Goal: Task Accomplishment & Management: Manage account settings

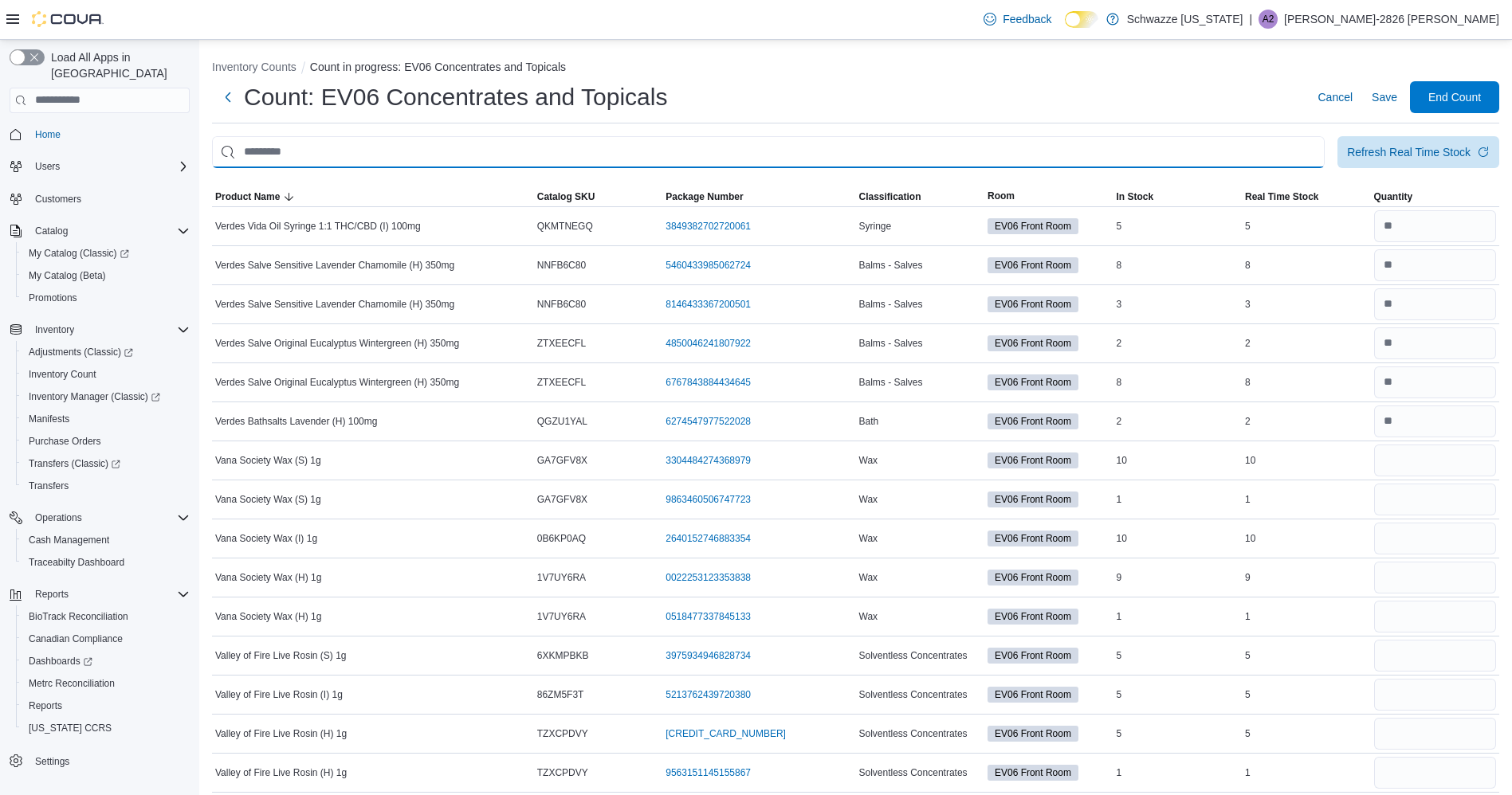
click at [641, 150] on input "This is a search bar. After typing your query, hit enter to filter the results …" at bounding box center [768, 152] width 1113 height 31
type input "****"
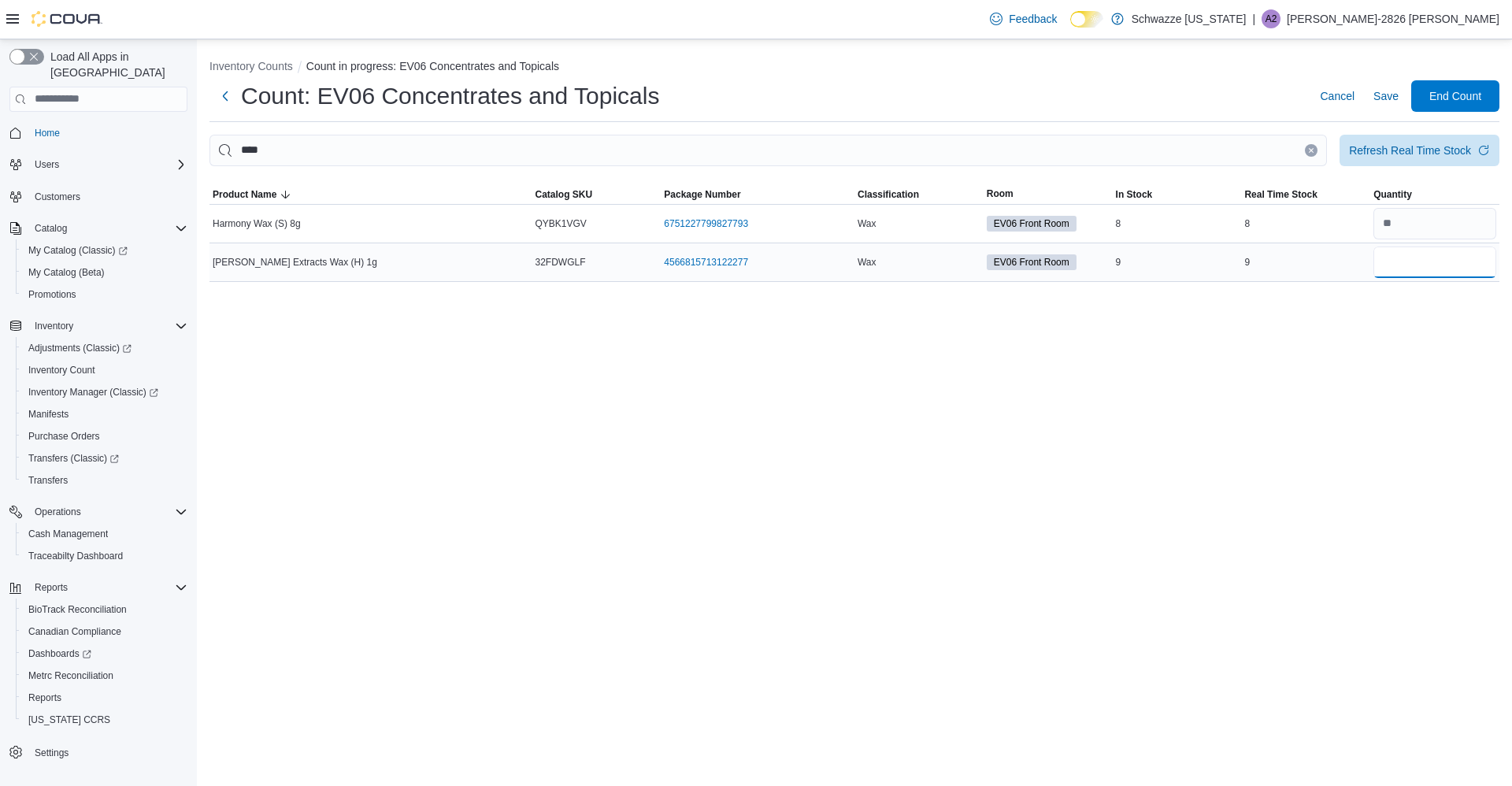
click at [1436, 265] on input "number" at bounding box center [1435, 261] width 123 height 31
type input "*"
click at [1398, 92] on span "Save" at bounding box center [1386, 96] width 25 height 16
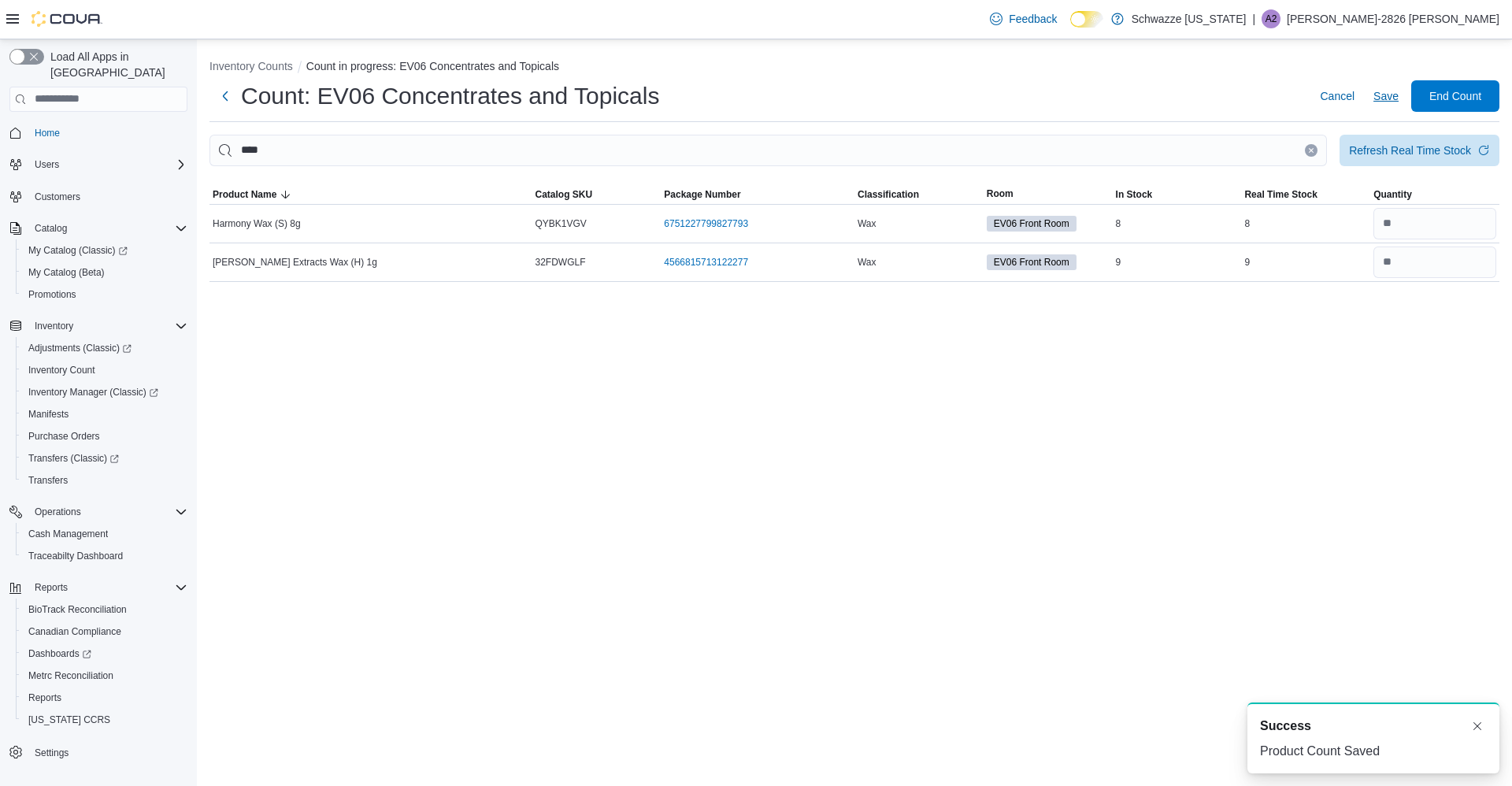
click at [1311, 150] on icon "Clear input" at bounding box center [1311, 150] width 4 height 4
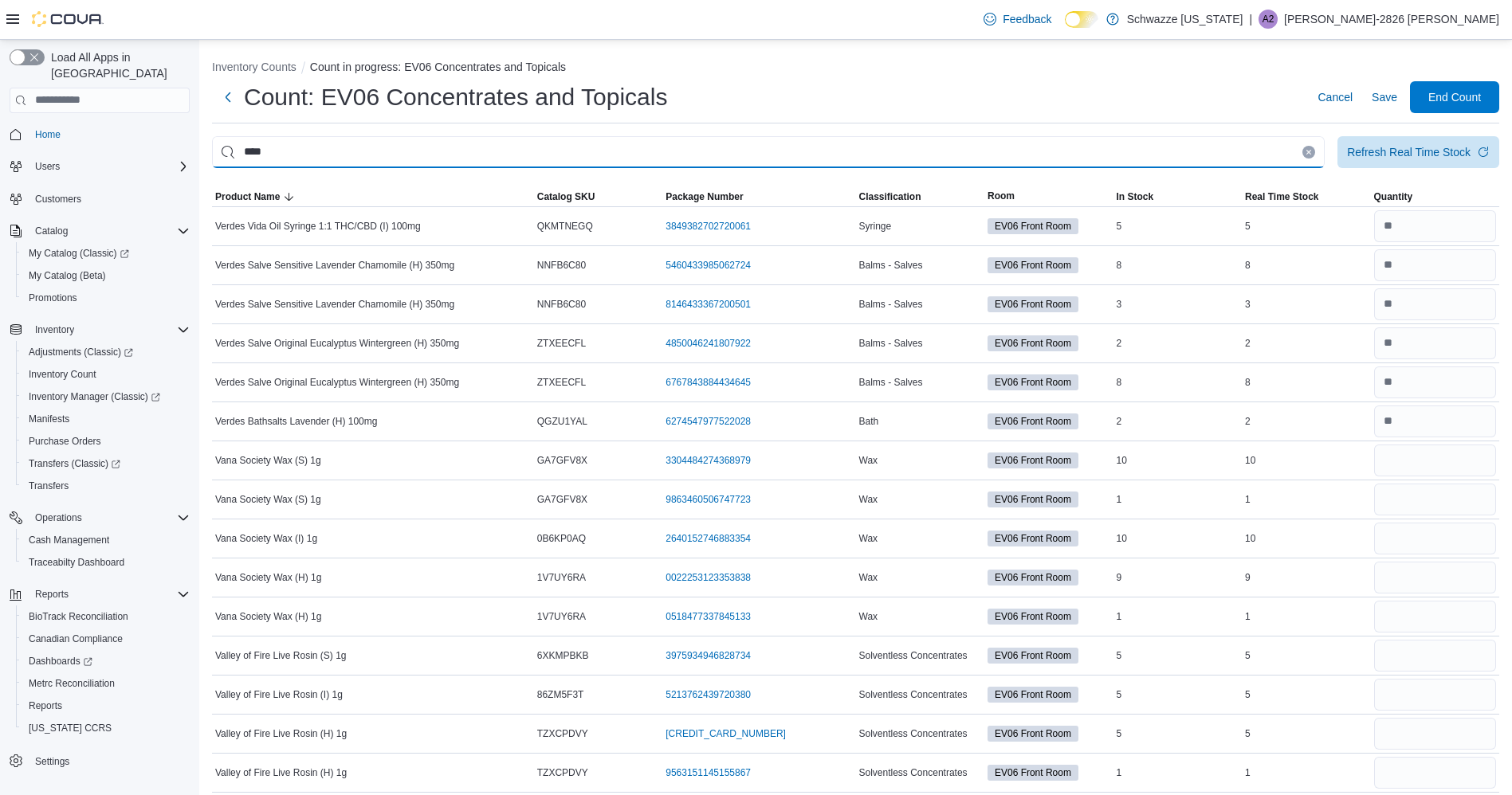
type input "****"
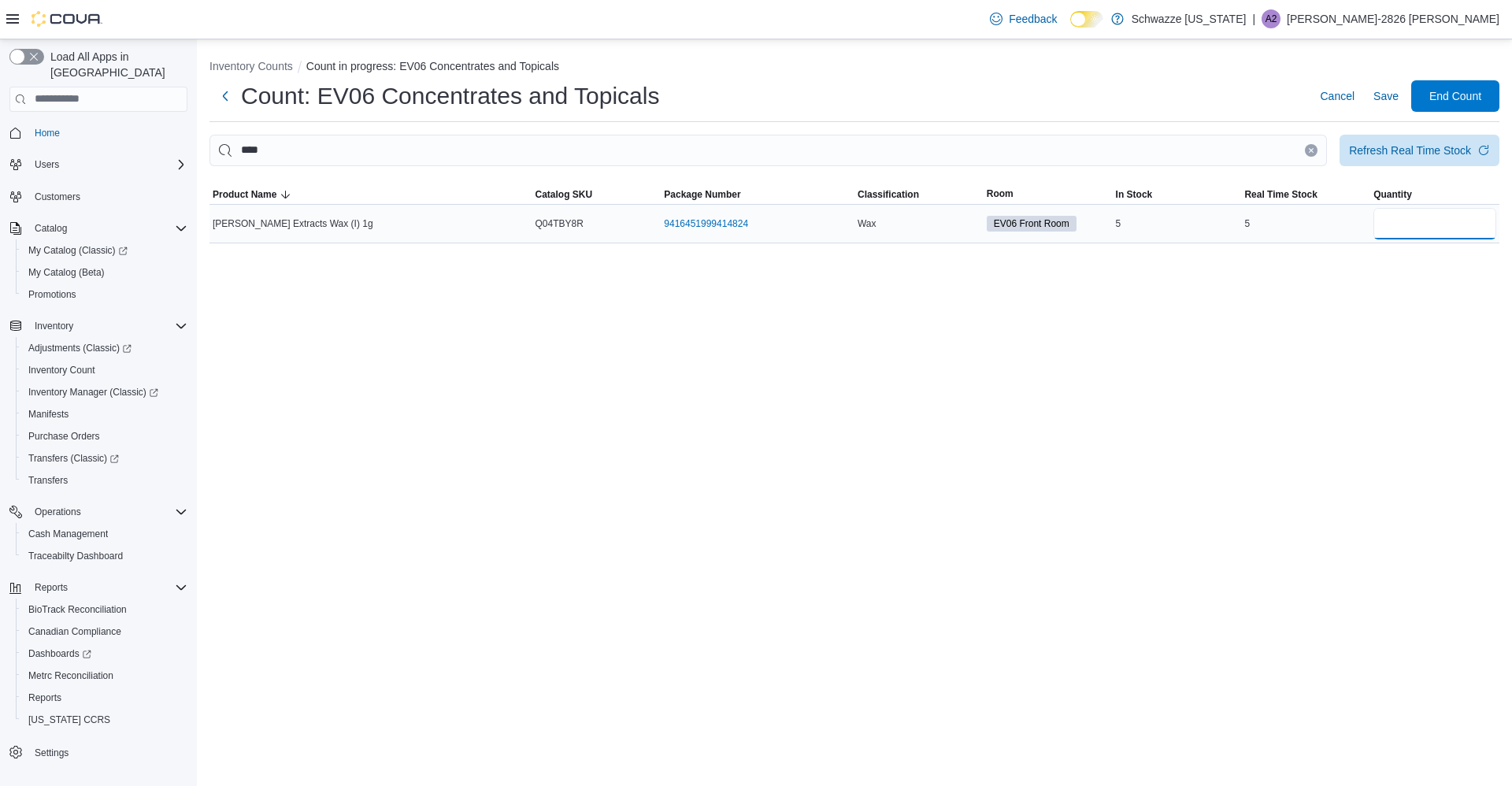
click at [1428, 229] on input "number" at bounding box center [1435, 223] width 123 height 31
type input "*"
click at [1372, 97] on button "Save" at bounding box center [1386, 95] width 38 height 31
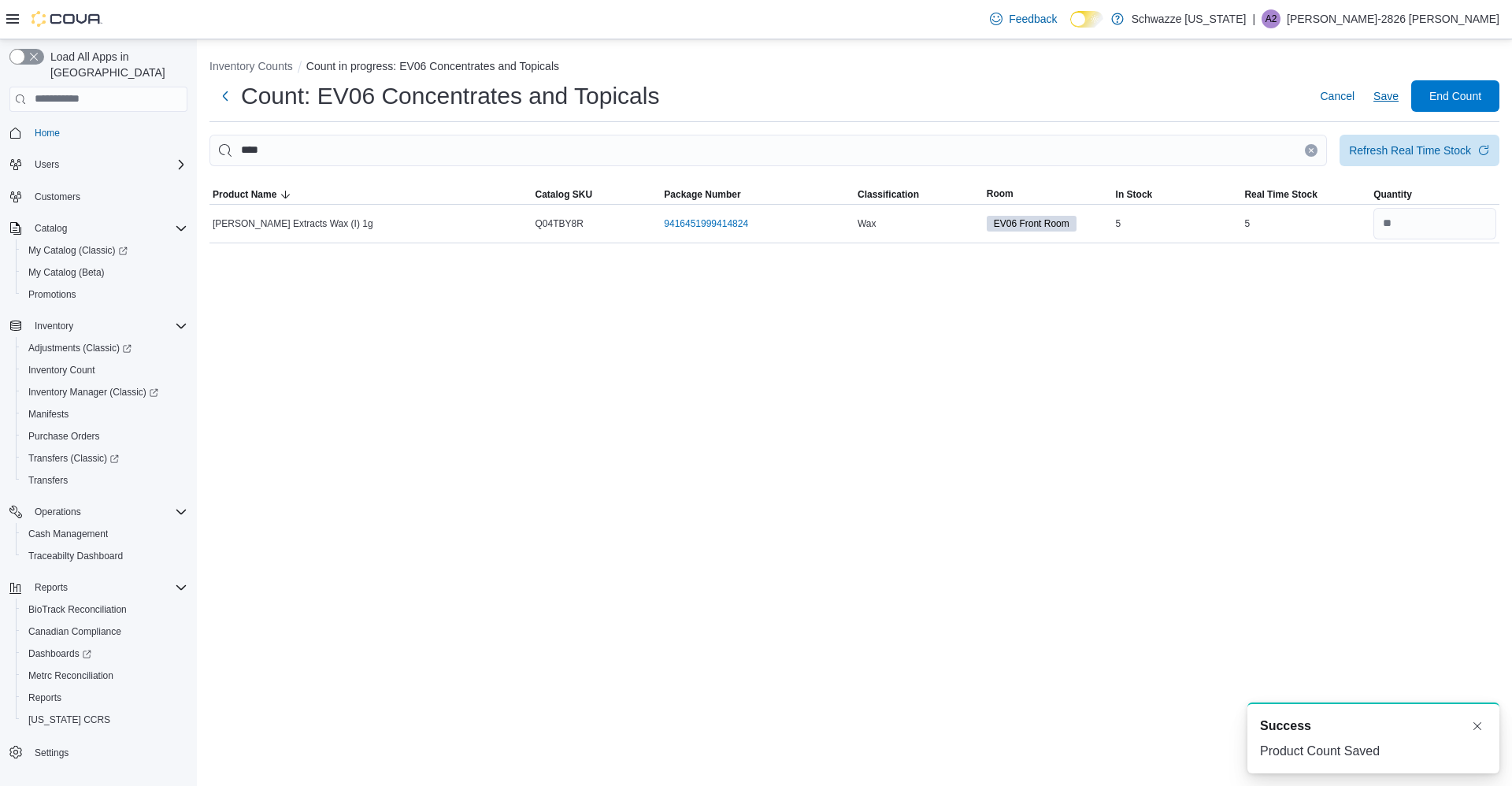
click at [1309, 151] on icon "Clear input" at bounding box center [1311, 150] width 6 height 6
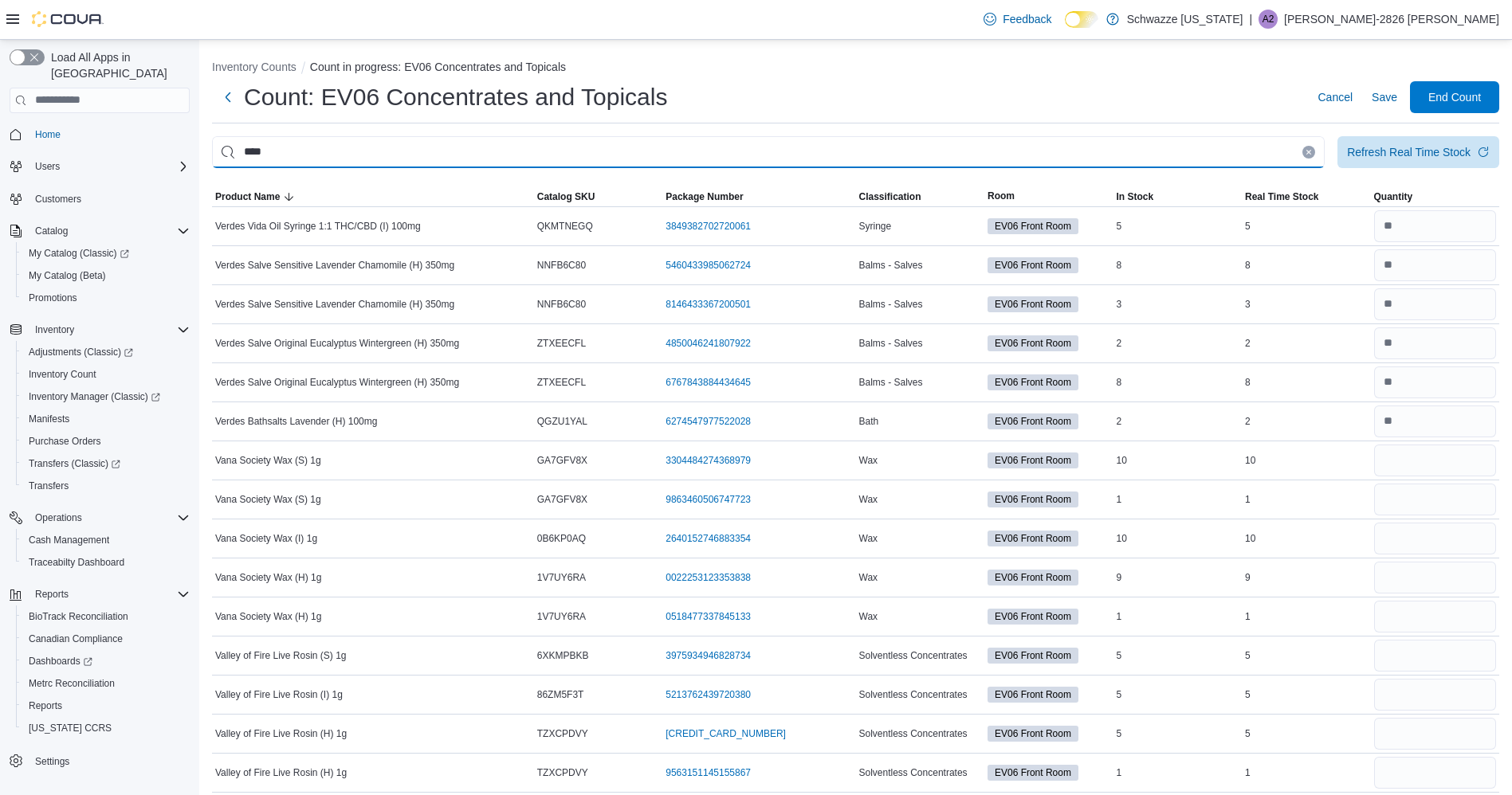
type input "****"
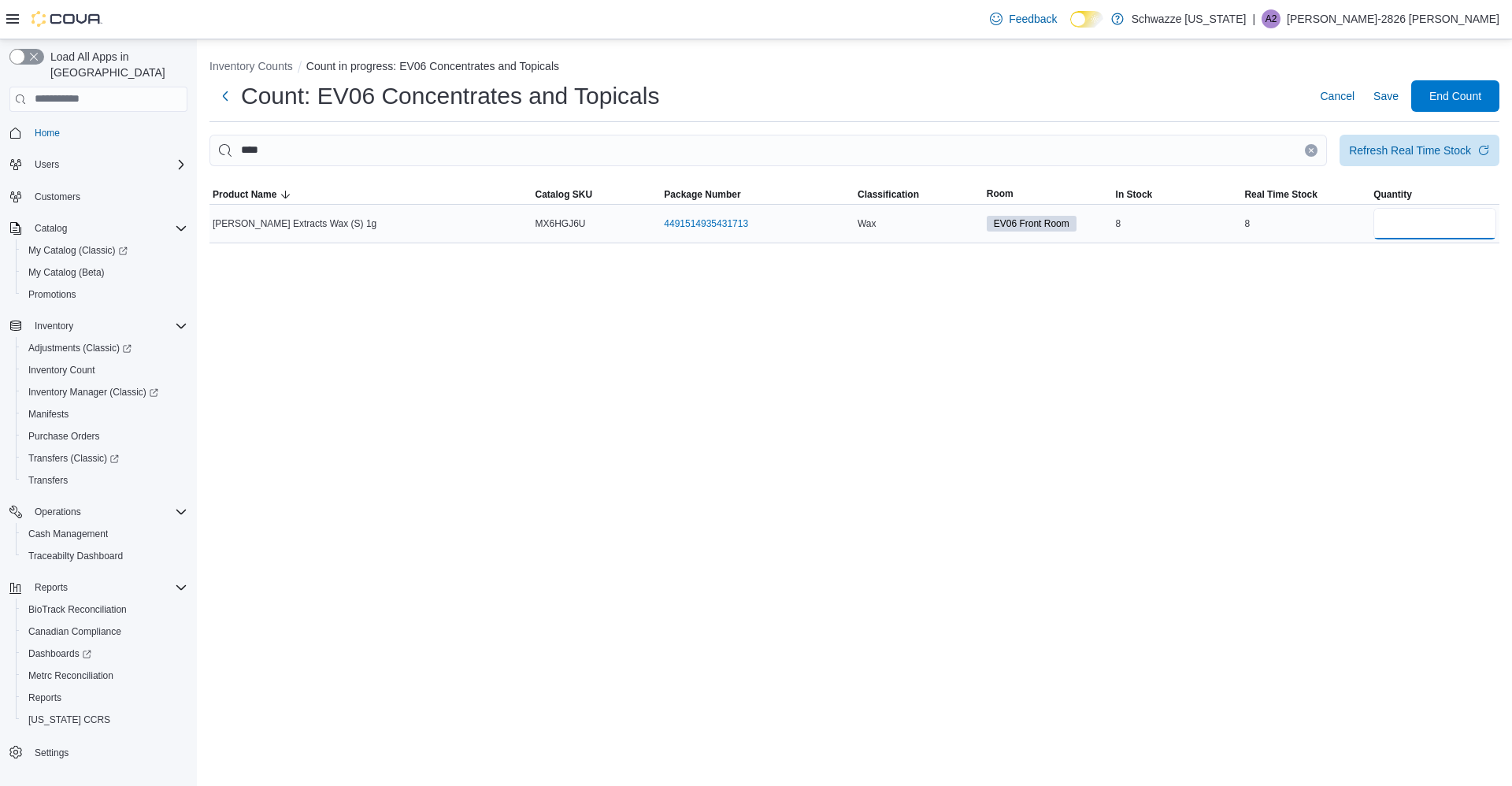
click at [1433, 236] on input "number" at bounding box center [1435, 223] width 123 height 31
type input "*"
click at [1385, 84] on span "Save" at bounding box center [1386, 95] width 25 height 31
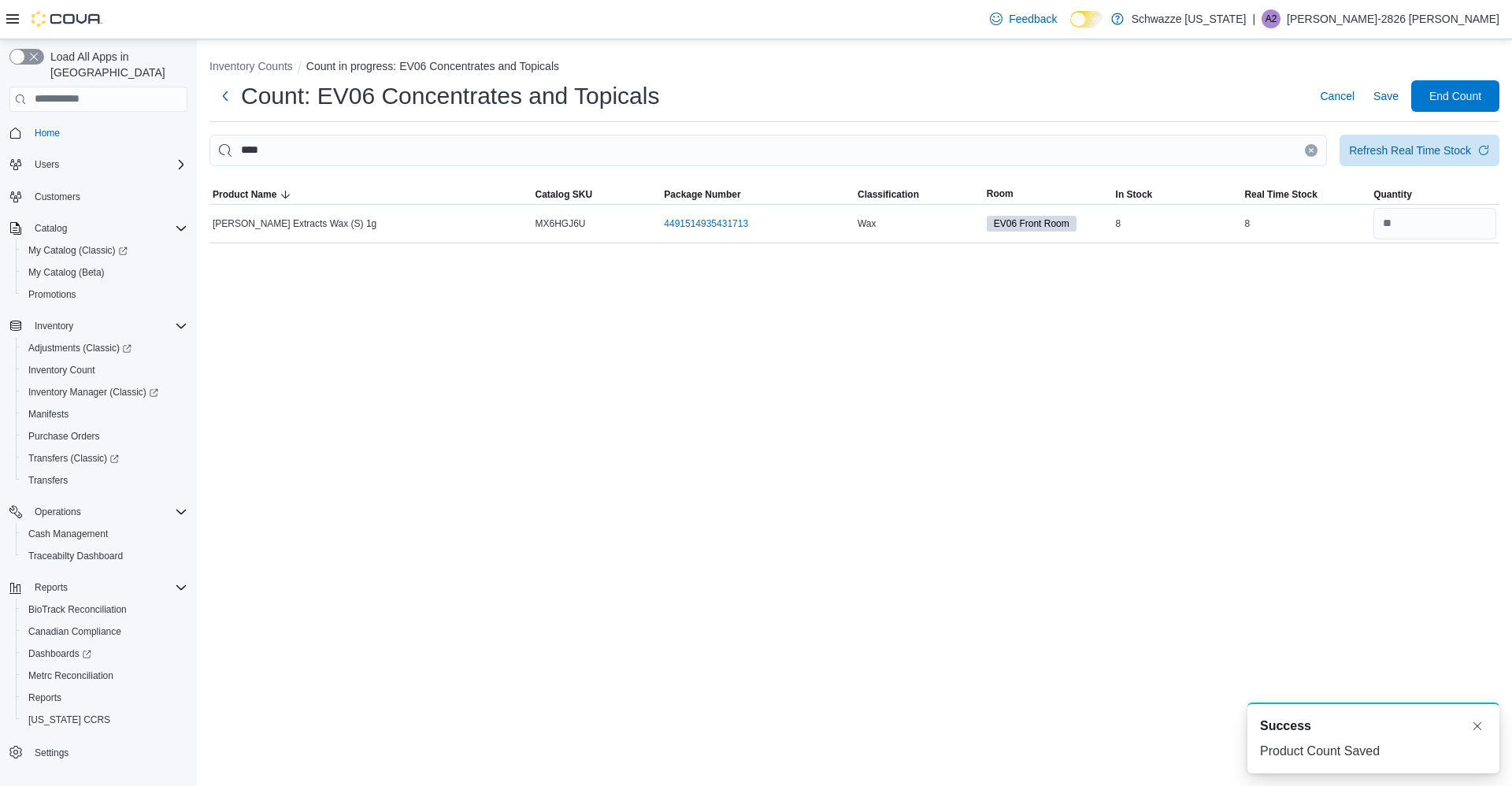
click at [1309, 148] on icon "Clear input" at bounding box center [1311, 150] width 4 height 4
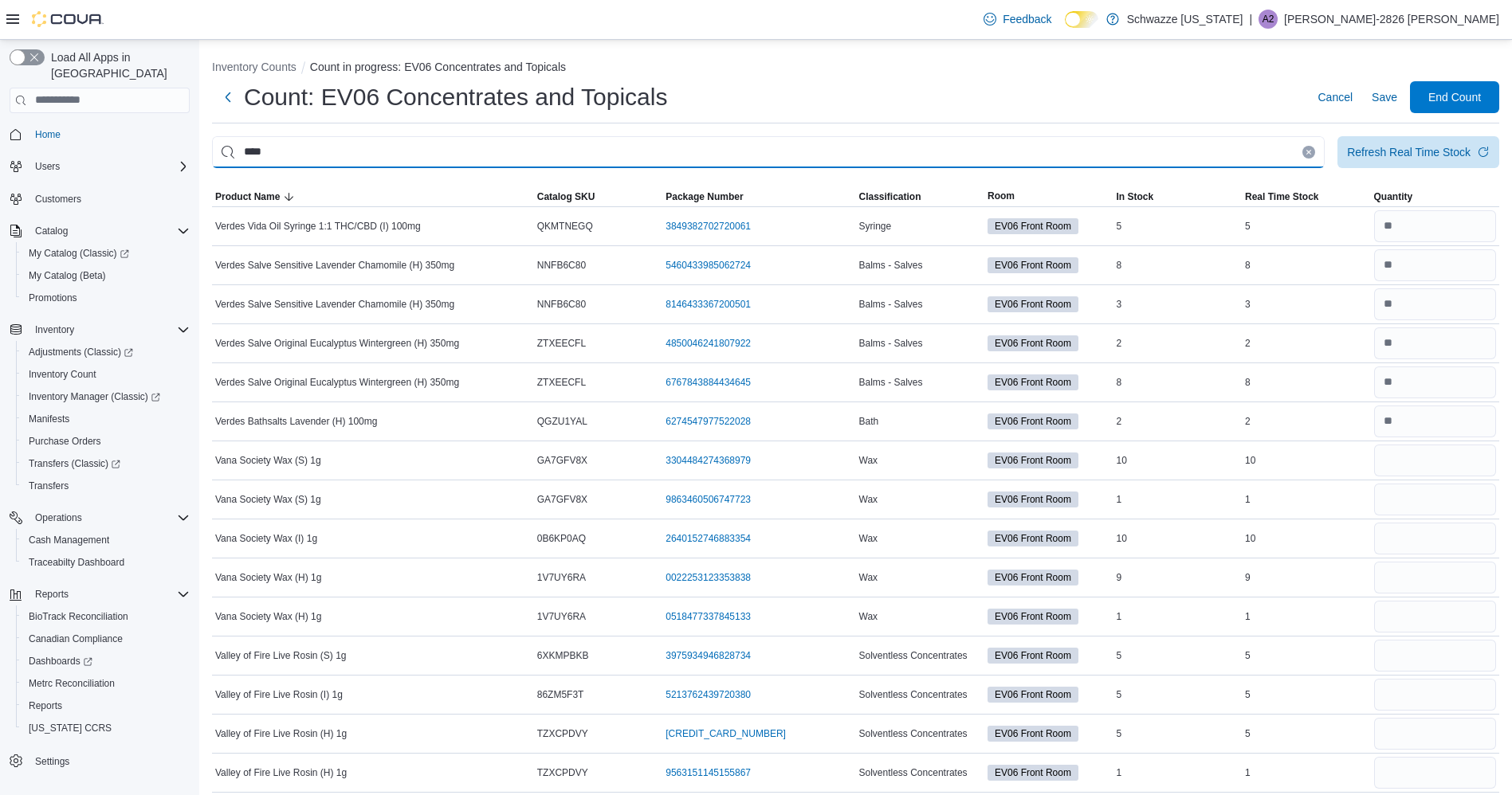
type input "****"
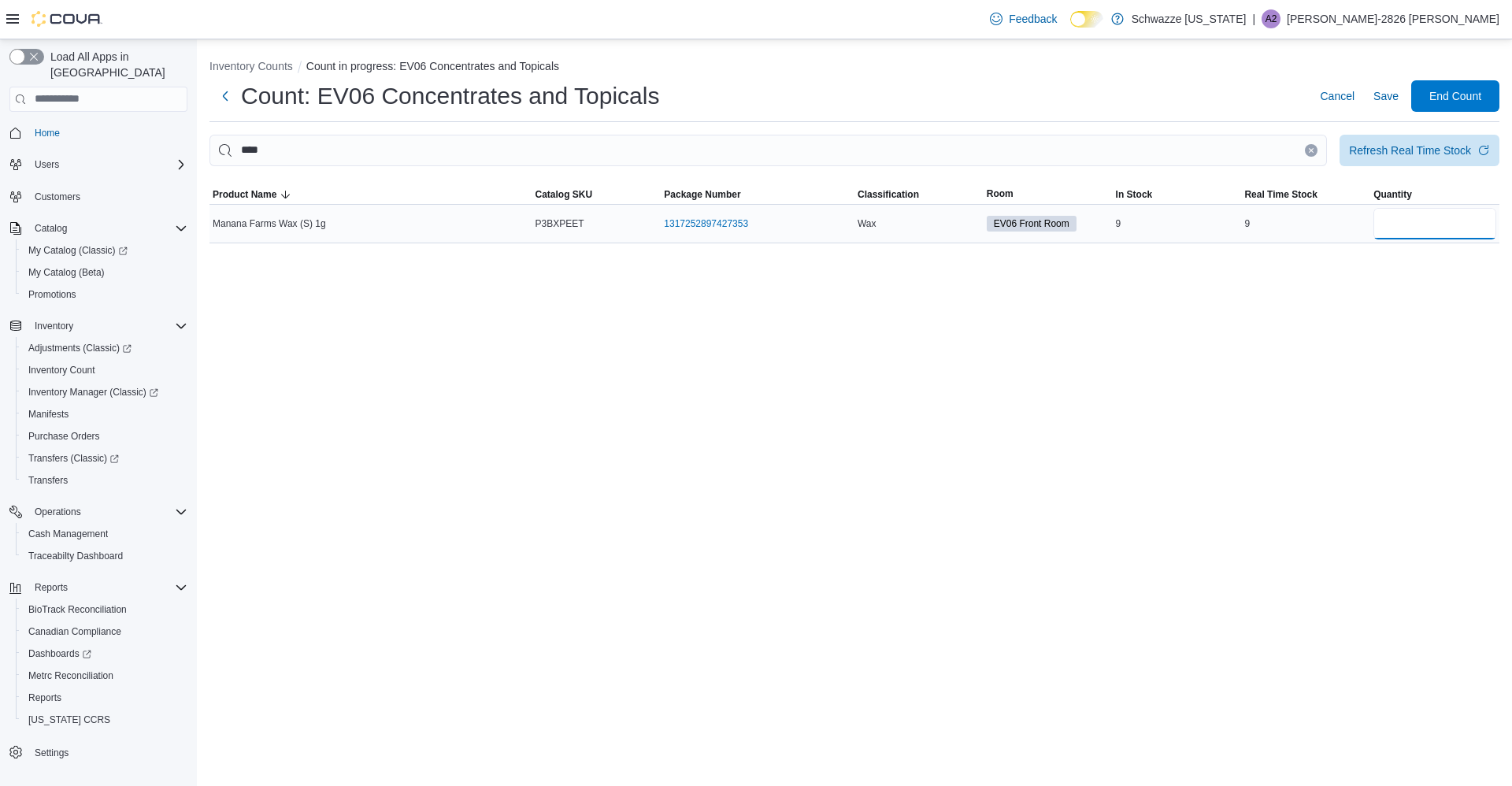
click at [1447, 231] on input "number" at bounding box center [1435, 223] width 123 height 31
type input "*"
click at [1383, 98] on span "Save" at bounding box center [1386, 96] width 25 height 16
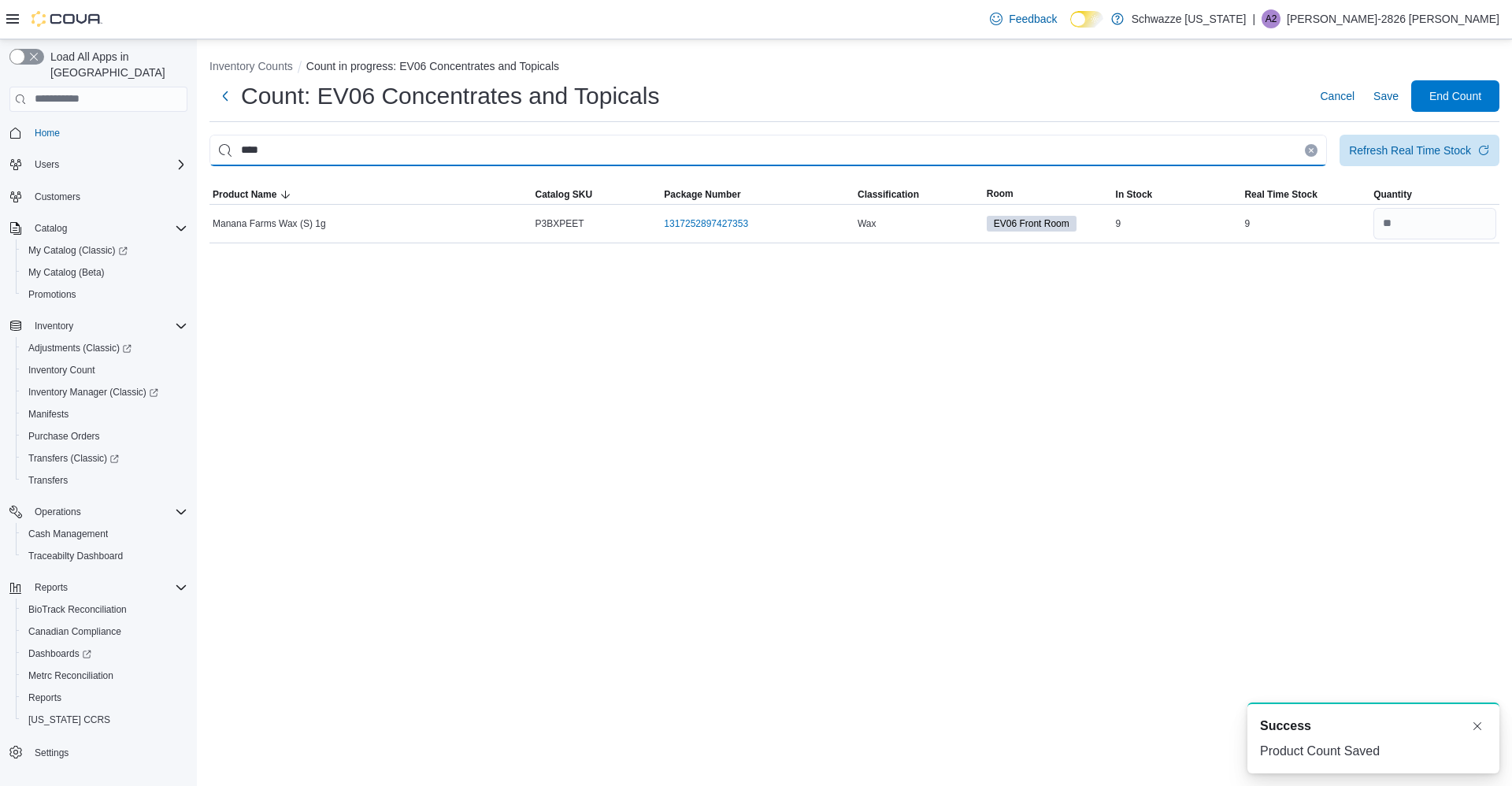
click at [1292, 147] on input "****" at bounding box center [768, 150] width 1117 height 31
click at [1311, 148] on icon "Clear input" at bounding box center [1311, 150] width 6 height 6
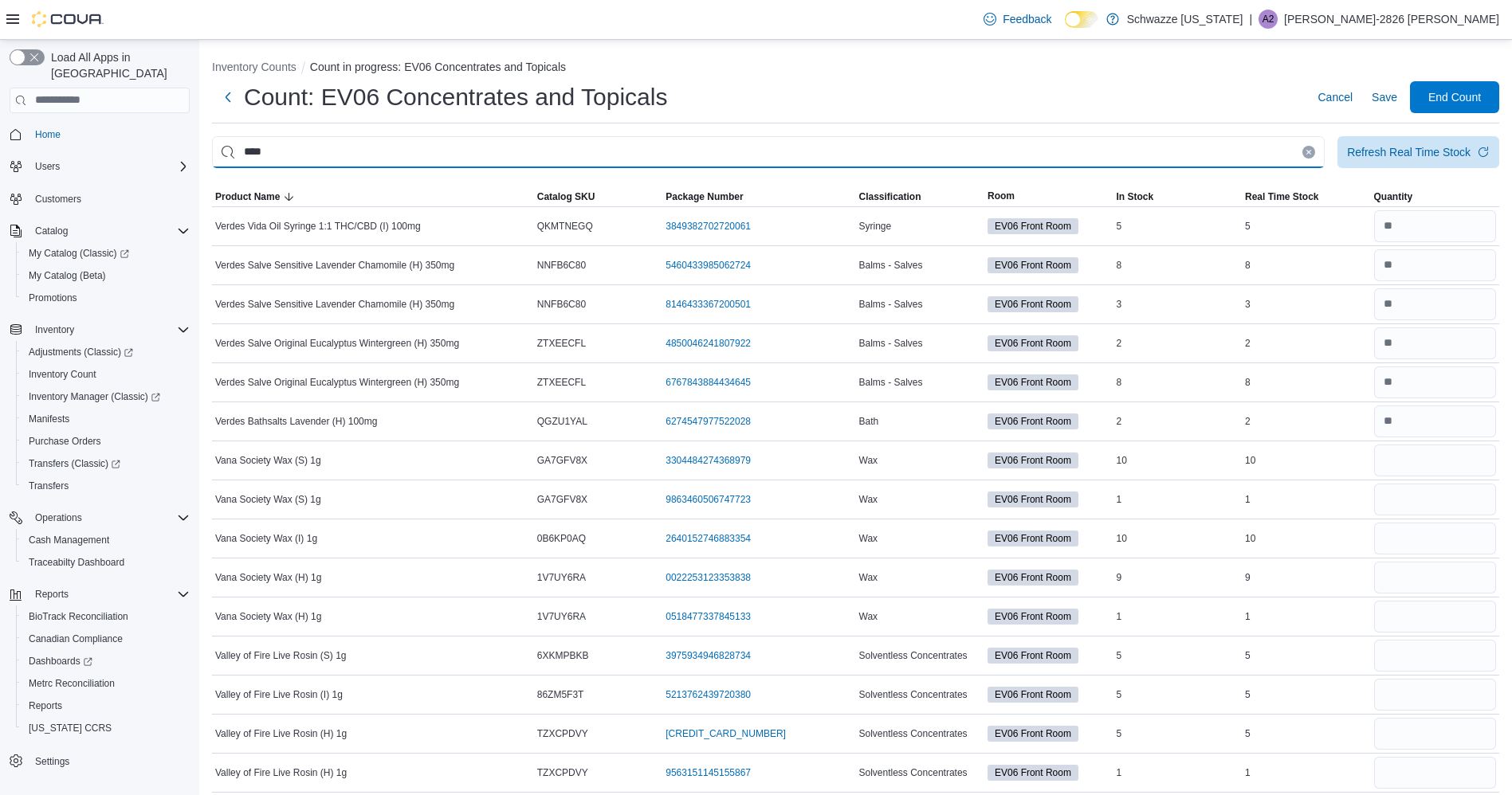
type input "****"
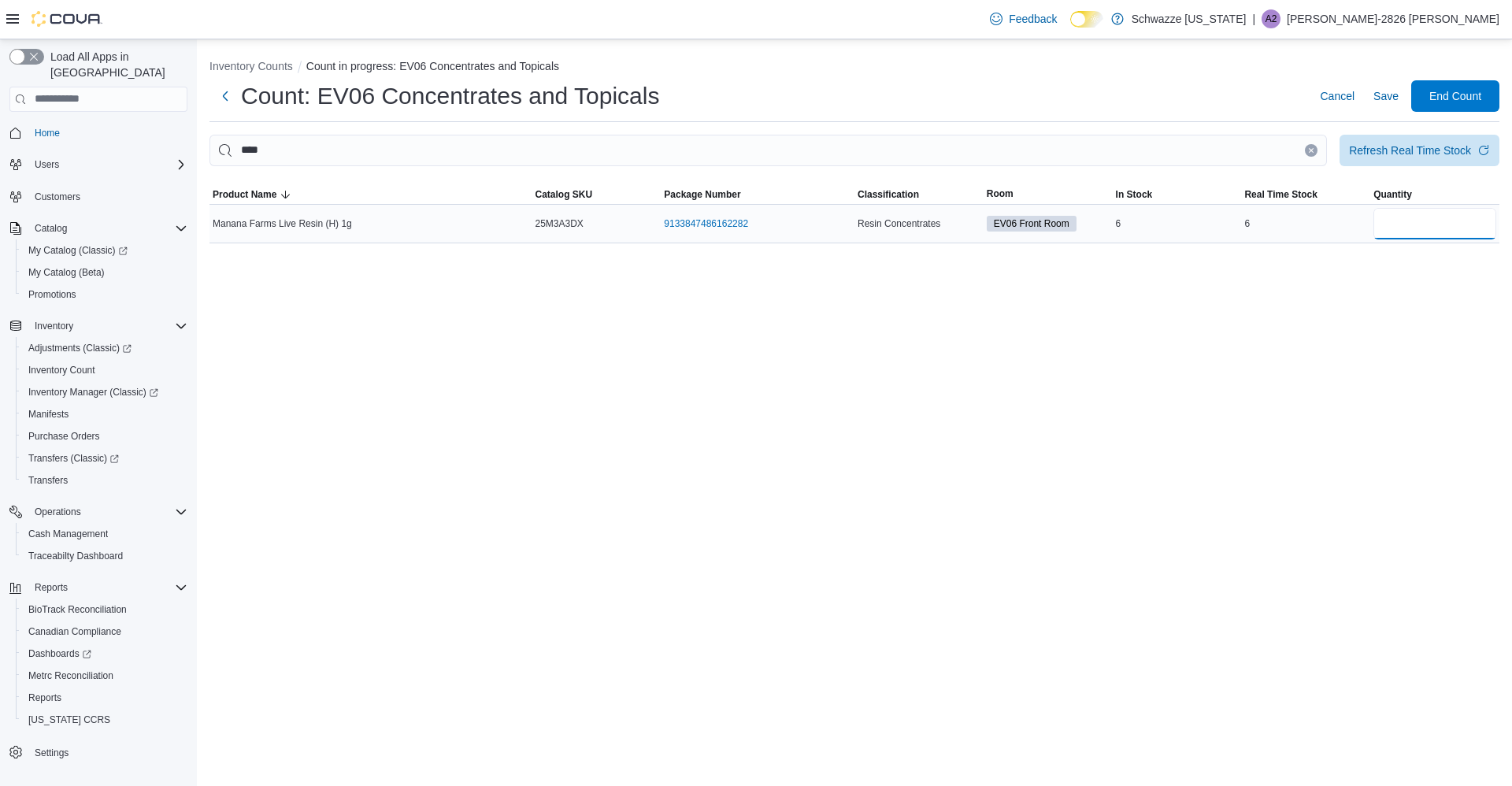
click at [1413, 230] on input "number" at bounding box center [1435, 223] width 123 height 31
type input "*"
click at [1393, 100] on span "Save" at bounding box center [1386, 96] width 25 height 16
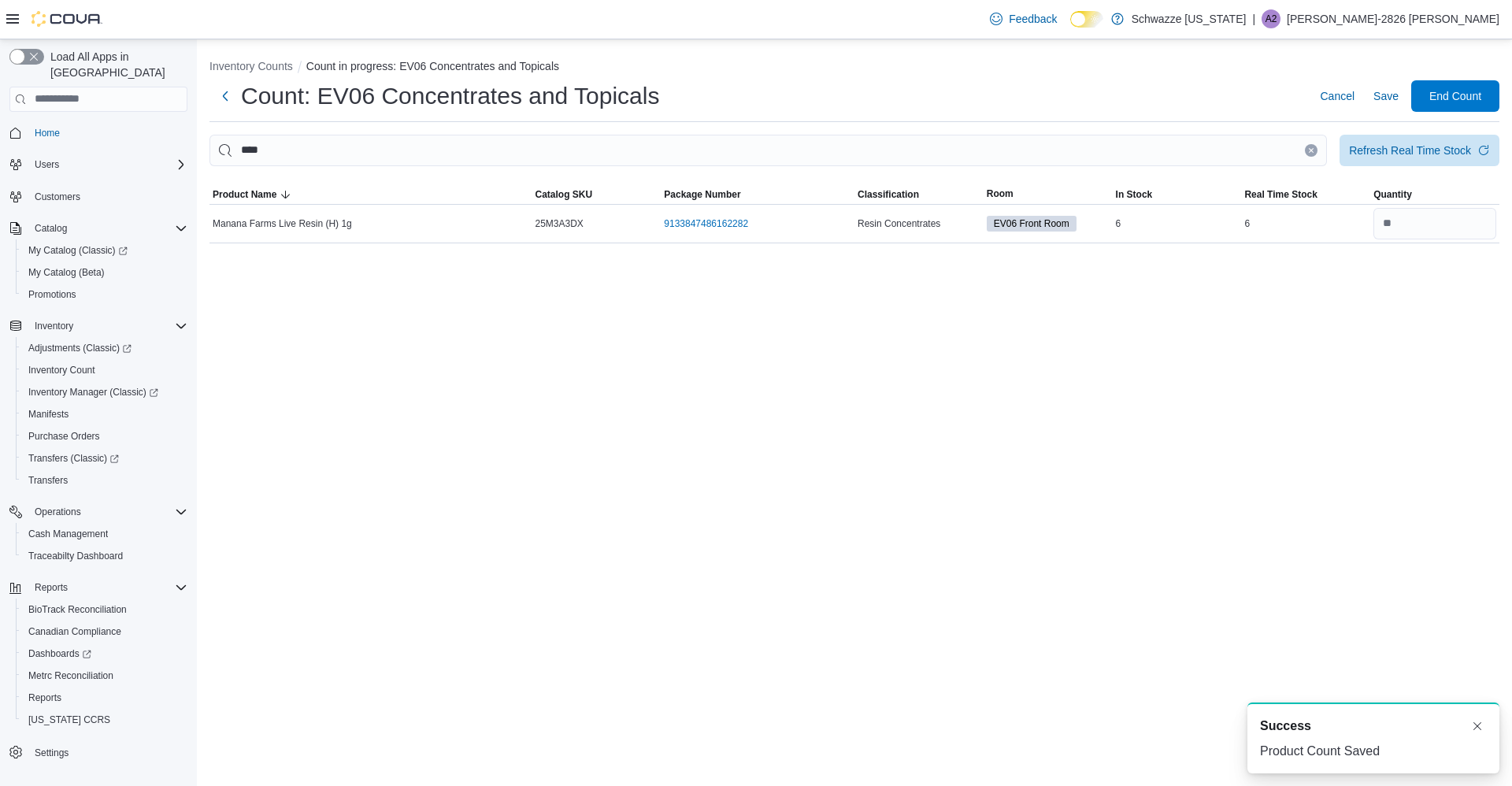
click at [1312, 146] on button "Clear input" at bounding box center [1311, 150] width 12 height 12
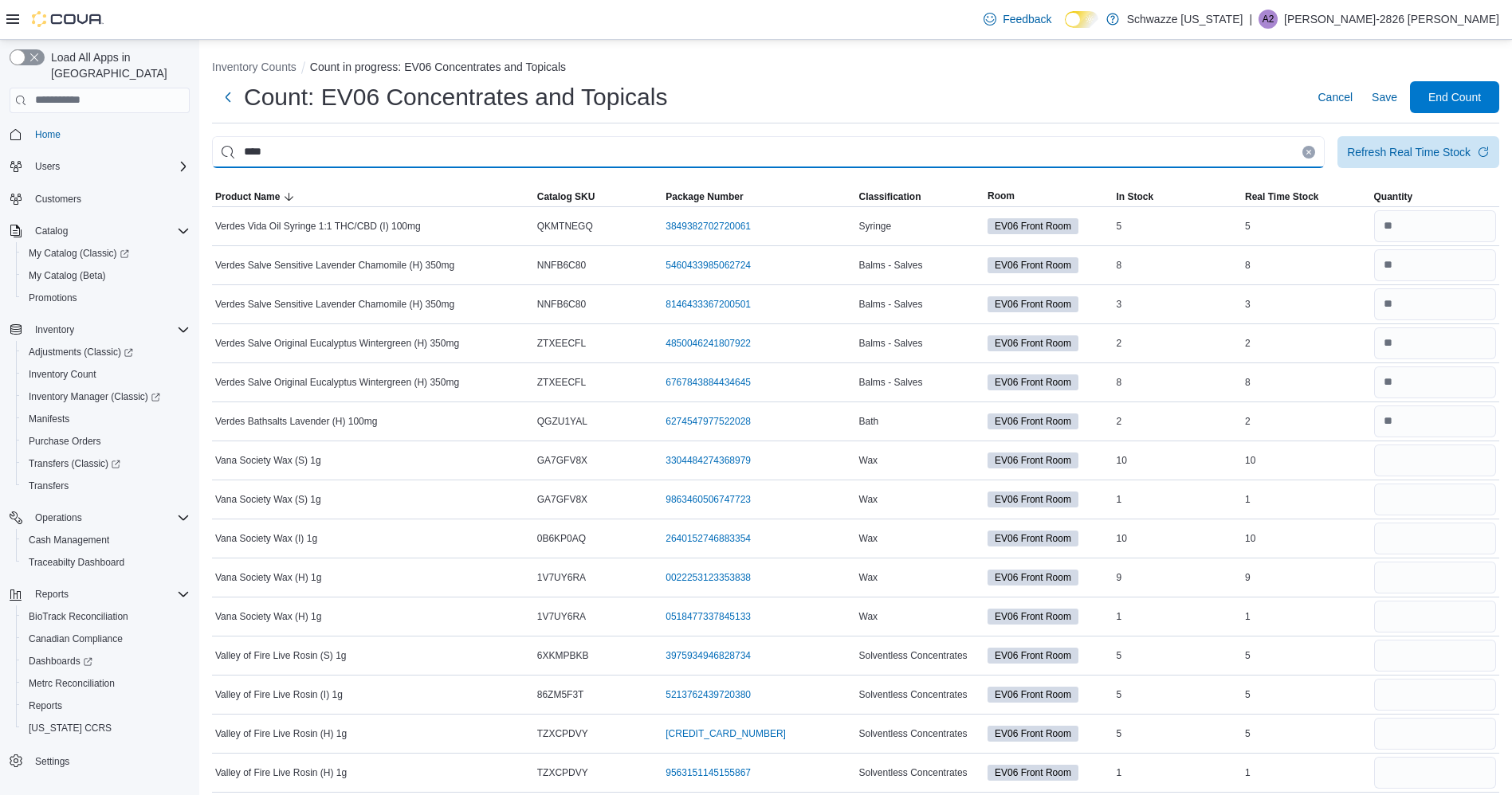
type input "****"
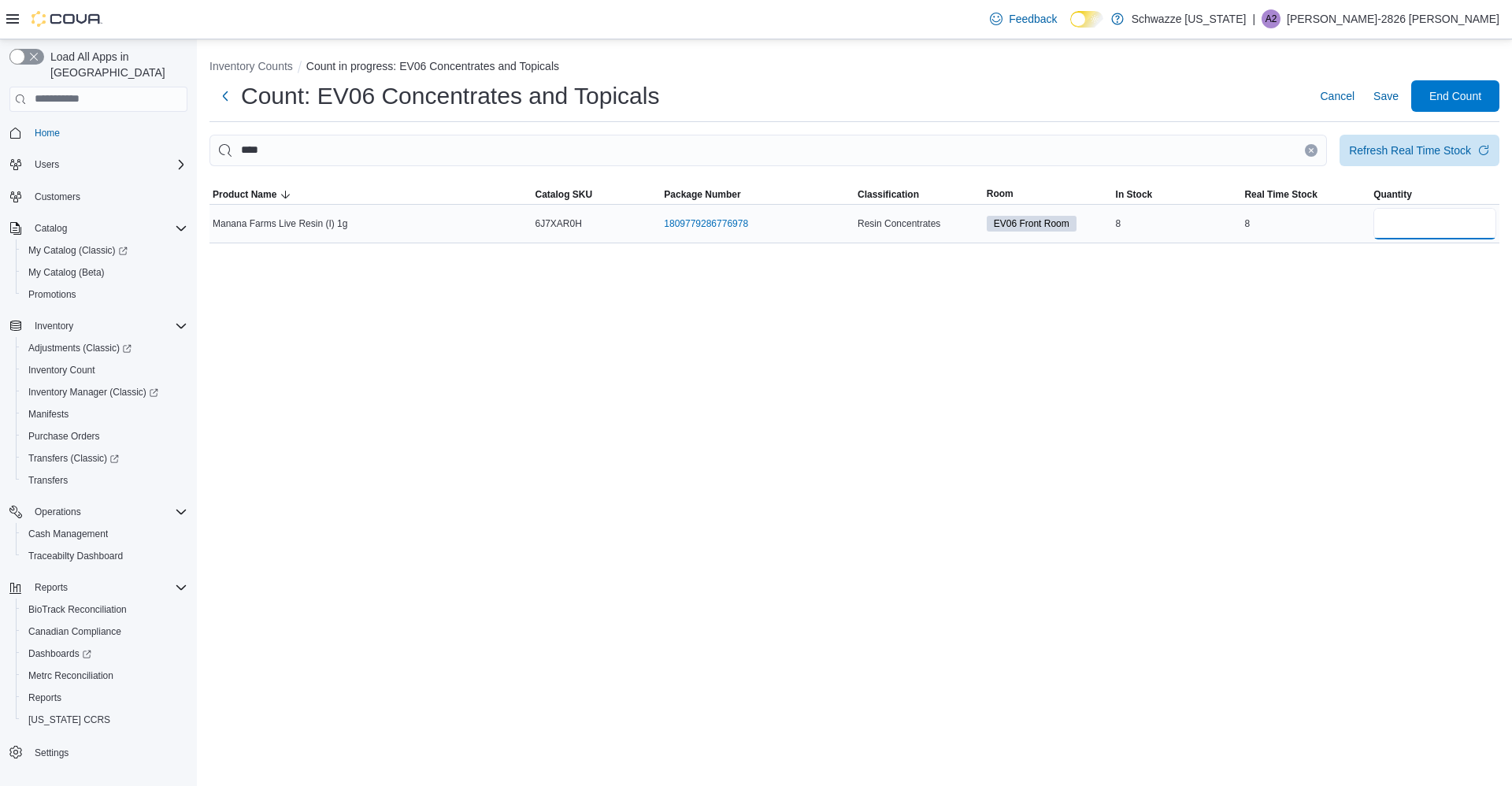
click at [1432, 229] on input "number" at bounding box center [1435, 223] width 123 height 31
type input "*"
click at [1383, 85] on span "Save" at bounding box center [1386, 95] width 25 height 31
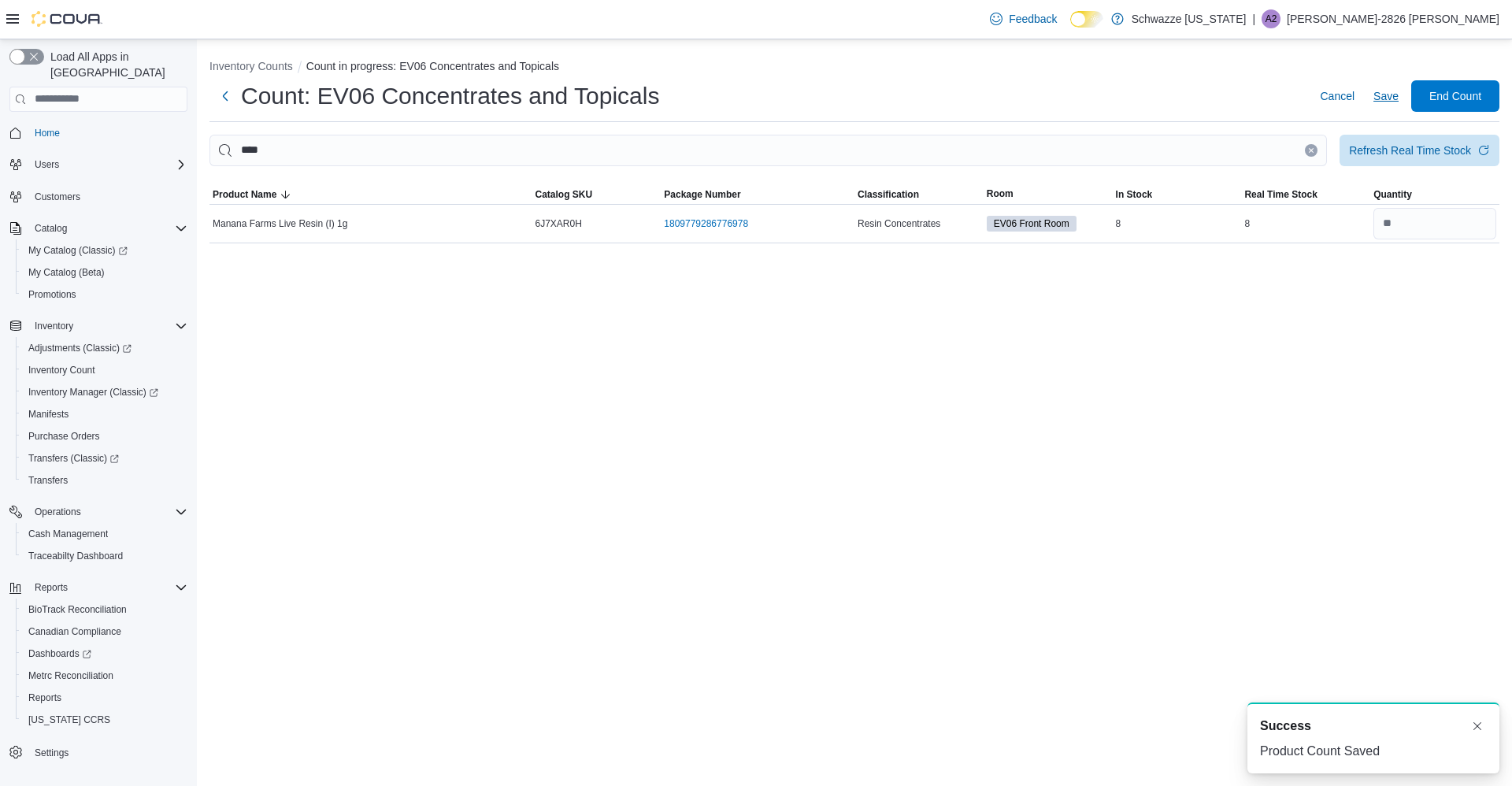
click at [1312, 154] on button "Clear input" at bounding box center [1311, 150] width 12 height 12
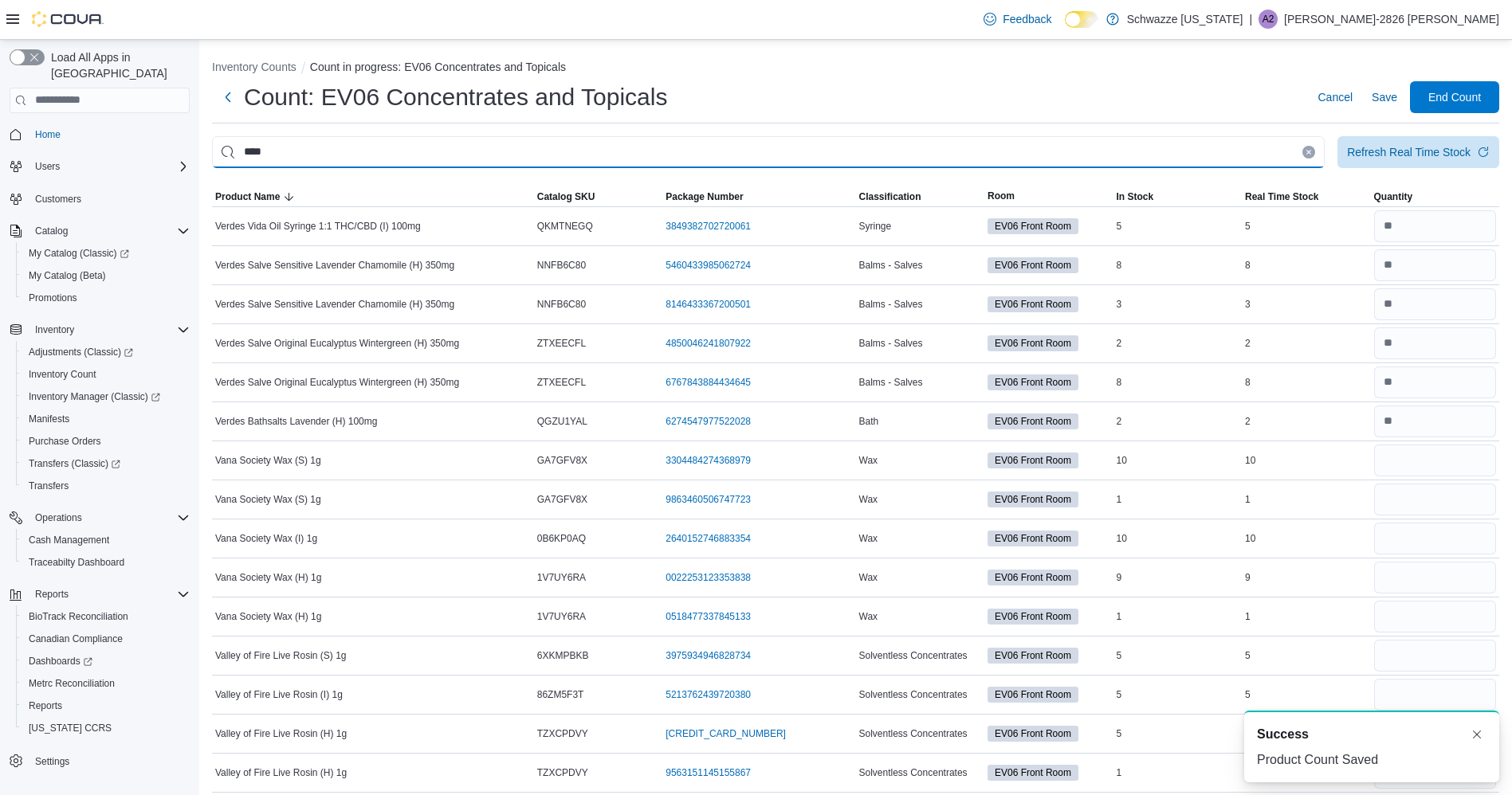
type input "****"
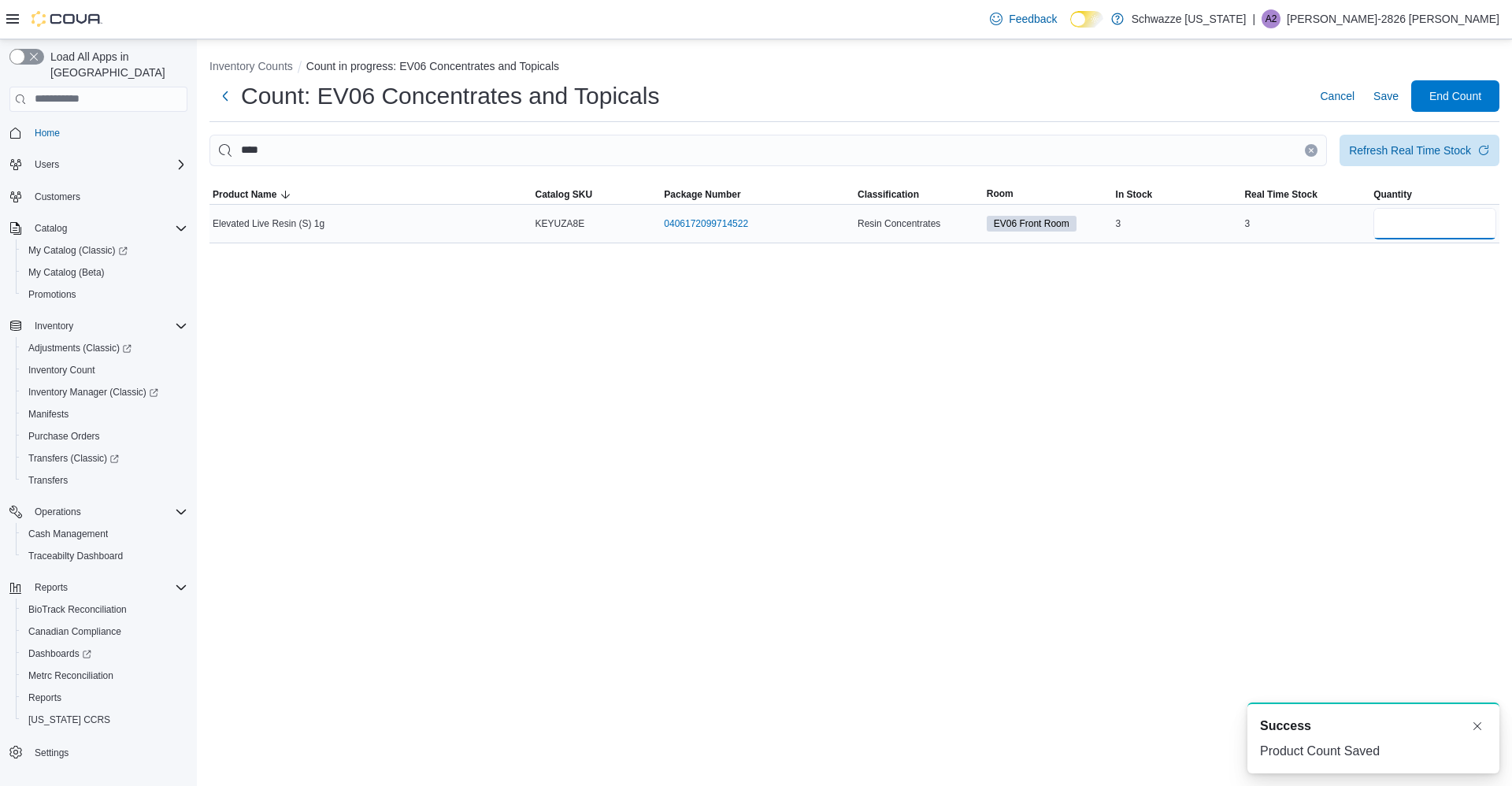
click at [1471, 226] on input "number" at bounding box center [1435, 223] width 123 height 31
type input "*"
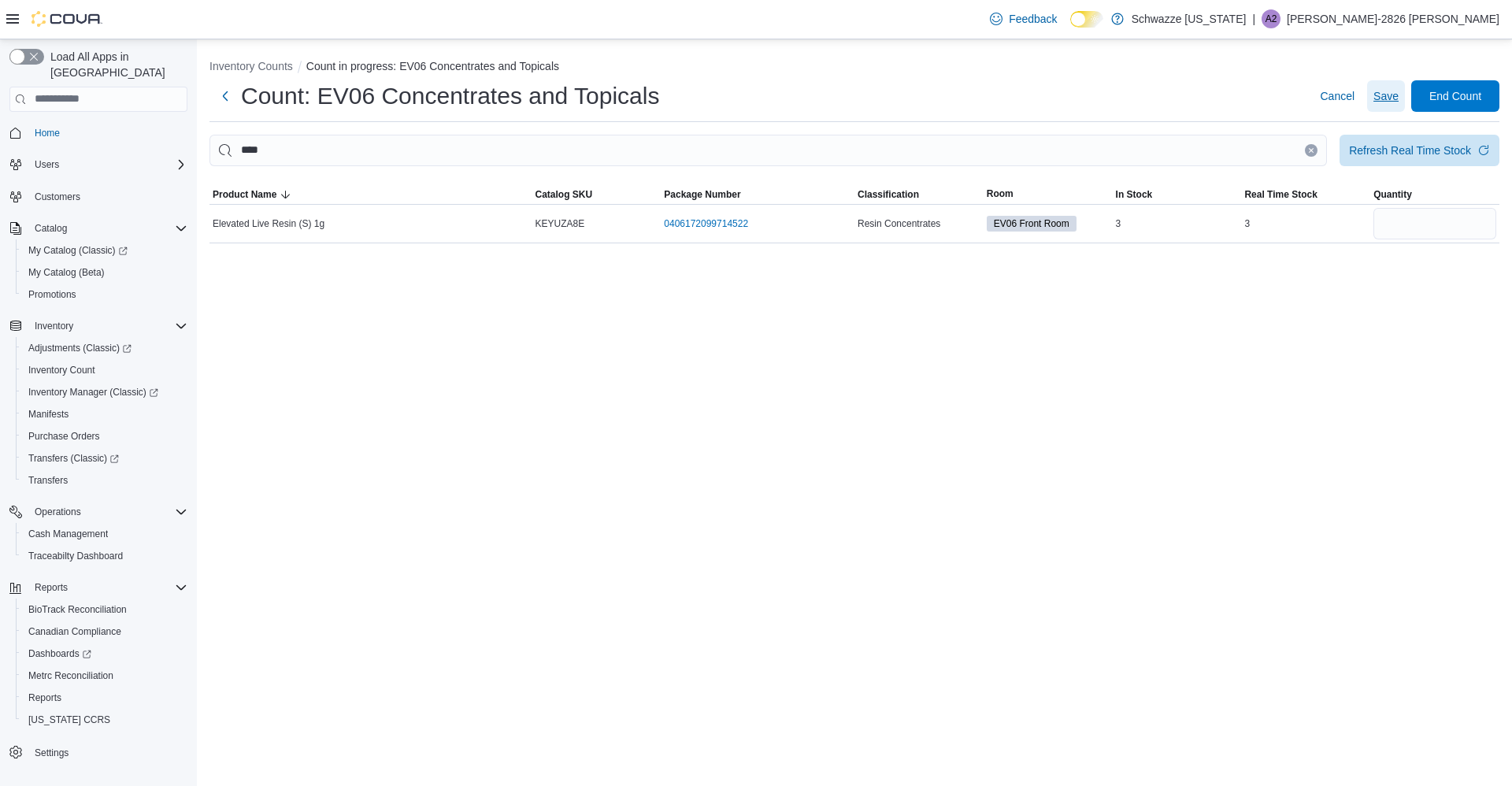
click at [1402, 110] on button "Save" at bounding box center [1386, 95] width 38 height 31
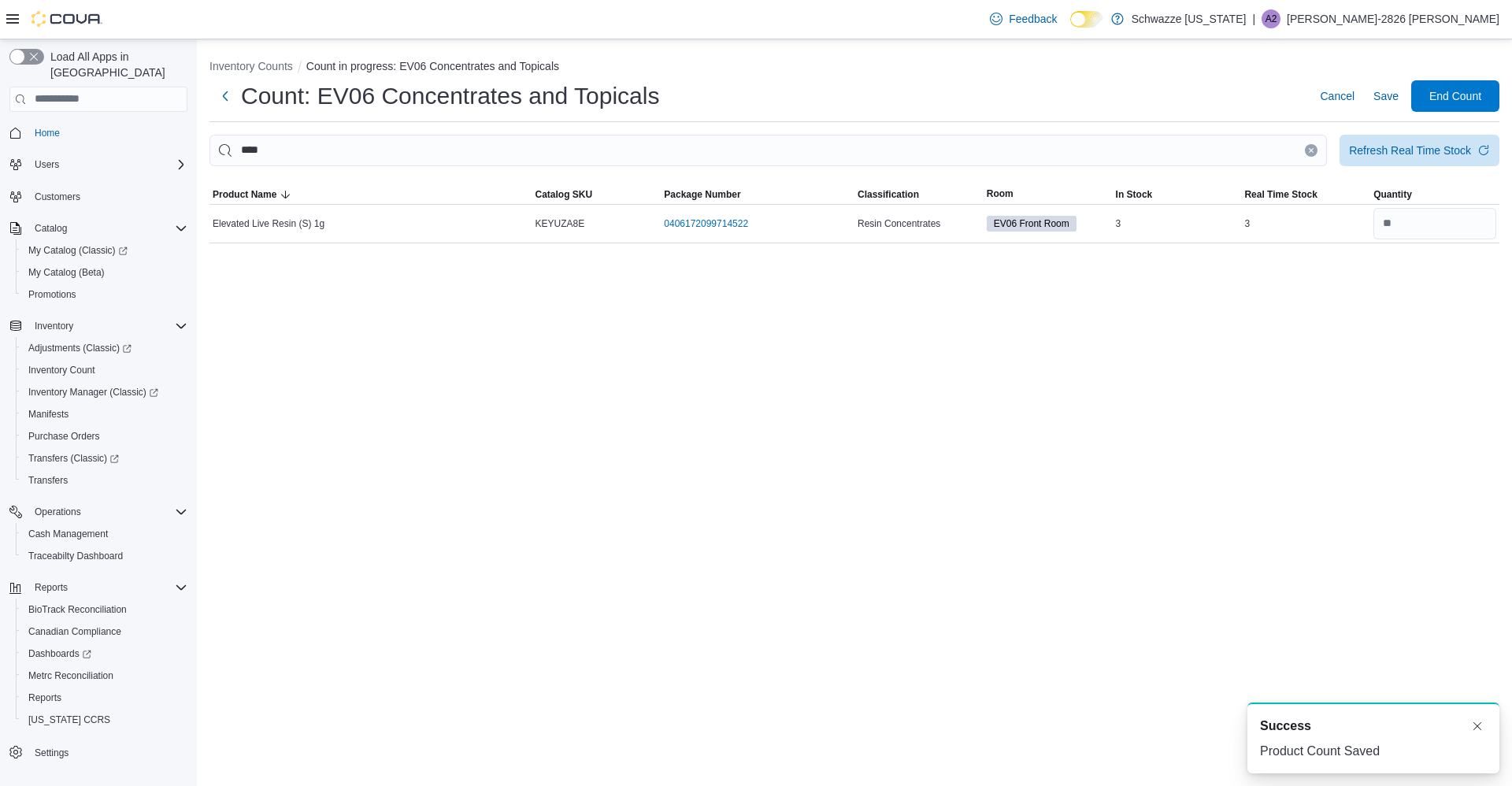
click at [1311, 150] on icon "Clear input" at bounding box center [1311, 150] width 4 height 4
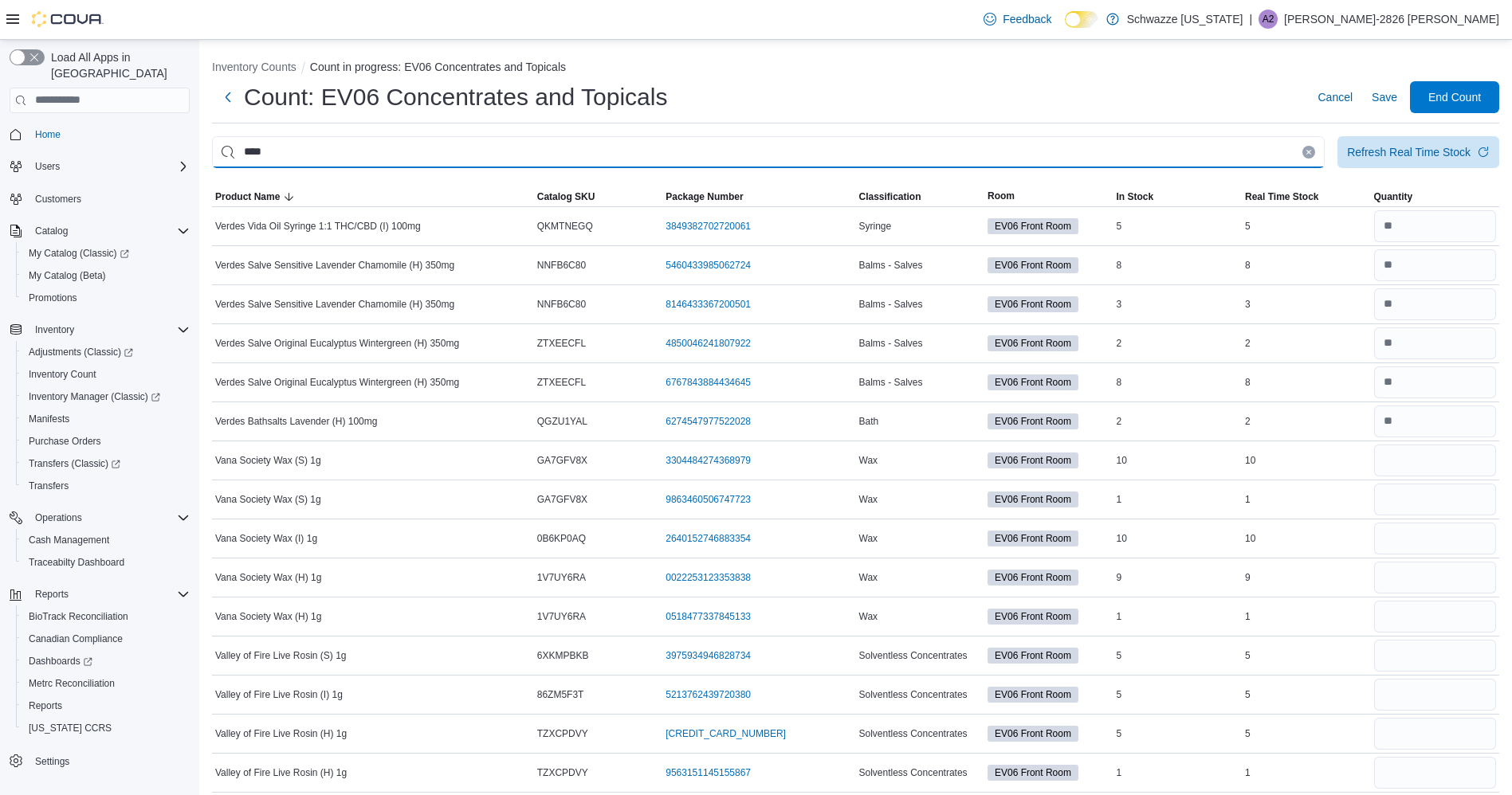
type input "****"
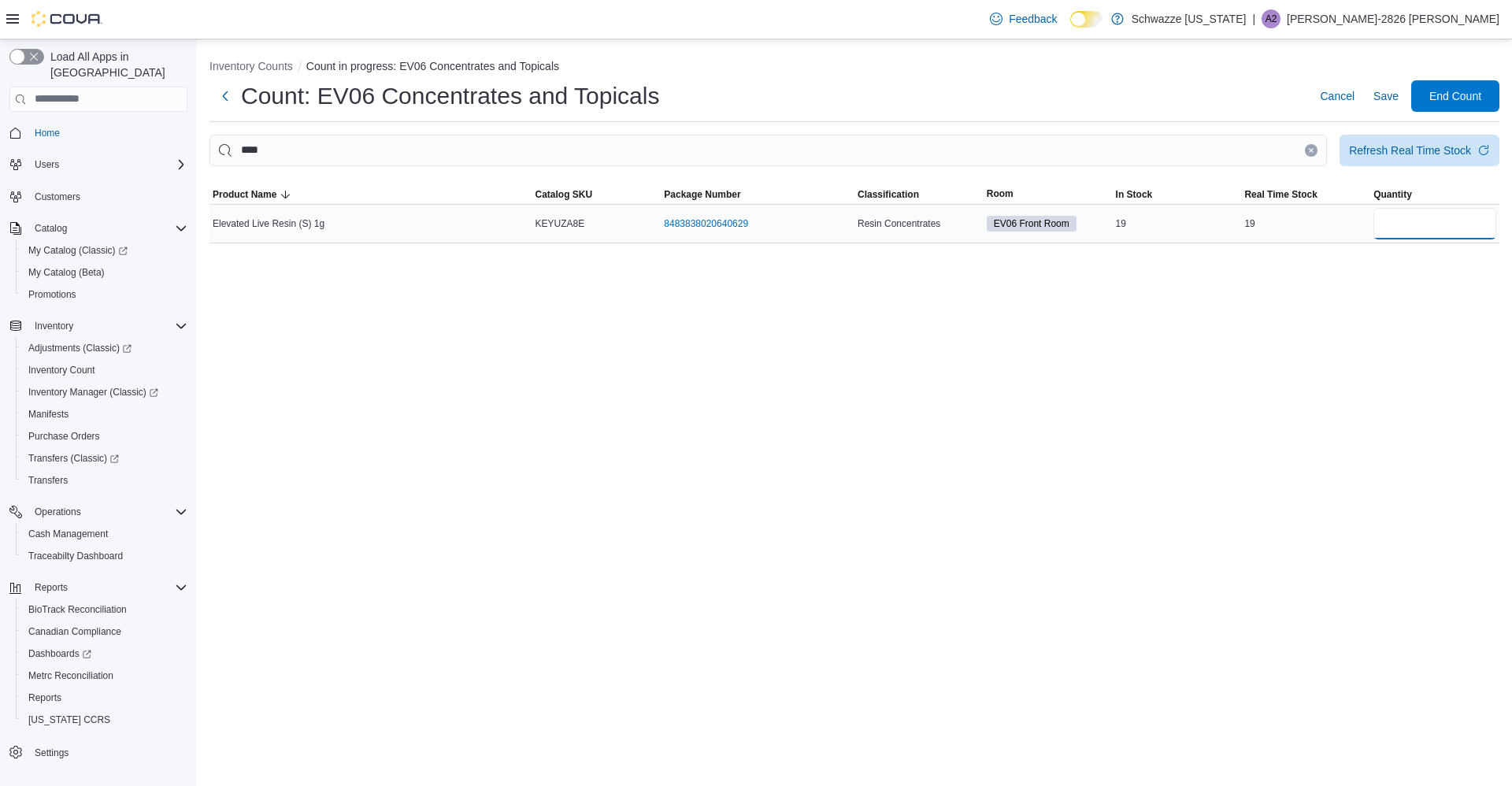
click at [1428, 230] on input "number" at bounding box center [1435, 223] width 123 height 31
type input "*"
click at [1389, 102] on span "Save" at bounding box center [1386, 96] width 25 height 16
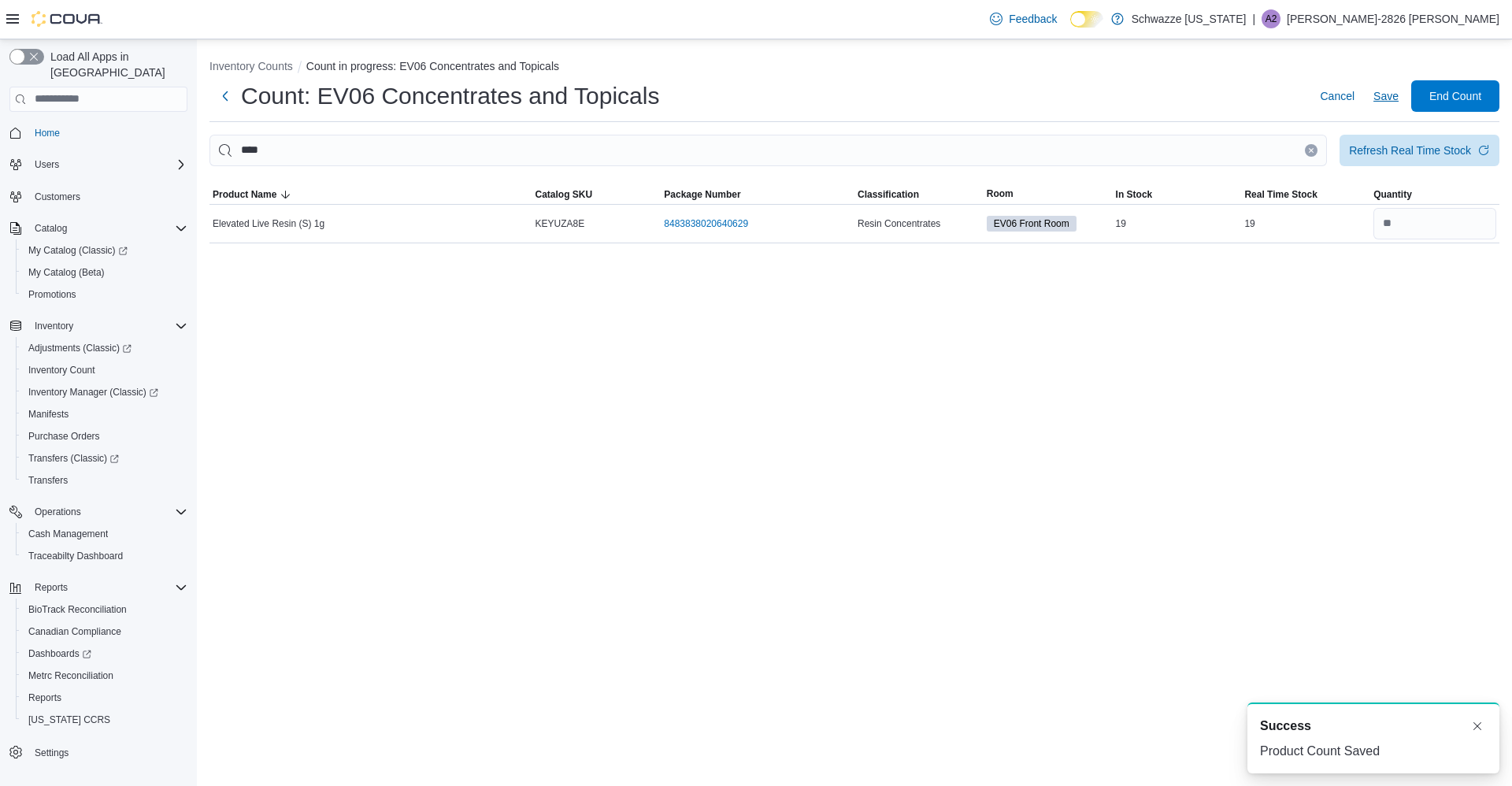
click at [1309, 154] on button "Clear input" at bounding box center [1311, 150] width 12 height 12
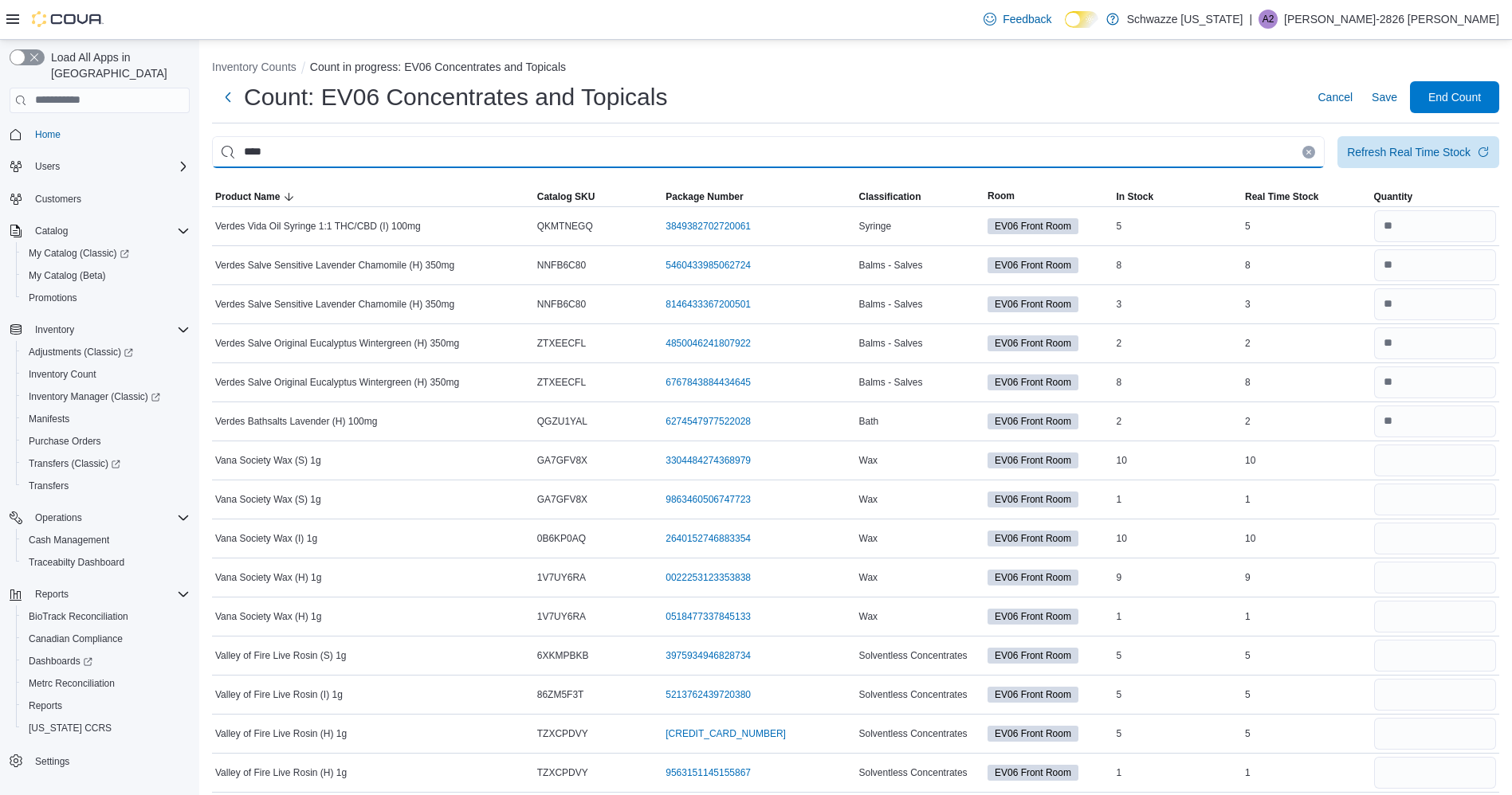
type input "****"
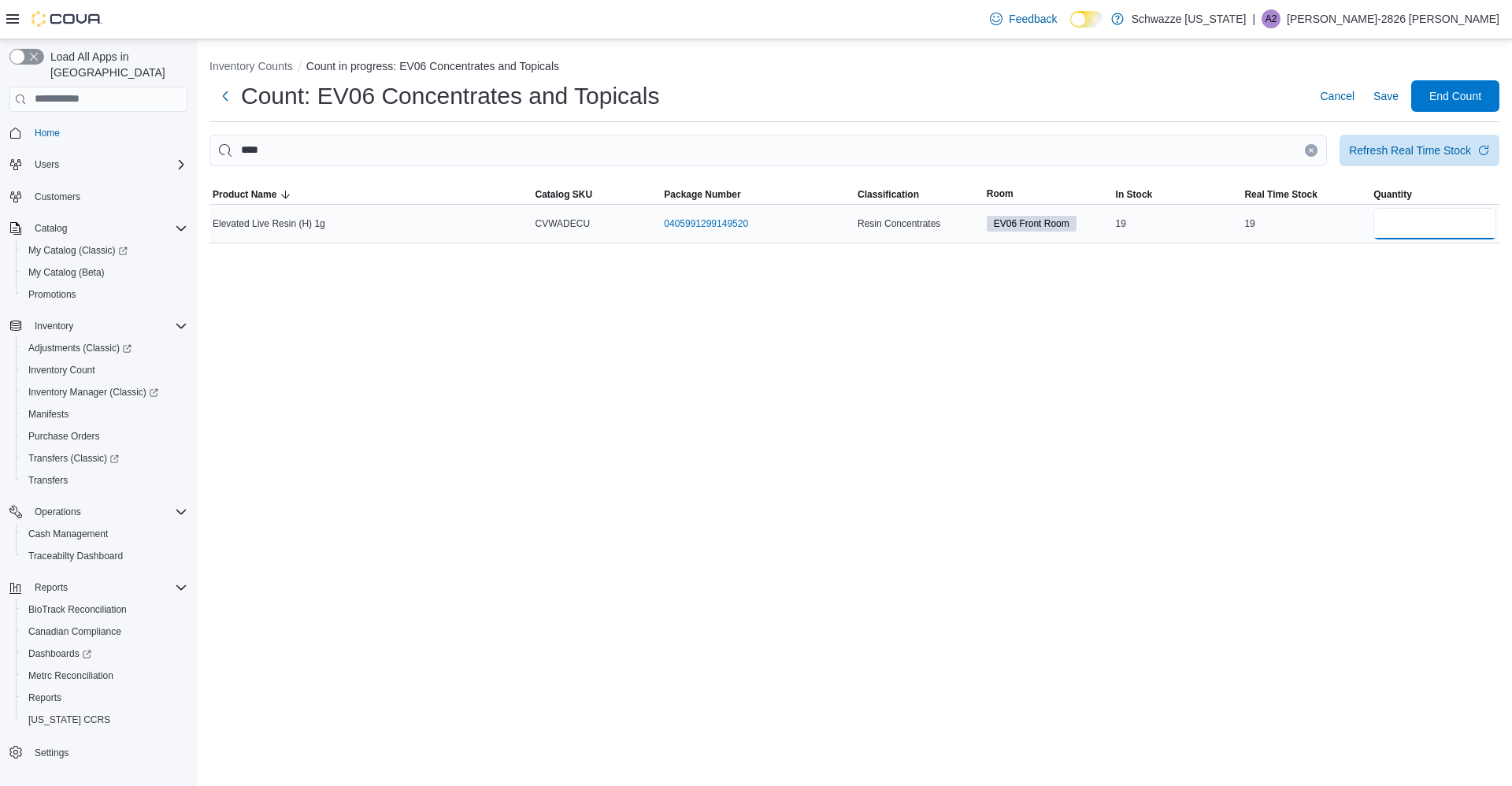
click at [1481, 224] on input "number" at bounding box center [1435, 223] width 123 height 31
type input "*"
click at [1420, 85] on button "End Count" at bounding box center [1455, 94] width 88 height 31
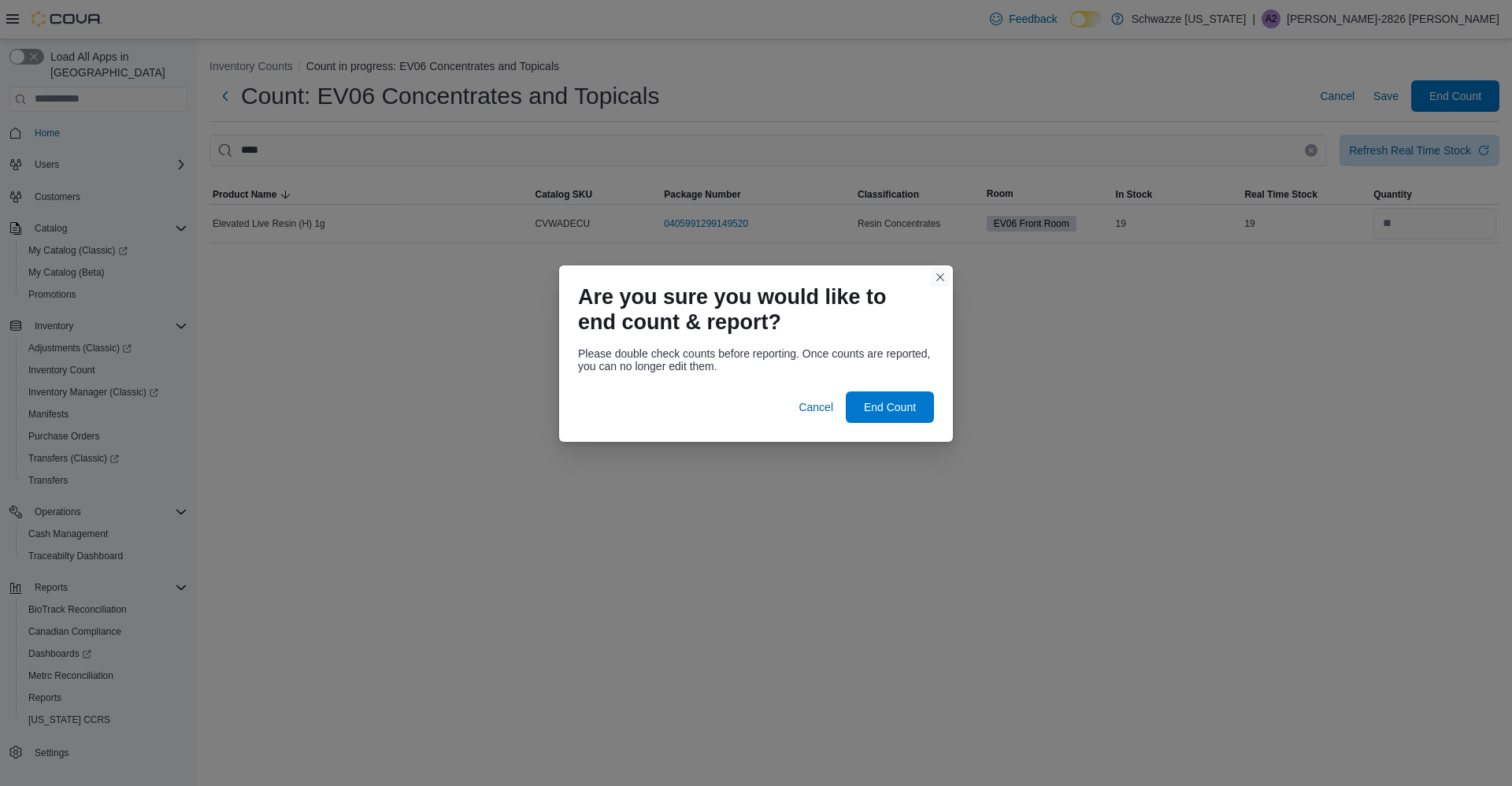
click at [932, 273] on button "Closes this modal window" at bounding box center [940, 277] width 19 height 19
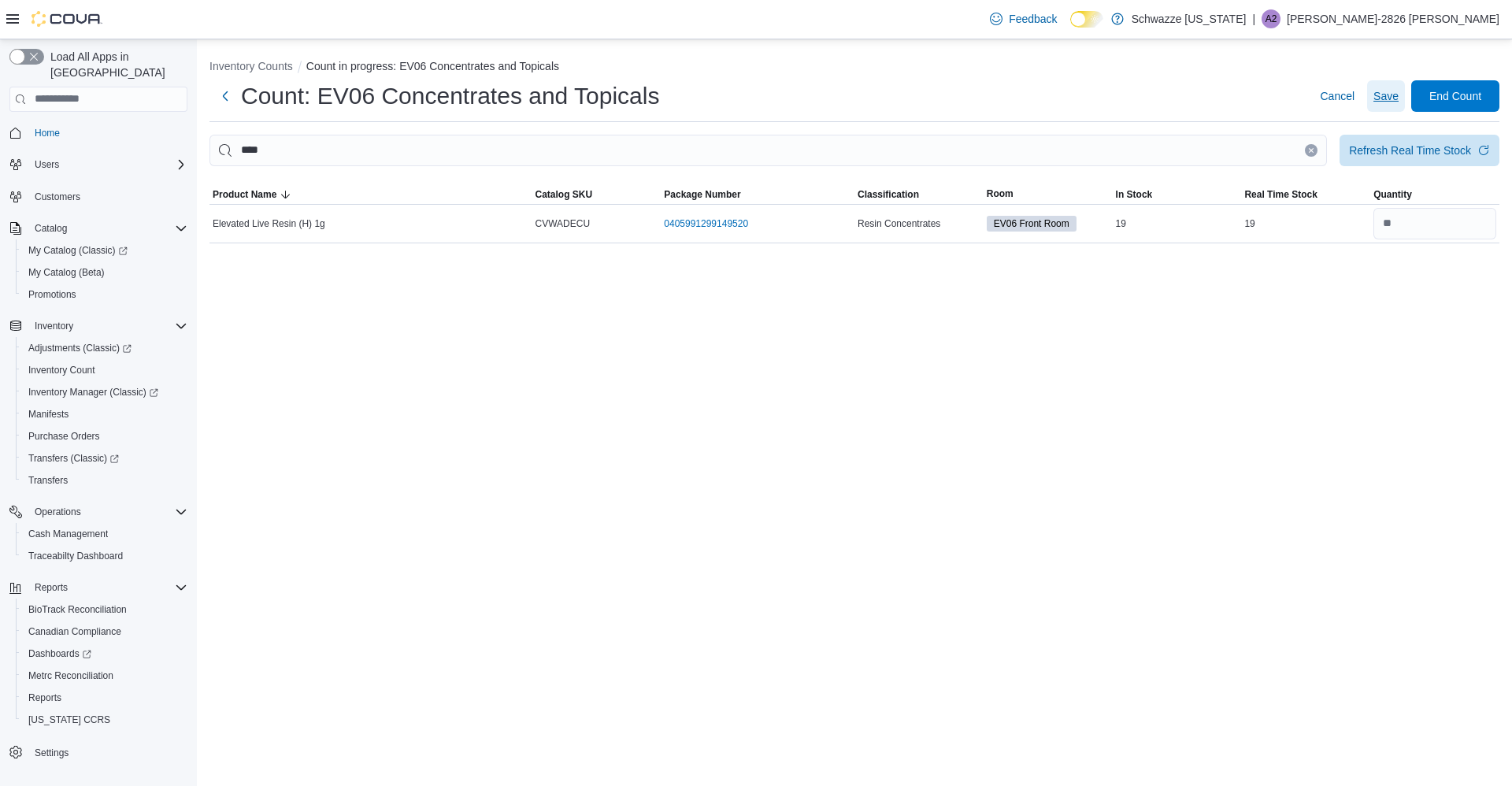
click at [1385, 101] on span "Save" at bounding box center [1386, 96] width 25 height 16
click at [1383, 105] on span "Save" at bounding box center [1386, 95] width 25 height 31
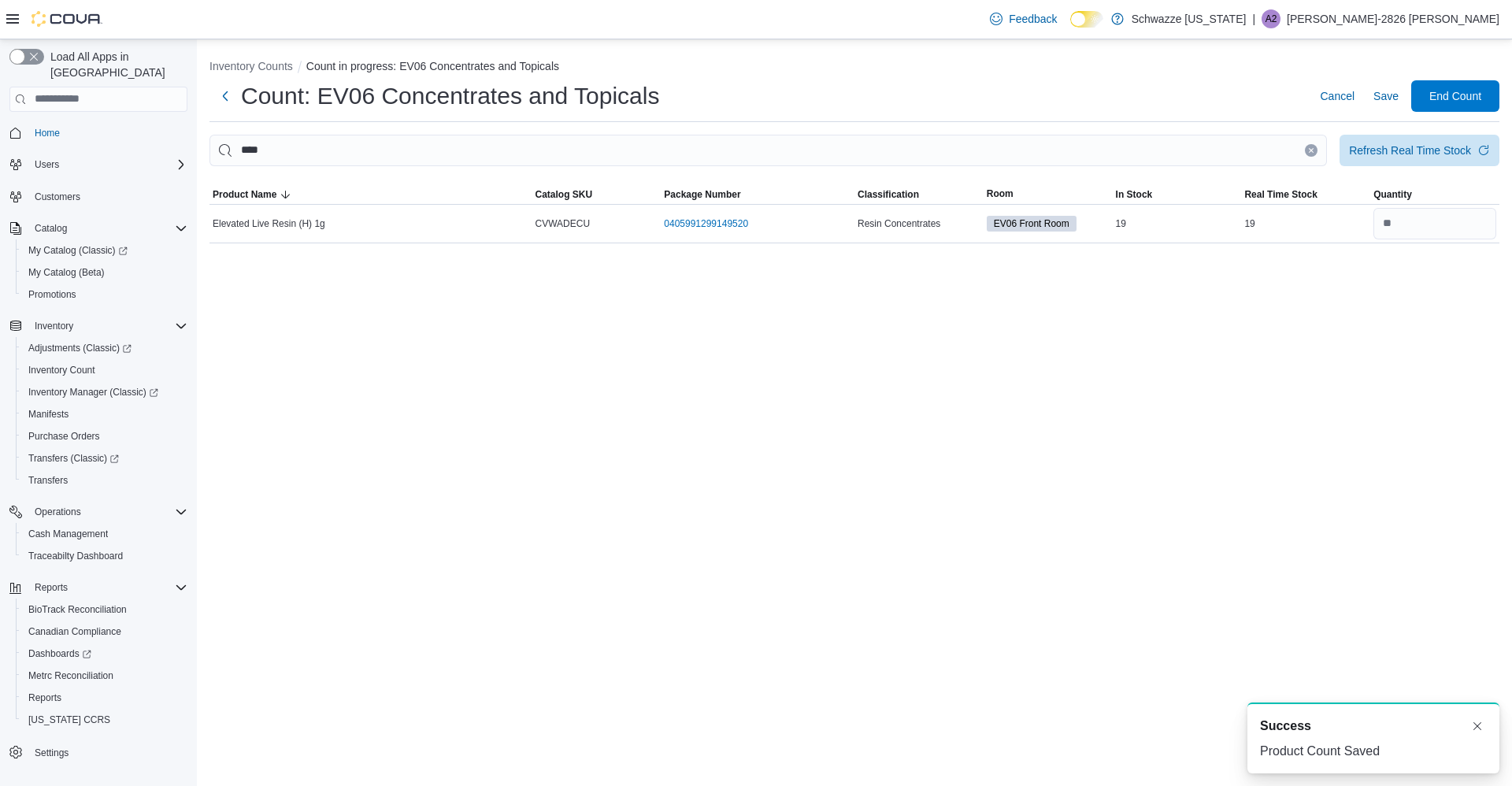
click at [1311, 150] on icon "Clear input" at bounding box center [1311, 150] width 4 height 4
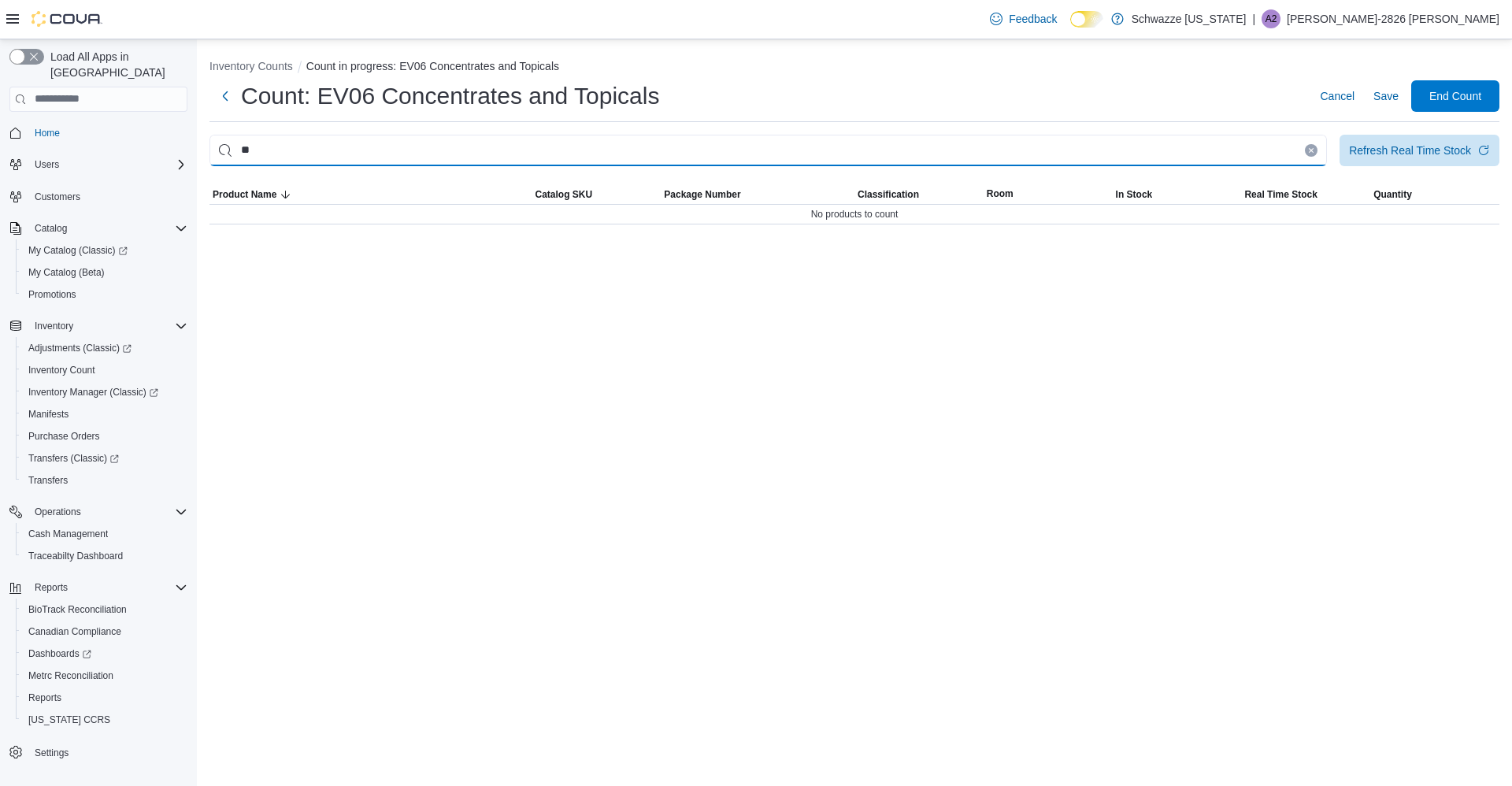
type input "*"
type input "****"
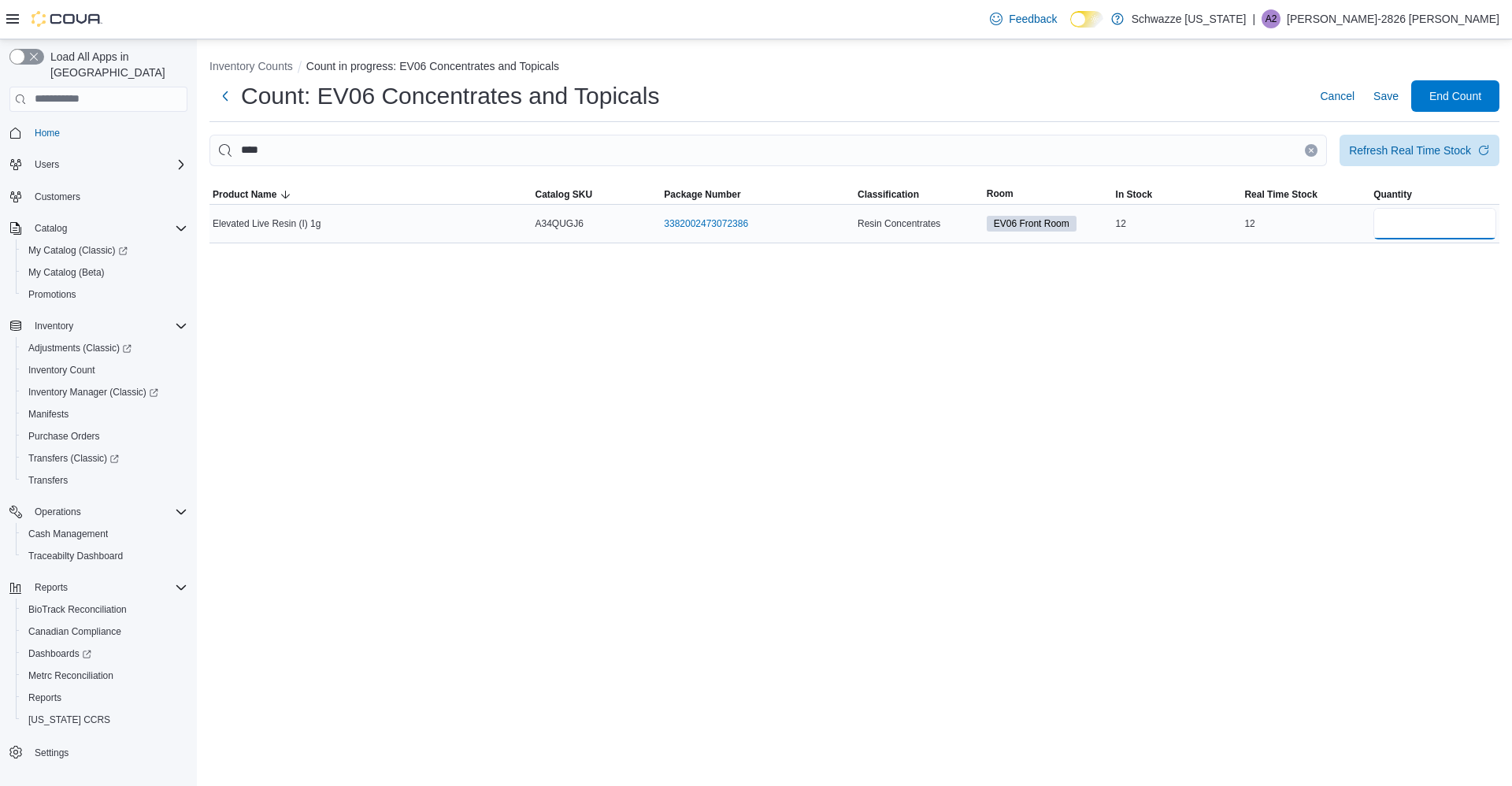
click at [1437, 236] on input "number" at bounding box center [1435, 223] width 123 height 31
type input "*"
click at [1373, 105] on span "Save" at bounding box center [1386, 95] width 25 height 31
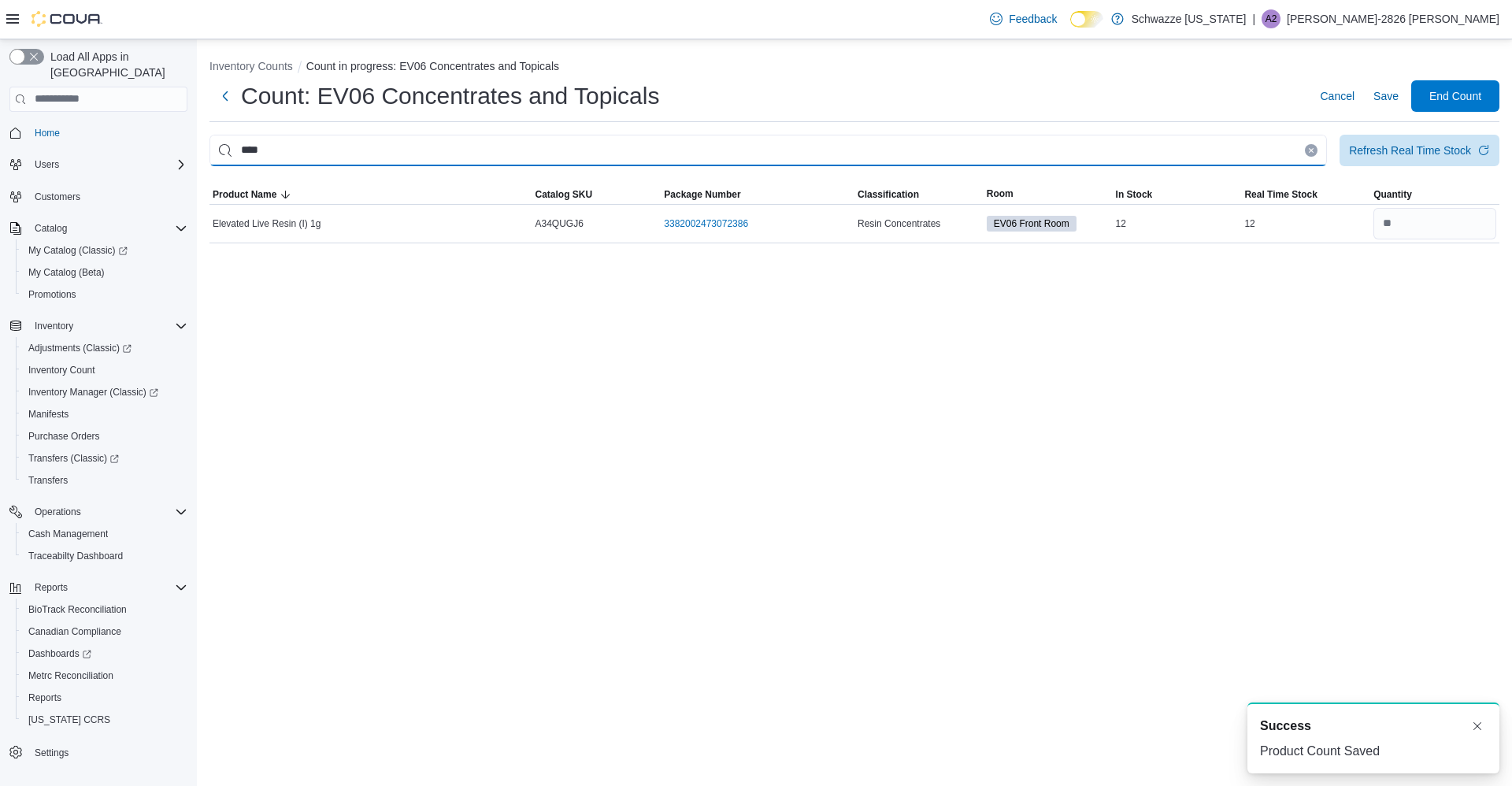
click at [1287, 145] on input "****" at bounding box center [768, 150] width 1117 height 31
click at [1309, 162] on input "****" at bounding box center [768, 150] width 1117 height 31
click at [1288, 148] on input "****" at bounding box center [768, 150] width 1117 height 31
click at [1312, 150] on icon "Clear input" at bounding box center [1311, 150] width 4 height 4
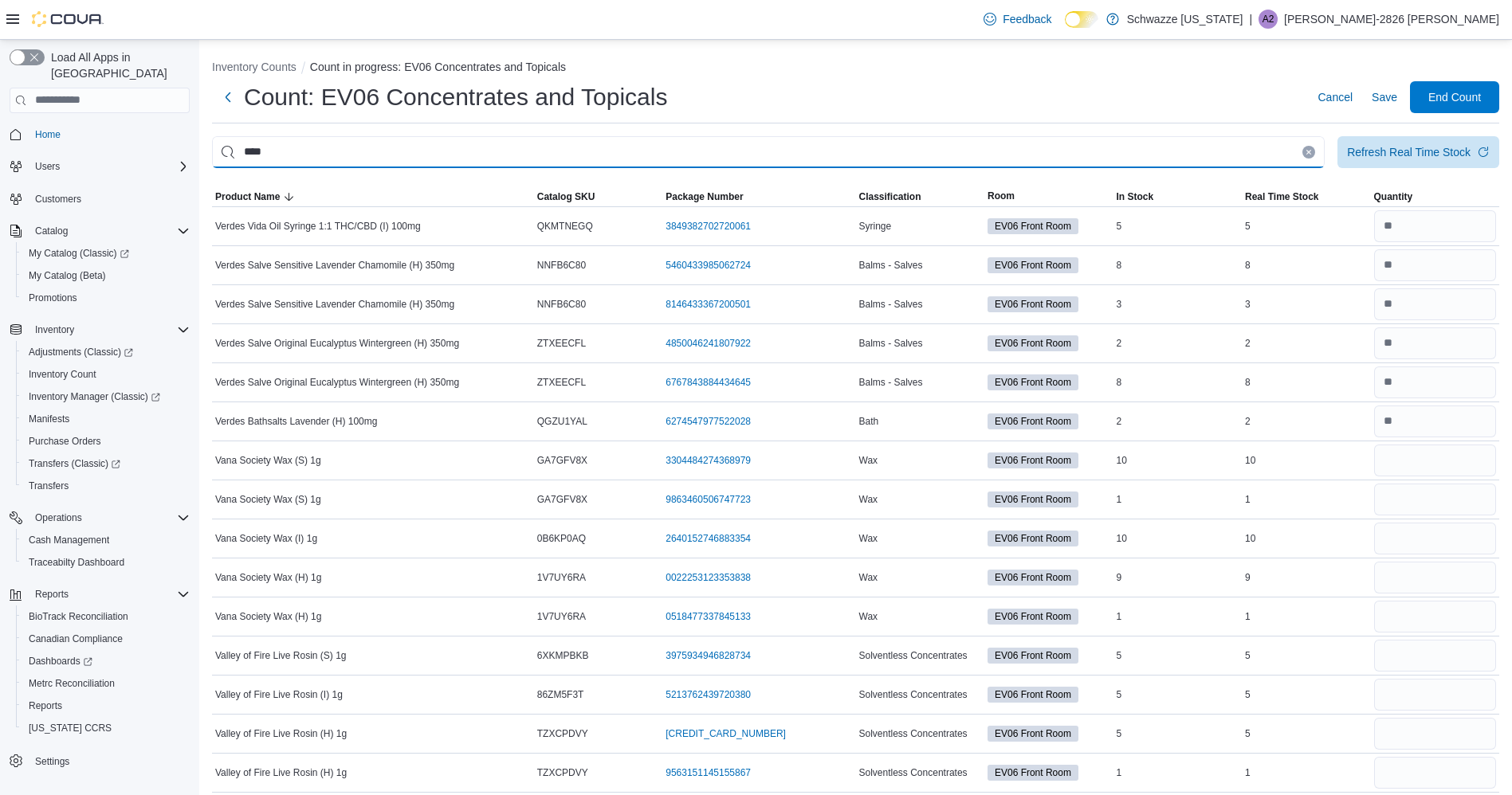
type input "****"
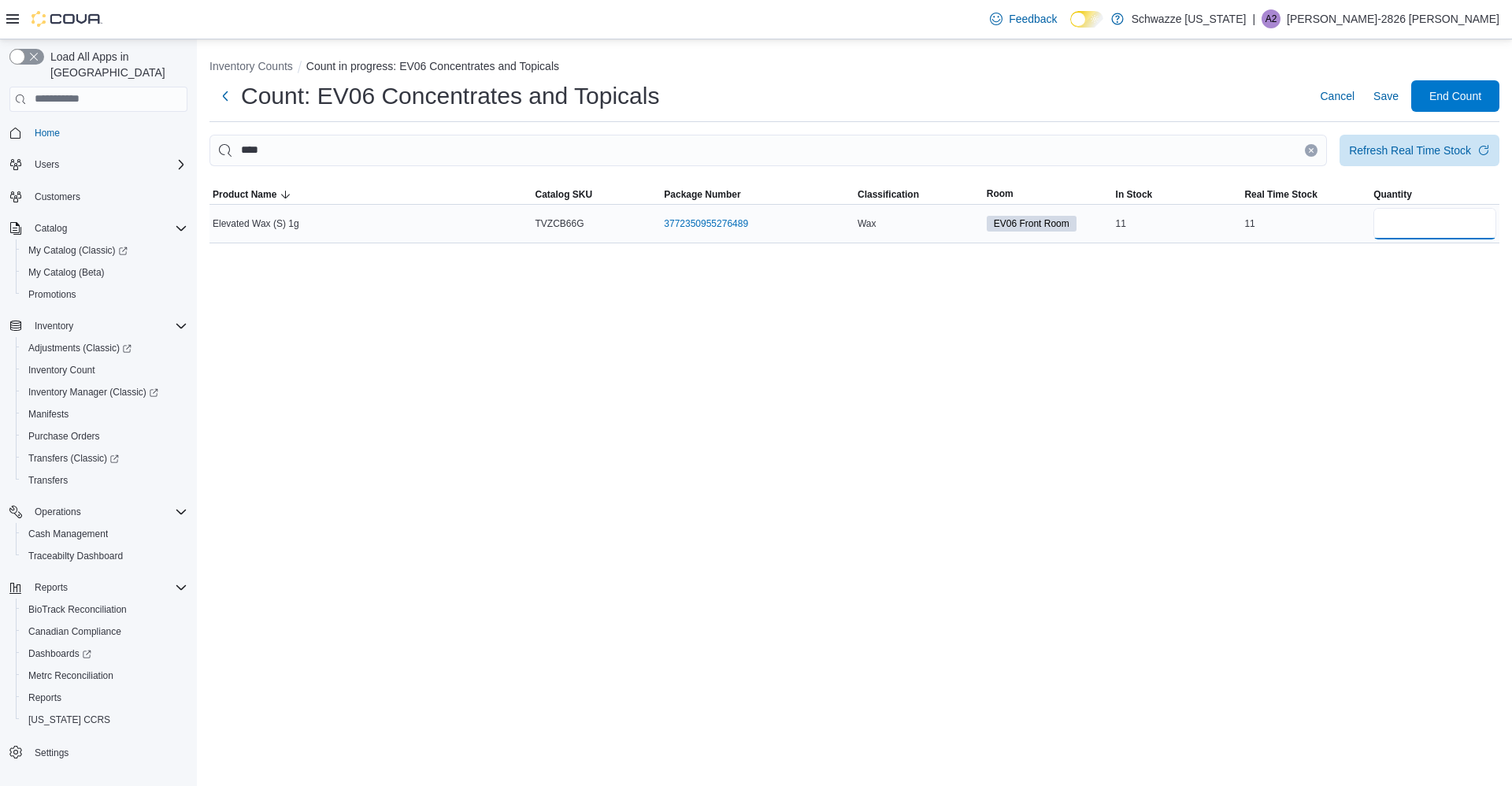
click at [1435, 221] on input "number" at bounding box center [1435, 223] width 123 height 31
type input "*"
click at [1380, 85] on span "Save" at bounding box center [1386, 95] width 25 height 31
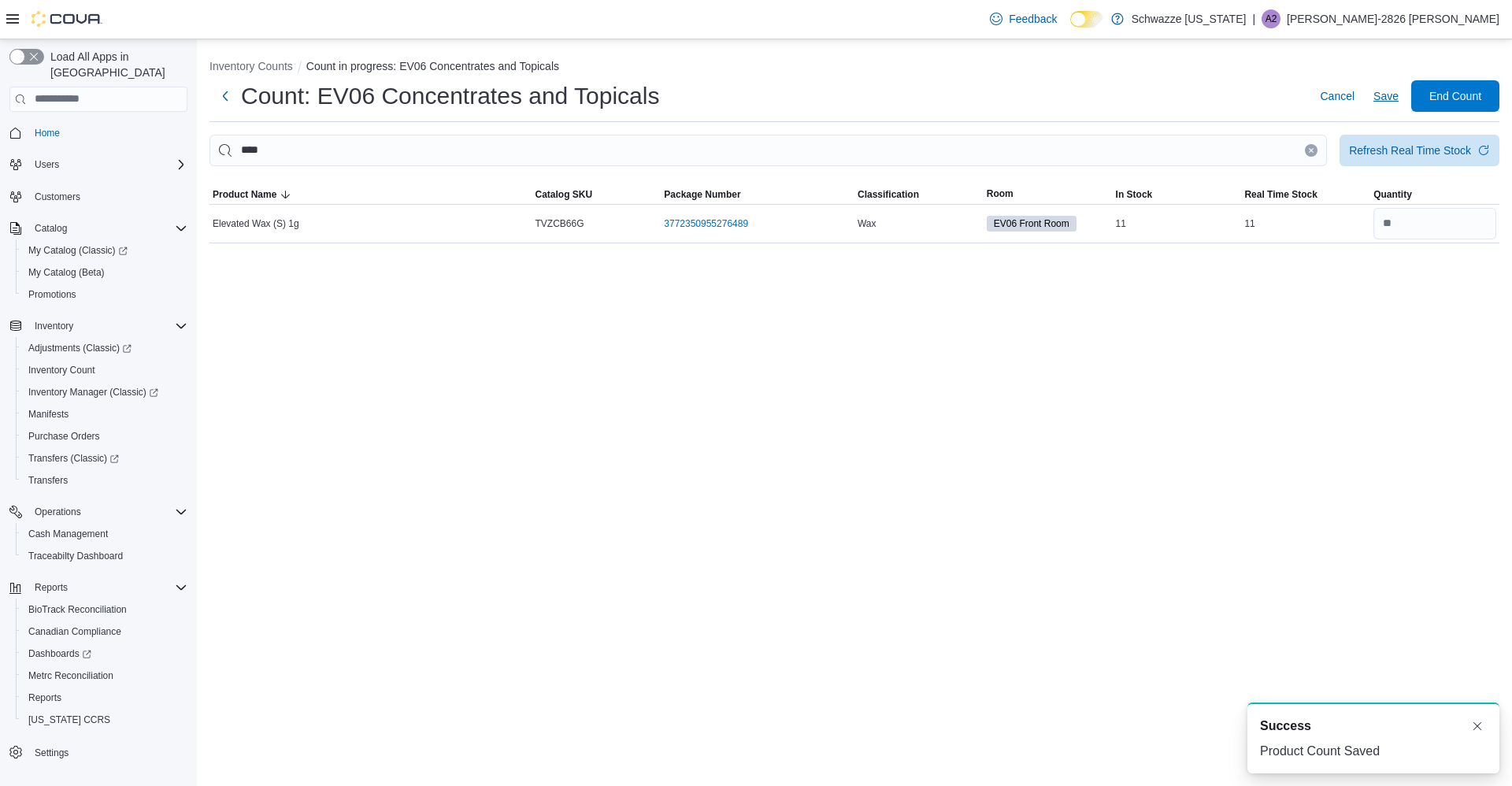
click at [1309, 148] on icon "Clear input" at bounding box center [1311, 150] width 6 height 6
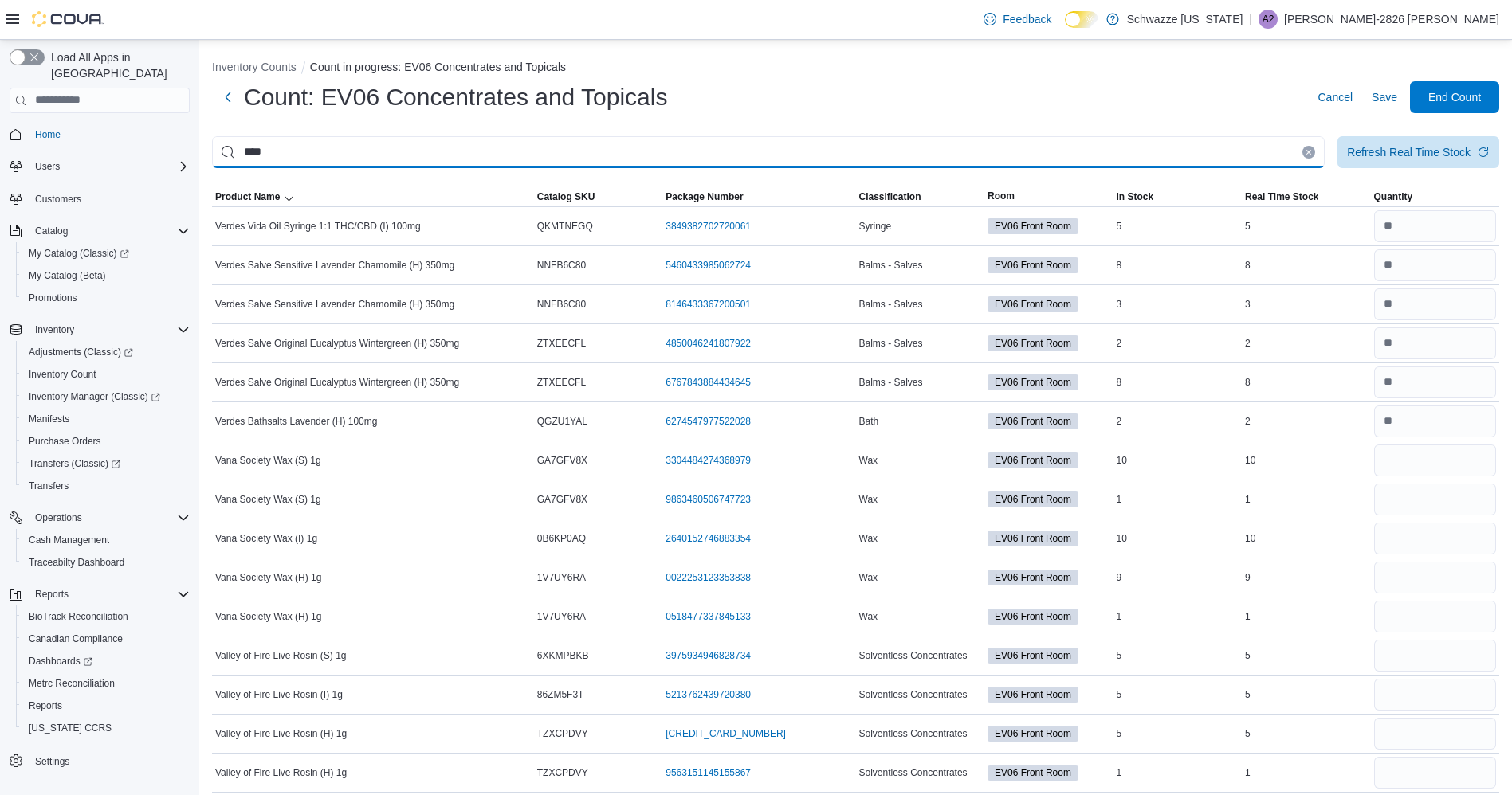
type input "****"
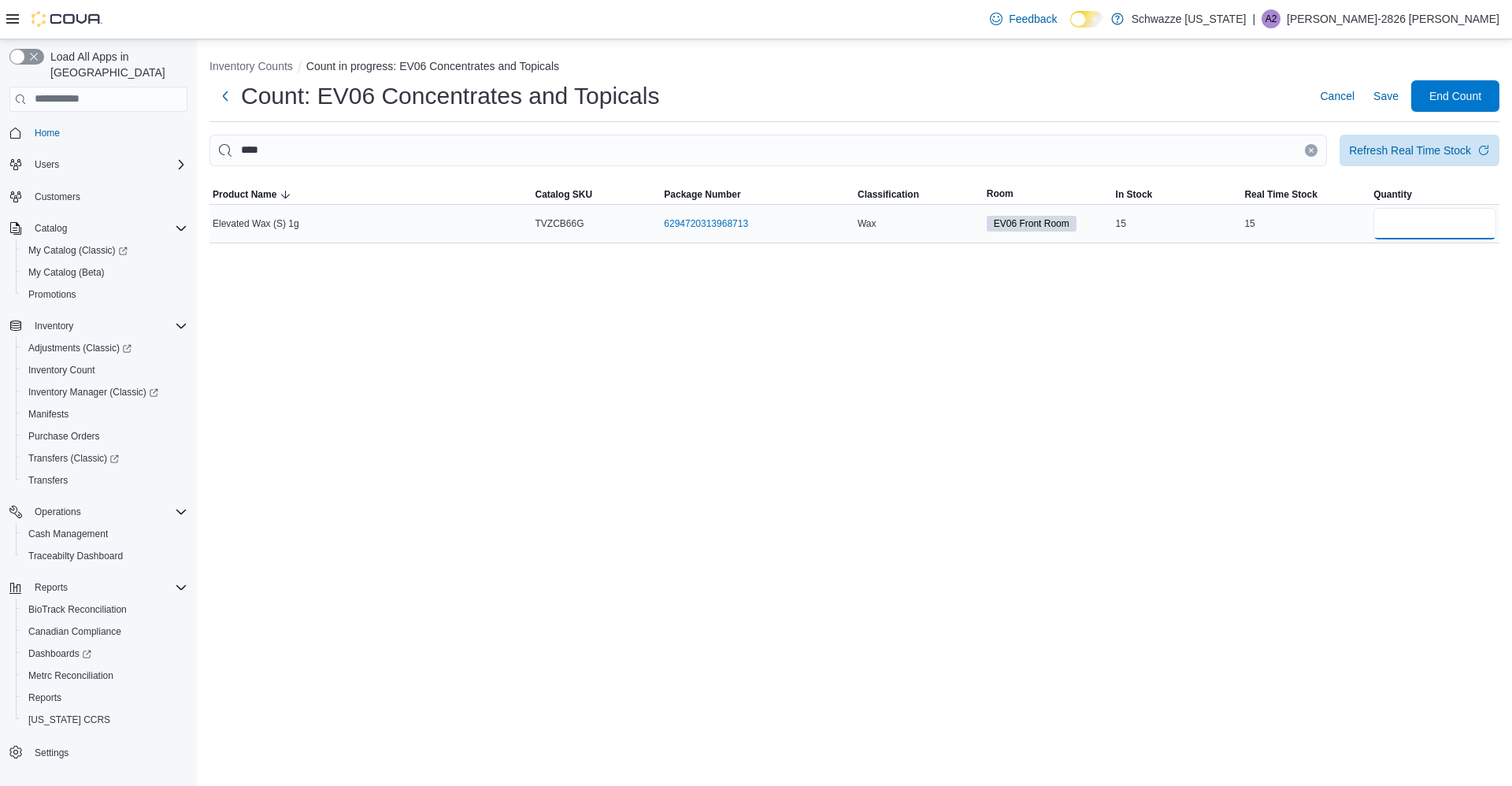
click at [1427, 228] on input "number" at bounding box center [1435, 223] width 123 height 31
type input "*"
click at [1379, 88] on span "Save" at bounding box center [1386, 96] width 25 height 16
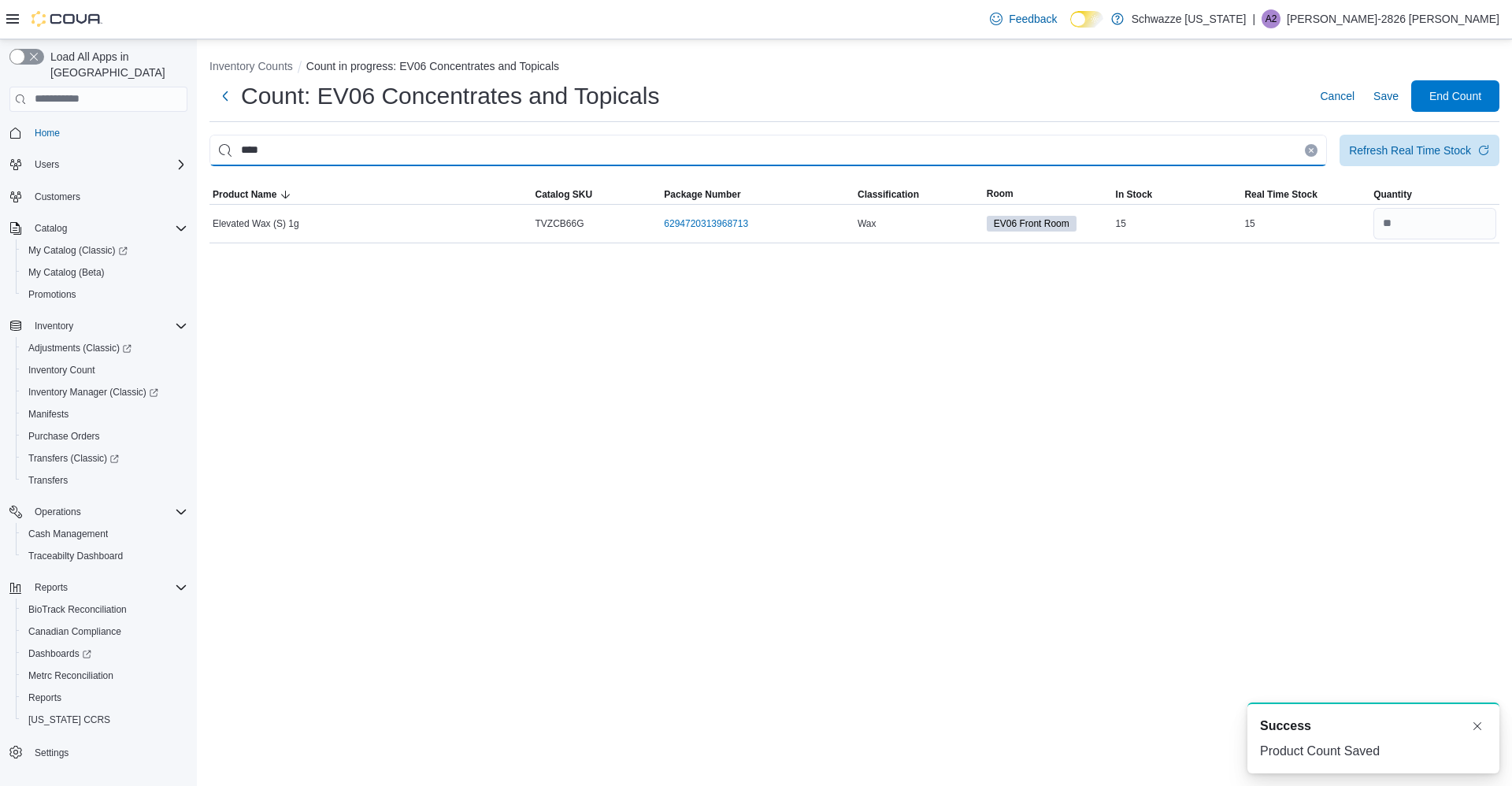
click at [1295, 151] on input "****" at bounding box center [768, 150] width 1117 height 31
click at [1311, 150] on icon "Clear input" at bounding box center [1311, 150] width 4 height 4
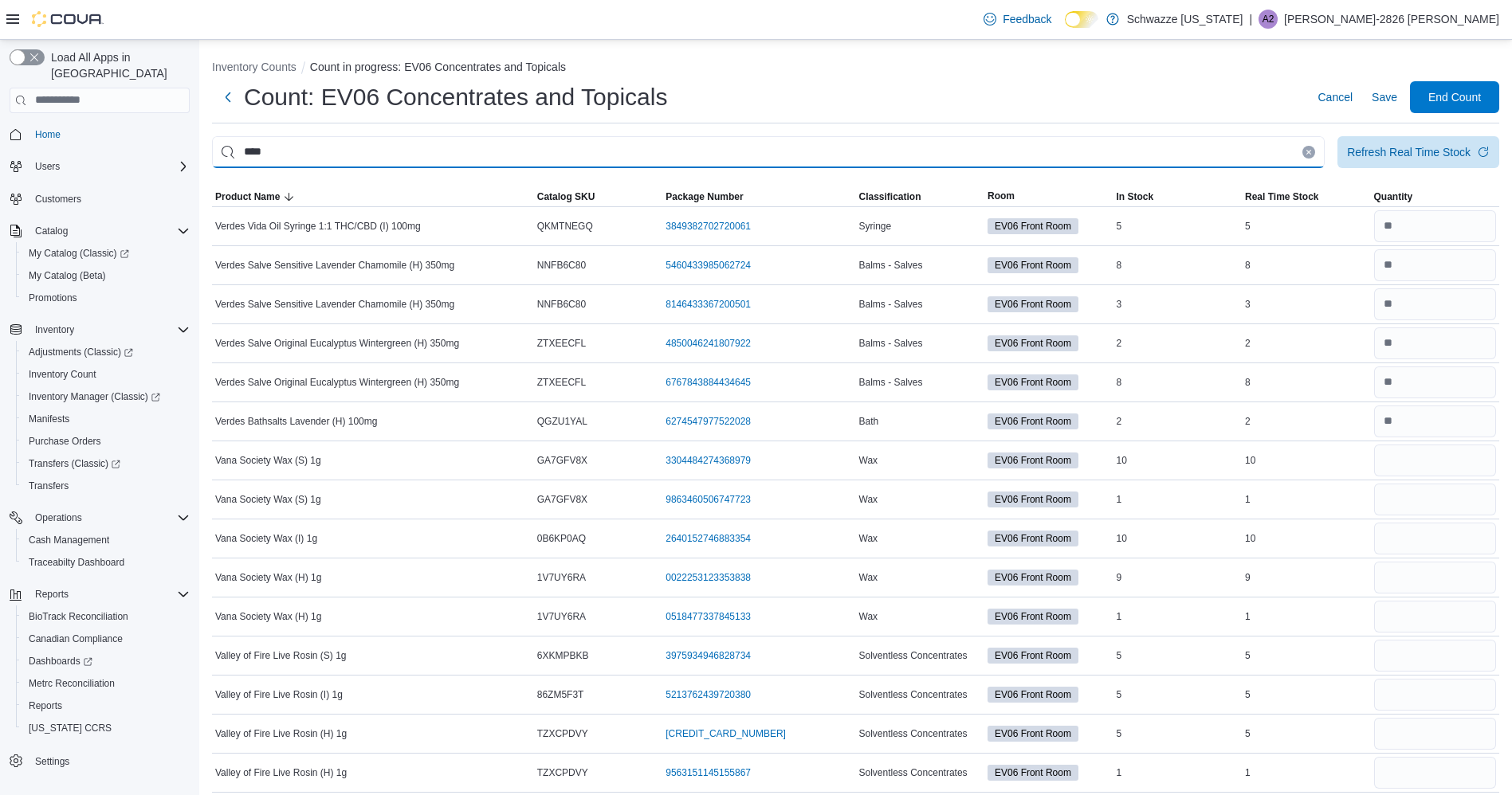
type input "****"
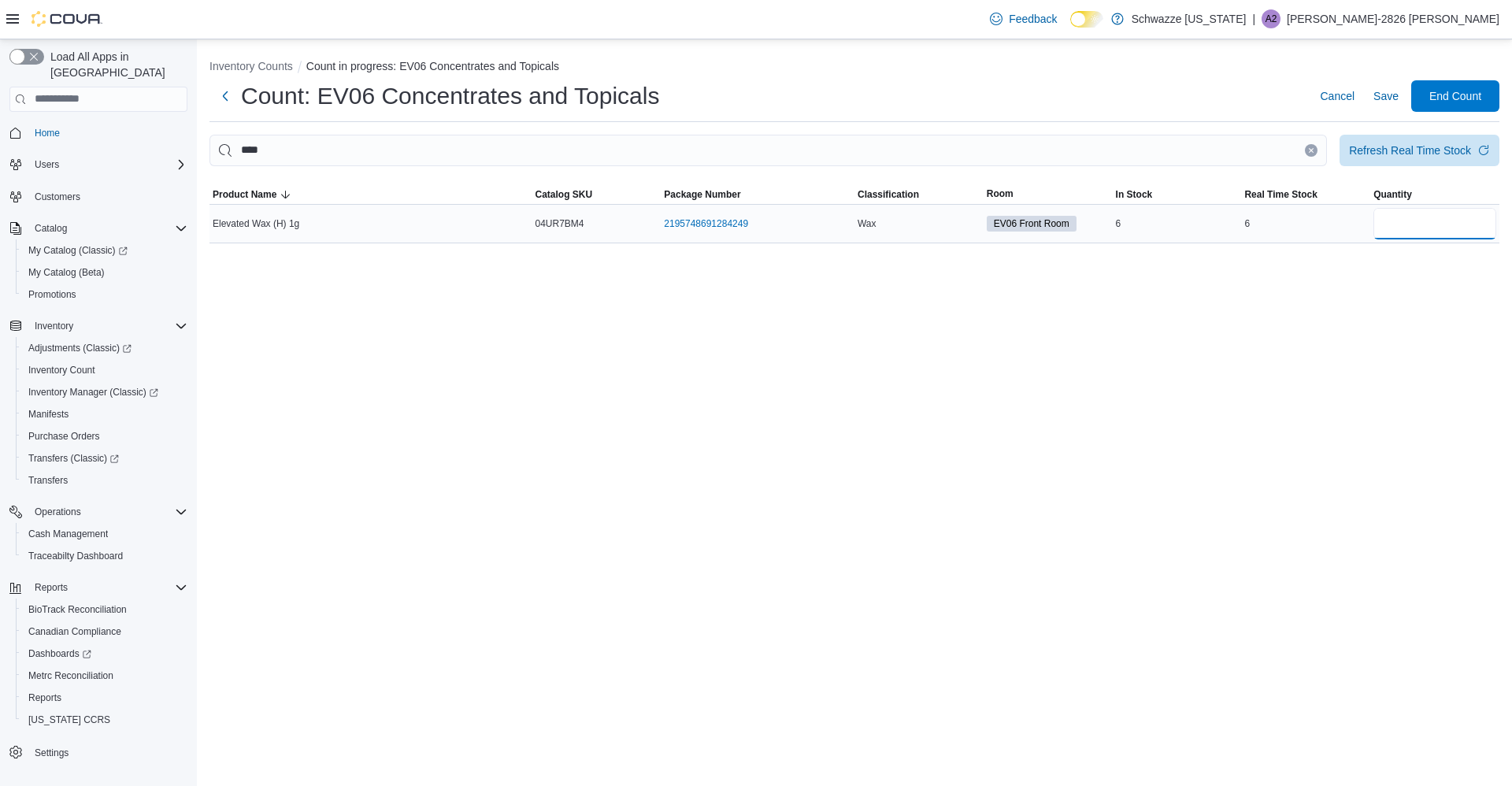
click at [1418, 226] on input "number" at bounding box center [1435, 223] width 123 height 31
type input "*"
click at [1386, 98] on span "Save" at bounding box center [1386, 96] width 25 height 16
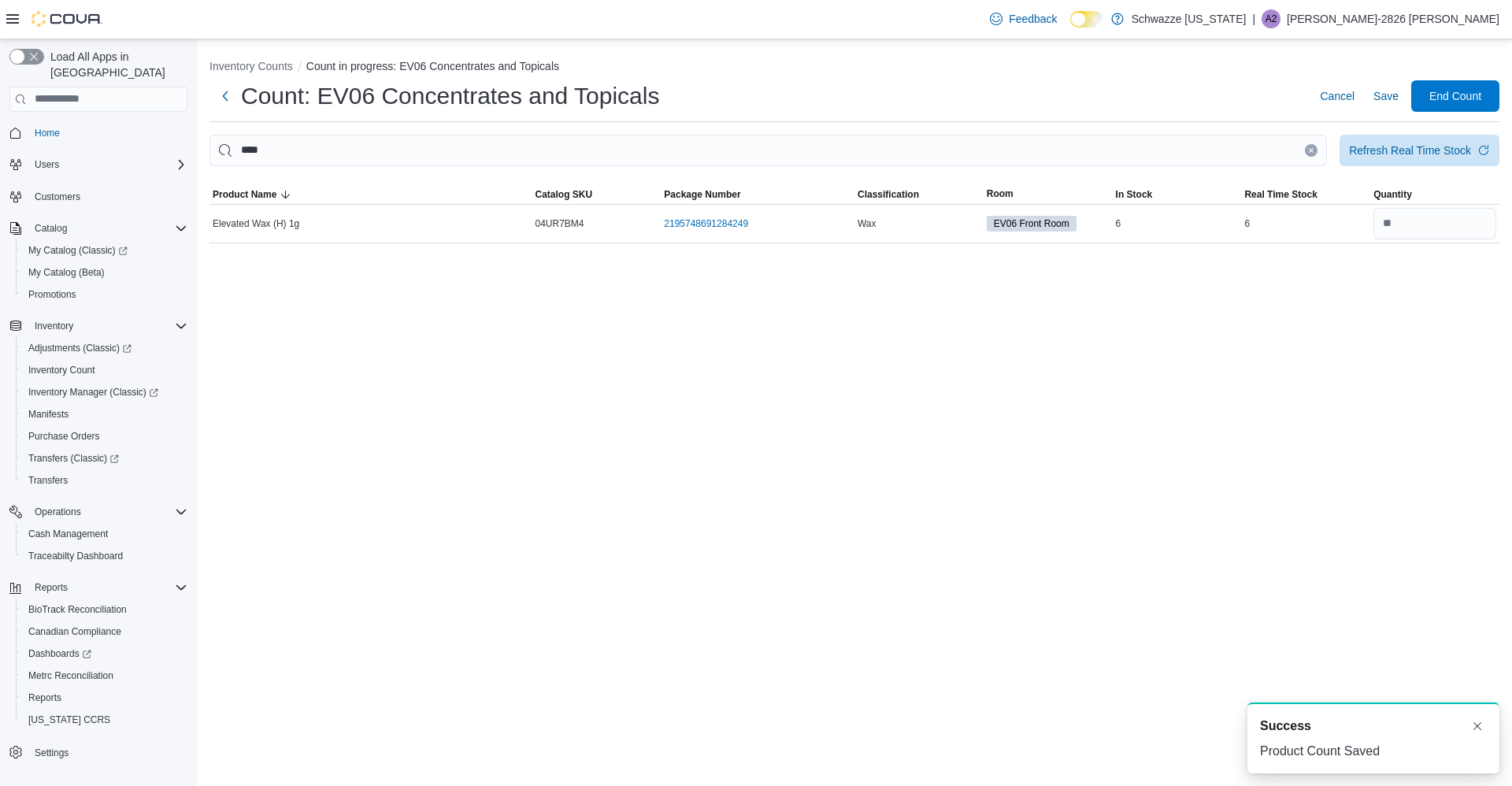
click at [1311, 150] on icon "Clear input" at bounding box center [1311, 150] width 4 height 4
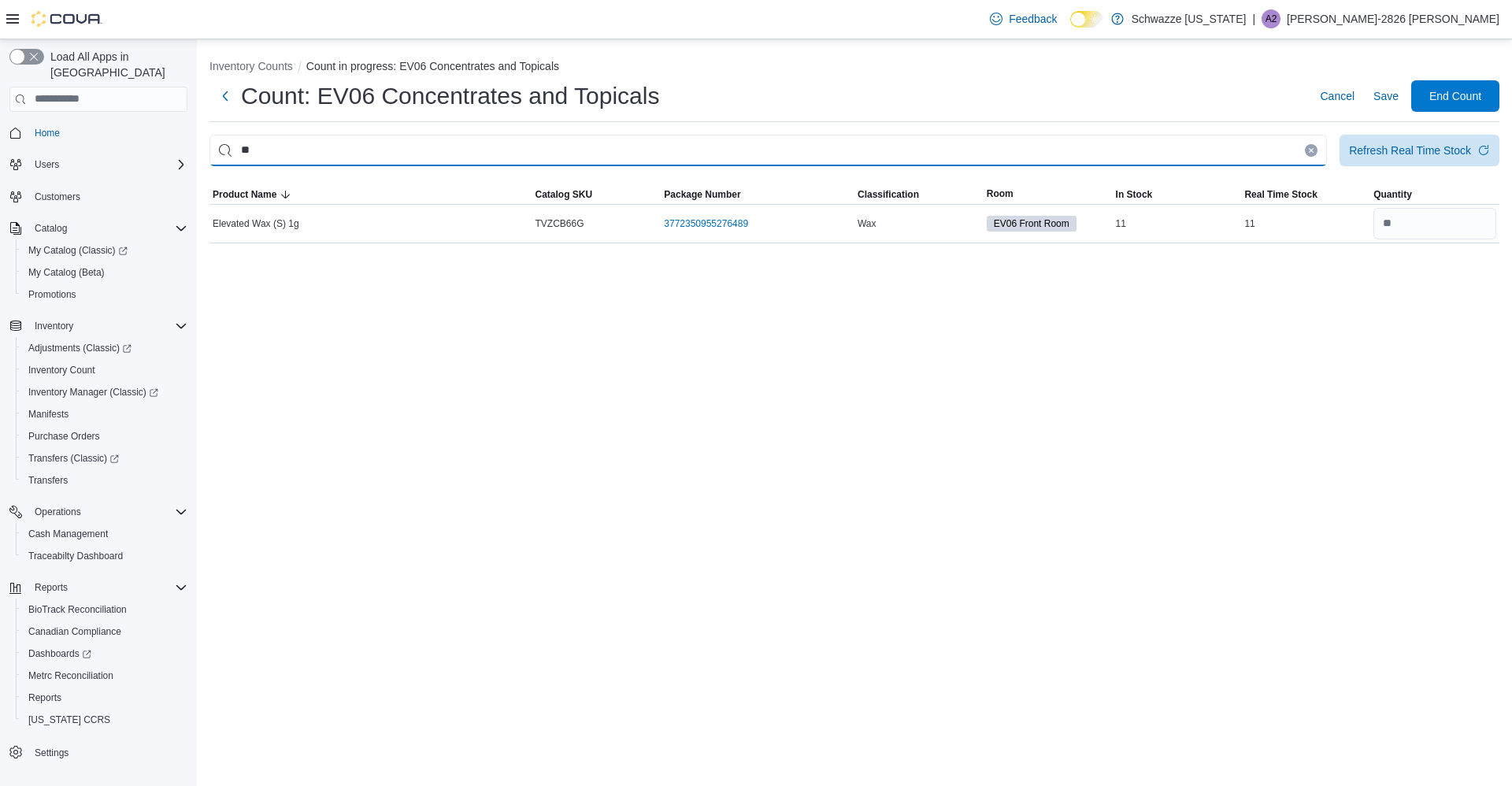
type input "*"
type input "****"
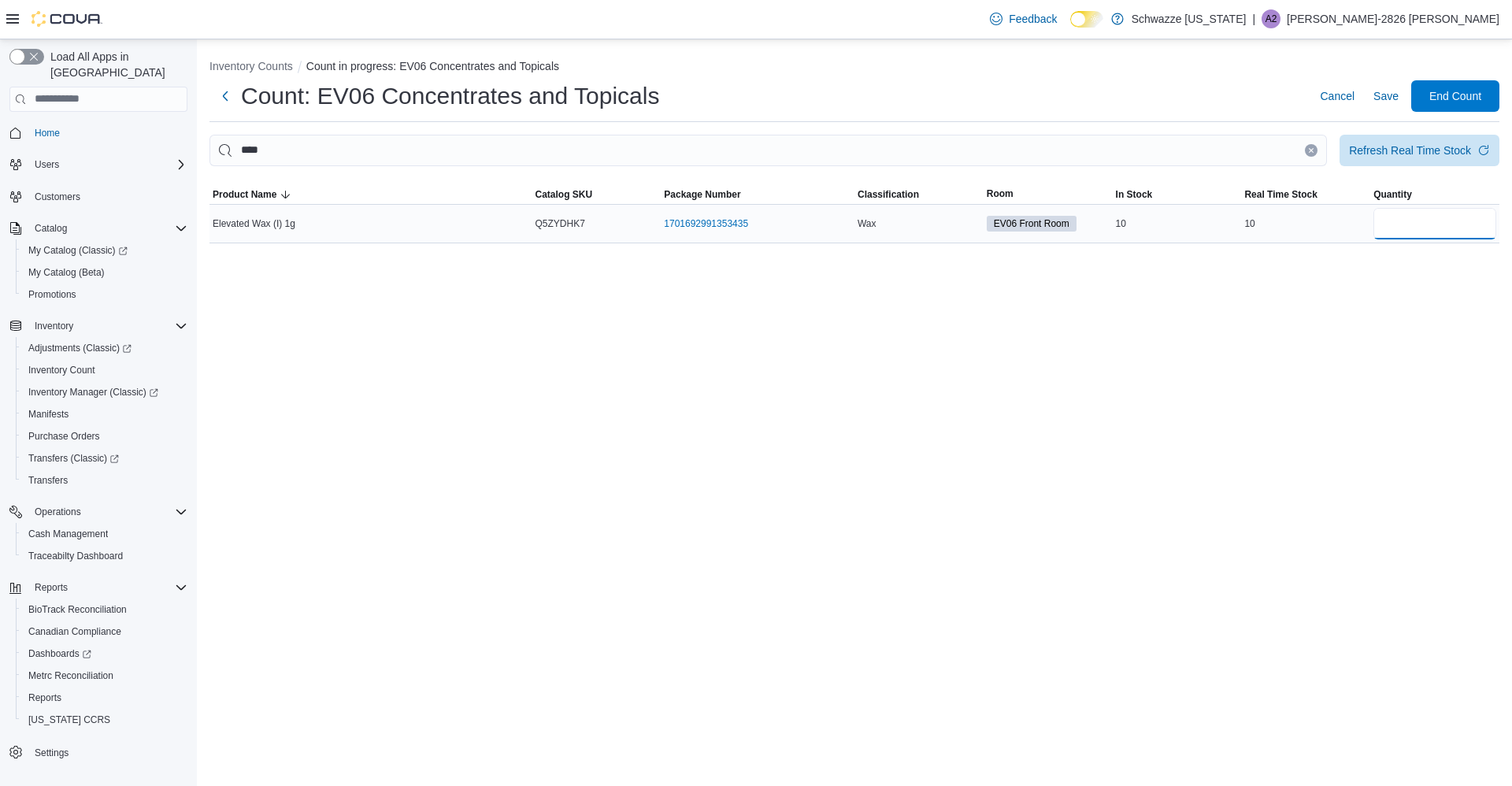
click at [1464, 229] on input "number" at bounding box center [1435, 223] width 123 height 31
type input "*"
click at [1383, 100] on span "Save" at bounding box center [1386, 96] width 25 height 16
click at [1390, 89] on span "Save" at bounding box center [1386, 96] width 25 height 16
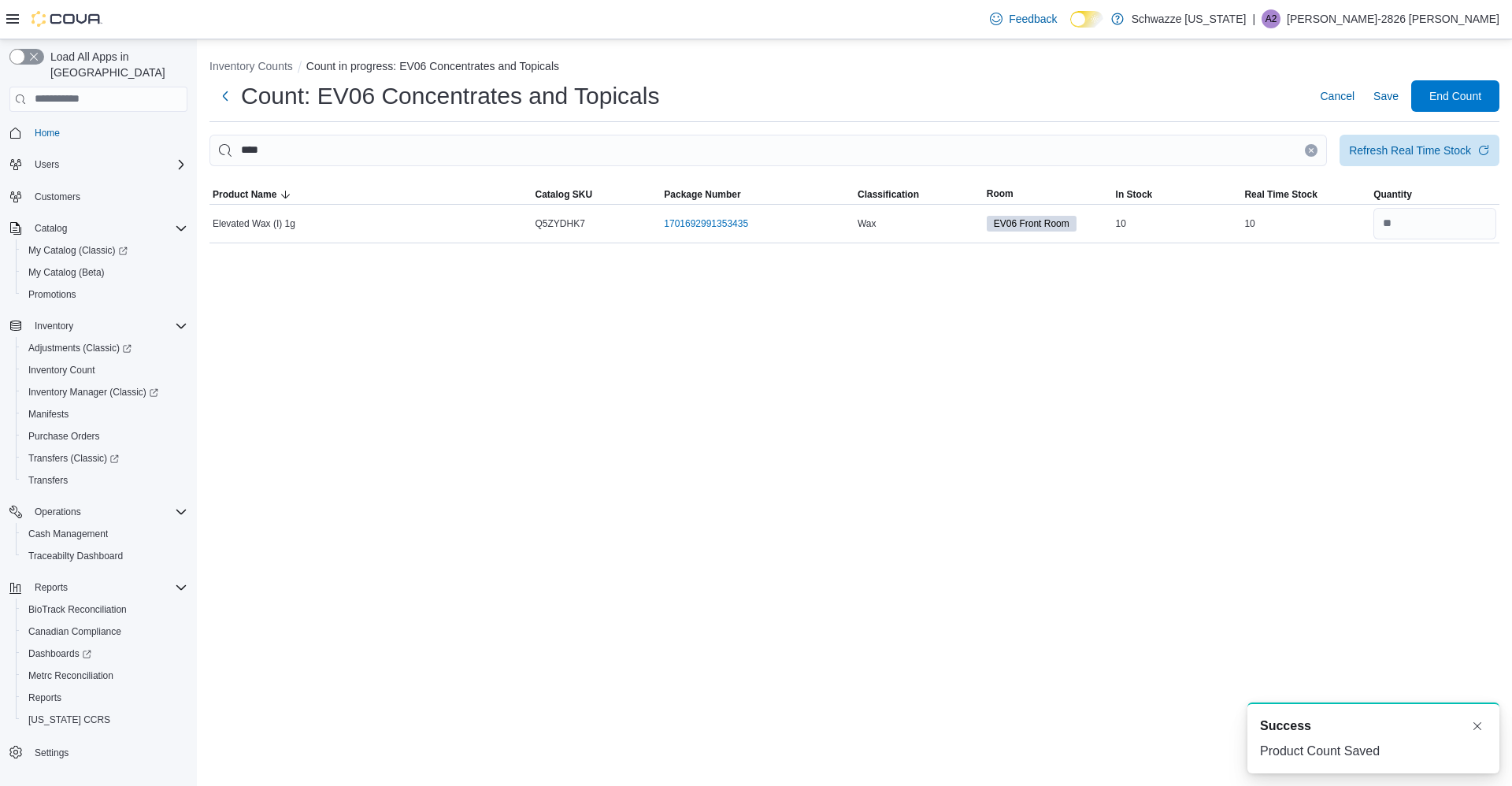
click at [1310, 150] on icon "Clear input" at bounding box center [1311, 150] width 4 height 4
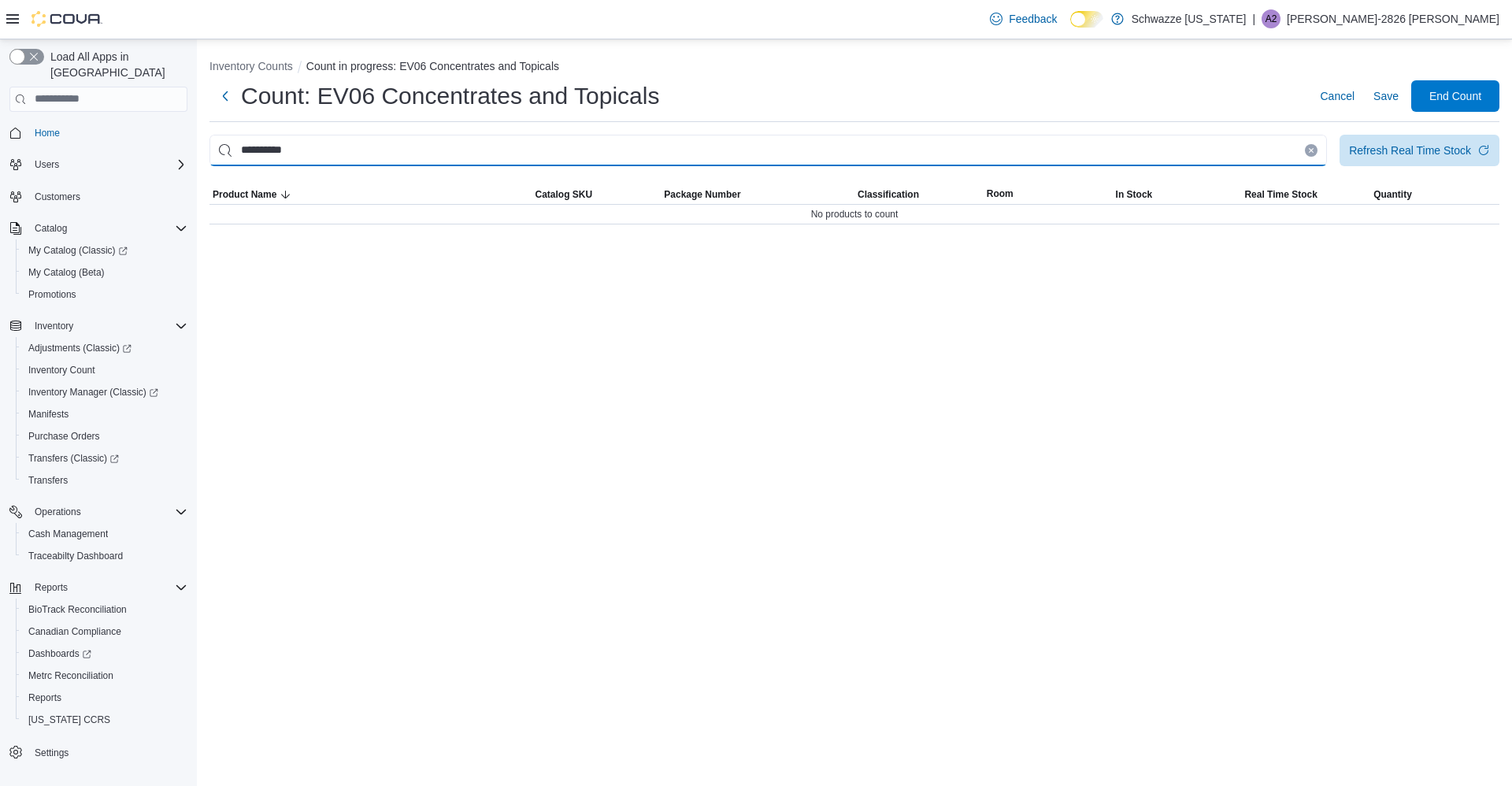
click at [1292, 148] on input "**********" at bounding box center [768, 150] width 1117 height 31
type input "*"
type input "******"
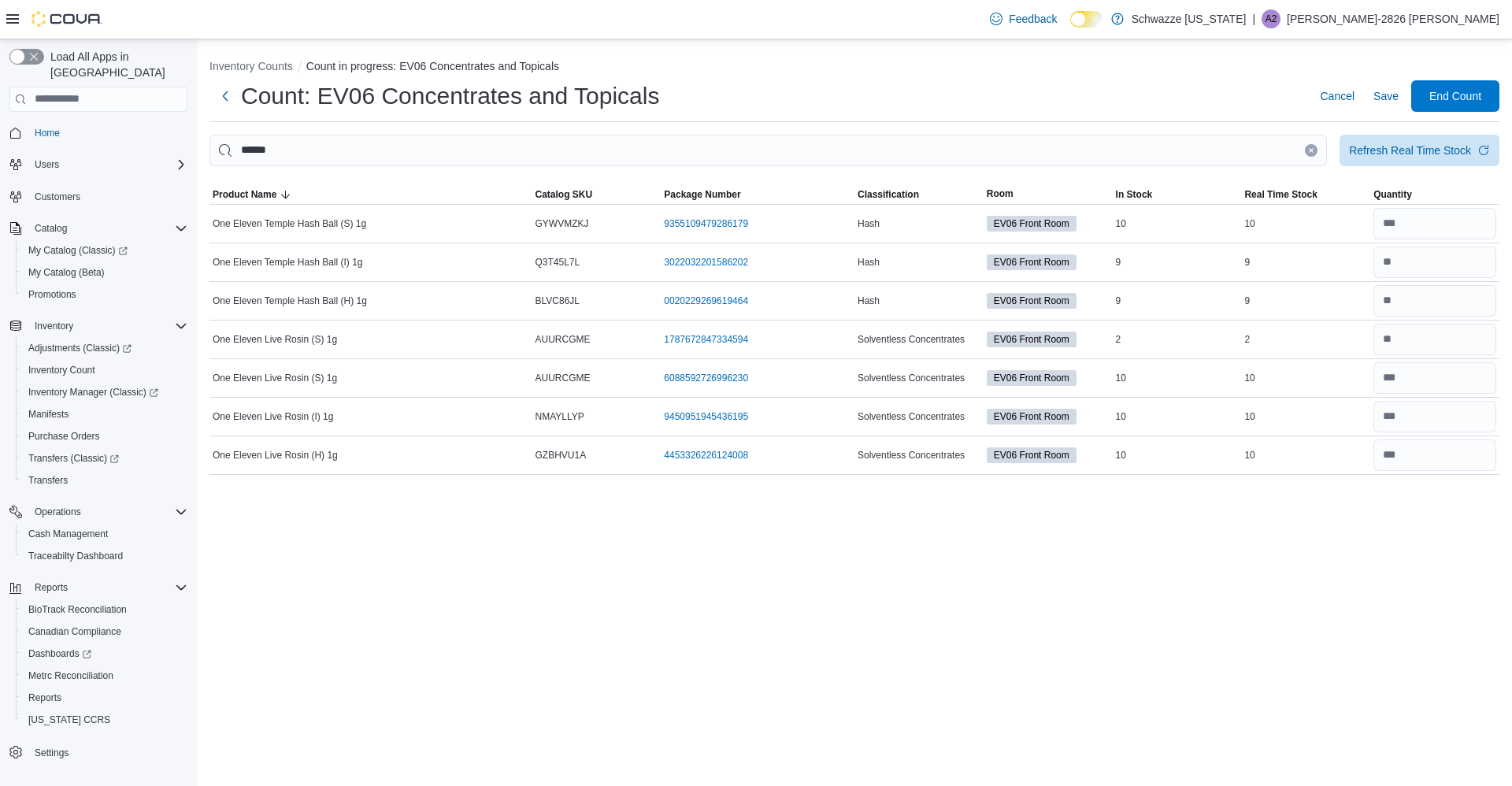
click at [1311, 150] on icon "Clear input" at bounding box center [1311, 150] width 4 height 4
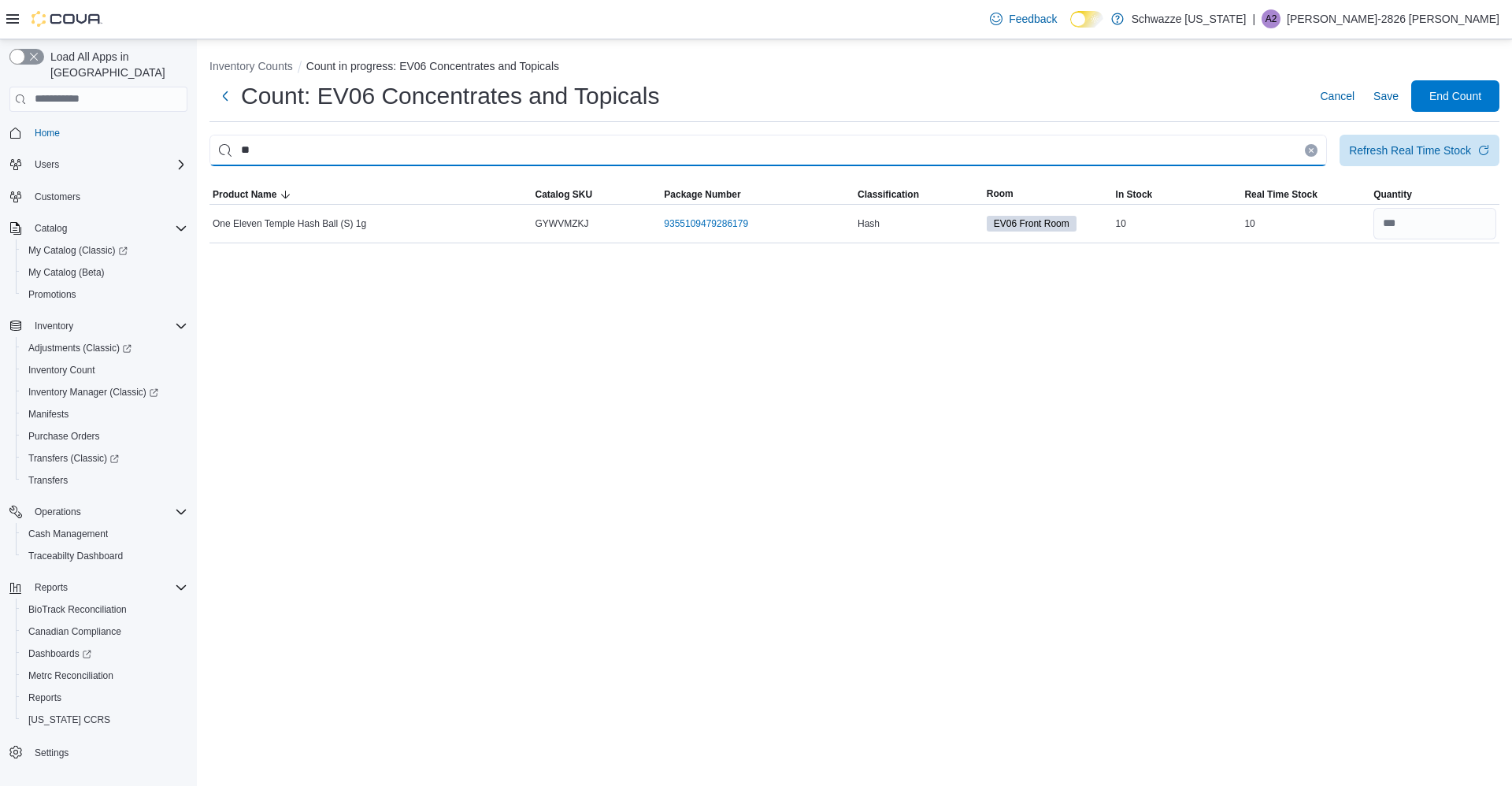
type input "*"
type input "****"
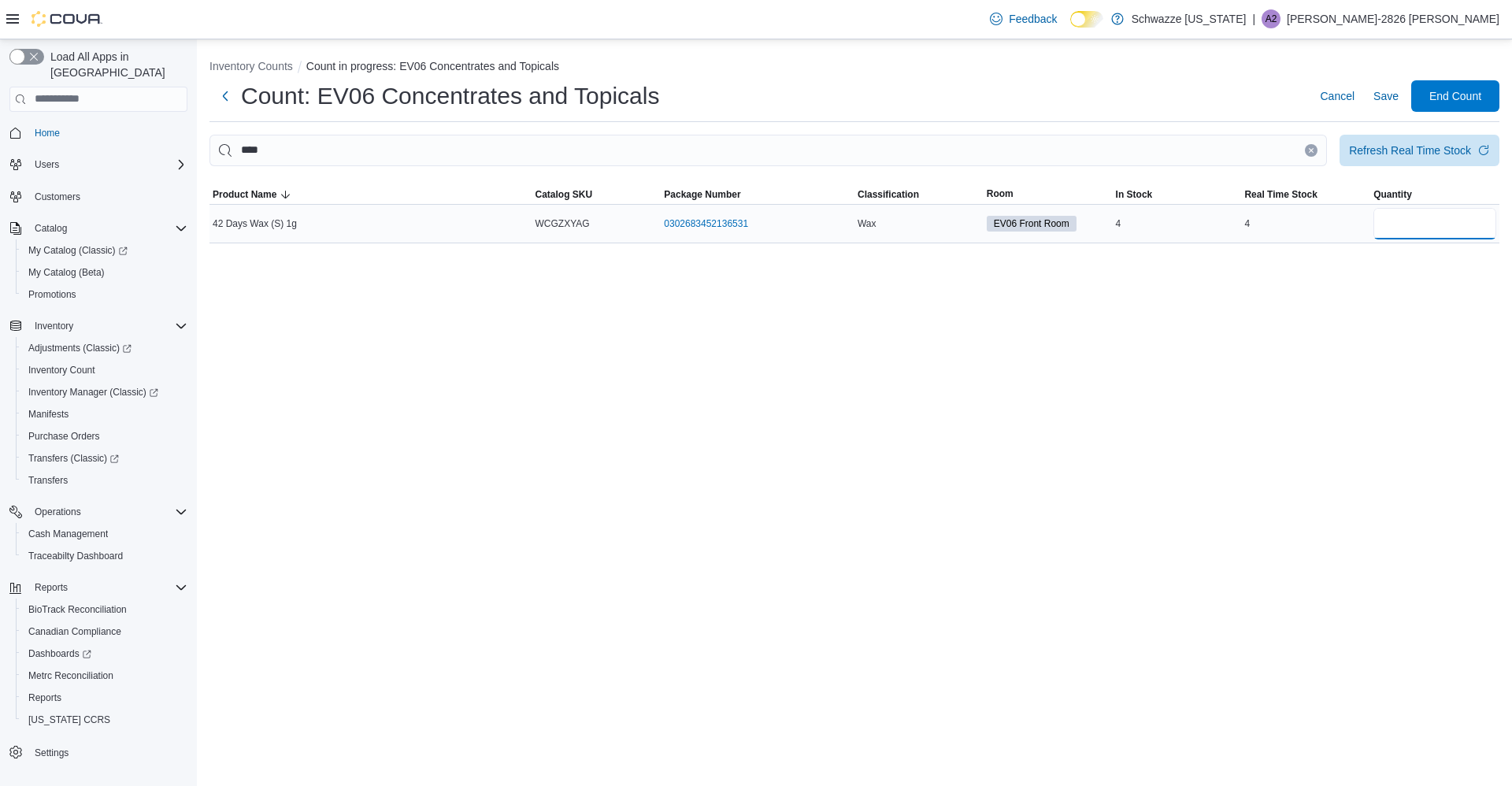
click at [1440, 228] on input "number" at bounding box center [1435, 223] width 123 height 31
type input "*"
click at [1394, 96] on span "Save" at bounding box center [1386, 96] width 25 height 16
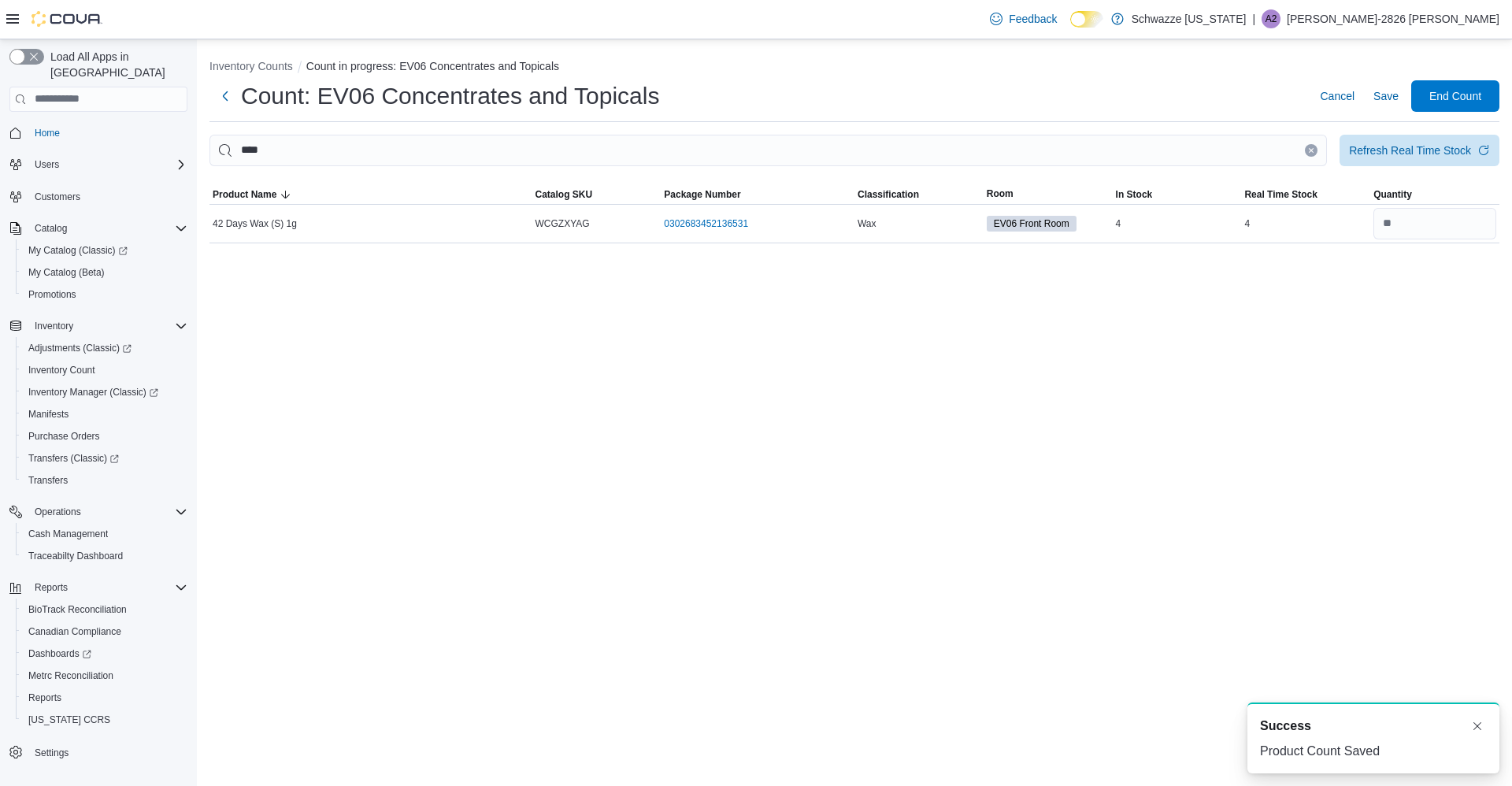
click at [1310, 150] on icon "Clear input" at bounding box center [1311, 150] width 4 height 4
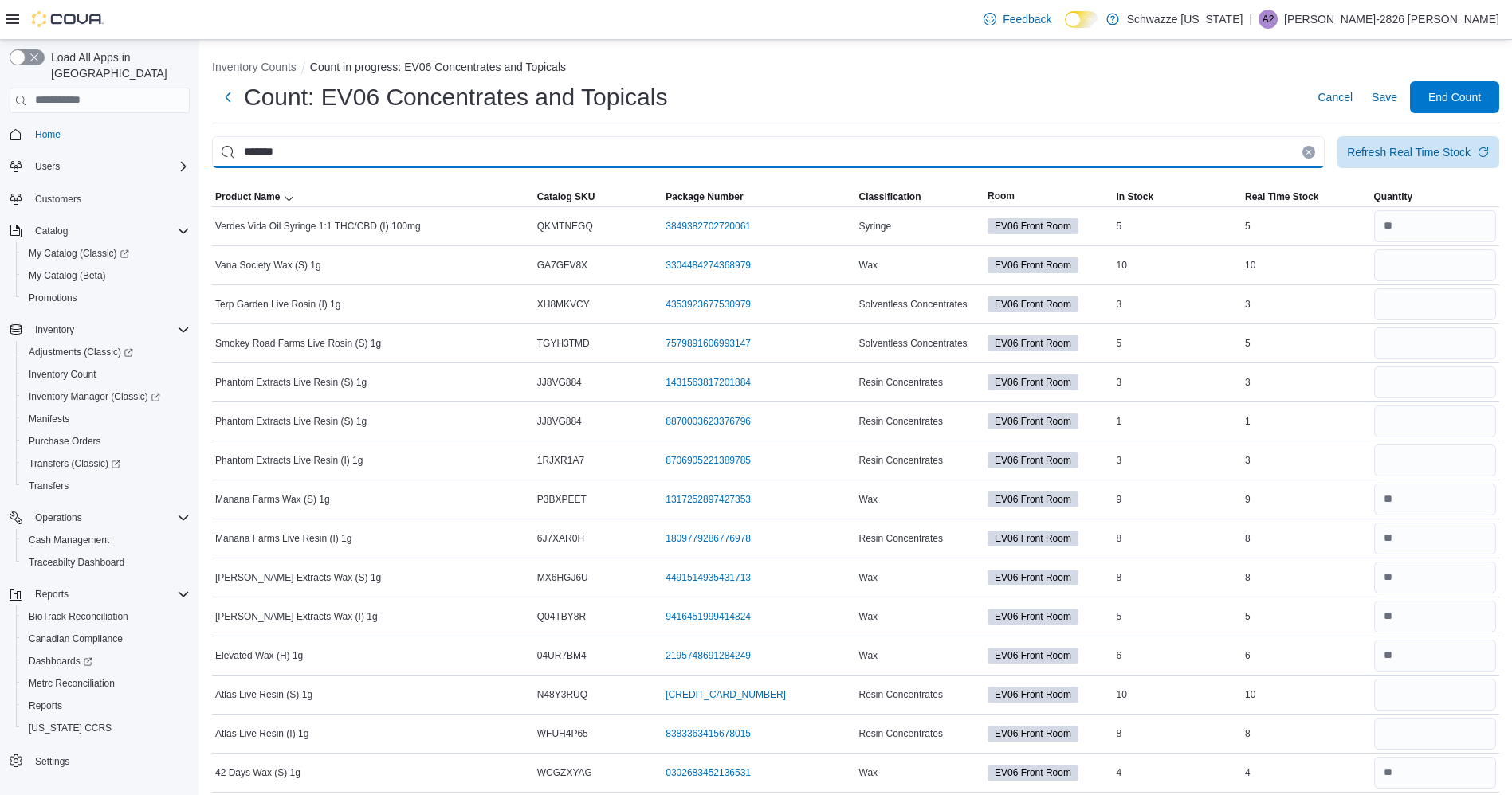
type input "*******"
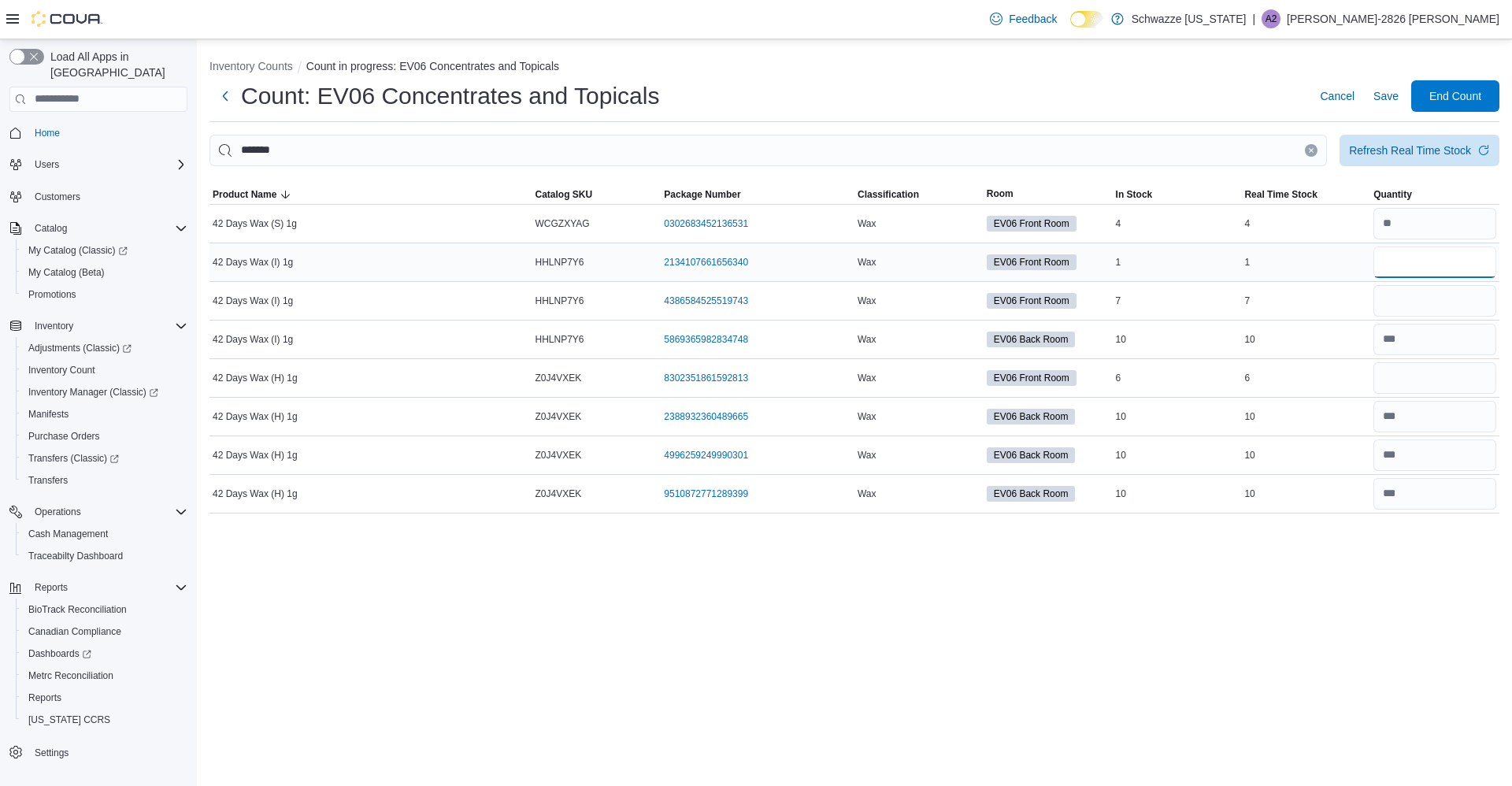
click at [1441, 266] on input "number" at bounding box center [1435, 261] width 123 height 31
type input "*"
click at [1436, 305] on input "number" at bounding box center [1435, 301] width 123 height 31
type input "*"
click at [1416, 382] on input "number" at bounding box center [1435, 378] width 123 height 31
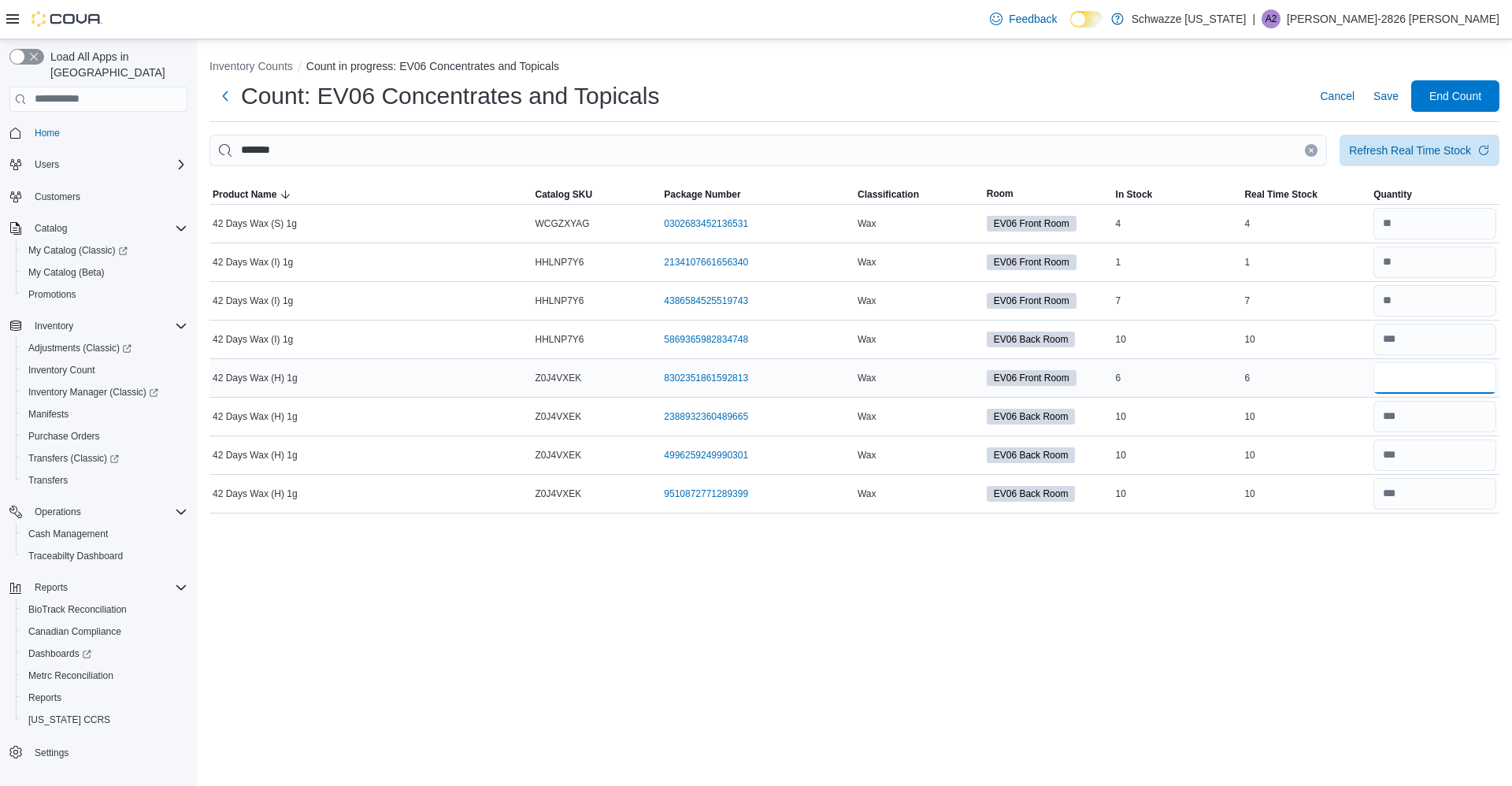
type input "*"
click at [1385, 111] on span "Save" at bounding box center [1386, 95] width 25 height 31
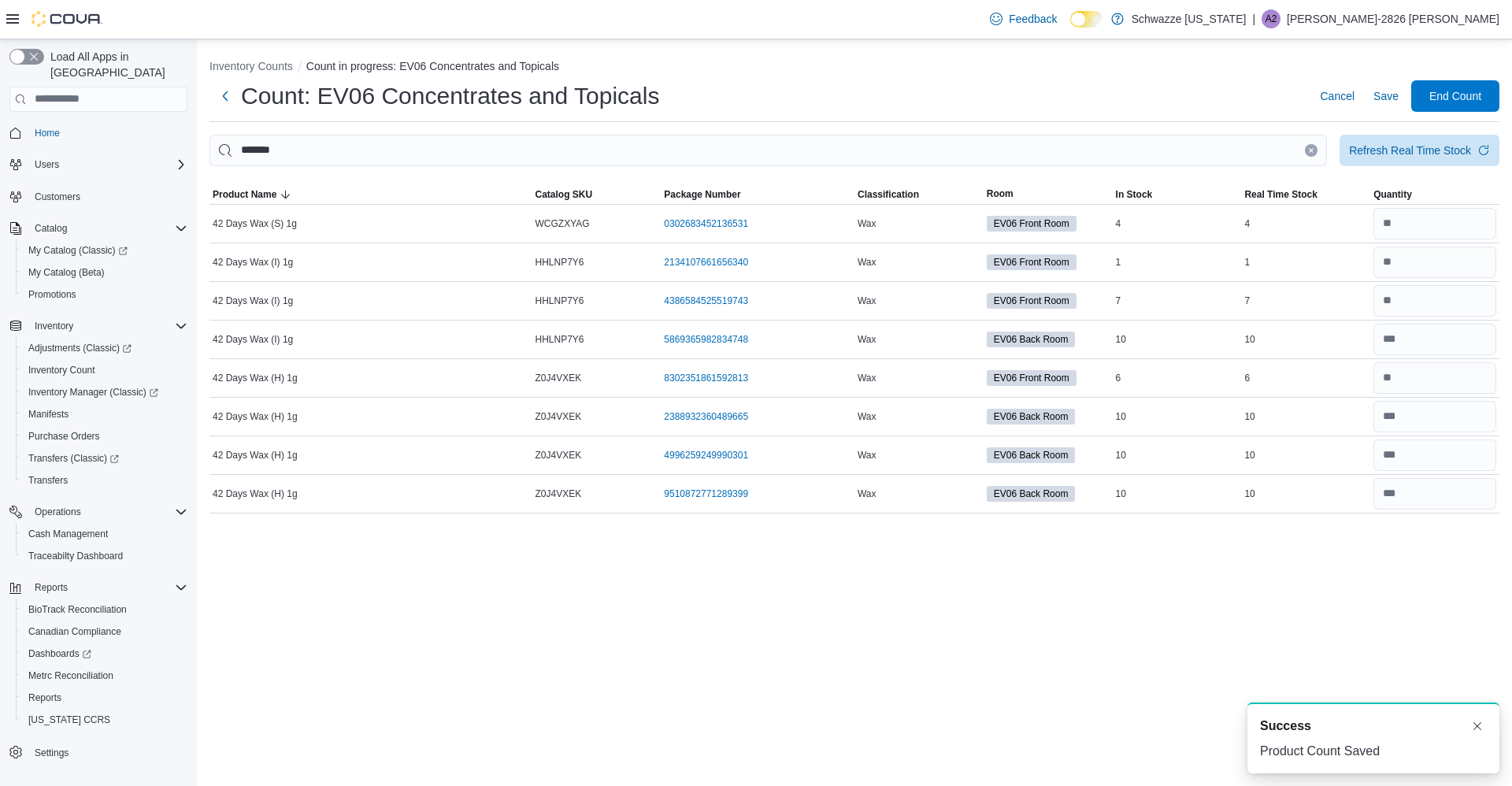
click at [1311, 150] on icon "Clear input" at bounding box center [1311, 150] width 4 height 4
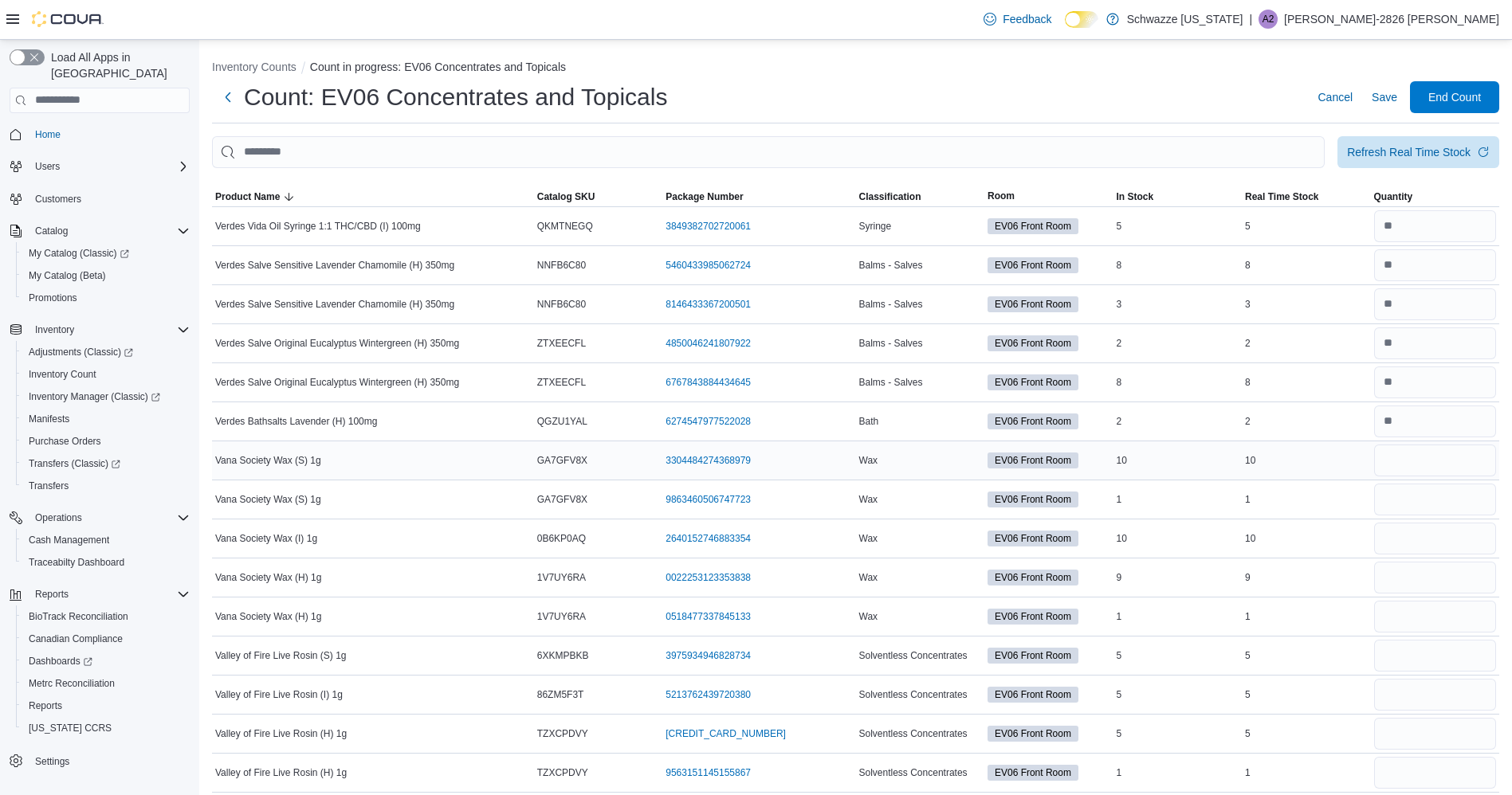
click at [289, 457] on span "Vana Society Wax (S) 1g" at bounding box center [268, 460] width 106 height 13
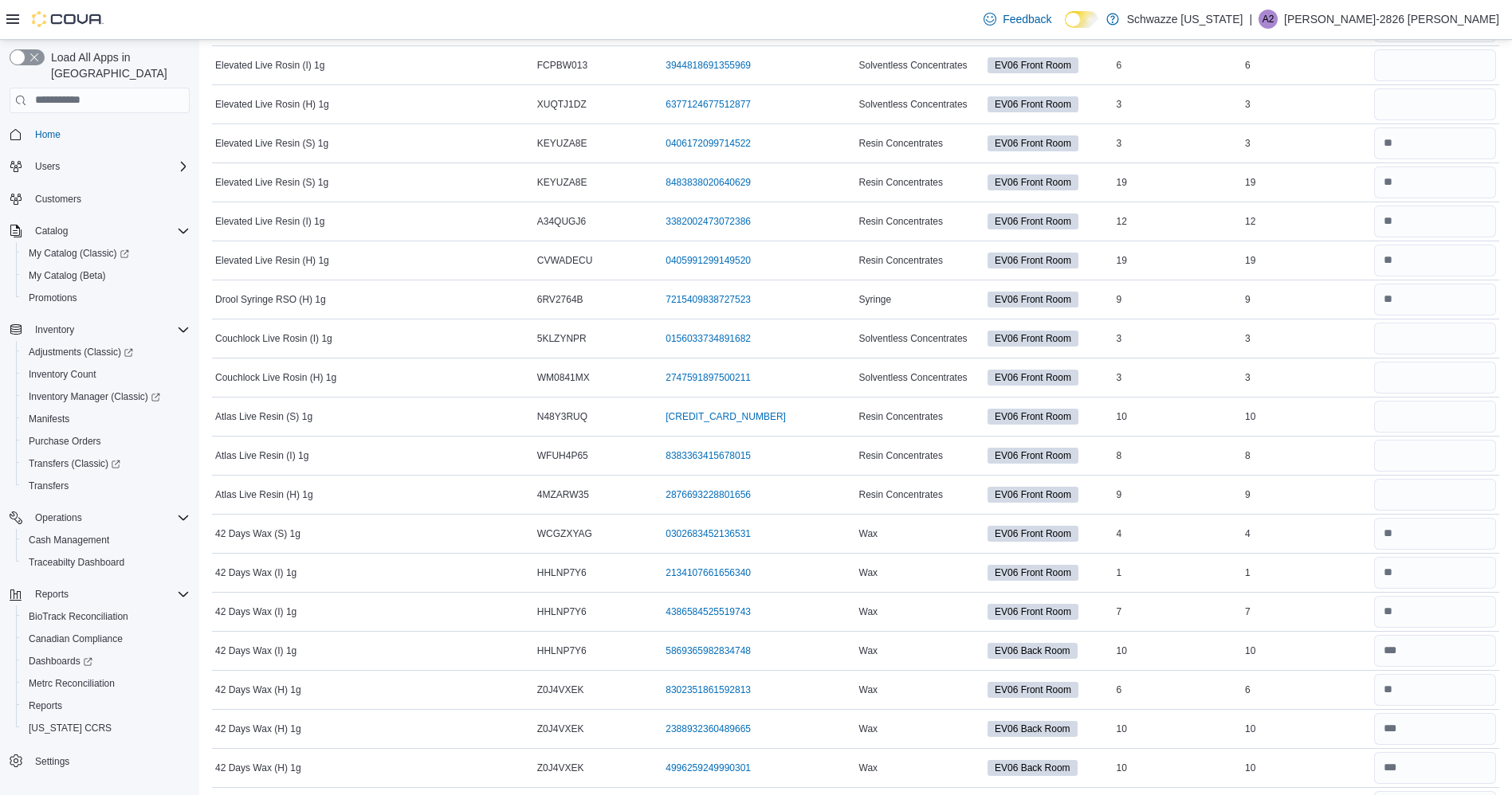
scroll to position [2626, 0]
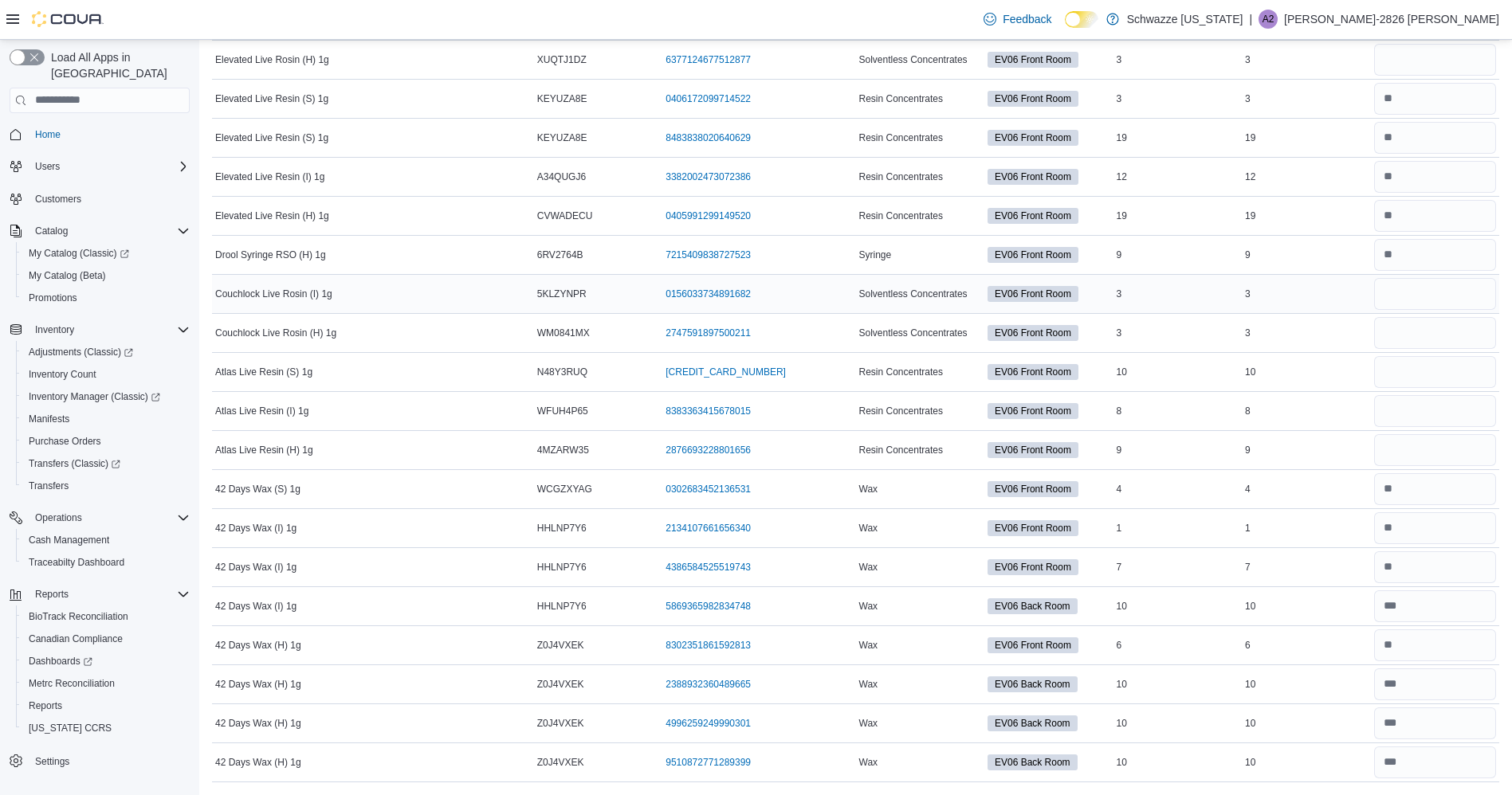
click at [685, 275] on td "Package Number 0156033734891682 (opens in a new tab or window)" at bounding box center [758, 293] width 192 height 39
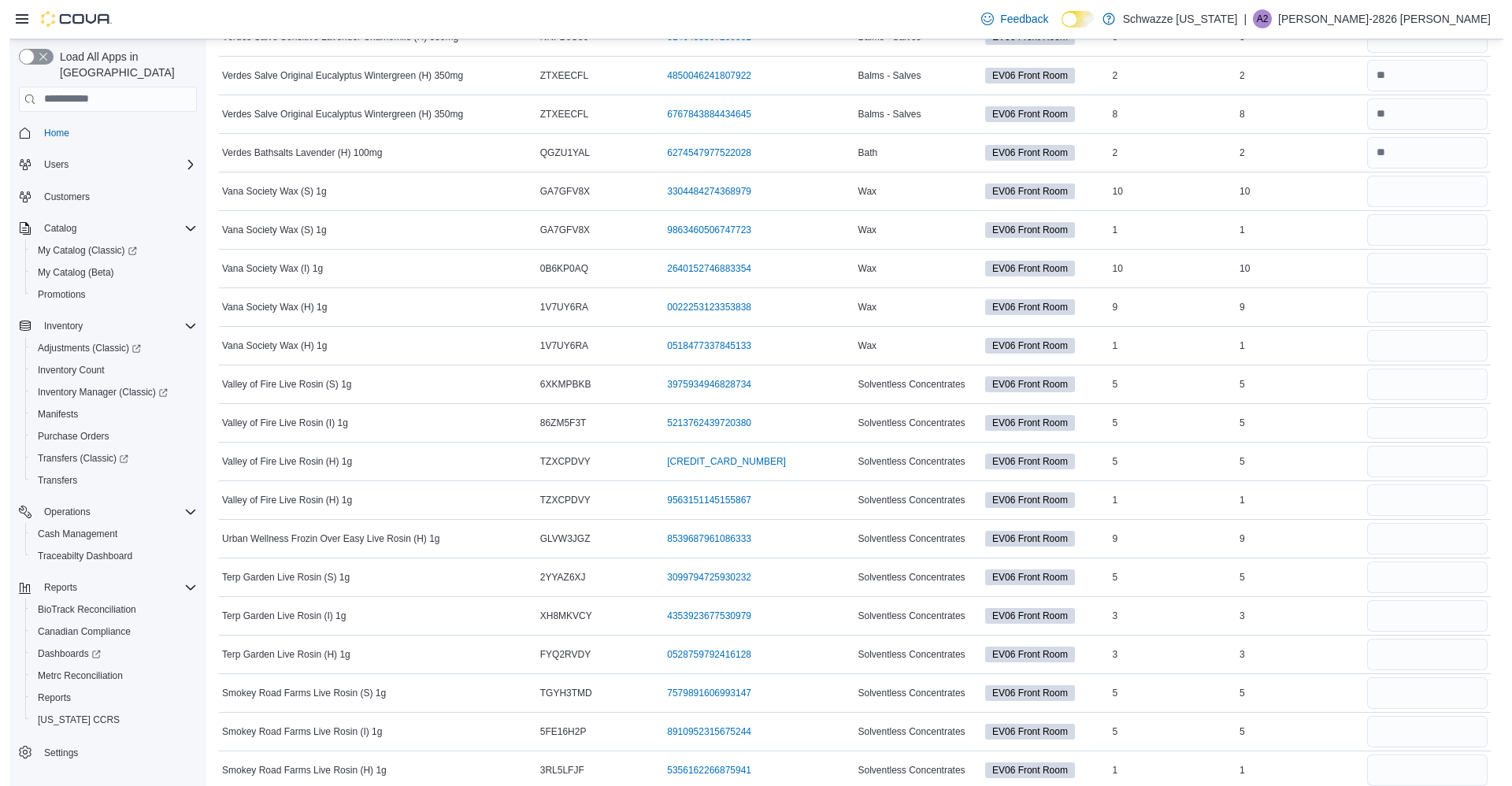
scroll to position [0, 0]
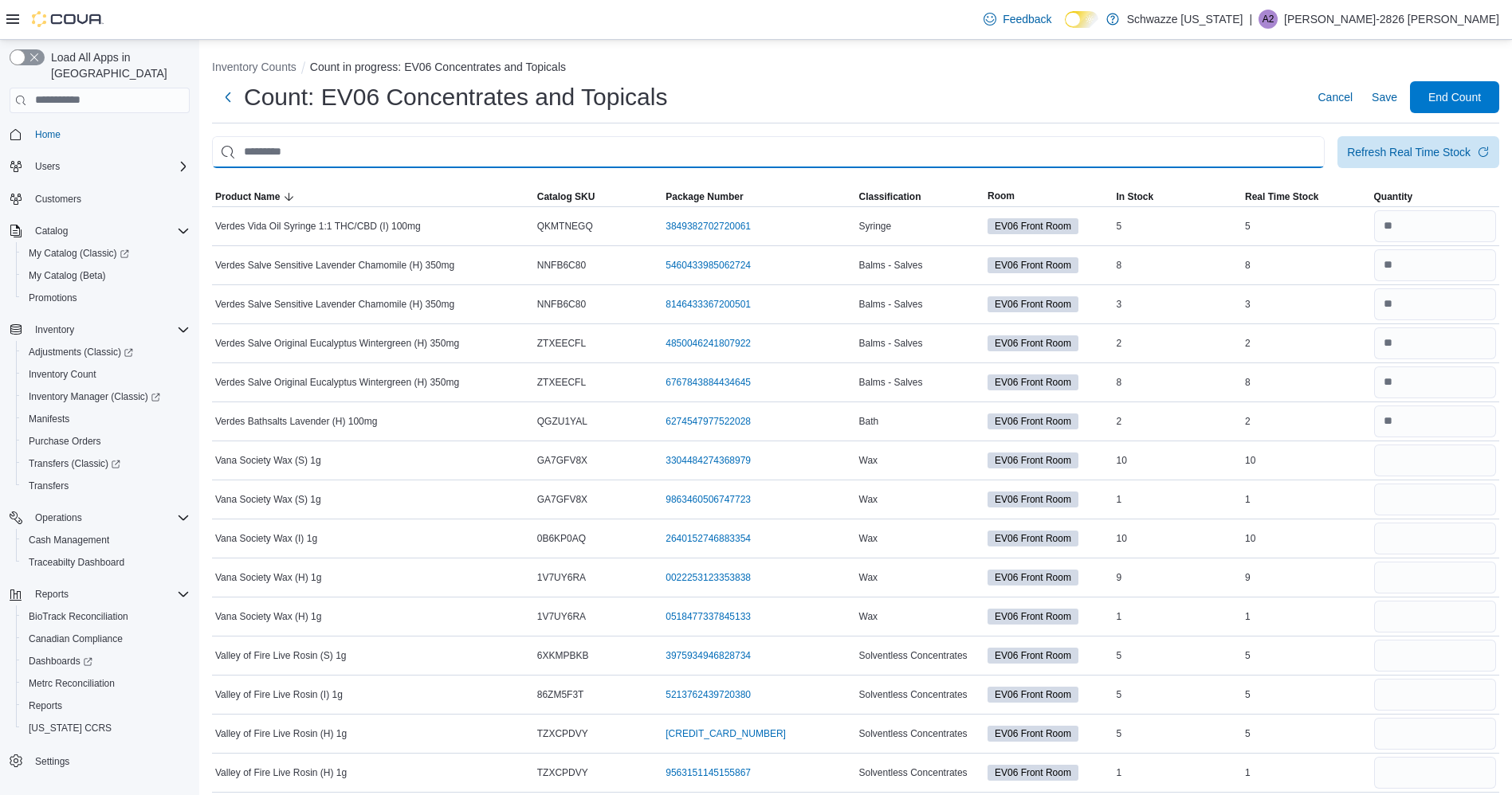
click at [273, 147] on input "This is a search bar. After typing your query, hit enter to filter the results …" at bounding box center [768, 152] width 1113 height 31
type input "****"
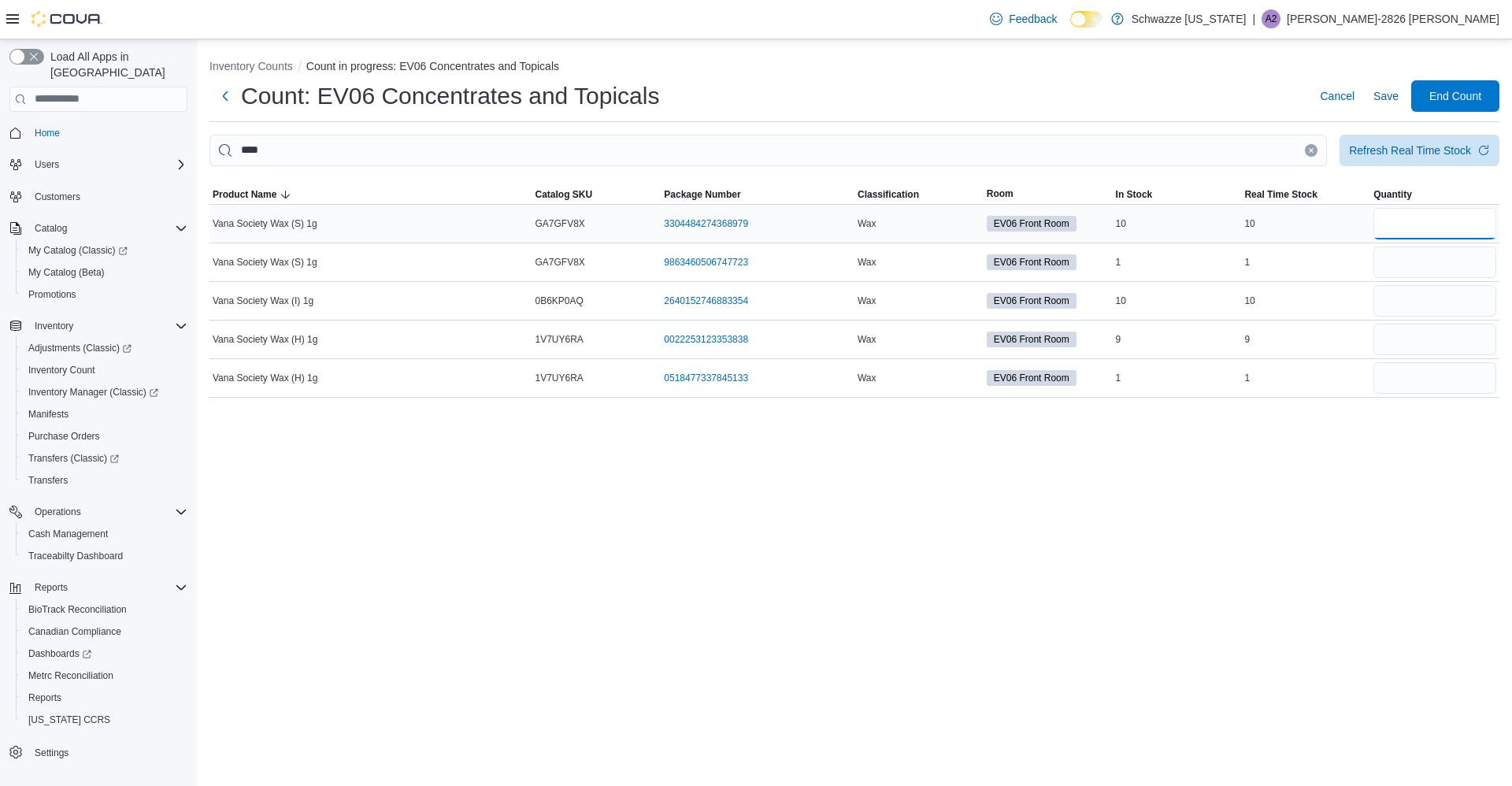
click at [1466, 229] on input "number" at bounding box center [1435, 223] width 123 height 31
type input "*"
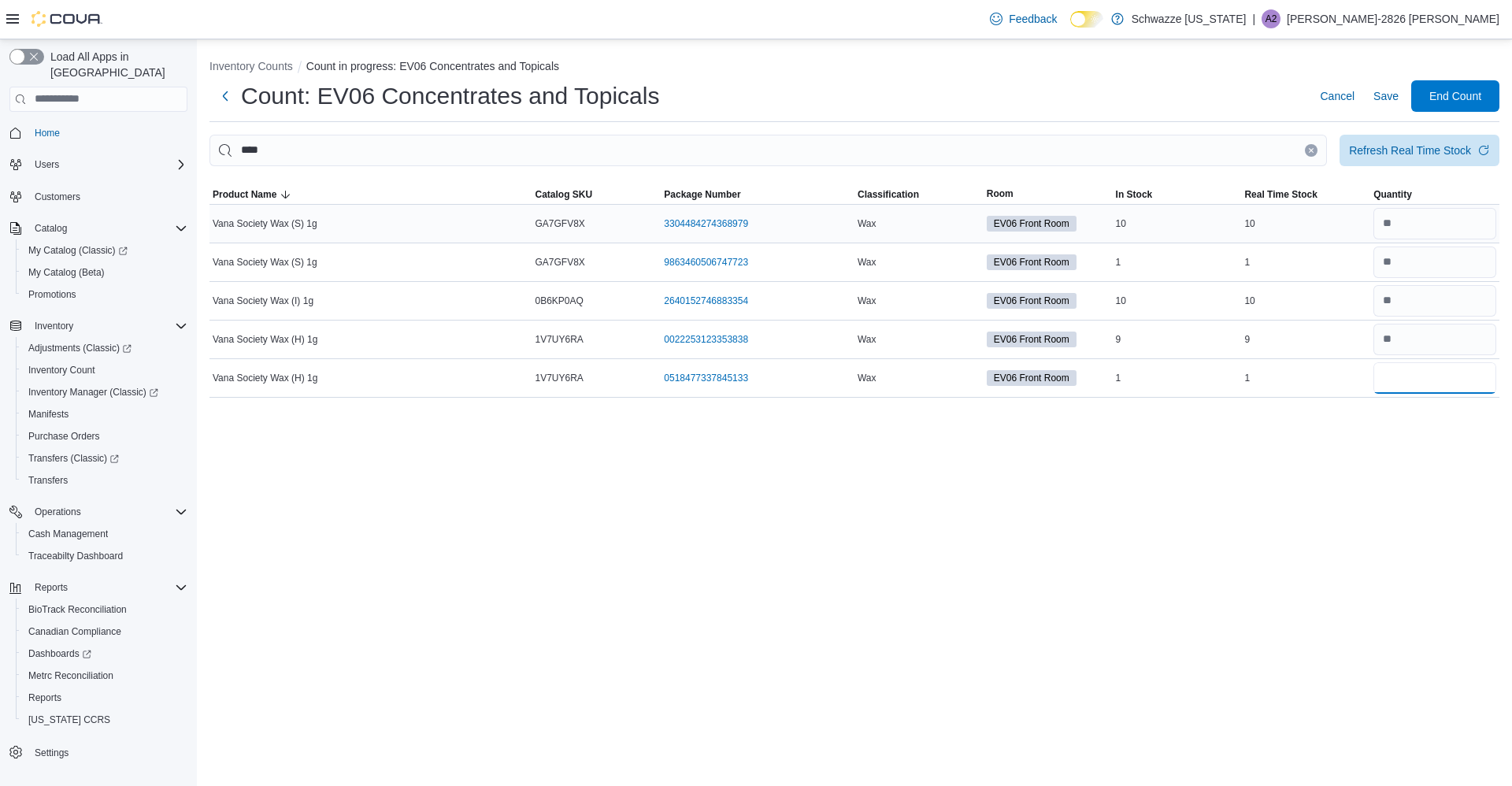
type input "*"
click at [1395, 105] on span "Save" at bounding box center [1386, 95] width 25 height 31
click at [1386, 96] on span "Save" at bounding box center [1386, 96] width 25 height 16
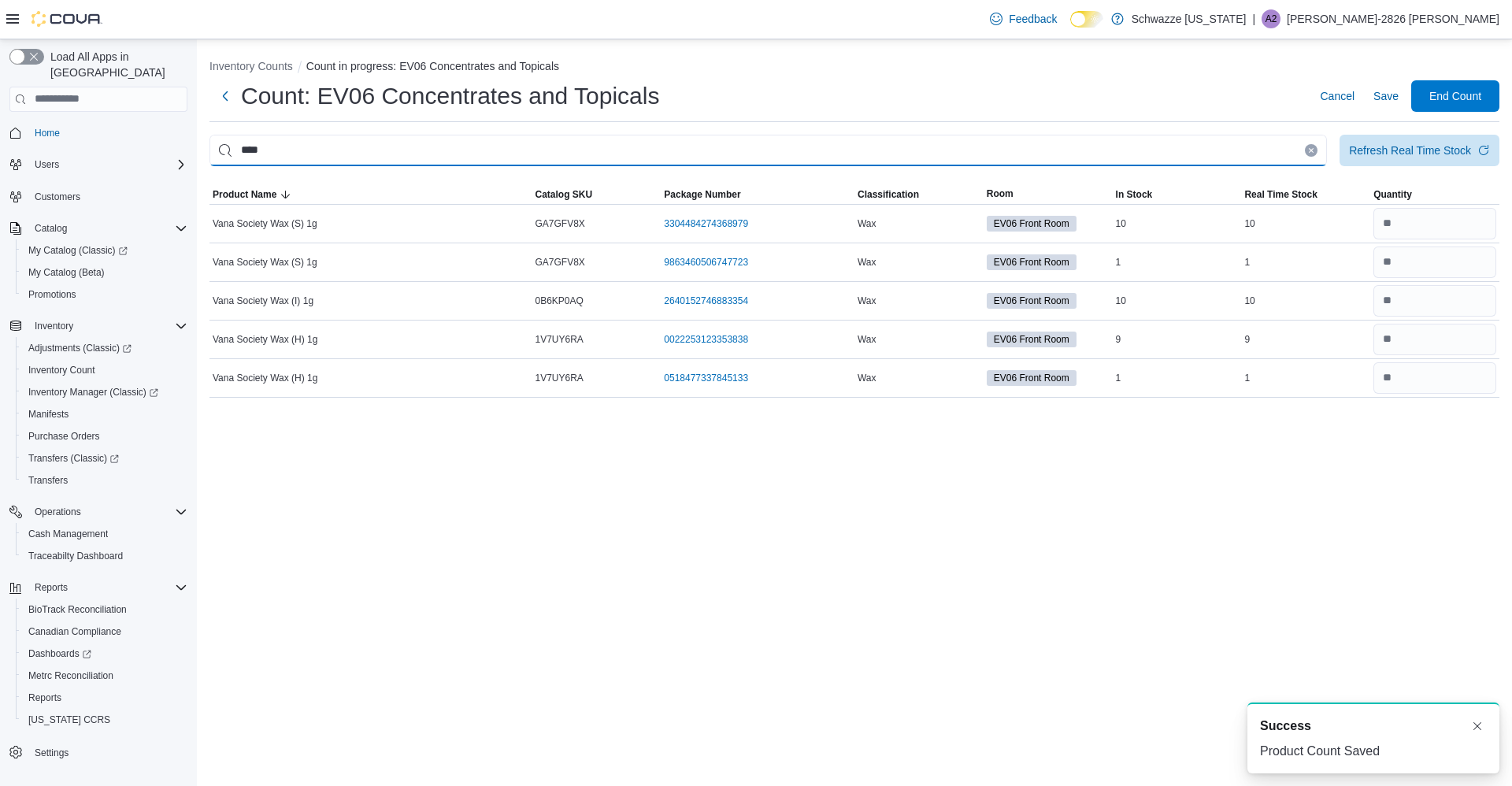
click at [1206, 142] on input "****" at bounding box center [768, 150] width 1117 height 31
type input "*"
type input "*******"
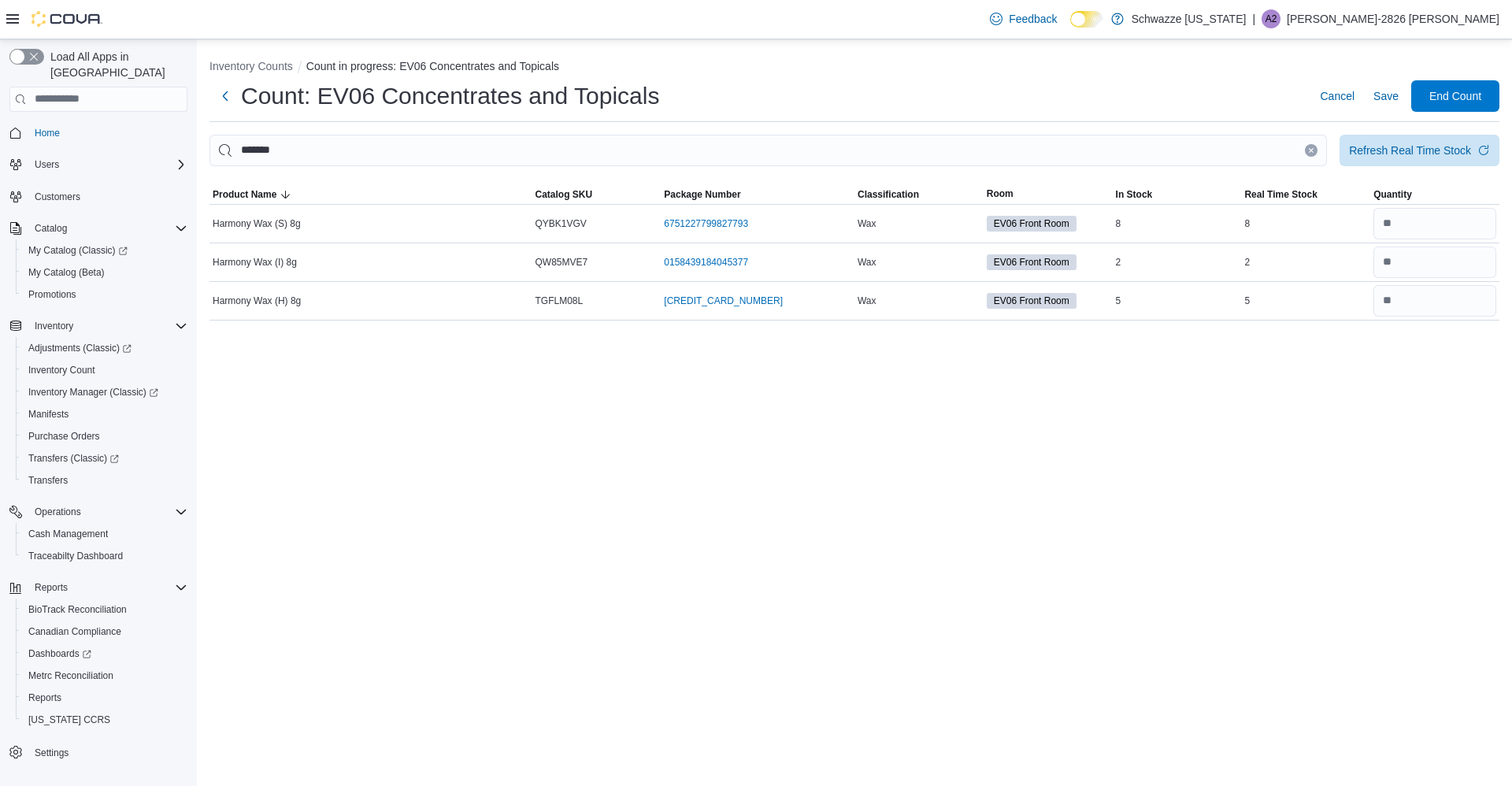
click at [1308, 148] on icon "Clear input" at bounding box center [1311, 150] width 6 height 6
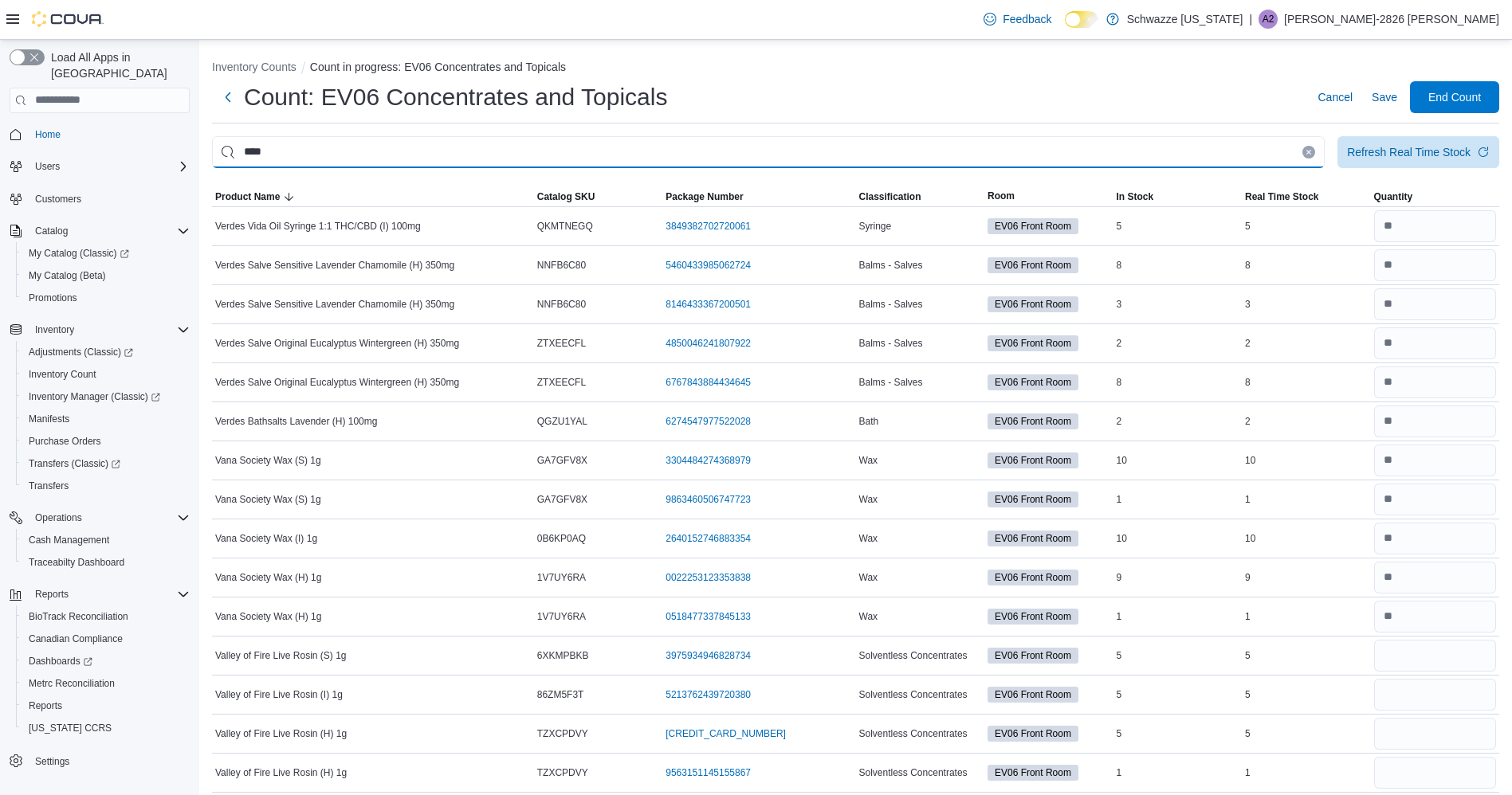
type input "****"
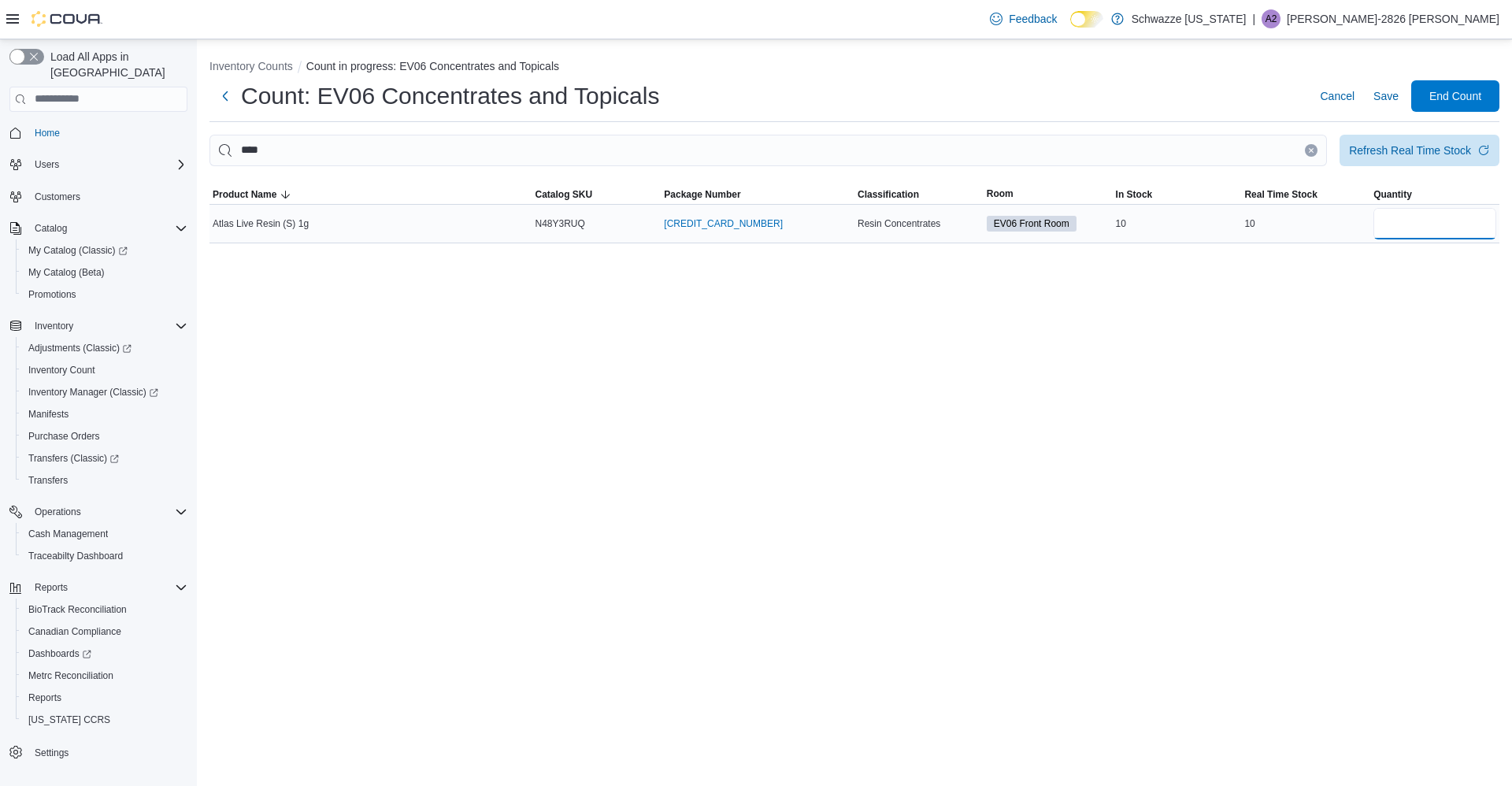
click at [1403, 228] on input "number" at bounding box center [1435, 223] width 123 height 31
type input "*"
click at [1383, 98] on span "Save" at bounding box center [1386, 96] width 25 height 16
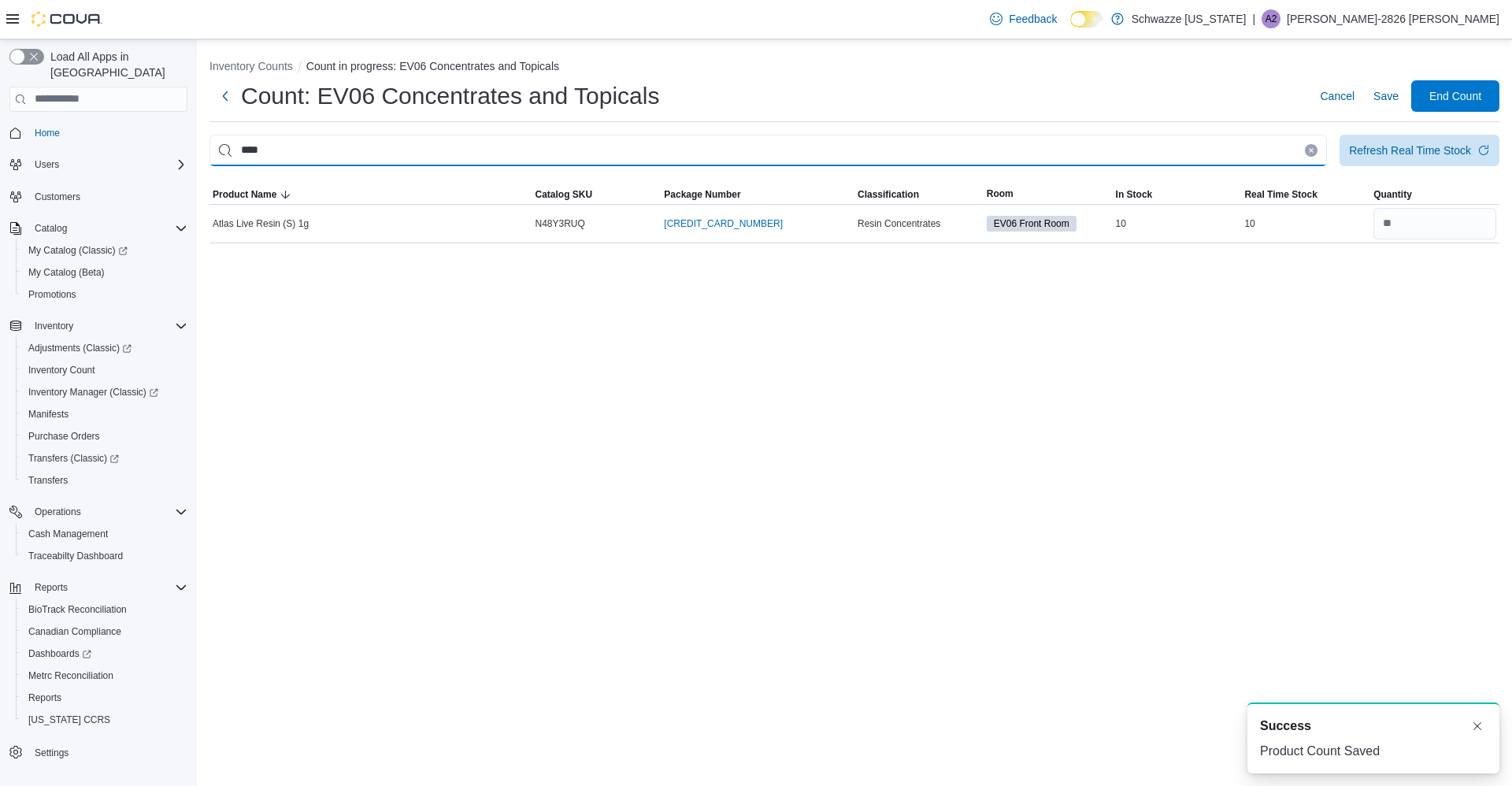
click at [1316, 146] on input "****" at bounding box center [768, 150] width 1117 height 31
click at [1311, 149] on icon "Clear input" at bounding box center [1311, 150] width 4 height 4
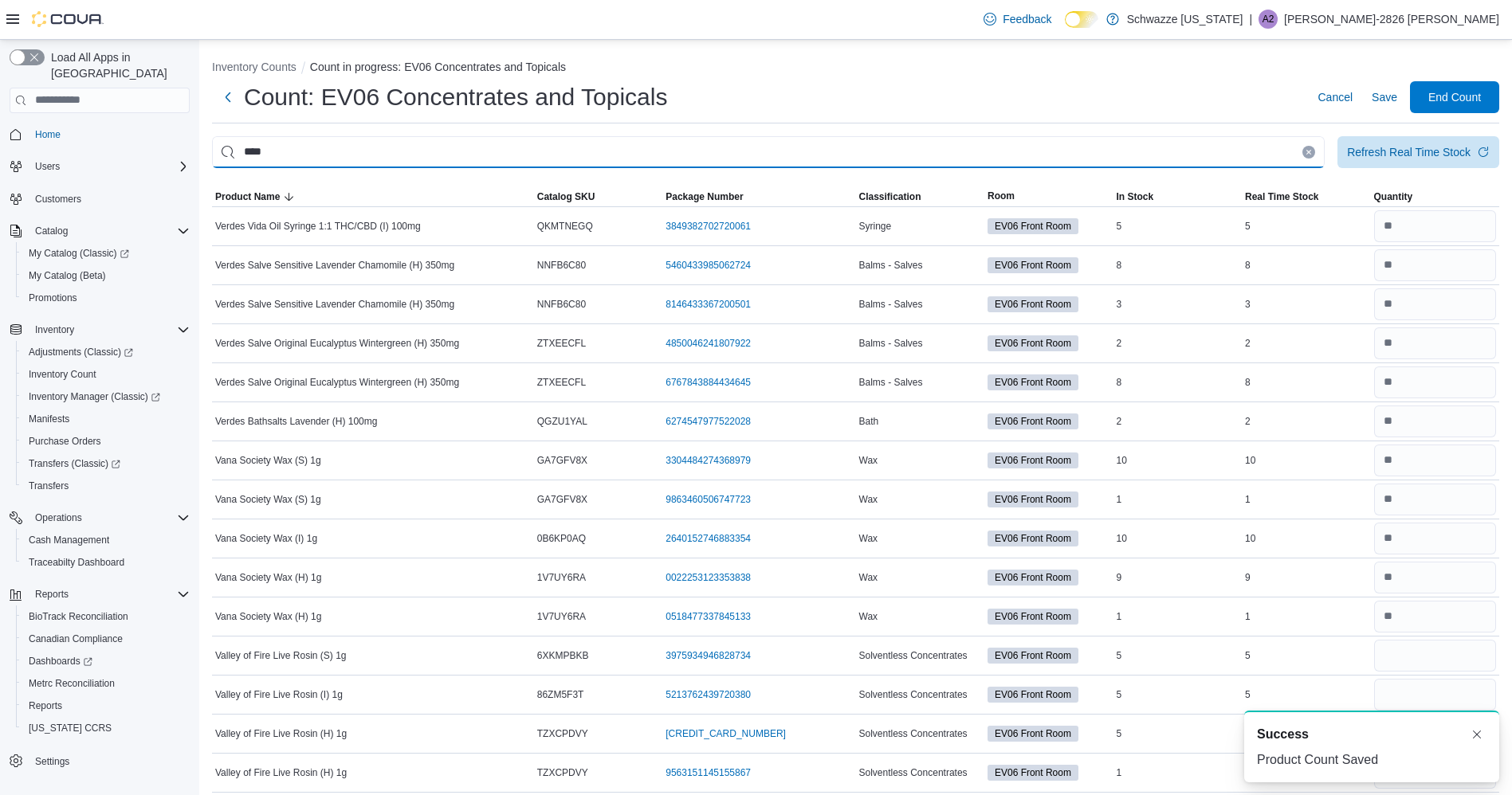
type input "****"
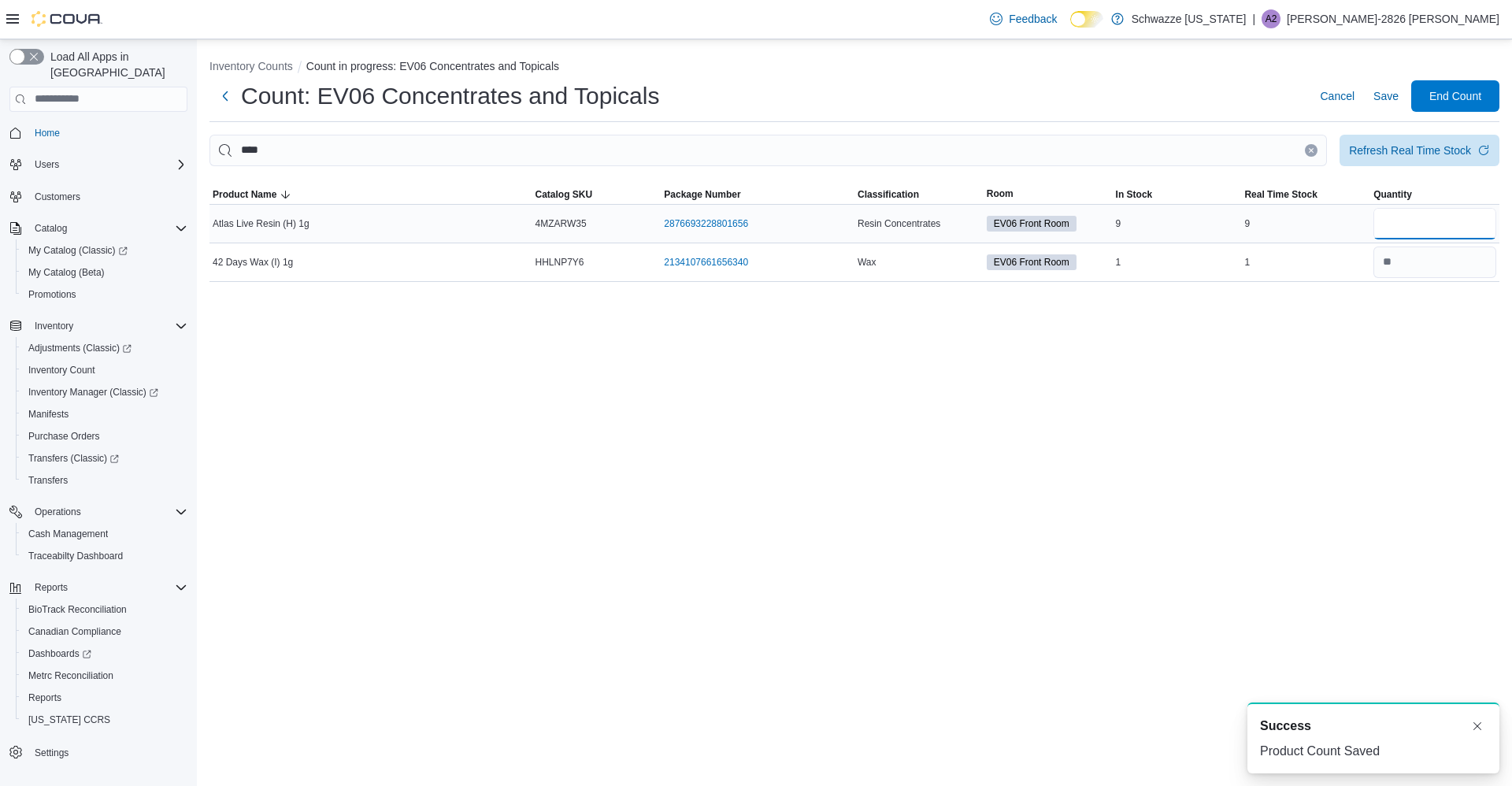
click at [1419, 222] on input "number" at bounding box center [1435, 223] width 123 height 31
type input "*"
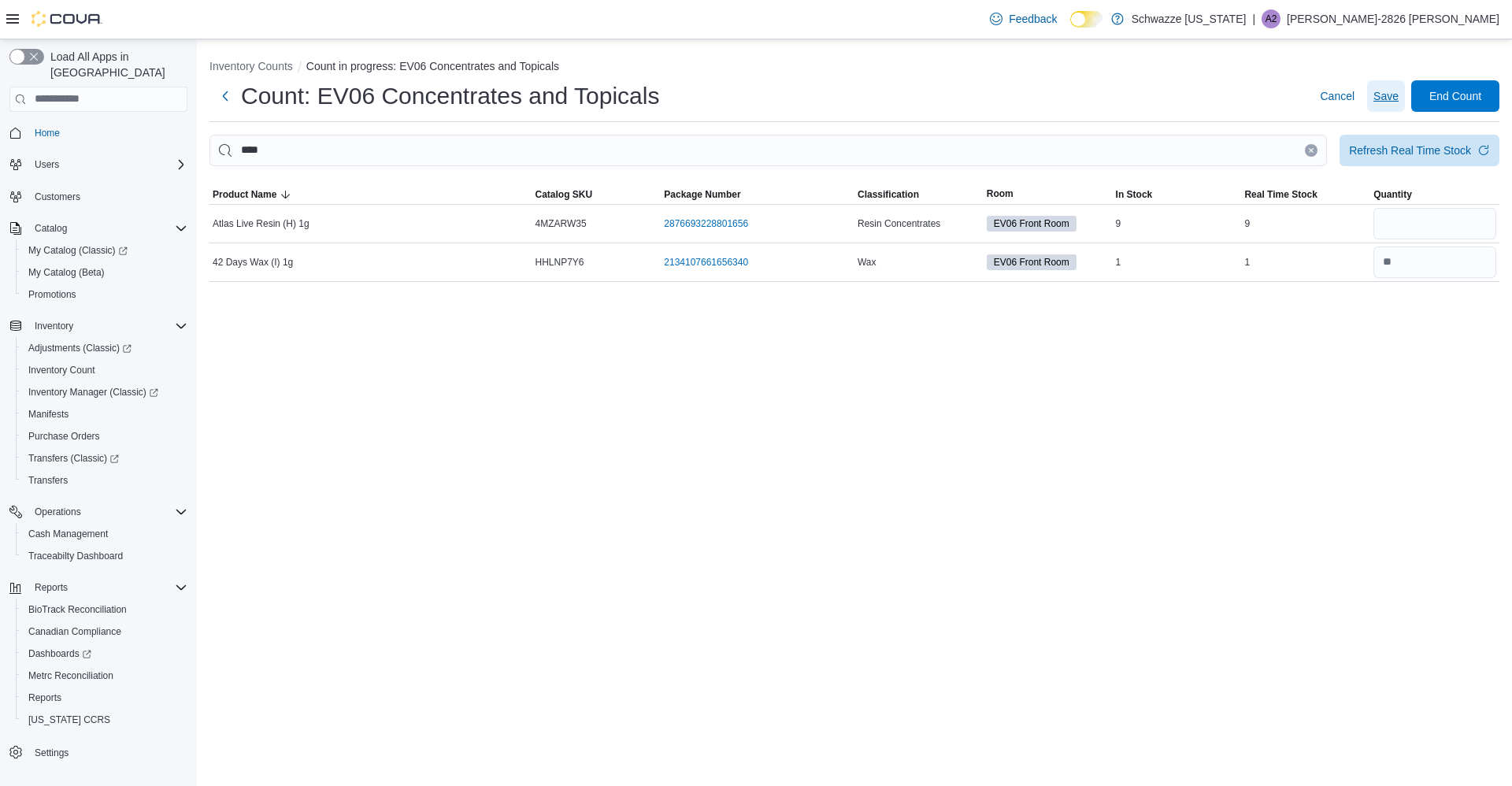
click at [1398, 85] on span "Save" at bounding box center [1386, 95] width 25 height 31
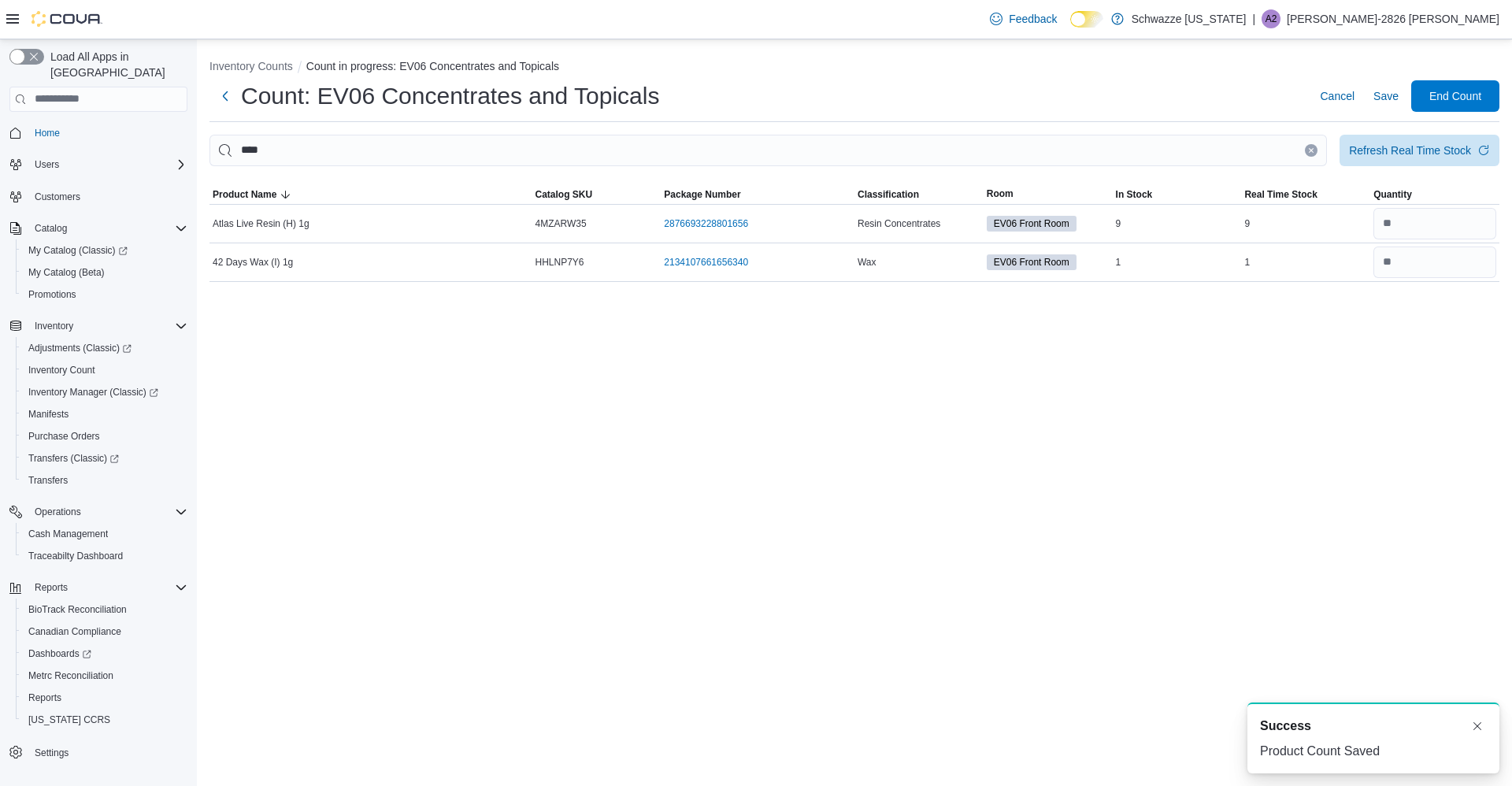
click at [1311, 150] on icon "Clear input" at bounding box center [1311, 150] width 4 height 4
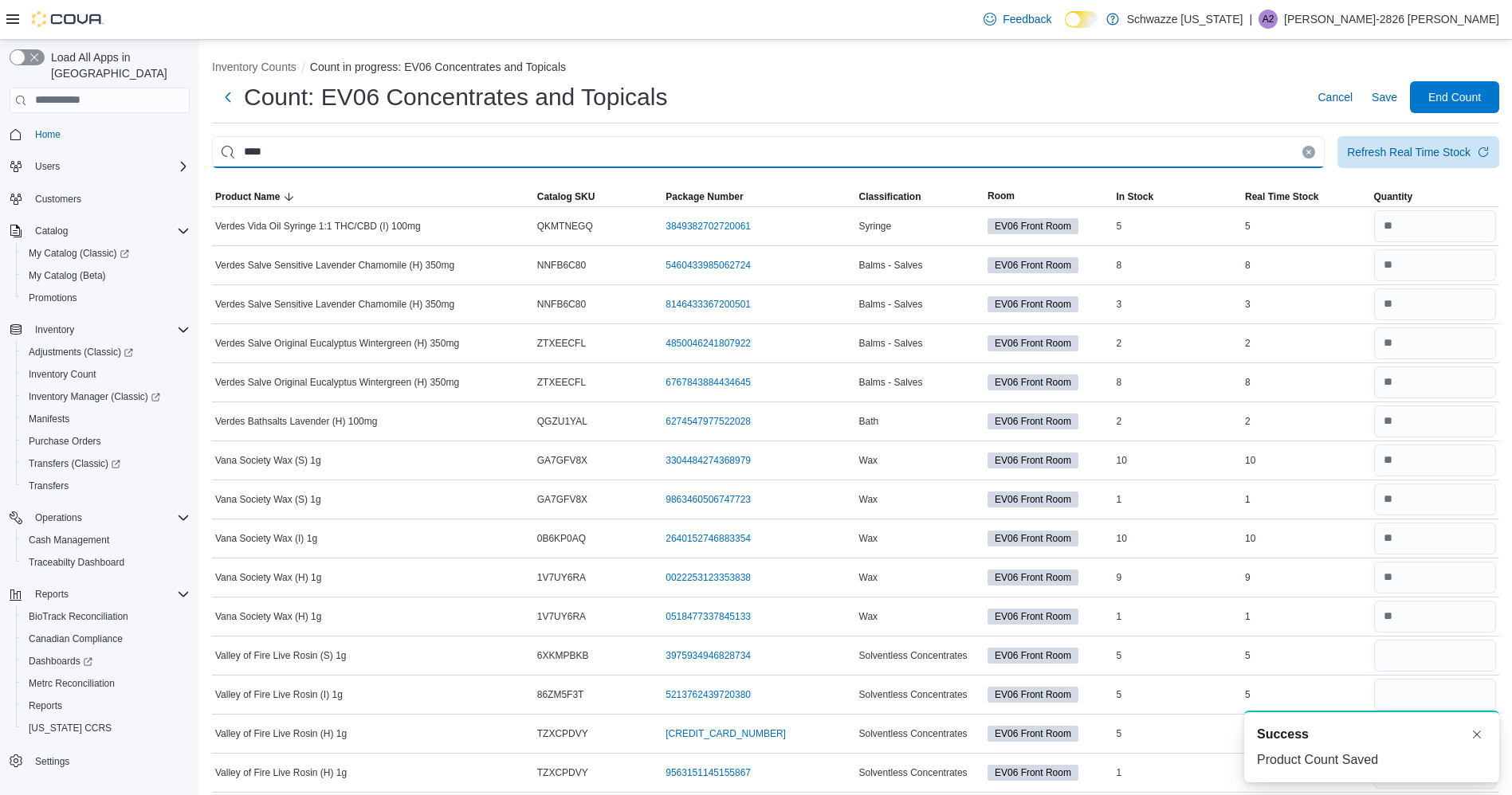
type input "****"
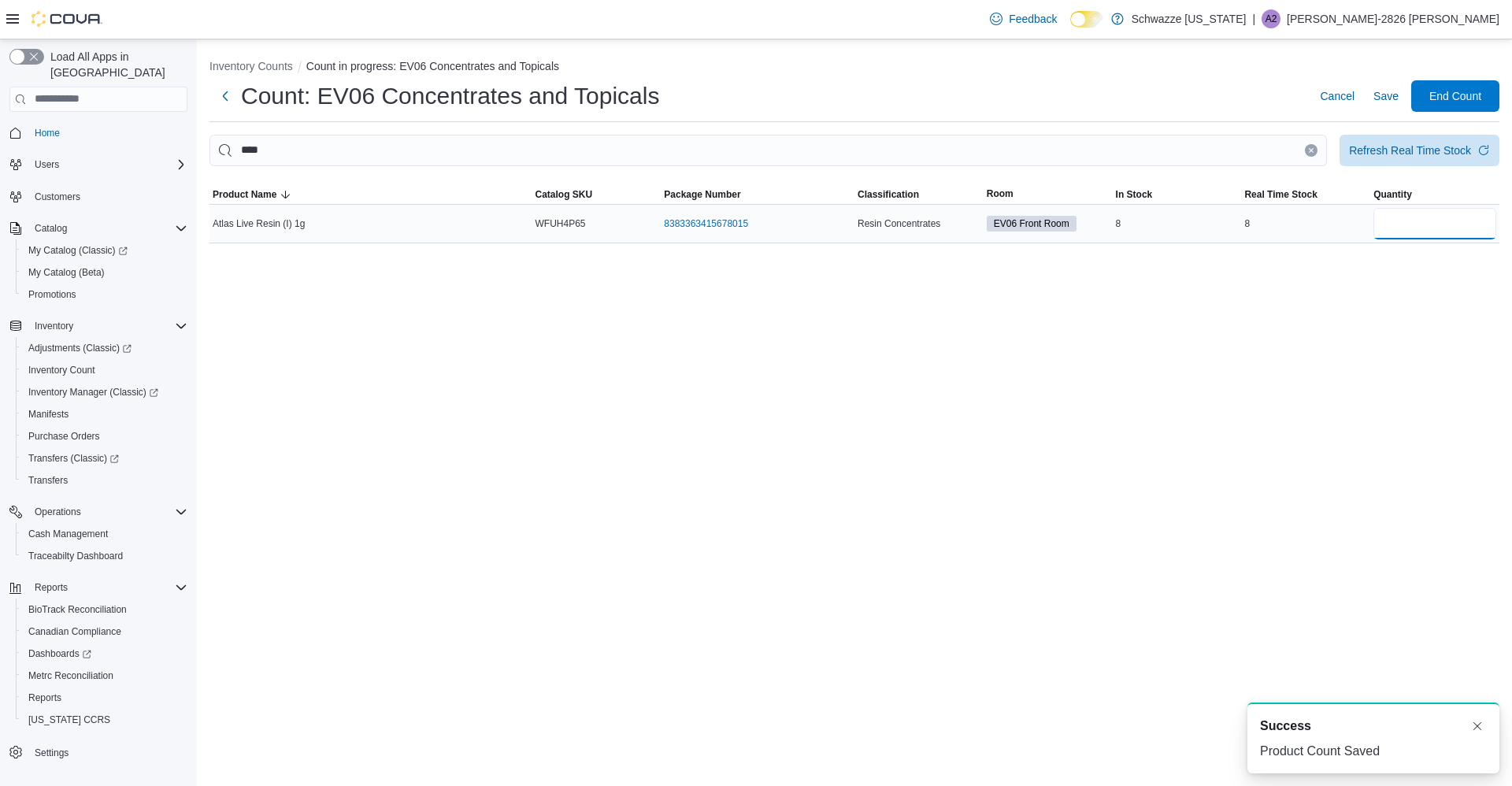
click at [1432, 217] on input "number" at bounding box center [1435, 223] width 123 height 31
type input "*"
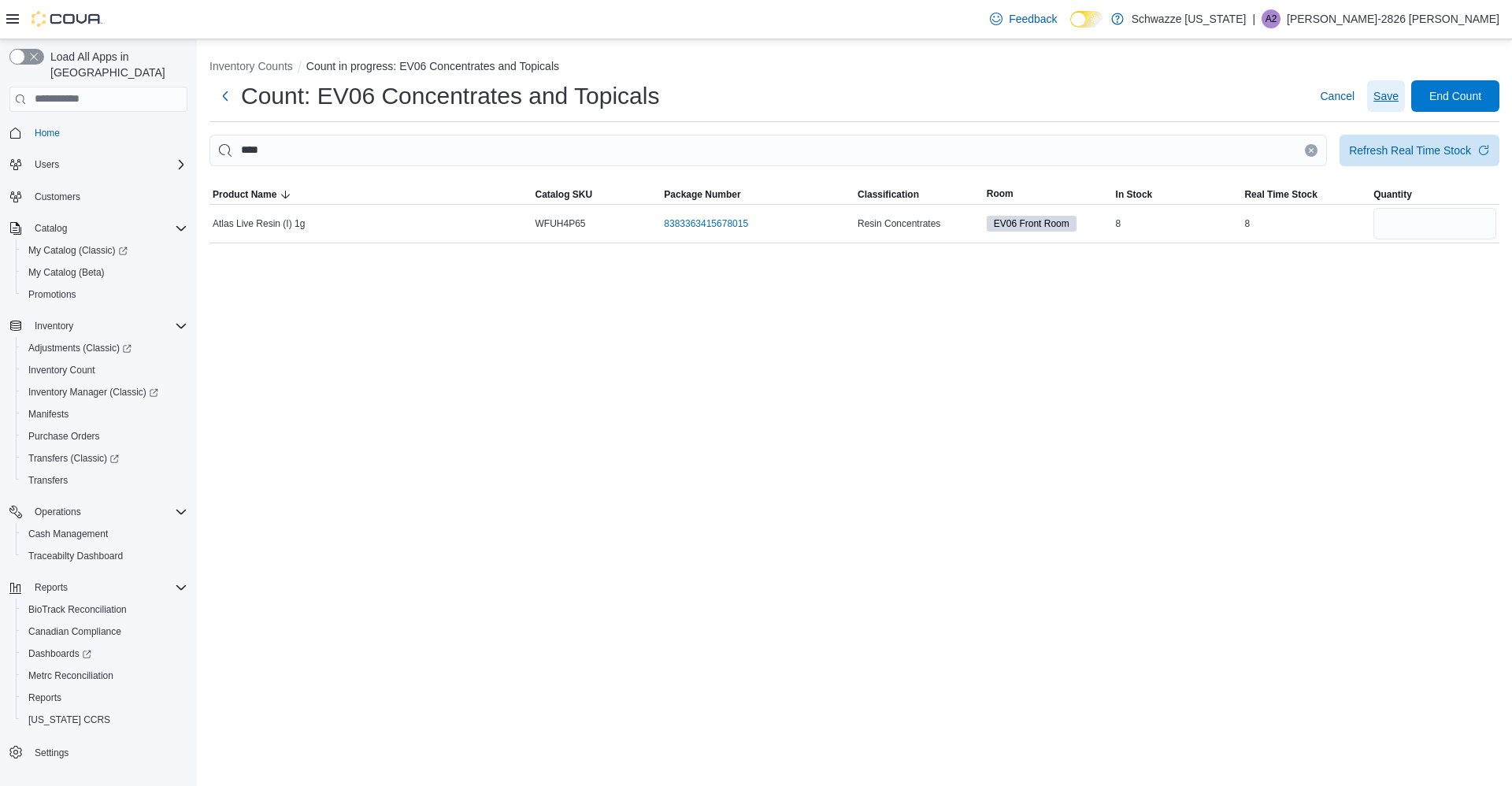
click at [1389, 81] on span "Save" at bounding box center [1386, 95] width 25 height 31
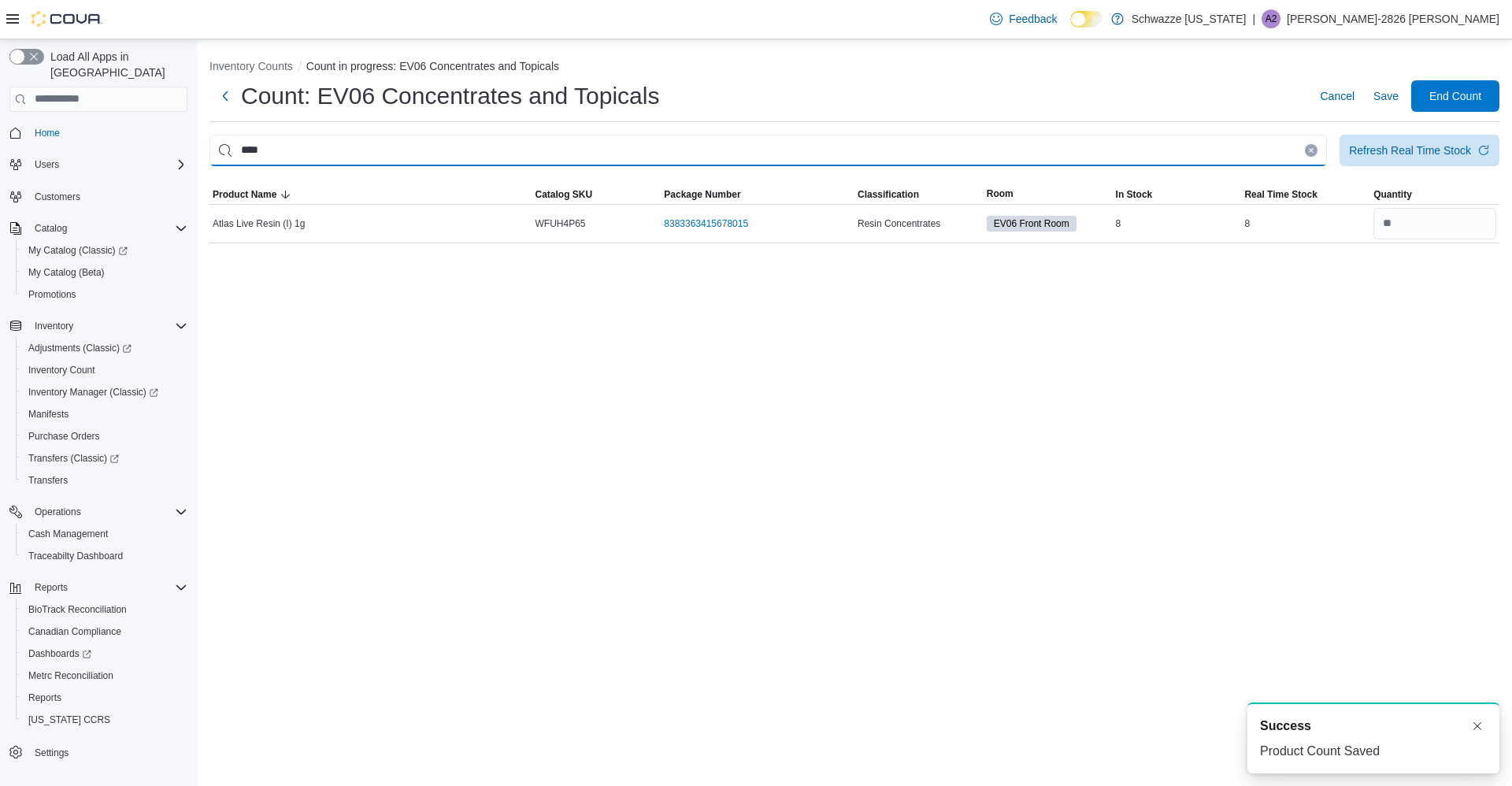
click at [1292, 146] on input "****" at bounding box center [768, 150] width 1117 height 31
click at [1292, 150] on input "****" at bounding box center [768, 150] width 1117 height 31
click at [1309, 140] on input "****" at bounding box center [768, 150] width 1117 height 31
click at [1284, 143] on input "****" at bounding box center [768, 150] width 1117 height 31
click at [1310, 150] on icon "Clear input" at bounding box center [1311, 150] width 4 height 4
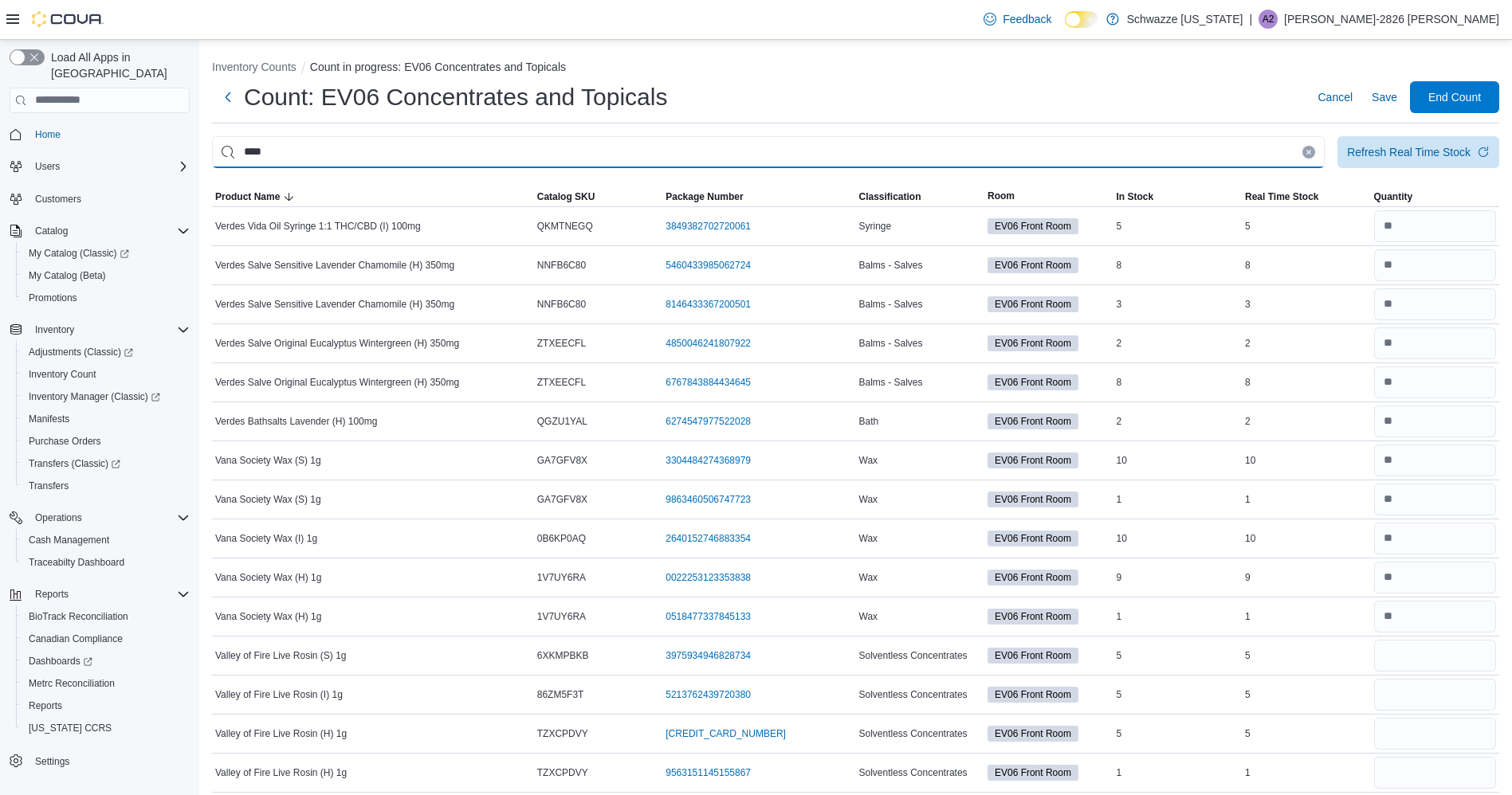
type input "****"
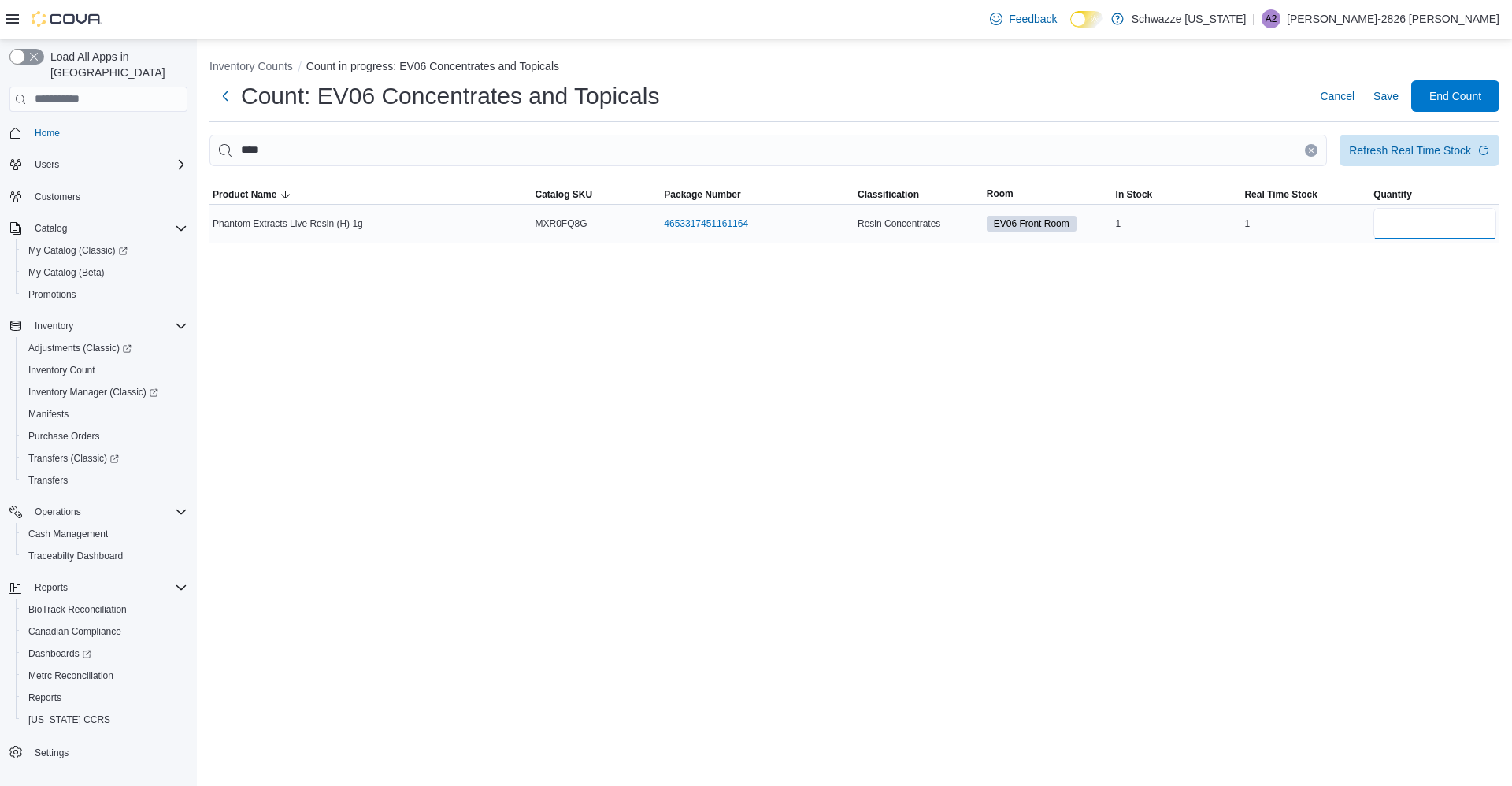
click at [1412, 228] on input "number" at bounding box center [1435, 223] width 123 height 31
type input "*"
click at [1385, 88] on span "Save" at bounding box center [1386, 96] width 25 height 16
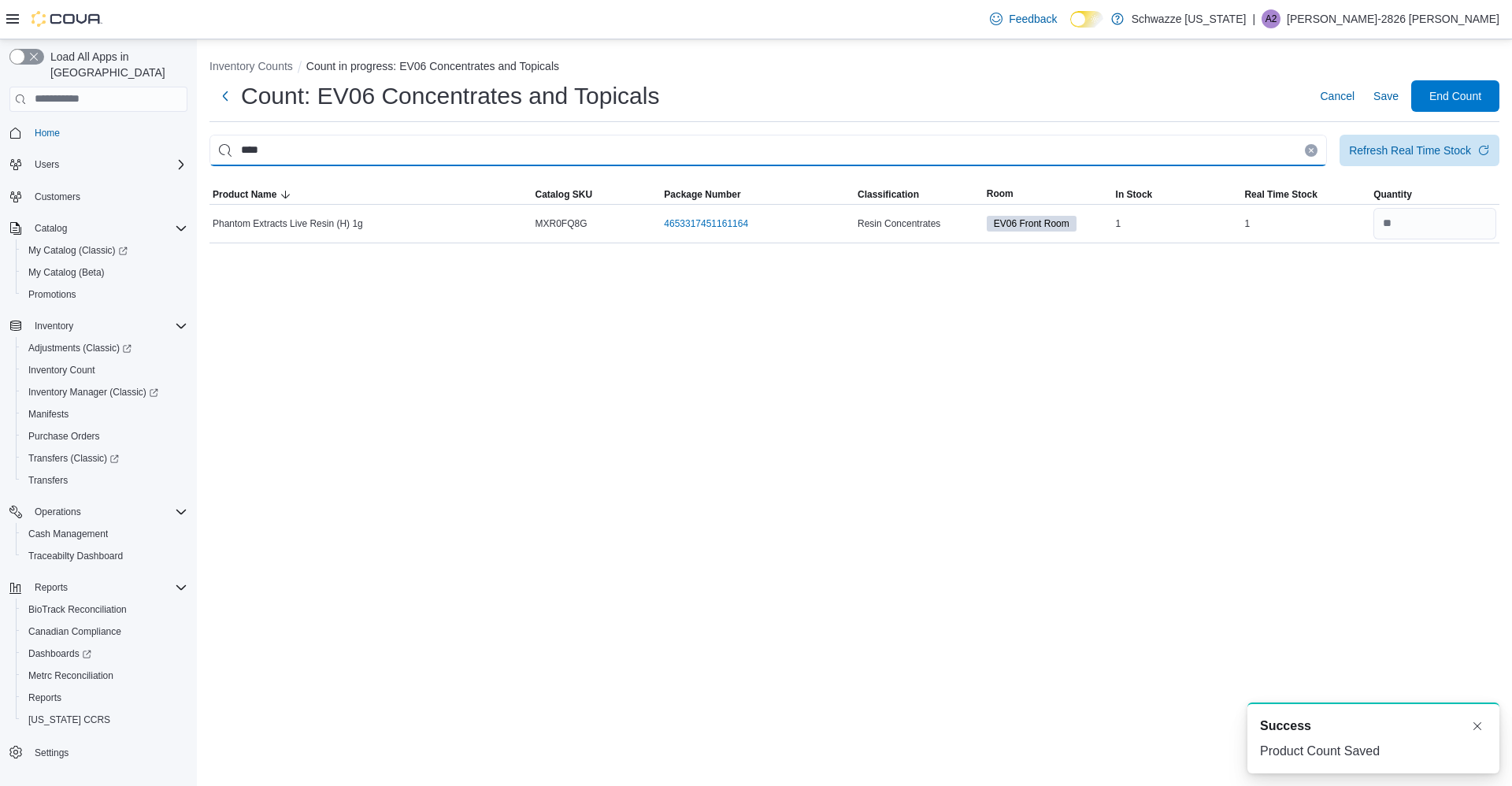
click at [1297, 145] on input "****" at bounding box center [768, 150] width 1117 height 31
click at [1292, 147] on input "****" at bounding box center [768, 150] width 1117 height 31
click at [1311, 148] on icon "Clear input" at bounding box center [1311, 150] width 6 height 6
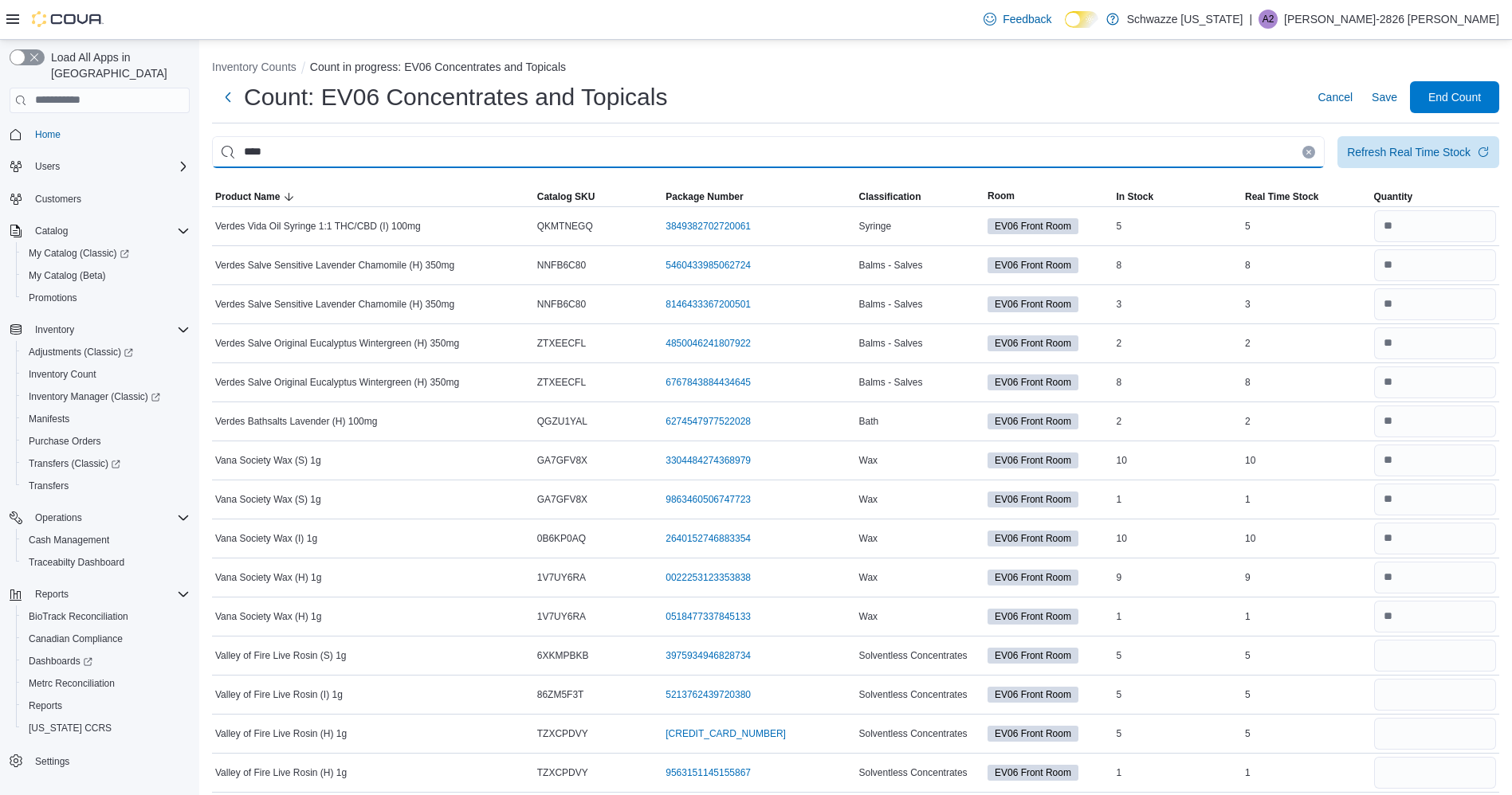
type input "****"
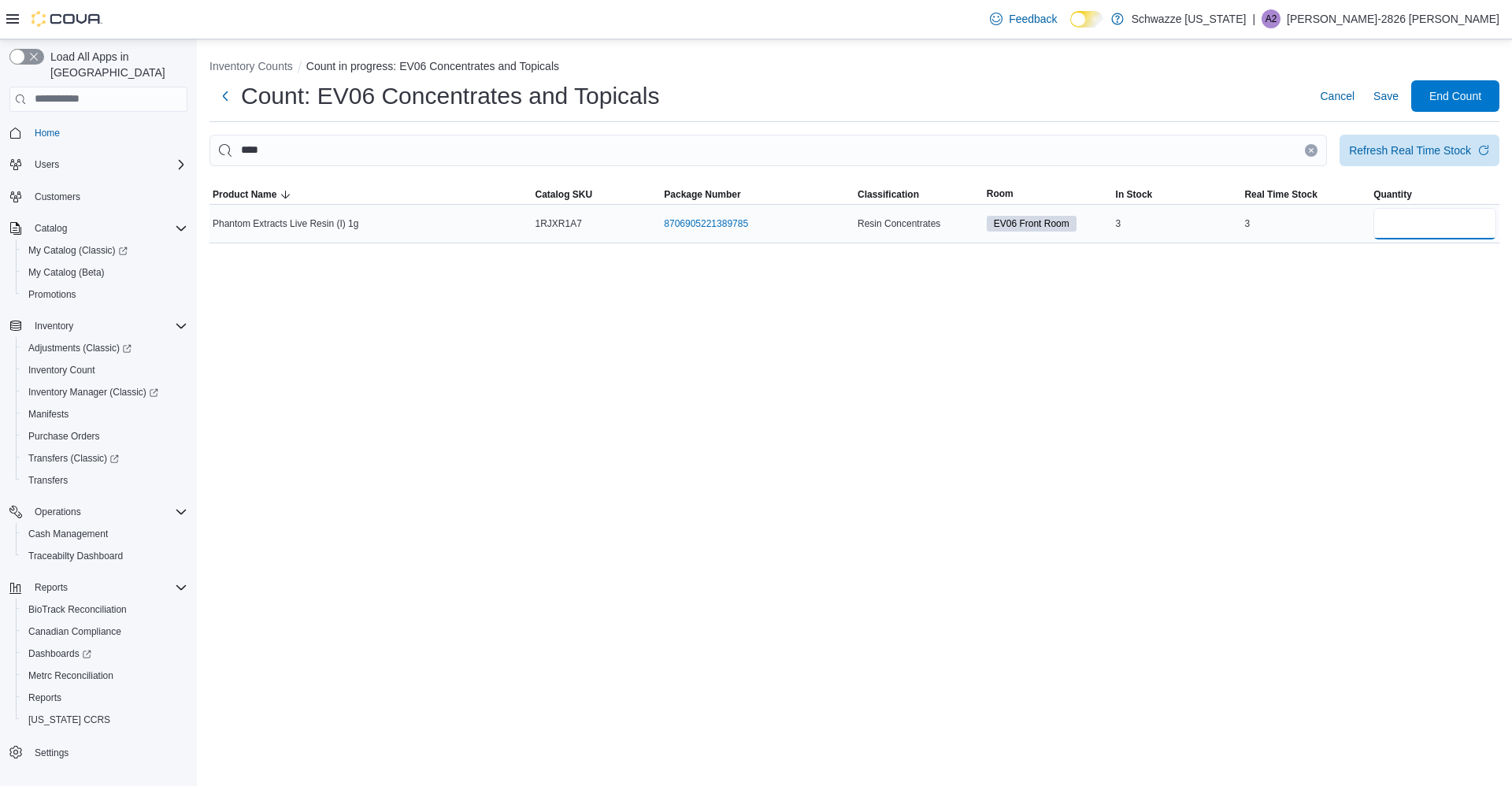
click at [1412, 228] on input "number" at bounding box center [1435, 223] width 123 height 31
type input "*"
click at [1384, 94] on span "Save" at bounding box center [1386, 96] width 25 height 16
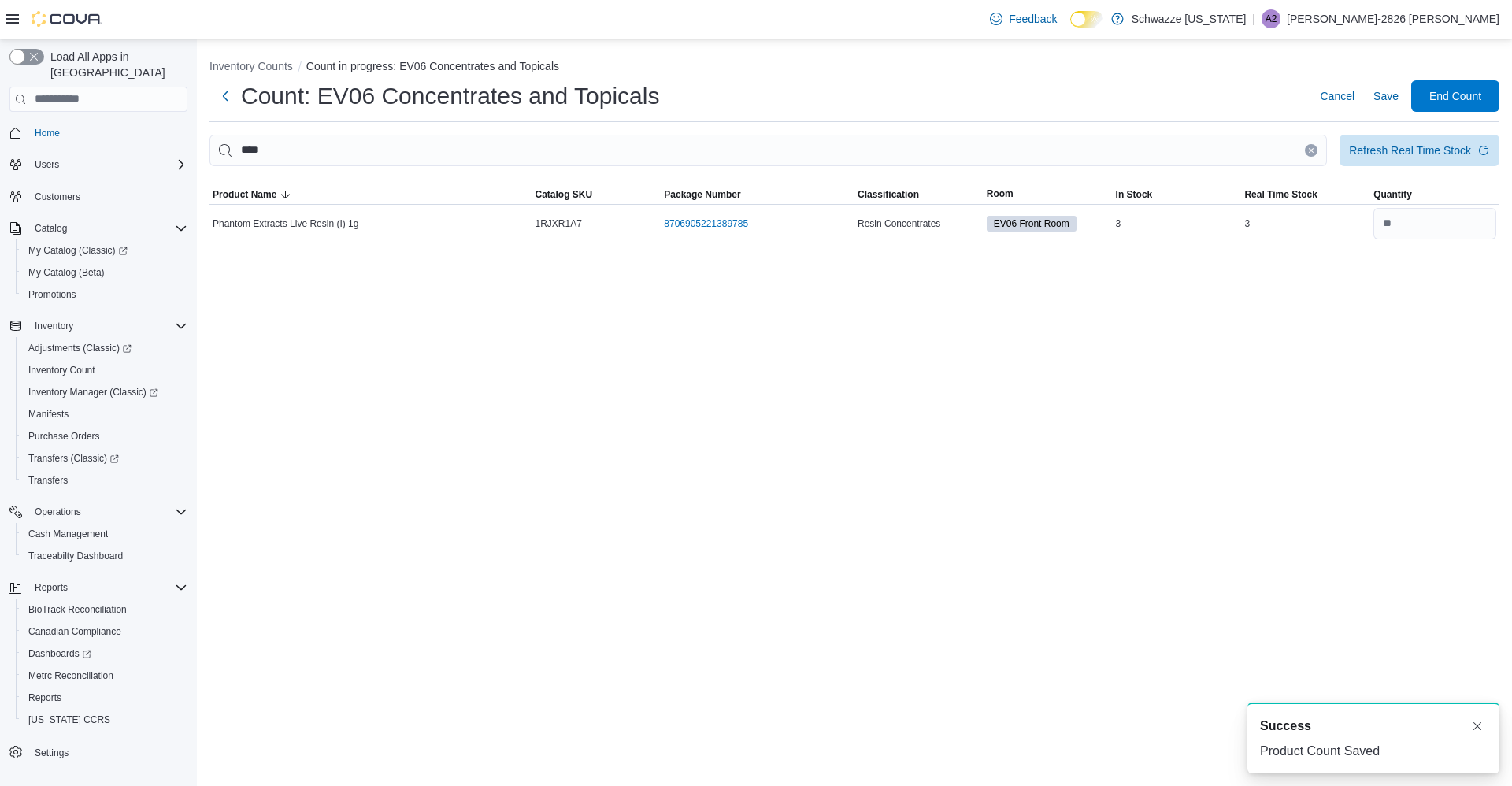
click at [1309, 150] on icon "Clear input" at bounding box center [1311, 150] width 6 height 6
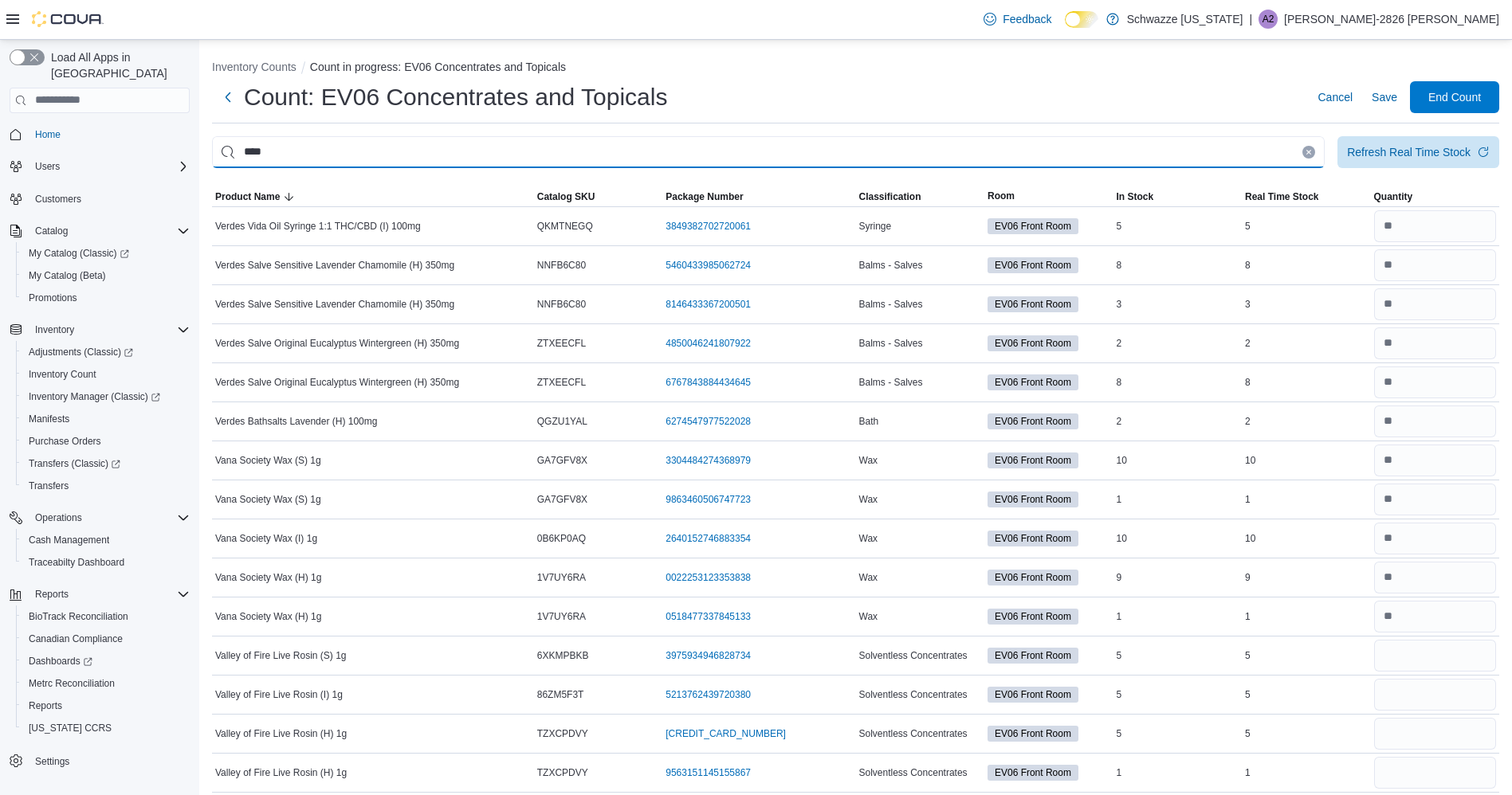
type input "****"
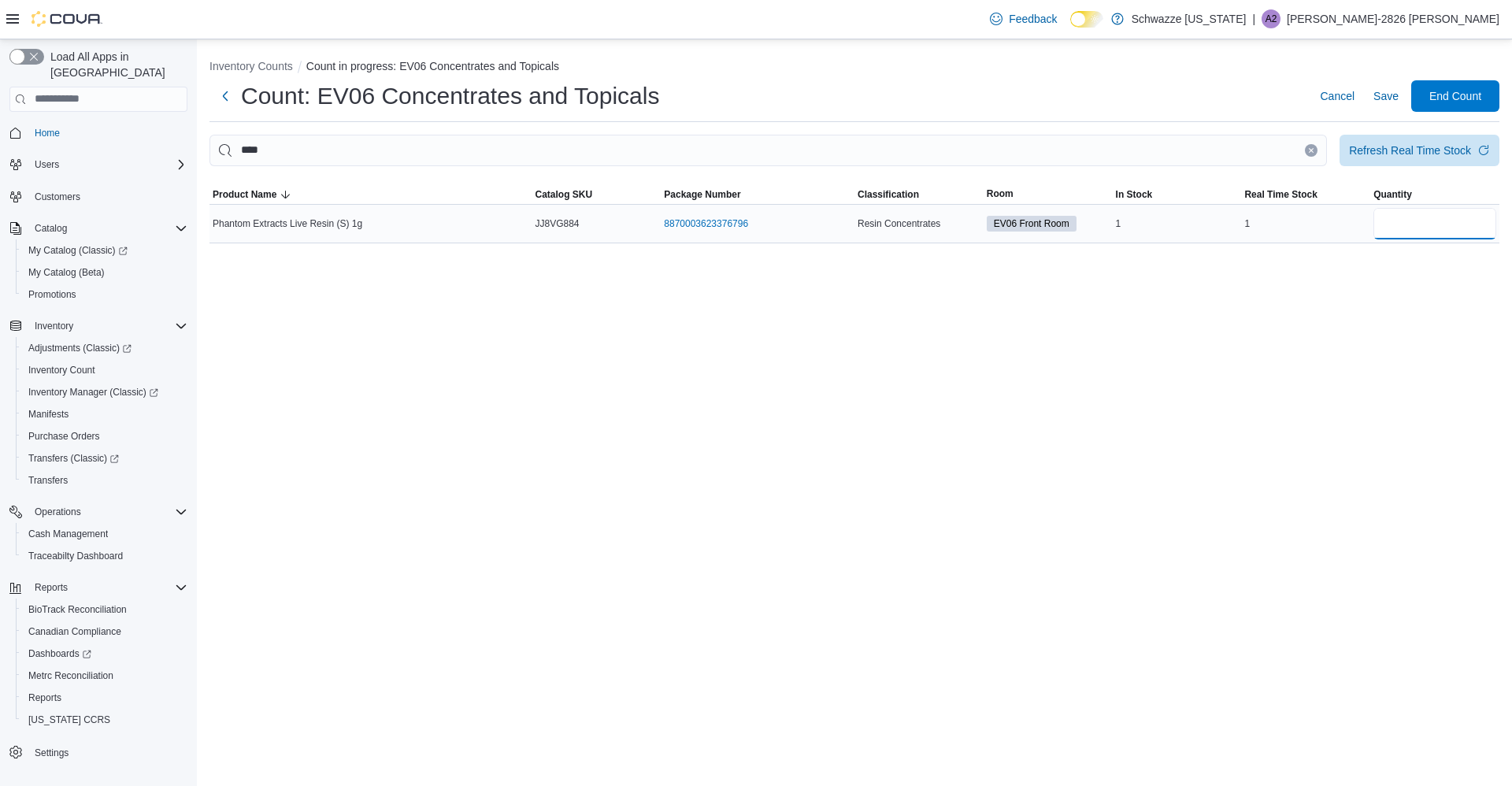
click at [1418, 221] on input "number" at bounding box center [1435, 223] width 123 height 31
type input "*"
click at [1389, 85] on span "Save" at bounding box center [1386, 95] width 25 height 31
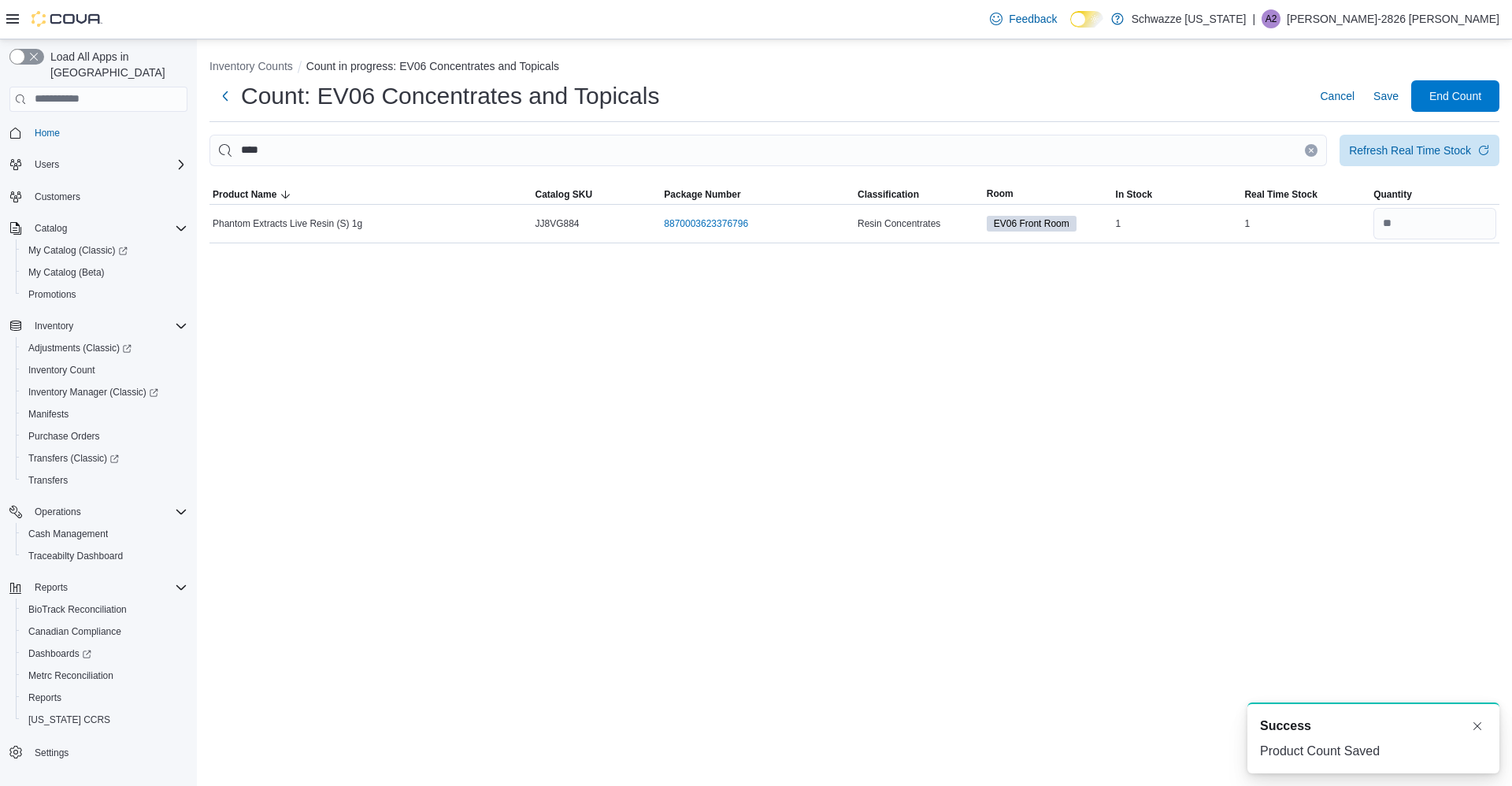
click at [1311, 150] on icon "Clear input" at bounding box center [1311, 150] width 4 height 4
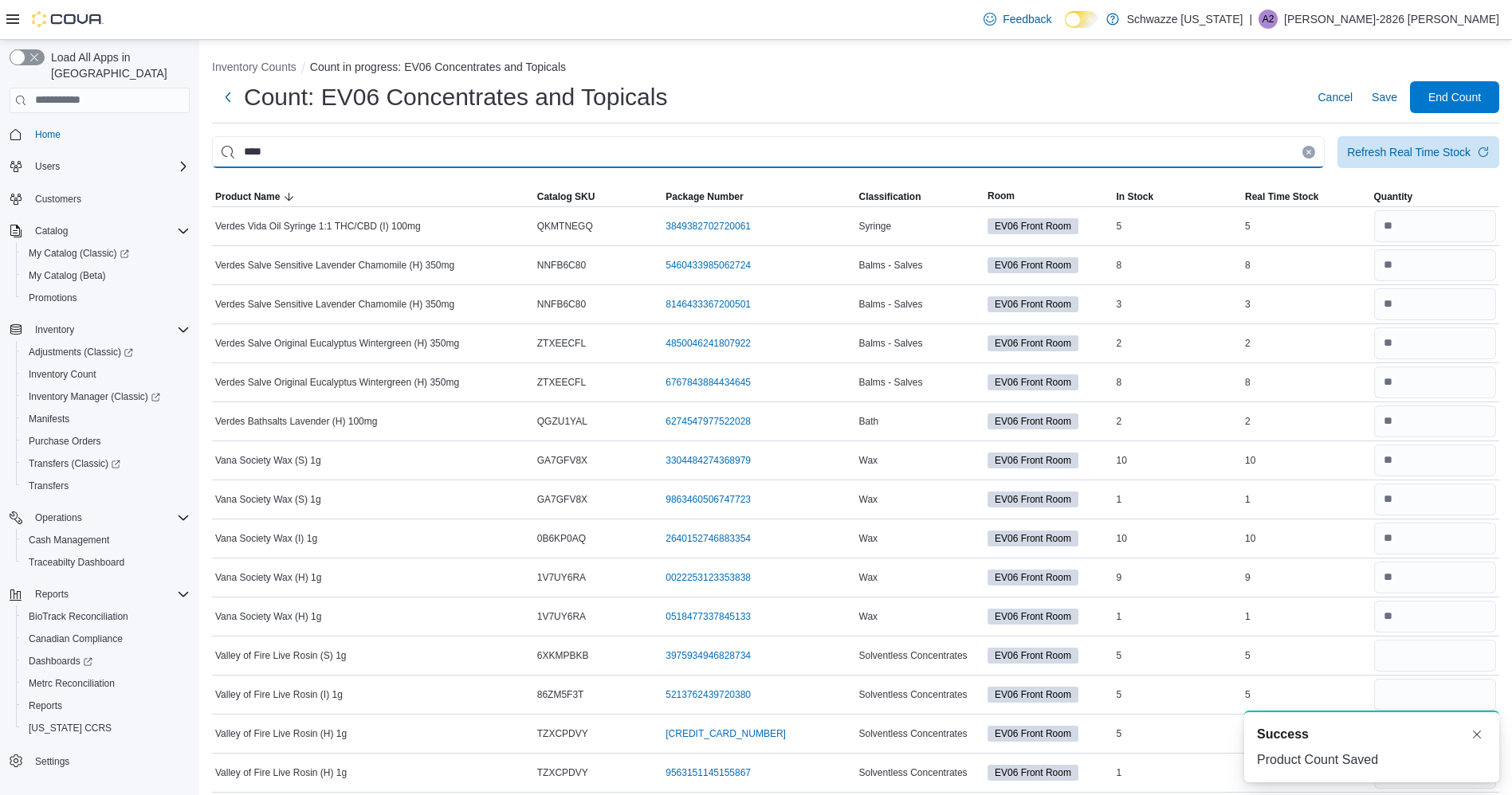
type input "****"
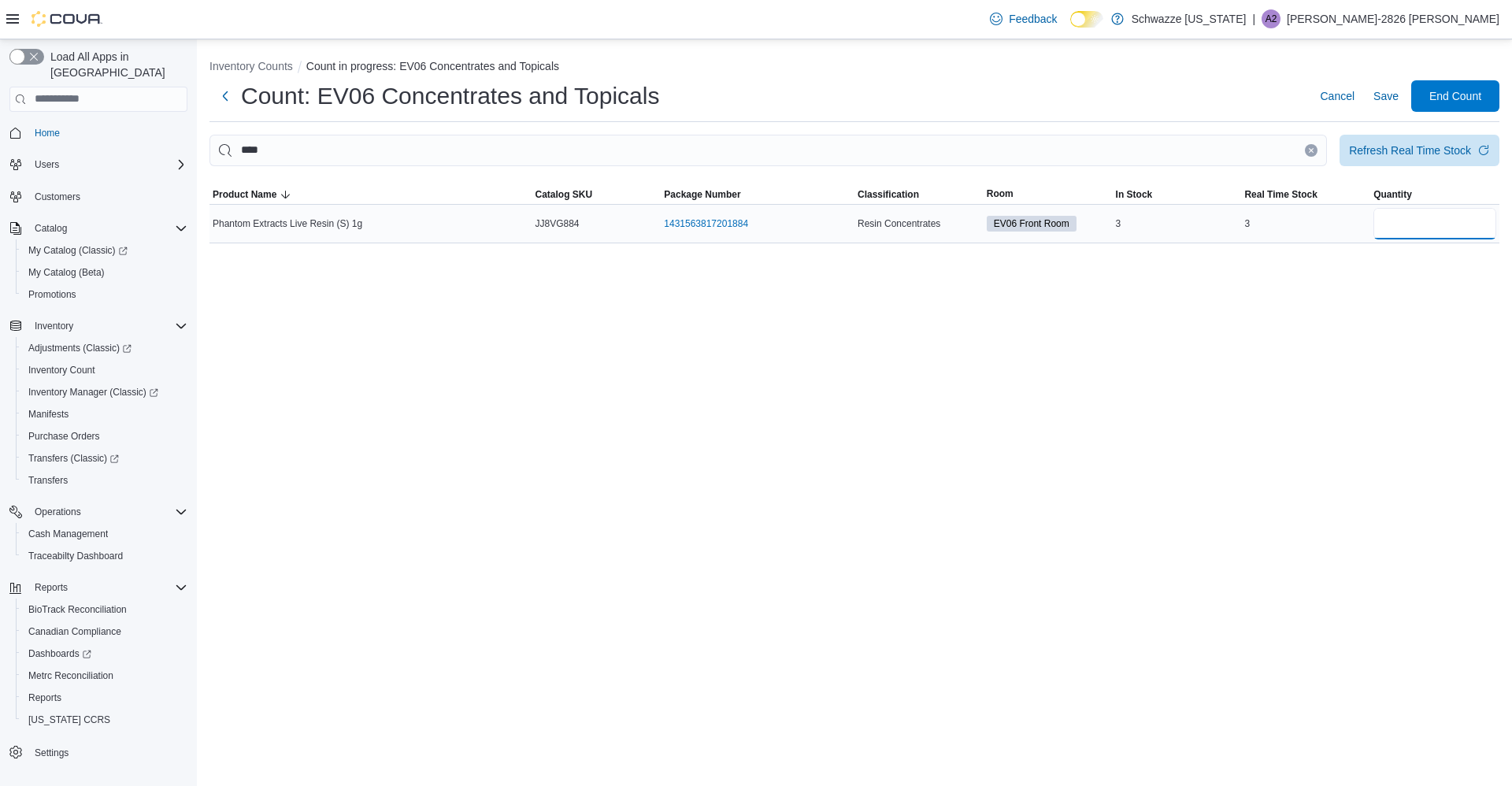
click at [1433, 228] on input "number" at bounding box center [1435, 223] width 123 height 31
type input "*"
click at [1387, 92] on span "Save" at bounding box center [1386, 96] width 25 height 16
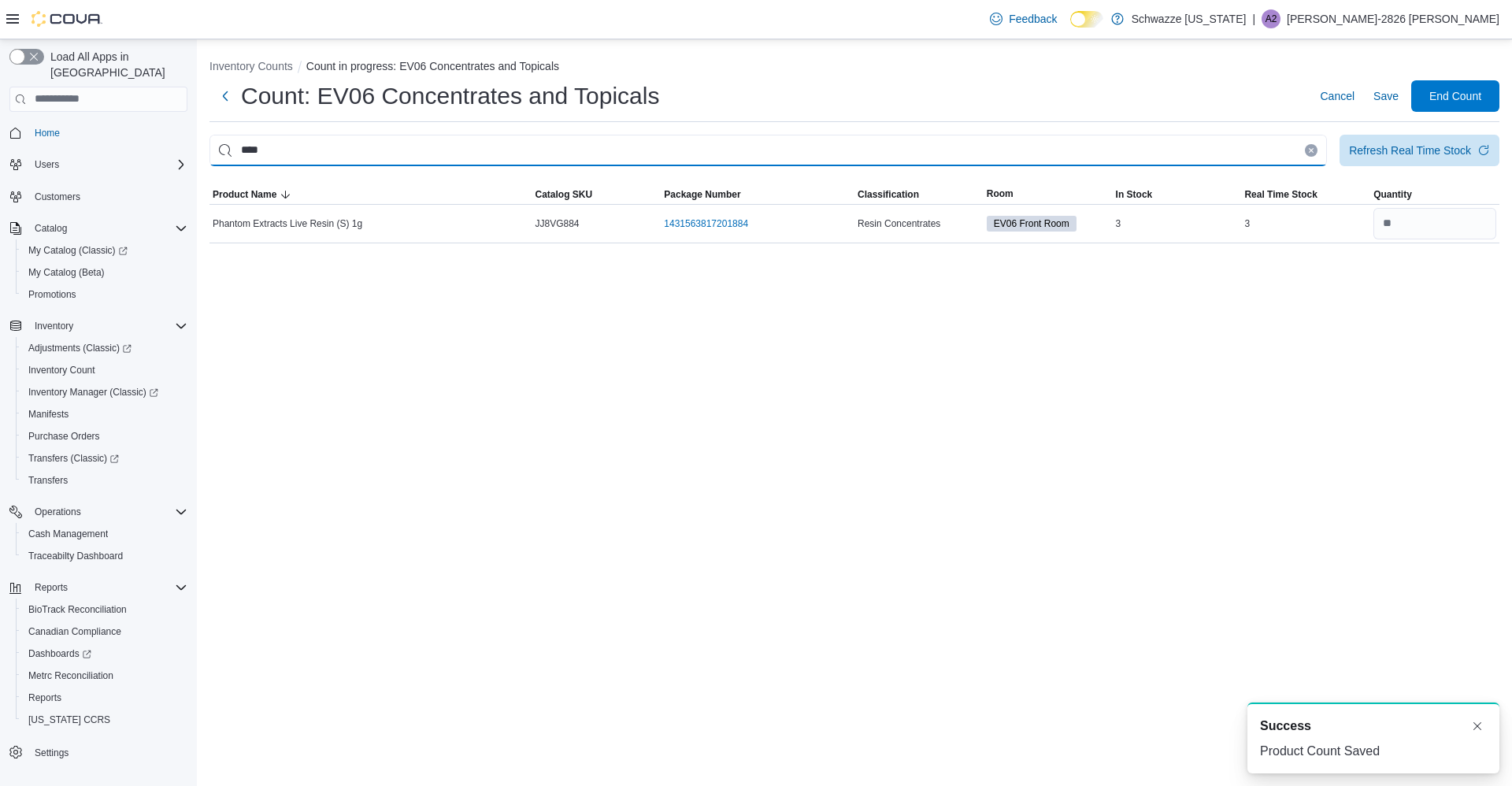
click at [1295, 148] on input "****" at bounding box center [768, 150] width 1117 height 31
click at [1296, 148] on input "****" at bounding box center [768, 150] width 1117 height 31
click at [1313, 150] on icon "Clear input" at bounding box center [1311, 150] width 6 height 6
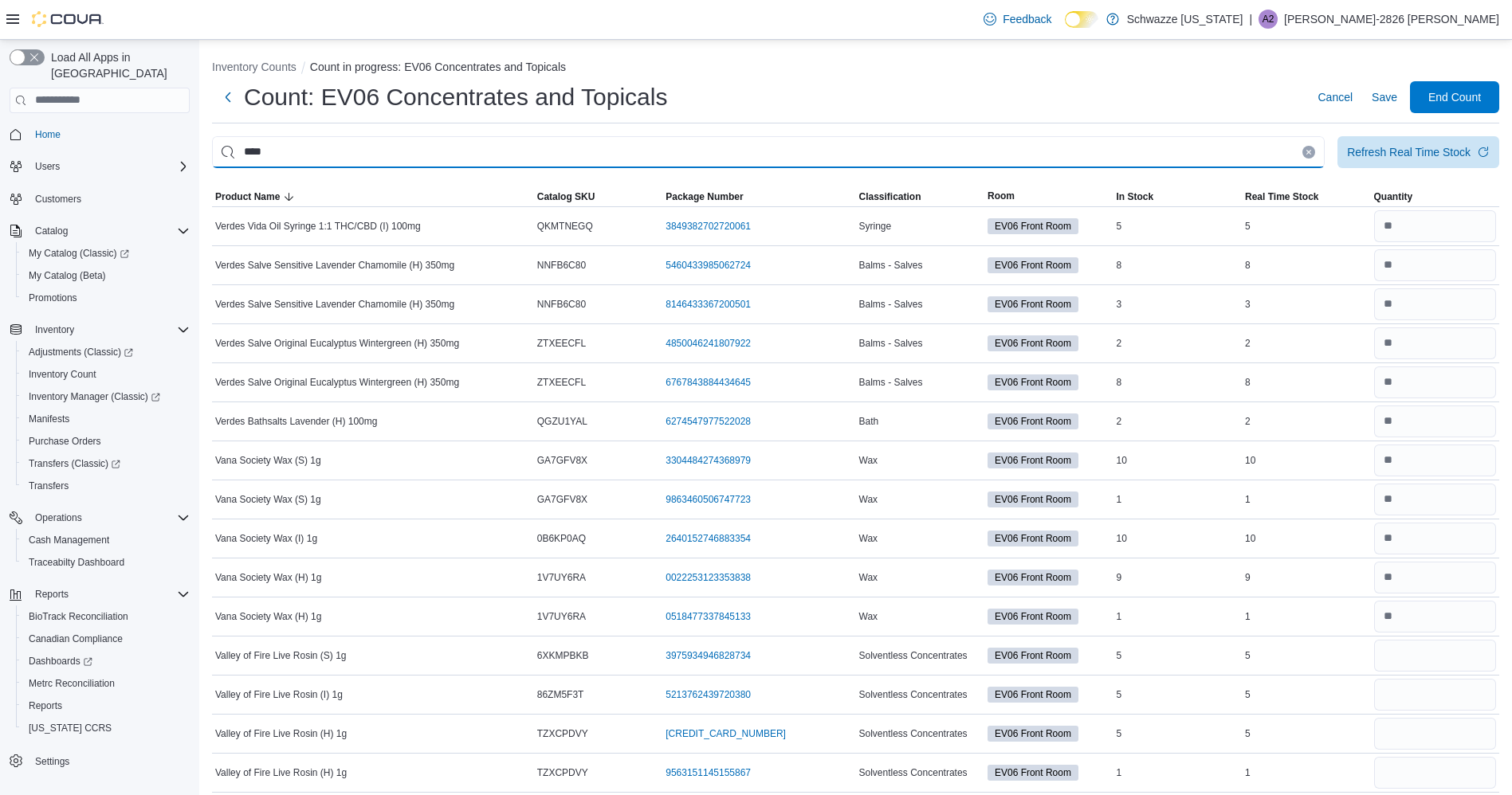
type input "****"
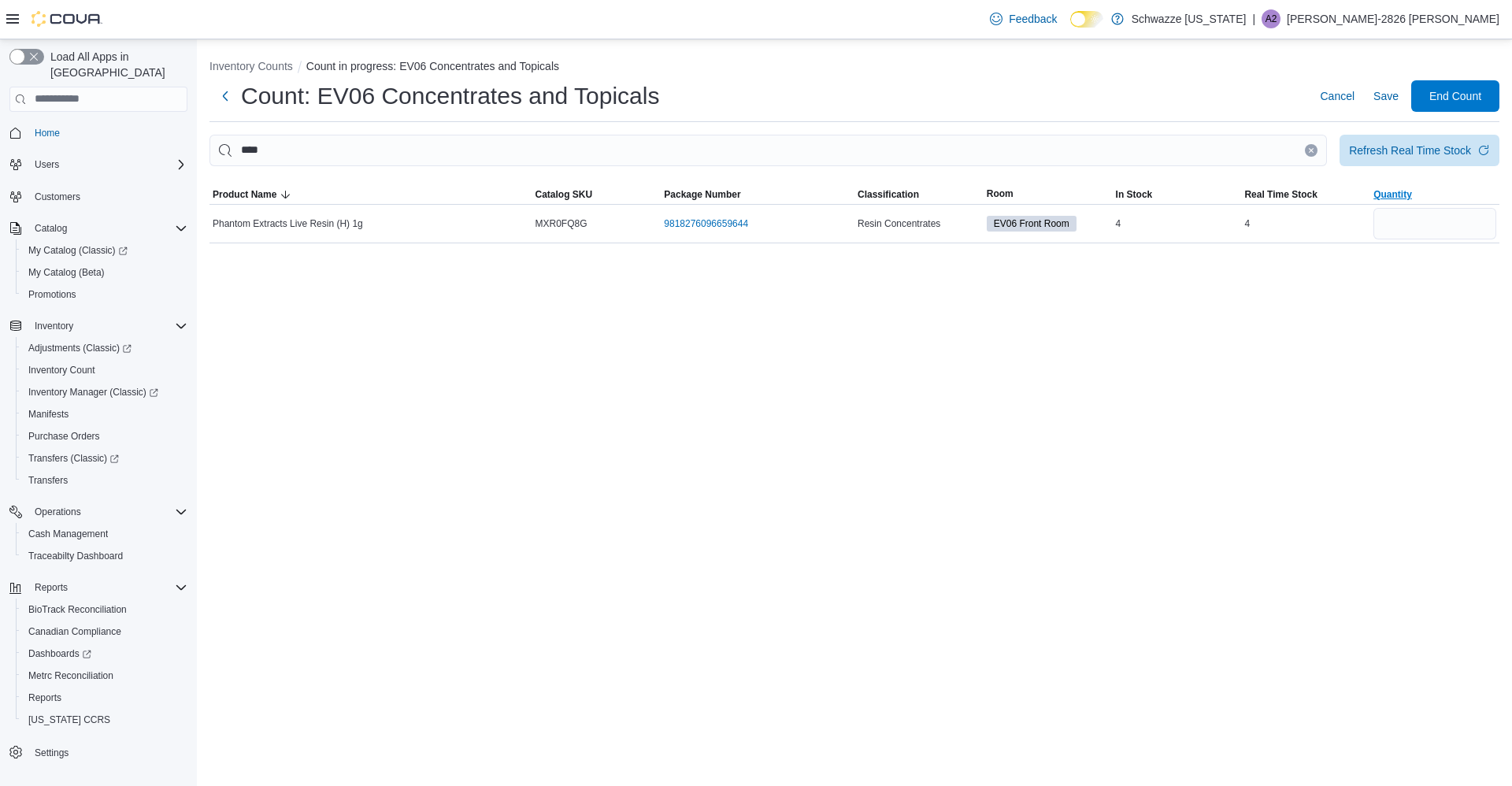
click at [1420, 204] on span "Quantity" at bounding box center [1435, 194] width 129 height 19
click at [1428, 225] on input "number" at bounding box center [1435, 223] width 123 height 31
type input "*"
click at [1373, 98] on span "Save" at bounding box center [1386, 96] width 25 height 16
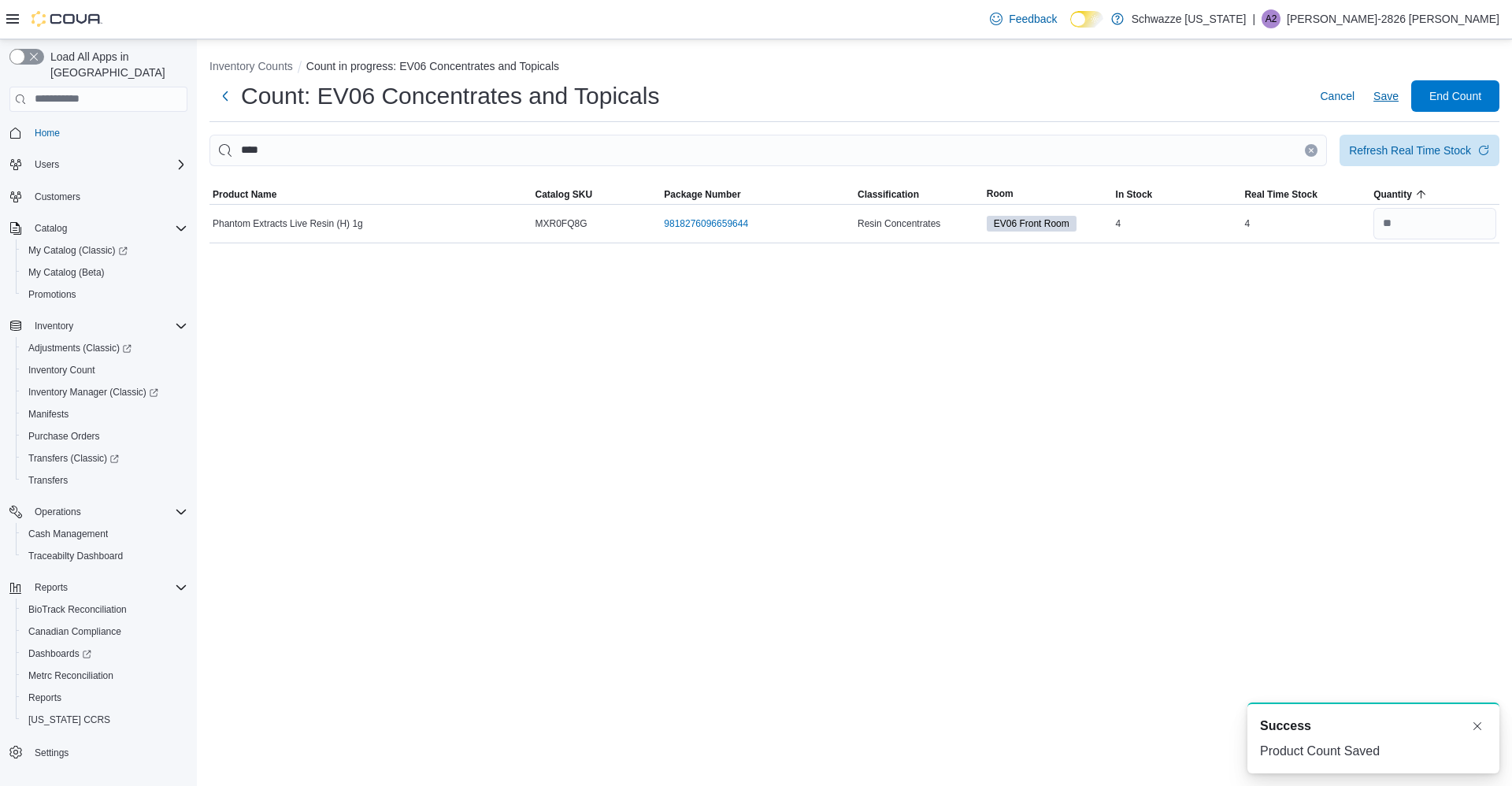
click at [1310, 150] on icon "Clear input" at bounding box center [1311, 150] width 4 height 4
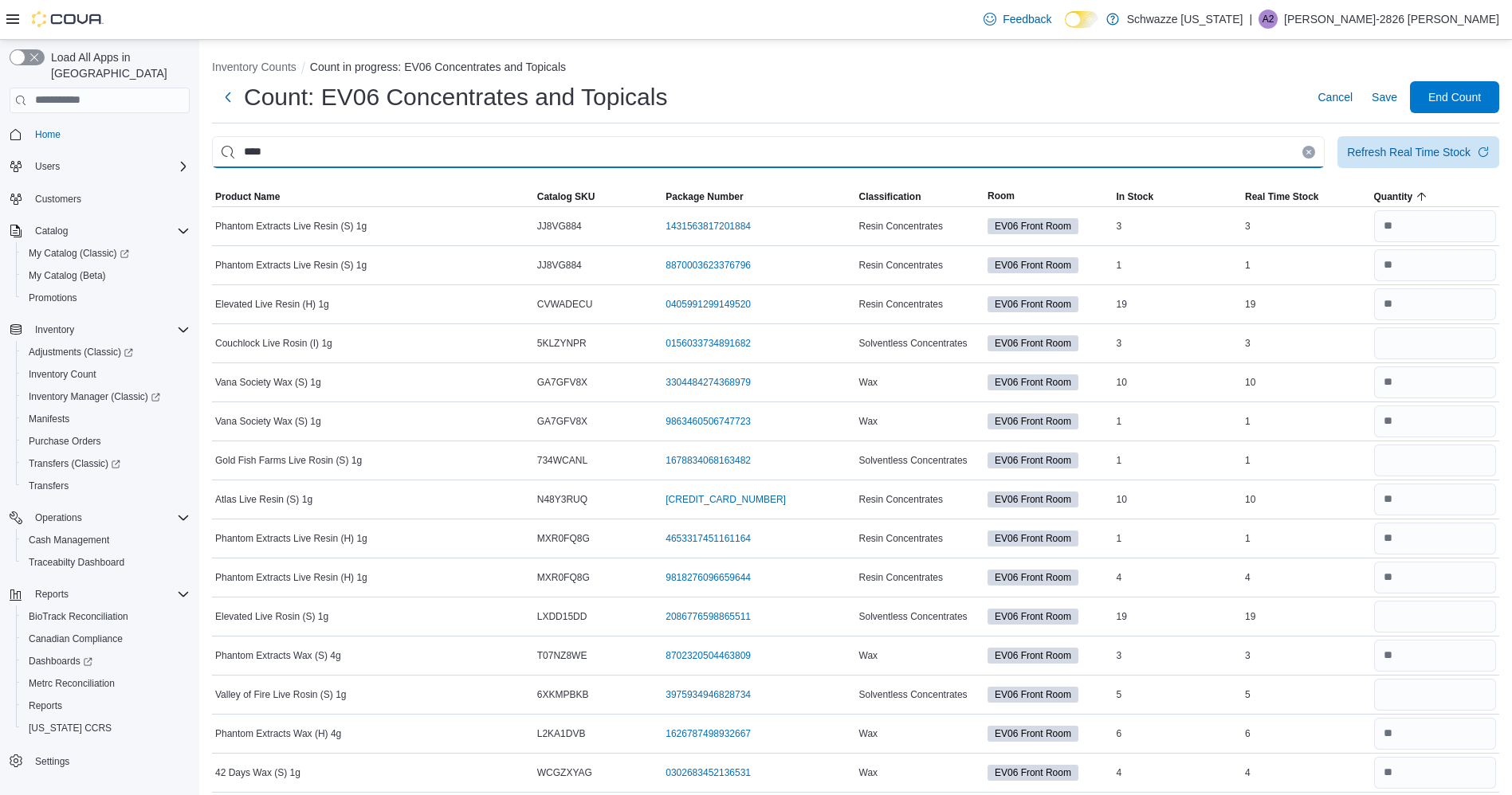
type input "****"
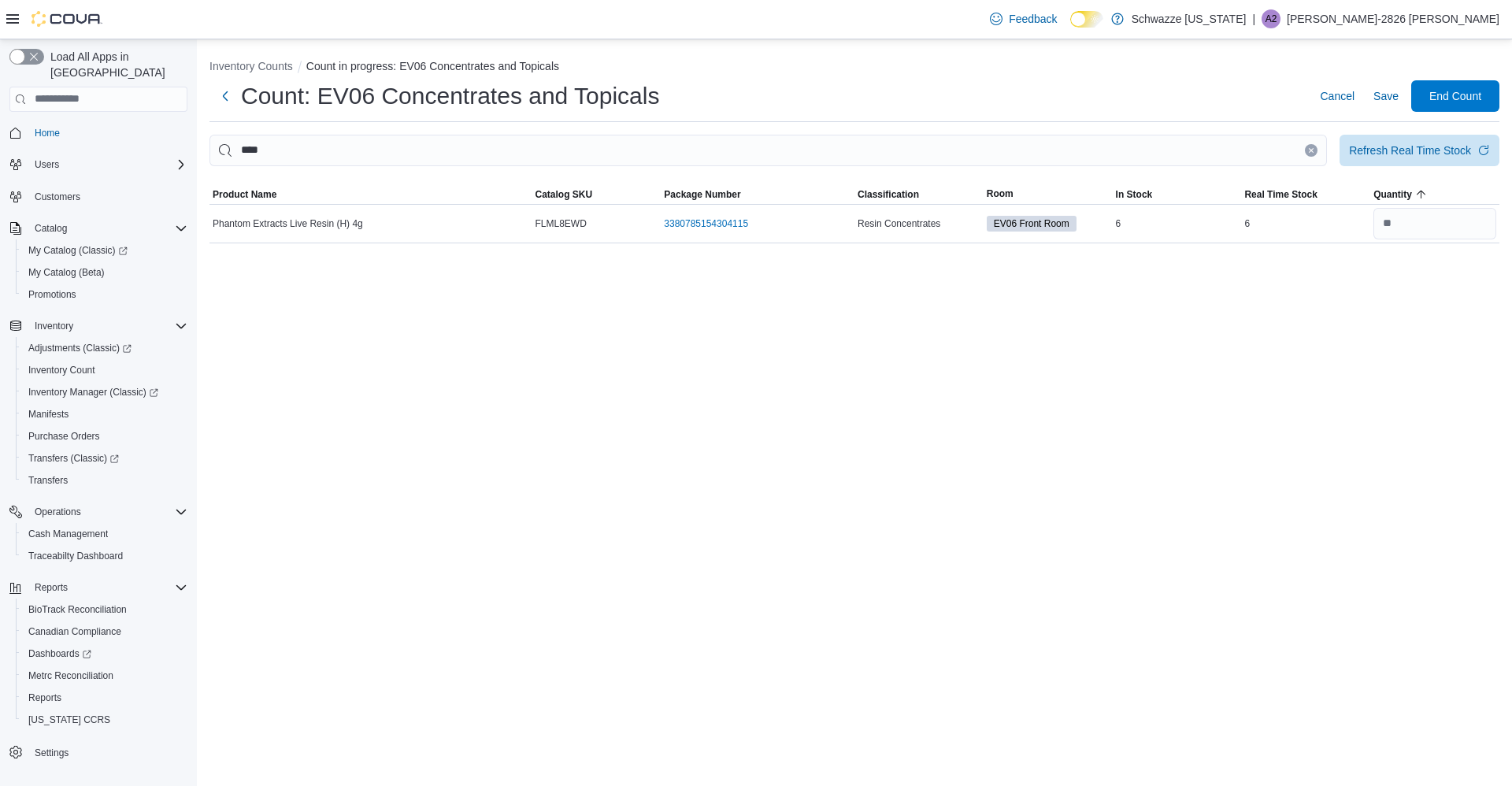
click at [1311, 150] on icon "Clear input" at bounding box center [1311, 150] width 4 height 4
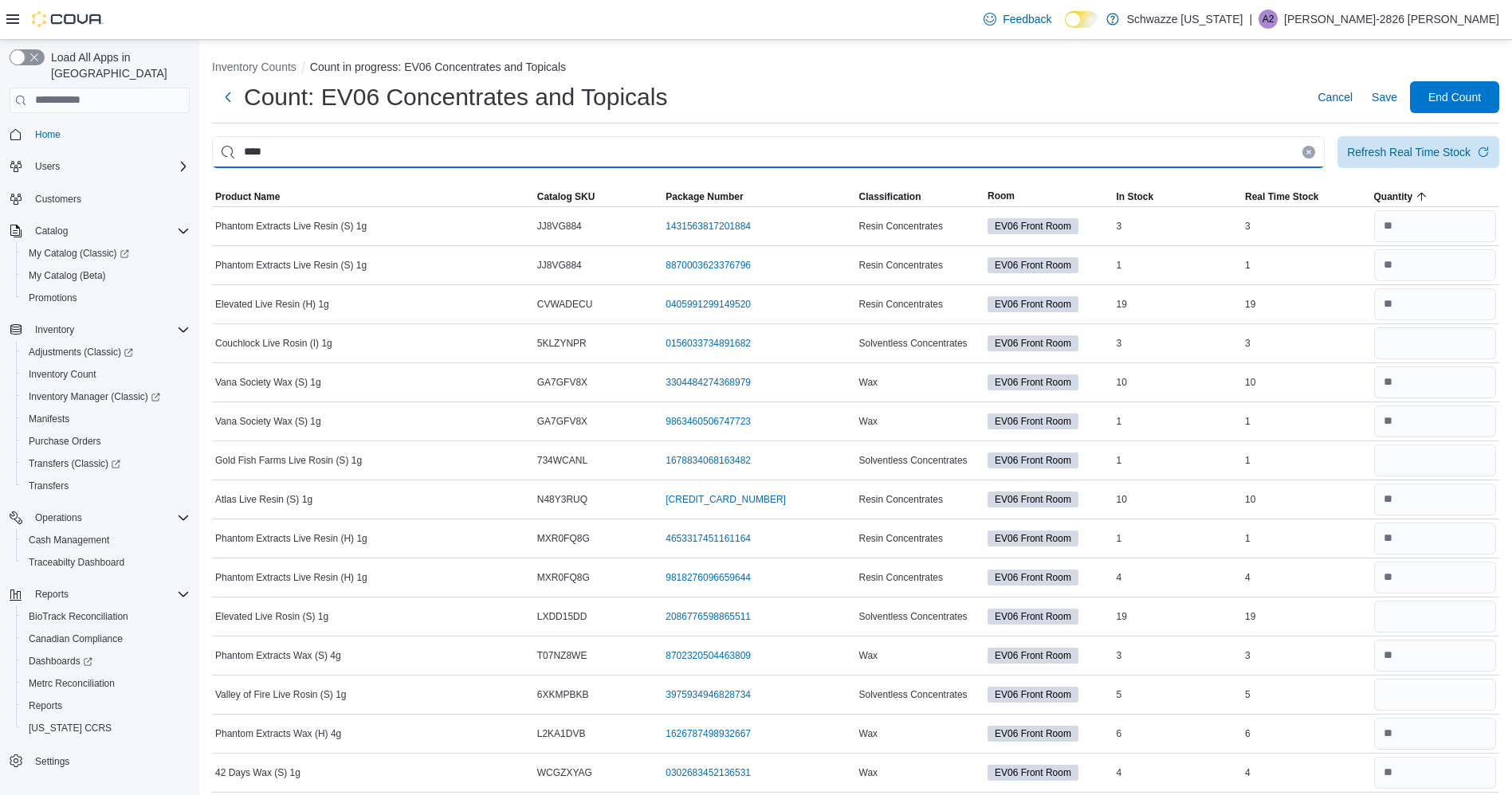
type input "****"
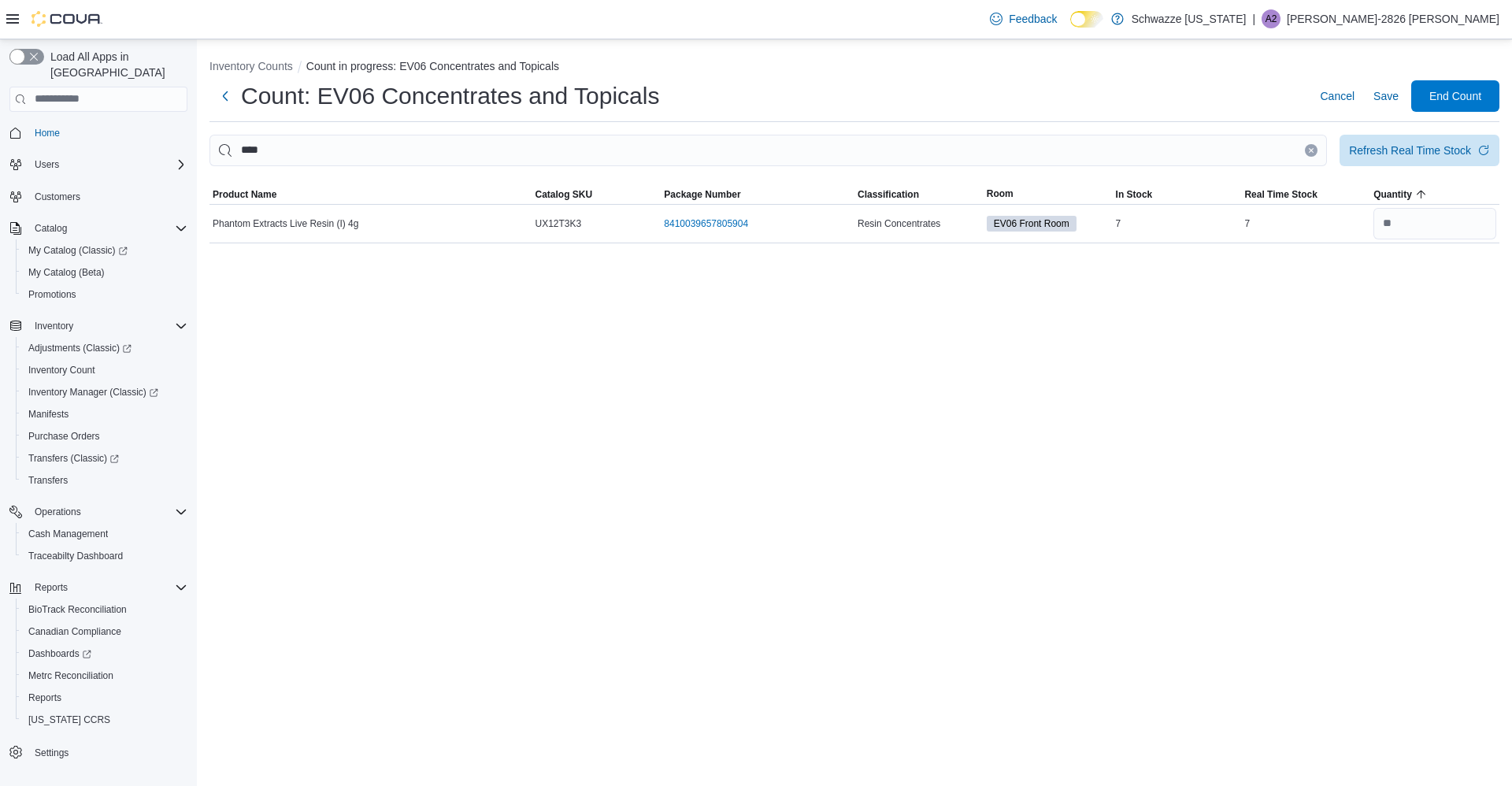
click at [1310, 150] on icon "Clear input" at bounding box center [1311, 150] width 4 height 4
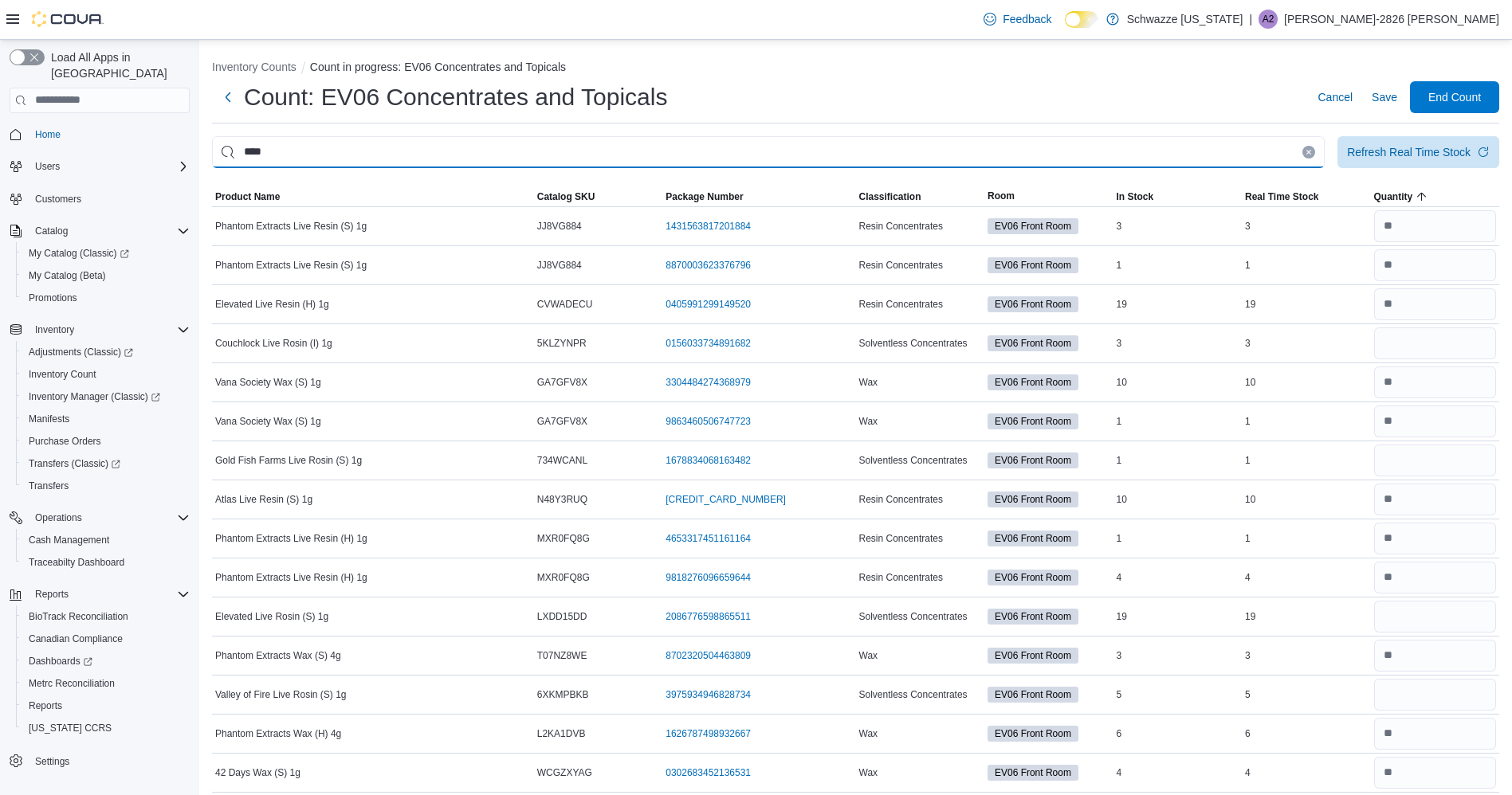
type input "****"
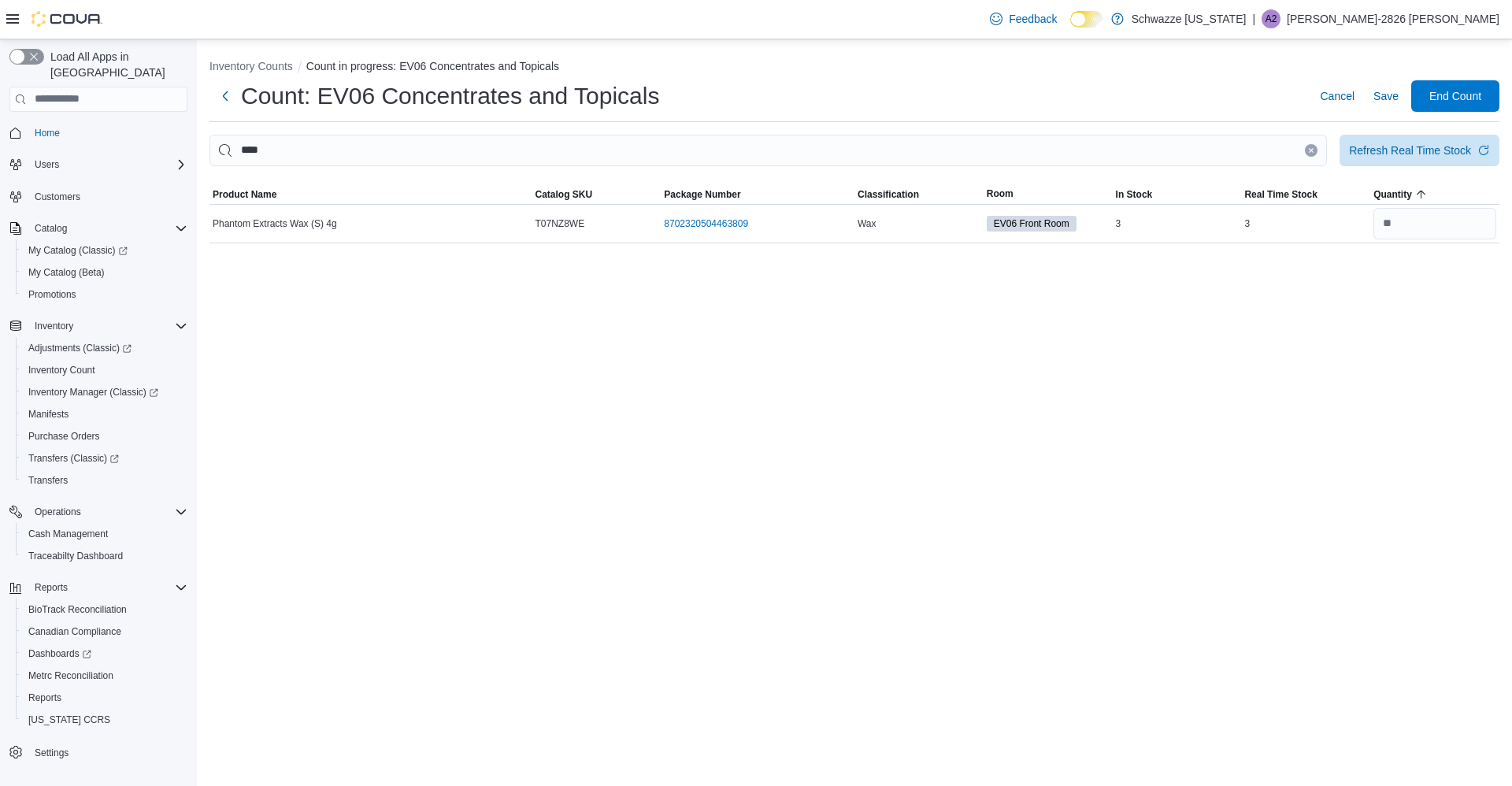
click at [1311, 150] on icon "Clear input" at bounding box center [1311, 150] width 4 height 4
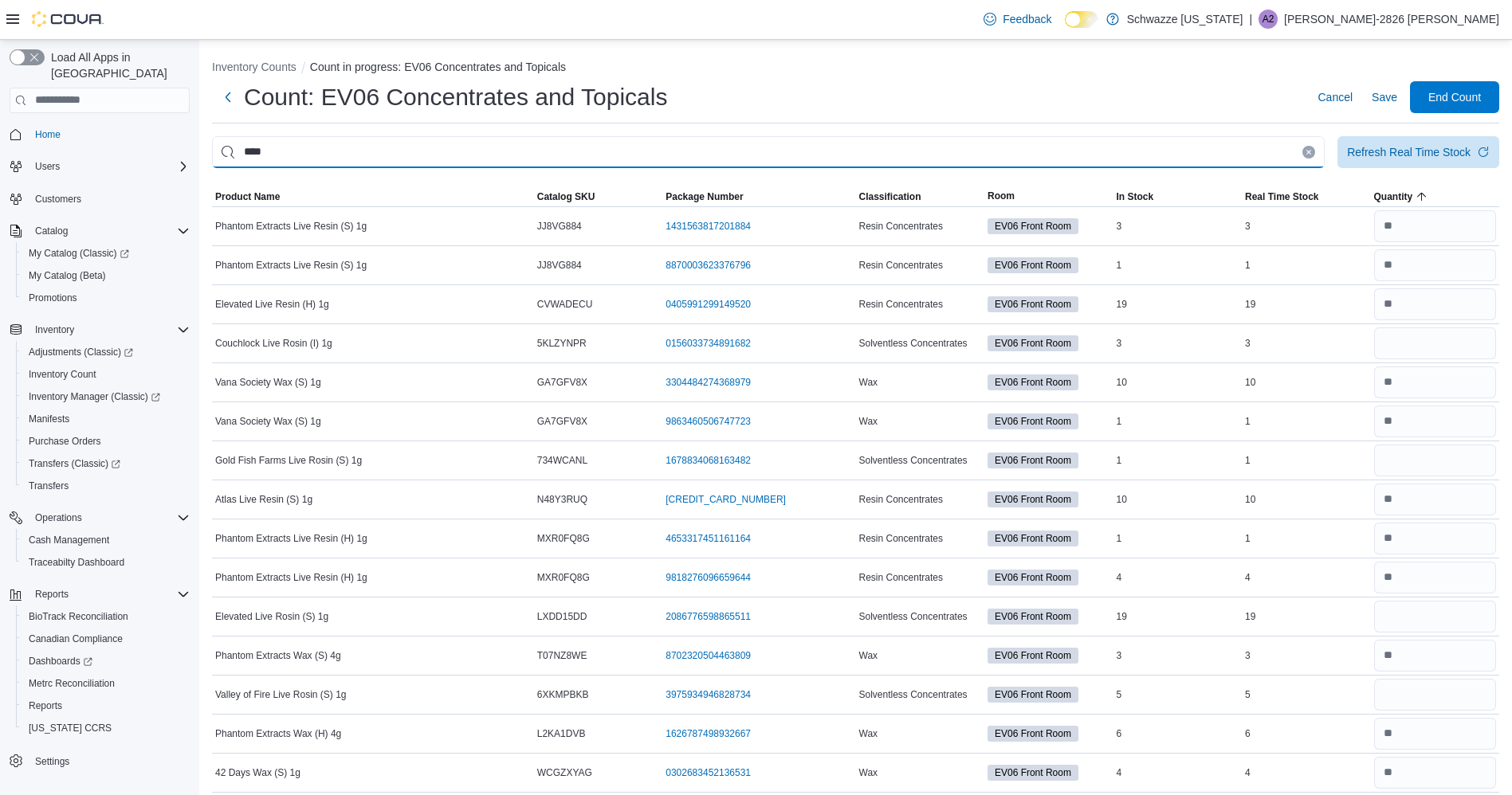
type input "****"
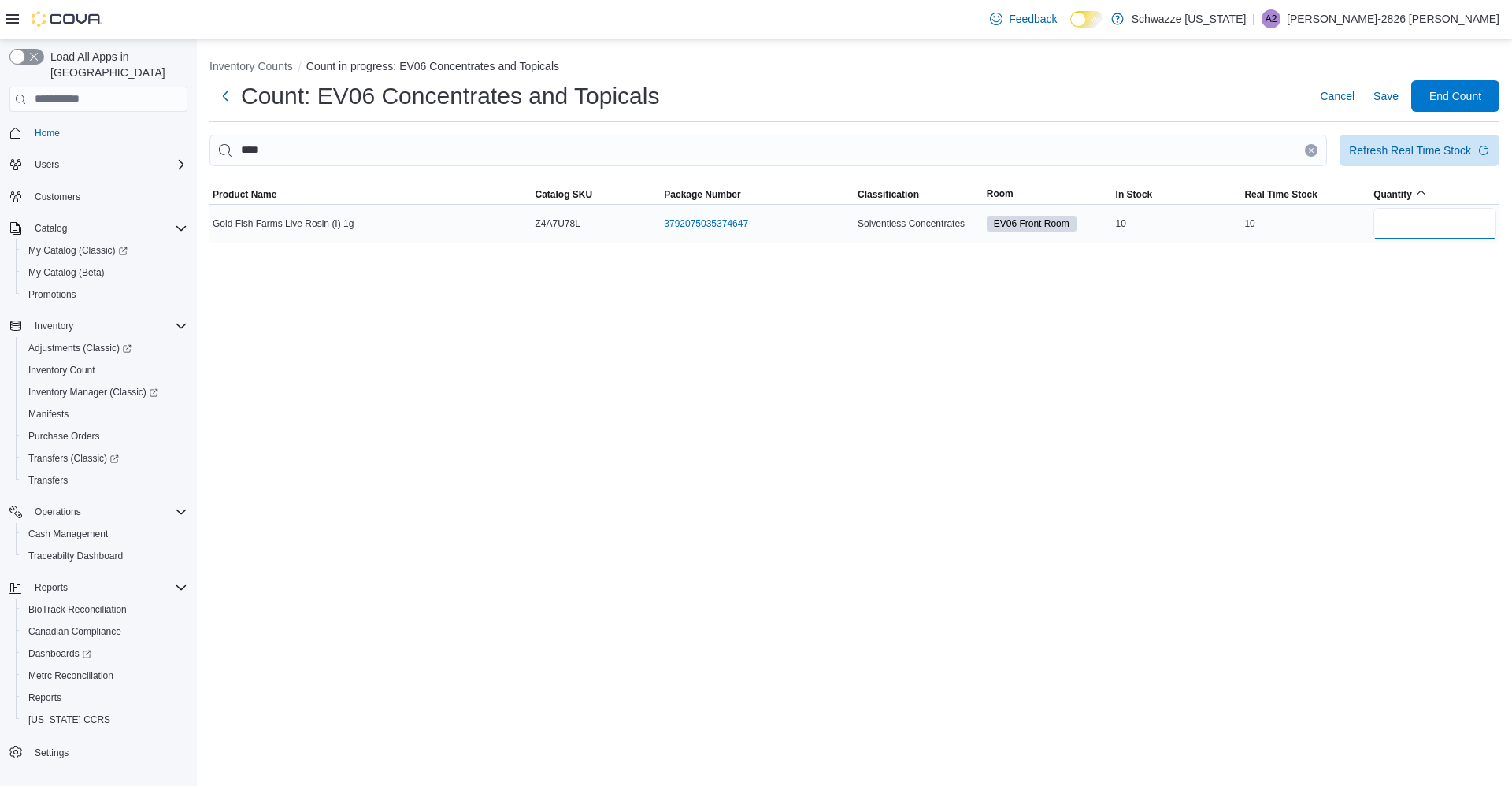
click at [1446, 224] on input "number" at bounding box center [1435, 223] width 123 height 31
type input "*"
click at [1385, 108] on span "Save" at bounding box center [1386, 95] width 25 height 31
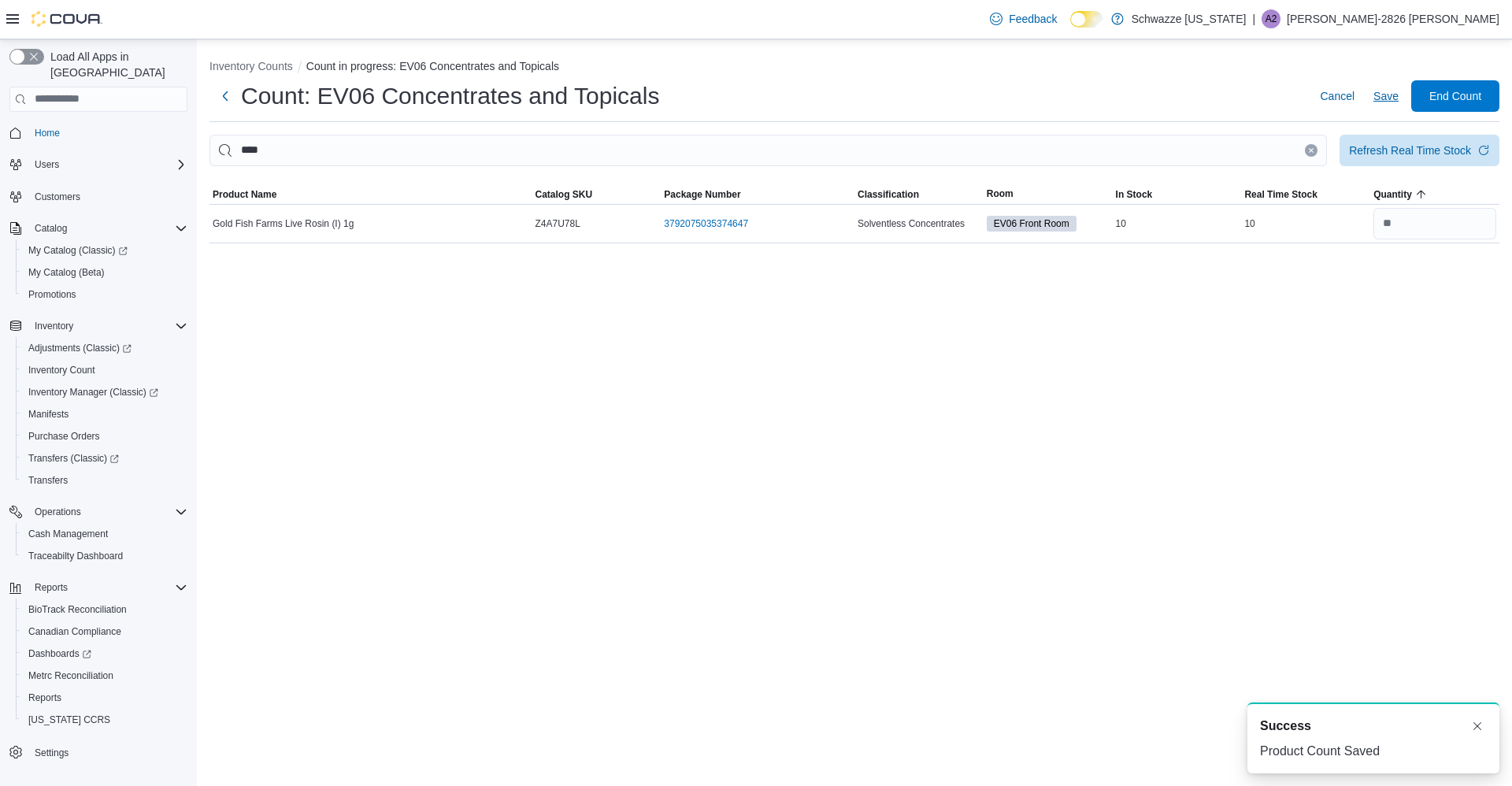
click at [1311, 150] on icon "Clear input" at bounding box center [1311, 150] width 4 height 4
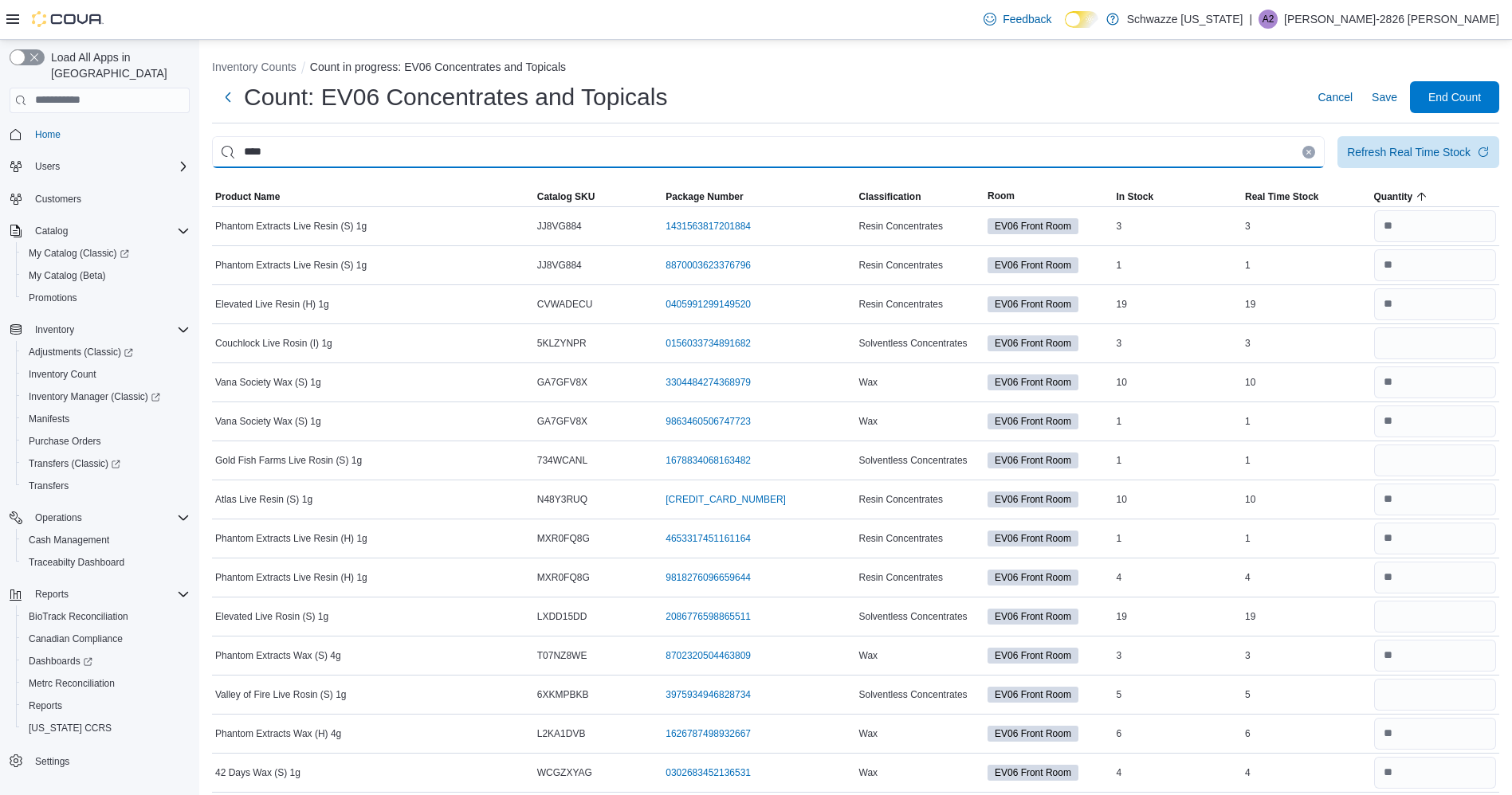
type input "****"
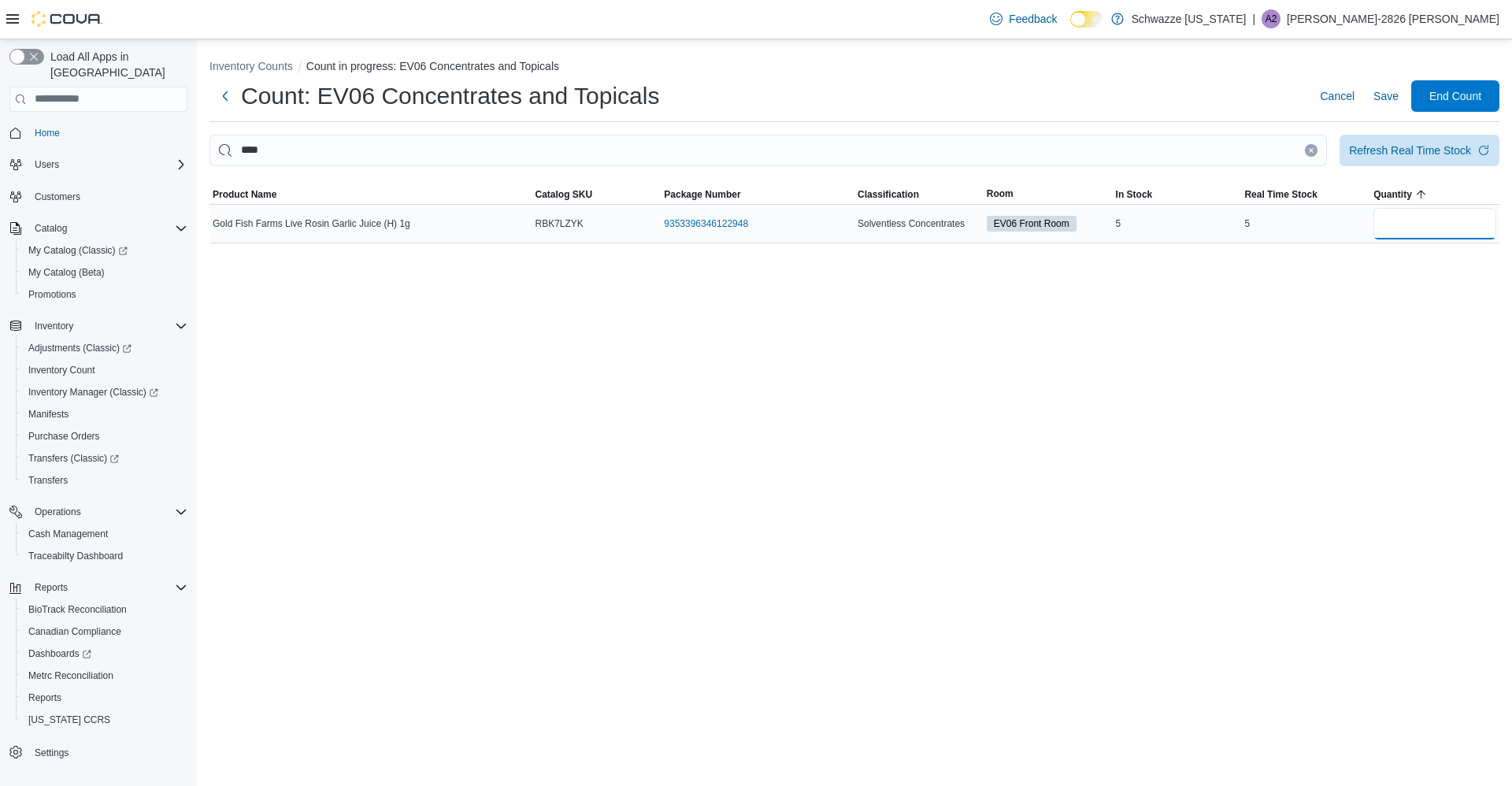
click at [1418, 230] on input "number" at bounding box center [1435, 223] width 123 height 31
type input "*"
click at [1389, 98] on span "Save" at bounding box center [1386, 96] width 25 height 16
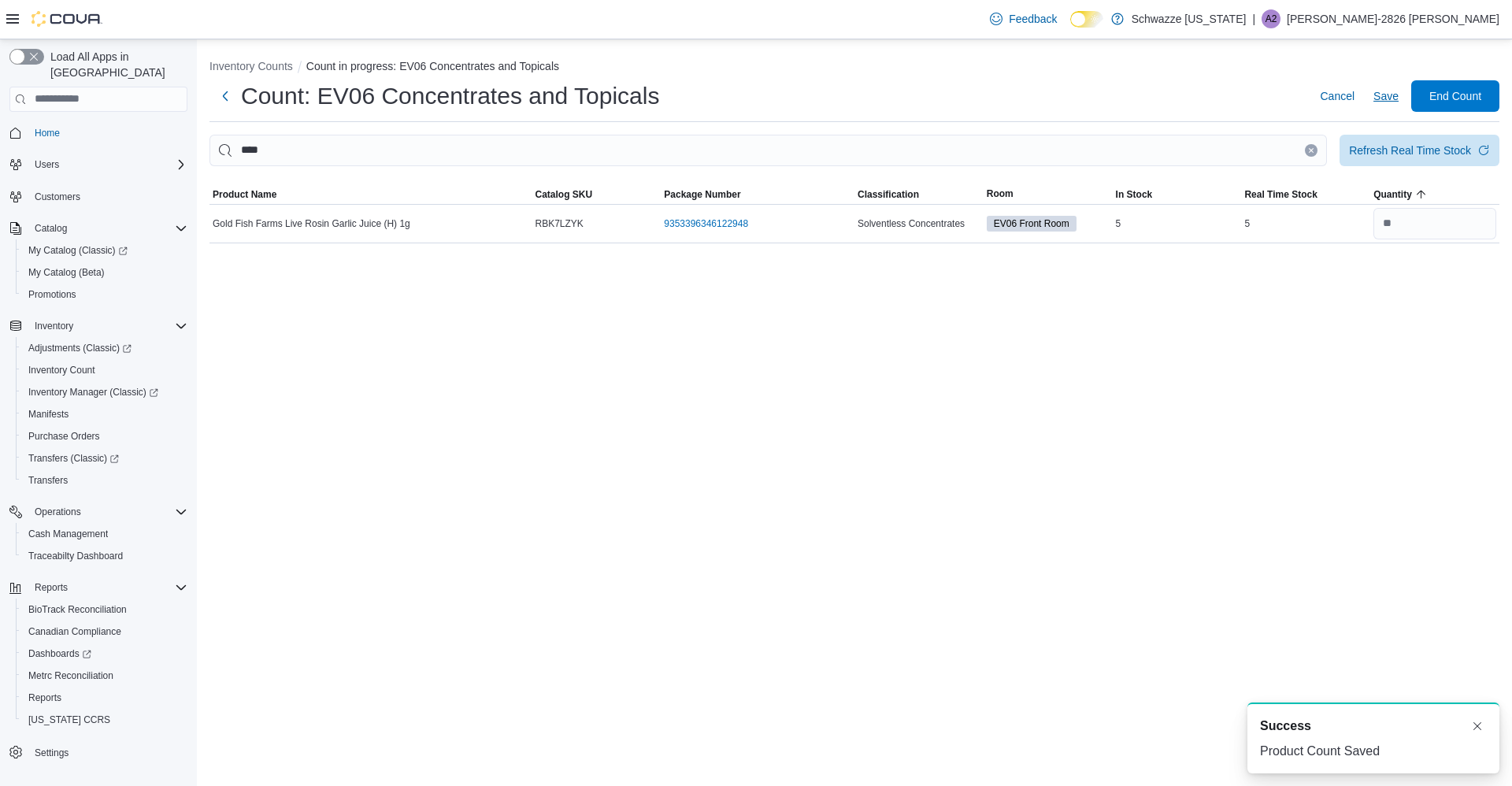
click at [1311, 149] on icon "Clear input" at bounding box center [1311, 150] width 4 height 4
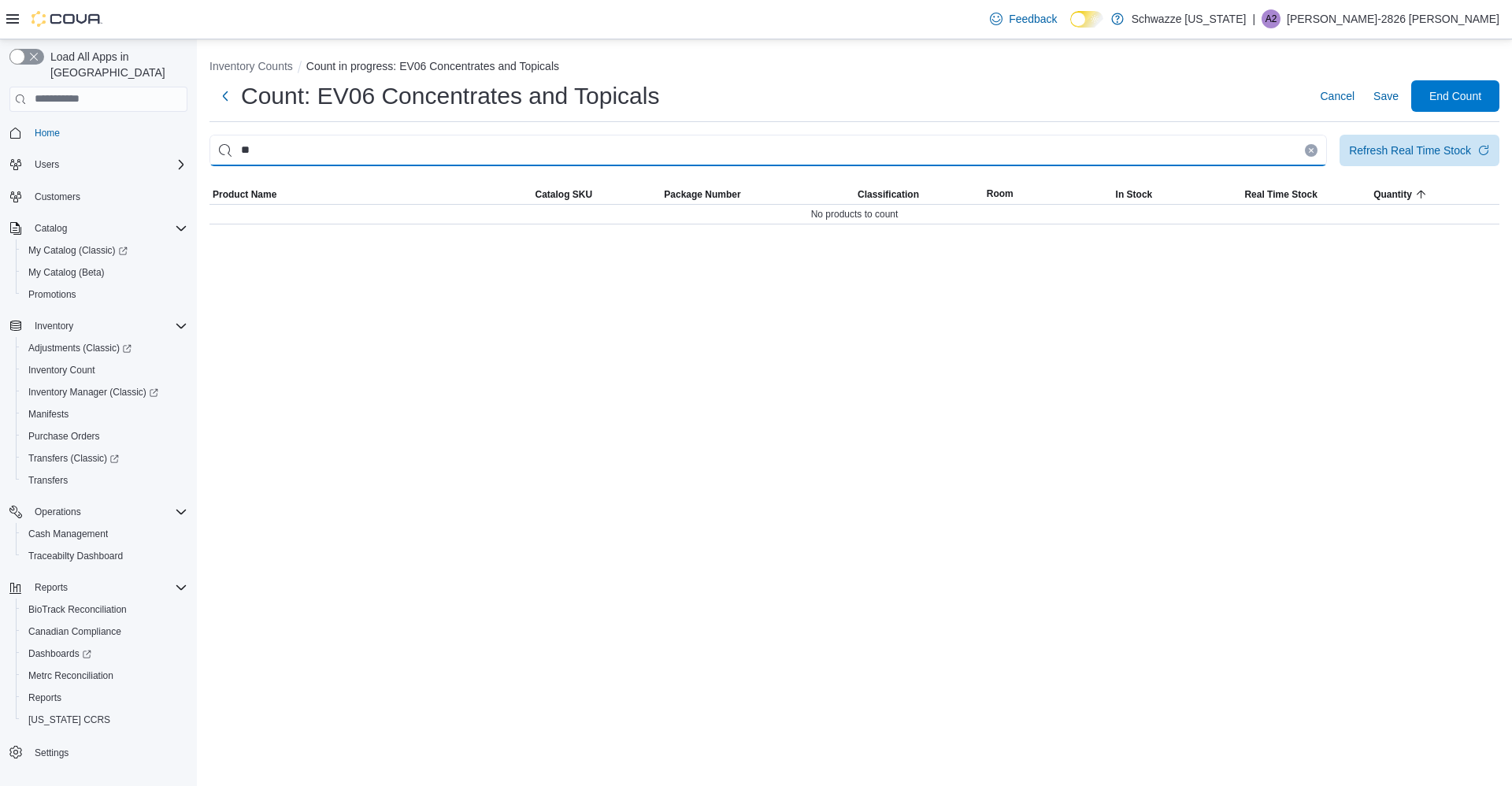
type input "*"
type input "****"
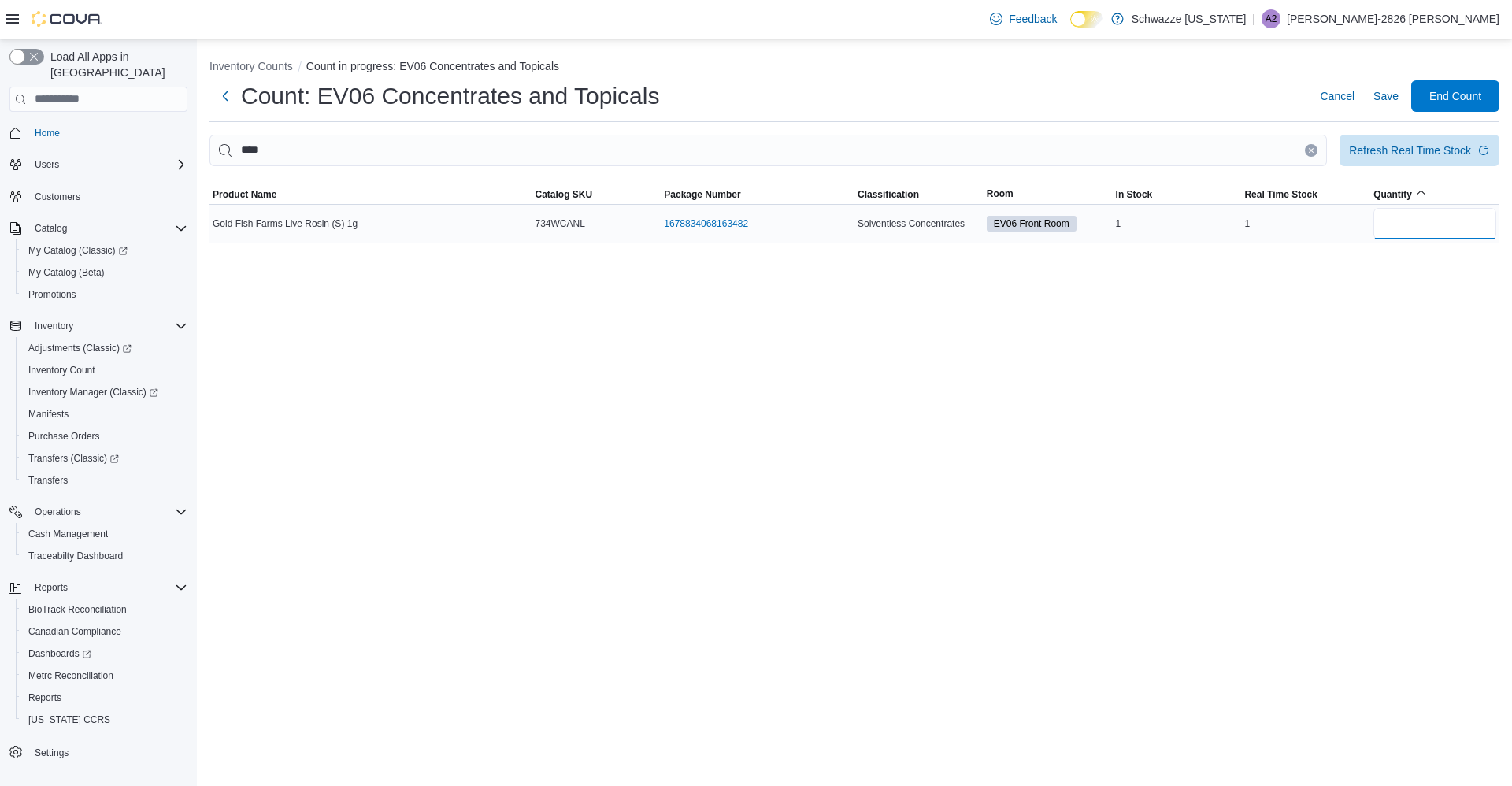
click at [1420, 229] on input "number" at bounding box center [1435, 223] width 123 height 31
type input "*"
click at [1391, 103] on span "Save" at bounding box center [1386, 96] width 25 height 16
click at [1383, 100] on span "Save" at bounding box center [1386, 96] width 25 height 16
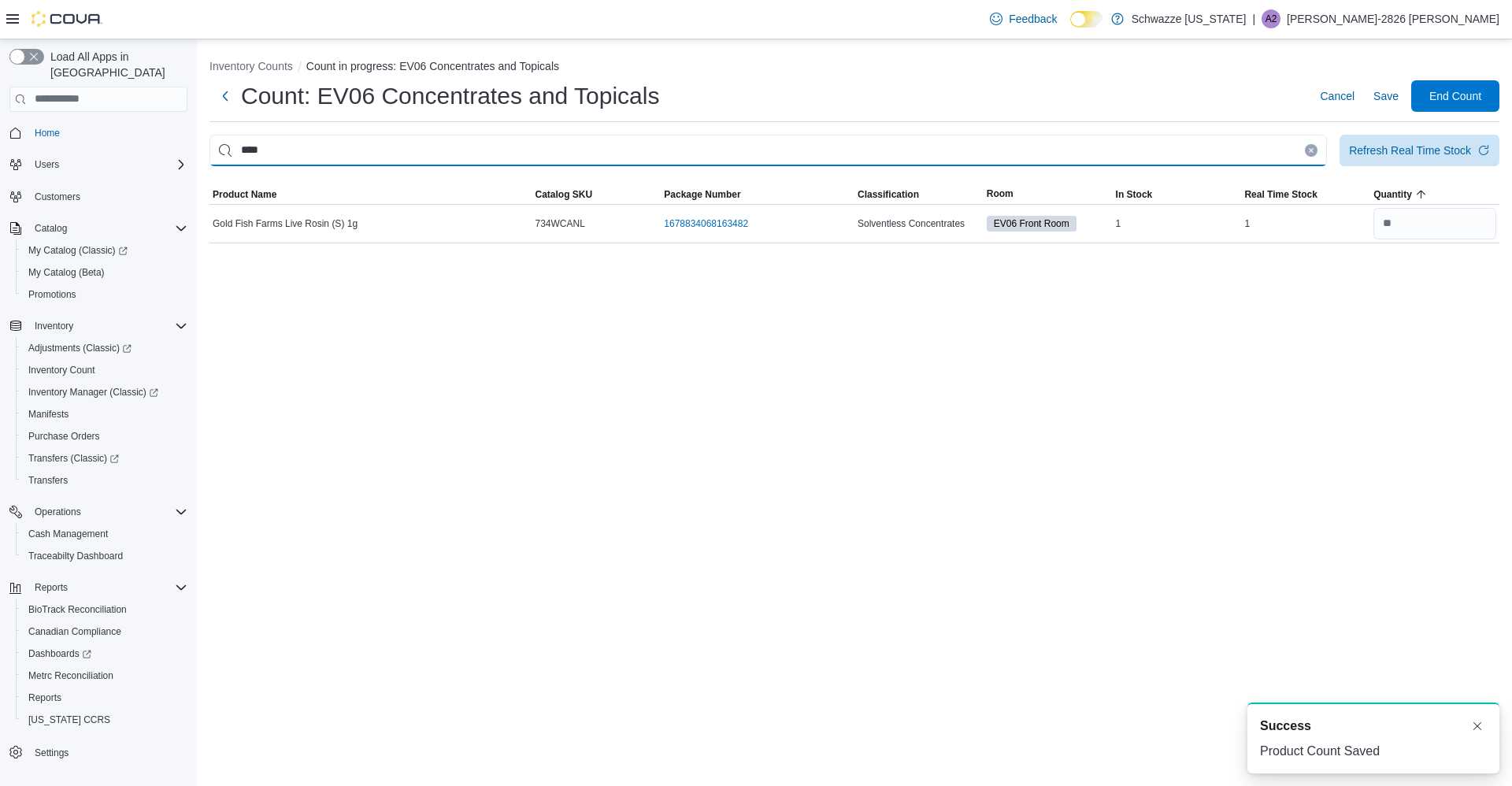
click at [1292, 149] on input "****" at bounding box center [768, 150] width 1117 height 31
type input "*"
type input "****"
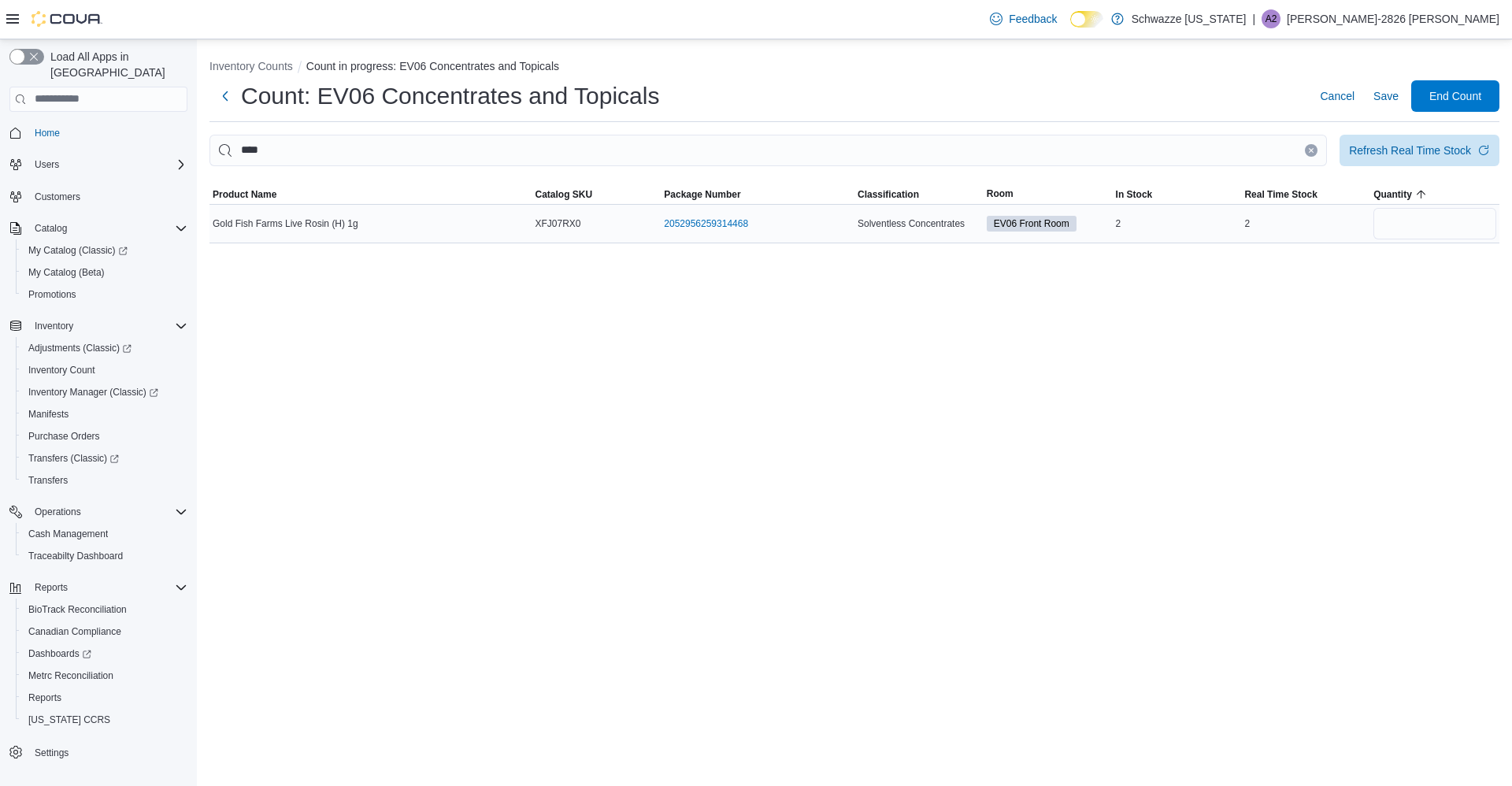
click at [1440, 227] on input "number" at bounding box center [1435, 223] width 123 height 31
type input "*"
click at [1392, 106] on span "Save" at bounding box center [1386, 95] width 25 height 31
click at [1311, 151] on icon "Clear input" at bounding box center [1311, 150] width 4 height 4
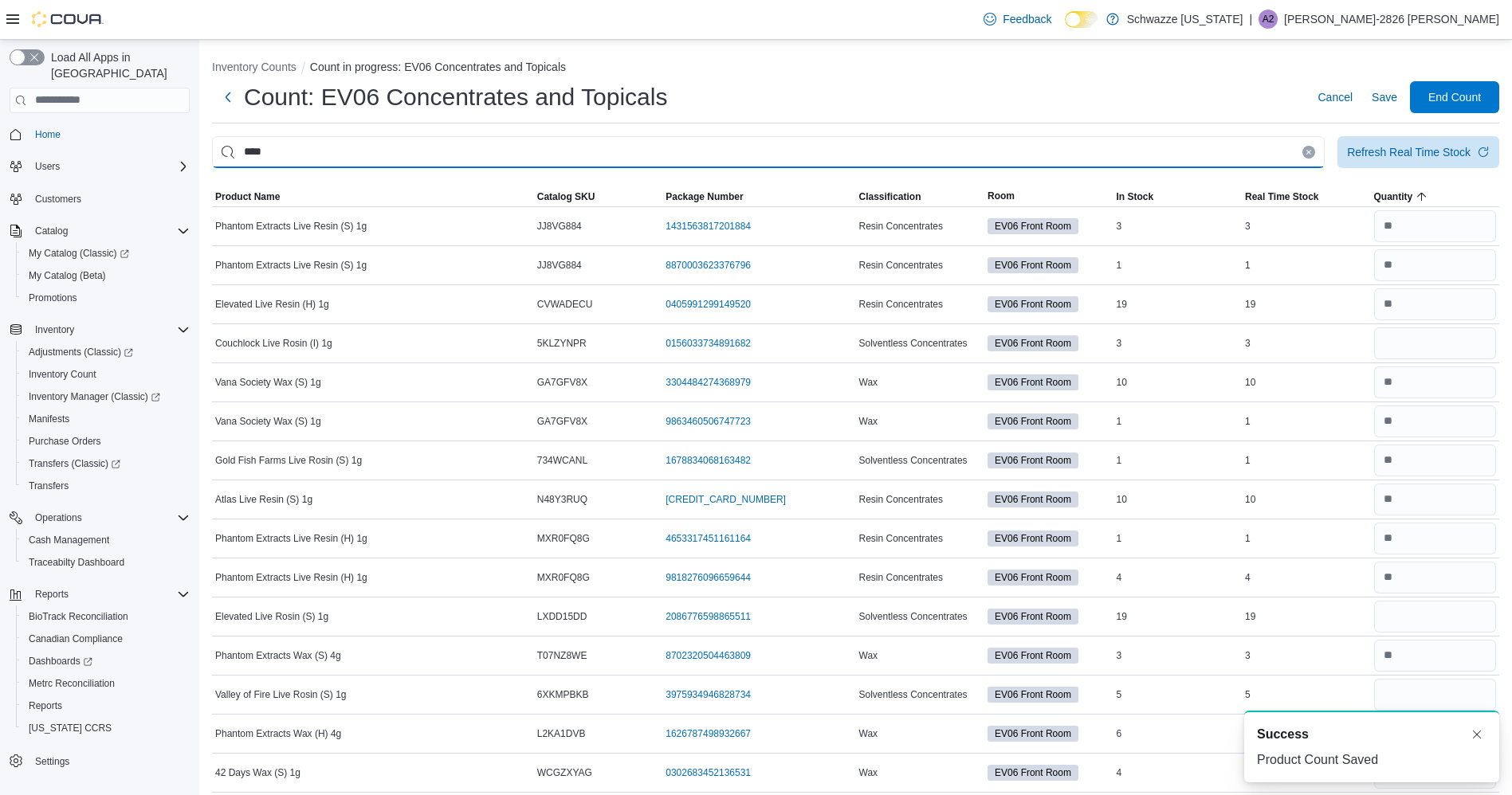
type input "****"
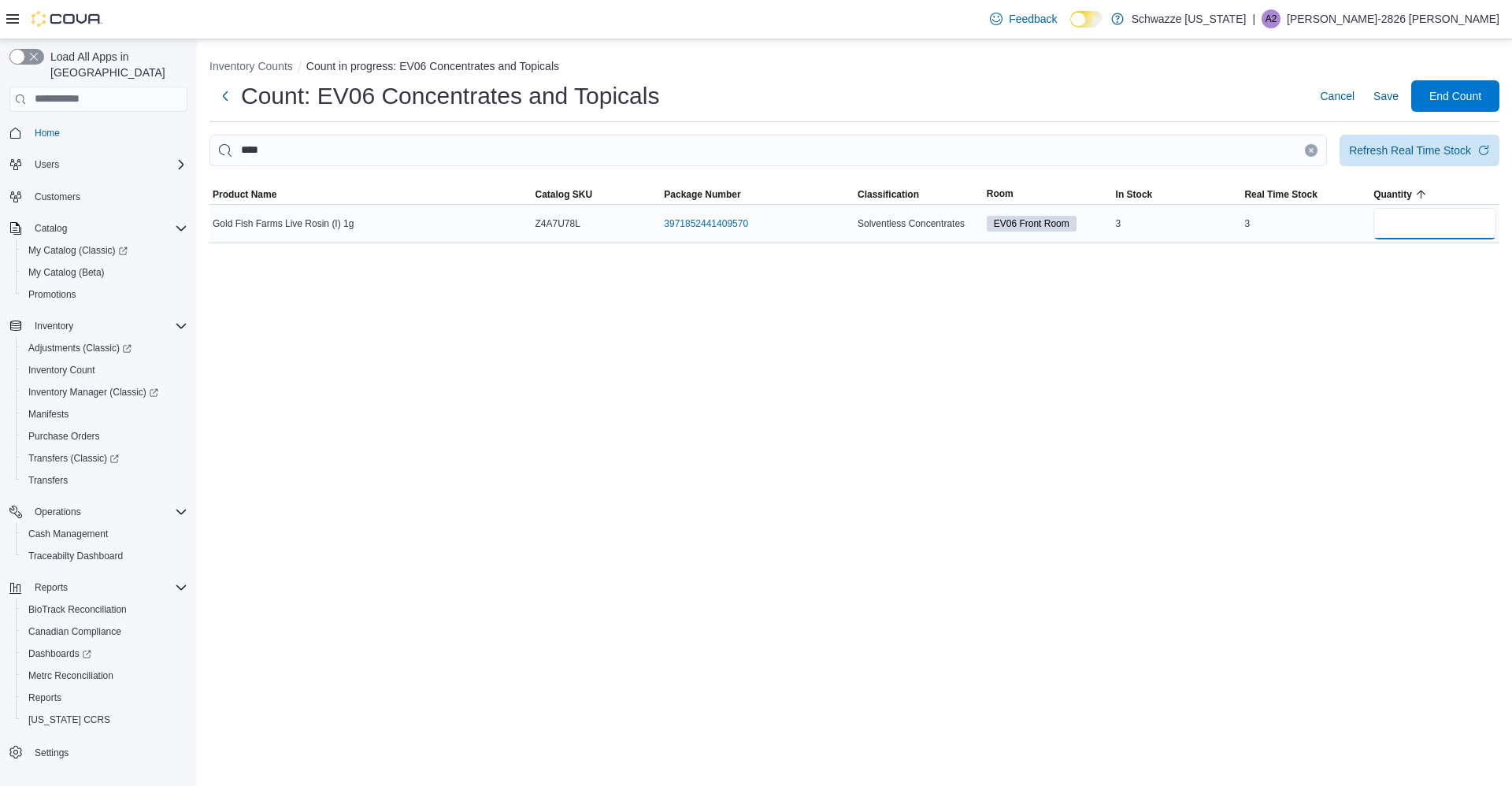
click at [1425, 224] on input "number" at bounding box center [1435, 223] width 123 height 31
type input "*"
click at [1384, 98] on span "Save" at bounding box center [1386, 96] width 25 height 16
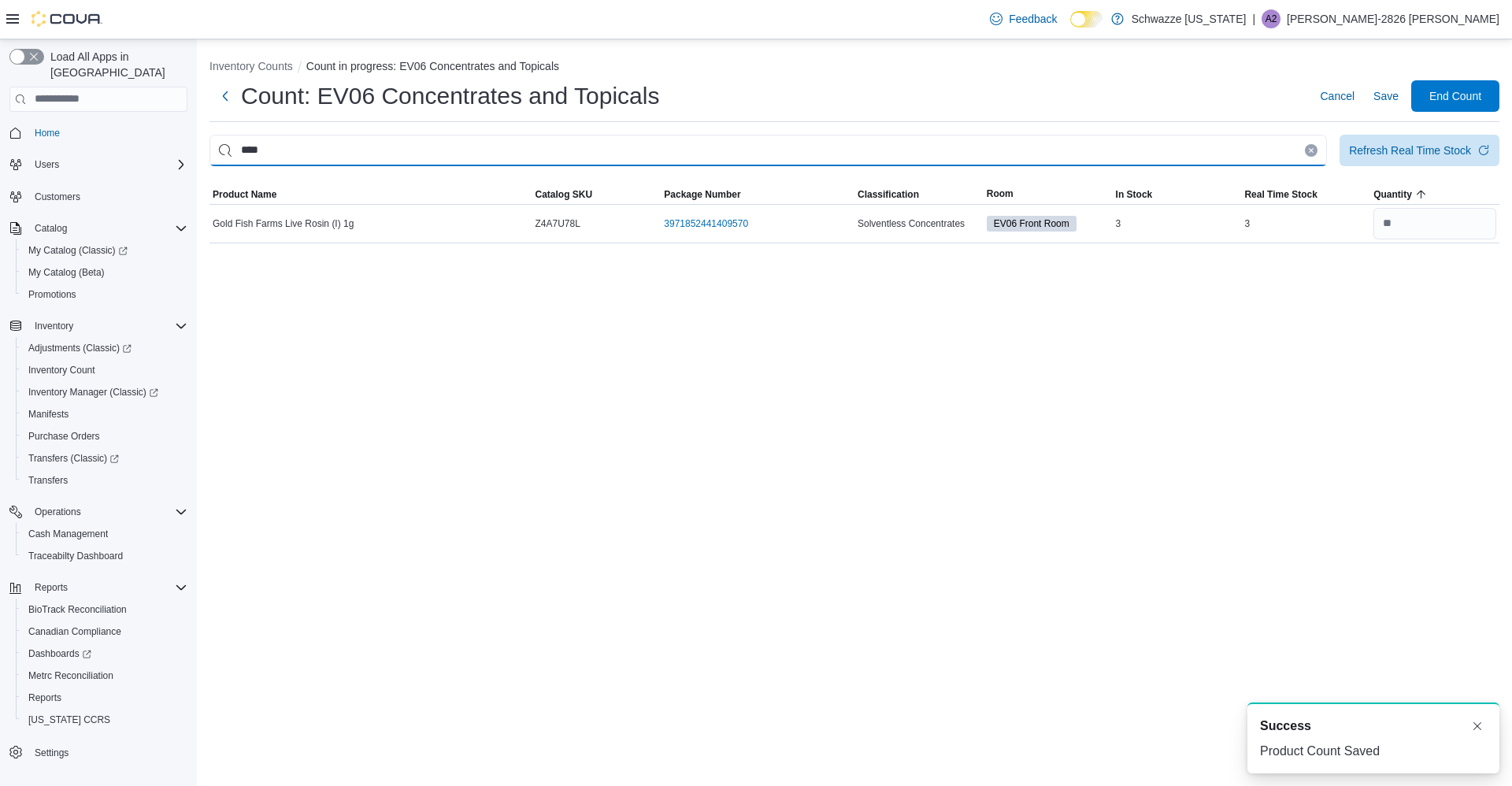
click at [1292, 150] on input "****" at bounding box center [768, 150] width 1117 height 31
click at [1311, 148] on icon "Clear input" at bounding box center [1311, 150] width 6 height 6
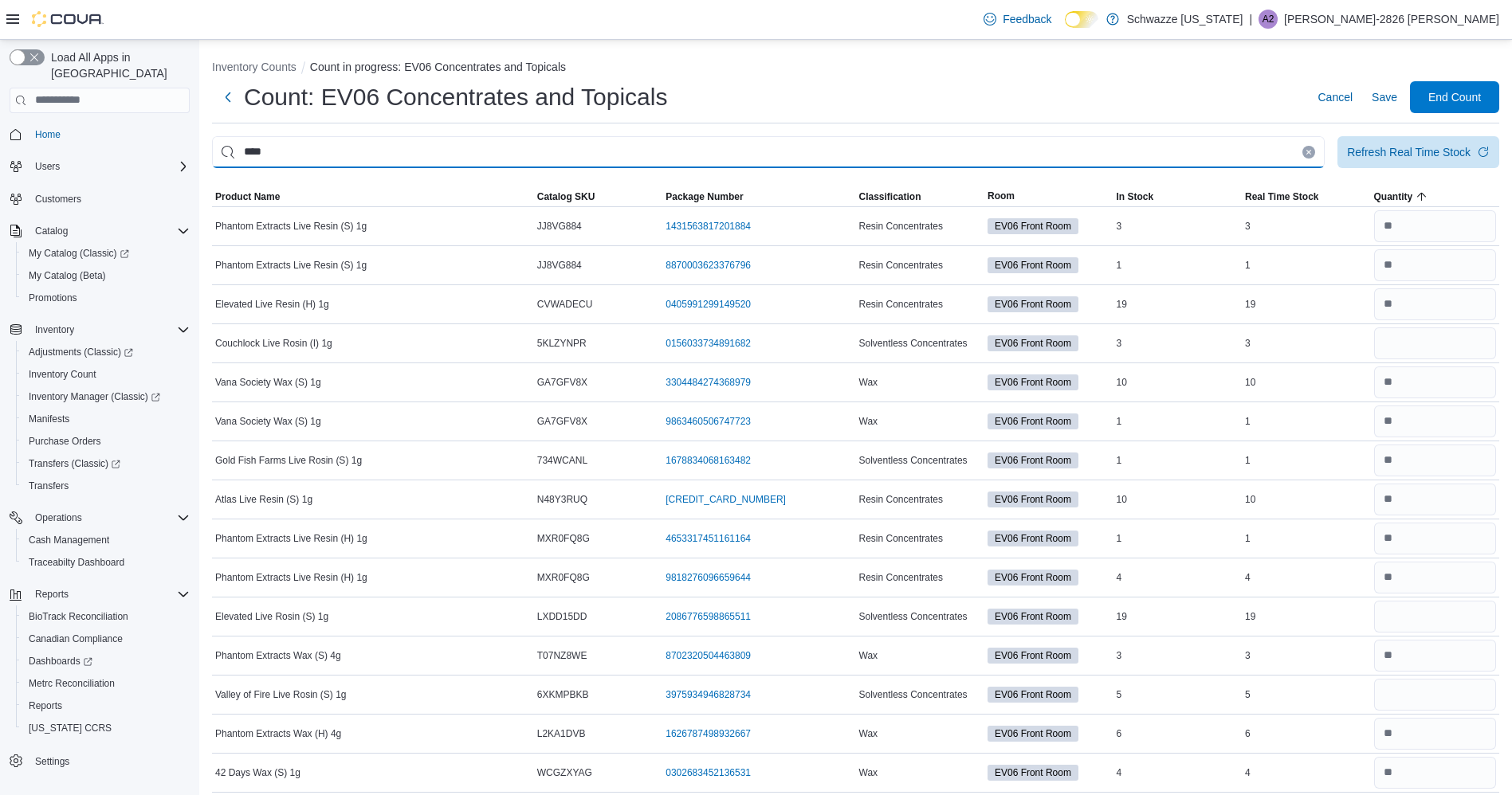
type input "****"
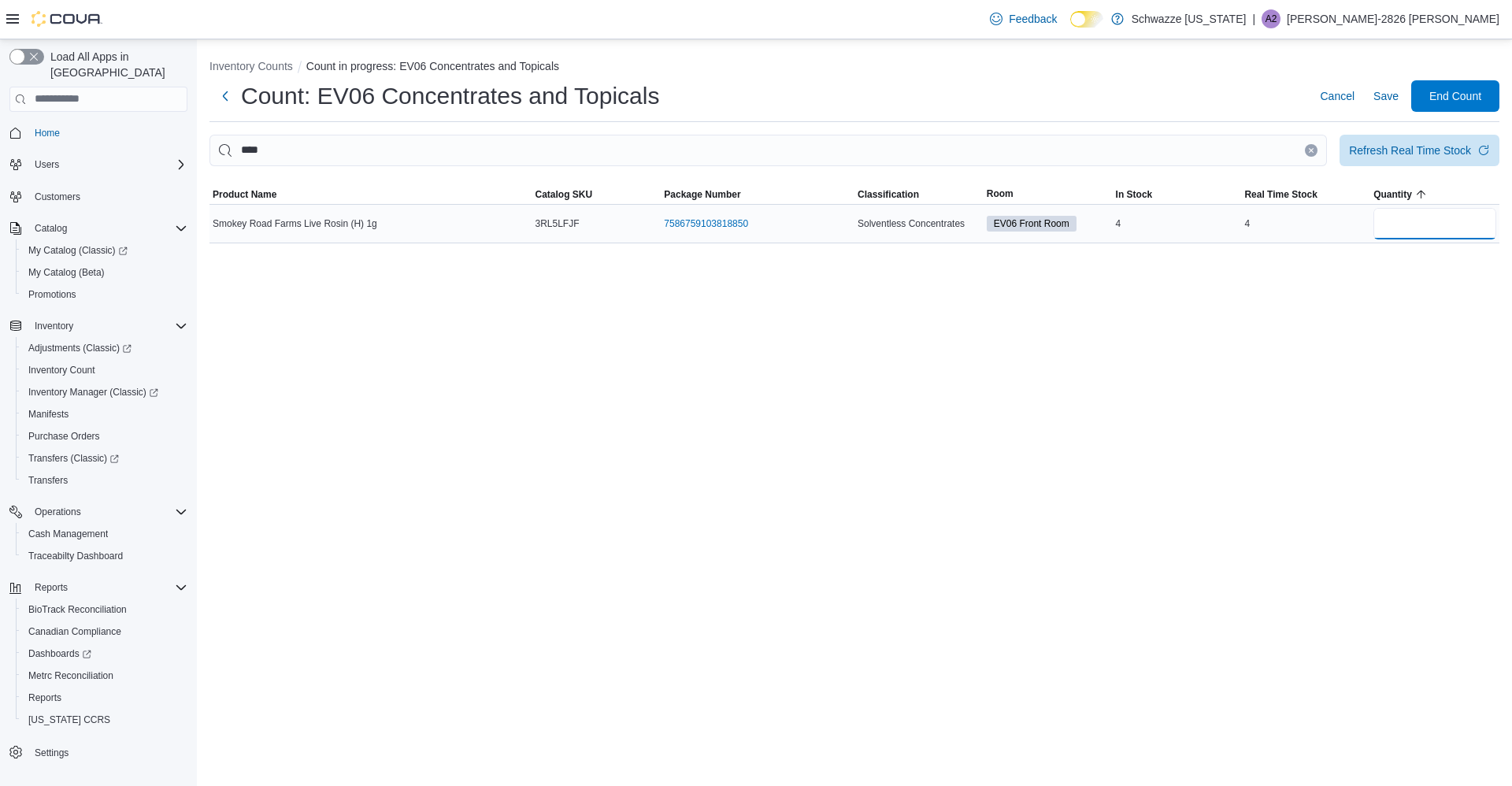
click at [1420, 231] on input "number" at bounding box center [1435, 223] width 123 height 31
type input "*"
click at [1384, 102] on span "Save" at bounding box center [1386, 96] width 25 height 16
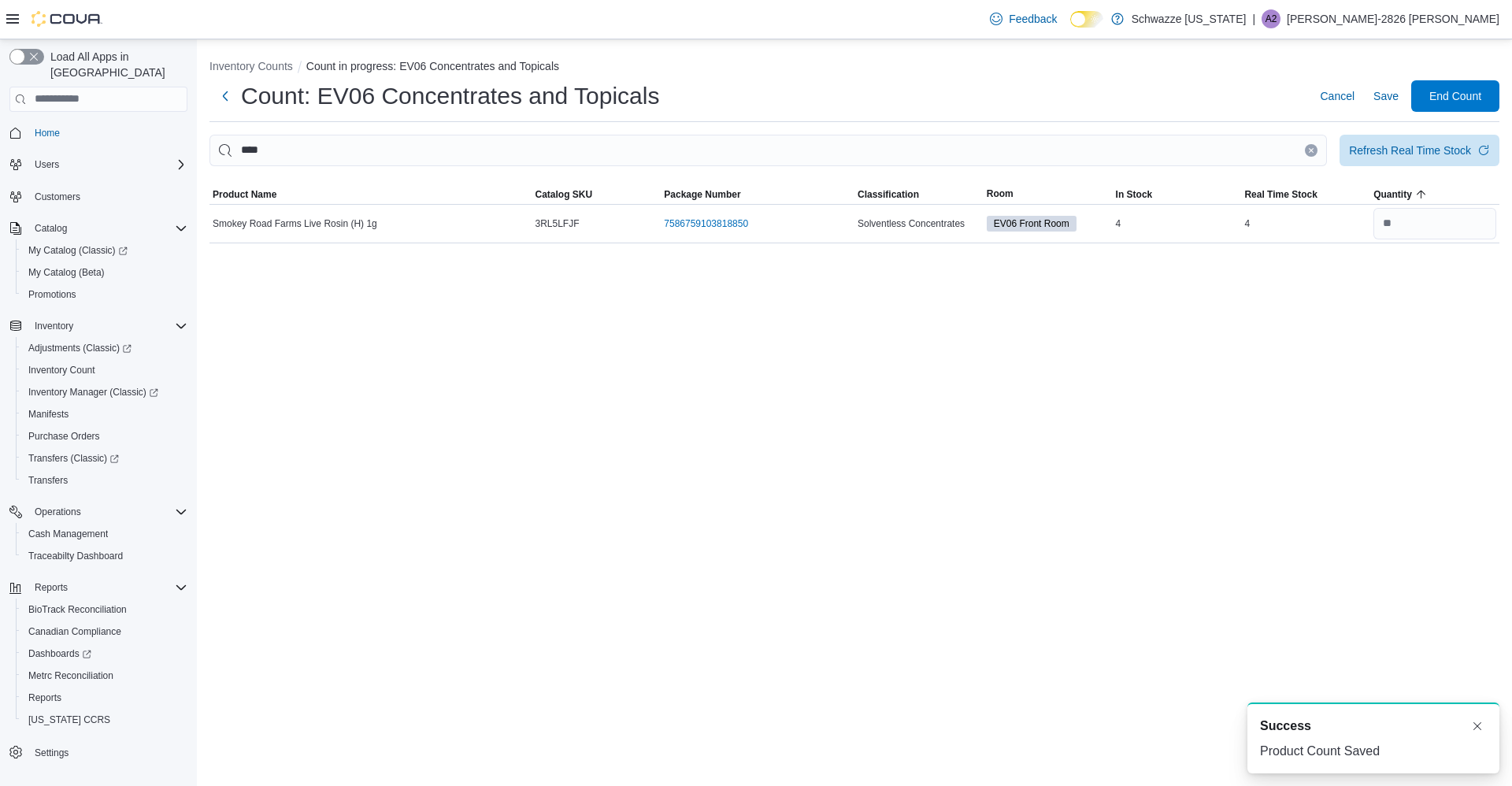
click at [1309, 154] on button "Clear input" at bounding box center [1311, 150] width 12 height 12
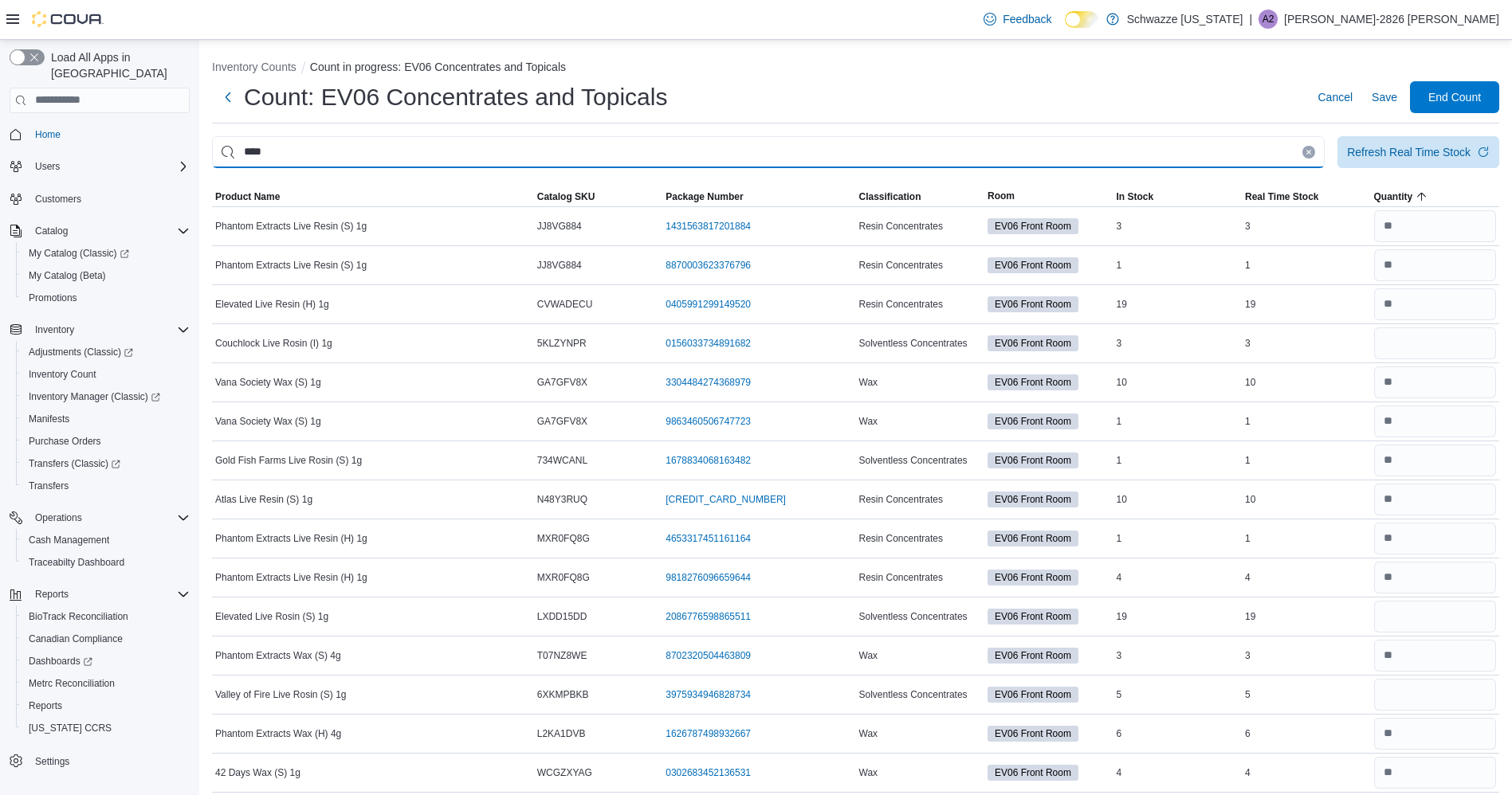
type input "****"
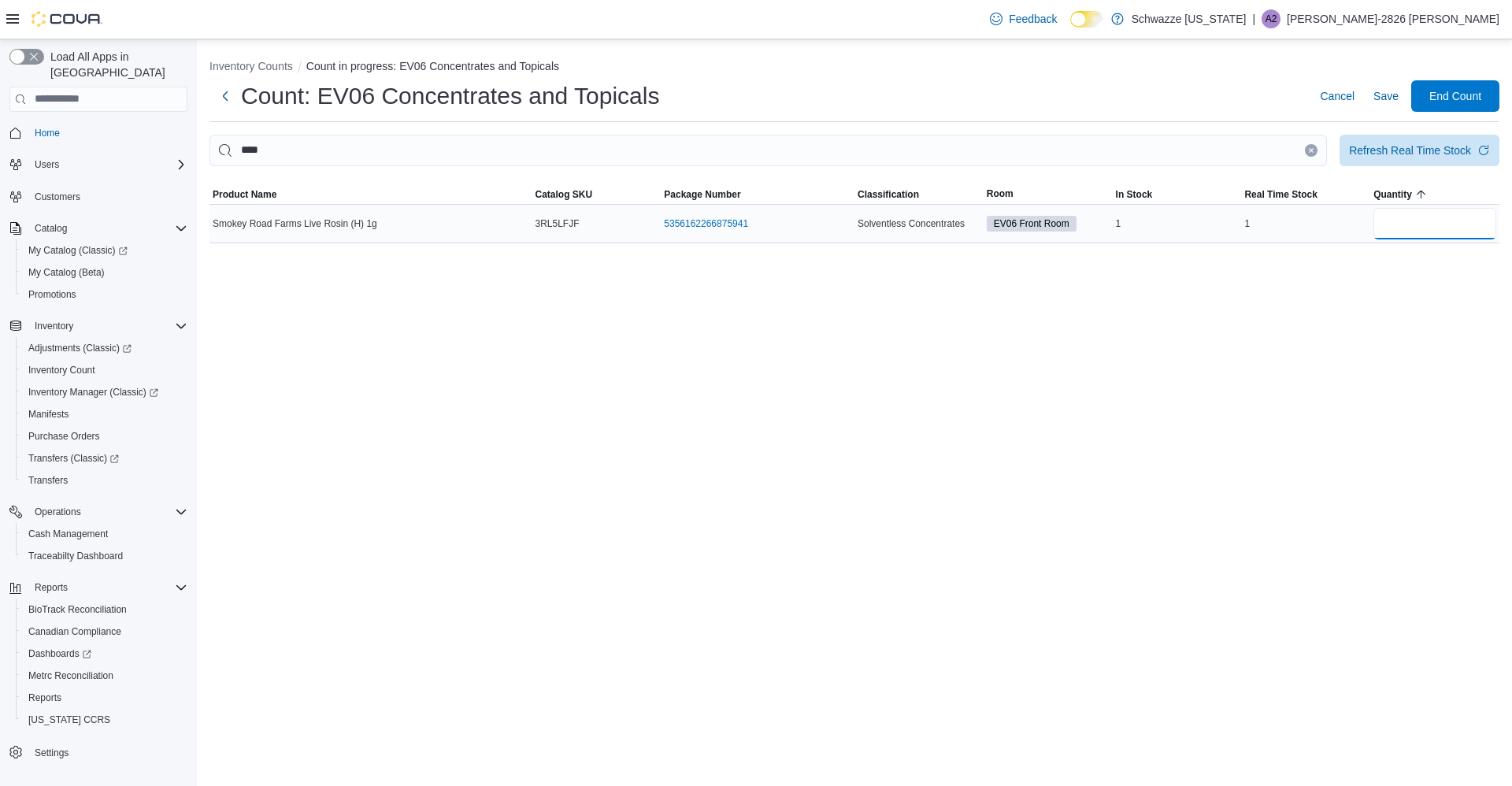
click at [1429, 220] on input "number" at bounding box center [1435, 223] width 123 height 31
type input "*"
click at [1393, 105] on span "Save" at bounding box center [1386, 95] width 25 height 31
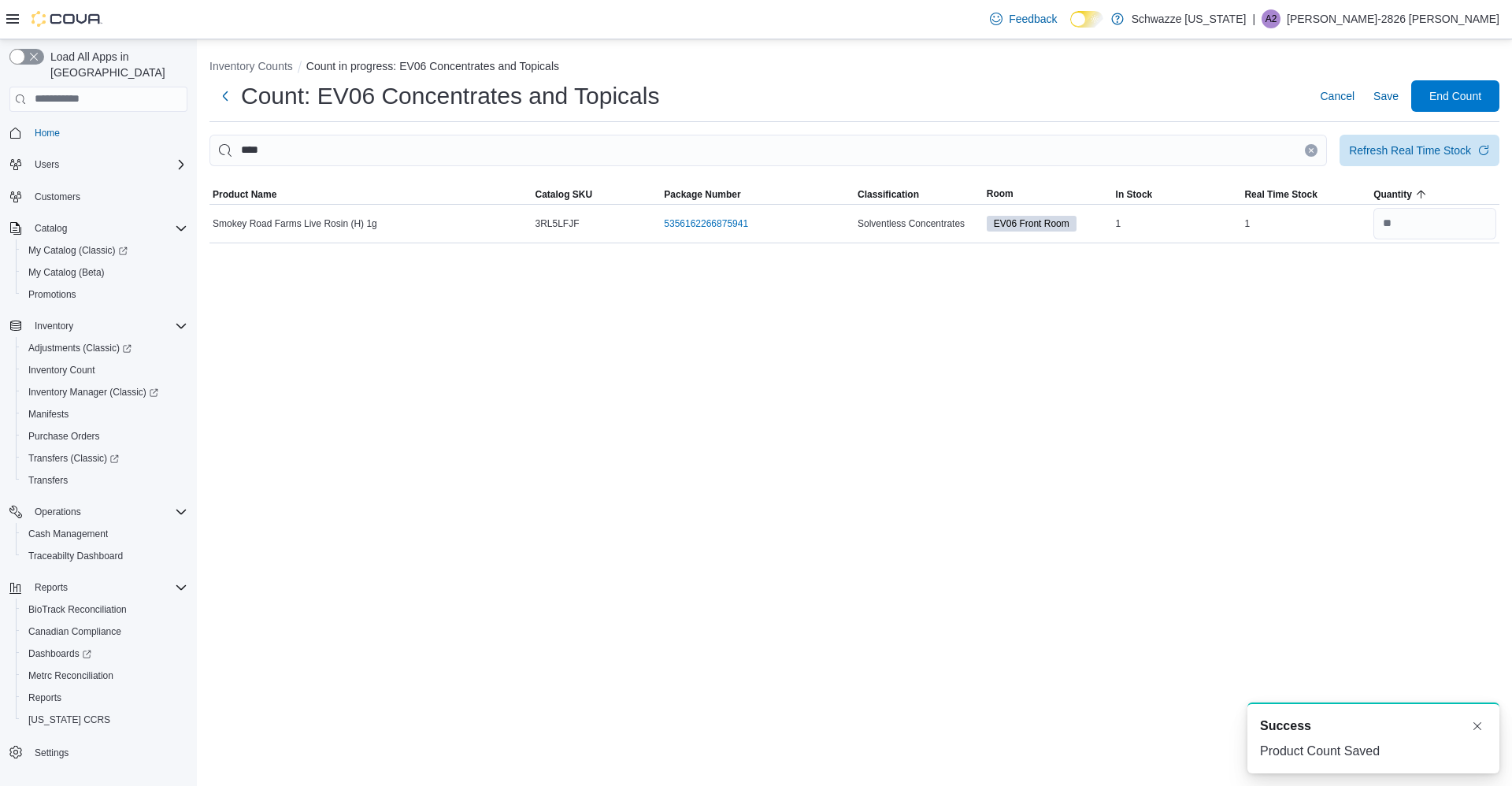
click at [1309, 150] on icon "Clear input" at bounding box center [1311, 150] width 6 height 6
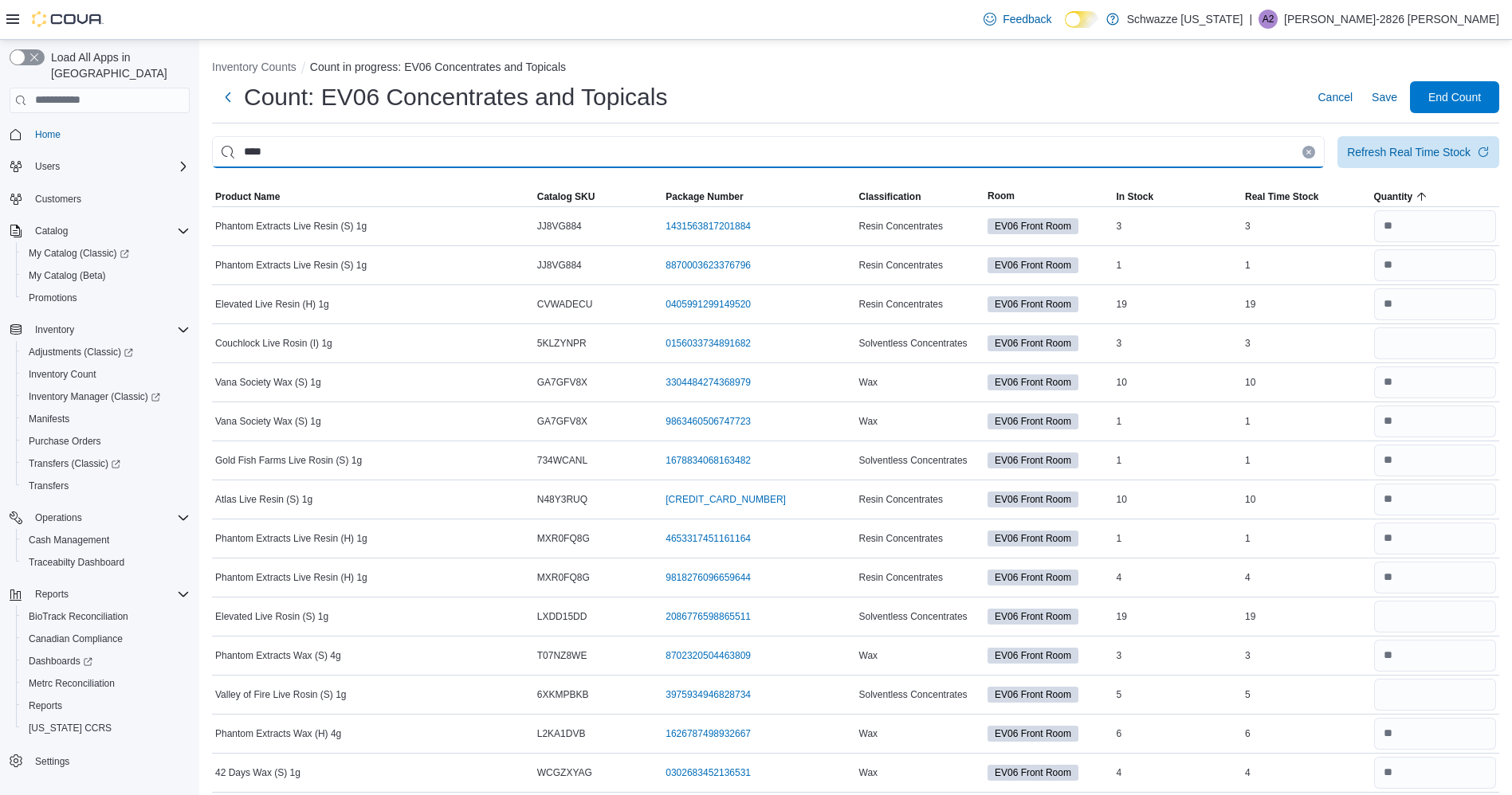
type input "****"
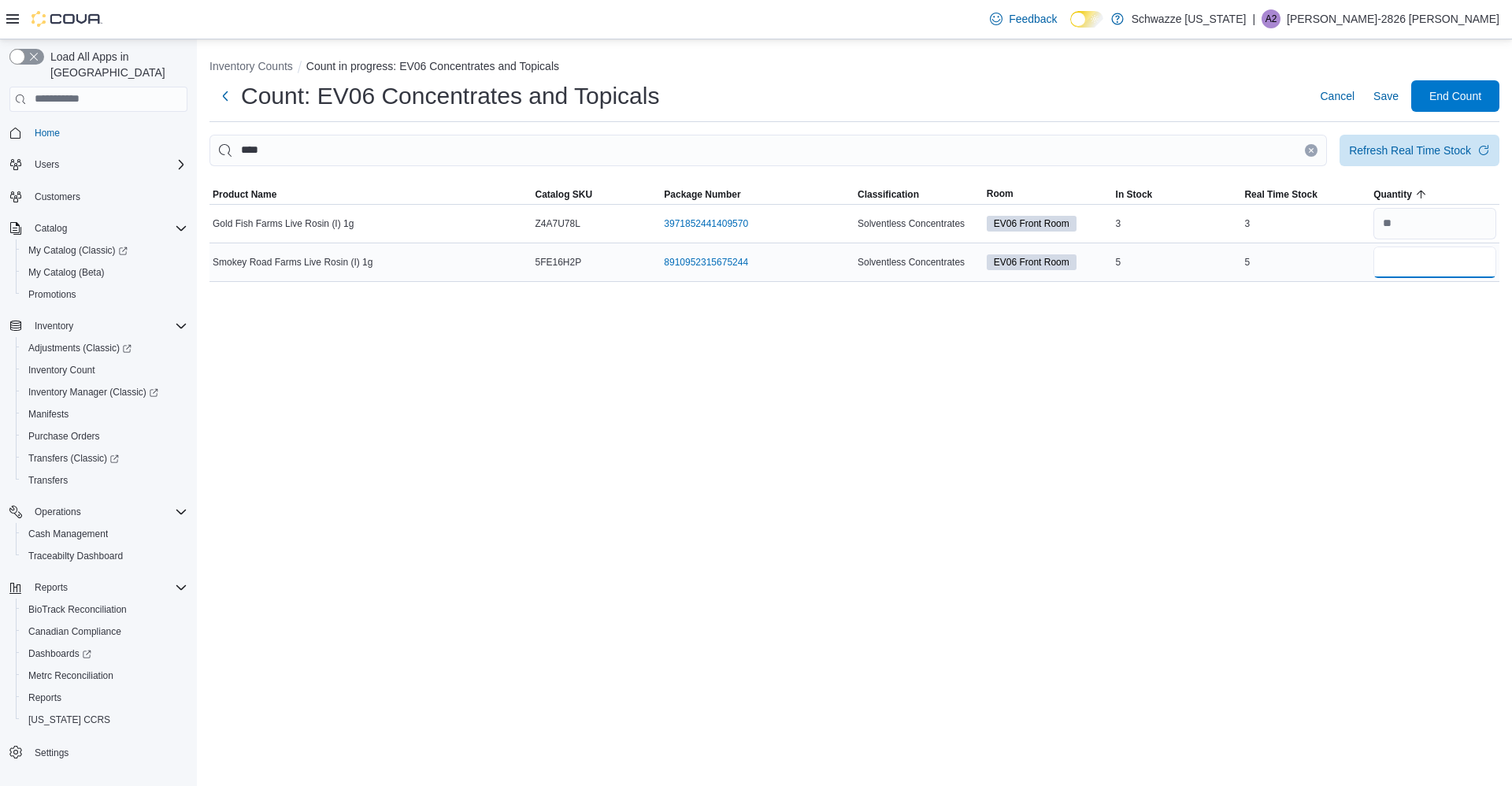
click at [1446, 257] on input "number" at bounding box center [1435, 261] width 123 height 31
type input "*"
click at [1378, 107] on span "Save" at bounding box center [1386, 95] width 25 height 31
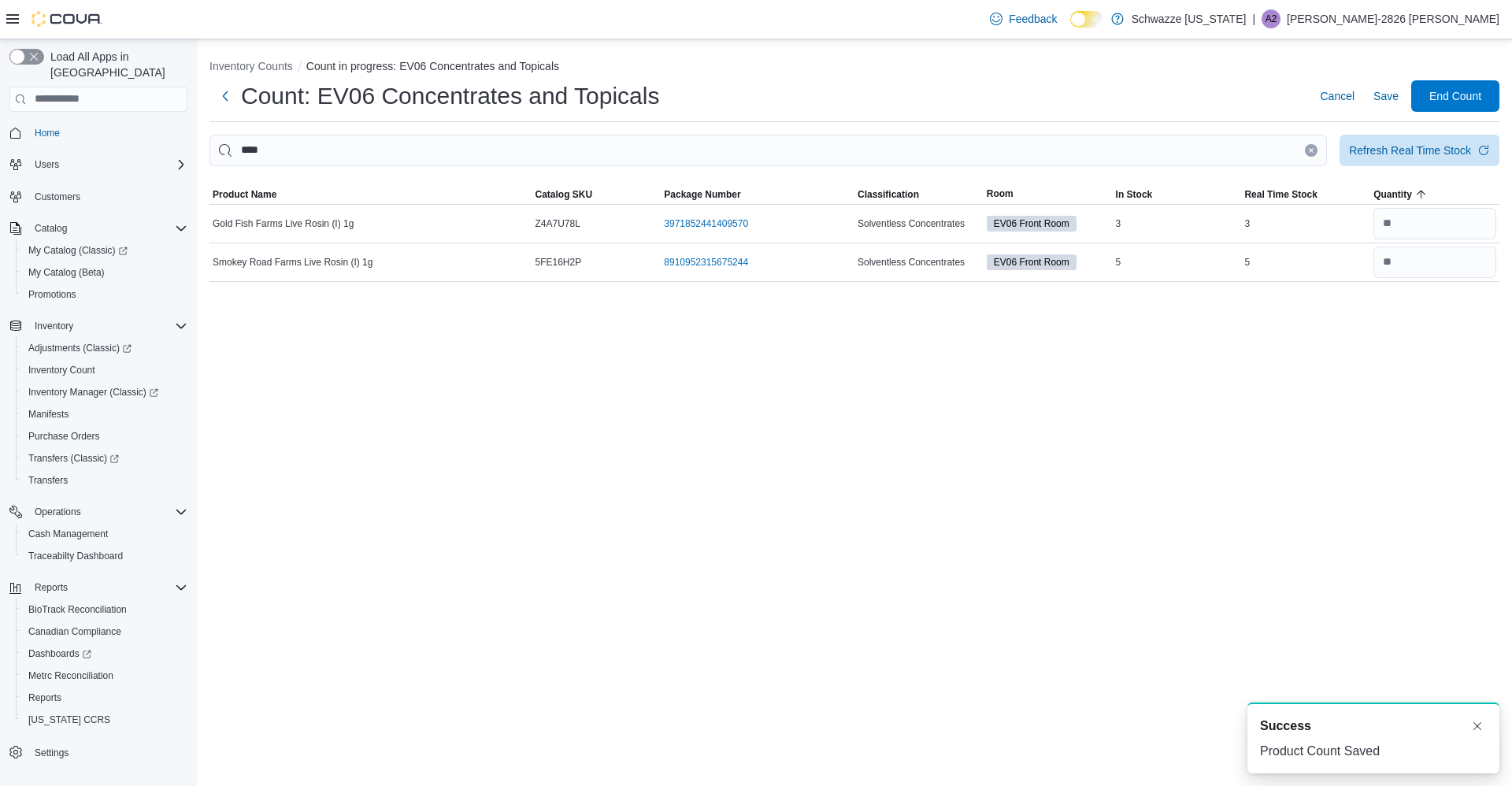
click at [1310, 150] on icon "Clear input" at bounding box center [1311, 150] width 4 height 4
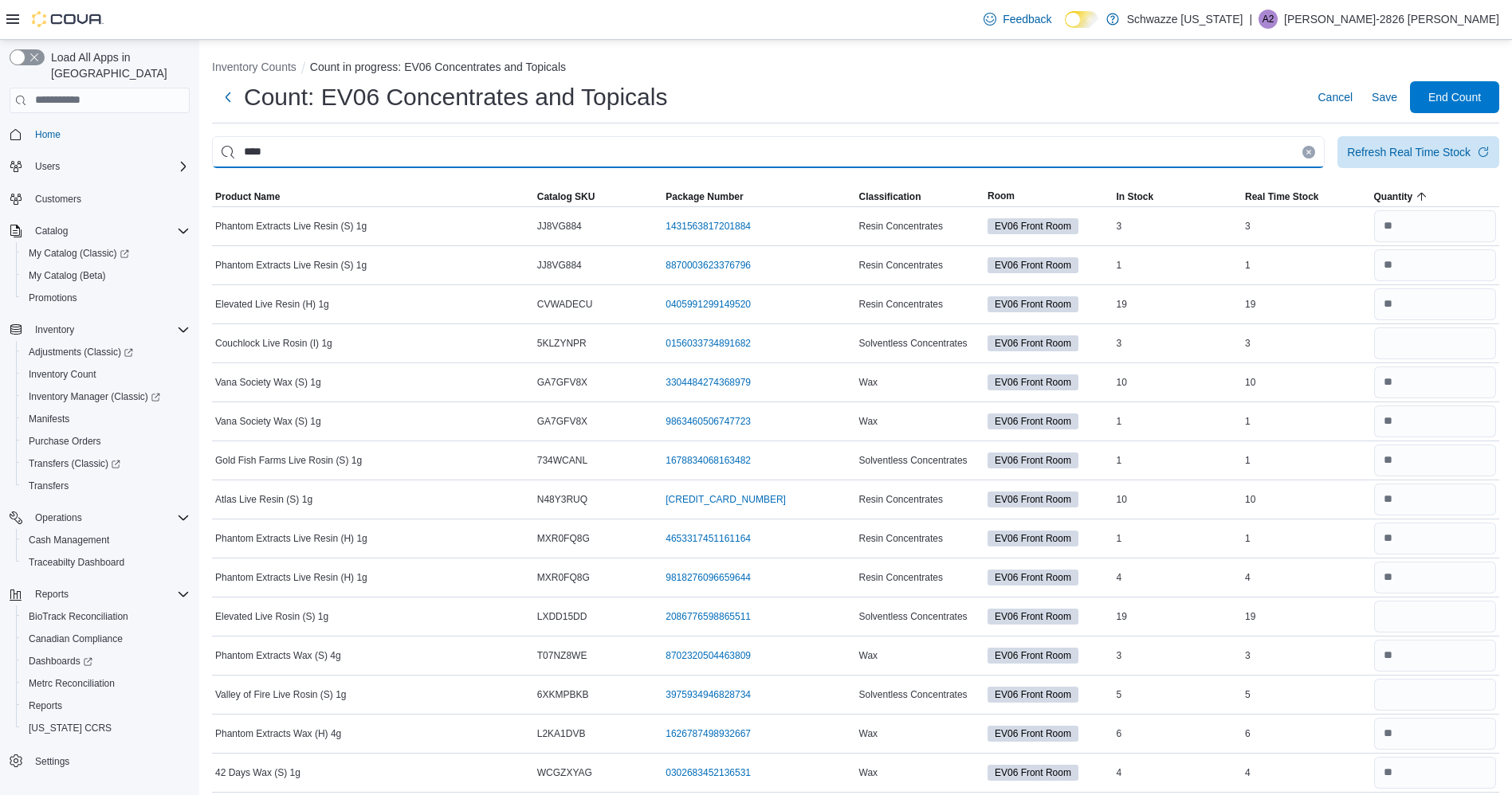
type input "****"
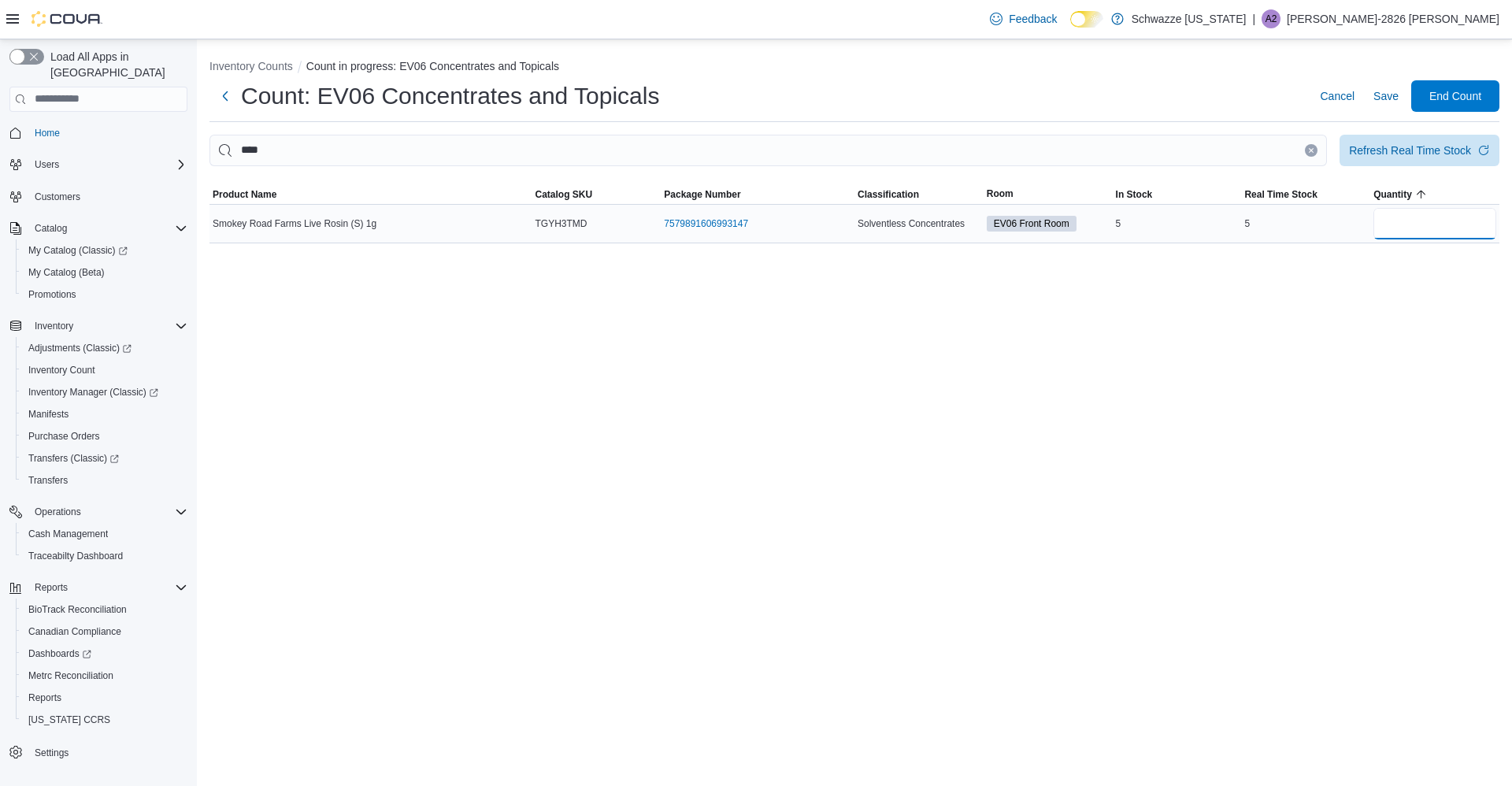
click at [1417, 226] on input "number" at bounding box center [1435, 223] width 123 height 31
type input "*"
click at [1378, 100] on span "Save" at bounding box center [1386, 96] width 25 height 16
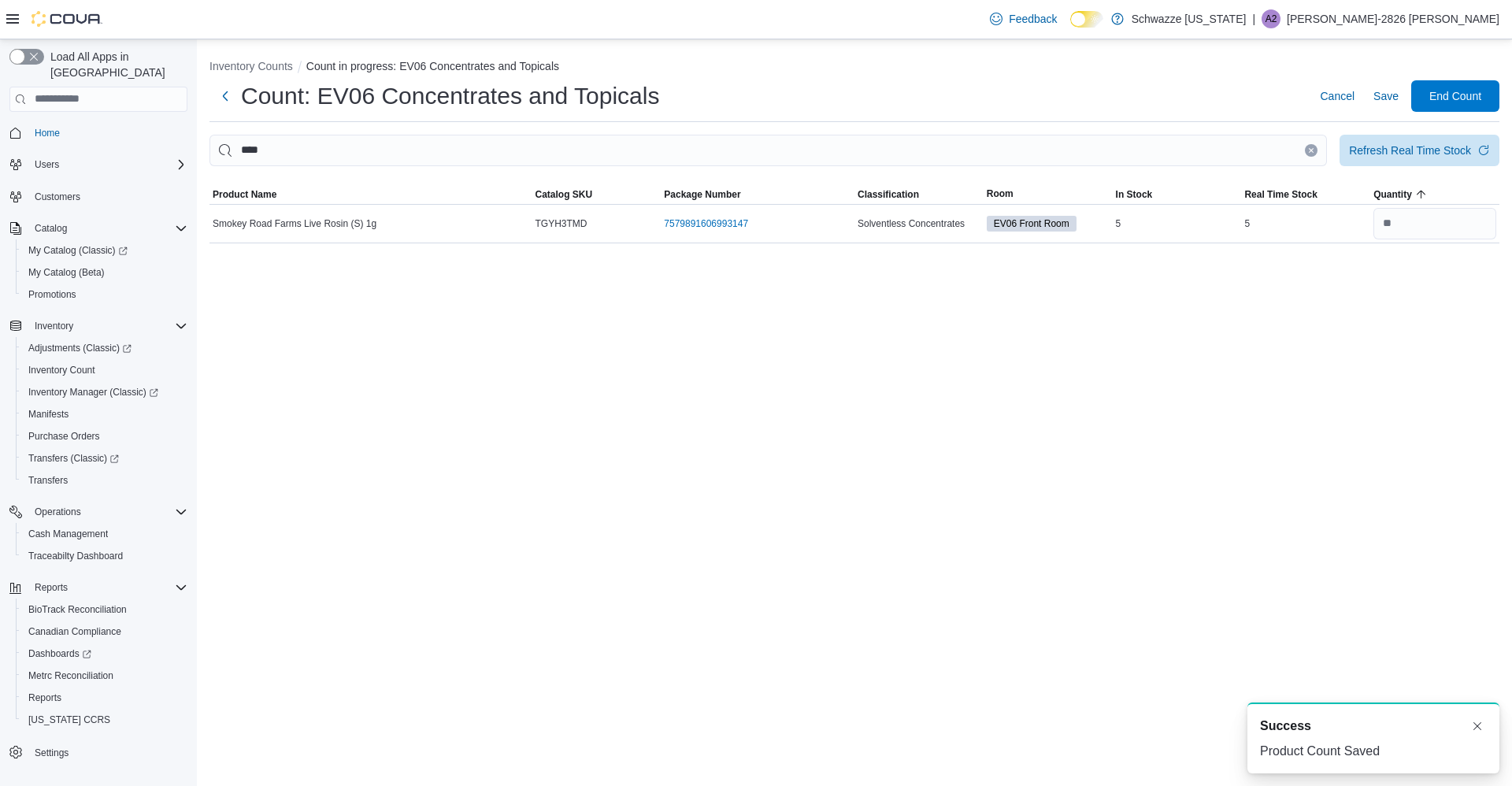
click at [1310, 150] on icon "Clear input" at bounding box center [1311, 150] width 4 height 4
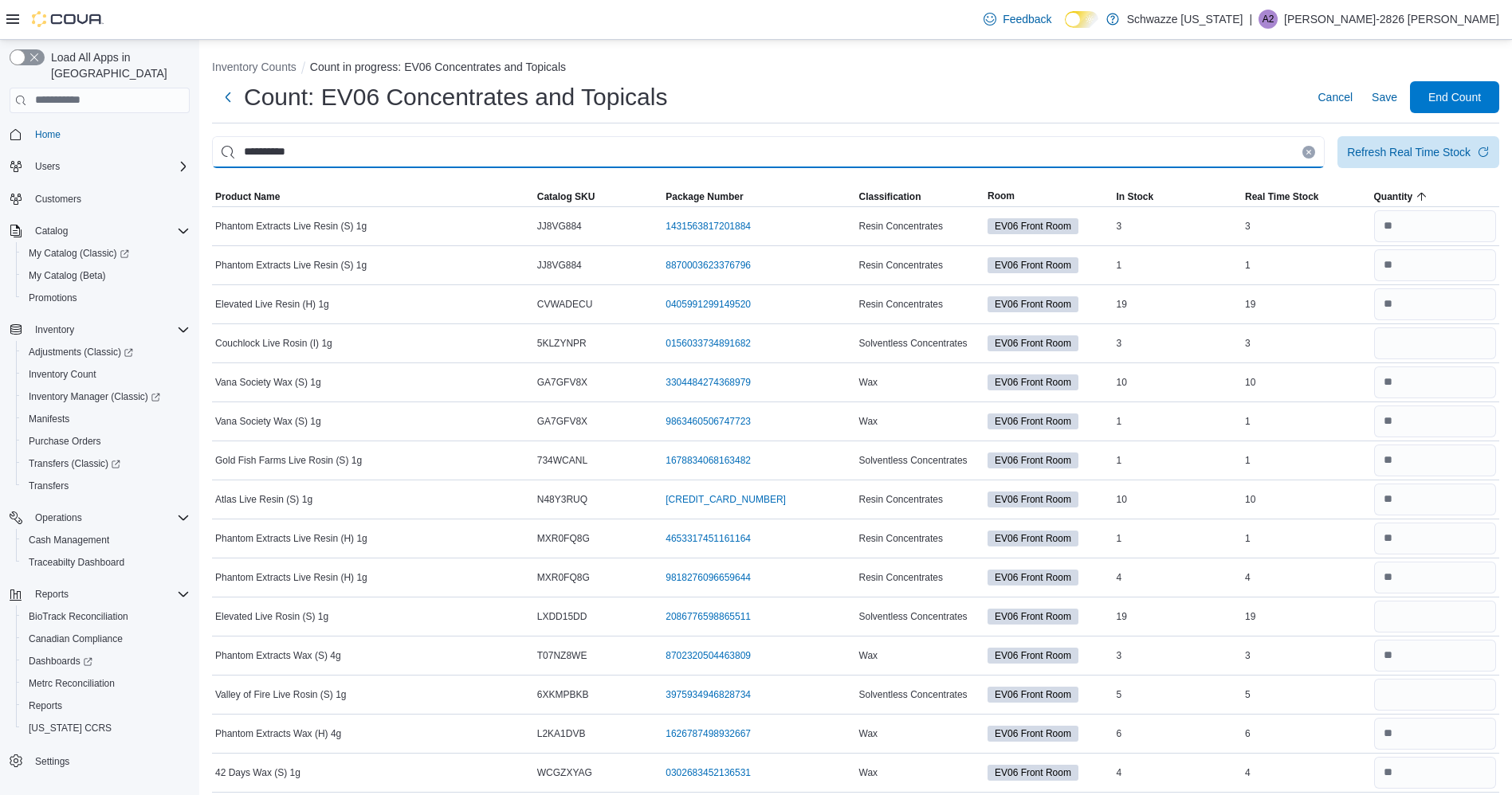
type input "**********"
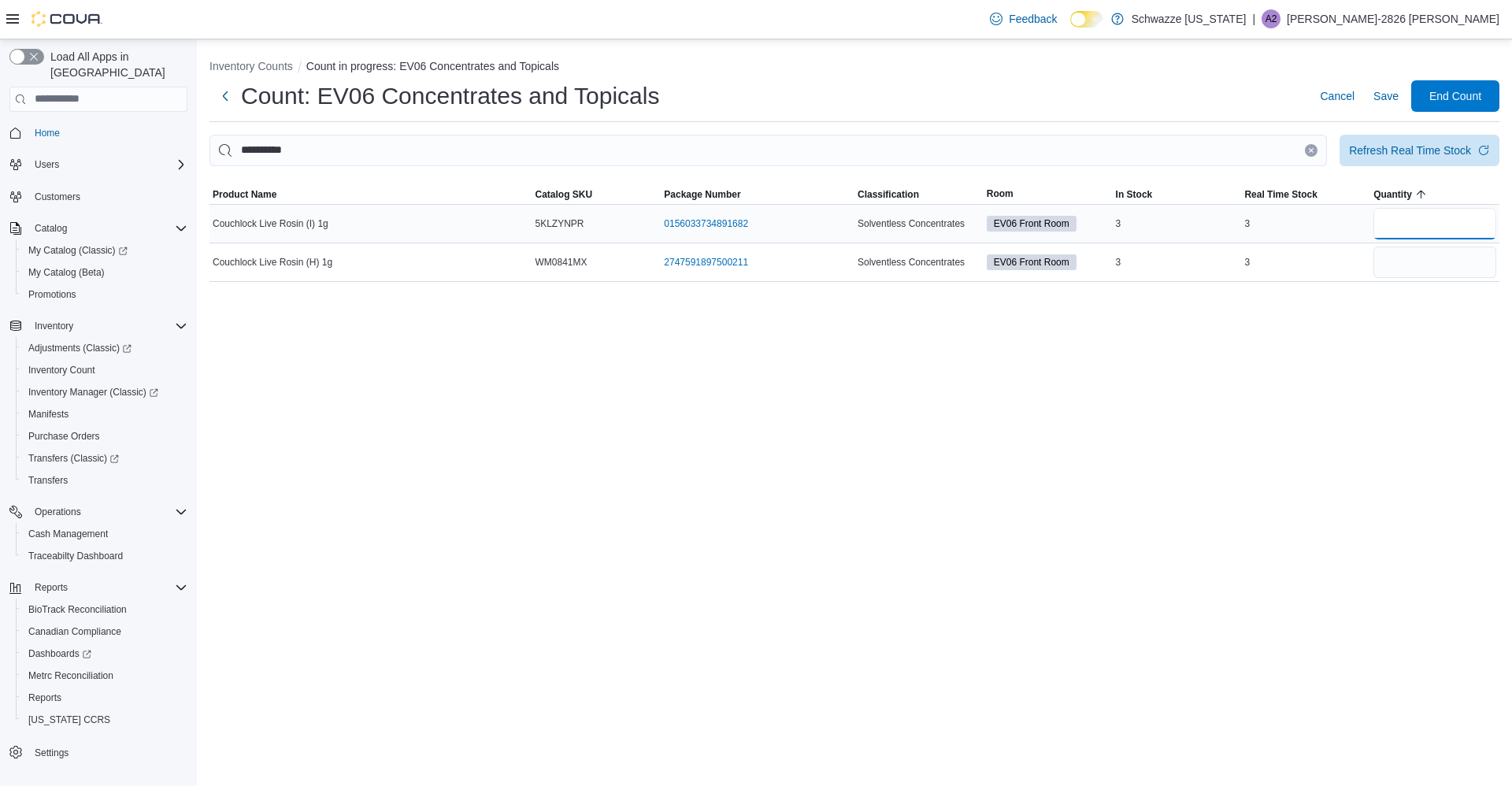
click at [1444, 221] on input "number" at bounding box center [1435, 223] width 123 height 31
type input "*"
click at [1383, 100] on span "Save" at bounding box center [1386, 96] width 25 height 16
click at [1371, 108] on button "Save" at bounding box center [1386, 95] width 38 height 31
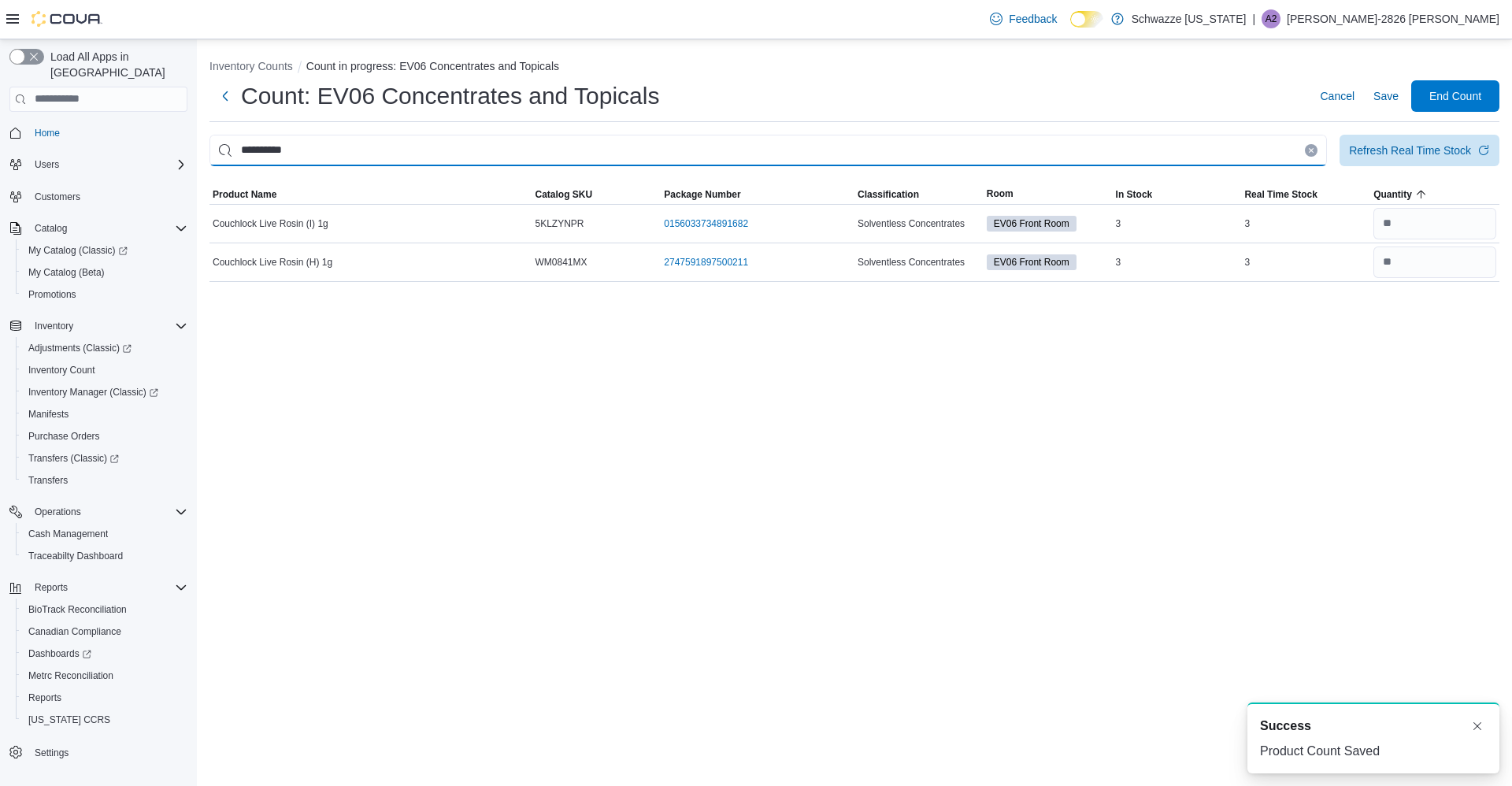
click at [1292, 150] on input "**********" at bounding box center [768, 150] width 1117 height 31
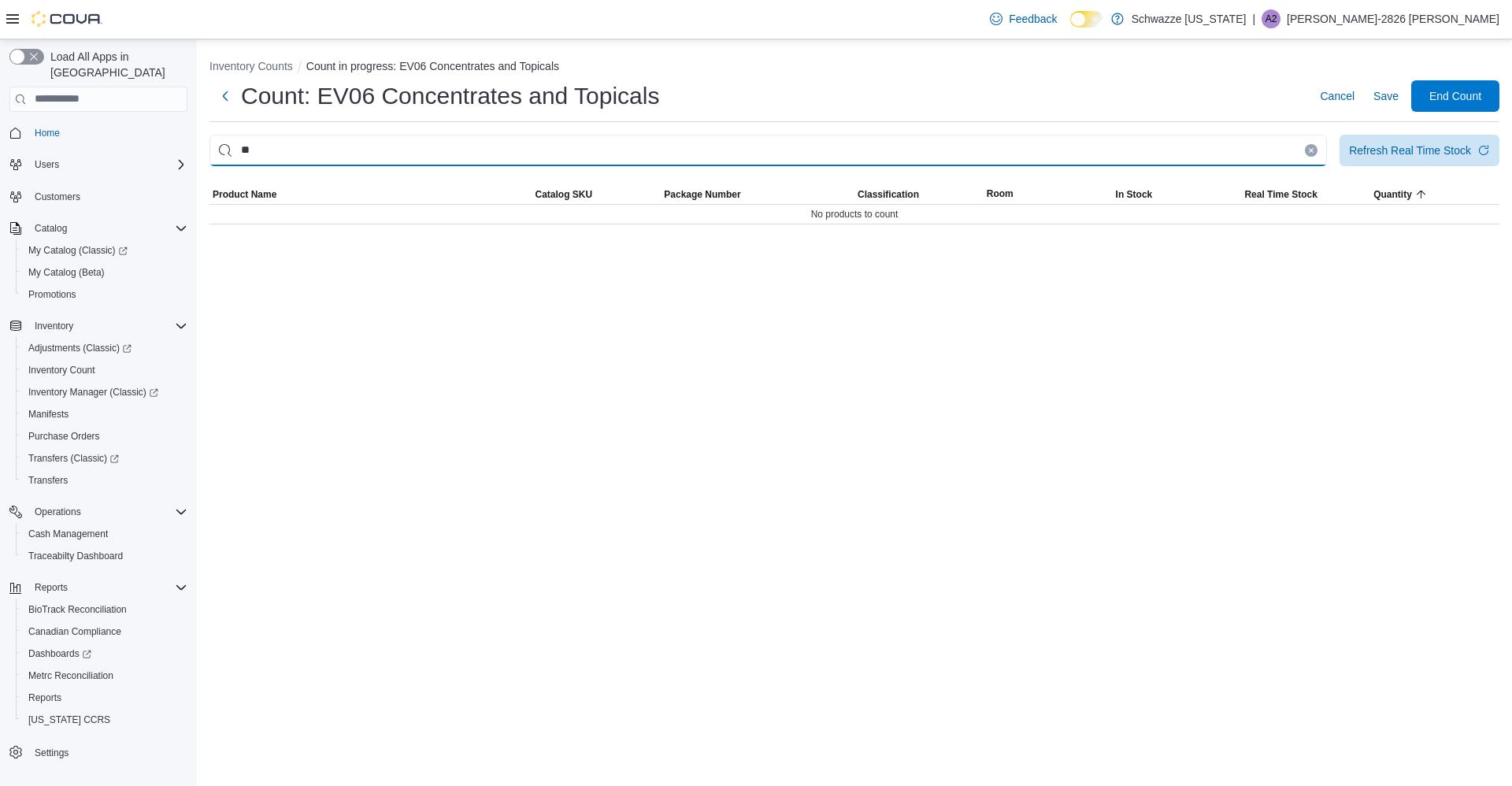
type input "*"
type input "****"
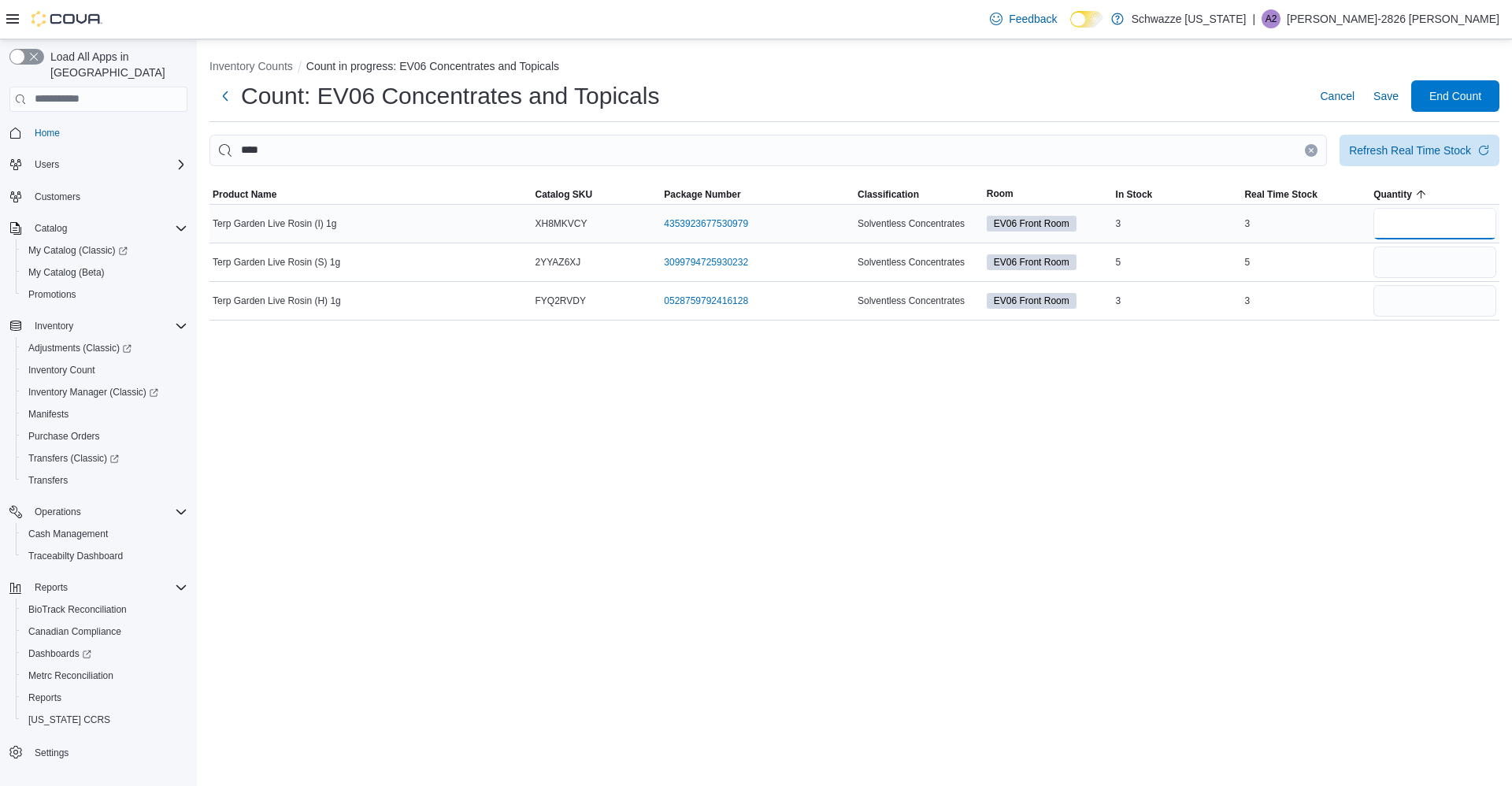
click at [1463, 228] on input "number" at bounding box center [1435, 223] width 123 height 31
type input "*"
click at [1391, 105] on span "Save" at bounding box center [1386, 95] width 25 height 31
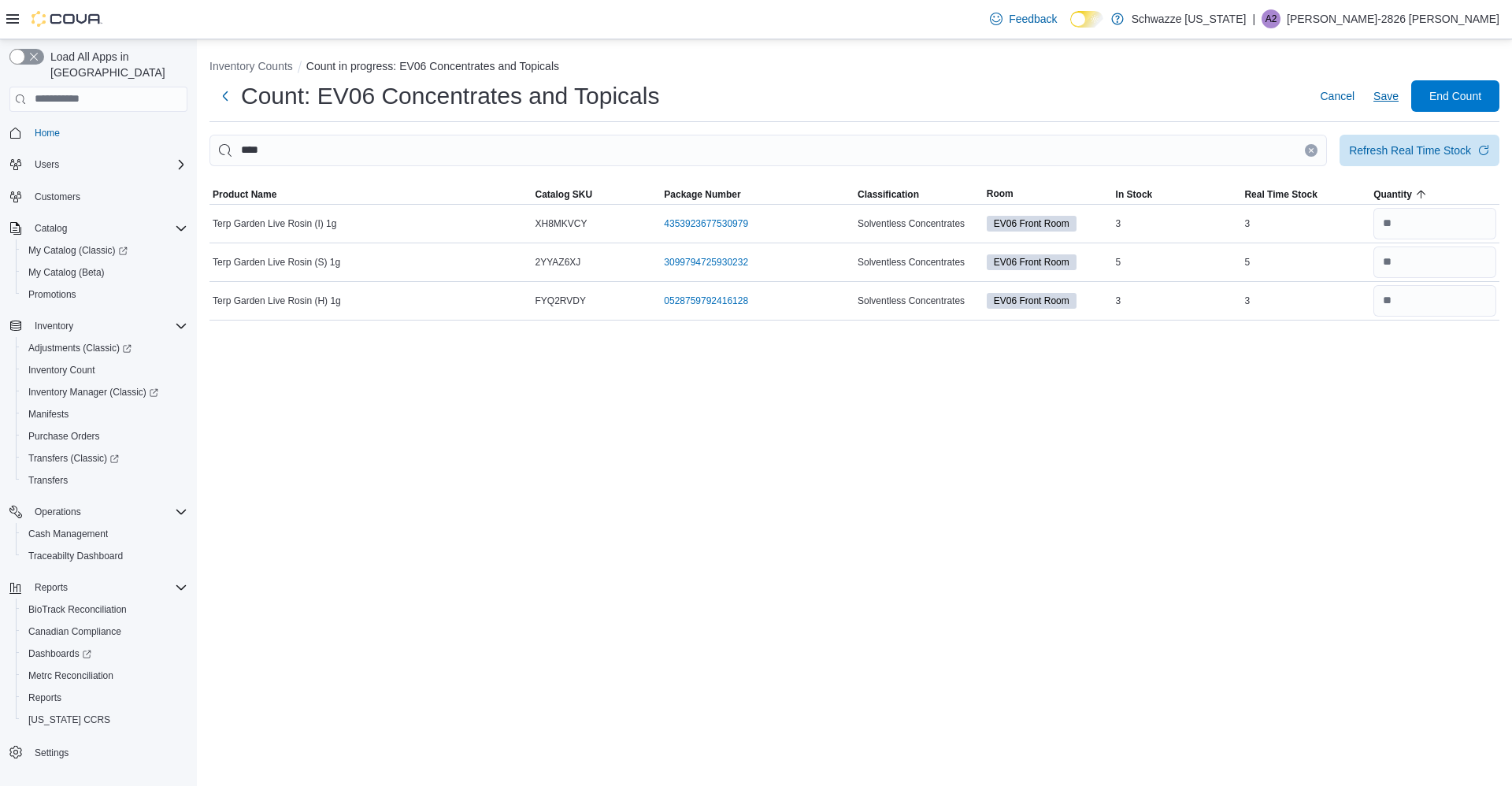
click at [1393, 96] on span "Save" at bounding box center [1386, 96] width 25 height 16
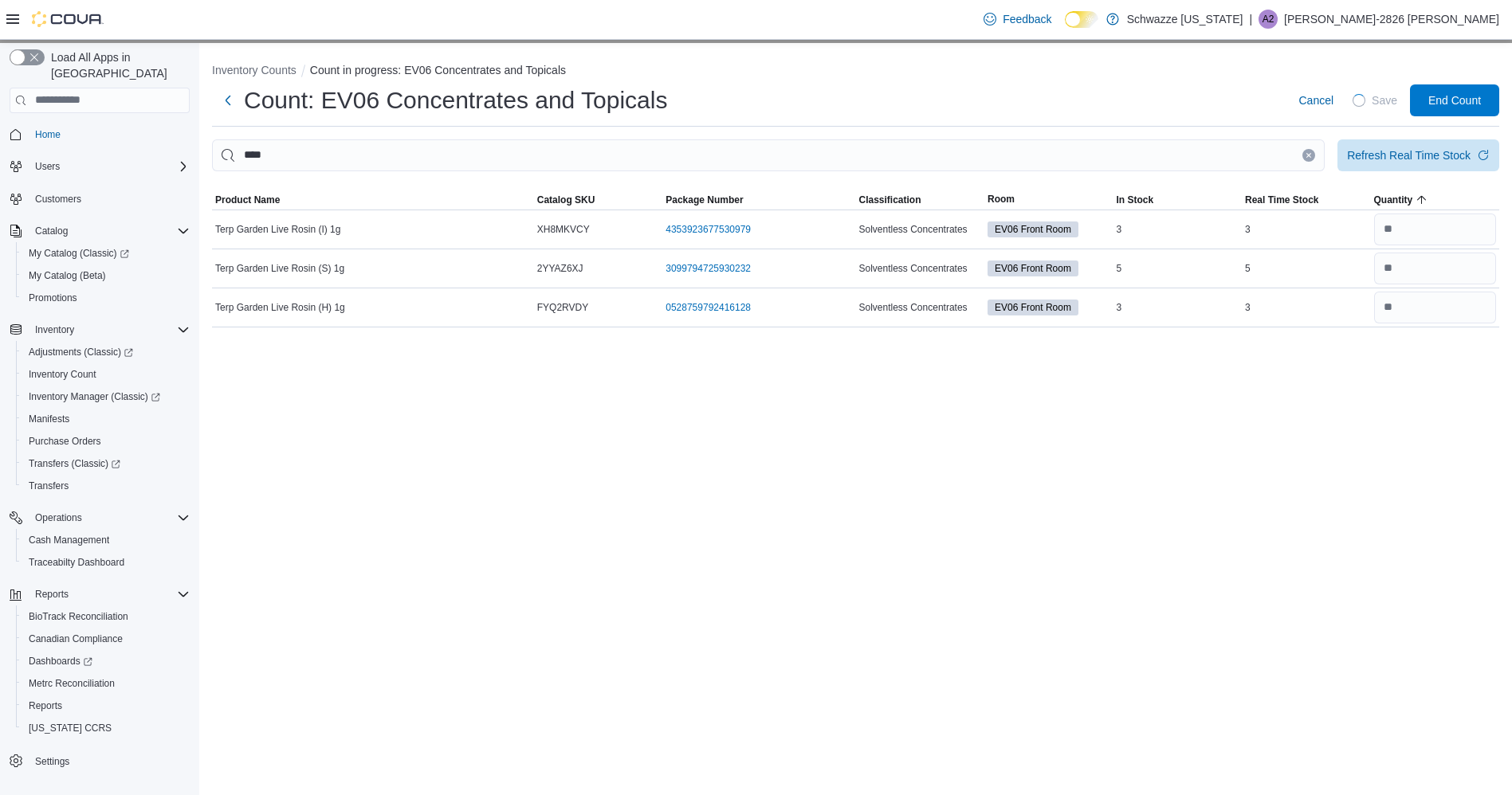
click at [1315, 150] on button "Clear input" at bounding box center [1309, 156] width 13 height 13
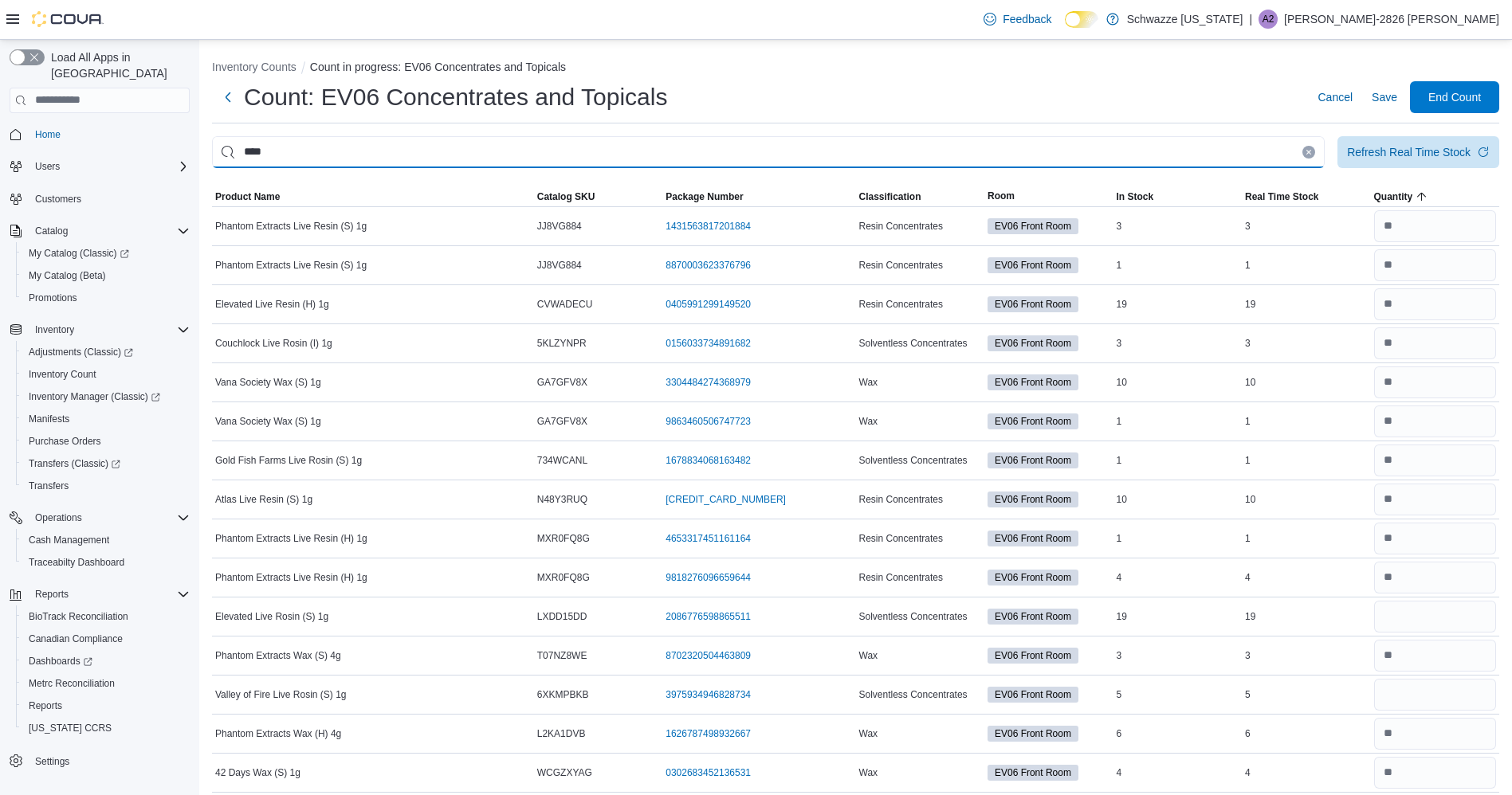
type input "****"
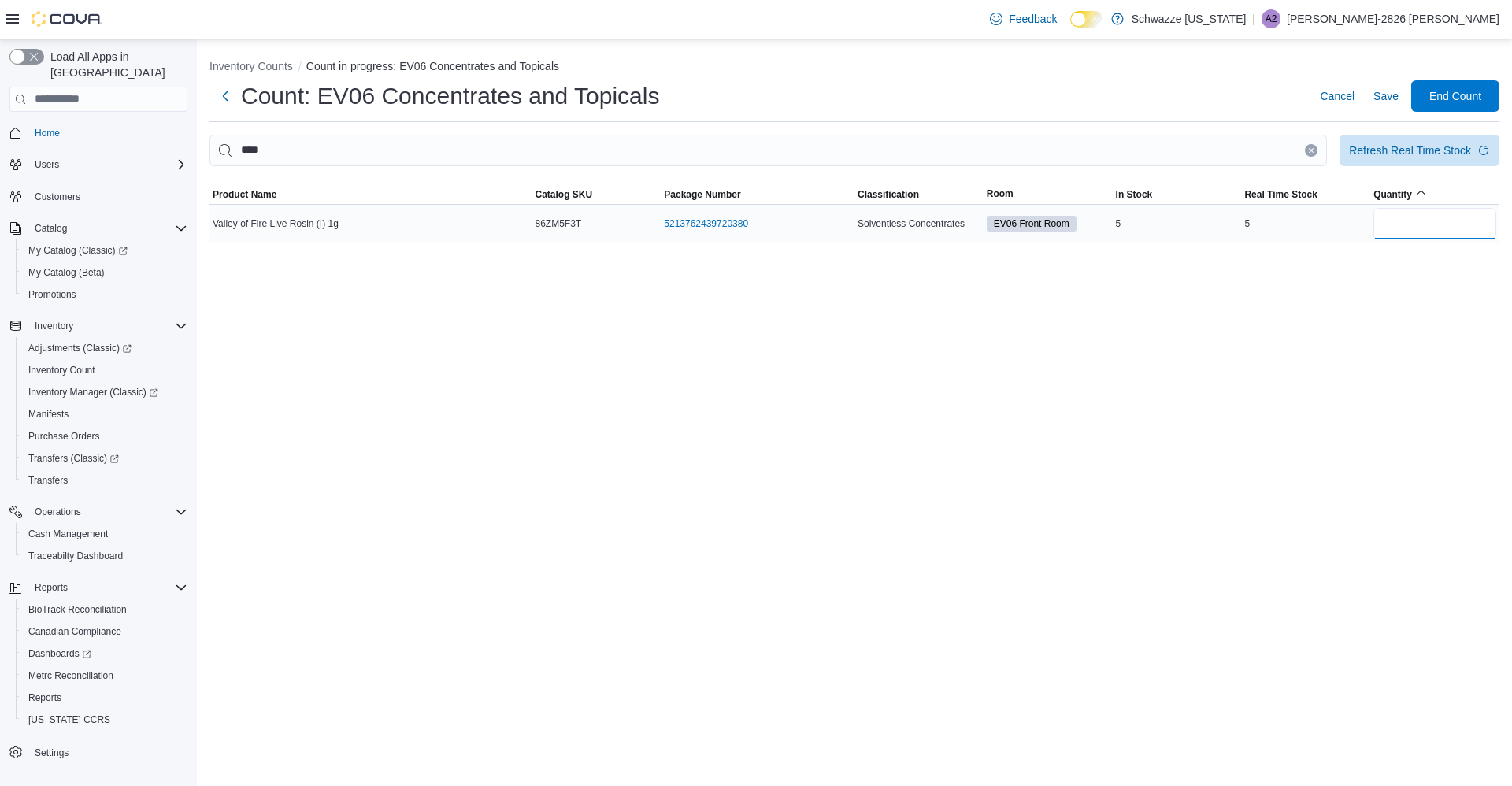
click at [1435, 225] on input "number" at bounding box center [1435, 223] width 123 height 31
type input "*"
click at [1396, 93] on span "Save" at bounding box center [1386, 96] width 25 height 16
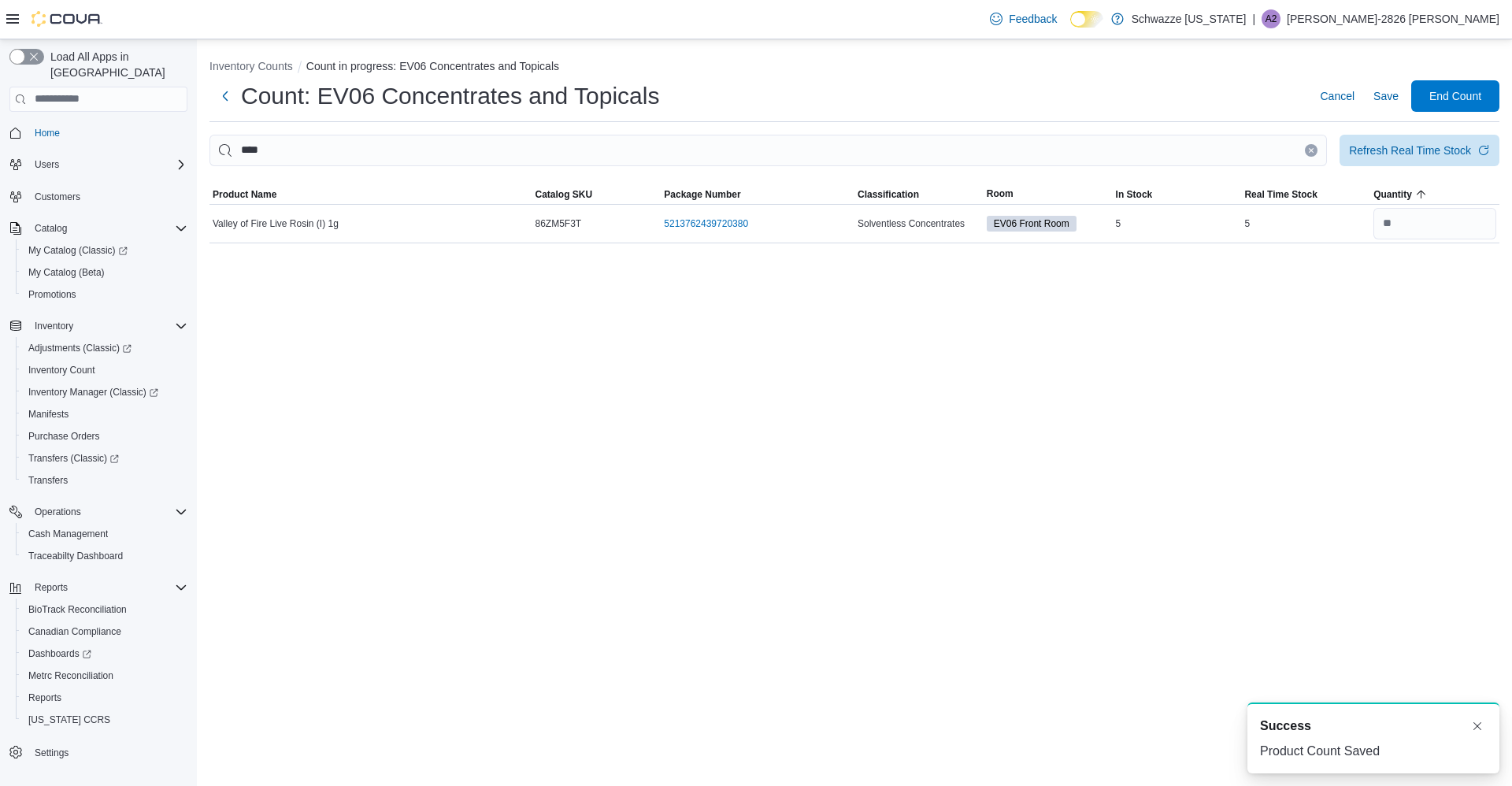
click at [1311, 150] on icon "Clear input" at bounding box center [1311, 150] width 4 height 4
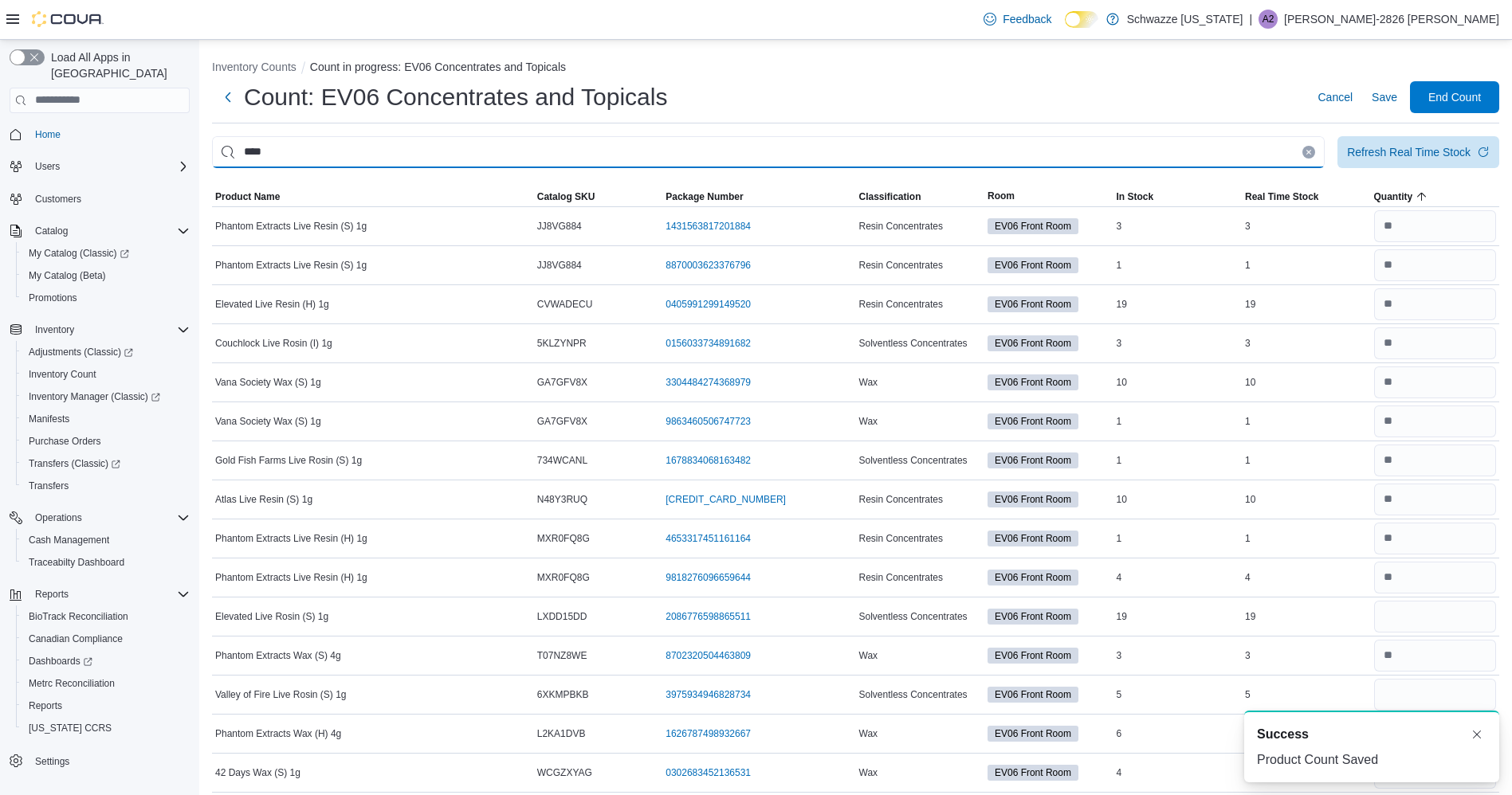
type input "****"
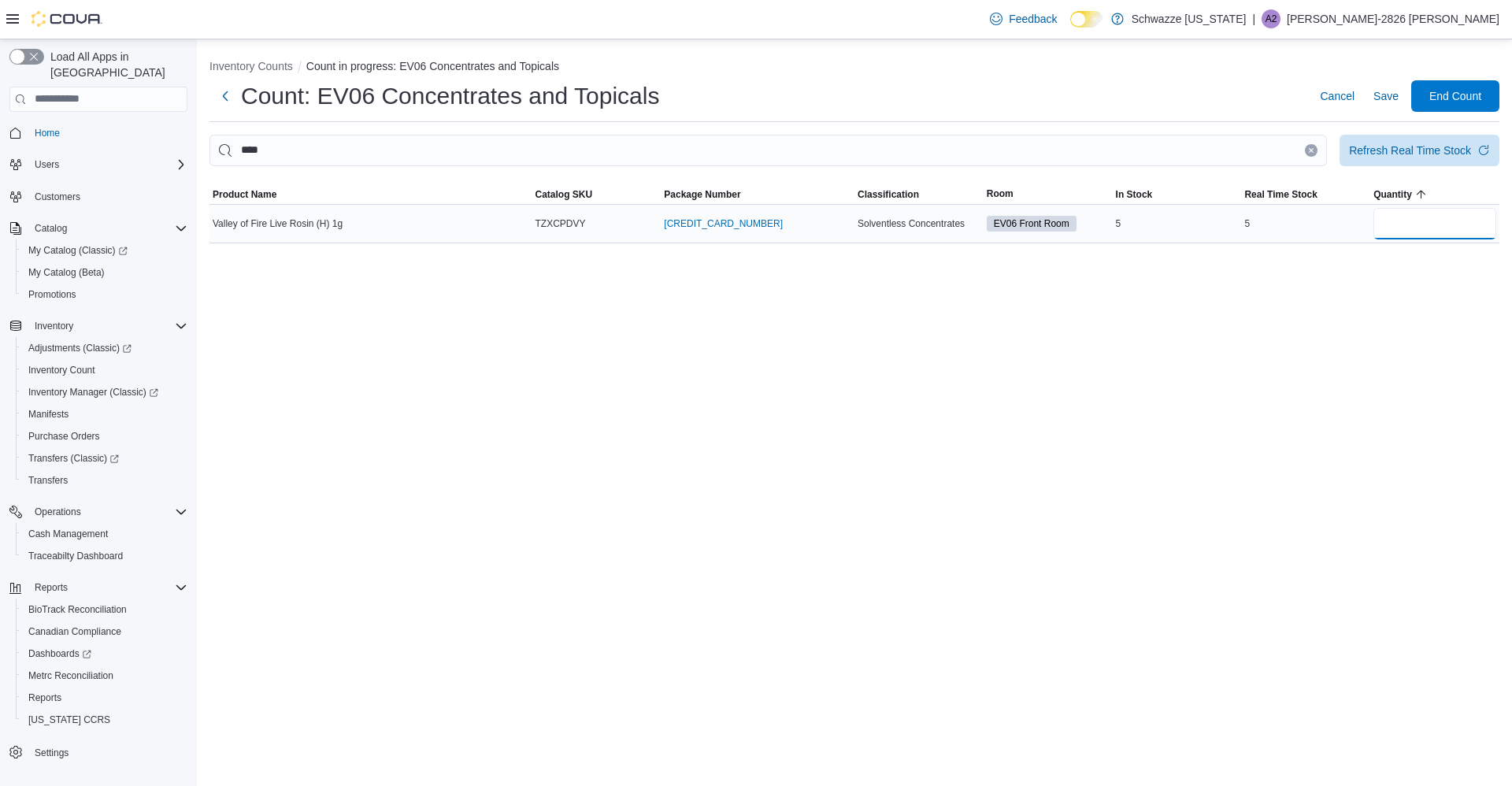
click at [1428, 229] on input "number" at bounding box center [1435, 223] width 123 height 31
type input "*"
click at [1382, 98] on span "Save" at bounding box center [1386, 96] width 25 height 16
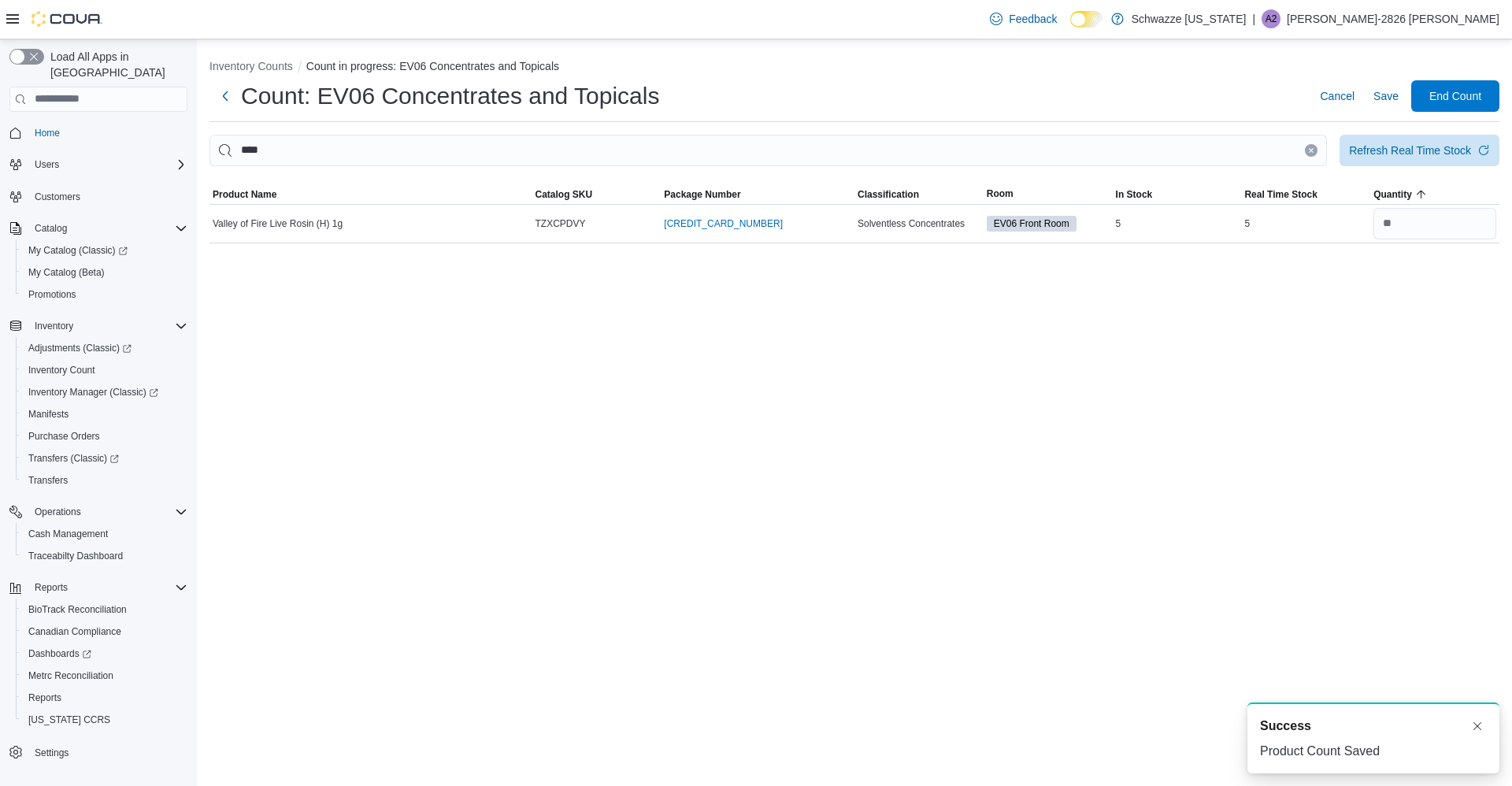
click at [1311, 149] on icon "Clear input" at bounding box center [1311, 150] width 4 height 4
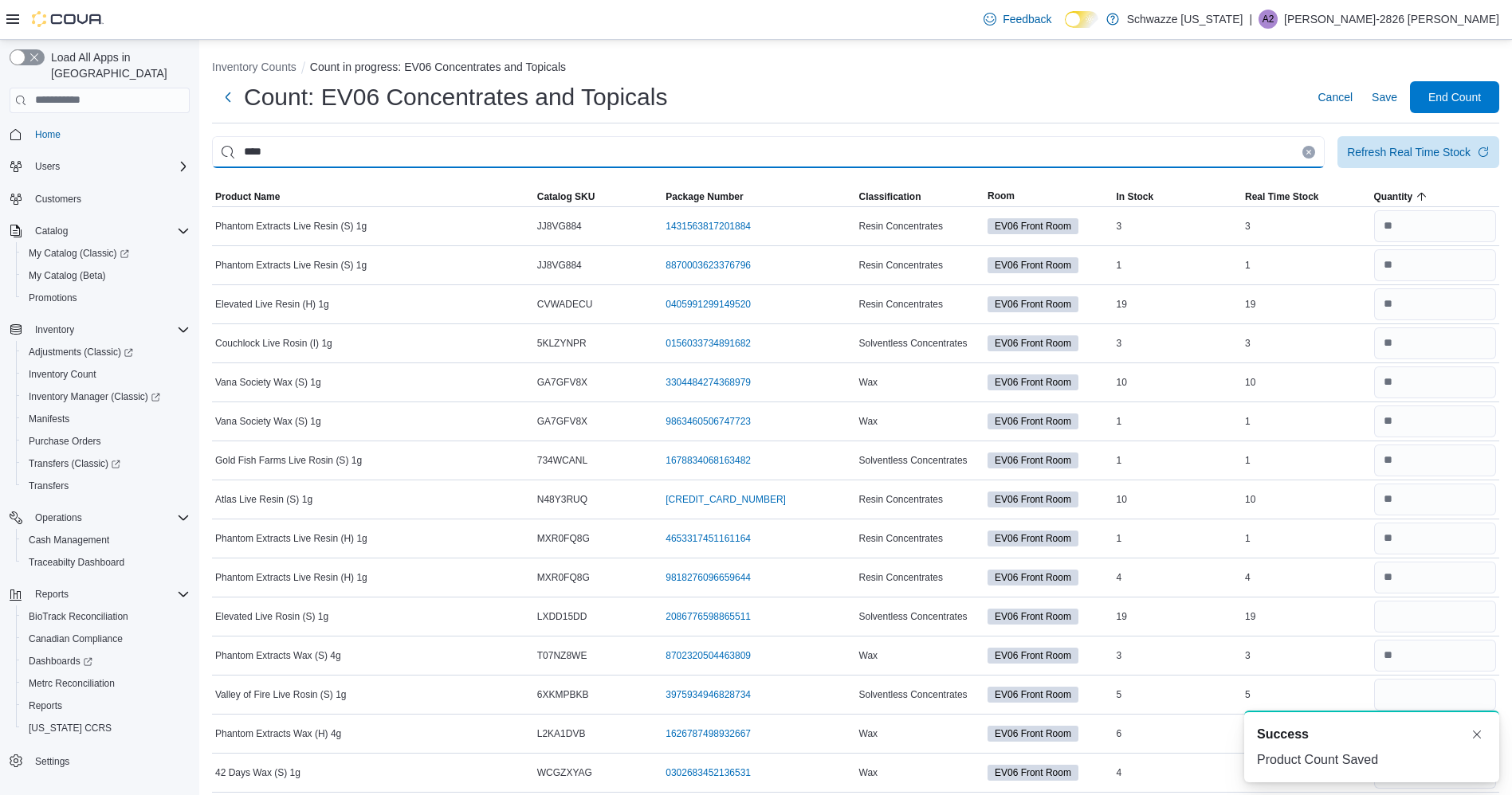
type input "****"
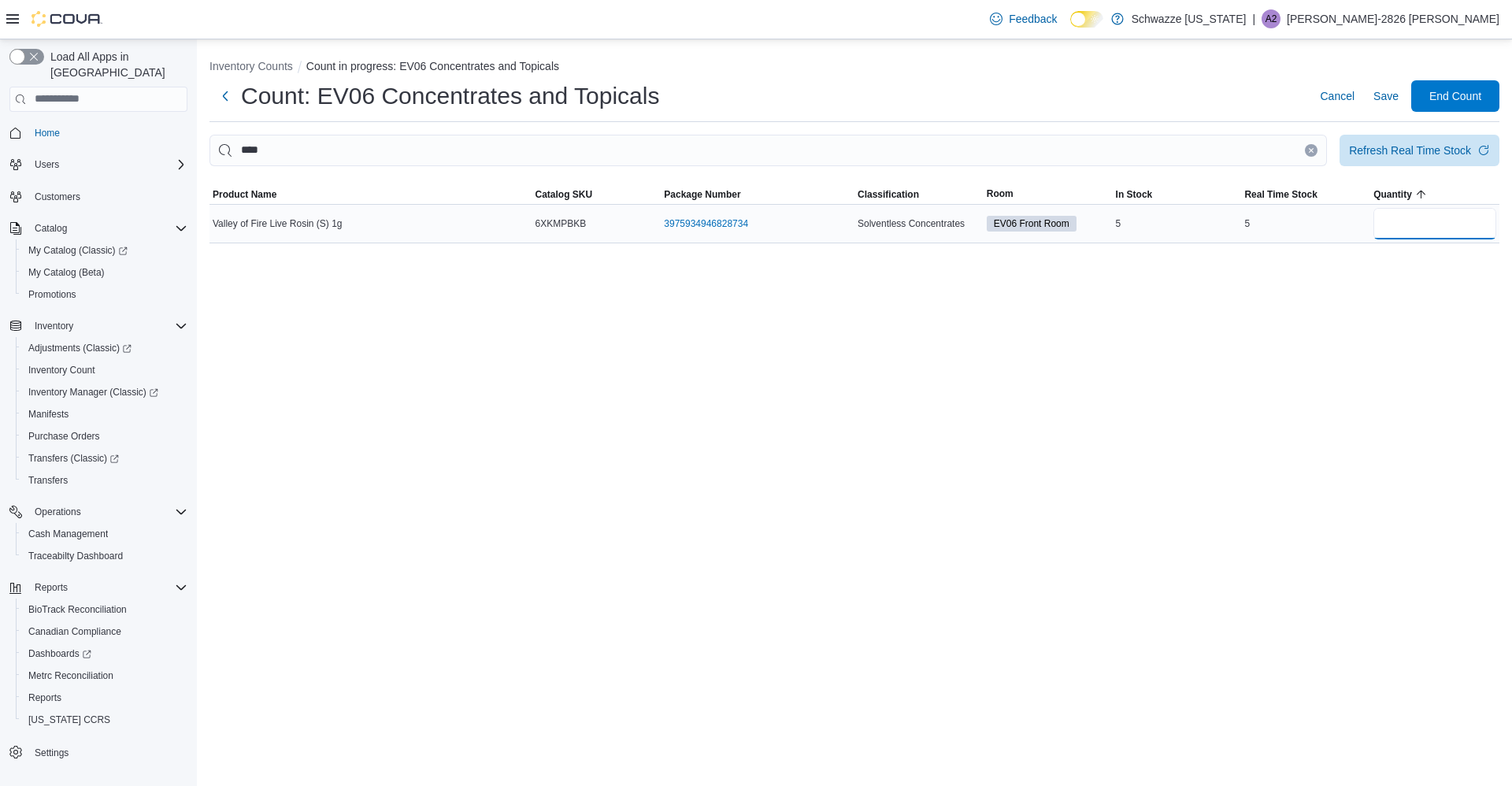
click at [1409, 217] on input "number" at bounding box center [1435, 223] width 123 height 31
type input "*"
click at [1394, 102] on span "Save" at bounding box center [1386, 96] width 25 height 16
click at [1385, 96] on span "Save" at bounding box center [1386, 96] width 25 height 16
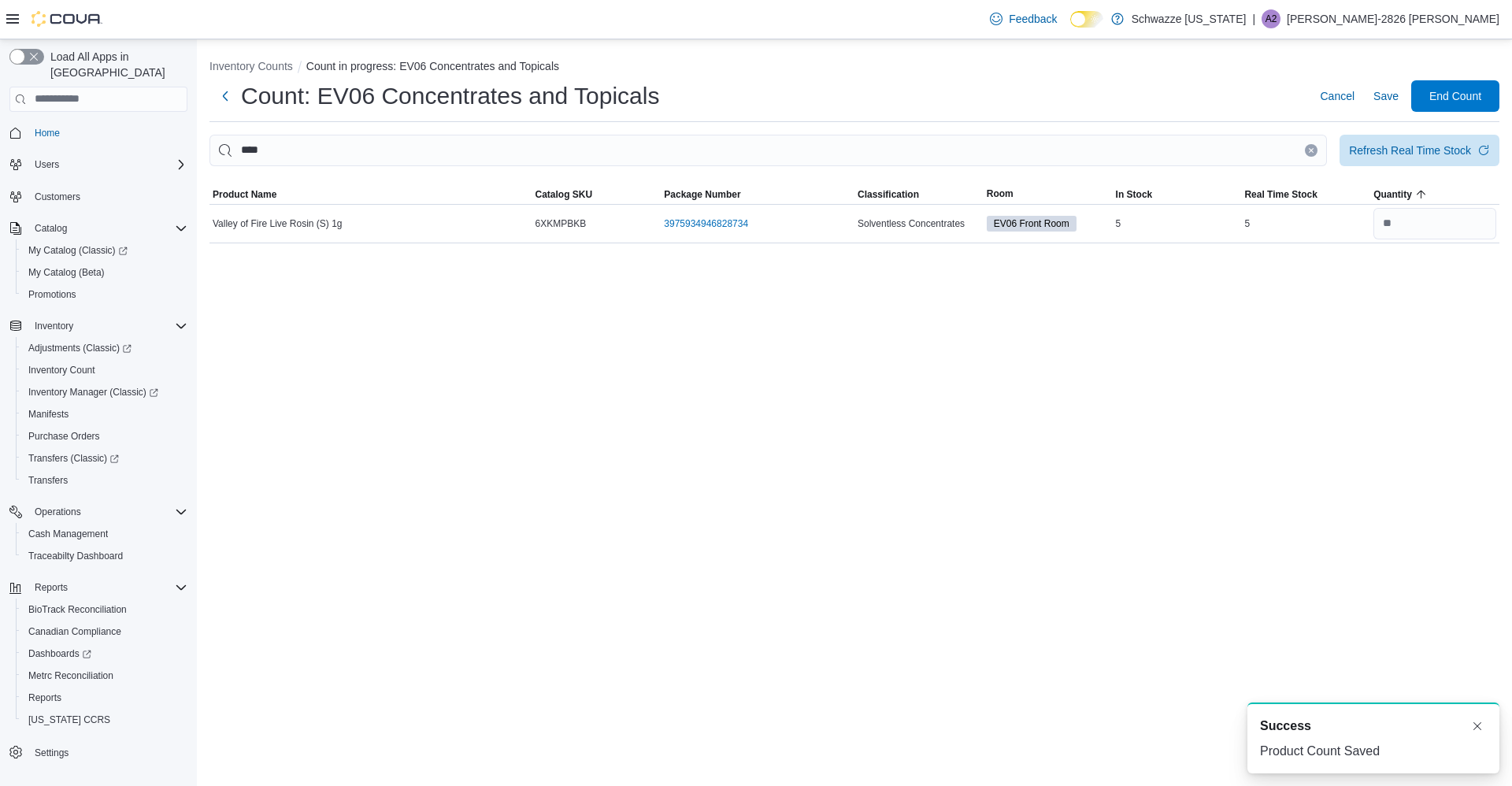
click at [1311, 150] on icon "Clear input" at bounding box center [1311, 150] width 4 height 4
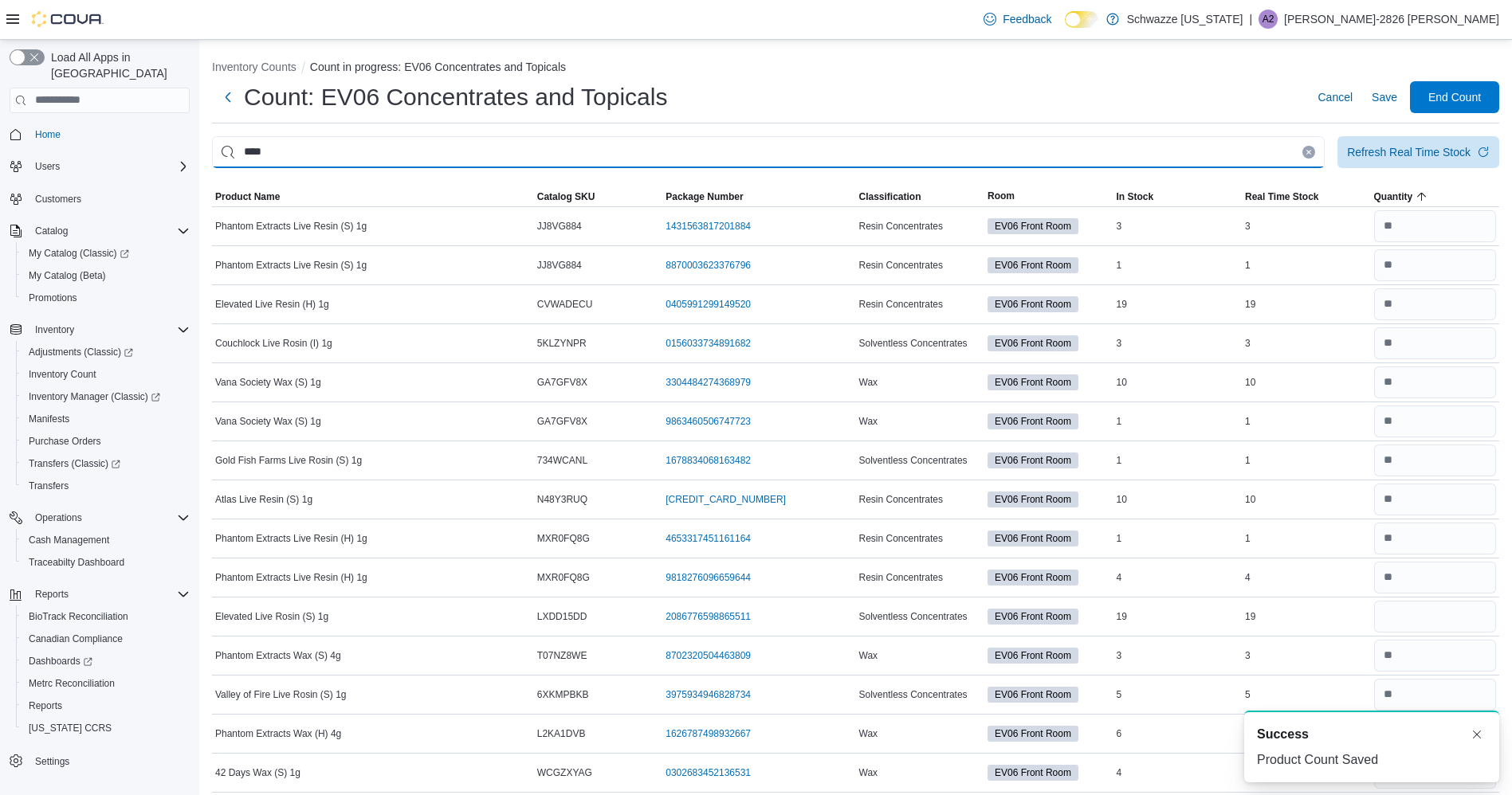
type input "****"
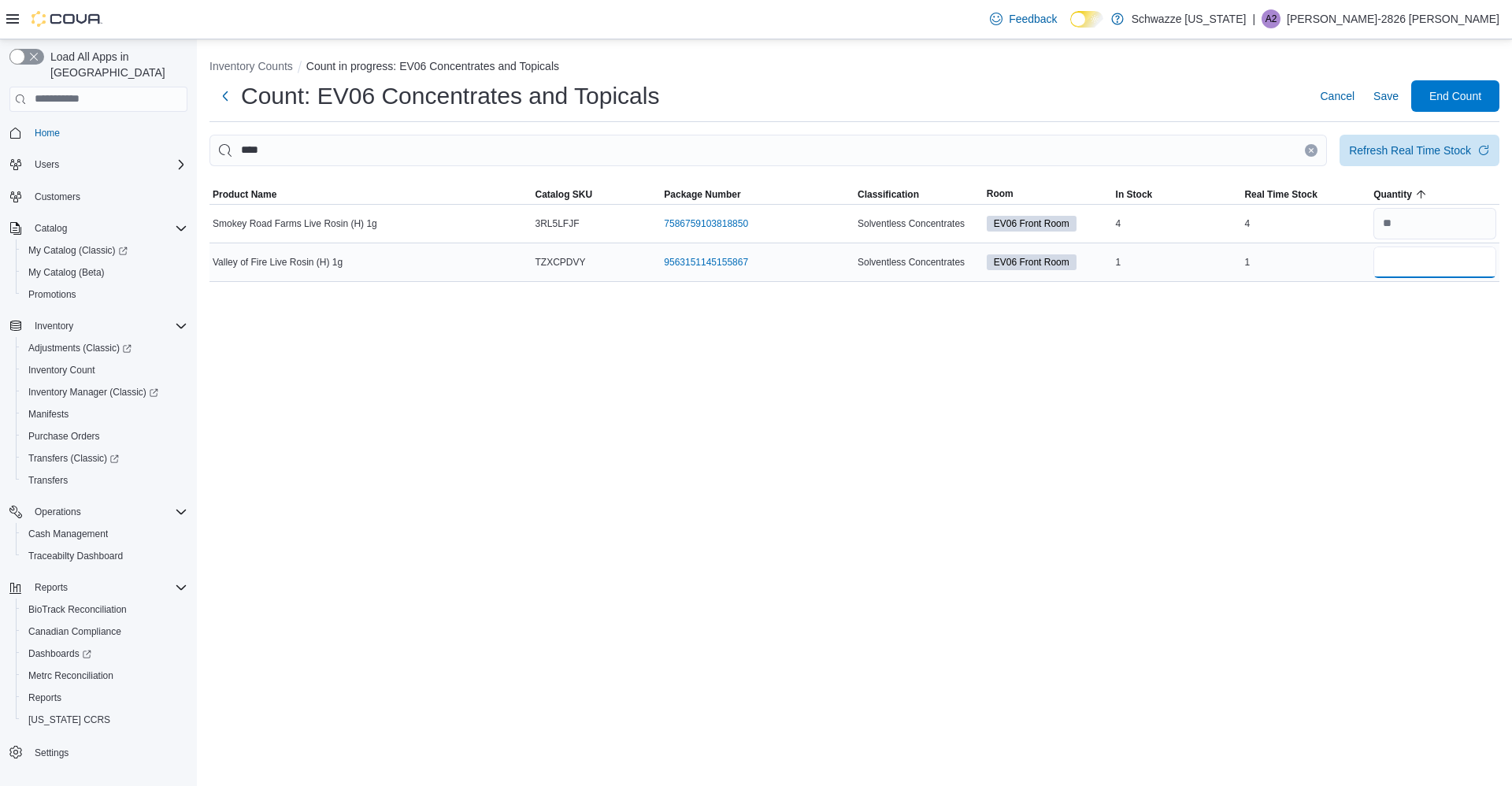
click at [1412, 257] on input "number" at bounding box center [1435, 261] width 123 height 31
type input "*"
click at [1392, 110] on span "Save" at bounding box center [1386, 95] width 25 height 31
click at [1389, 105] on span "Save" at bounding box center [1386, 95] width 25 height 31
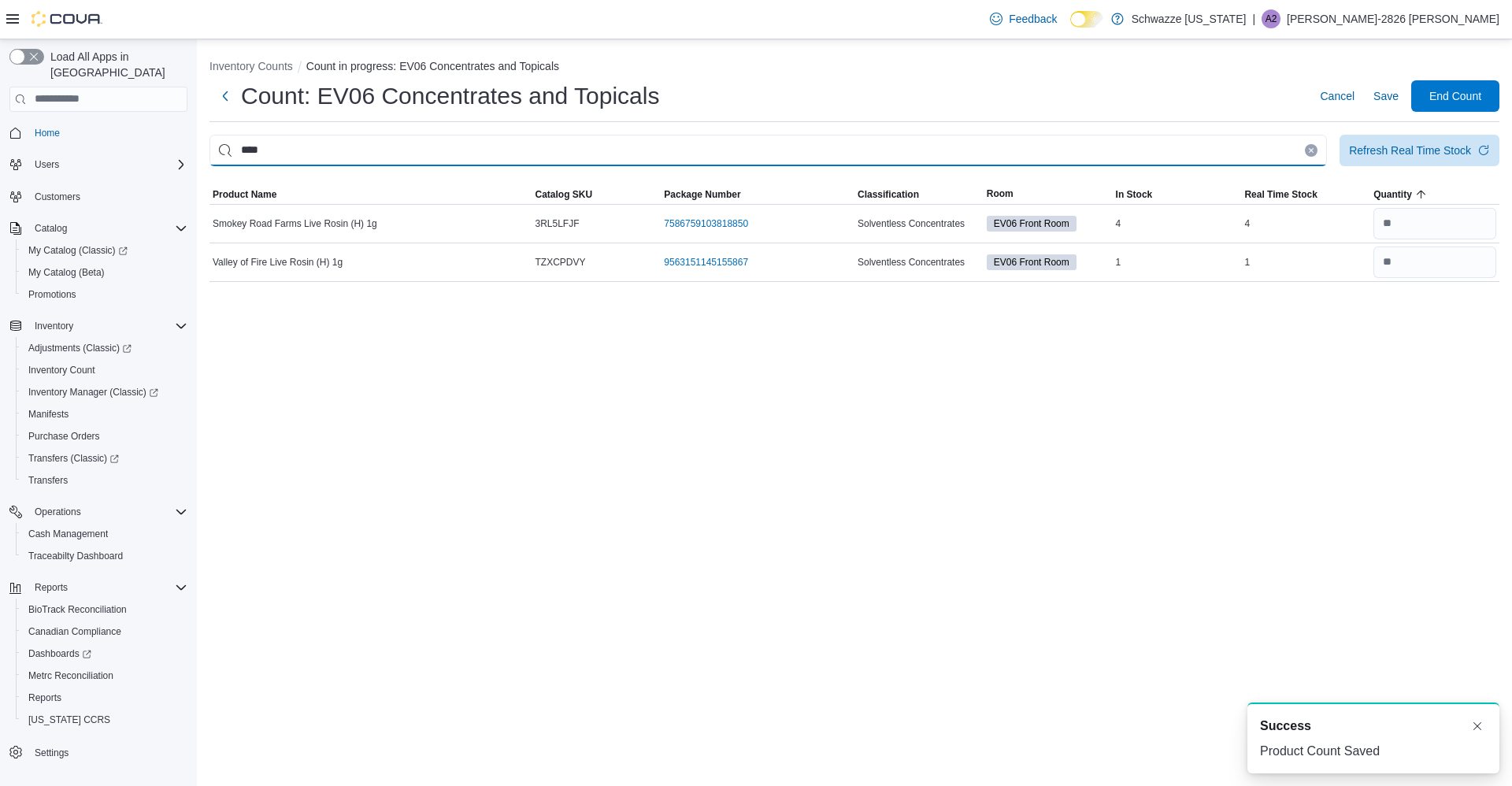
click at [1310, 140] on input "****" at bounding box center [768, 150] width 1117 height 31
type input "*"
type input "****"
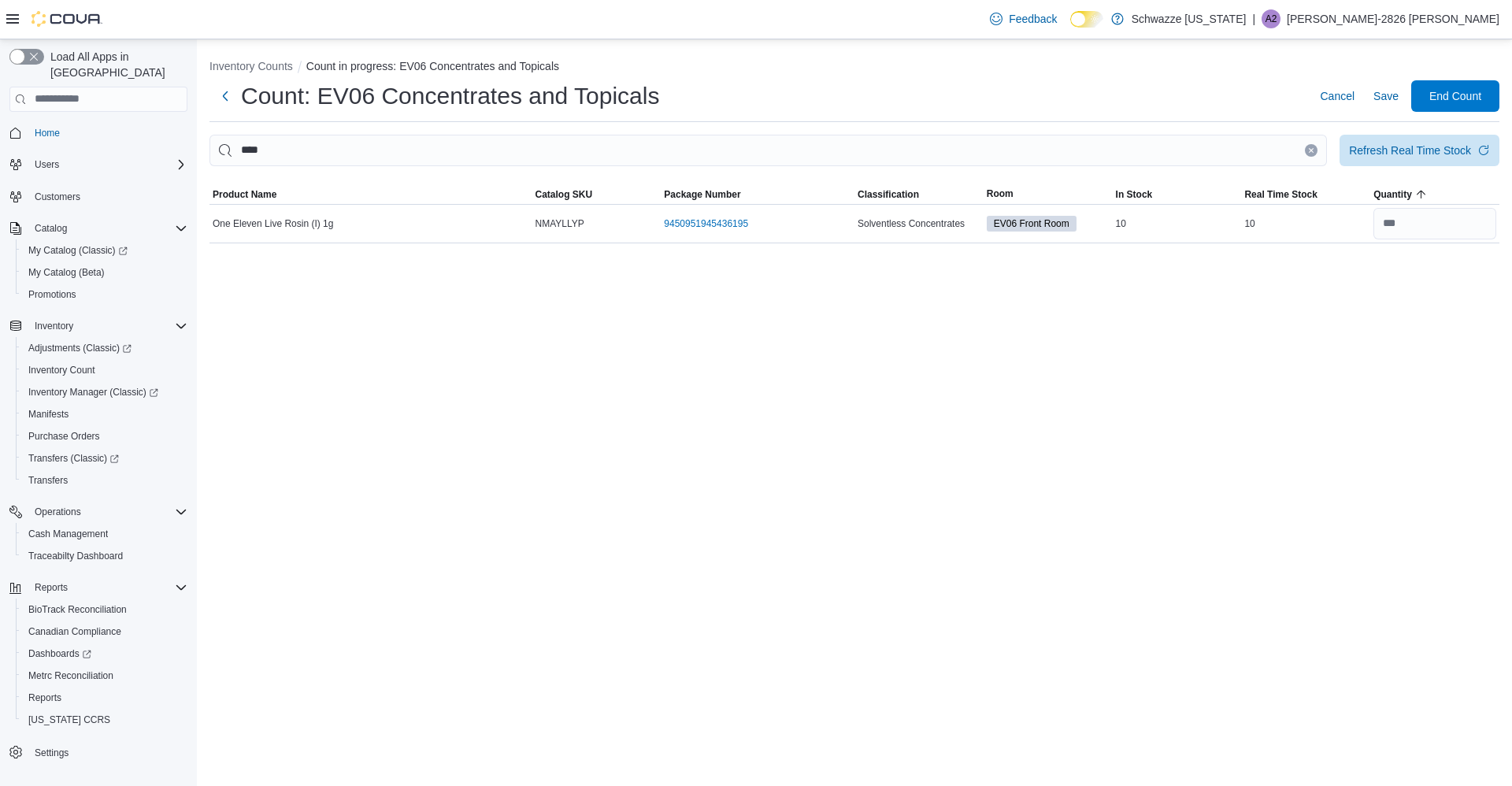
click at [1315, 148] on icon "Clear input" at bounding box center [1311, 150] width 6 height 6
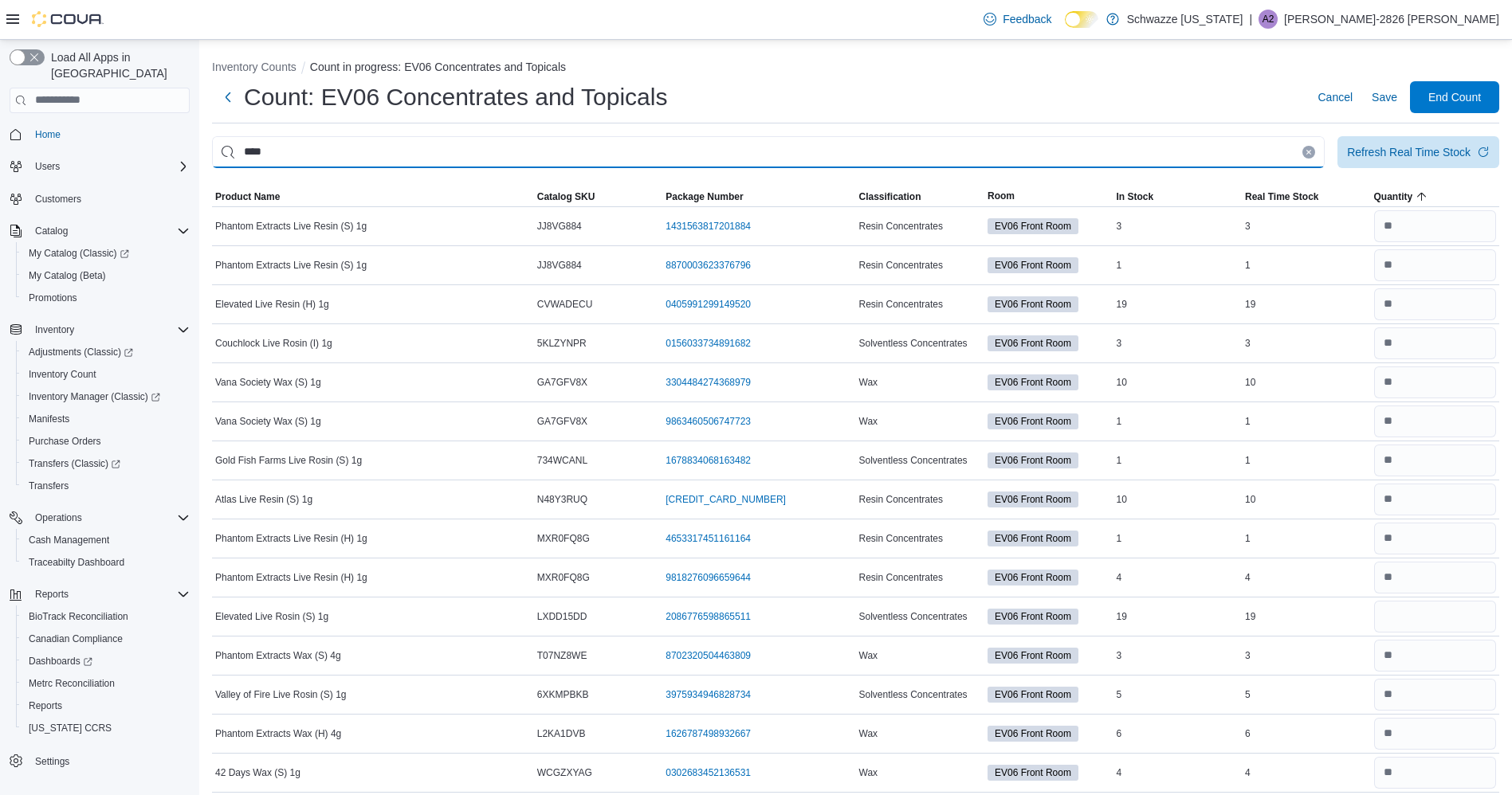
type input "****"
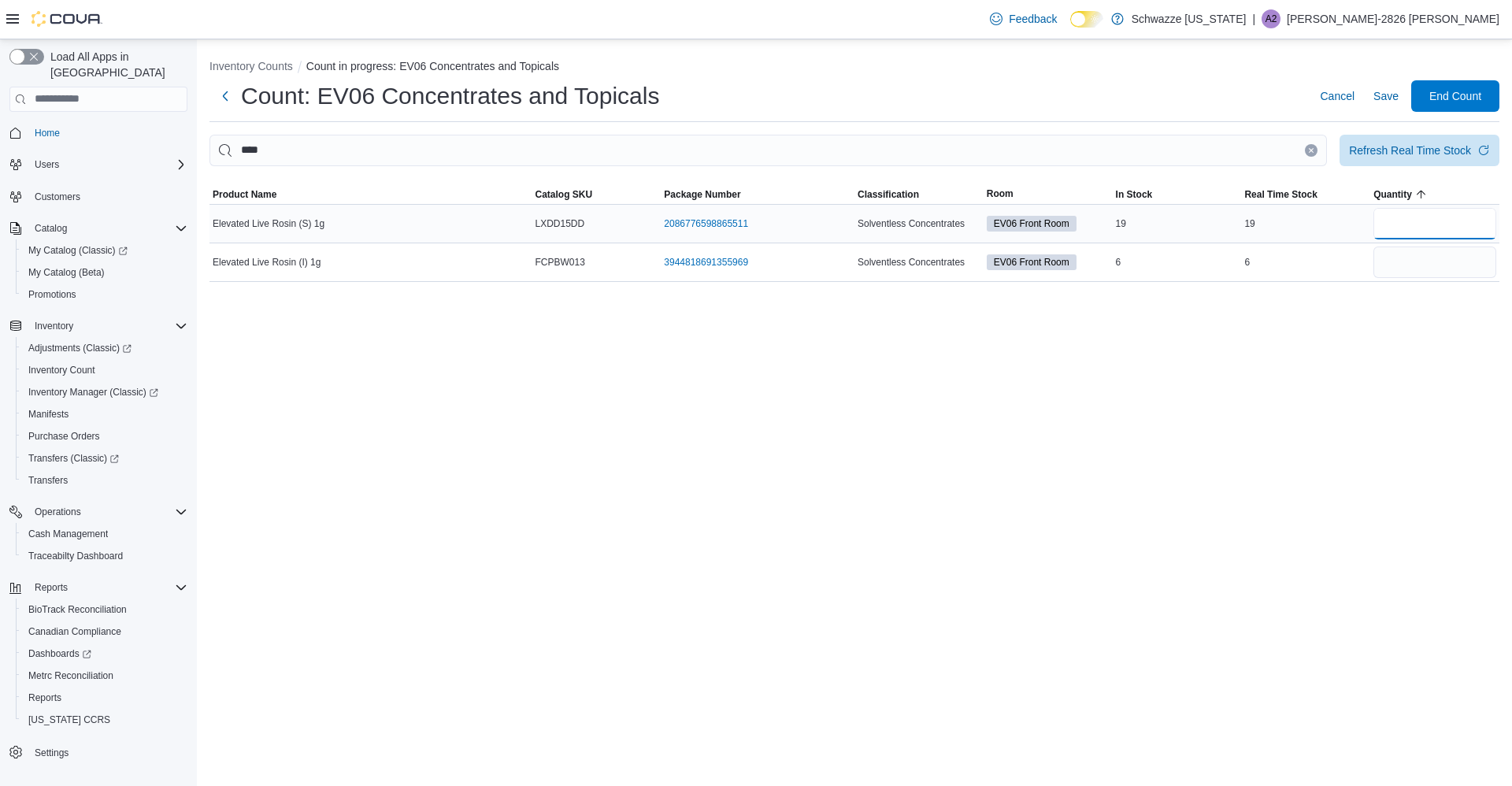
click at [1464, 228] on input "number" at bounding box center [1435, 223] width 123 height 31
type input "*"
click at [1397, 109] on span "Save" at bounding box center [1386, 95] width 25 height 31
click at [1311, 150] on icon "Clear input" at bounding box center [1311, 150] width 4 height 4
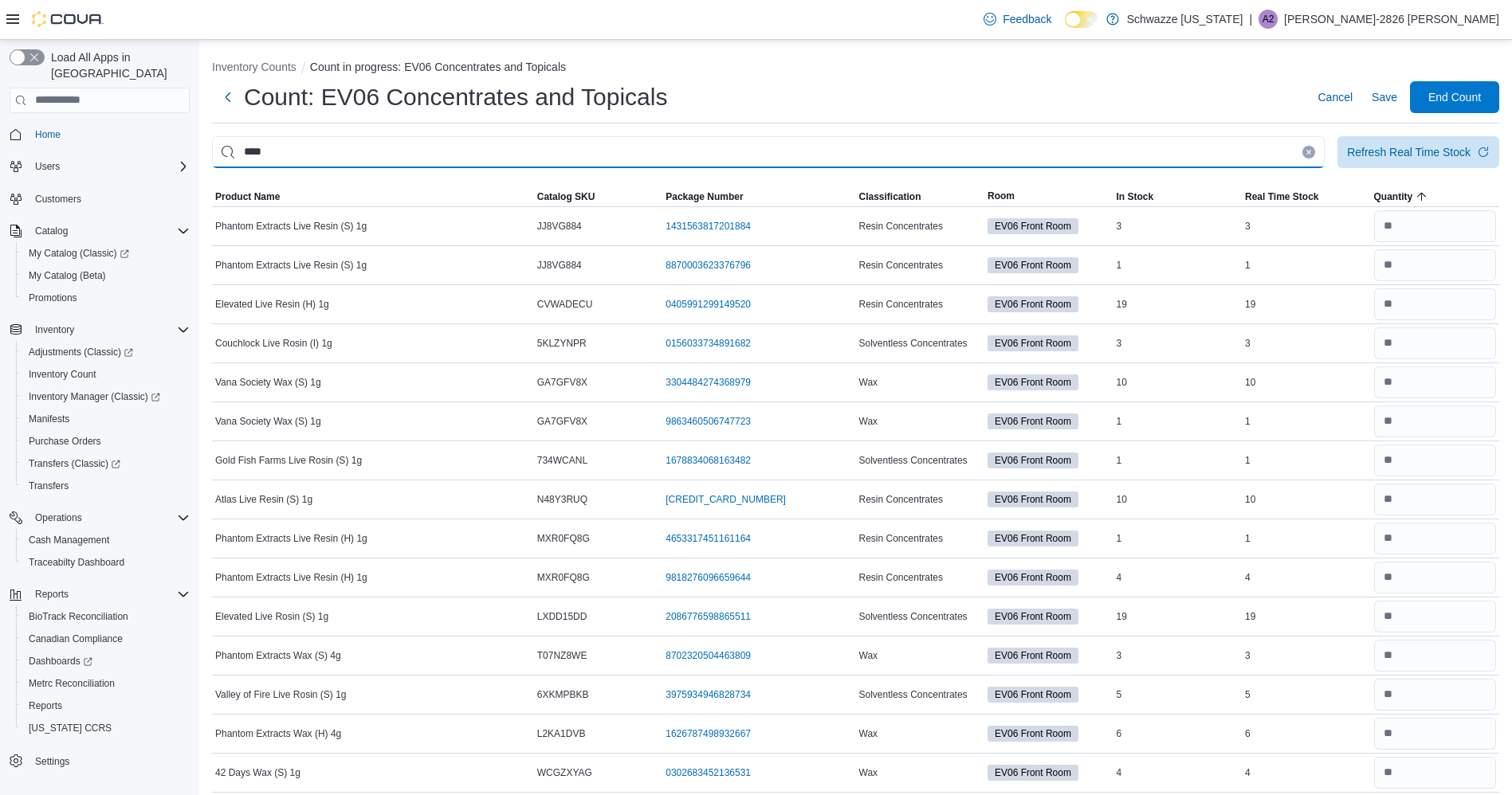
type input "****"
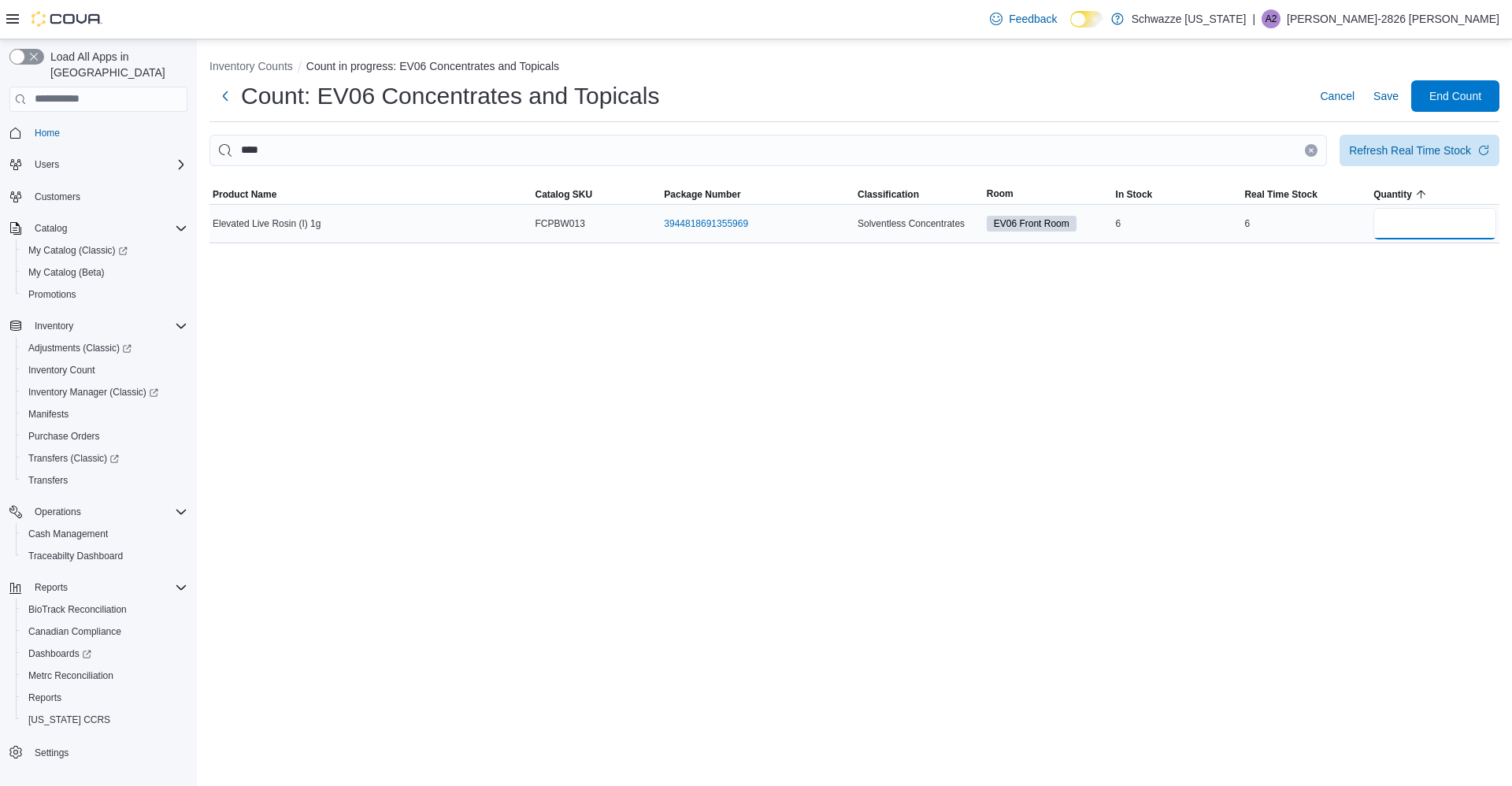
click at [1432, 229] on input "number" at bounding box center [1435, 223] width 123 height 31
type input "*"
click at [1403, 90] on button "Save" at bounding box center [1386, 95] width 38 height 31
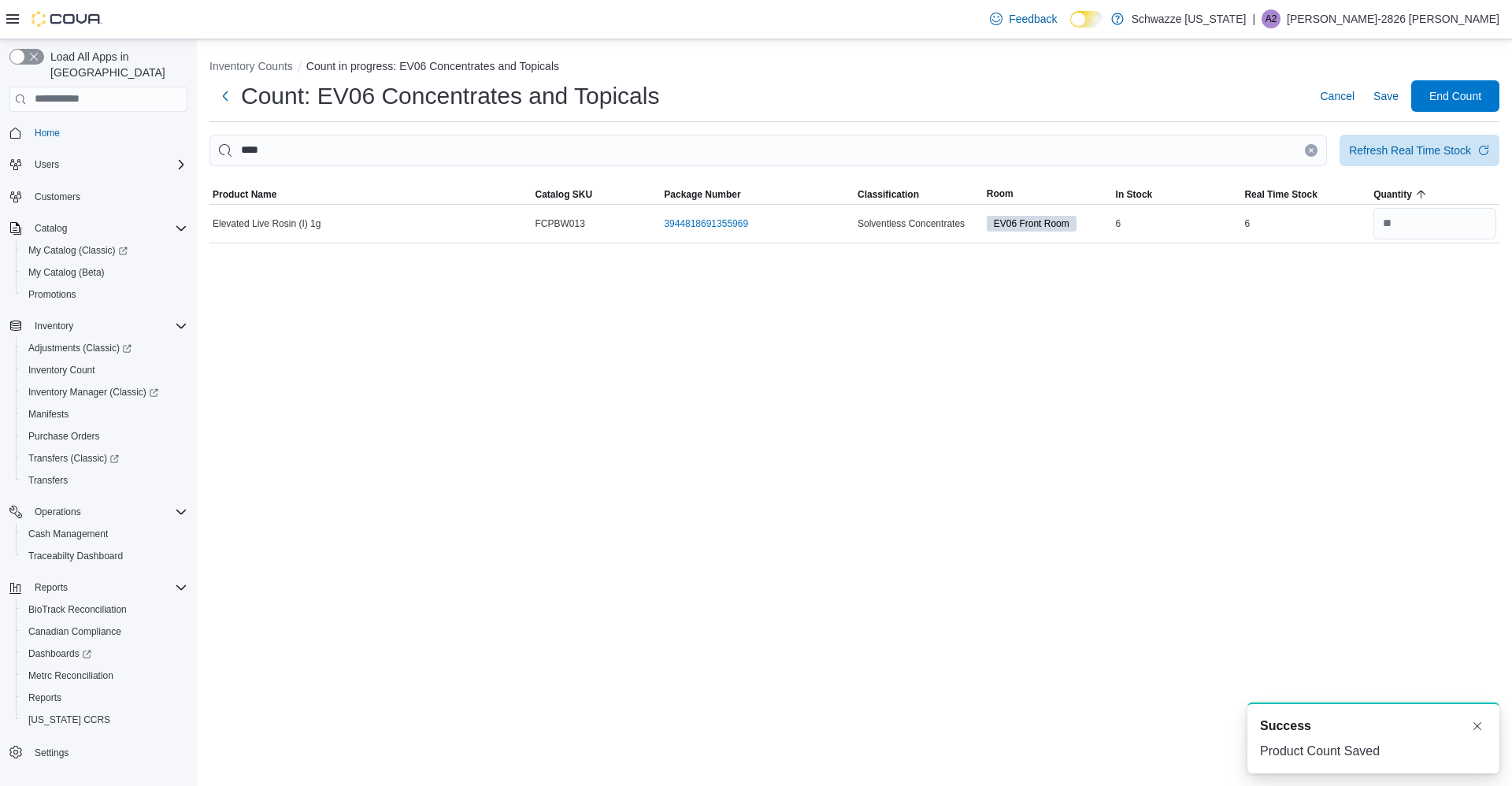
click at [1308, 151] on icon "Clear input" at bounding box center [1311, 150] width 6 height 6
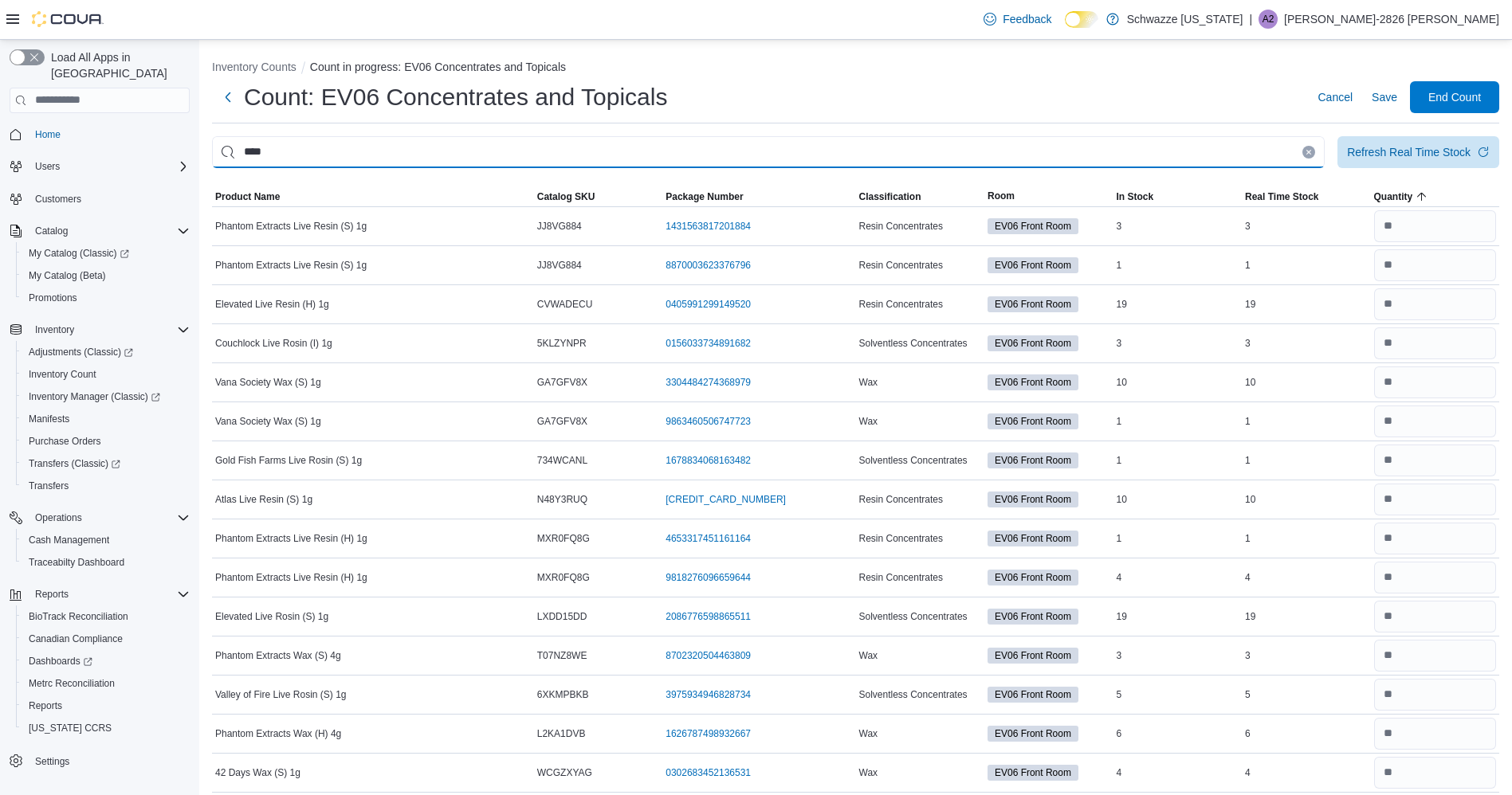
type input "****"
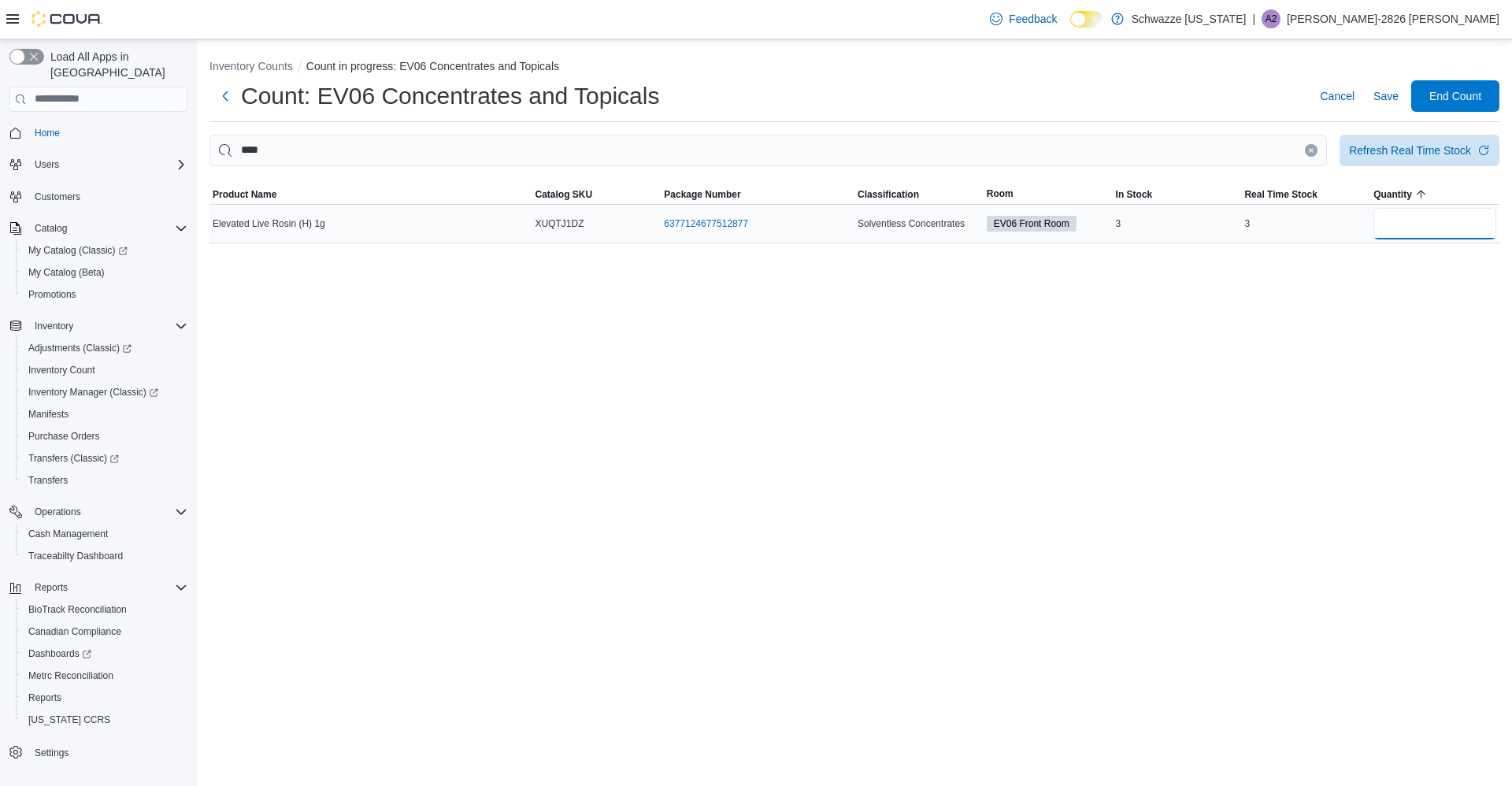
click at [1460, 226] on input "number" at bounding box center [1435, 223] width 123 height 31
type input "*"
click at [1401, 108] on button "Save" at bounding box center [1386, 95] width 38 height 31
click at [1398, 94] on span "Save" at bounding box center [1386, 96] width 25 height 16
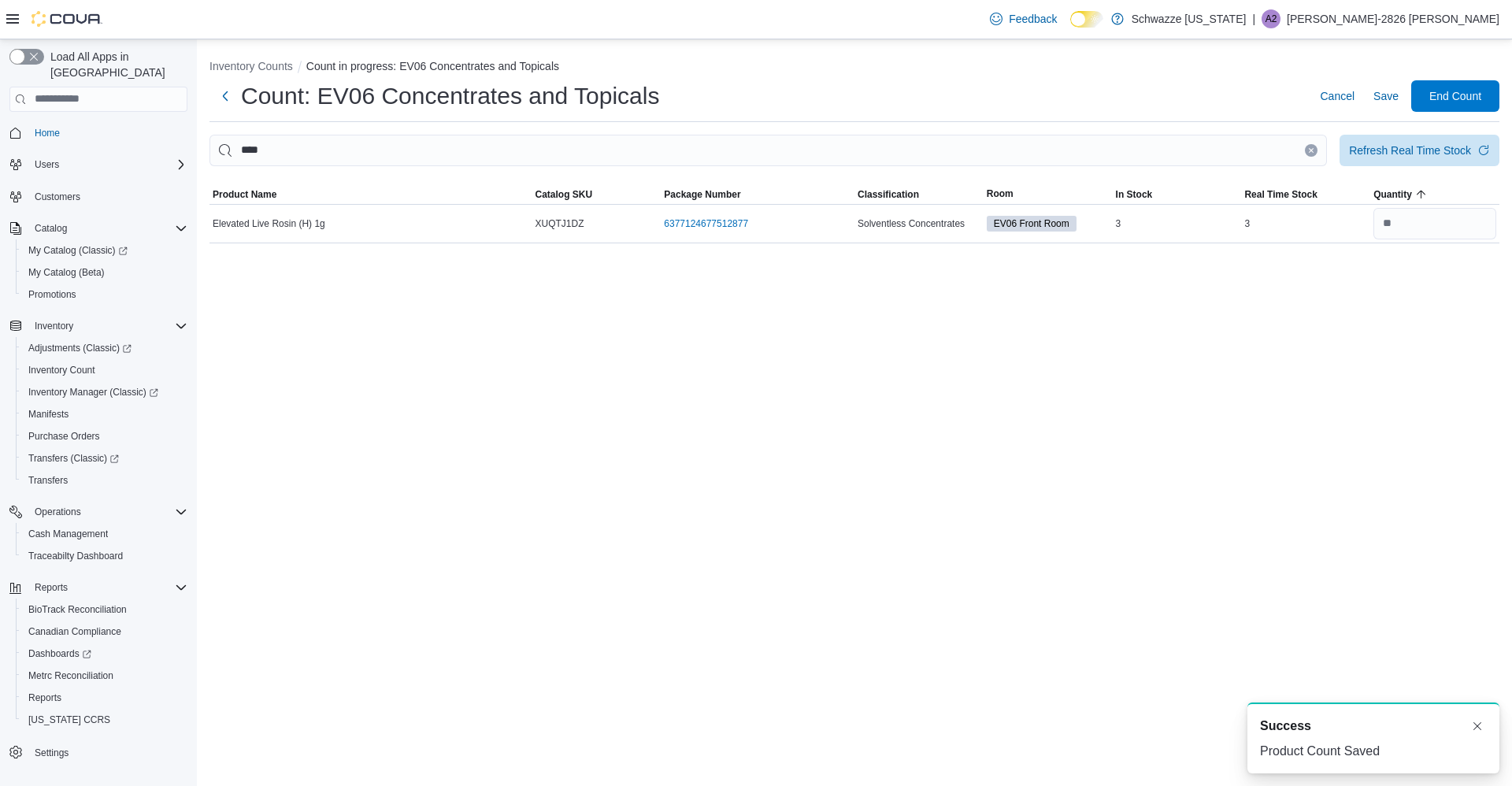
click at [1311, 150] on icon "Clear input" at bounding box center [1311, 150] width 4 height 4
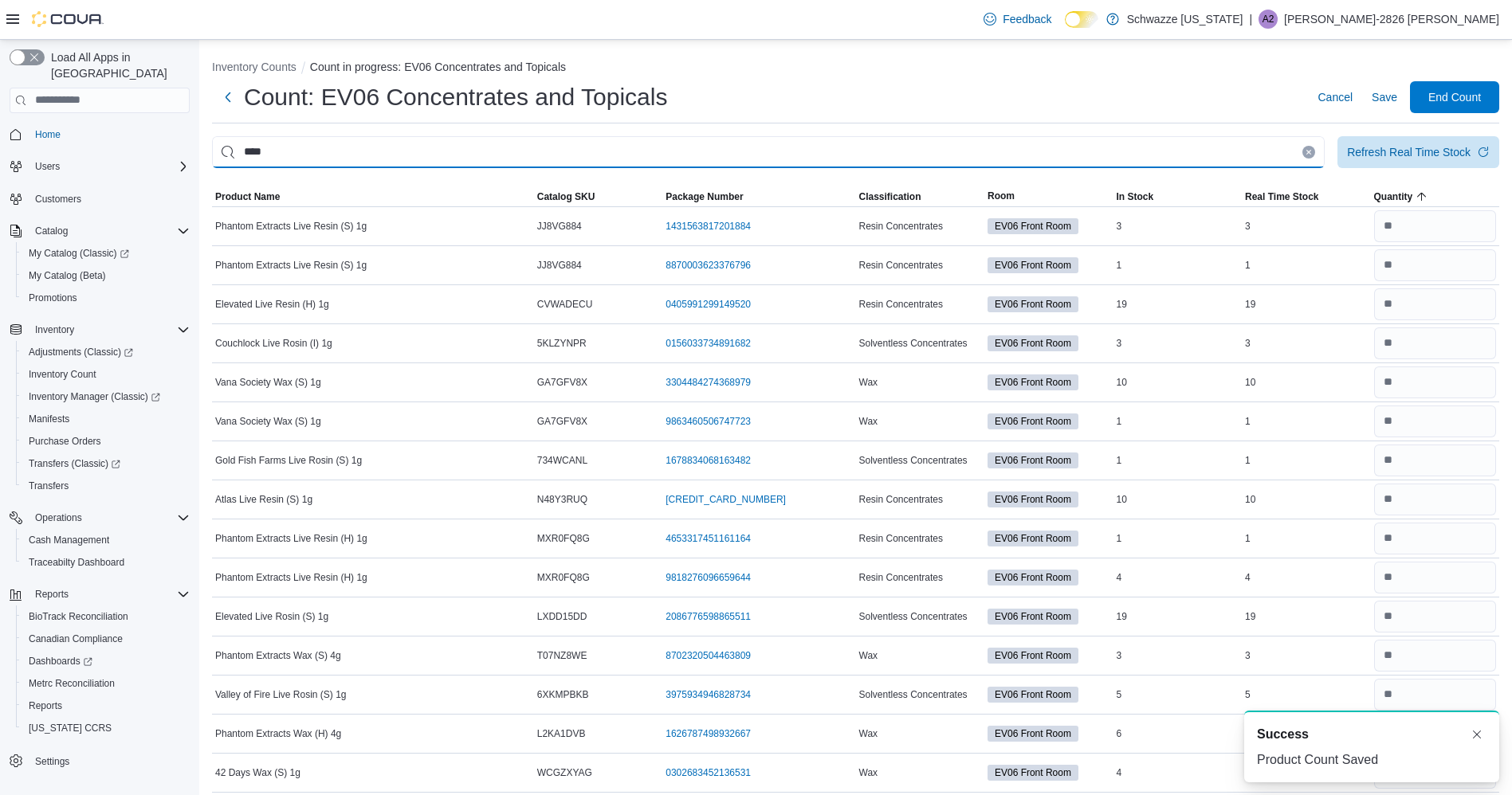
type input "****"
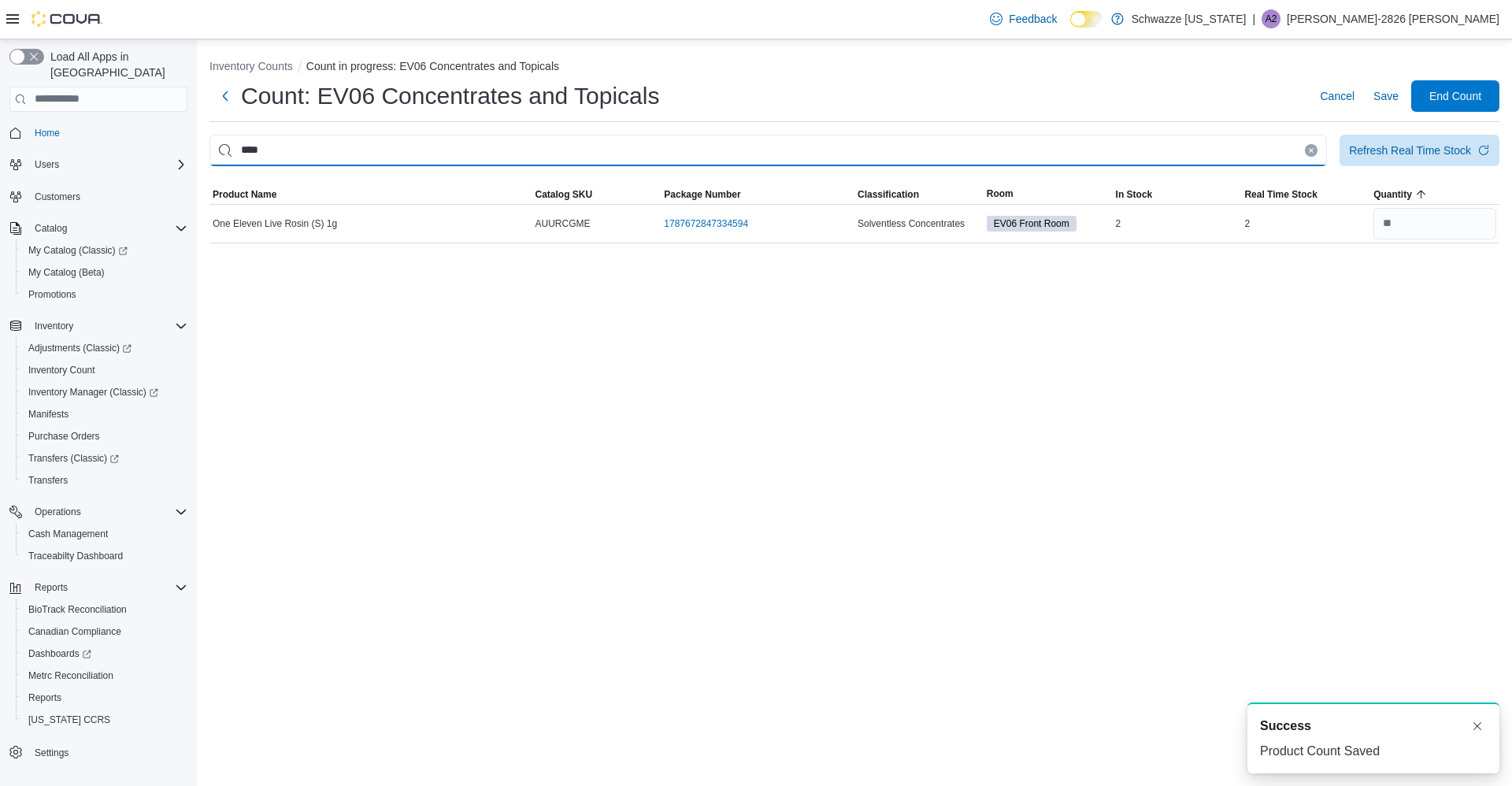
click at [1315, 138] on input "****" at bounding box center [768, 150] width 1117 height 31
click at [1322, 153] on input "****" at bounding box center [768, 150] width 1117 height 31
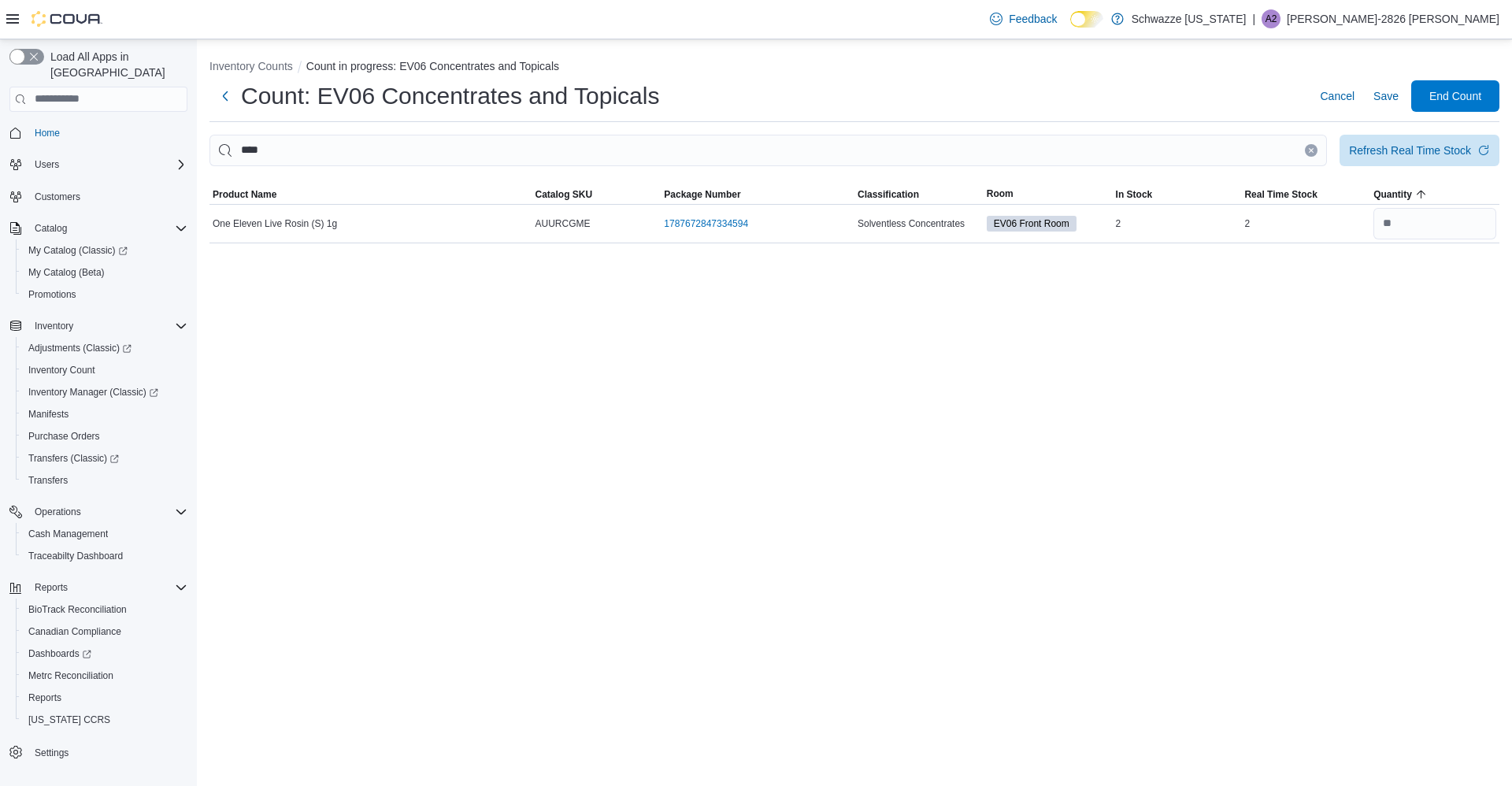
click at [1311, 150] on icon "Clear input" at bounding box center [1311, 150] width 4 height 4
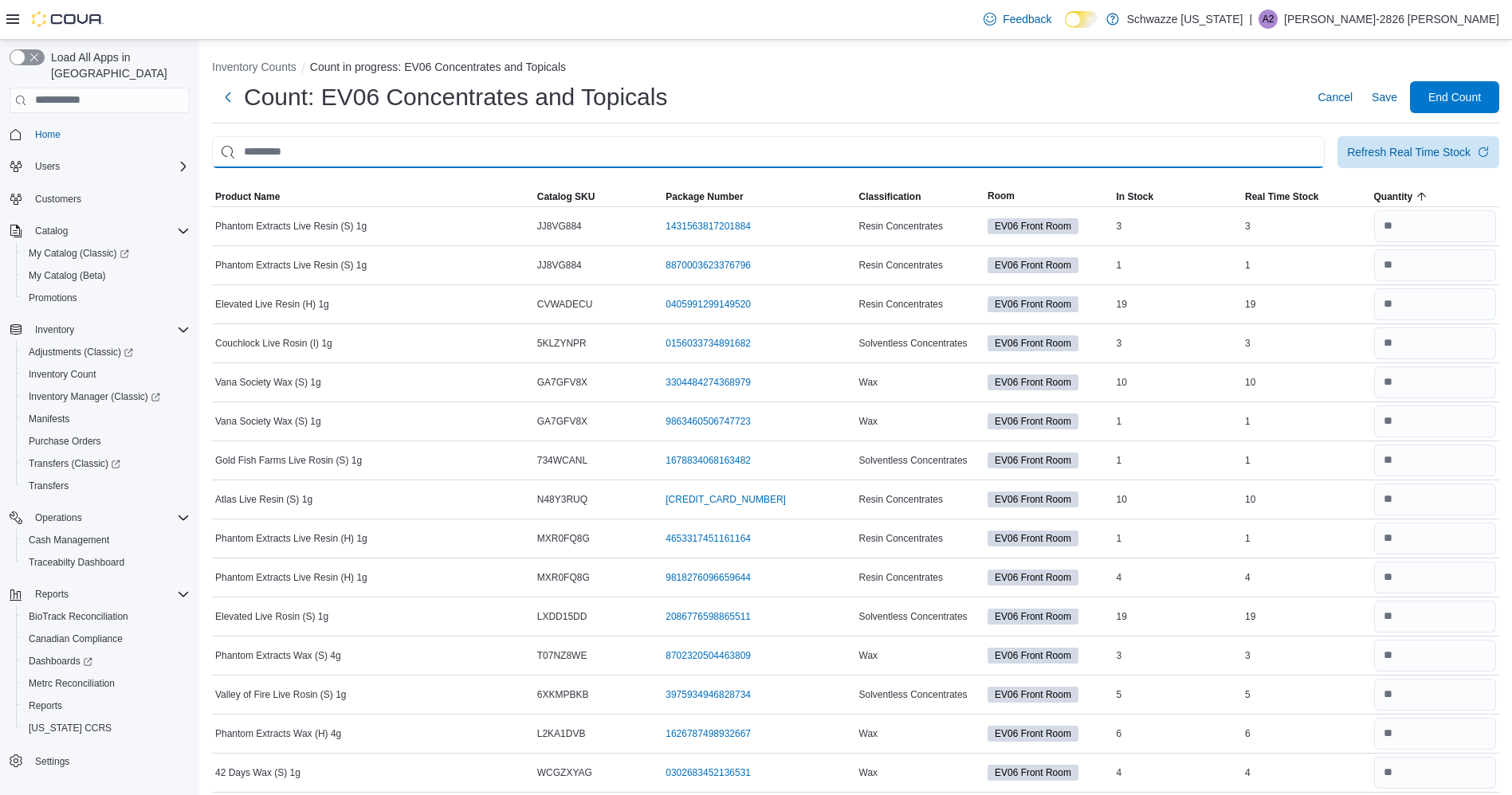
click at [1159, 144] on input "This is a search bar. After typing your query, hit enter to filter the results …" at bounding box center [768, 152] width 1113 height 31
click at [274, 137] on input "This is a search bar. After typing your query, hit enter to filter the results …" at bounding box center [768, 152] width 1113 height 31
click at [311, 146] on input "This is a search bar. After typing your query, hit enter to filter the results …" at bounding box center [768, 152] width 1113 height 31
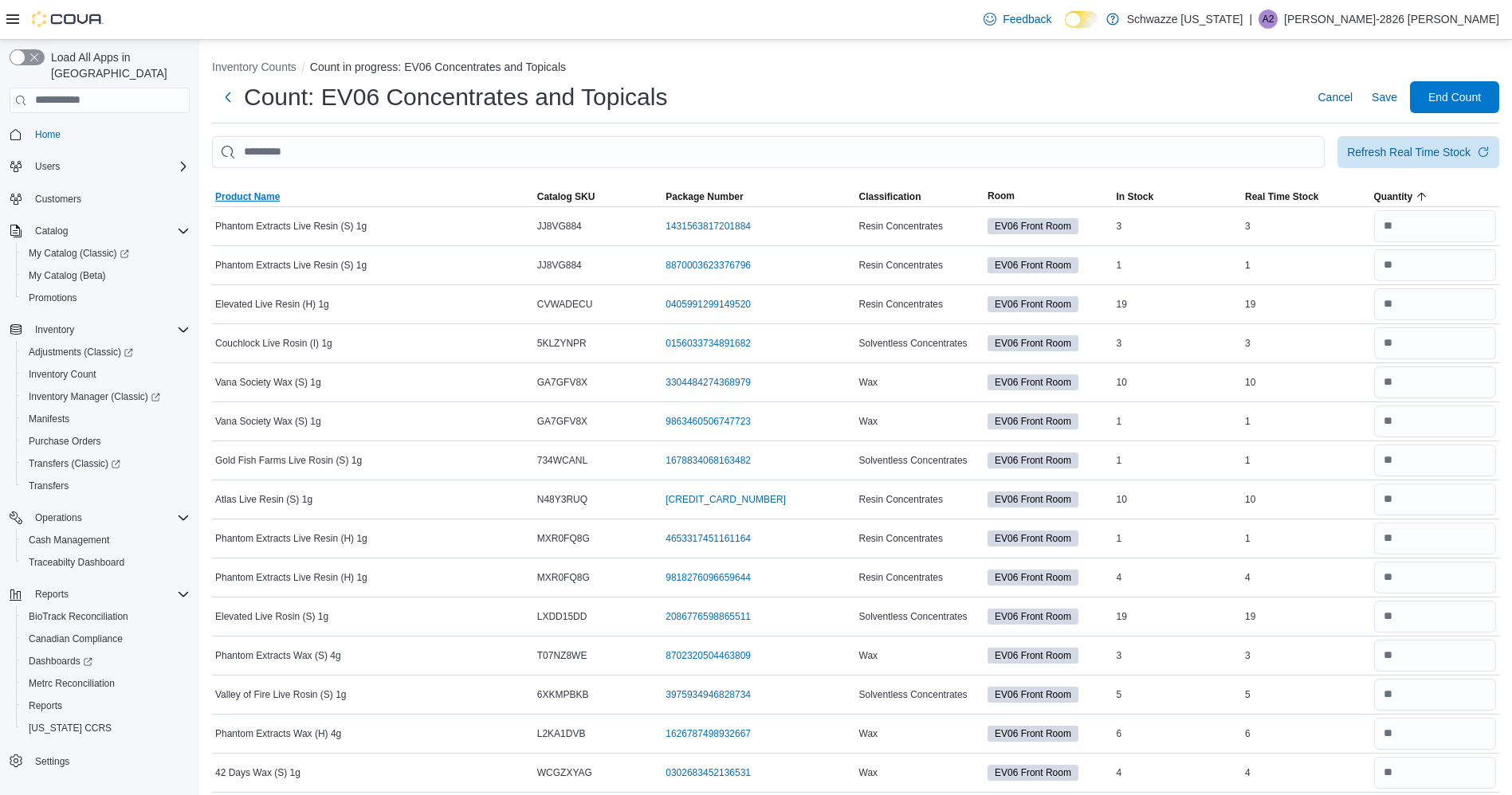
click at [269, 189] on span "Product Name" at bounding box center [373, 196] width 322 height 19
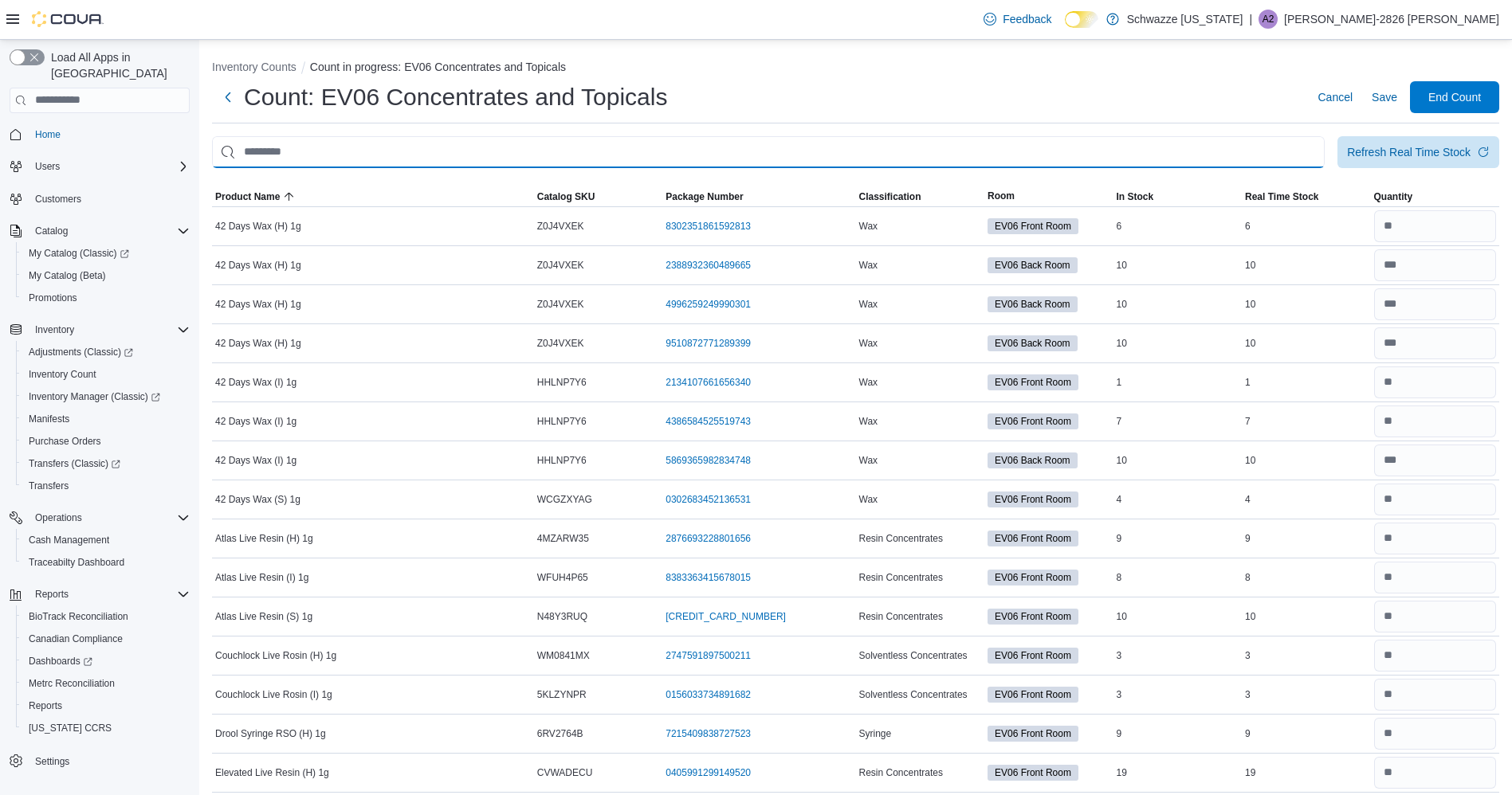
click at [273, 147] on input "This is a search bar. After typing your query, hit enter to filter the results …" at bounding box center [768, 152] width 1113 height 31
click at [283, 144] on input "This is a search bar. After typing your query, hit enter to filter the results …" at bounding box center [768, 152] width 1113 height 31
type input "****"
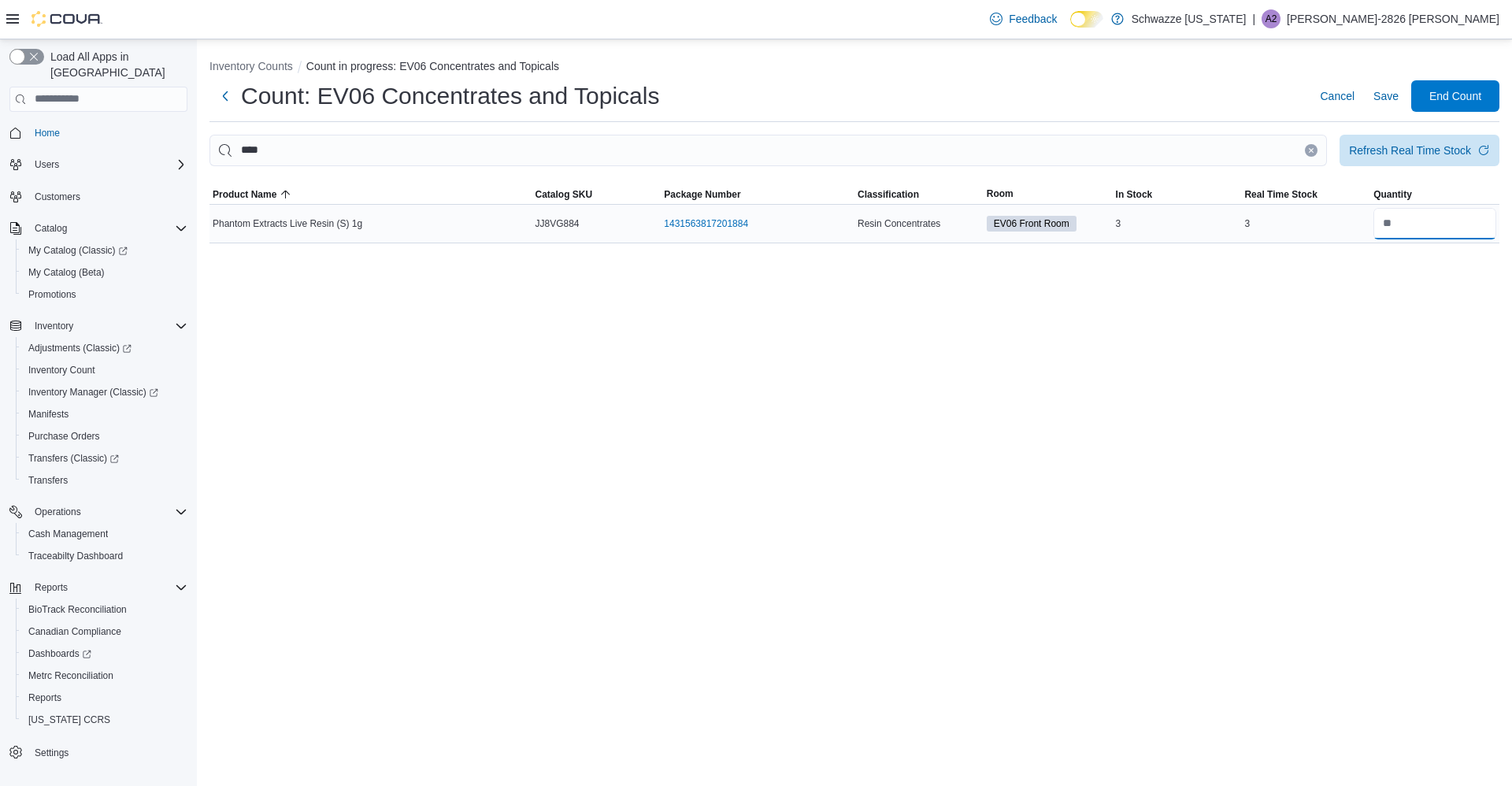
click at [1433, 221] on input "number" at bounding box center [1435, 223] width 123 height 31
type input "*"
click at [1393, 103] on span "Save" at bounding box center [1386, 96] width 25 height 16
click at [1442, 229] on input "number" at bounding box center [1435, 223] width 123 height 31
type input "*"
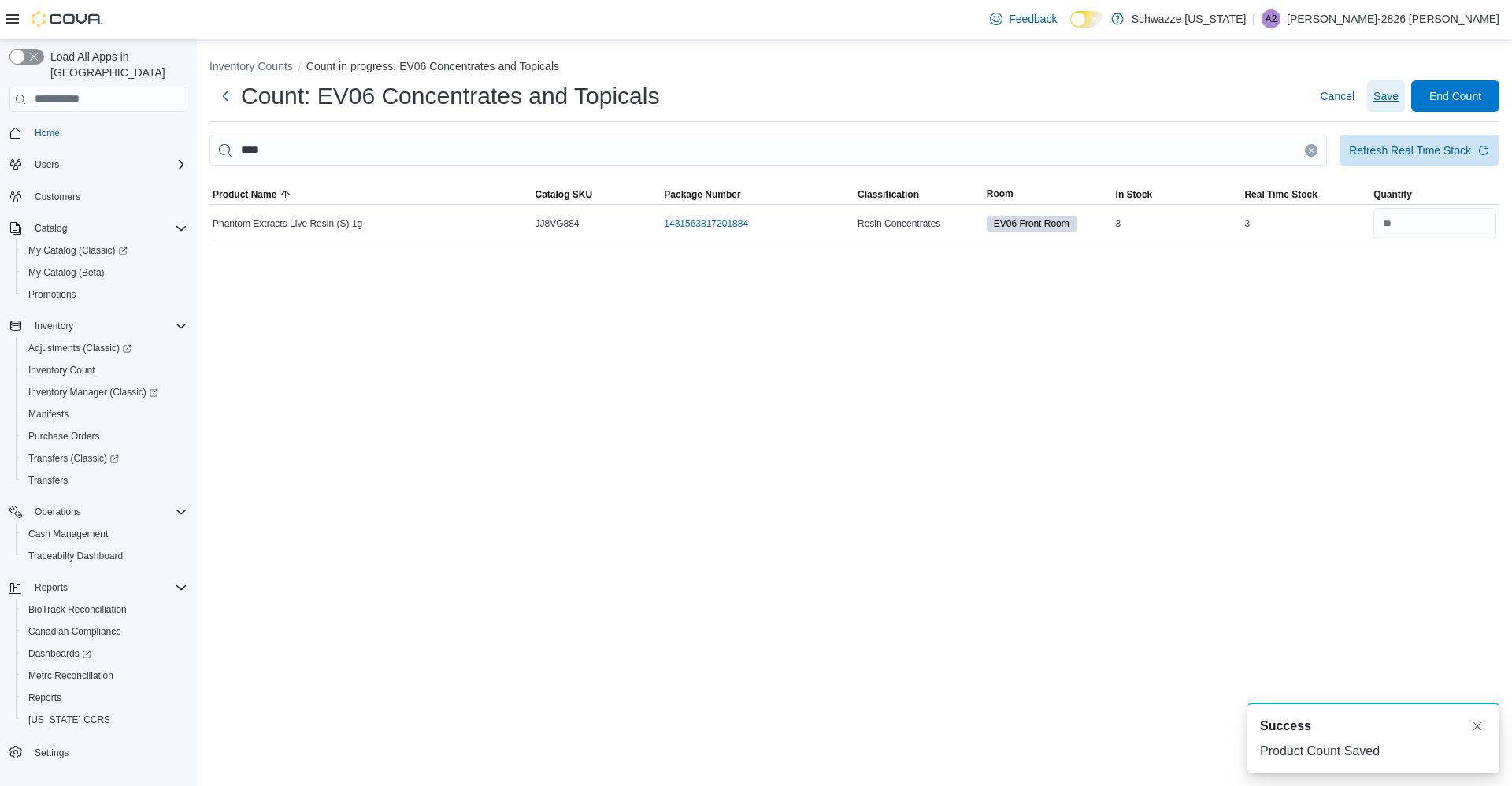
click at [1388, 110] on span "Save" at bounding box center [1386, 95] width 25 height 31
click at [1311, 149] on icon "Clear input" at bounding box center [1311, 150] width 4 height 4
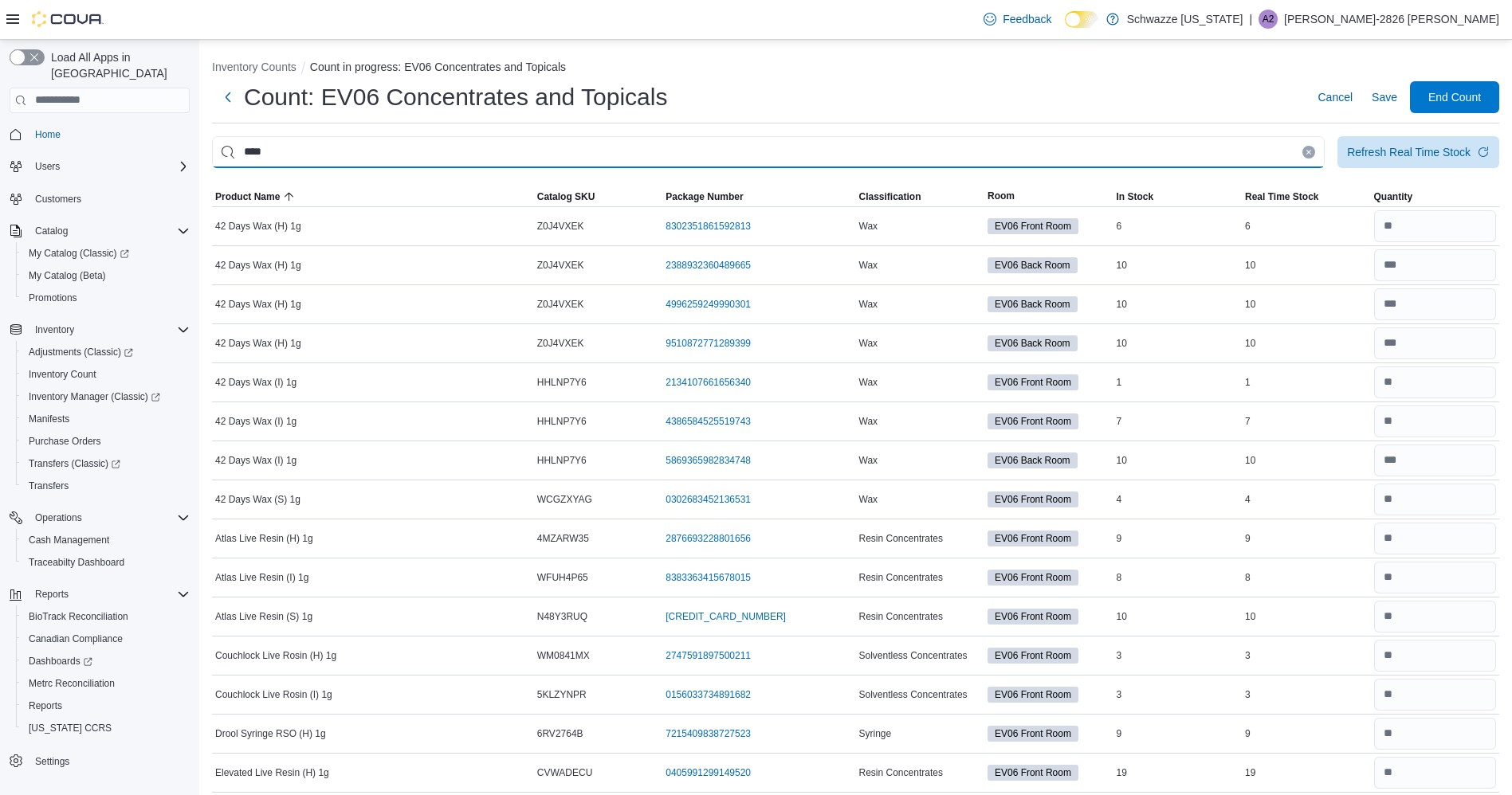
type input "****"
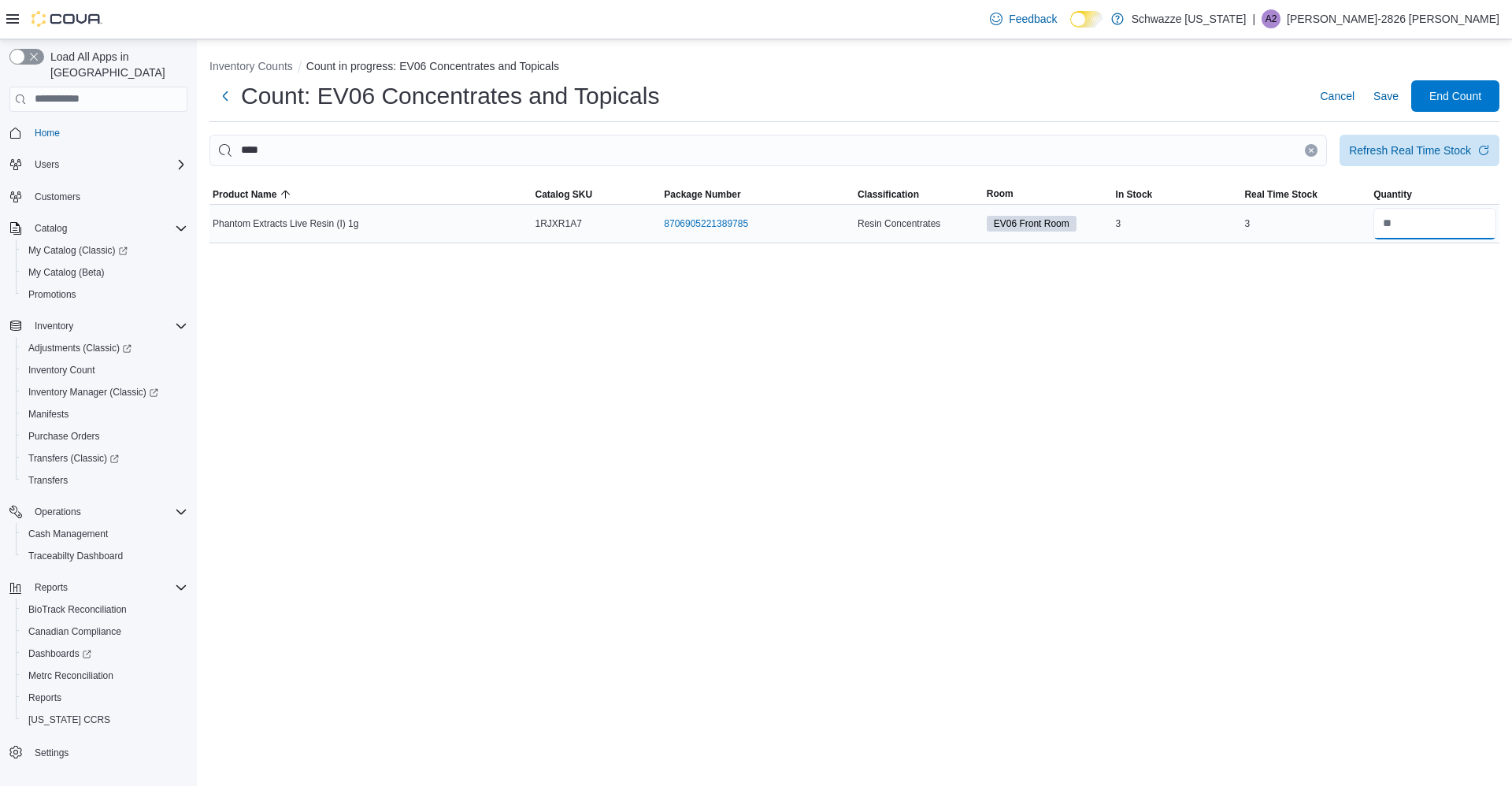
click at [1454, 229] on input "number" at bounding box center [1435, 223] width 123 height 31
type input "*"
click at [1392, 98] on span "Save" at bounding box center [1386, 96] width 25 height 16
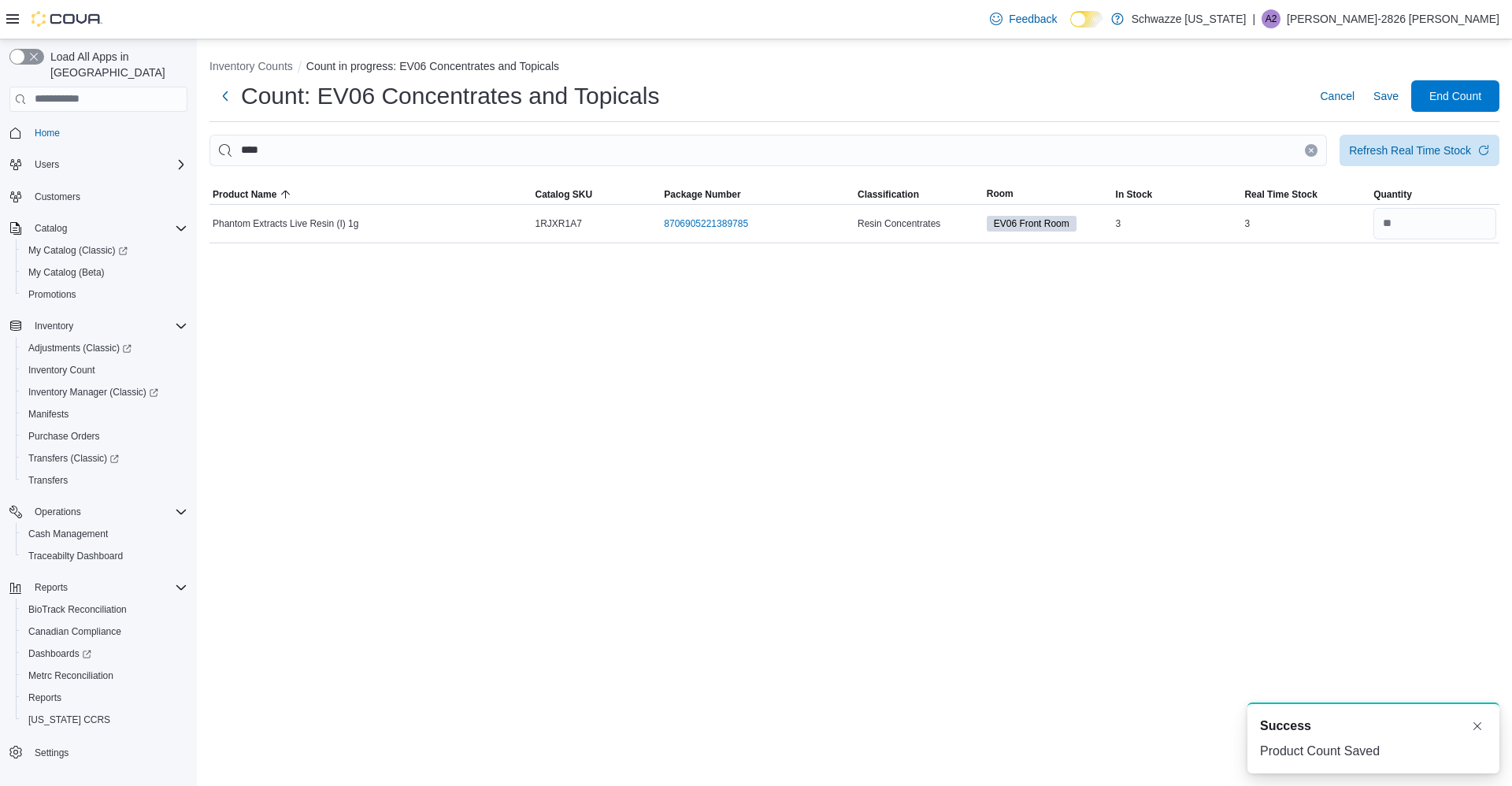
click at [1312, 150] on icon "Clear input" at bounding box center [1311, 150] width 4 height 4
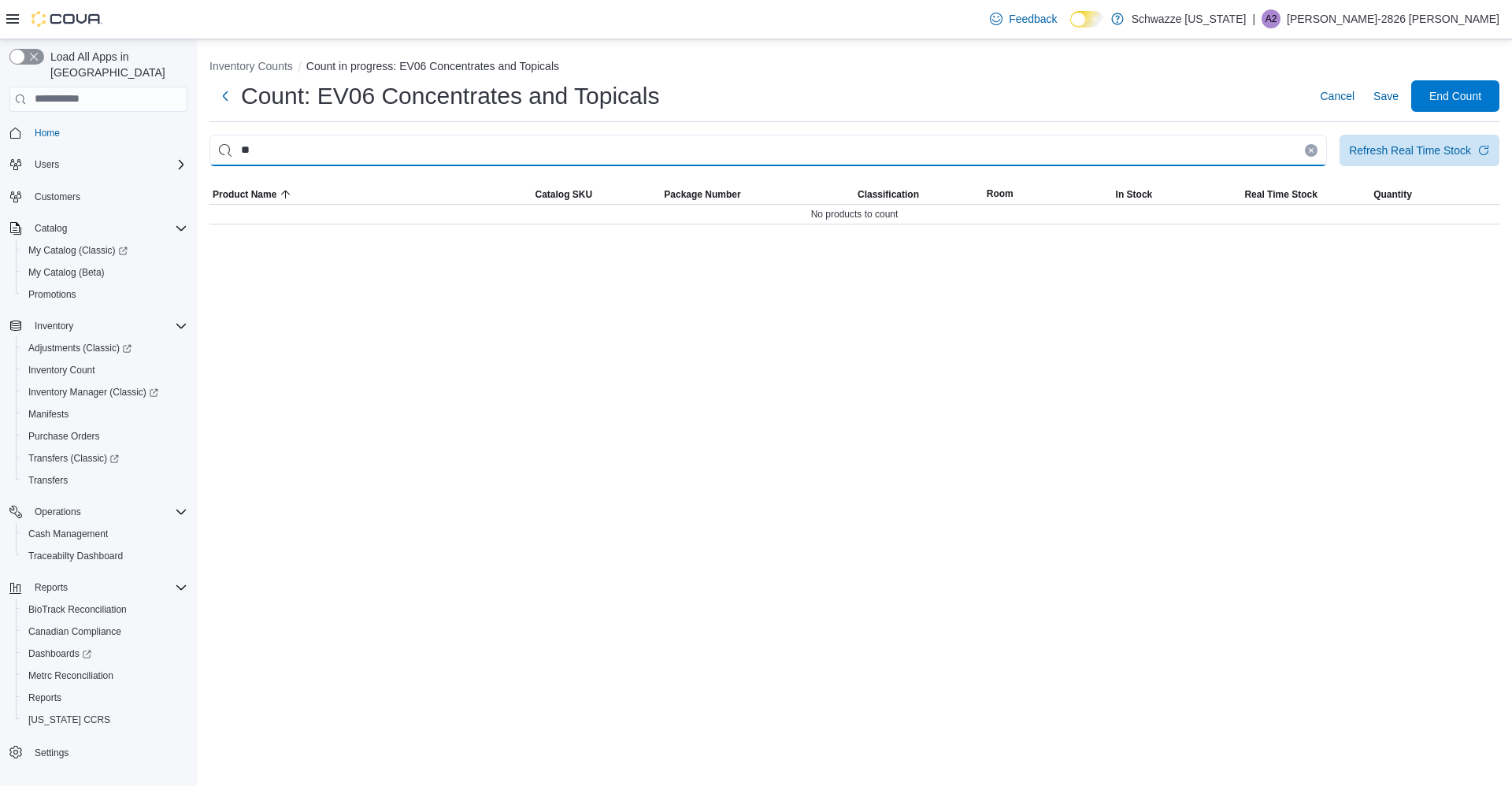
type input "*"
type input "****"
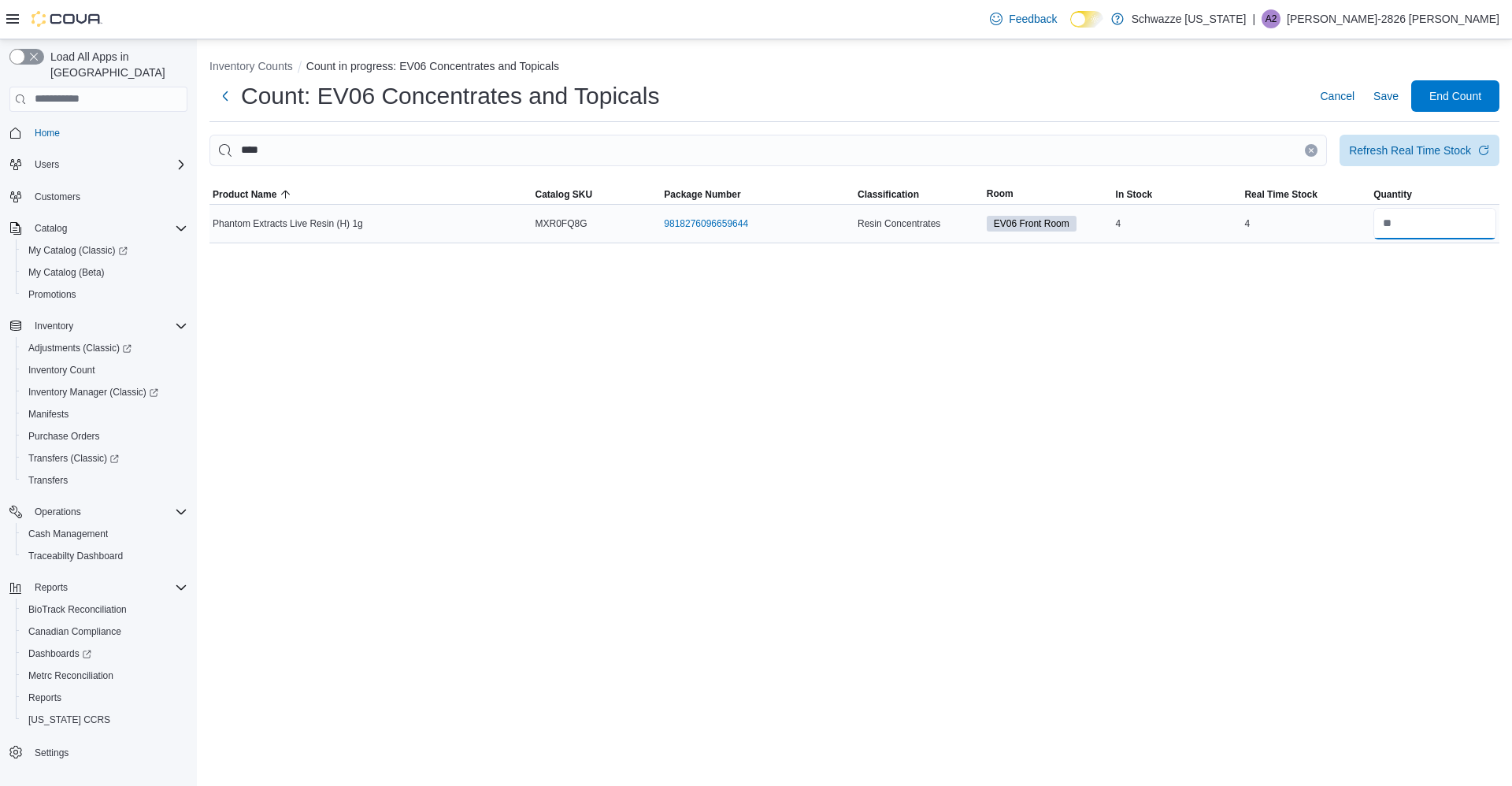
click at [1447, 236] on input "number" at bounding box center [1435, 223] width 123 height 31
type input "*"
click at [1392, 106] on span "Save" at bounding box center [1386, 95] width 25 height 31
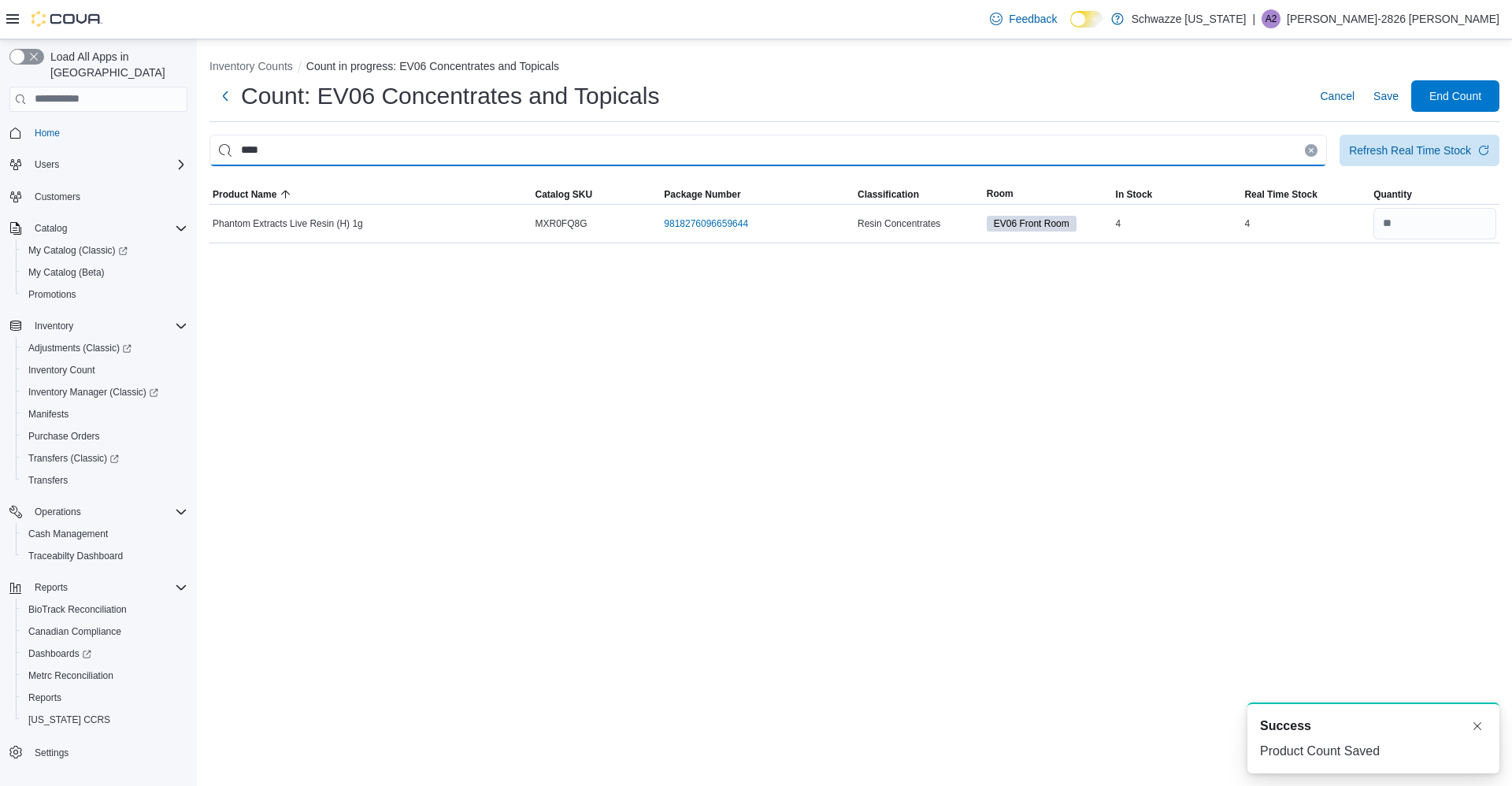
click at [1309, 140] on input "****" at bounding box center [768, 150] width 1117 height 31
click at [1311, 148] on icon "Clear input" at bounding box center [1311, 150] width 6 height 6
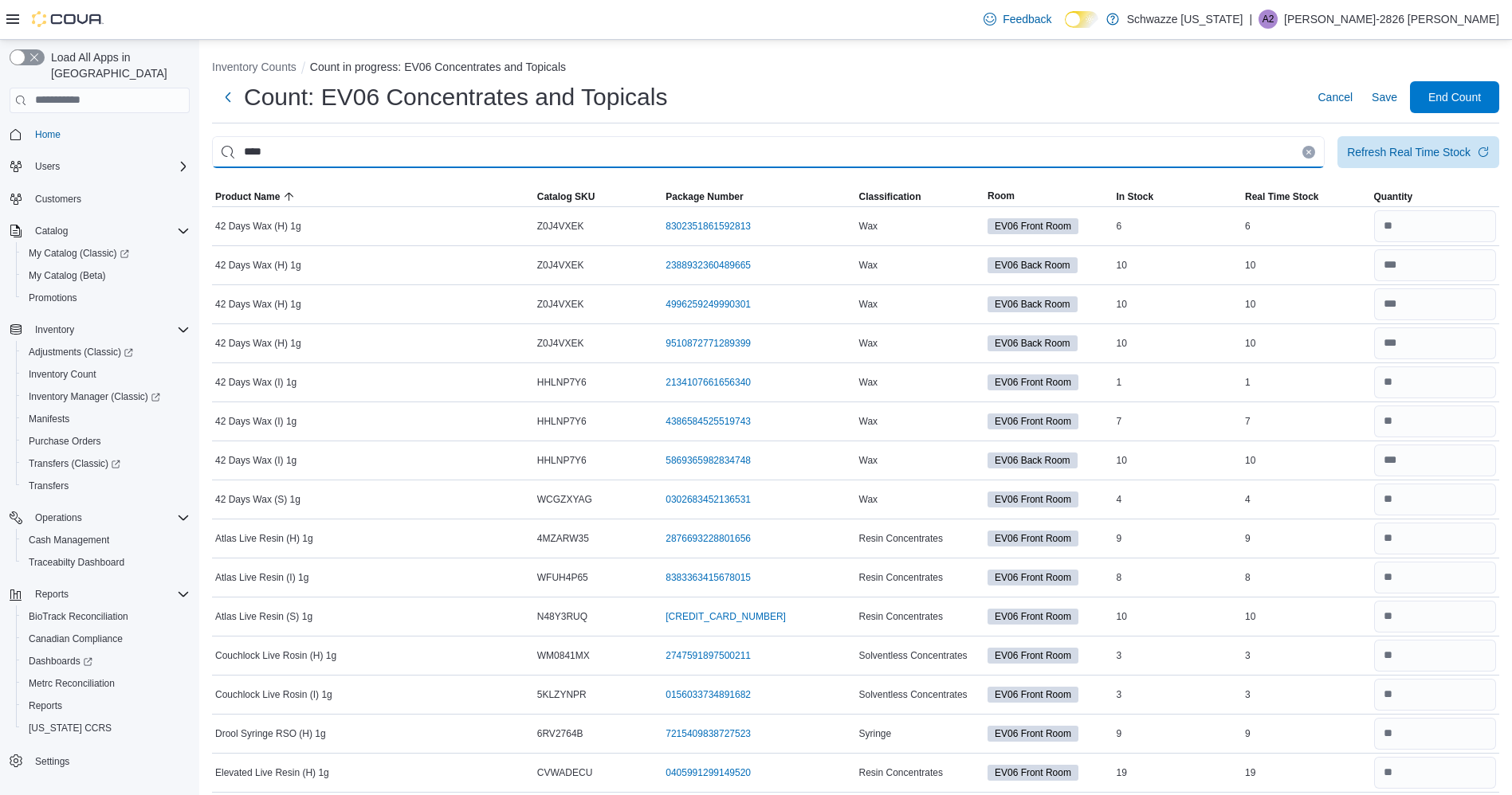
type input "****"
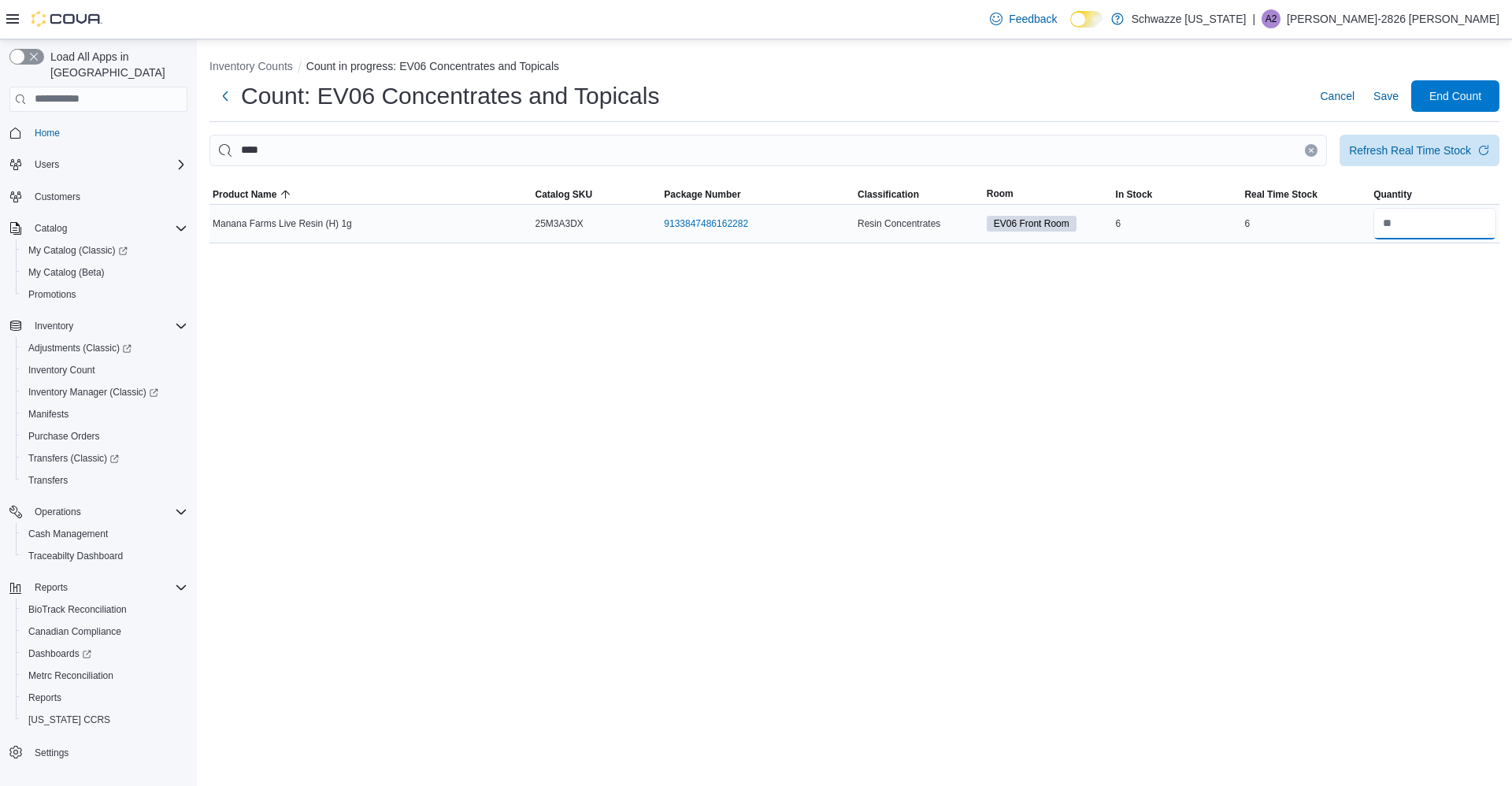
click at [1447, 220] on input "number" at bounding box center [1435, 223] width 123 height 31
type input "*"
click at [1392, 99] on span "Save" at bounding box center [1386, 96] width 25 height 16
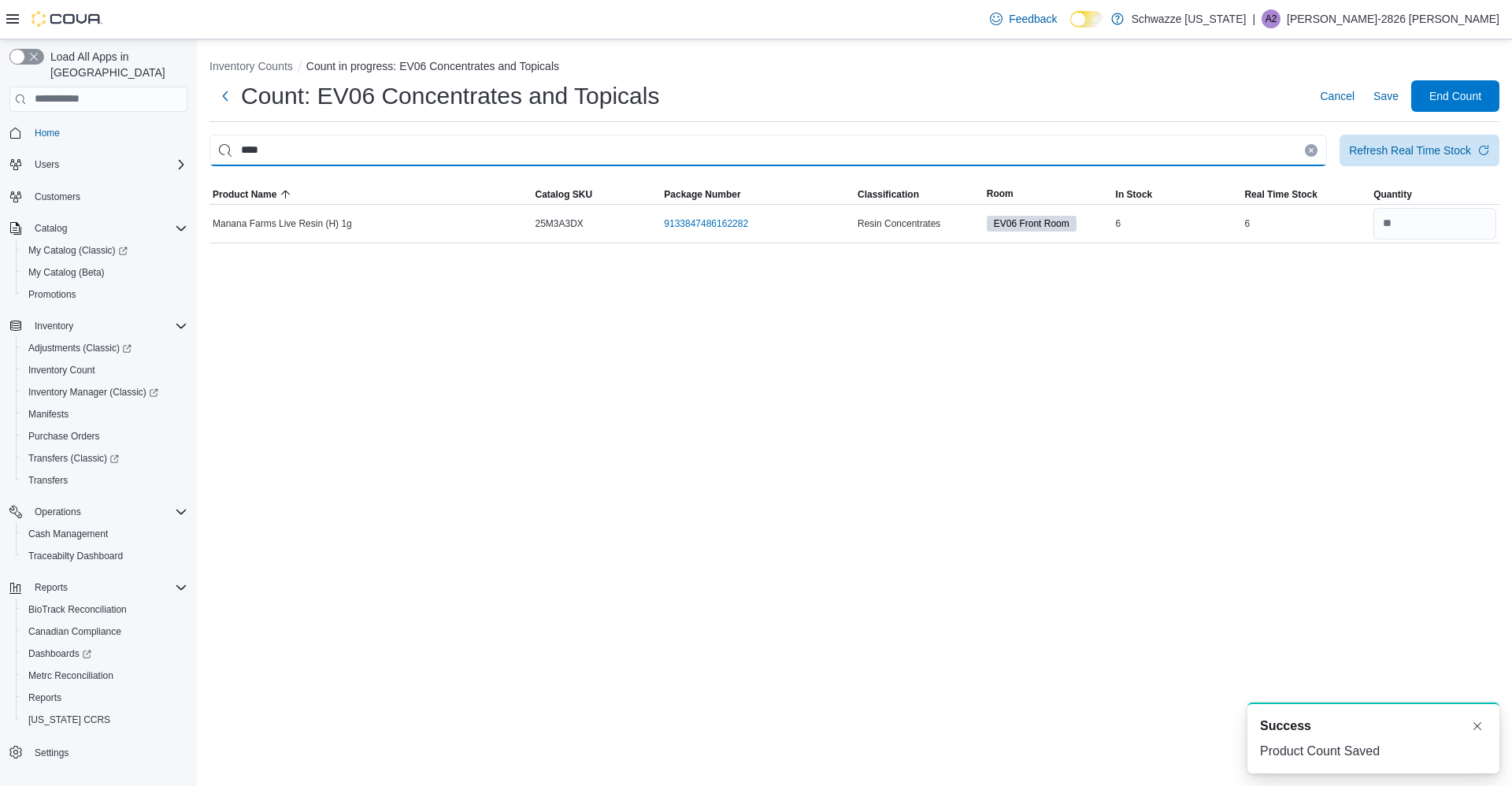
click at [1292, 150] on input "****" at bounding box center [768, 150] width 1117 height 31
click at [1311, 150] on icon "Clear input" at bounding box center [1311, 150] width 4 height 4
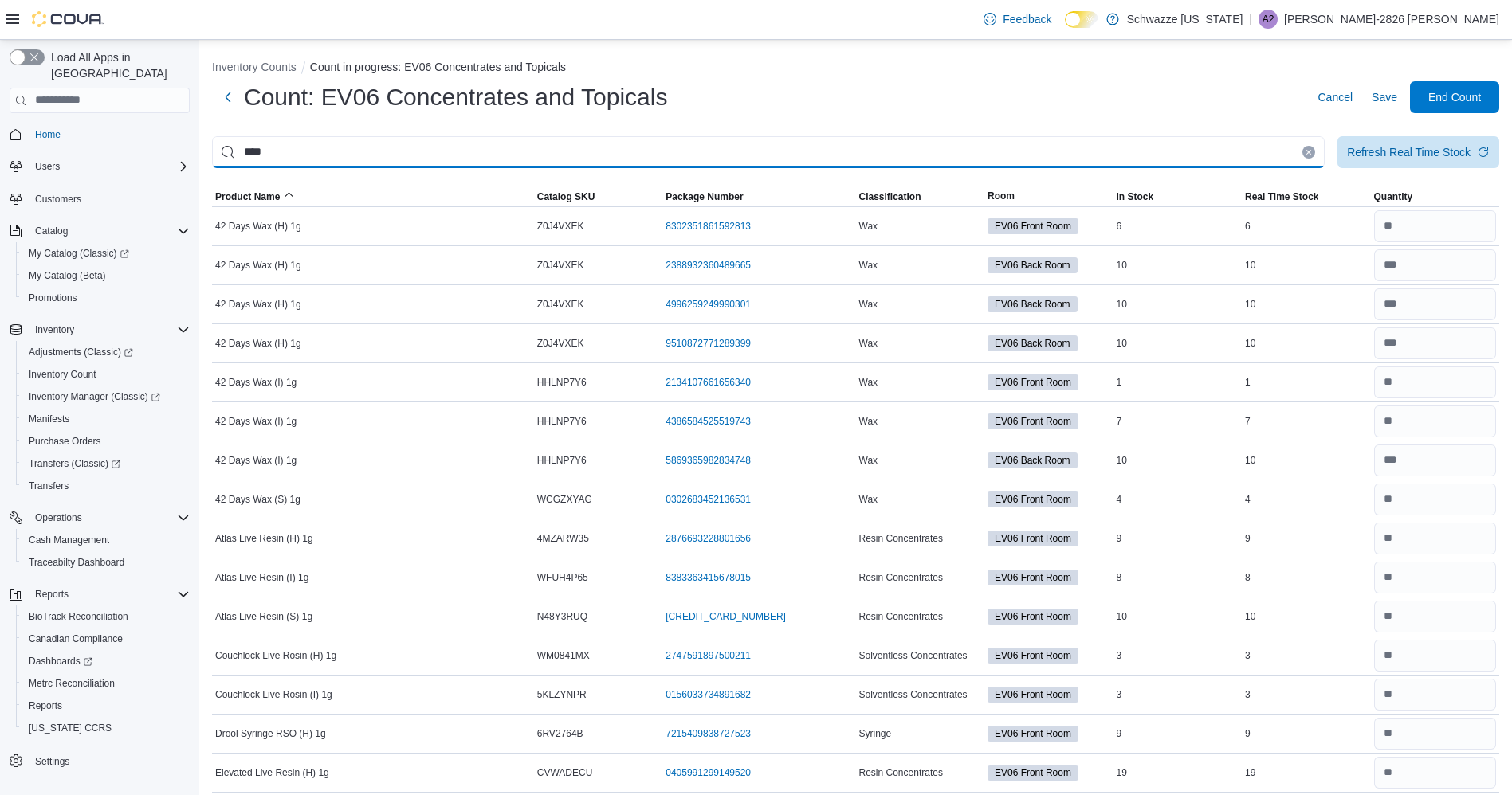
type input "****"
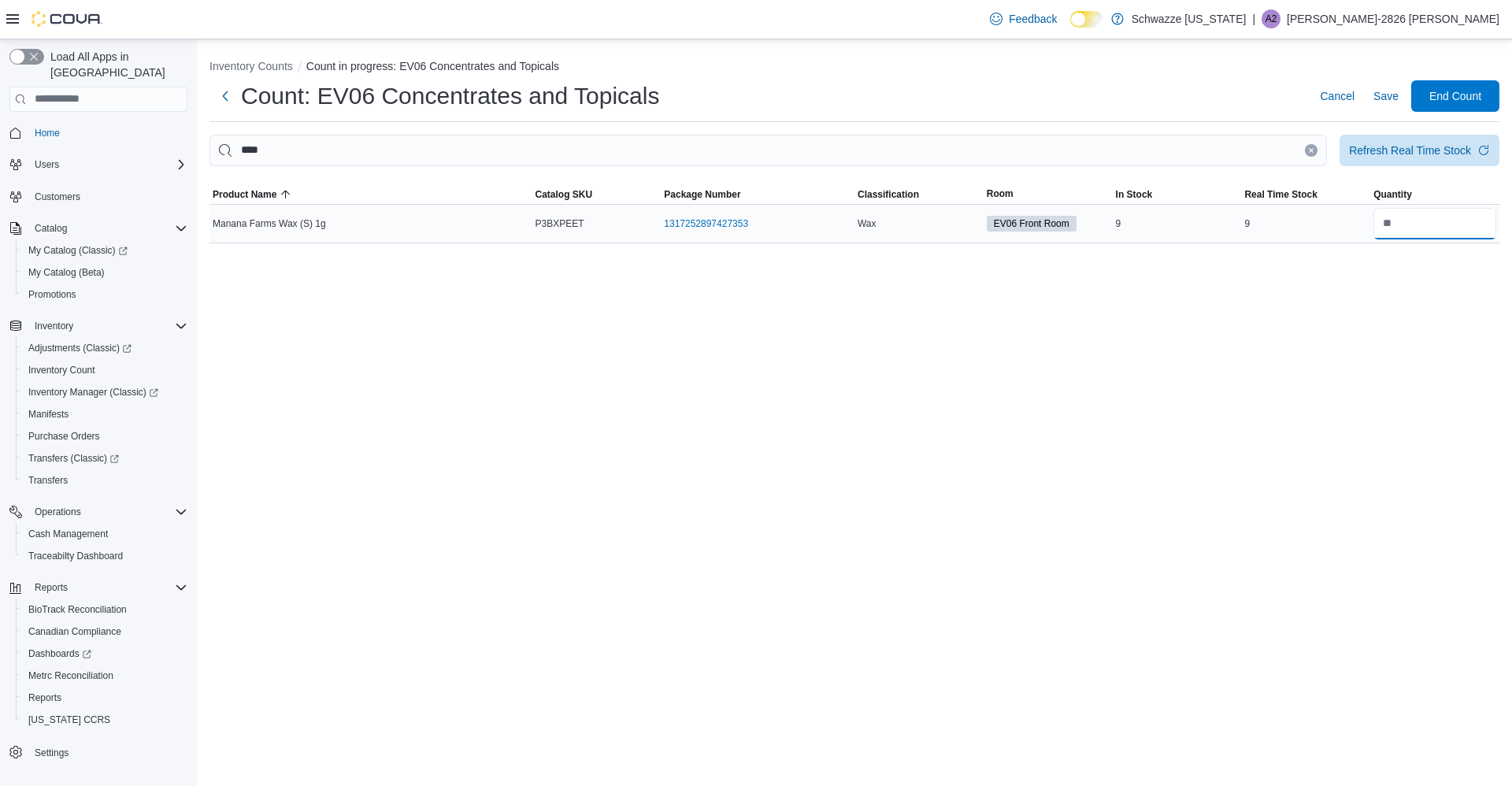
click at [1435, 231] on input "number" at bounding box center [1435, 223] width 123 height 31
type input "*"
click at [1389, 107] on span "Save" at bounding box center [1386, 95] width 25 height 31
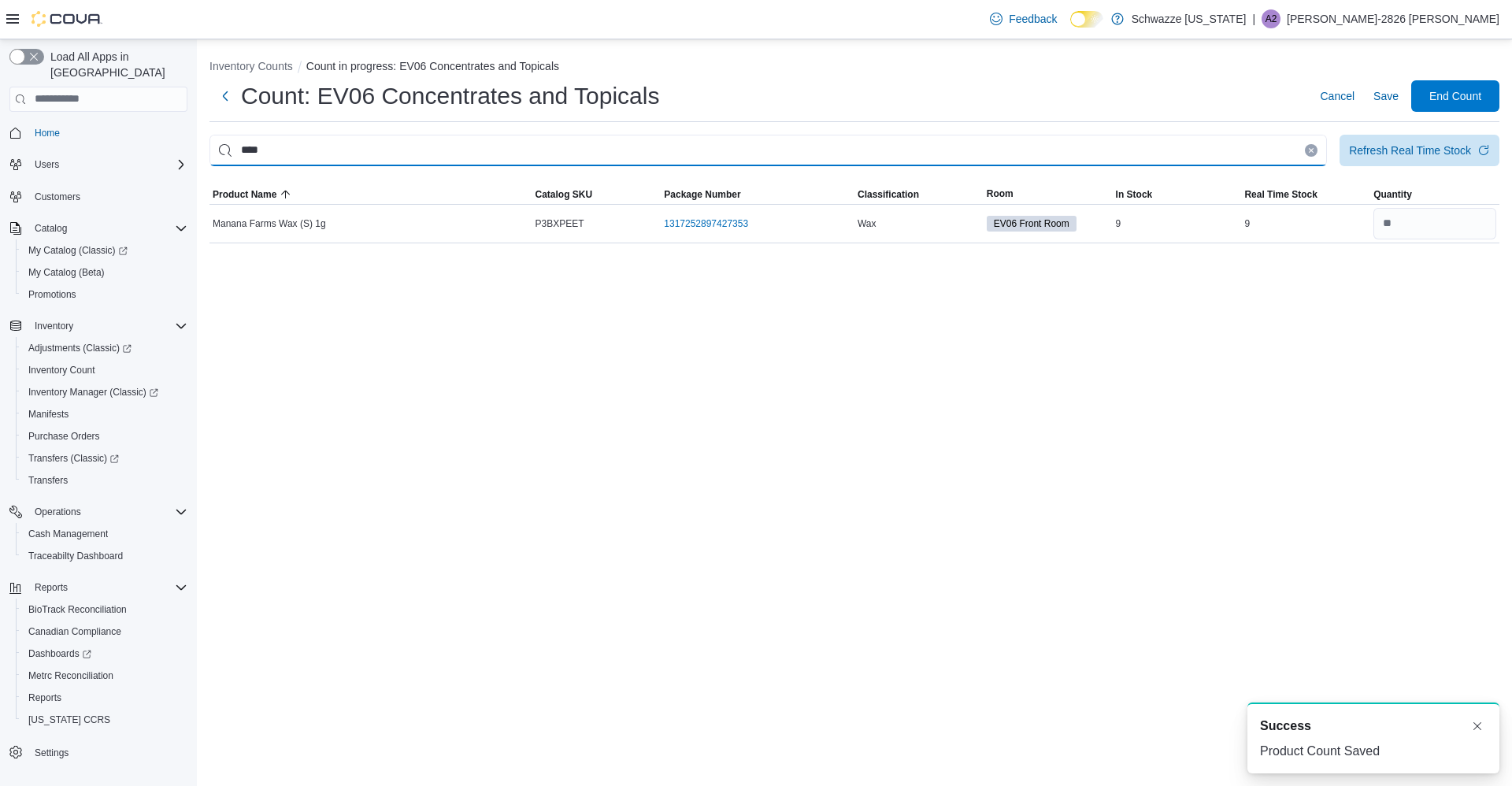
click at [1310, 139] on input "****" at bounding box center [768, 150] width 1117 height 31
click at [1309, 150] on icon "Clear input" at bounding box center [1311, 150] width 6 height 6
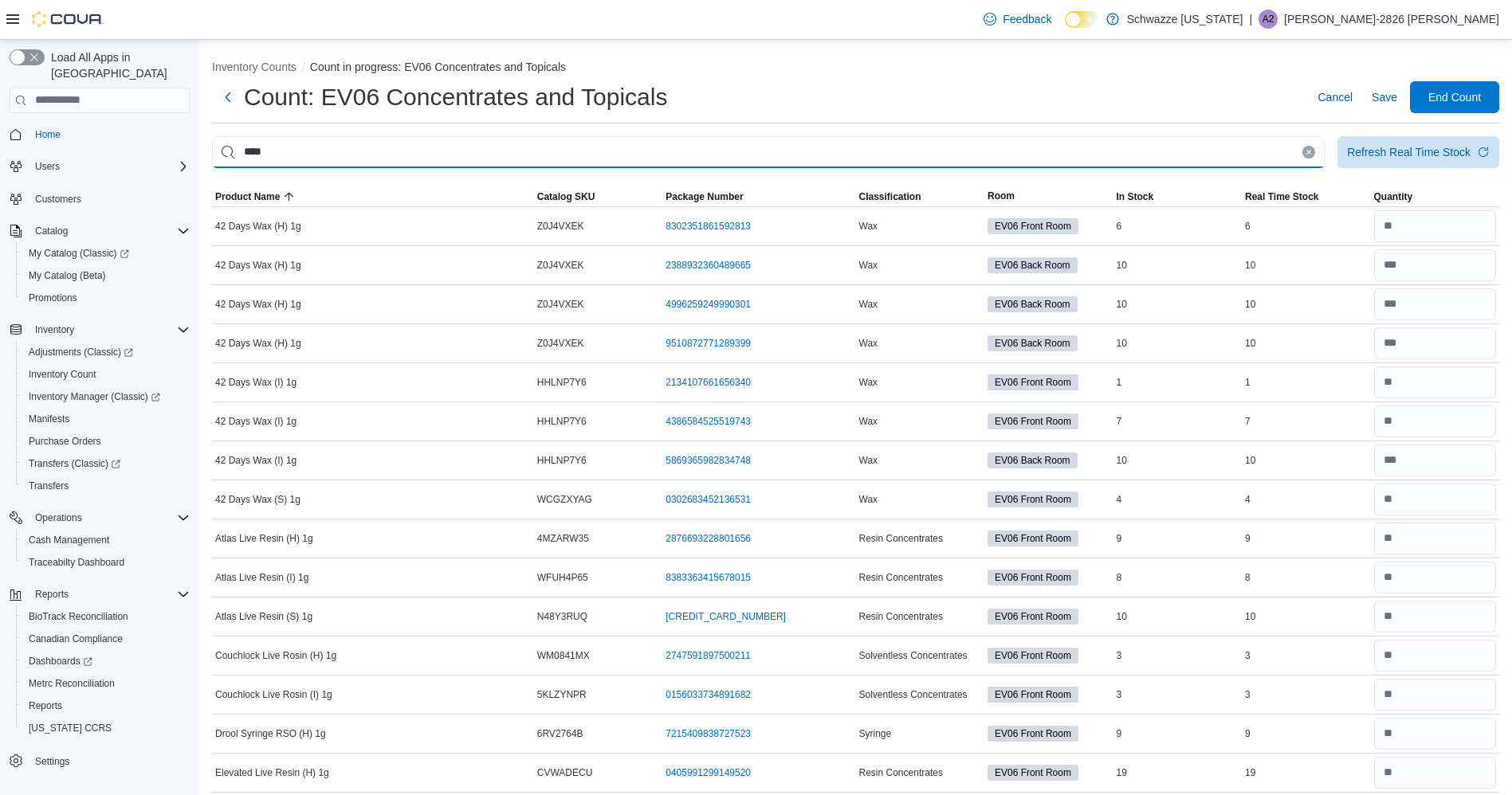
type input "****"
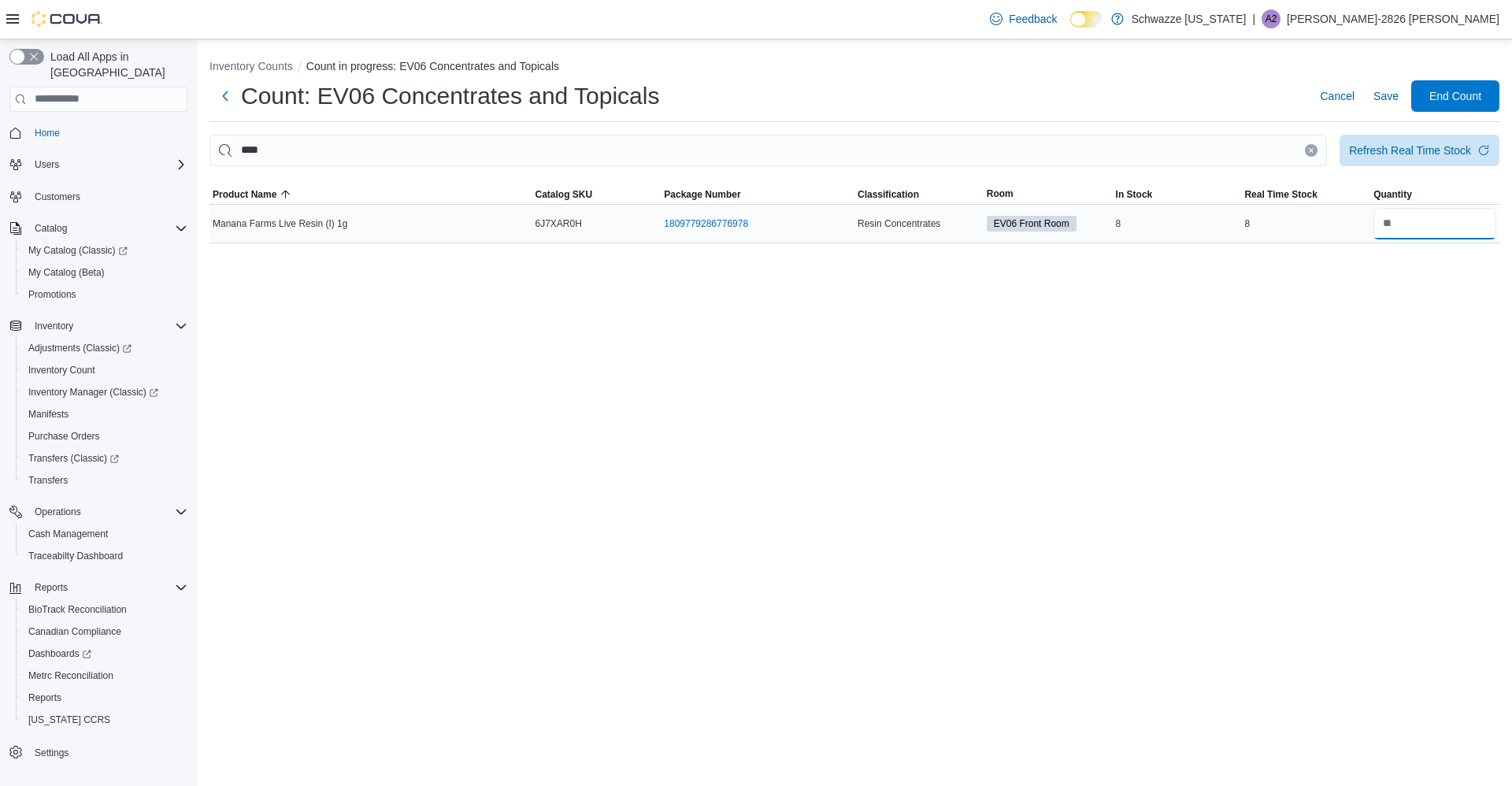
click at [1452, 220] on input "number" at bounding box center [1435, 223] width 123 height 31
type input "*"
click at [1385, 104] on span "Save" at bounding box center [1386, 95] width 25 height 31
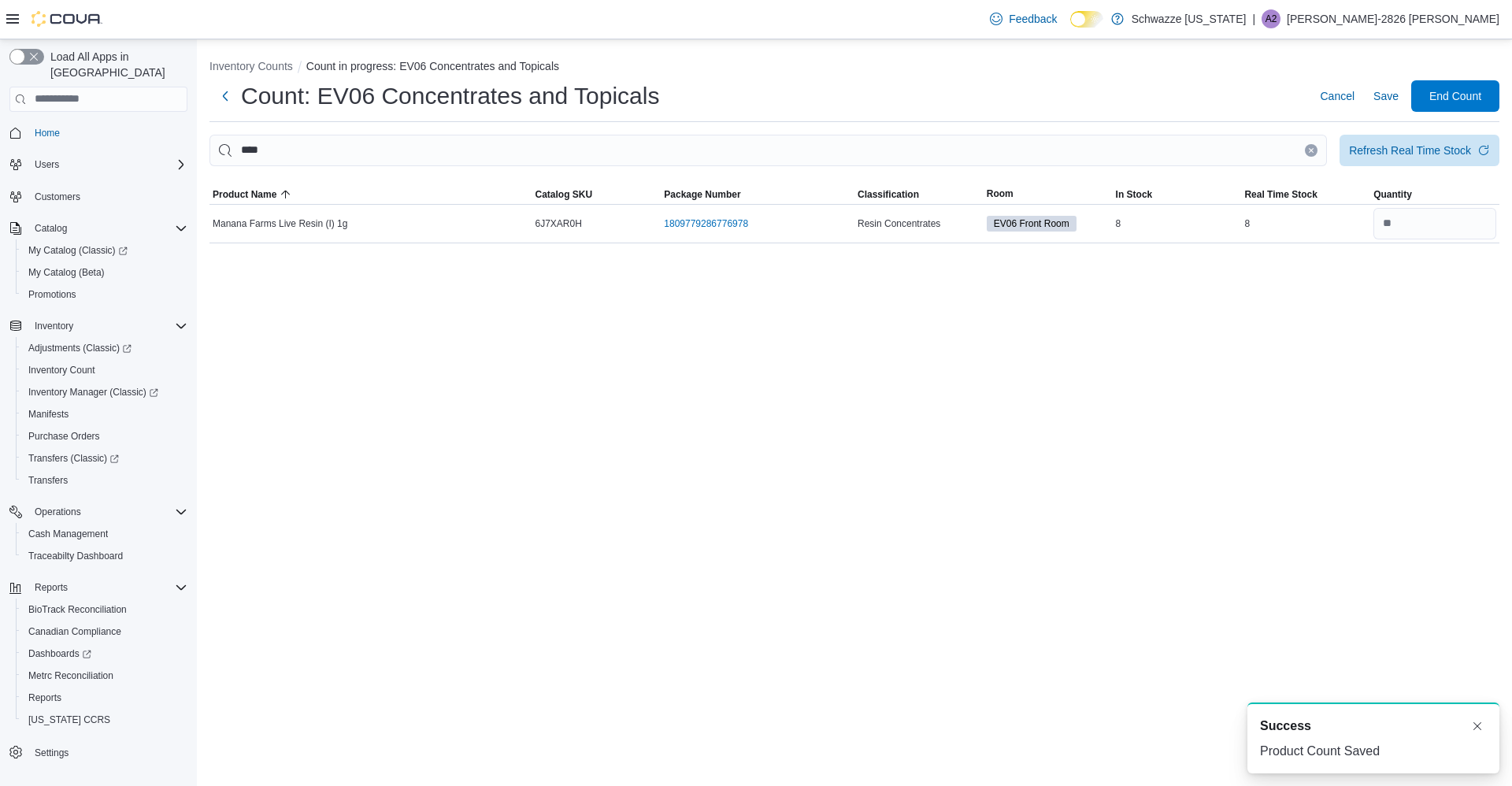
click at [1315, 154] on button "Clear input" at bounding box center [1311, 150] width 12 height 12
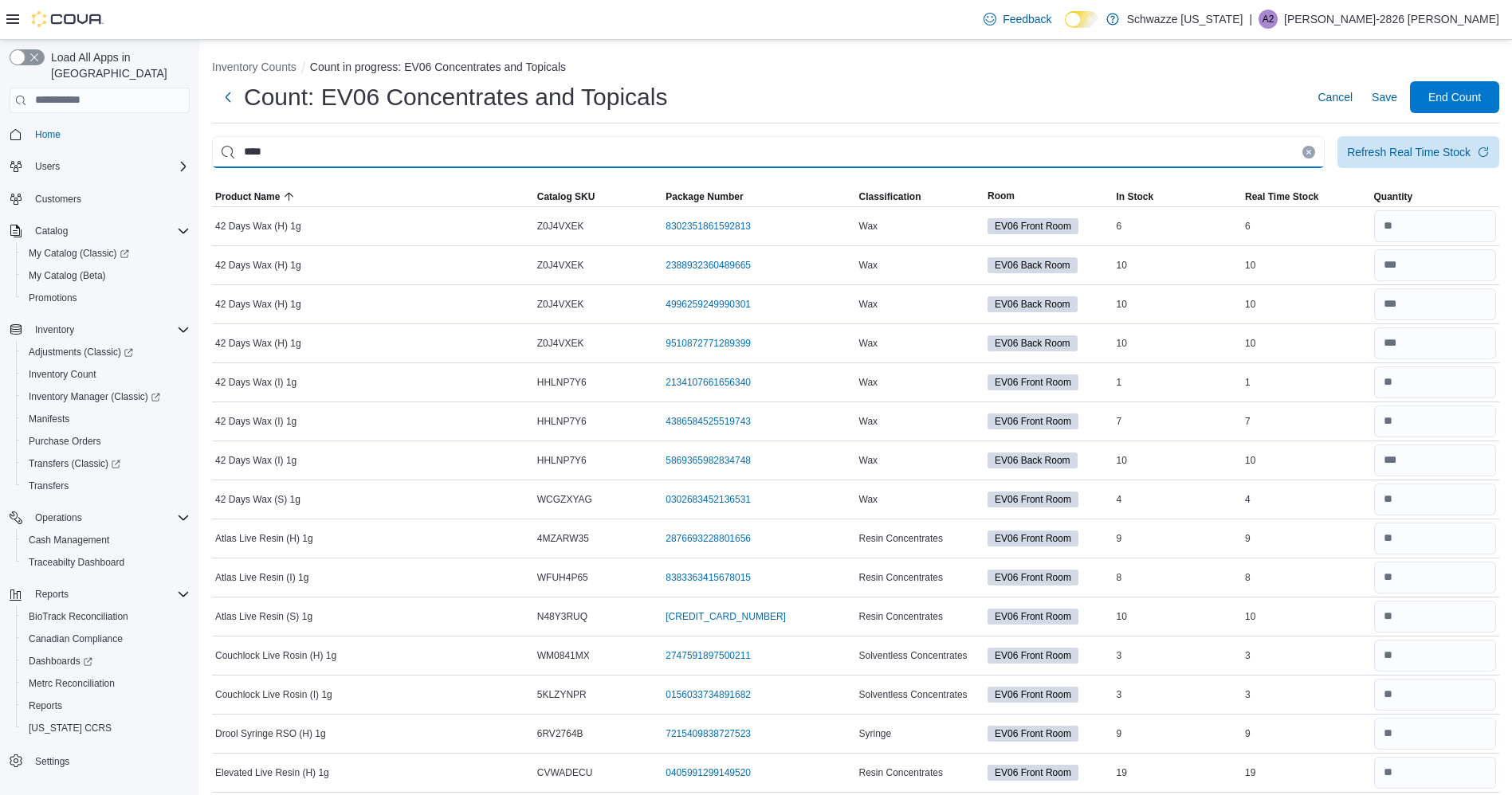
type input "****"
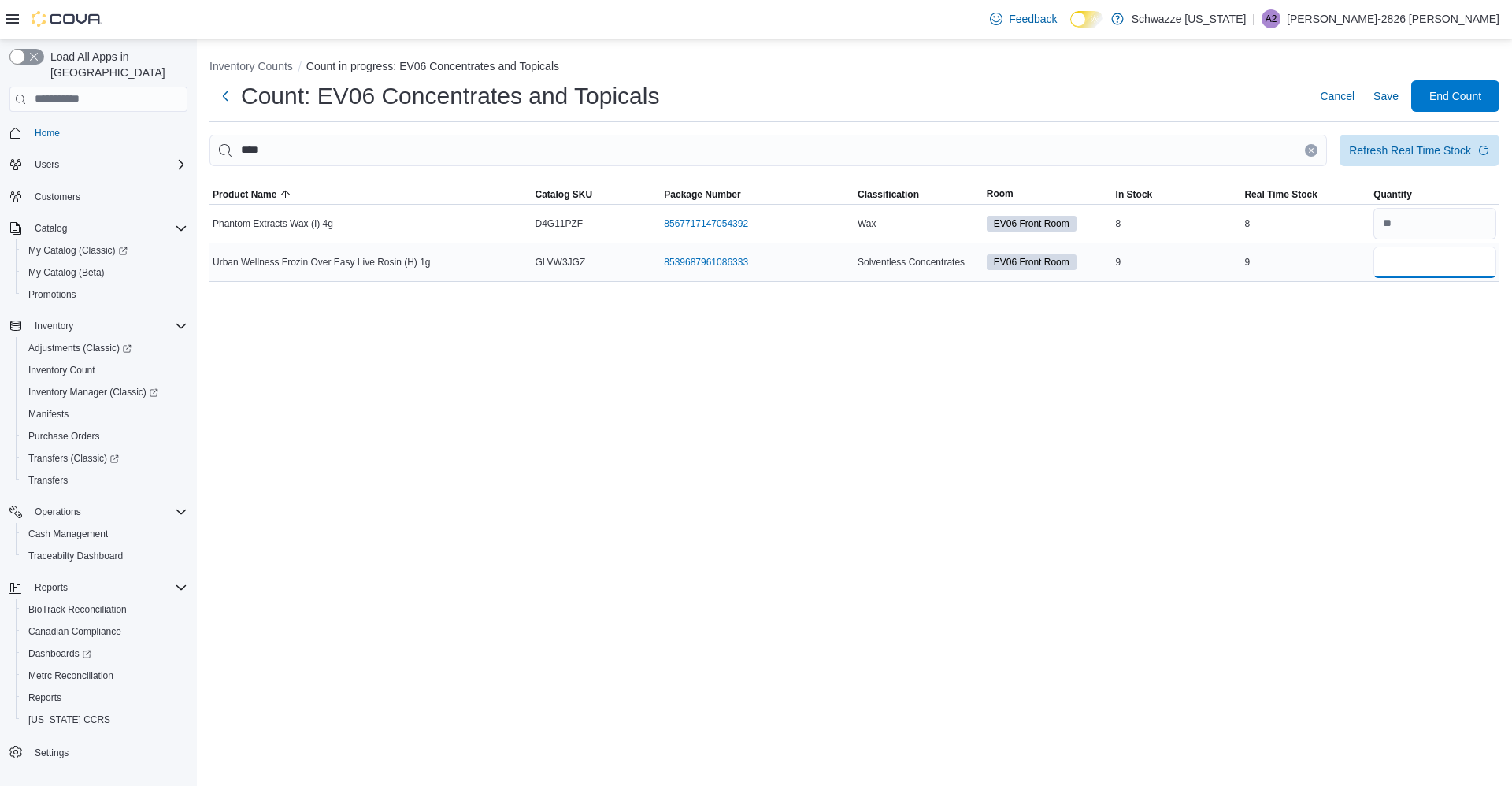
click at [1440, 258] on input "number" at bounding box center [1435, 261] width 123 height 31
type input "*"
click at [1390, 107] on span "Save" at bounding box center [1386, 95] width 25 height 31
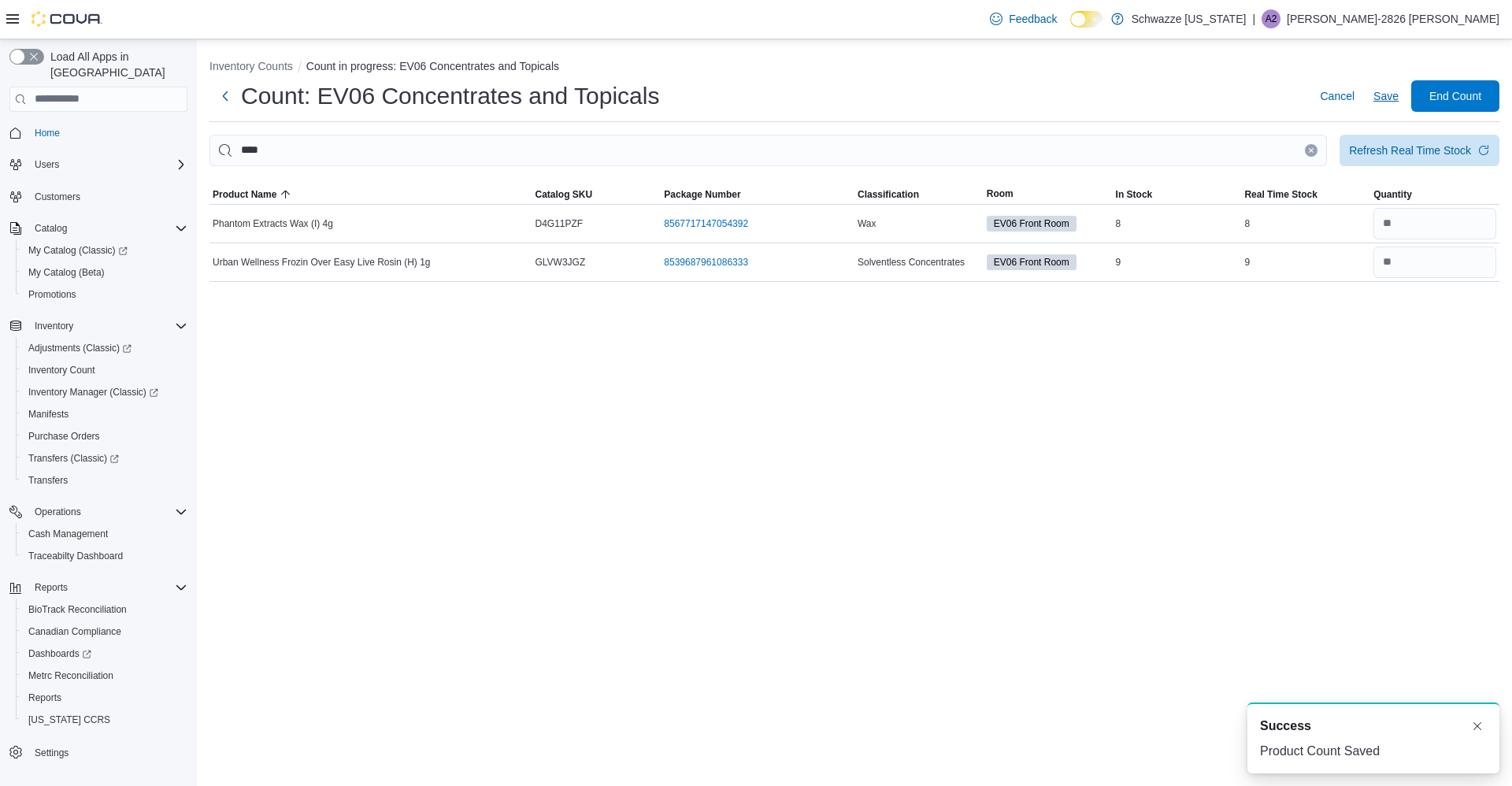
click at [1311, 149] on icon "Clear input" at bounding box center [1311, 150] width 4 height 4
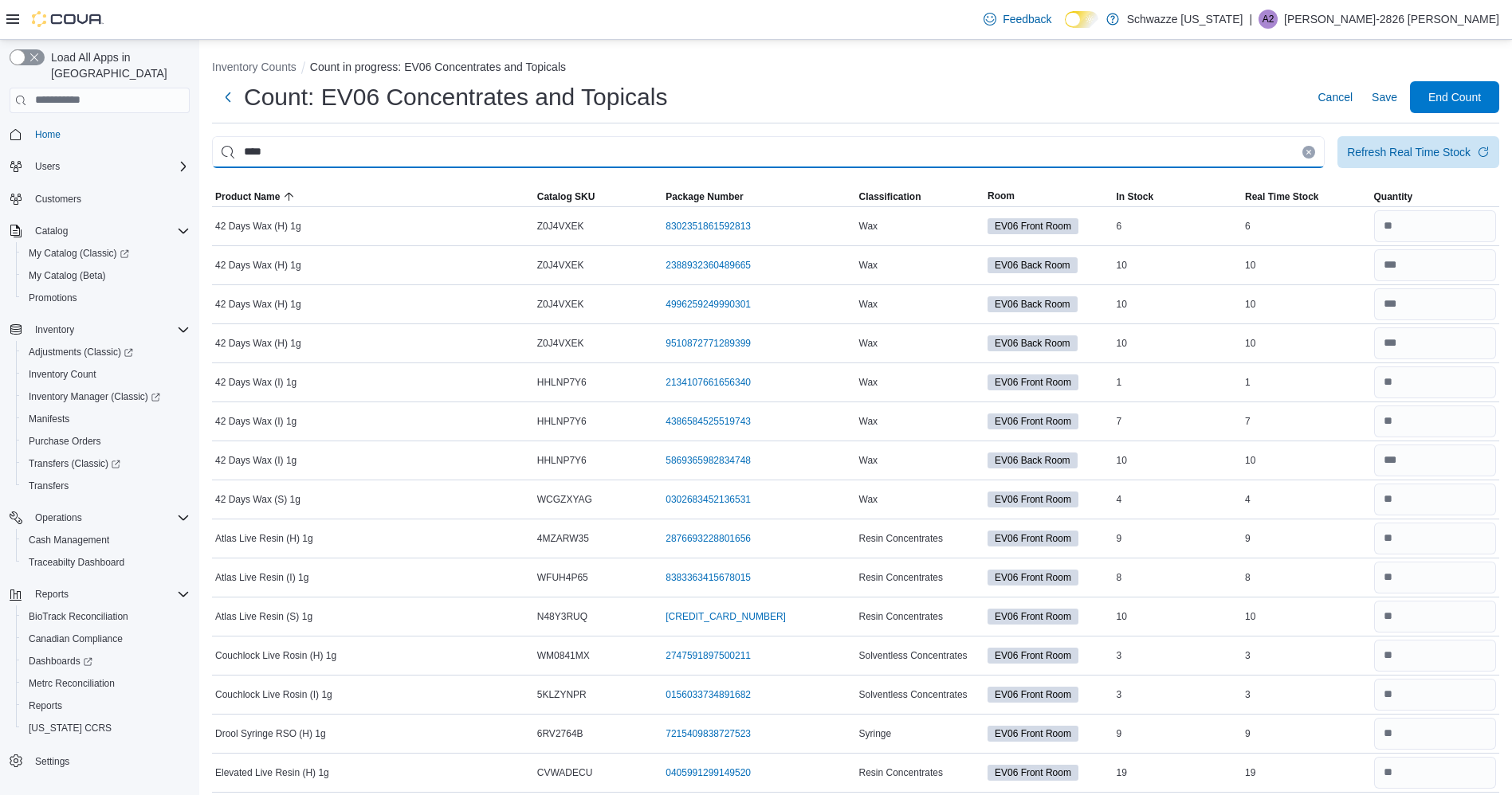
type input "****"
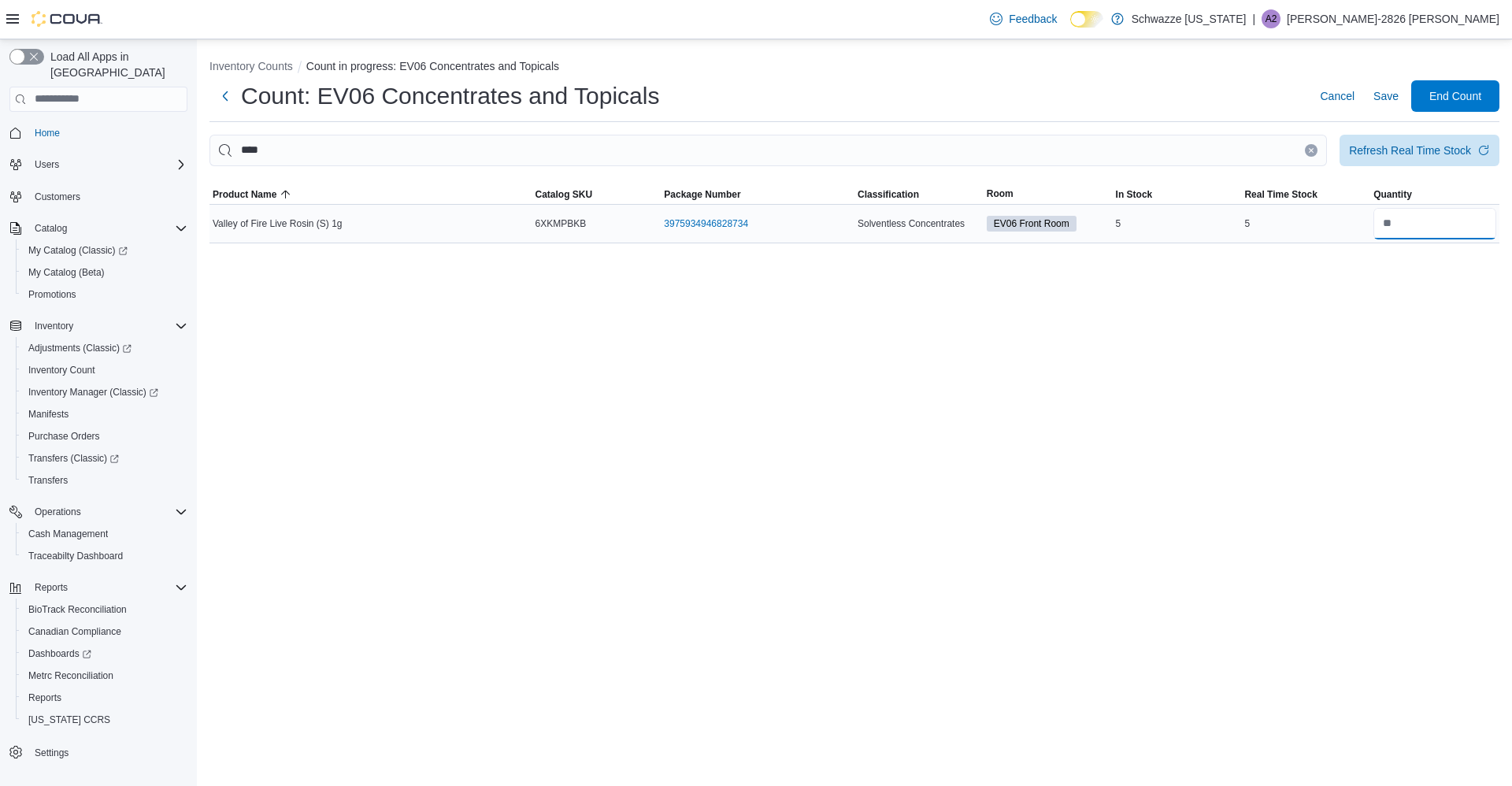
click at [1452, 226] on input "number" at bounding box center [1435, 223] width 123 height 31
type input "*"
click at [1389, 106] on span "Save" at bounding box center [1386, 95] width 25 height 31
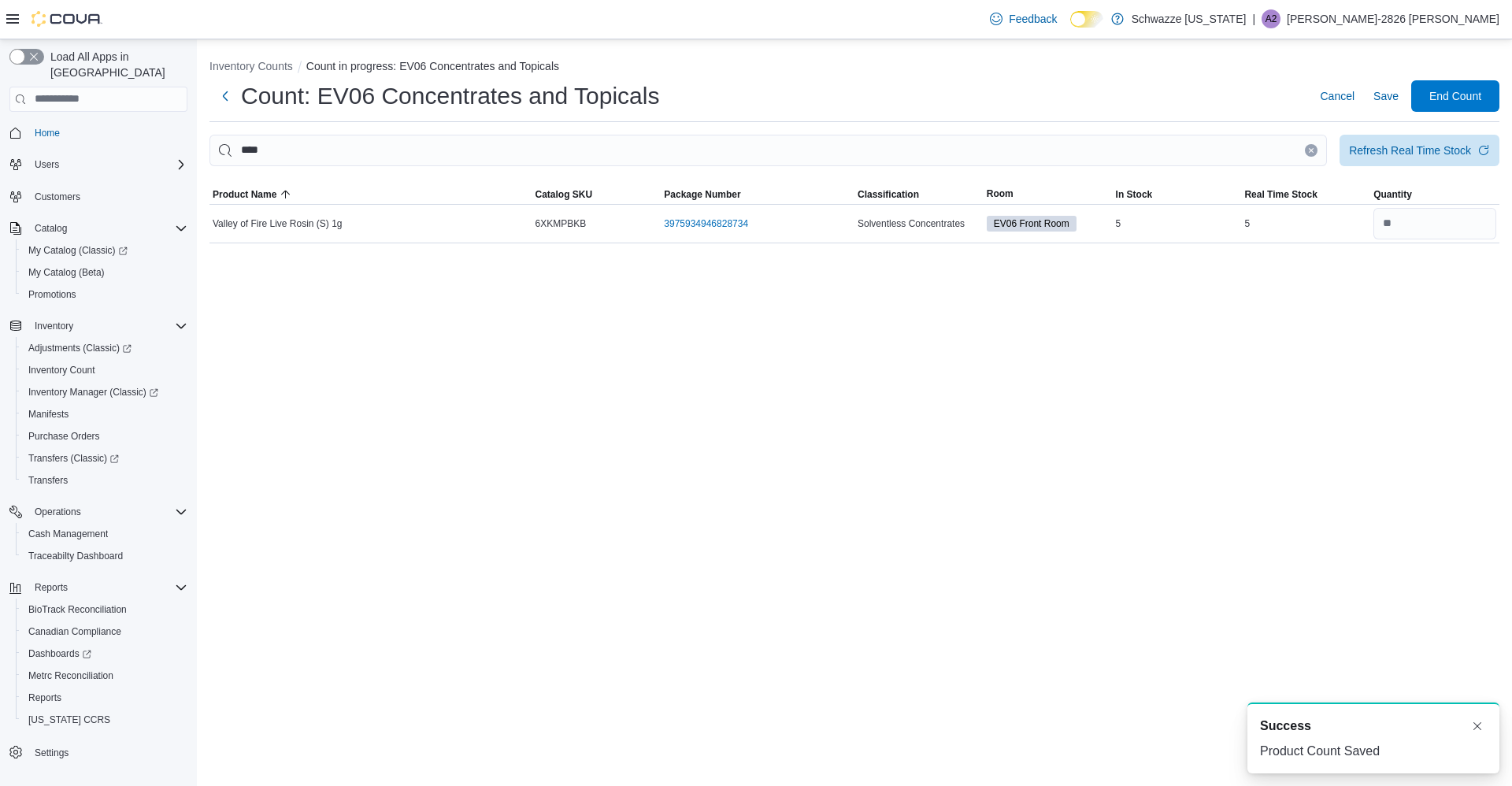
click at [1310, 148] on icon "Clear input" at bounding box center [1311, 150] width 6 height 6
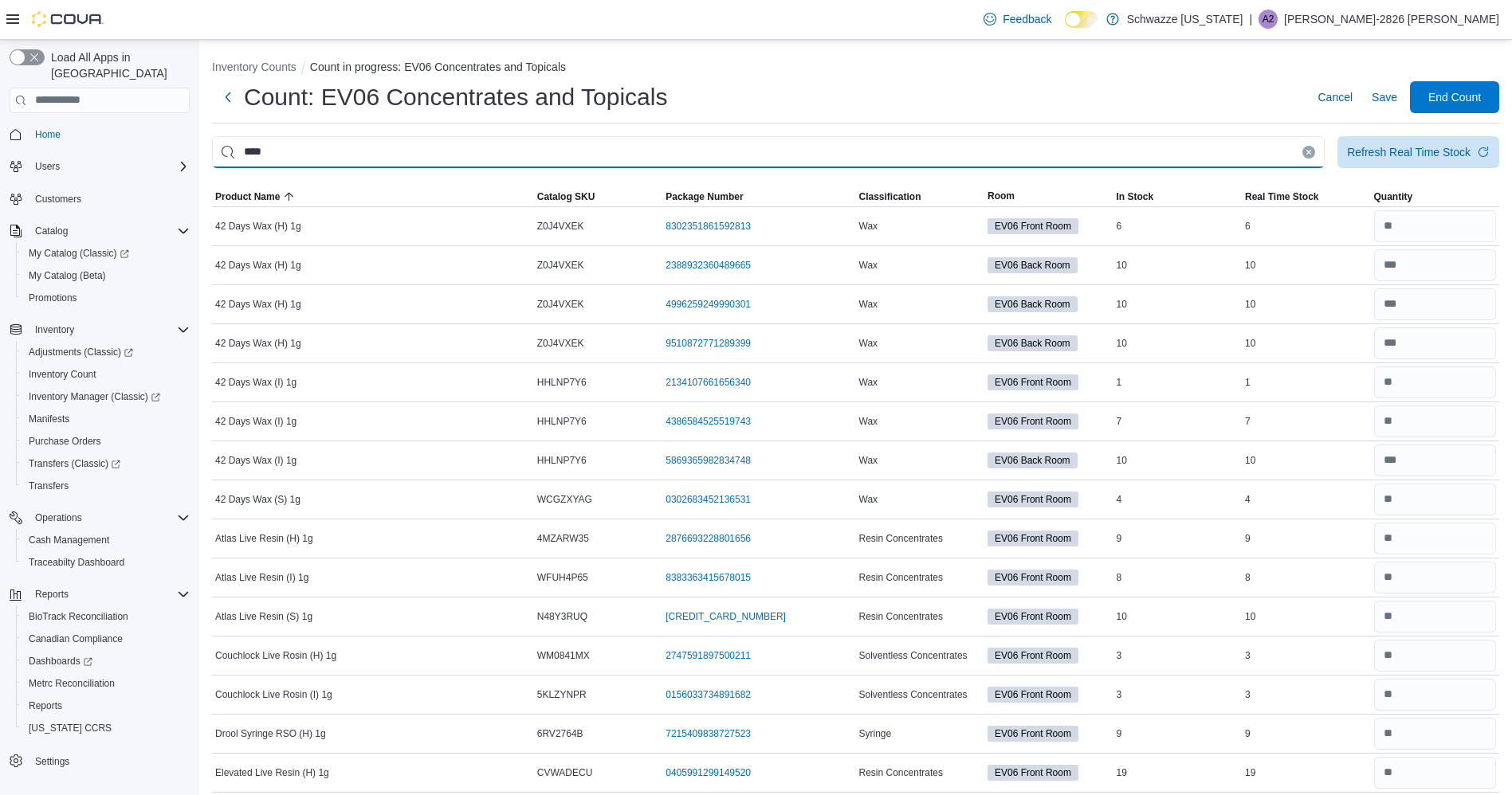
type input "****"
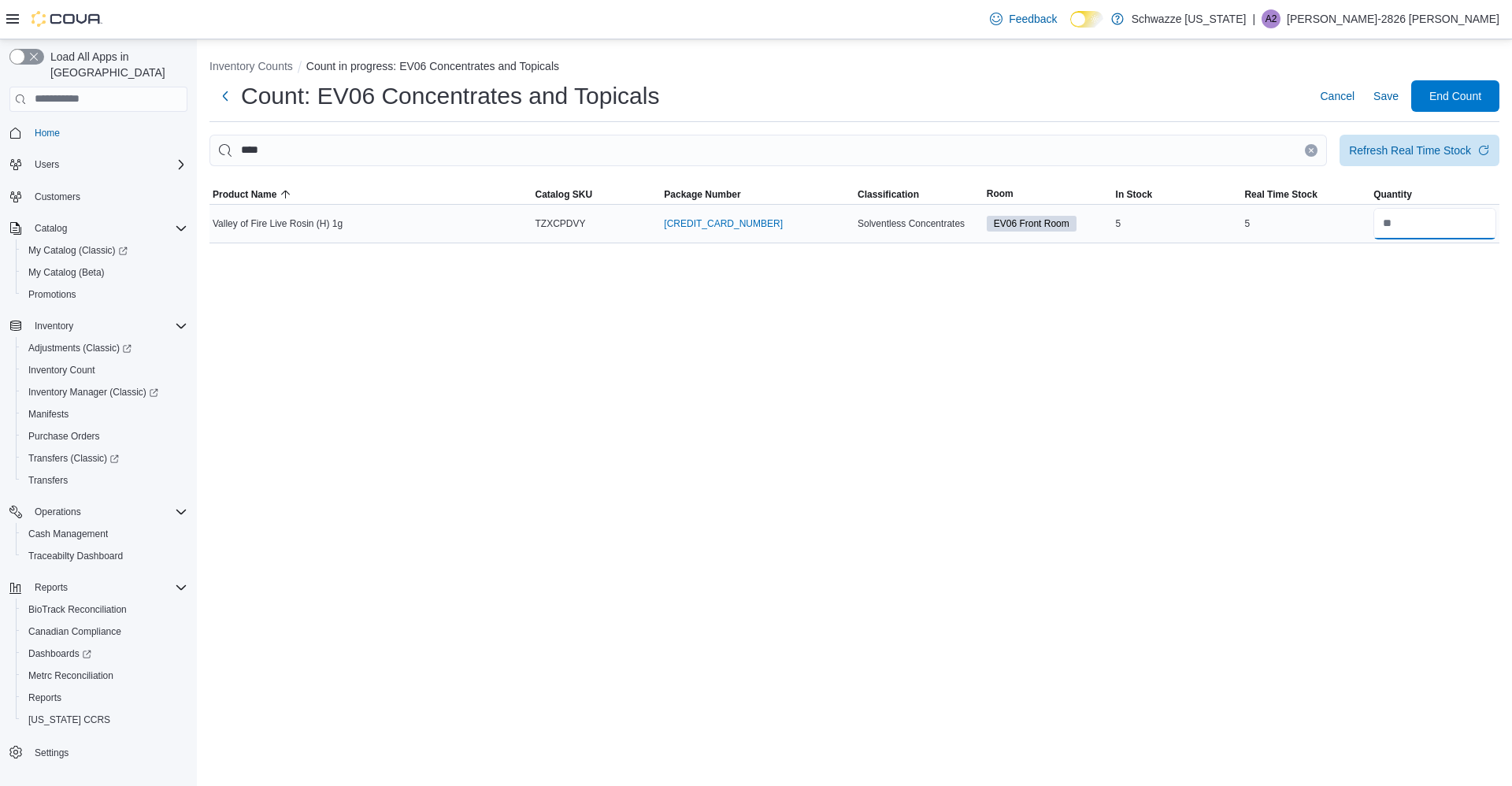
click at [1438, 219] on input "number" at bounding box center [1435, 223] width 123 height 31
type input "*"
click at [1385, 100] on span "Save" at bounding box center [1386, 96] width 25 height 16
click at [1311, 150] on icon "Clear input" at bounding box center [1311, 150] width 4 height 4
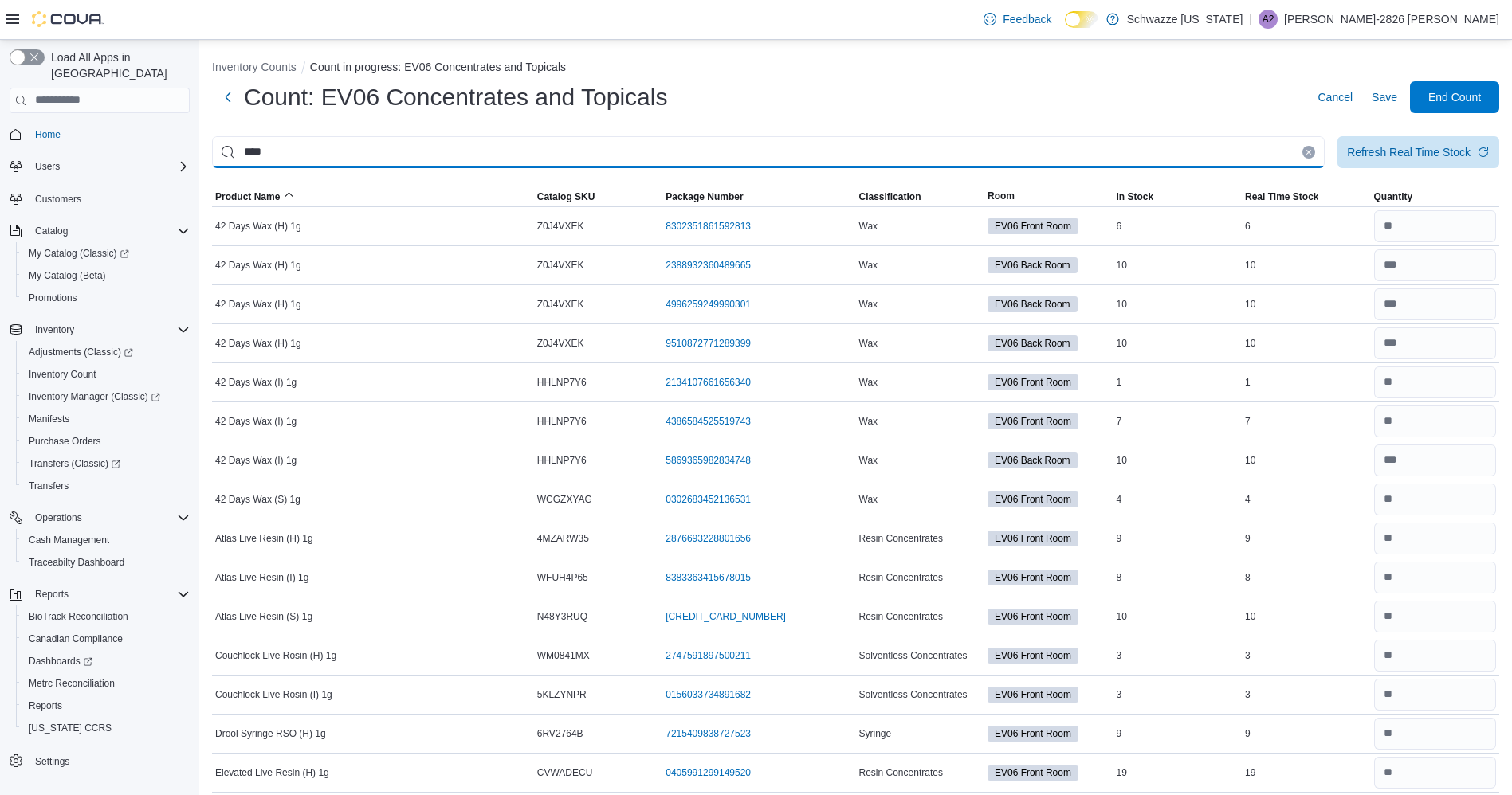
type input "****"
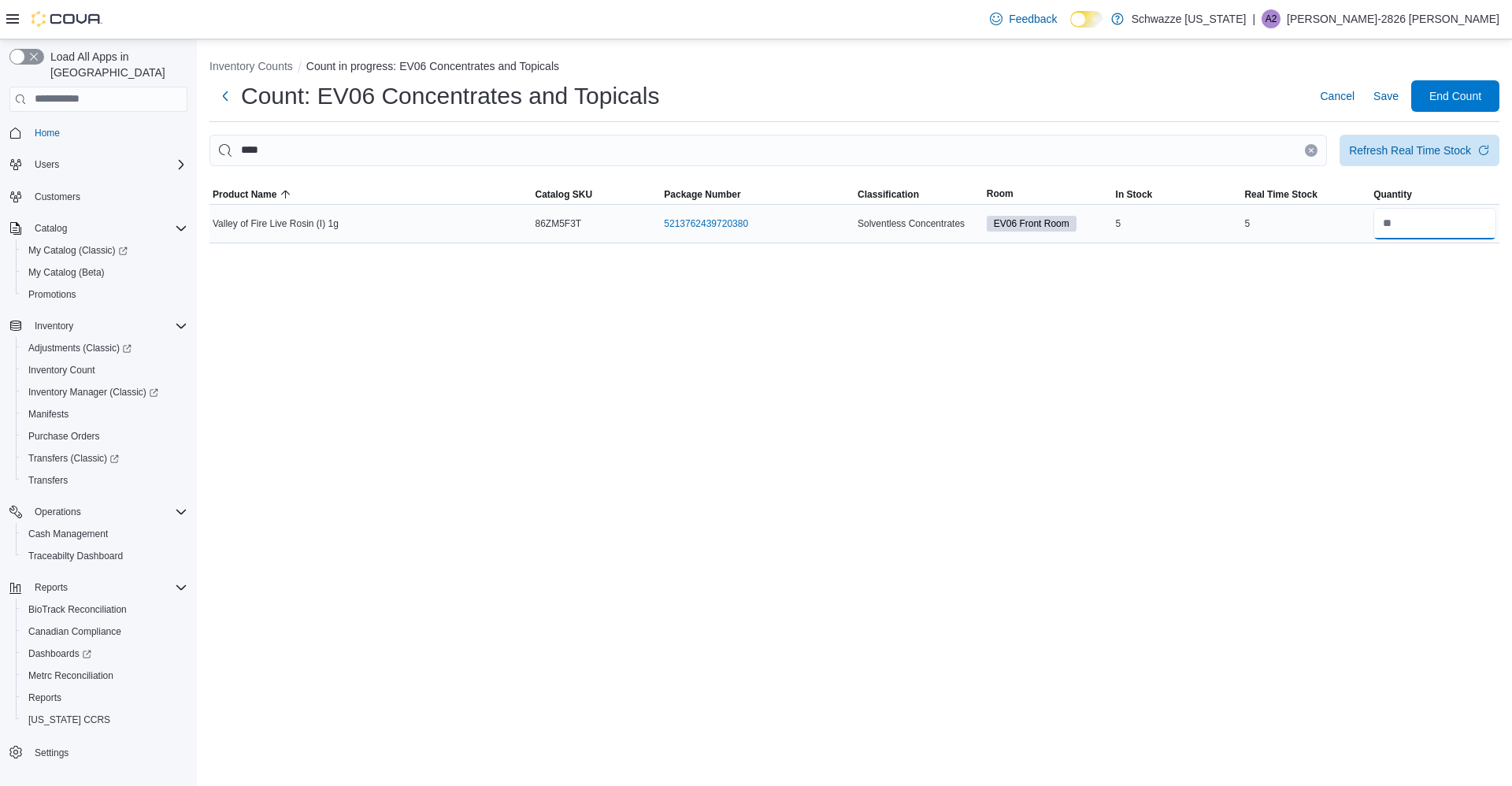
click at [1449, 230] on input "number" at bounding box center [1435, 223] width 123 height 31
type input "*"
click at [1389, 98] on span "Save" at bounding box center [1386, 96] width 25 height 16
click at [1311, 150] on icon "Clear input" at bounding box center [1311, 150] width 4 height 4
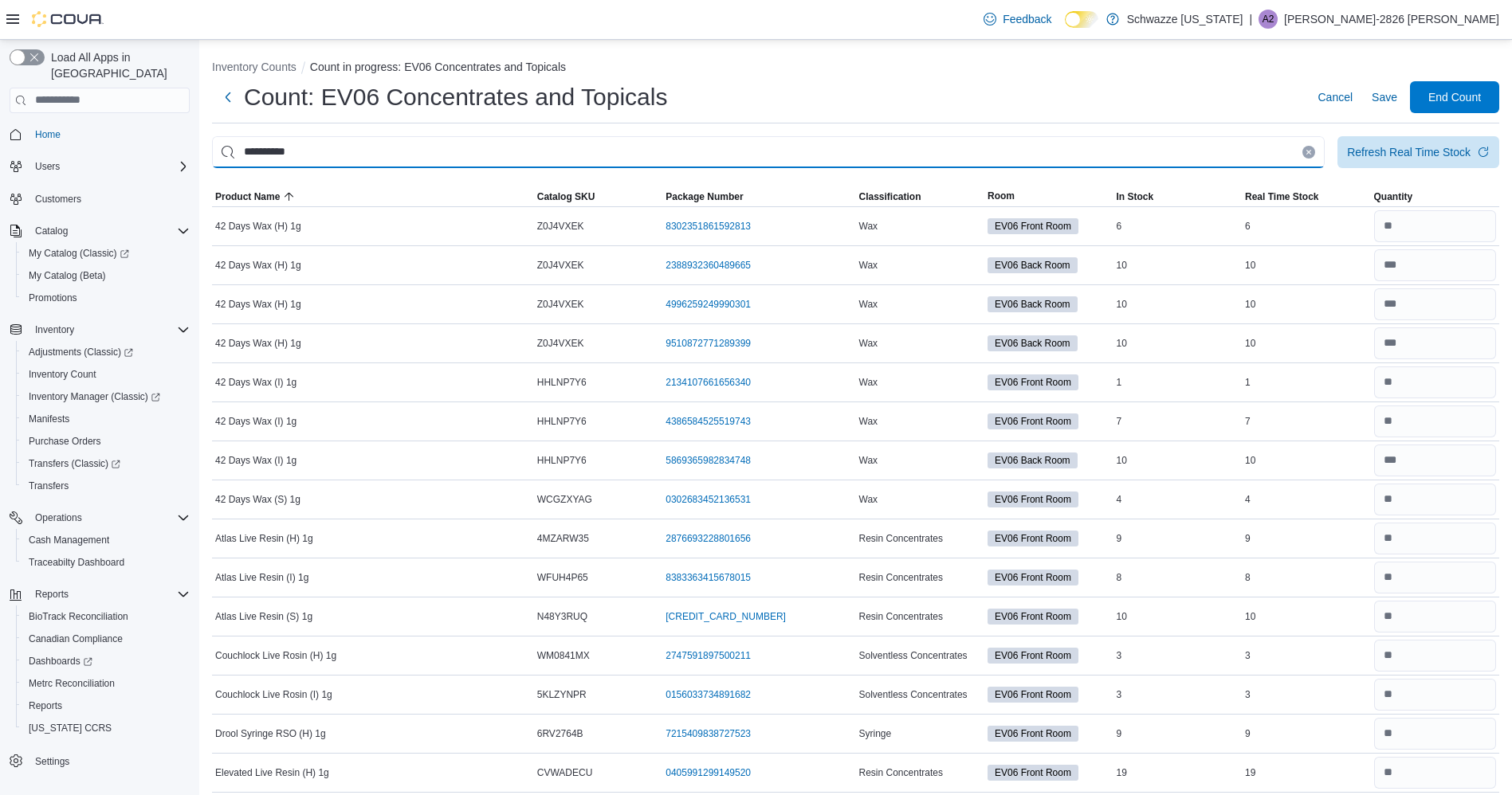
type input "**********"
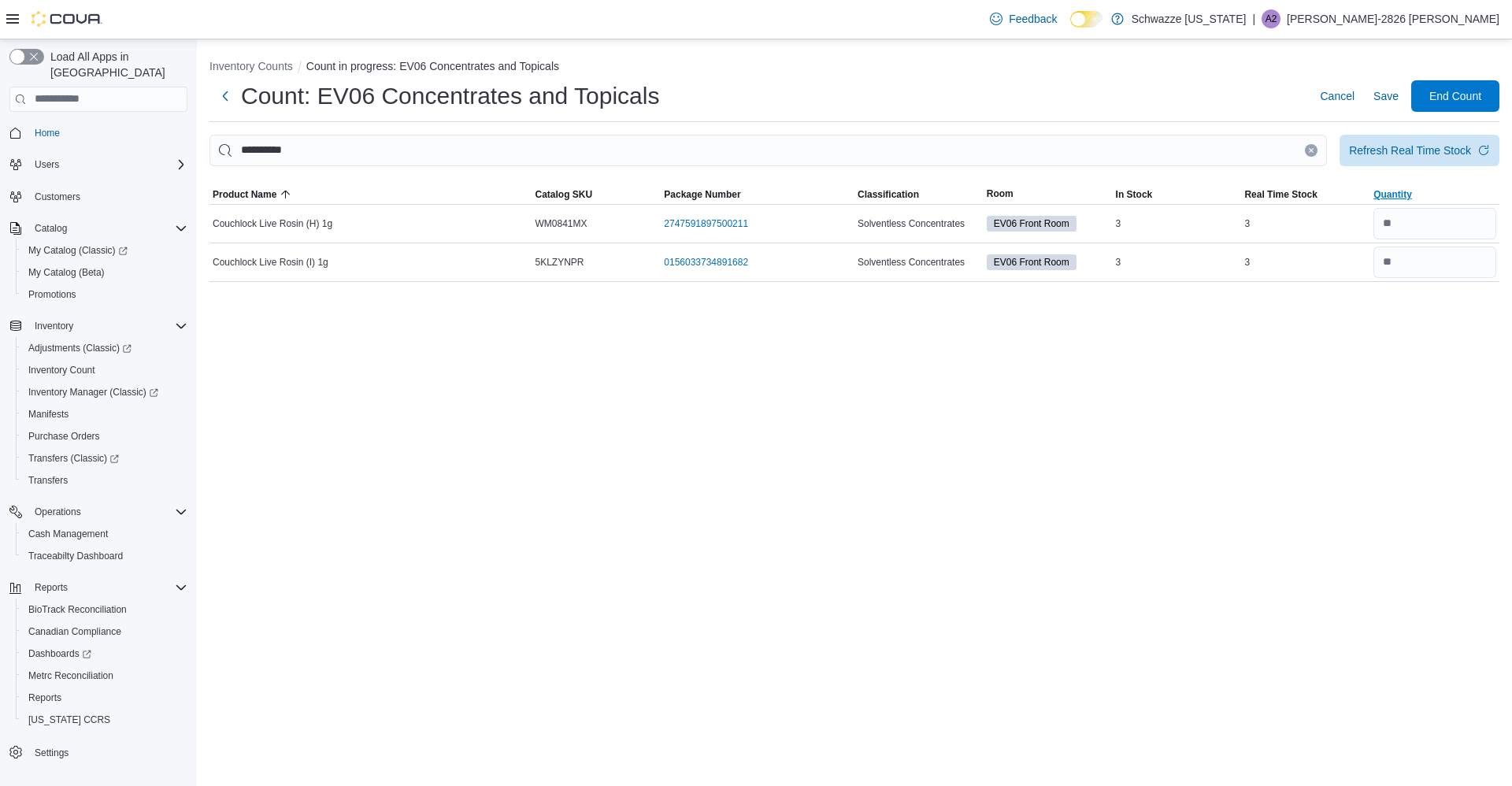
click at [1446, 200] on span "Quantity" at bounding box center [1435, 194] width 129 height 19
click at [1428, 231] on input "number" at bounding box center [1435, 223] width 123 height 31
type input "*"
click at [1389, 98] on span "Save" at bounding box center [1386, 96] width 25 height 16
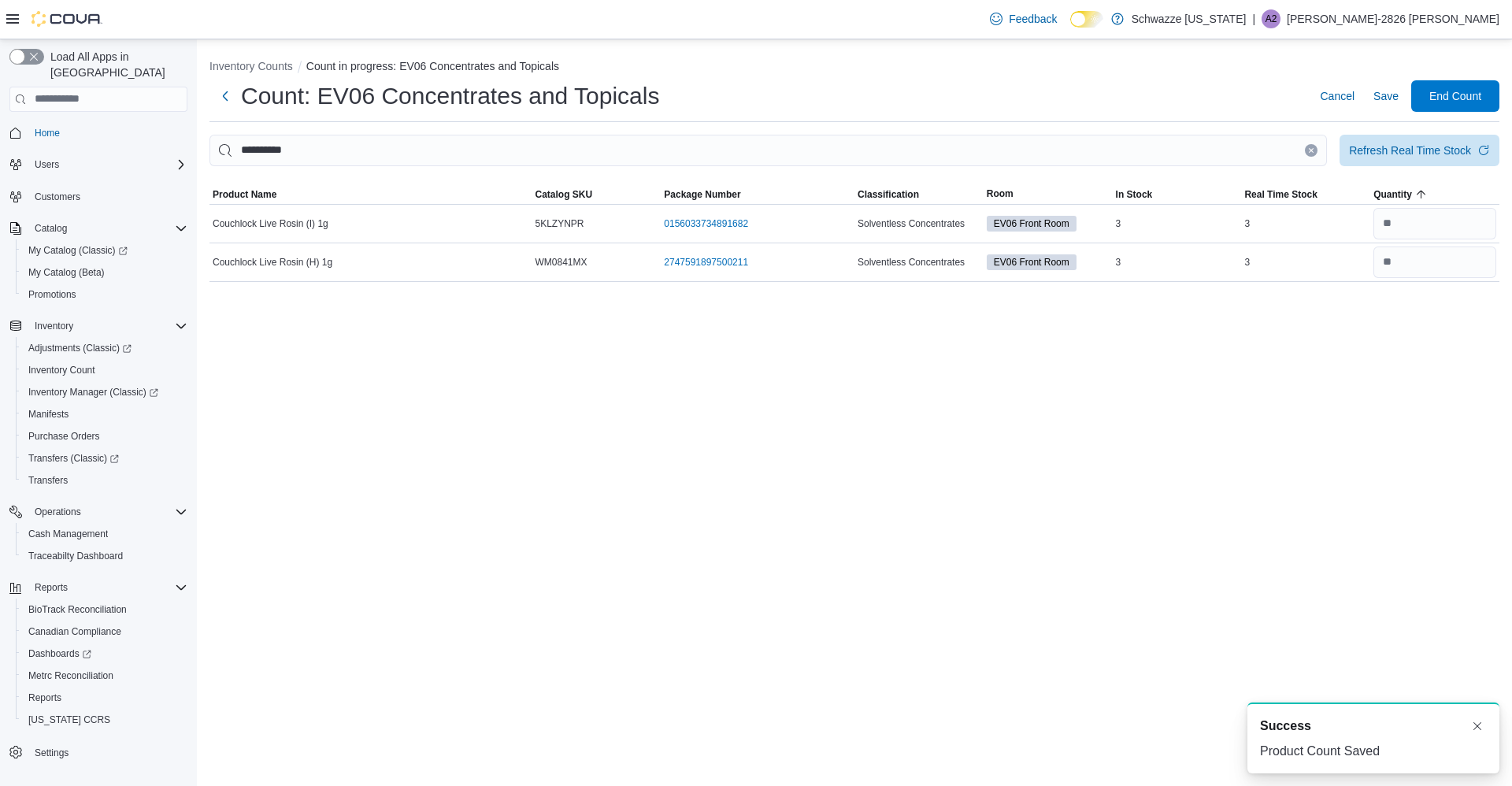
click at [1310, 148] on icon "Clear input" at bounding box center [1311, 150] width 6 height 6
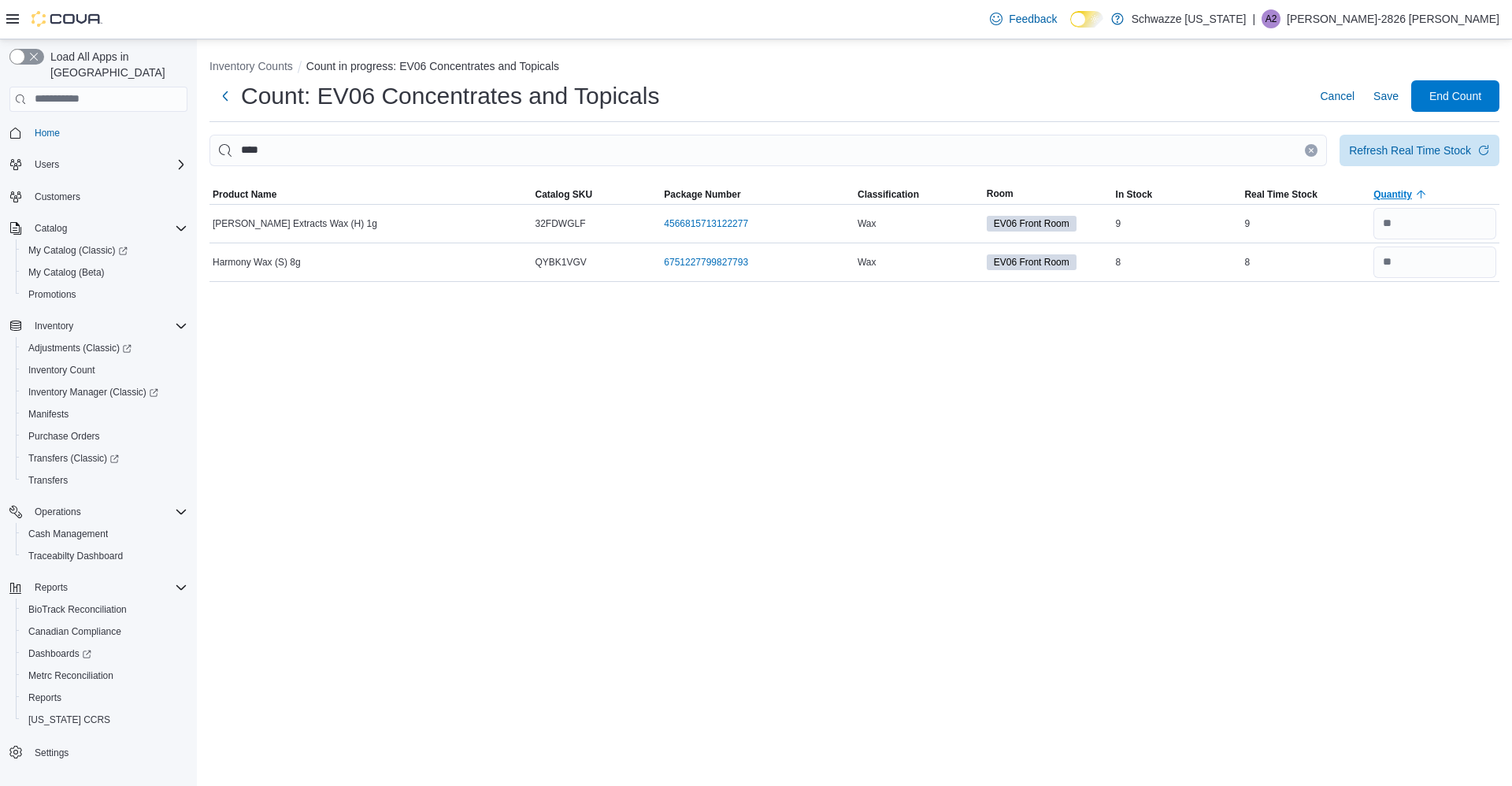
click at [1386, 199] on span "Quantity" at bounding box center [1392, 195] width 38 height 12
click at [1405, 221] on input "number" at bounding box center [1435, 223] width 123 height 31
click at [1388, 110] on span "Save" at bounding box center [1386, 95] width 25 height 31
click at [1311, 150] on icon "Clear input" at bounding box center [1311, 150] width 4 height 4
click at [1410, 203] on span "Quantity" at bounding box center [1435, 194] width 129 height 19
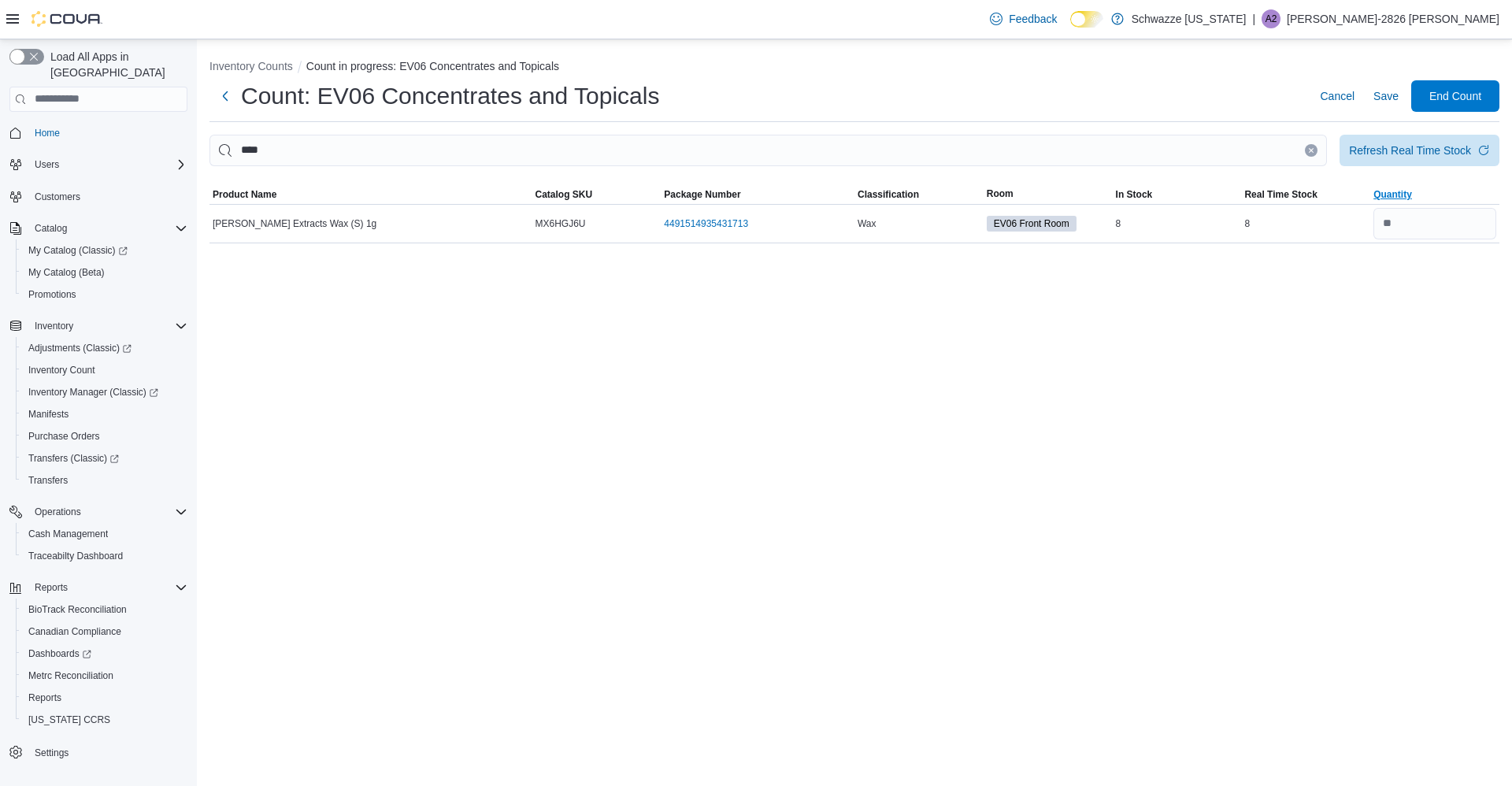
click at [1432, 200] on span "Quantity" at bounding box center [1435, 194] width 129 height 19
click at [1423, 217] on input "number" at bounding box center [1435, 223] width 123 height 31
click at [1392, 109] on span "Save" at bounding box center [1386, 95] width 25 height 31
click at [1385, 86] on span "Save" at bounding box center [1386, 95] width 25 height 31
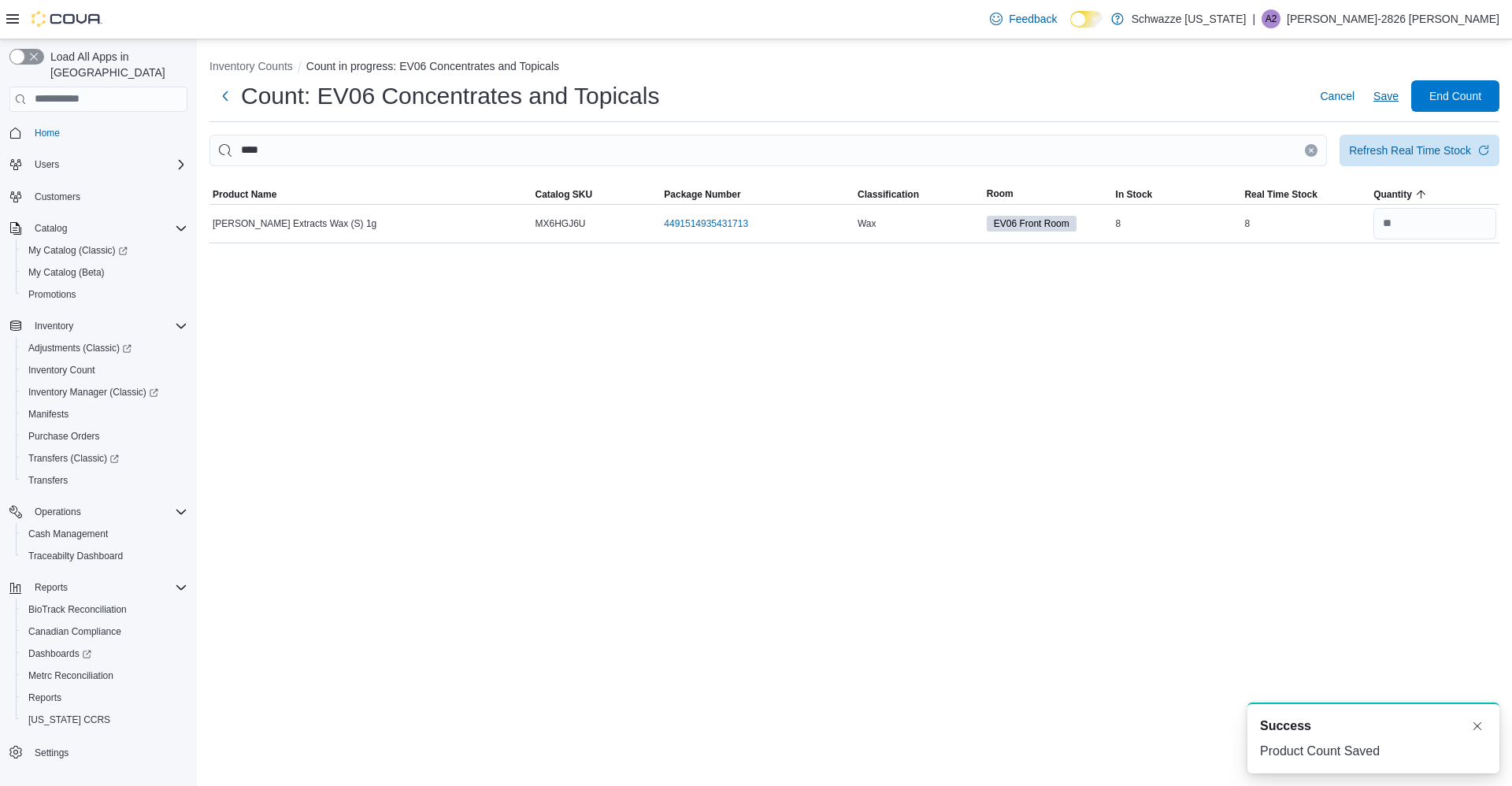
click at [1311, 149] on icon "Clear input" at bounding box center [1311, 150] width 4 height 4
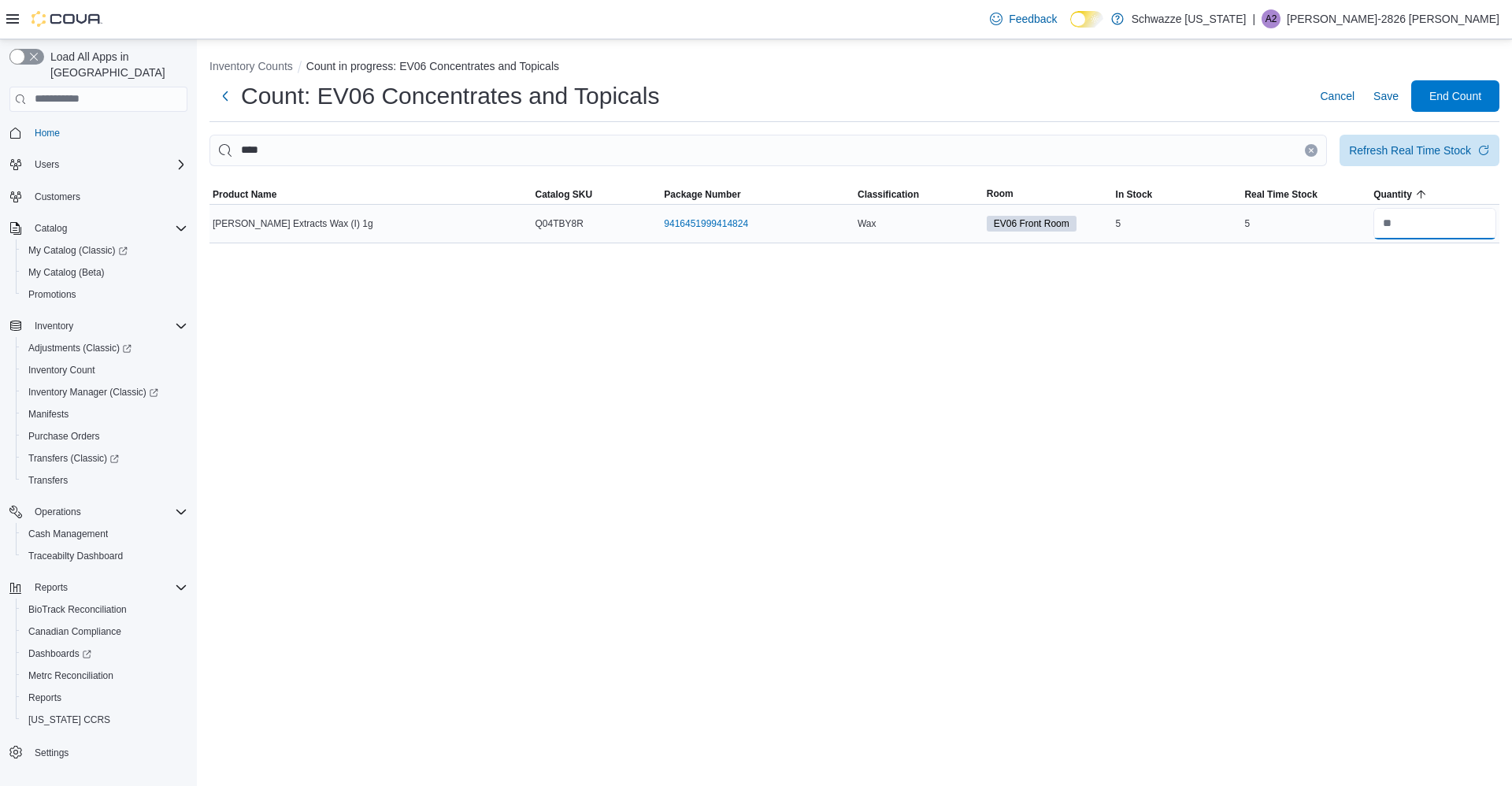
click at [1435, 228] on input "number" at bounding box center [1435, 223] width 123 height 31
click at [1385, 100] on span "Save" at bounding box center [1386, 96] width 25 height 16
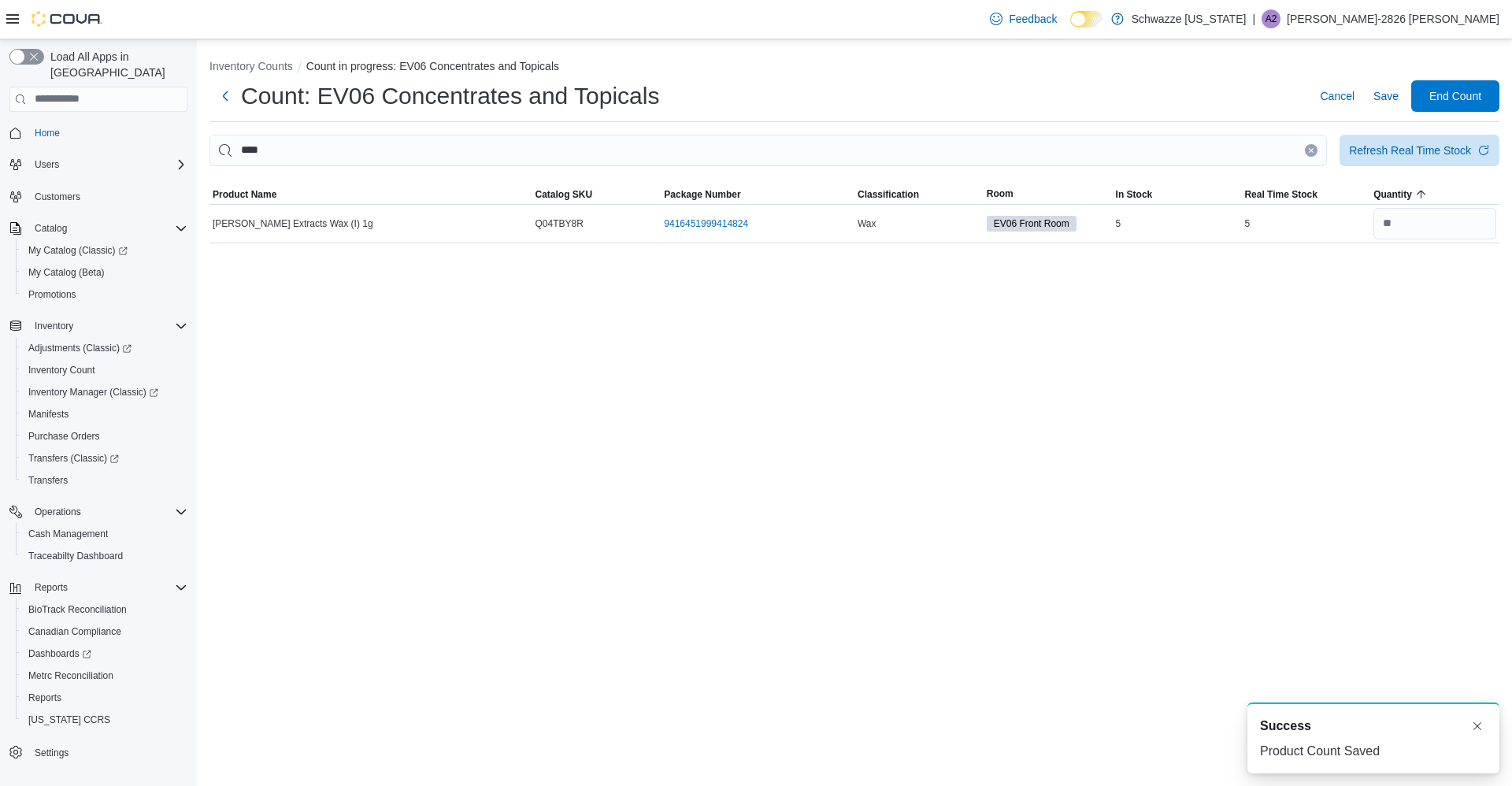
click at [1311, 150] on icon "Clear input" at bounding box center [1311, 150] width 4 height 4
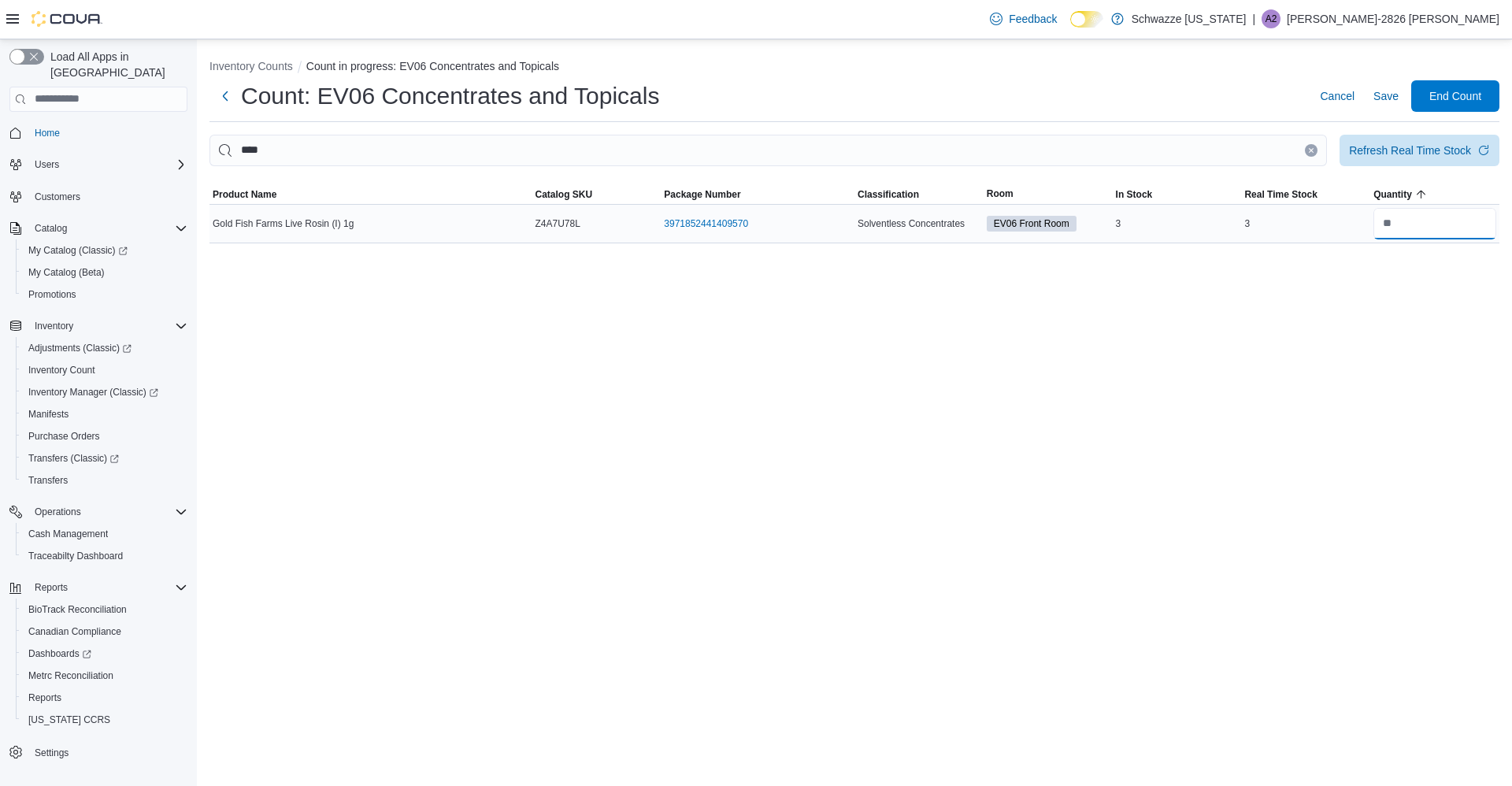
click at [1433, 231] on input "number" at bounding box center [1435, 223] width 123 height 31
click at [1378, 100] on span "Save" at bounding box center [1386, 96] width 25 height 16
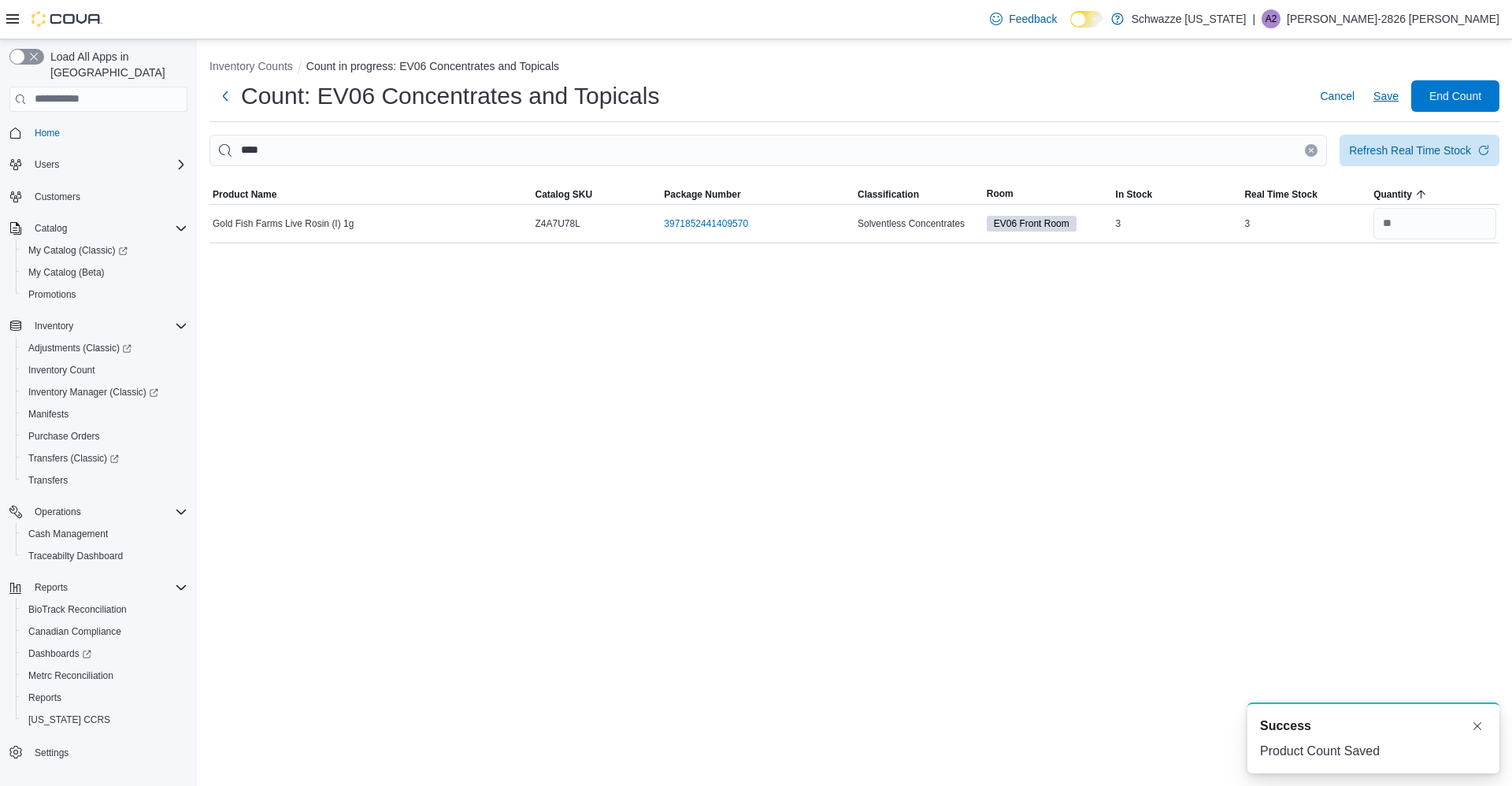
click at [1311, 150] on icon "Clear input" at bounding box center [1311, 150] width 4 height 4
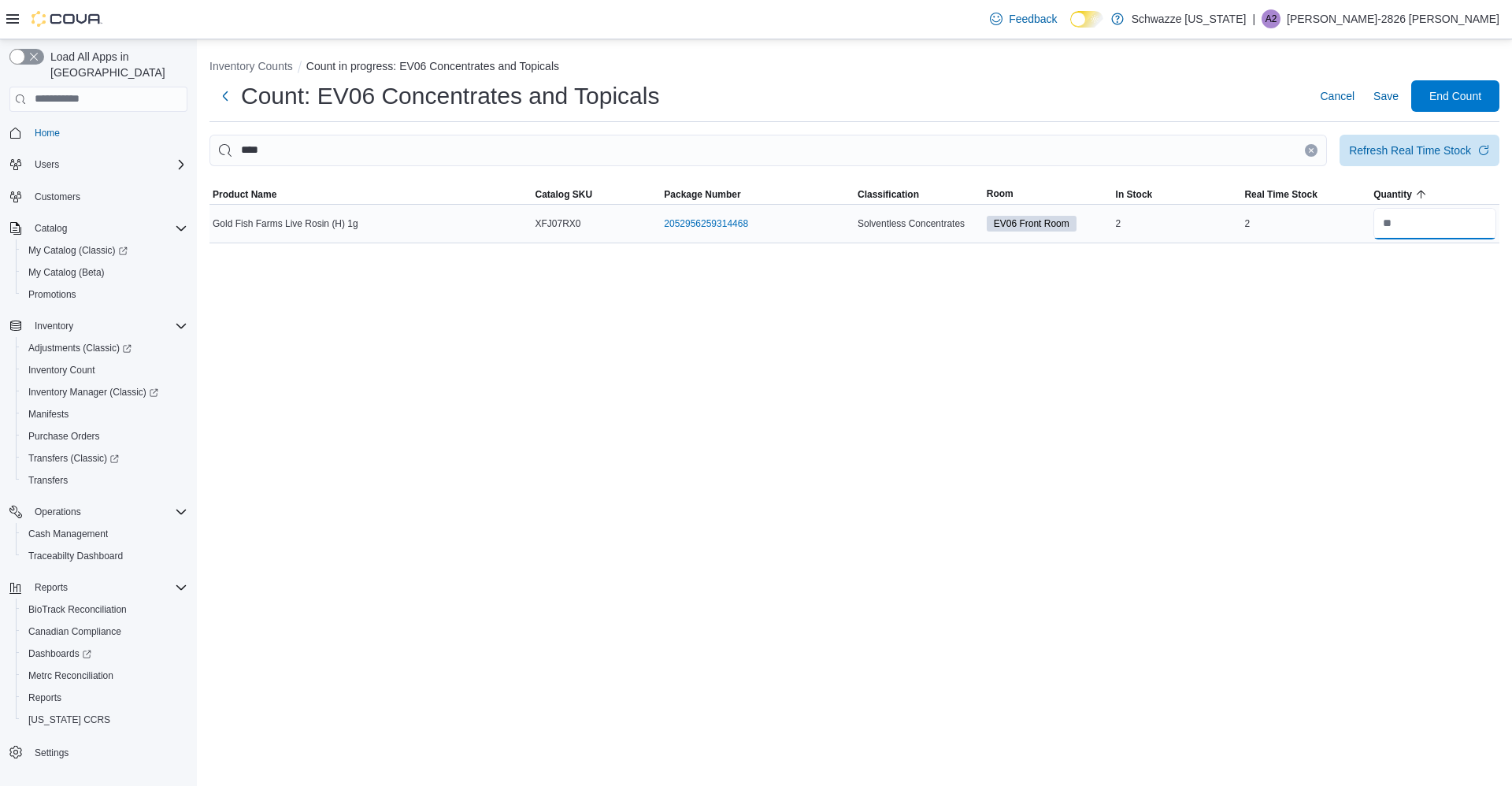
click at [1458, 229] on input "number" at bounding box center [1435, 223] width 123 height 31
click at [1385, 83] on span "Save" at bounding box center [1386, 95] width 25 height 31
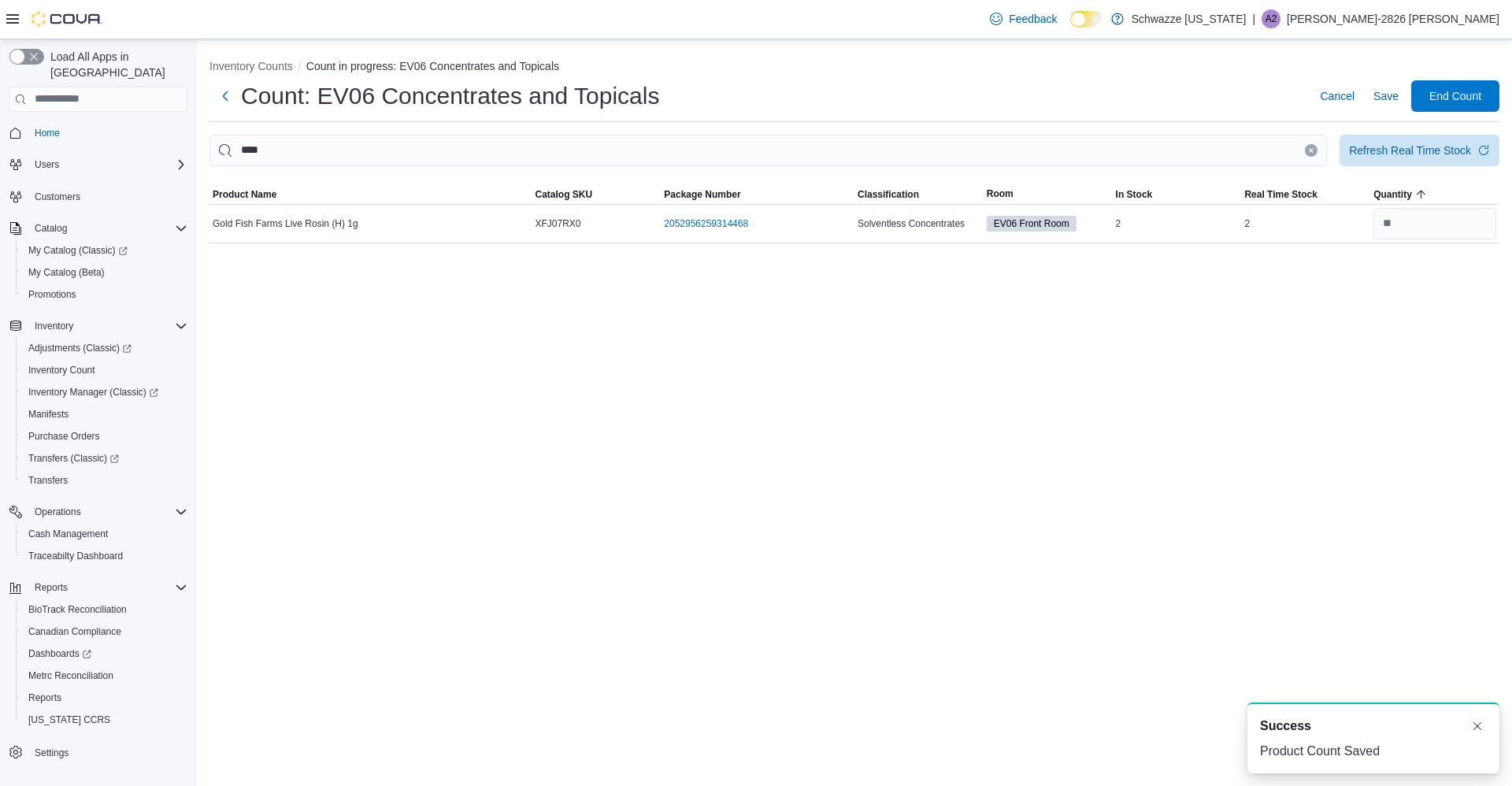
click at [1311, 150] on icon "Clear input" at bounding box center [1311, 150] width 4 height 4
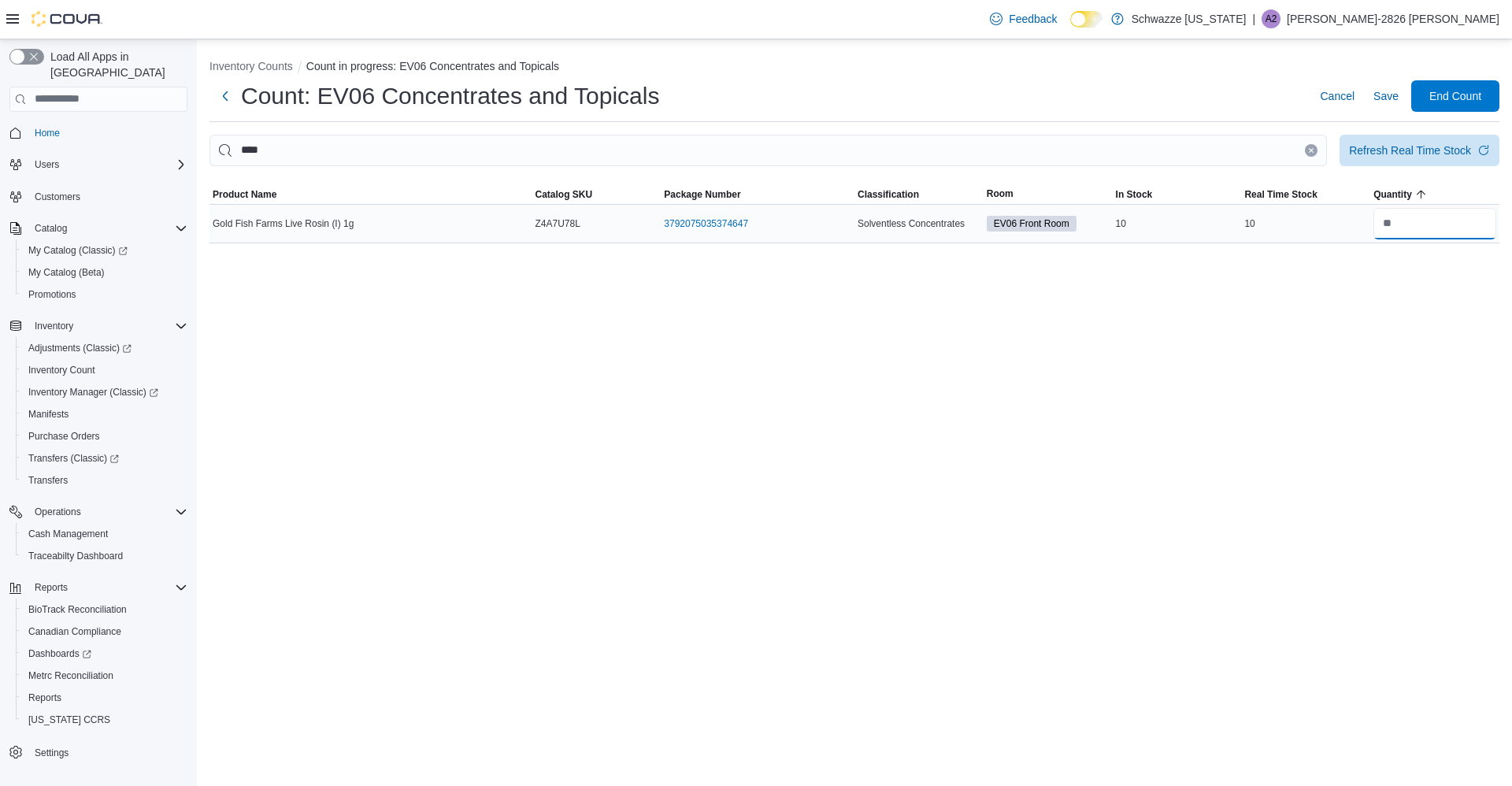
click at [1460, 218] on input "number" at bounding box center [1435, 223] width 123 height 31
click at [1388, 105] on span "Save" at bounding box center [1386, 95] width 25 height 31
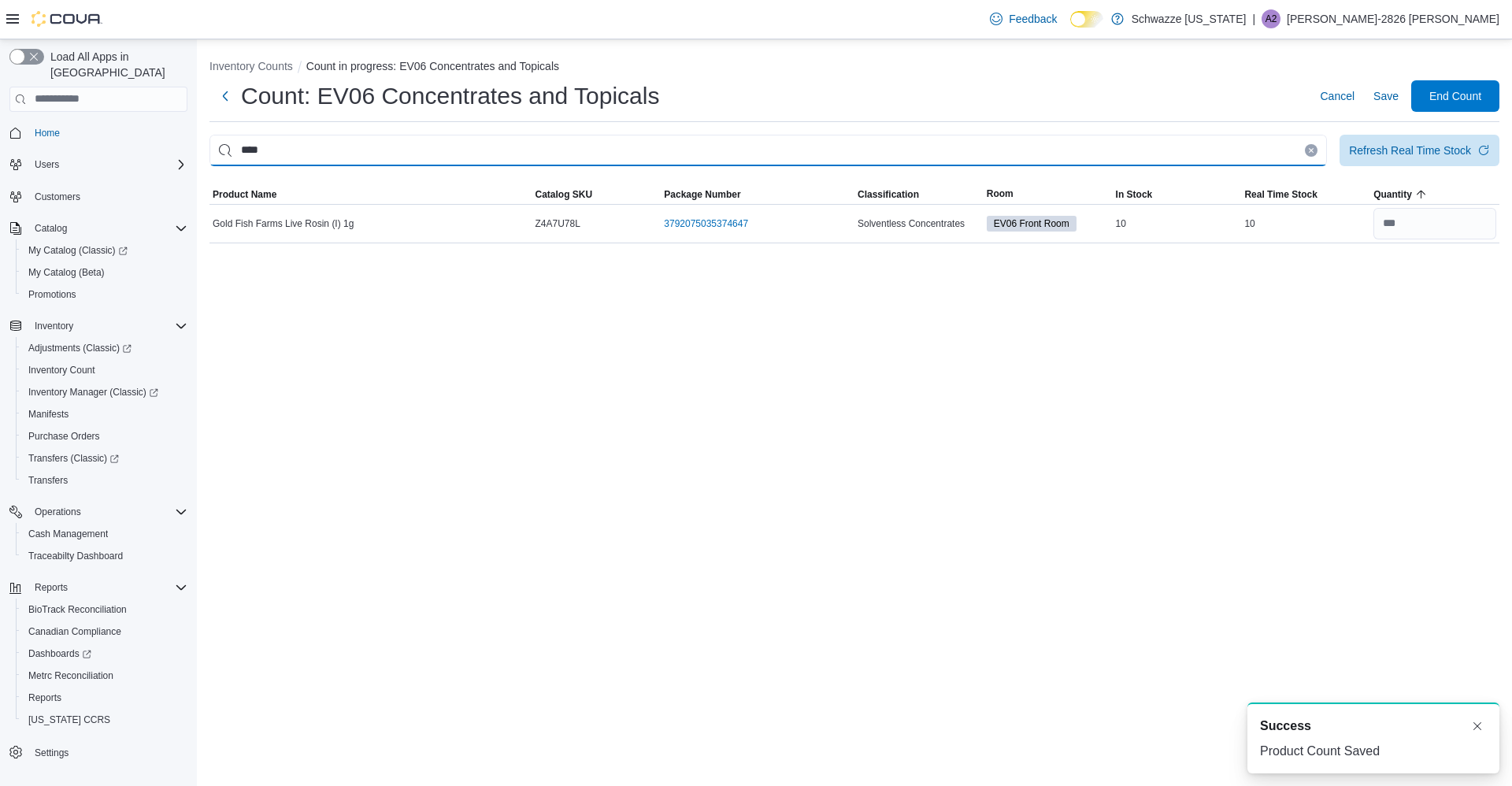
click at [1288, 148] on input "****" at bounding box center [768, 150] width 1117 height 31
click at [1311, 150] on icon "Clear input" at bounding box center [1311, 150] width 4 height 4
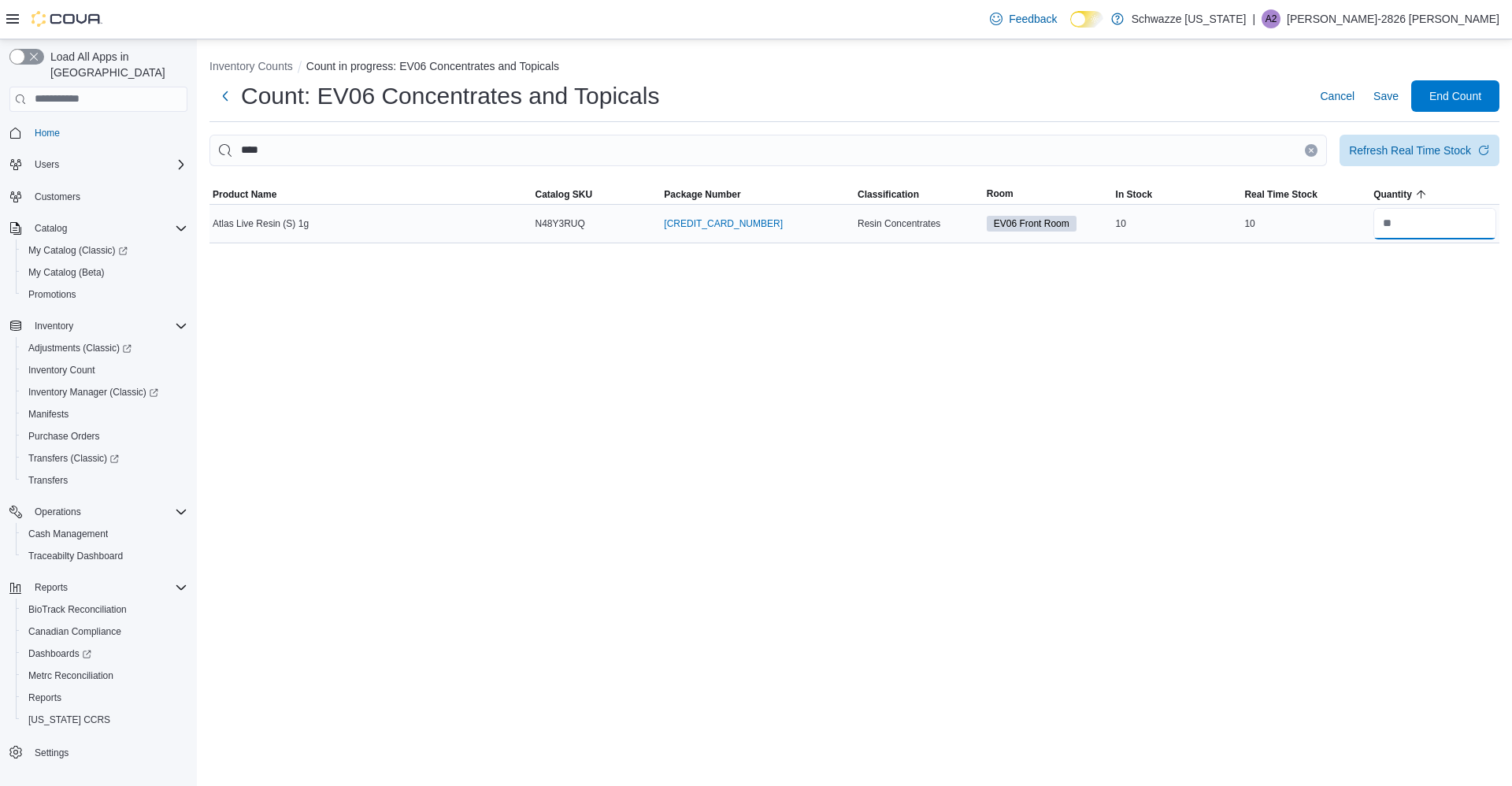
click at [1445, 229] on input "number" at bounding box center [1435, 223] width 123 height 31
click at [1391, 108] on span "Save" at bounding box center [1386, 95] width 25 height 31
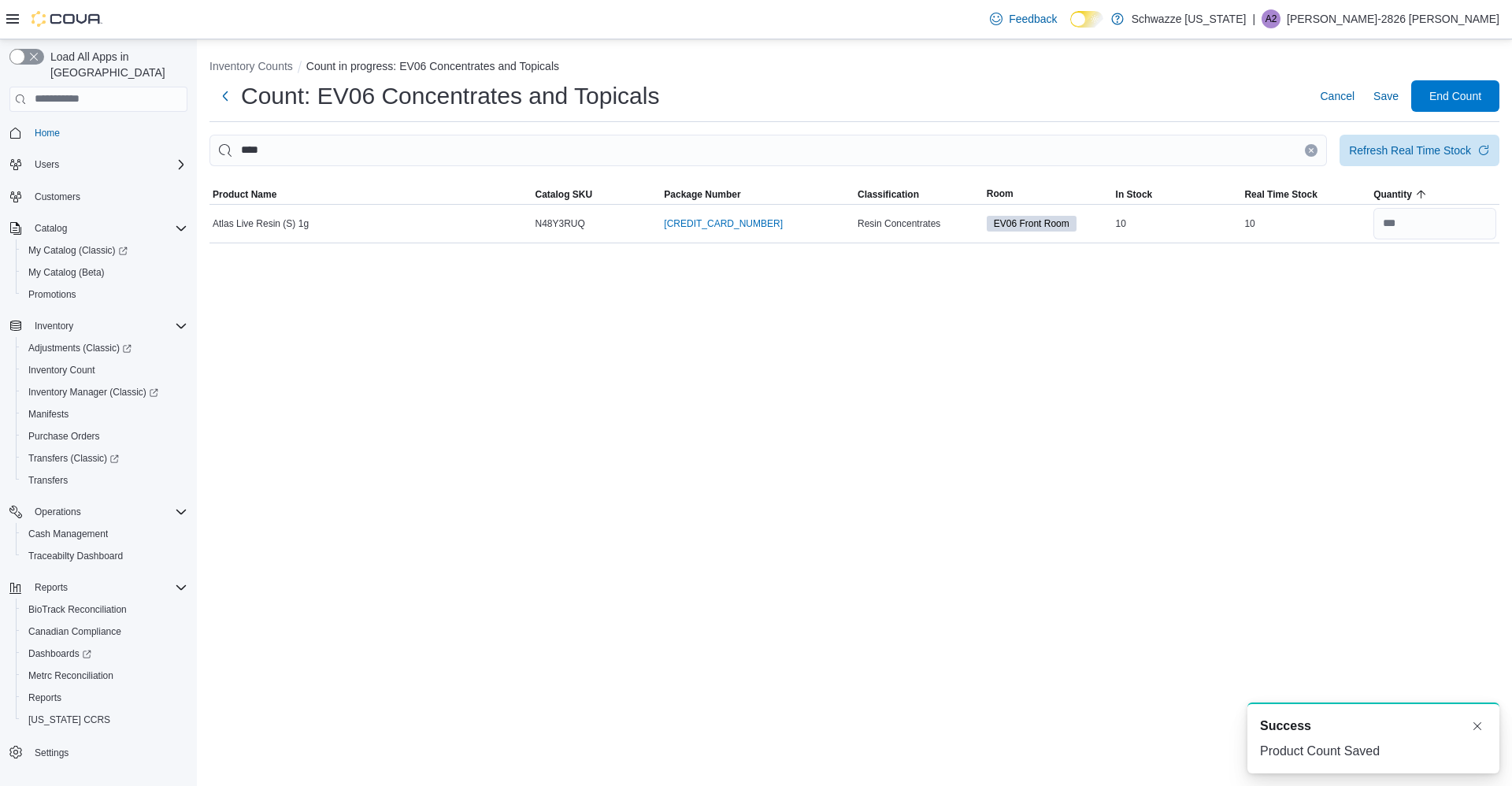
click at [1310, 150] on icon "Clear input" at bounding box center [1311, 150] width 4 height 4
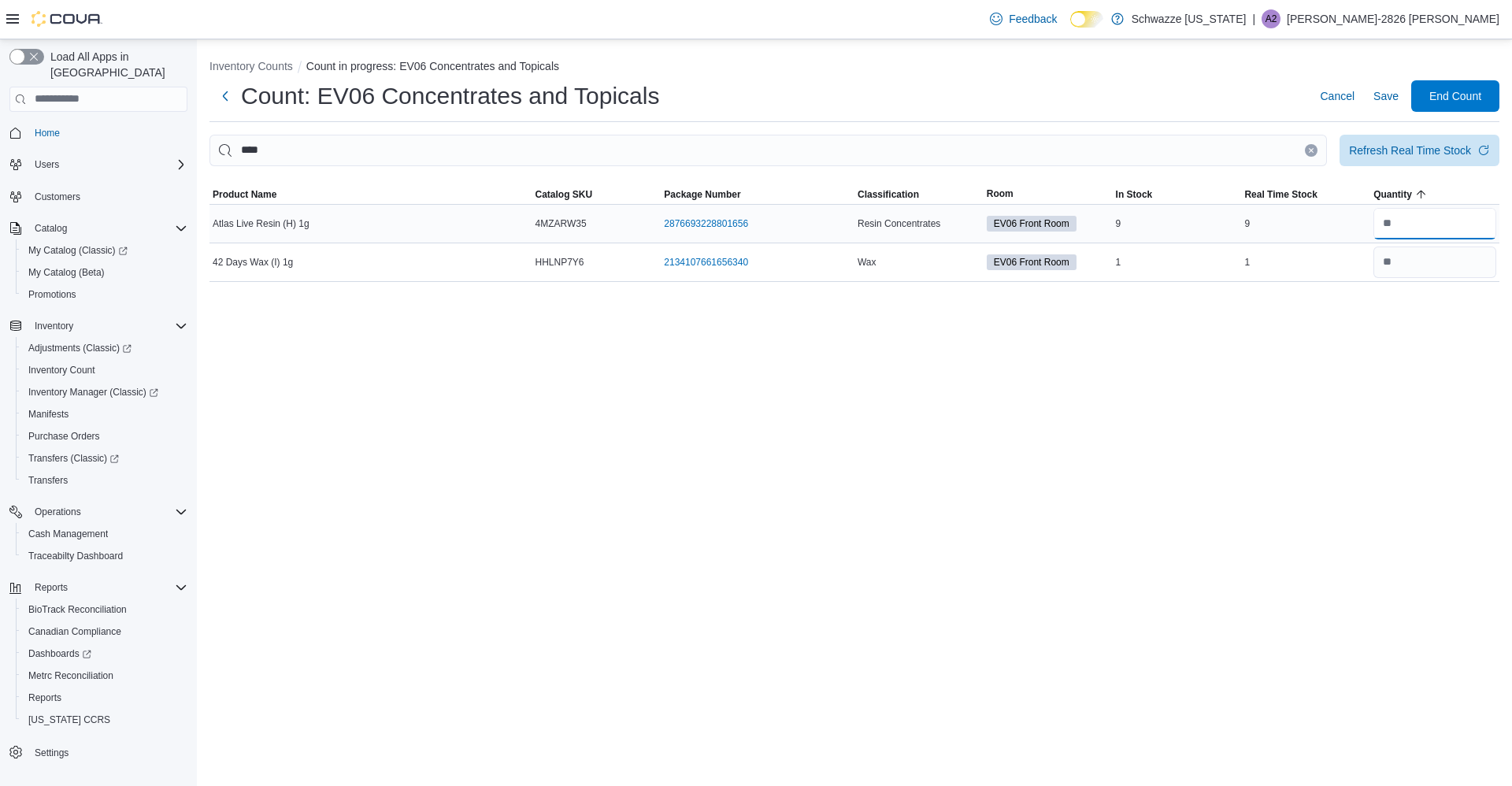
click at [1437, 228] on input "number" at bounding box center [1435, 223] width 123 height 31
click at [1389, 107] on span "Save" at bounding box center [1386, 95] width 25 height 31
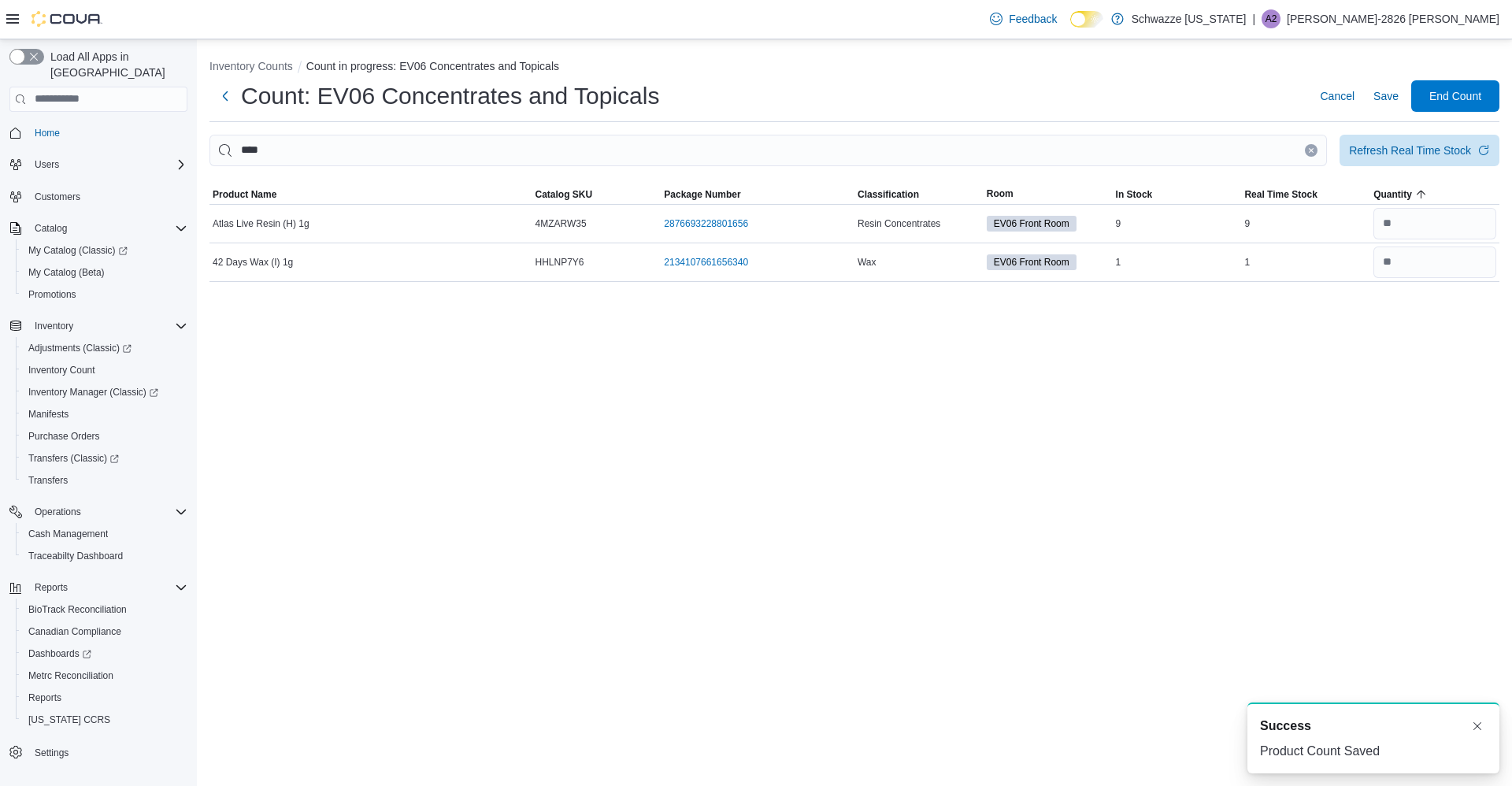
click at [1311, 150] on icon "Clear input" at bounding box center [1311, 150] width 4 height 4
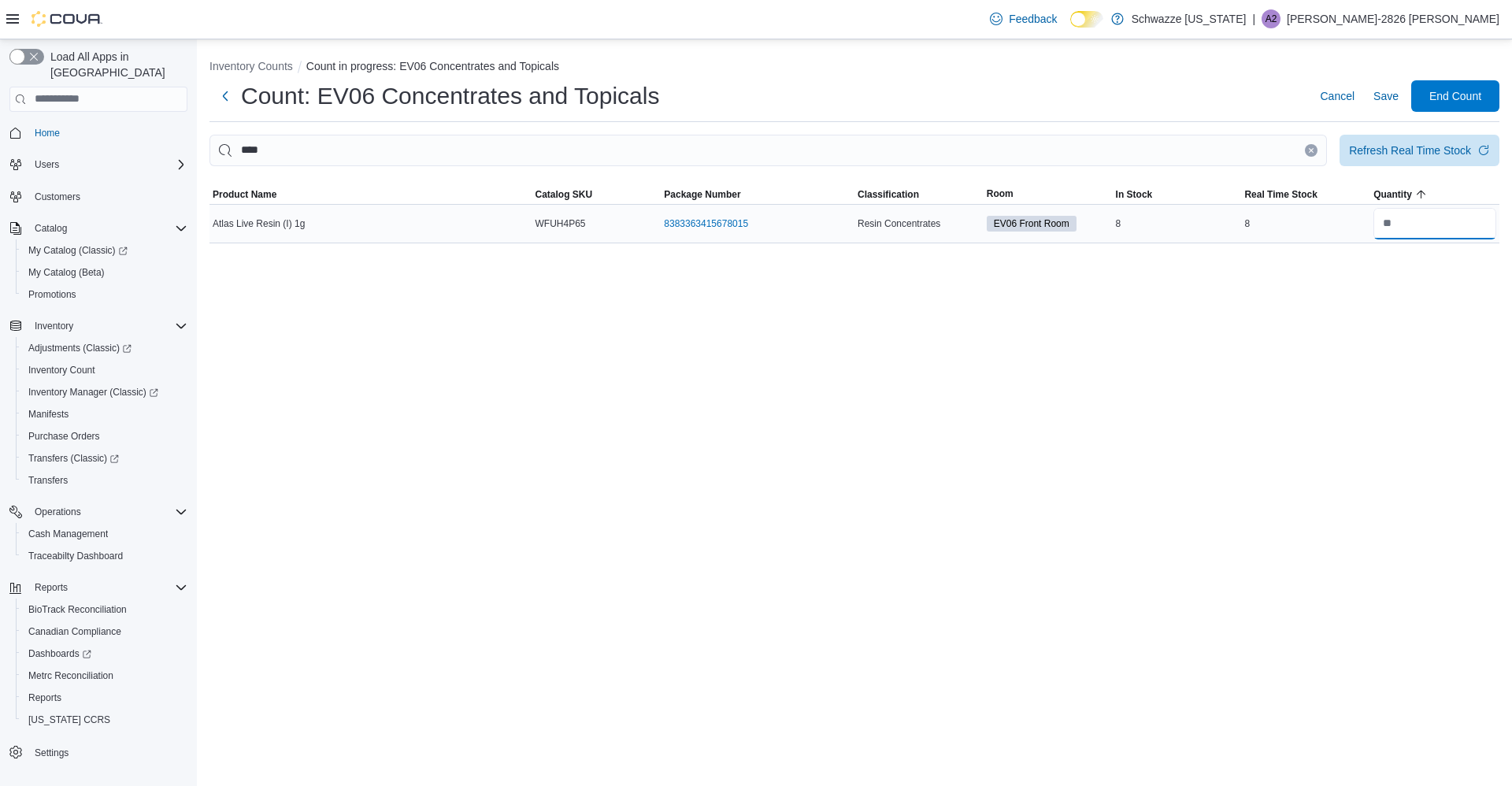
click at [1427, 237] on input "number" at bounding box center [1435, 223] width 123 height 31
click at [1392, 109] on span "Save" at bounding box center [1386, 95] width 25 height 31
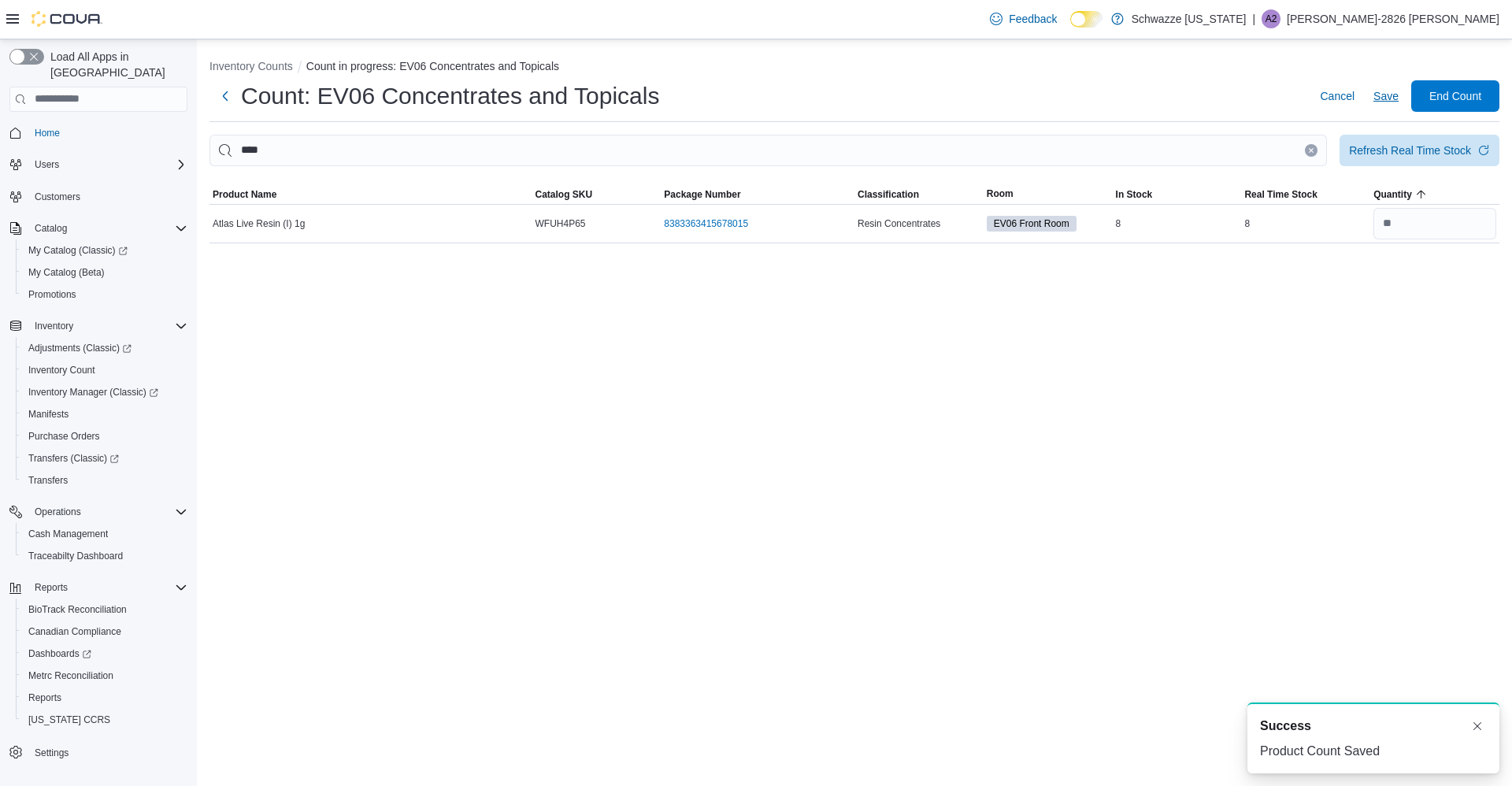
click at [1307, 156] on button "Clear input" at bounding box center [1311, 150] width 12 height 12
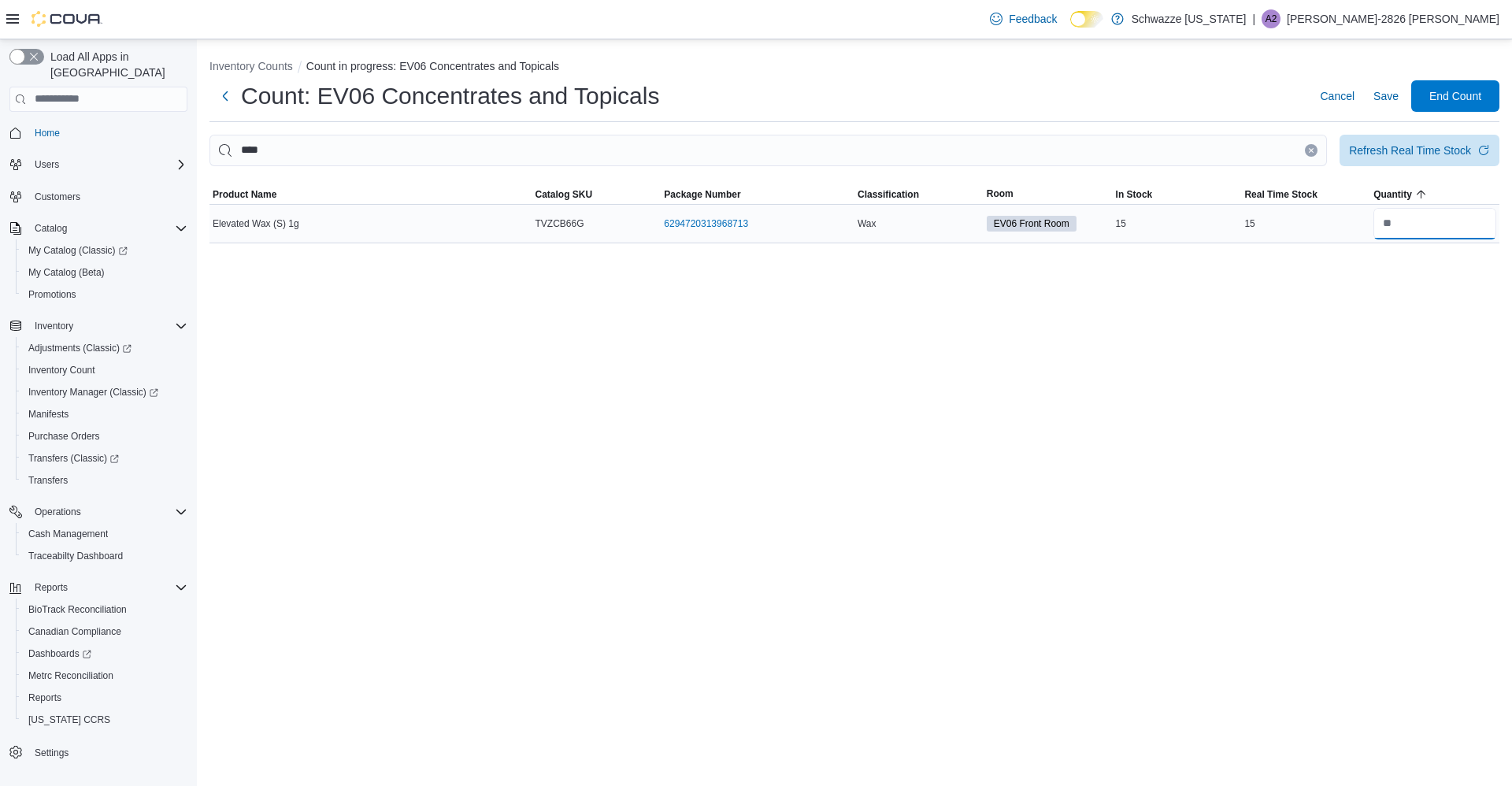
click at [1444, 228] on input "number" at bounding box center [1435, 223] width 123 height 31
click at [1388, 107] on span "Save" at bounding box center [1386, 95] width 25 height 31
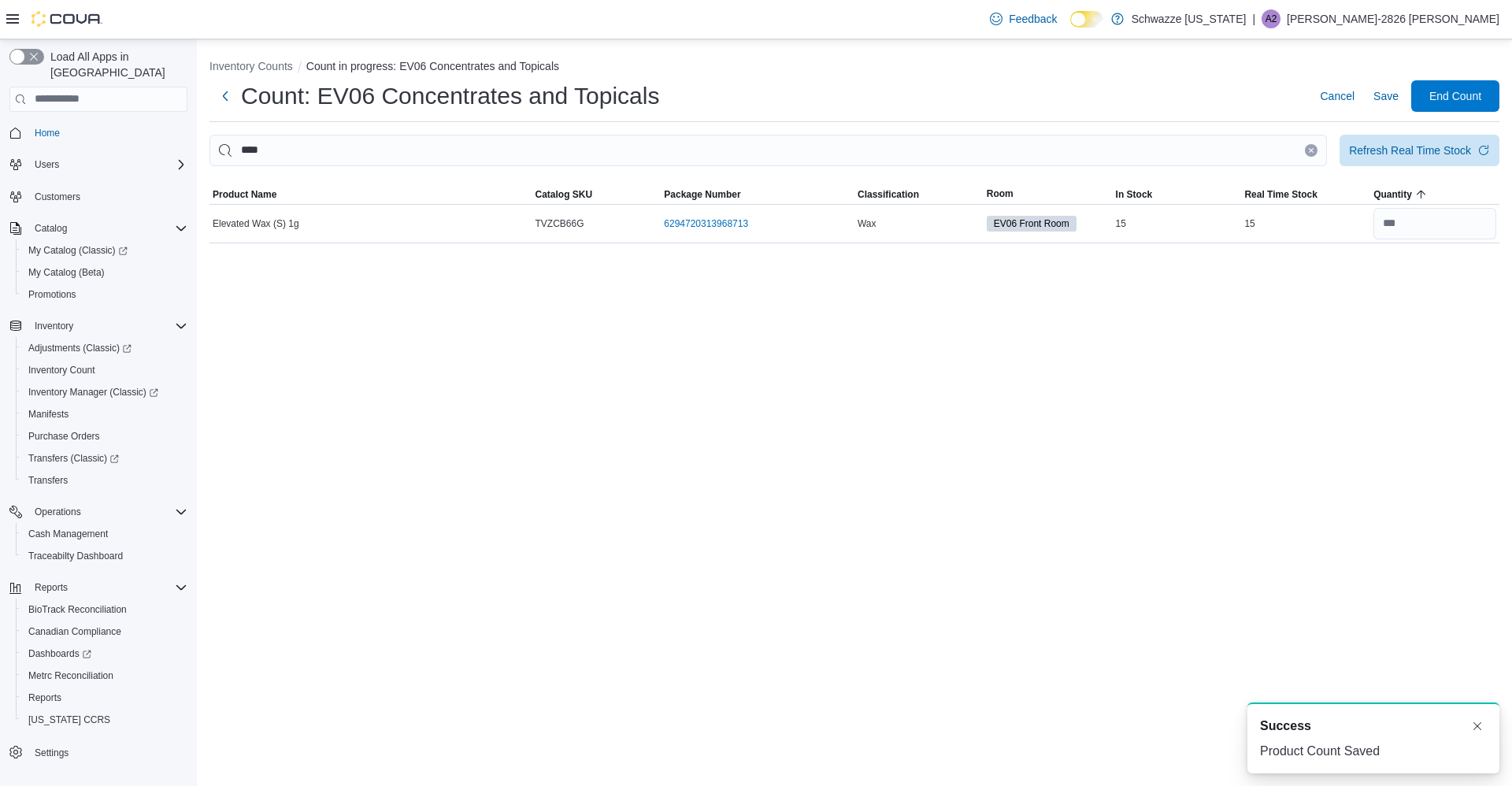
click at [1309, 150] on icon "Clear input" at bounding box center [1311, 150] width 6 height 6
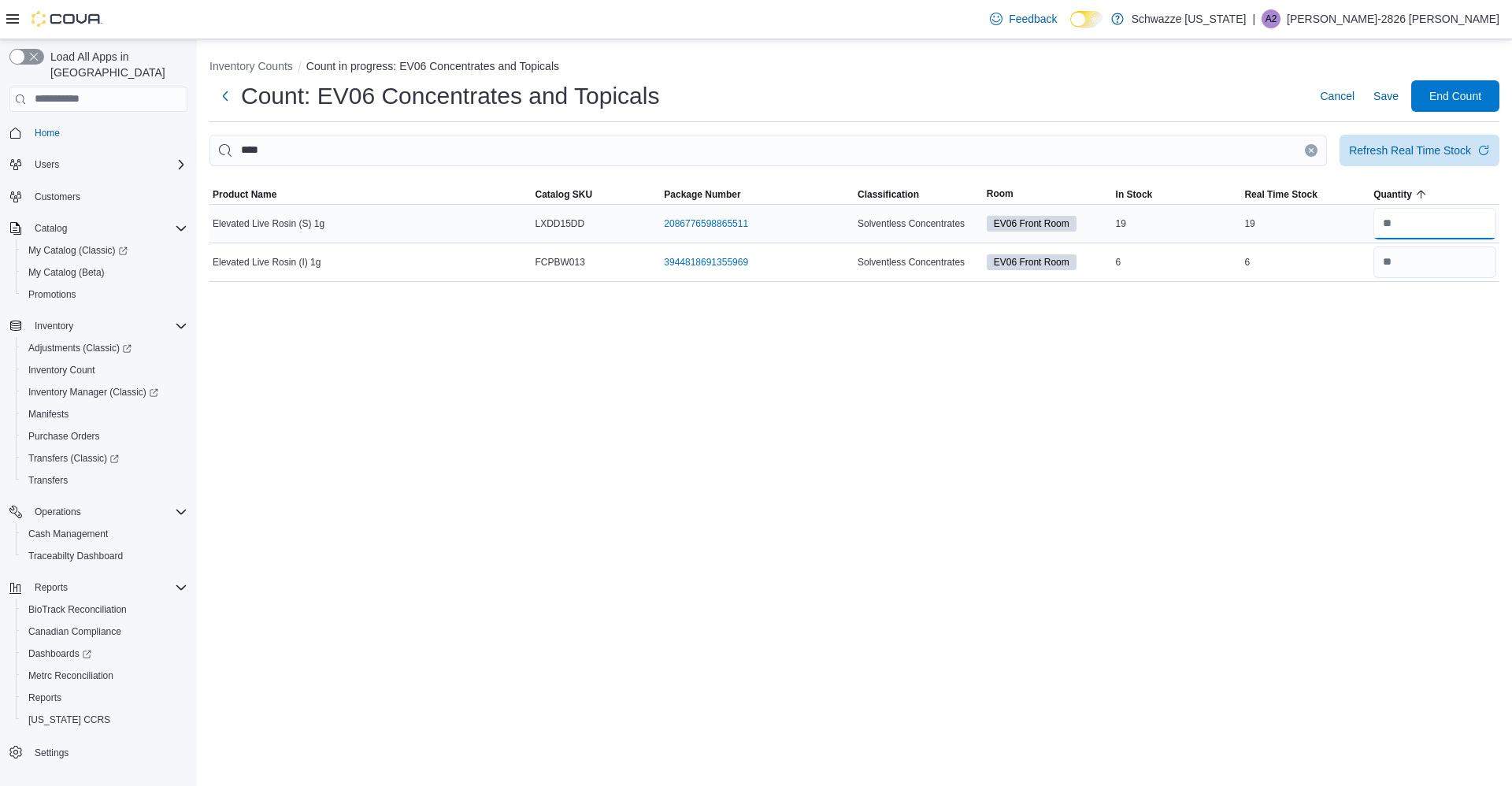
click at [1440, 229] on input "number" at bounding box center [1435, 223] width 123 height 31
click at [1378, 94] on span "Save" at bounding box center [1386, 96] width 25 height 16
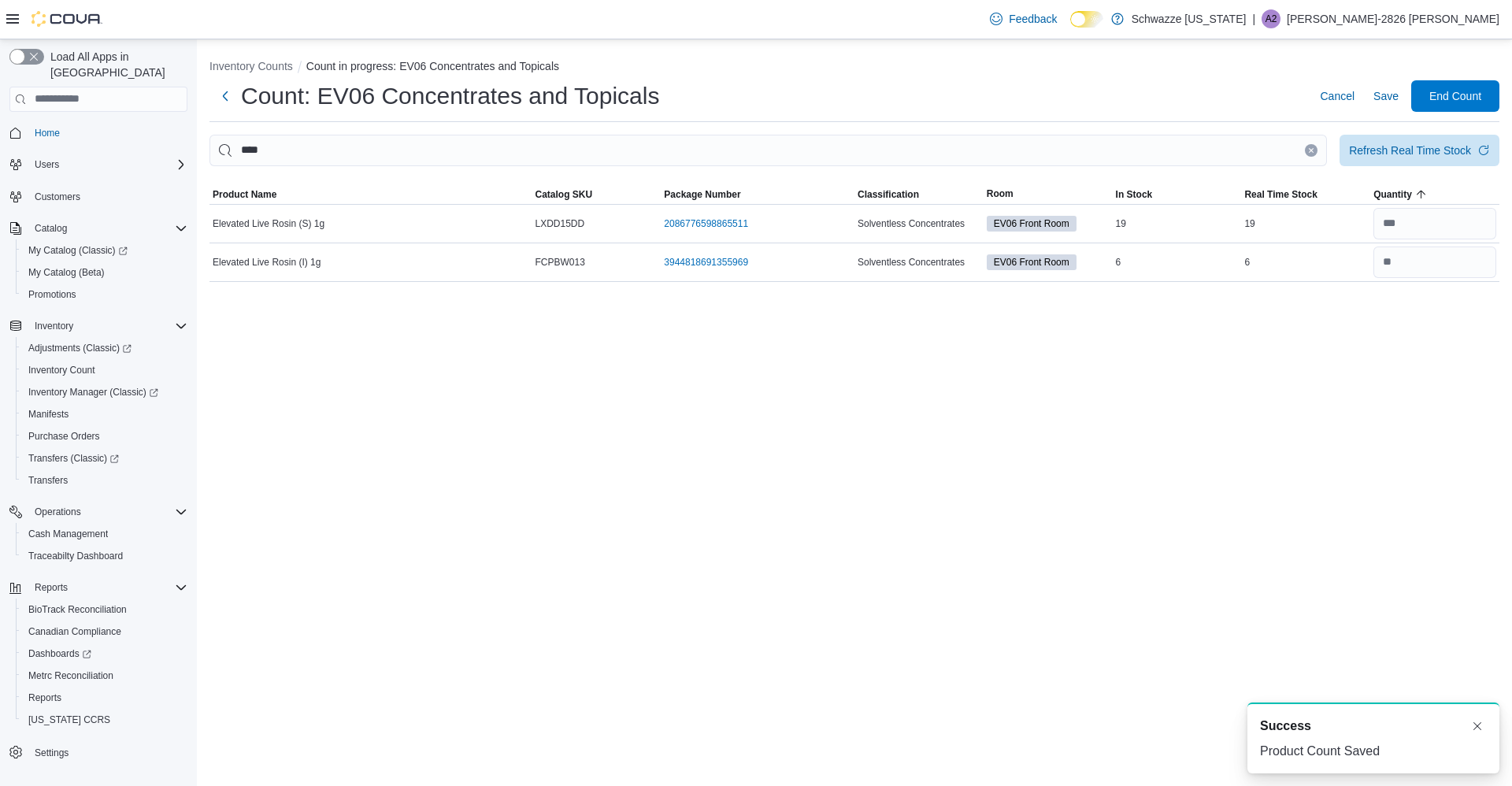
click at [1308, 153] on icon "Clear input" at bounding box center [1311, 150] width 6 height 6
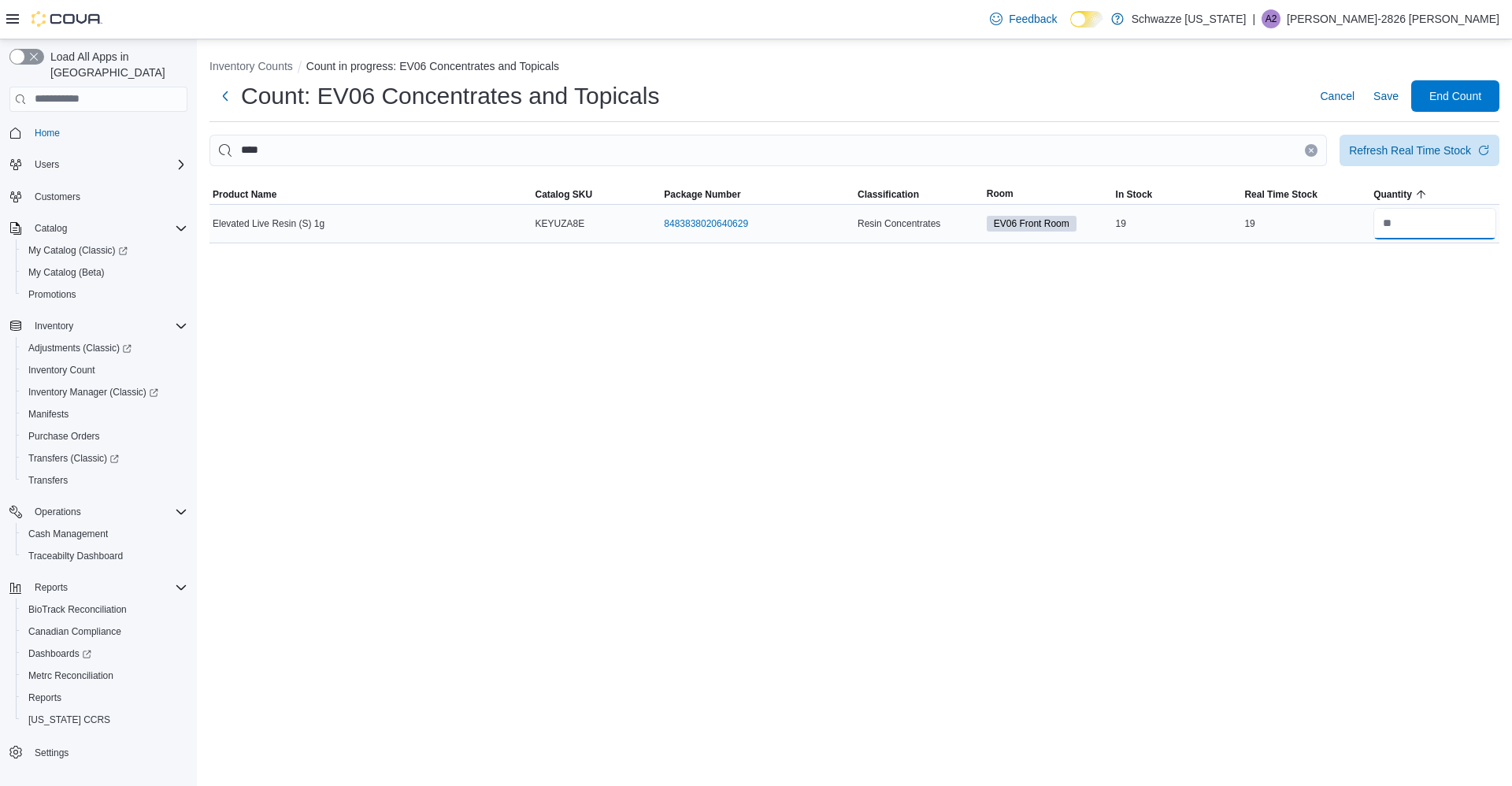
click at [1445, 225] on input "number" at bounding box center [1435, 223] width 123 height 31
click at [1391, 106] on span "Save" at bounding box center [1386, 95] width 25 height 31
click at [1398, 97] on span "Save" at bounding box center [1386, 96] width 25 height 16
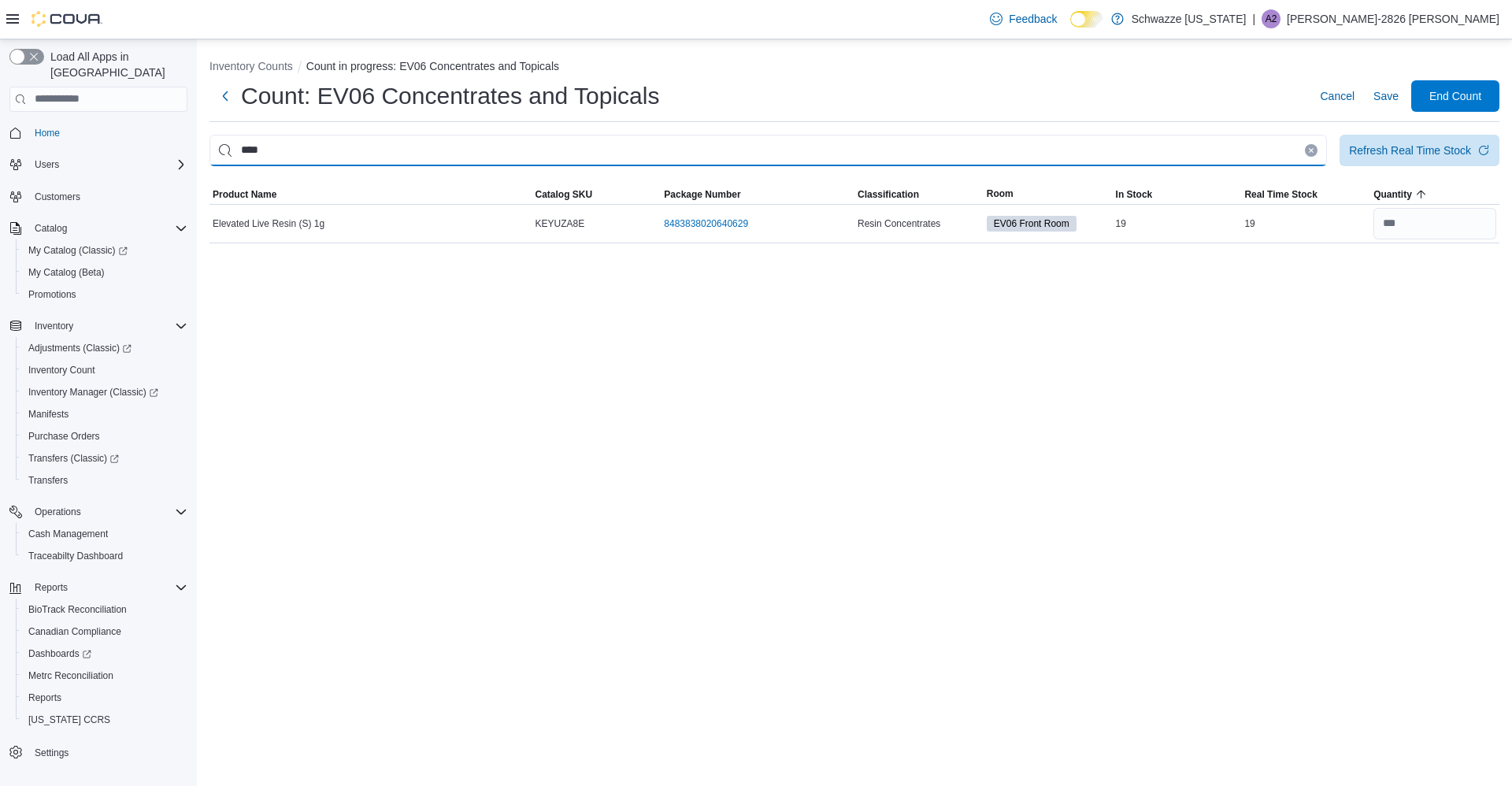
click at [1322, 144] on input "****" at bounding box center [768, 150] width 1117 height 31
click at [1308, 154] on button "Clear input" at bounding box center [1311, 150] width 12 height 12
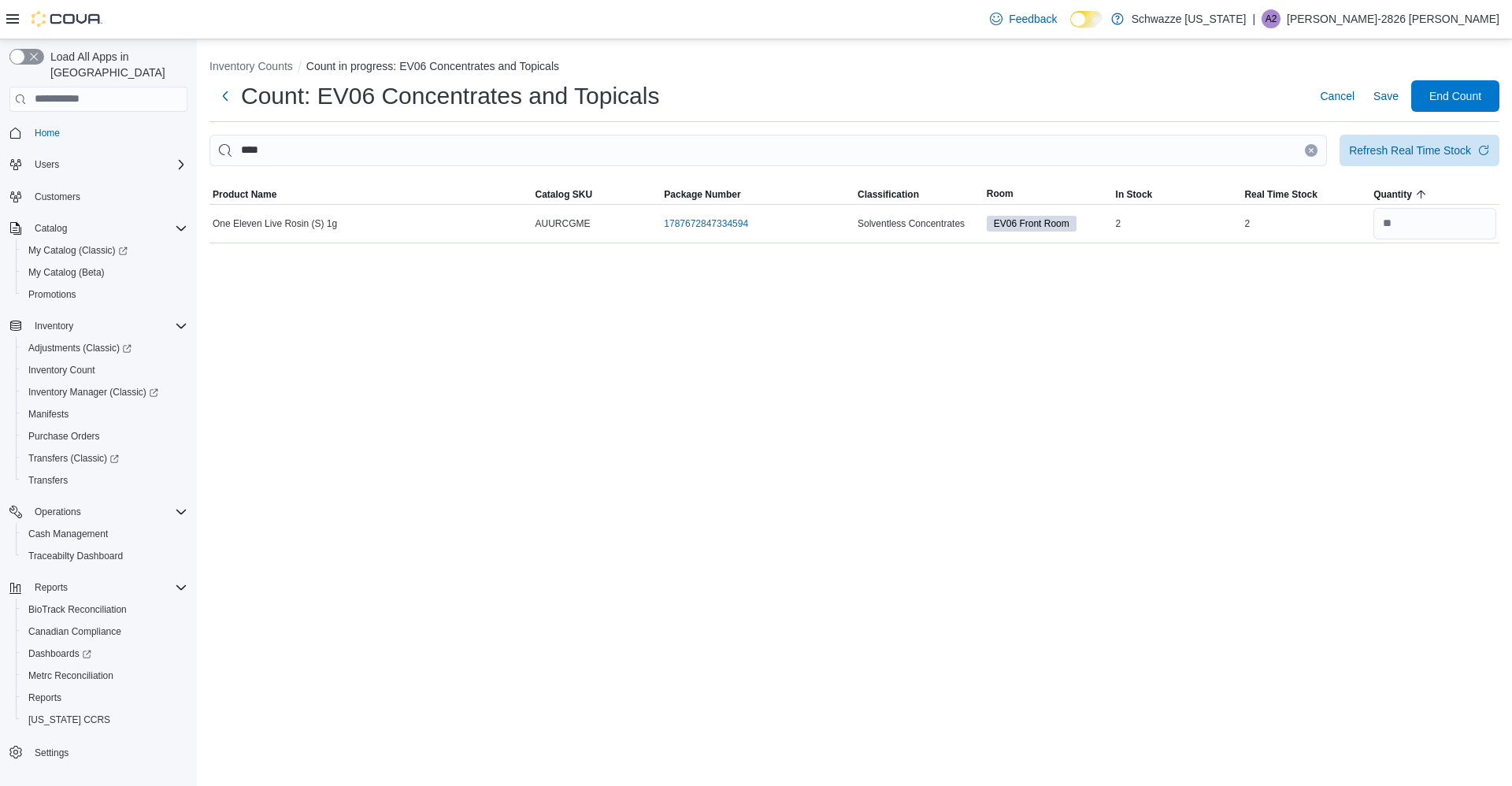
click at [1307, 153] on button "Clear input" at bounding box center [1311, 150] width 12 height 12
click at [1439, 220] on input "number" at bounding box center [1435, 223] width 123 height 31
click at [1383, 100] on span "Save" at bounding box center [1386, 96] width 25 height 16
click at [1311, 150] on icon "Clear input" at bounding box center [1311, 150] width 4 height 4
click at [1445, 225] on input "number" at bounding box center [1435, 223] width 123 height 31
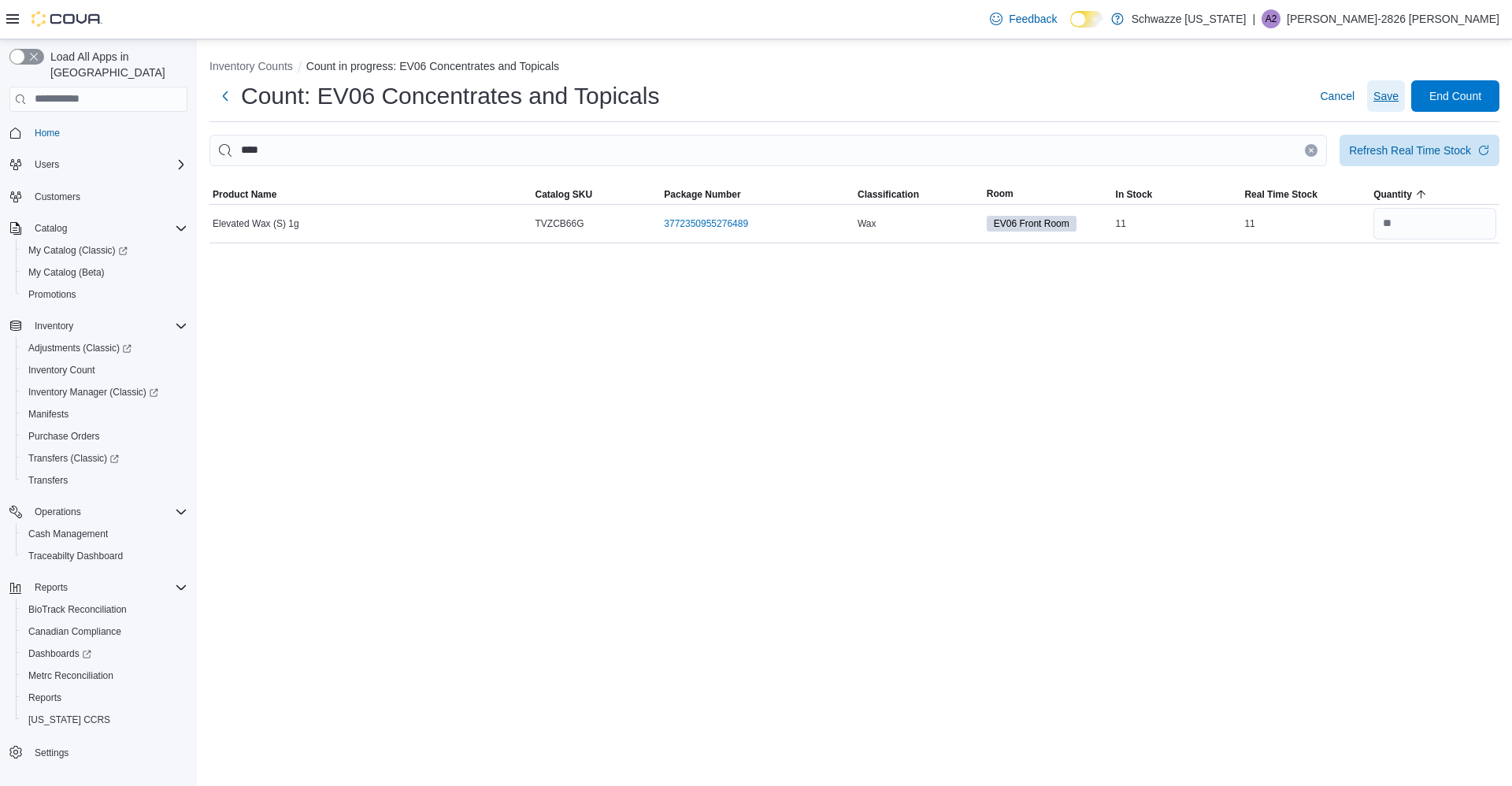
click at [1387, 110] on span "Save" at bounding box center [1386, 95] width 25 height 31
click at [1309, 153] on icon "Clear input" at bounding box center [1311, 150] width 6 height 6
click at [1308, 147] on button "Clear input" at bounding box center [1311, 150] width 12 height 12
click at [1439, 229] on input "number" at bounding box center [1435, 223] width 123 height 31
click at [1389, 108] on span "Save" at bounding box center [1386, 95] width 25 height 31
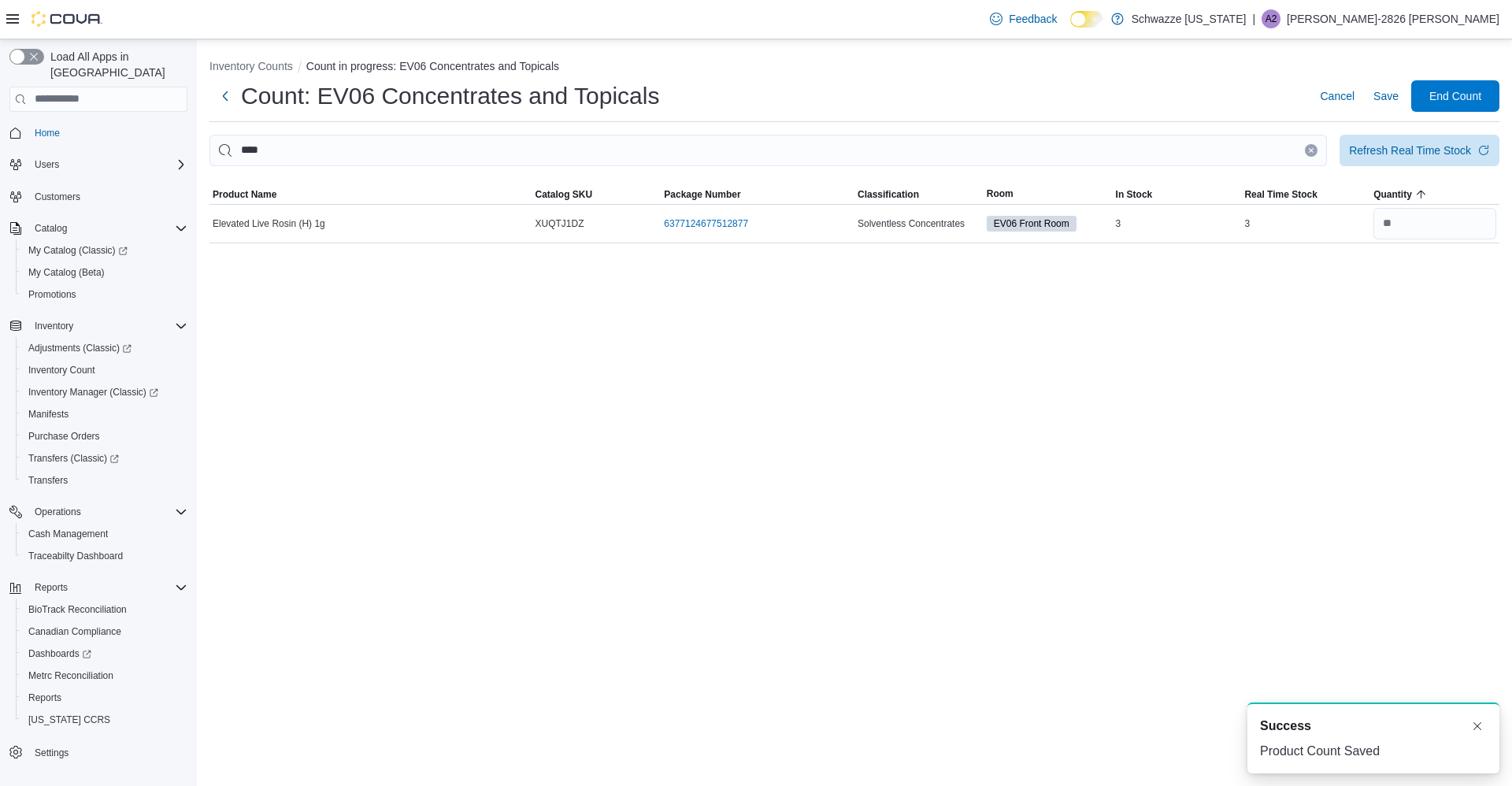
click at [1309, 153] on icon "Clear input" at bounding box center [1311, 150] width 6 height 6
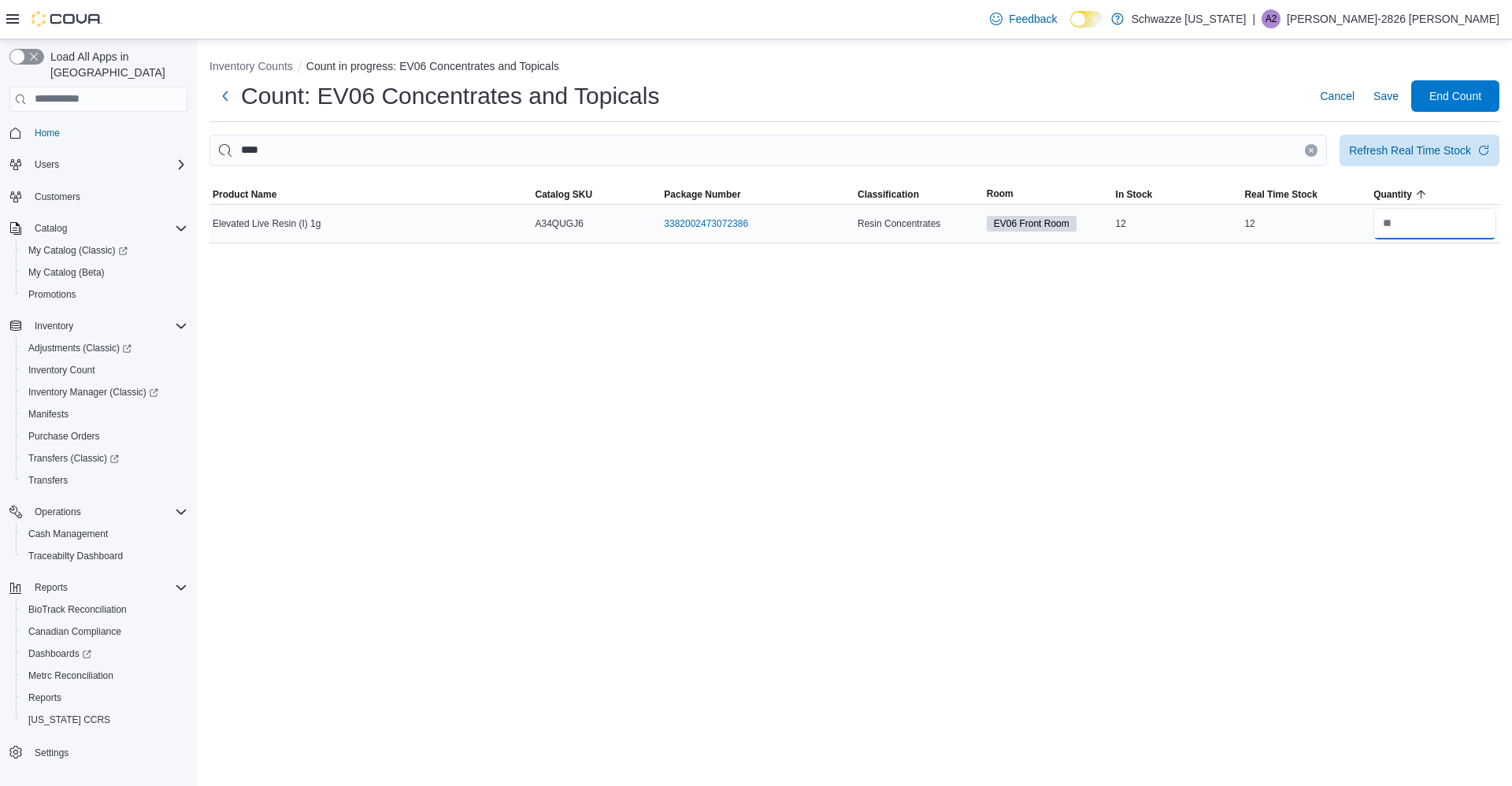
click at [1460, 229] on input "number" at bounding box center [1435, 223] width 123 height 31
click at [1394, 108] on span "Save" at bounding box center [1386, 95] width 25 height 31
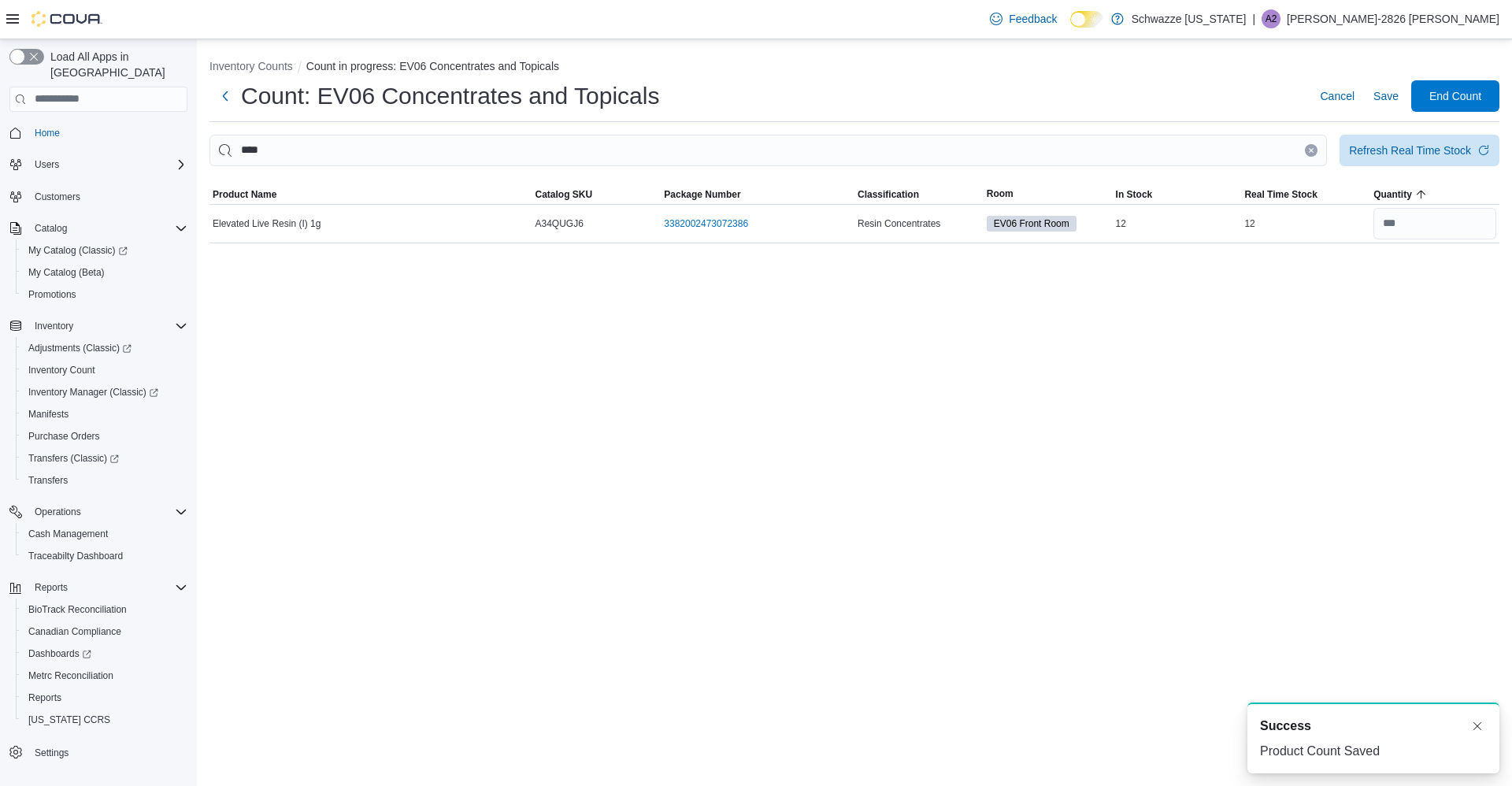
click at [1309, 148] on icon "Clear input" at bounding box center [1311, 150] width 4 height 4
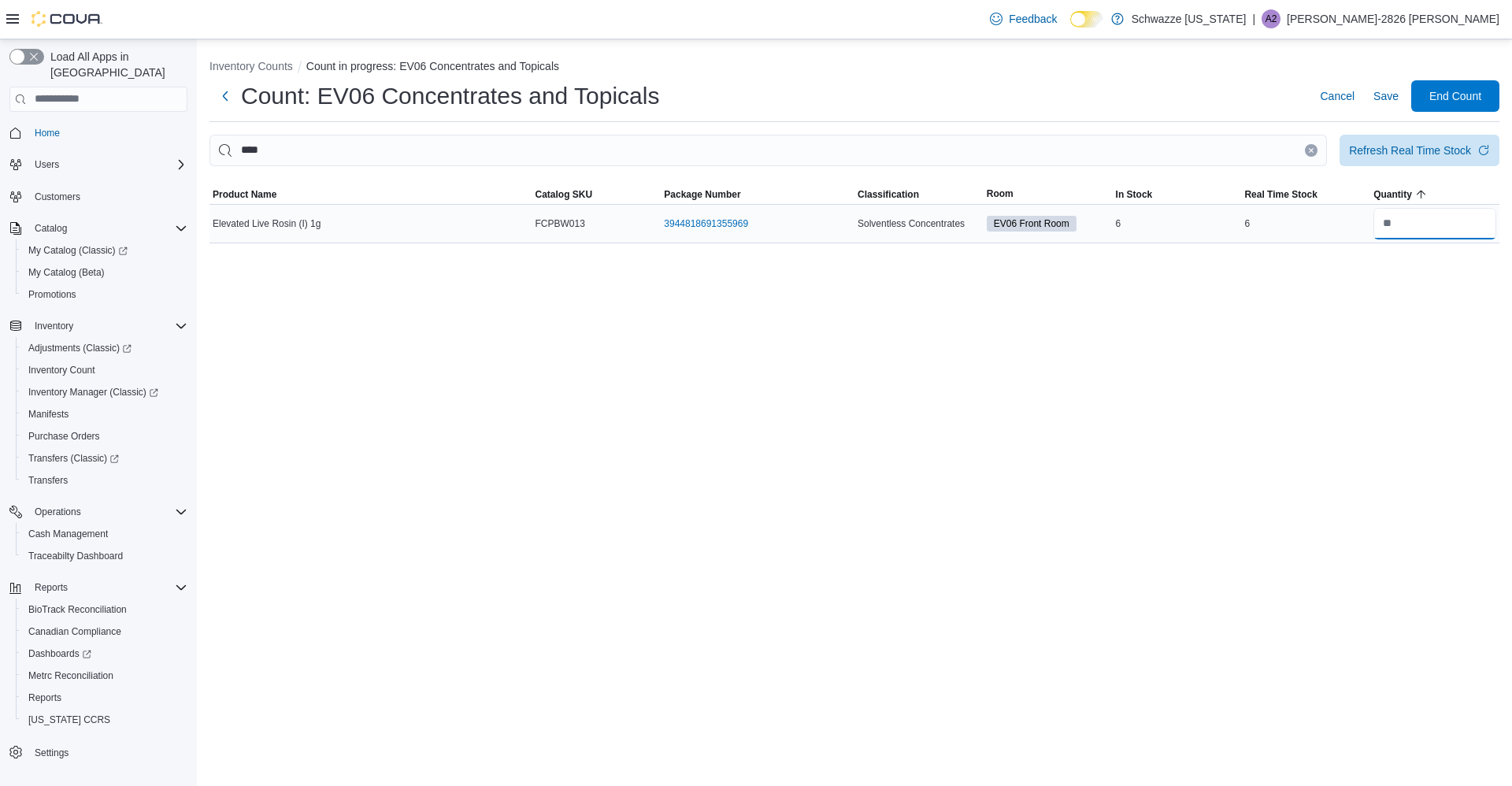
click at [1435, 227] on input "number" at bounding box center [1435, 223] width 123 height 31
click at [1393, 108] on span "Save" at bounding box center [1386, 95] width 25 height 31
click at [1392, 92] on span "Save" at bounding box center [1386, 96] width 25 height 16
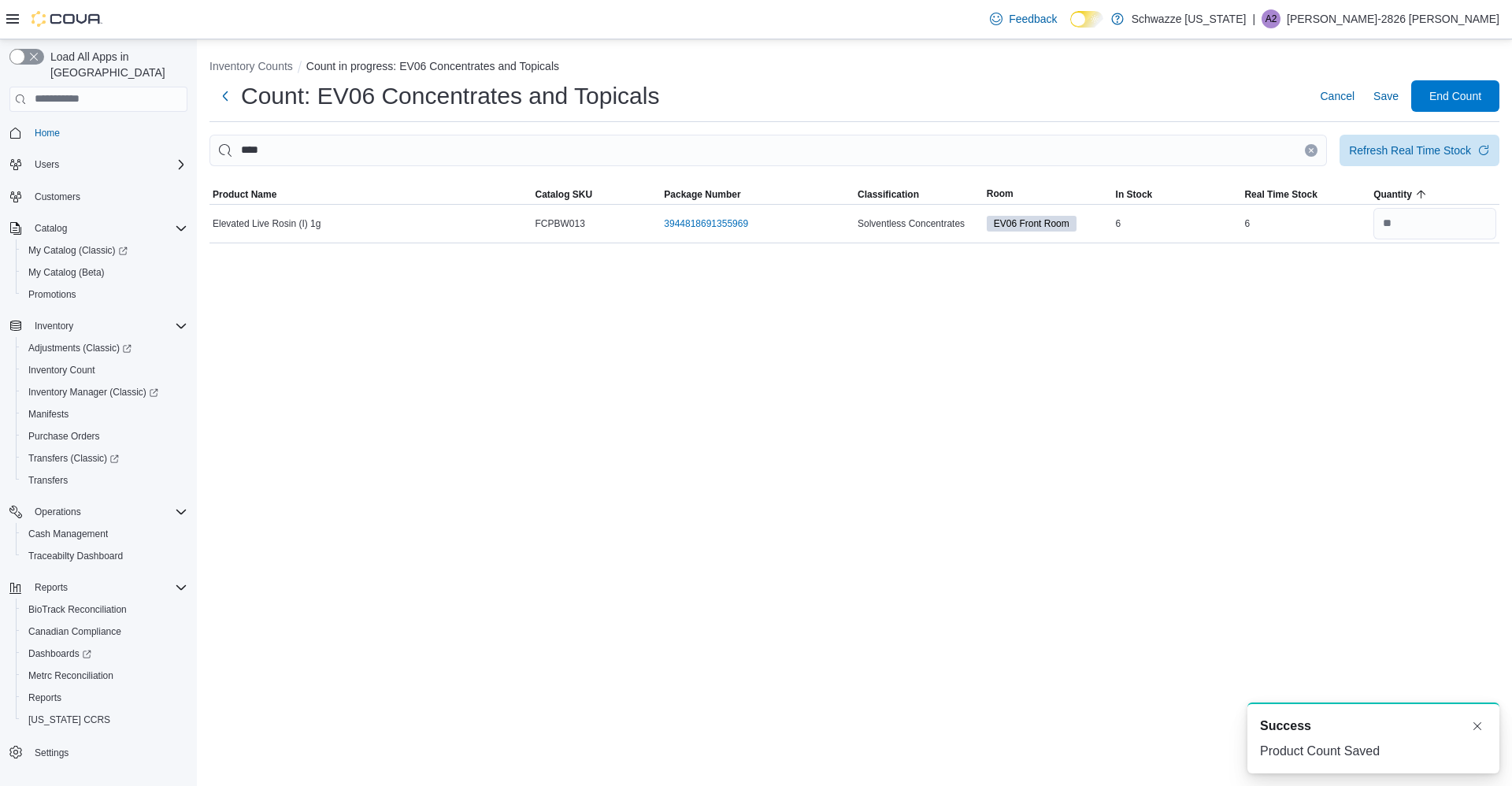
click at [1309, 150] on icon "Clear input" at bounding box center [1311, 150] width 6 height 6
click at [1440, 229] on input "number" at bounding box center [1435, 223] width 123 height 31
click at [1385, 100] on span "Save" at bounding box center [1386, 96] width 25 height 16
click at [1401, 104] on button "Save" at bounding box center [1386, 95] width 38 height 31
click at [1310, 150] on icon "Clear input" at bounding box center [1311, 150] width 4 height 4
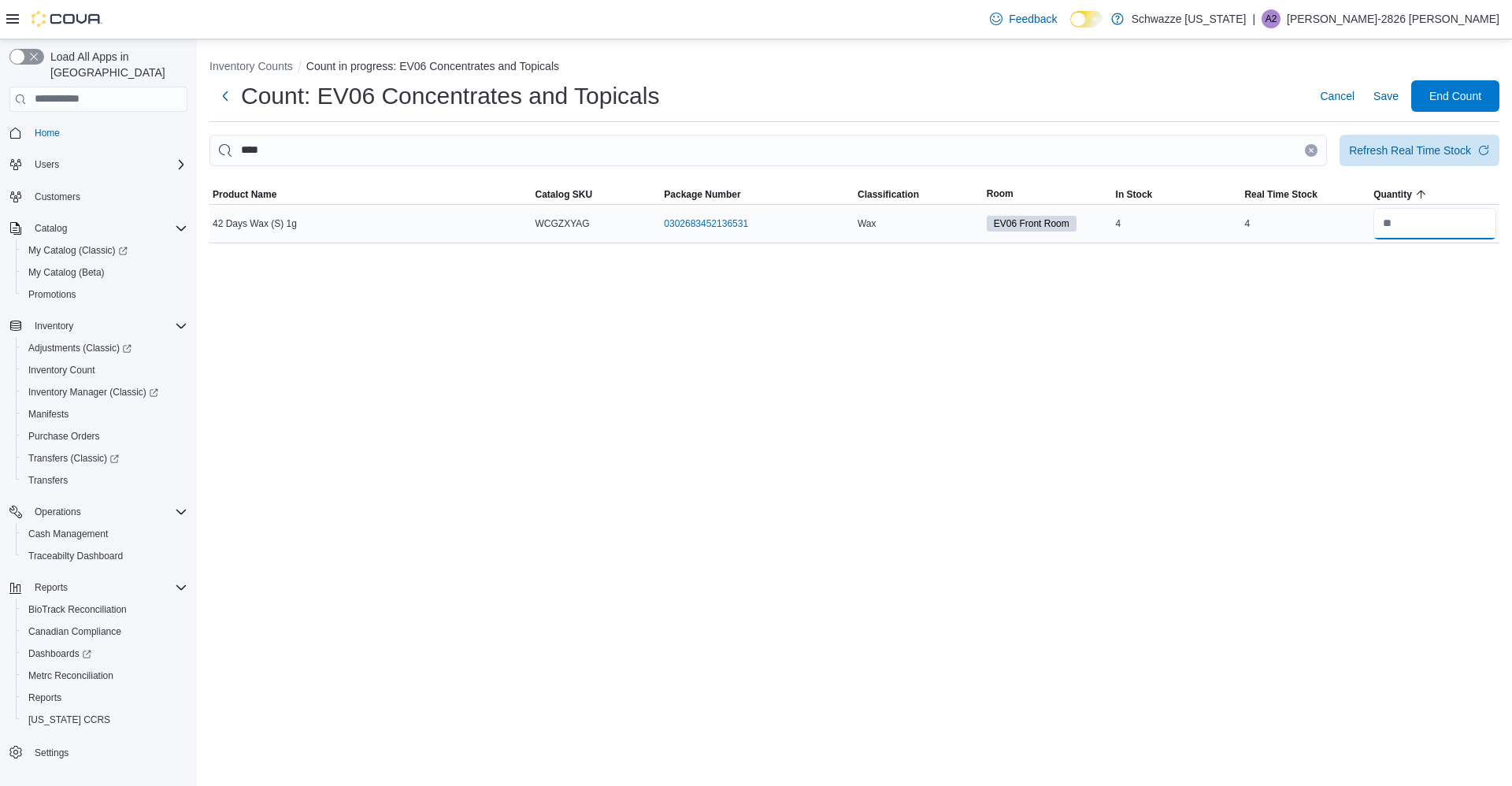
click at [1451, 227] on input "number" at bounding box center [1435, 223] width 123 height 31
click at [1392, 103] on span "Save" at bounding box center [1386, 96] width 25 height 16
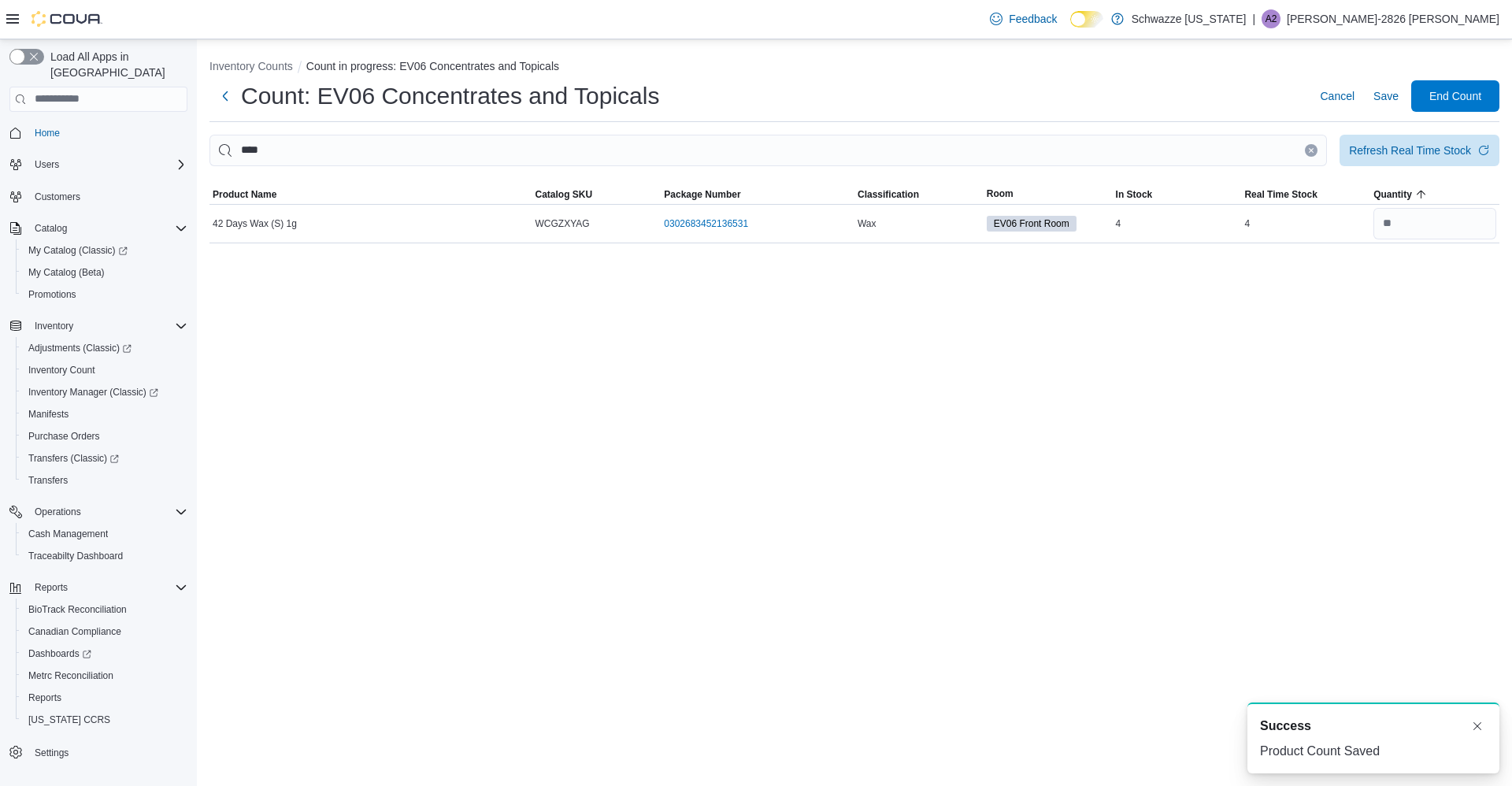
click at [1311, 150] on icon "Clear input" at bounding box center [1311, 150] width 4 height 4
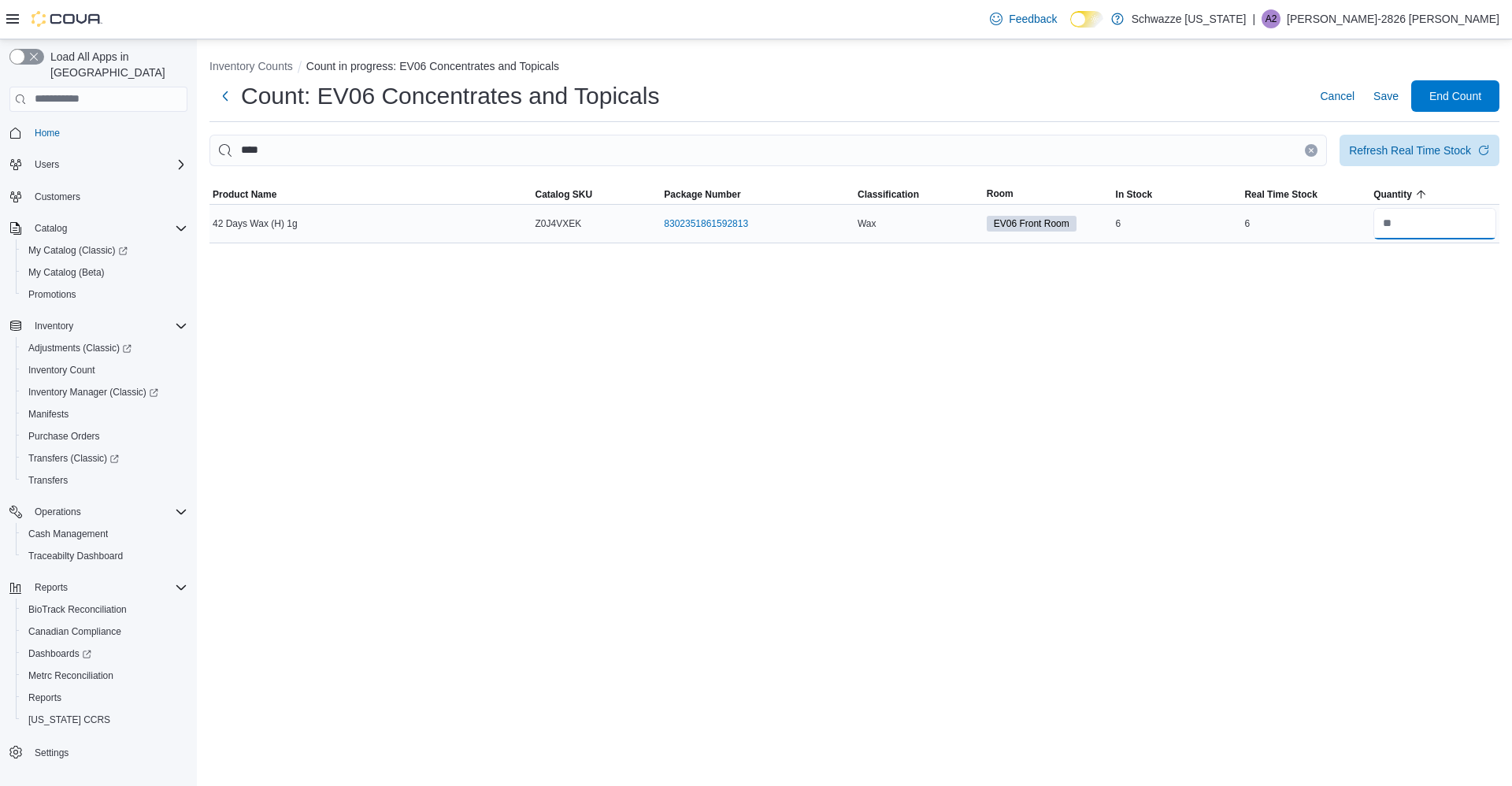
click at [1454, 225] on input "number" at bounding box center [1435, 223] width 123 height 31
click at [1388, 88] on span "Save" at bounding box center [1386, 96] width 25 height 16
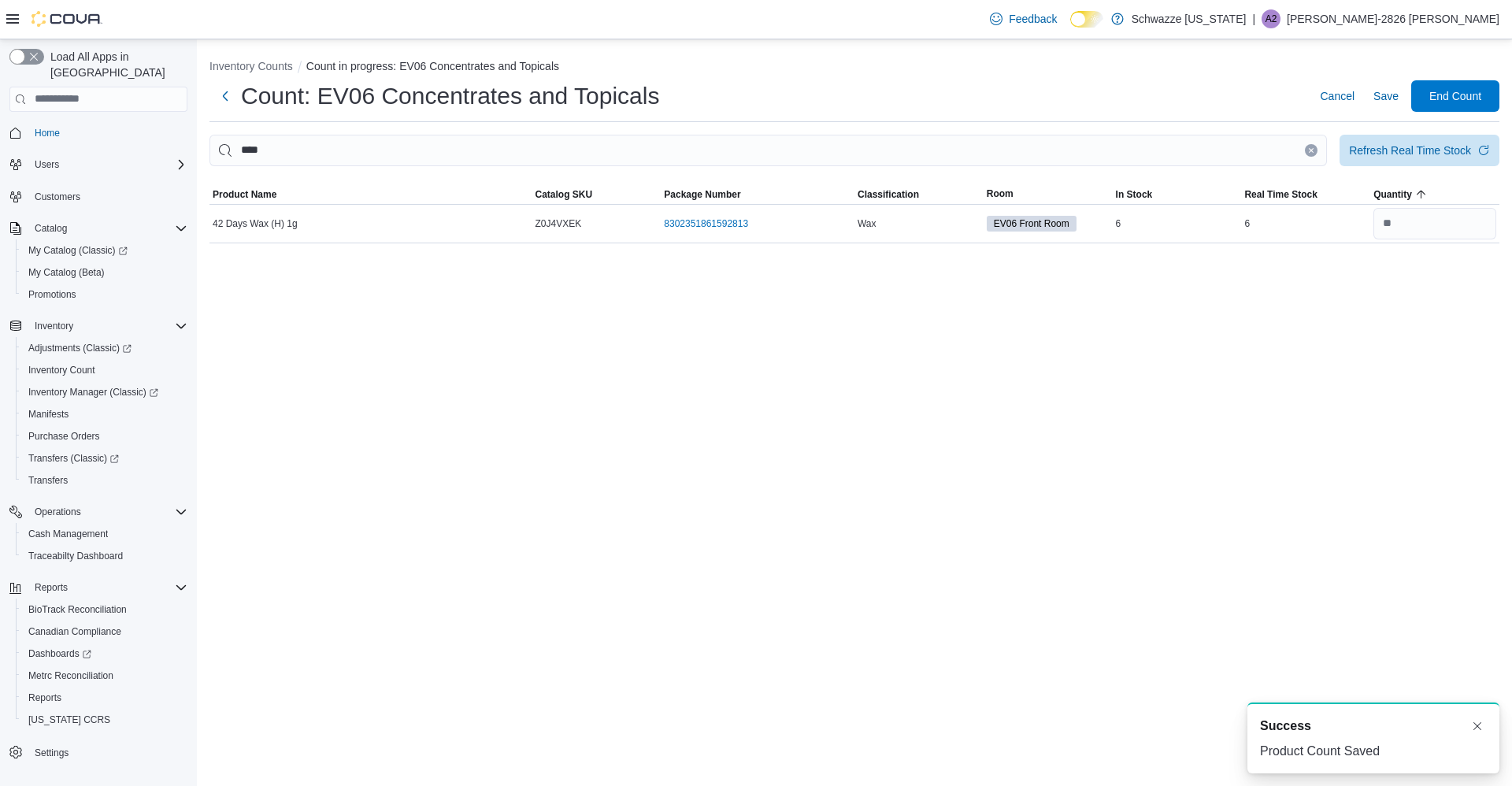
click at [1311, 150] on icon "Clear input" at bounding box center [1311, 150] width 4 height 4
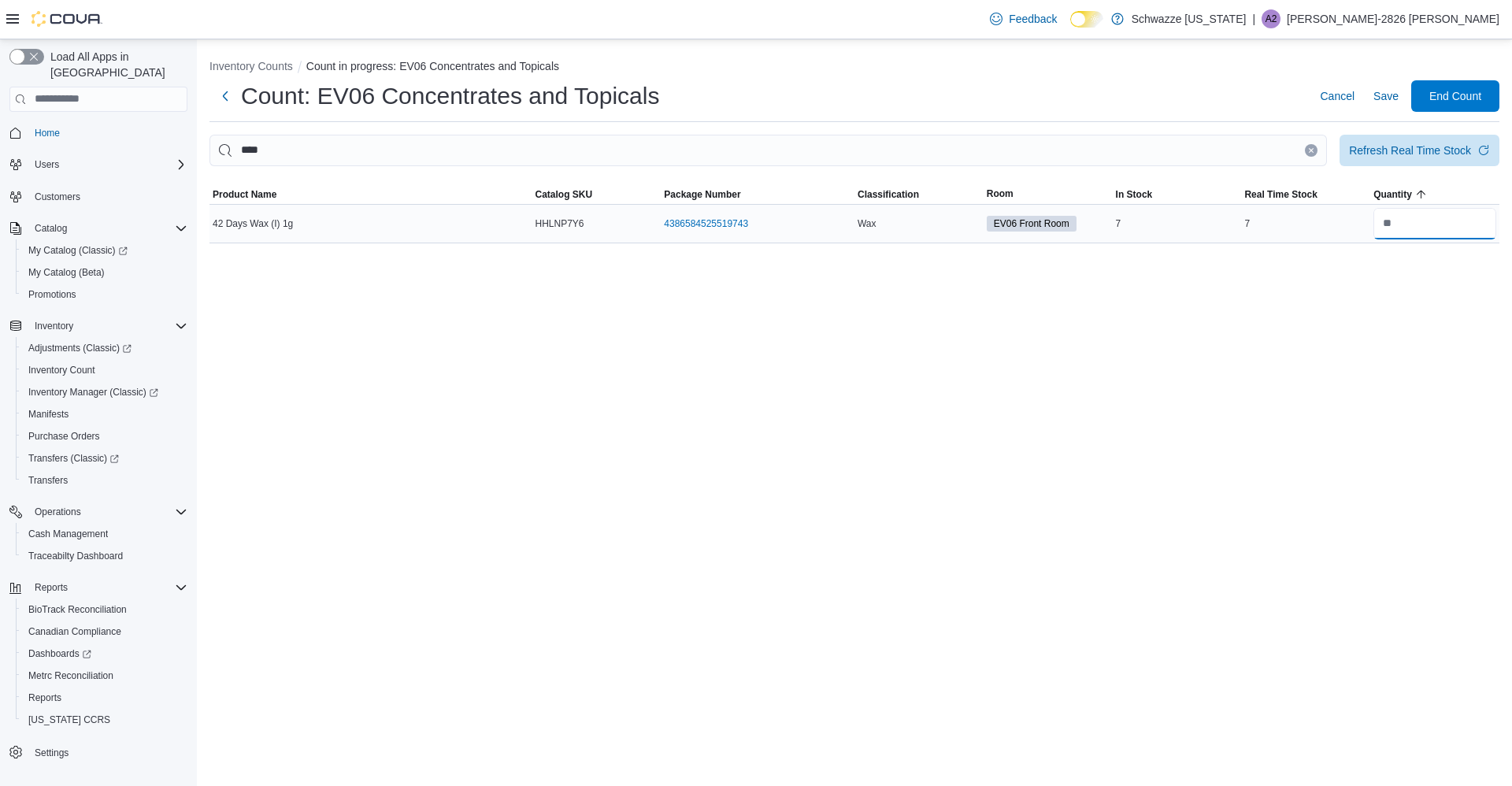
click at [1453, 220] on input "number" at bounding box center [1435, 223] width 123 height 31
click at [1385, 106] on span "Save" at bounding box center [1386, 95] width 25 height 31
click at [1383, 109] on span "Save" at bounding box center [1386, 95] width 25 height 31
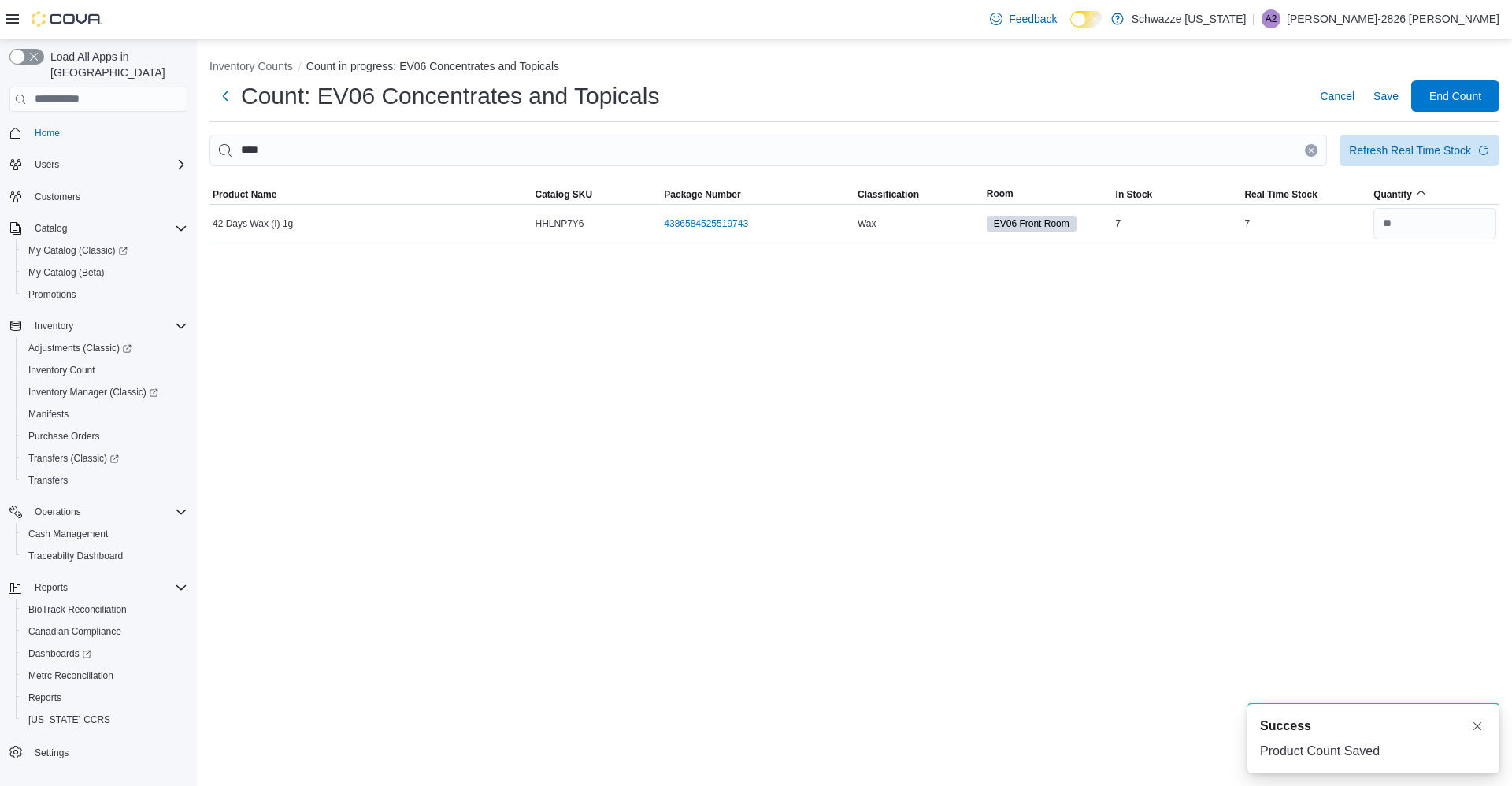
click at [1311, 150] on icon "Clear input" at bounding box center [1311, 150] width 4 height 4
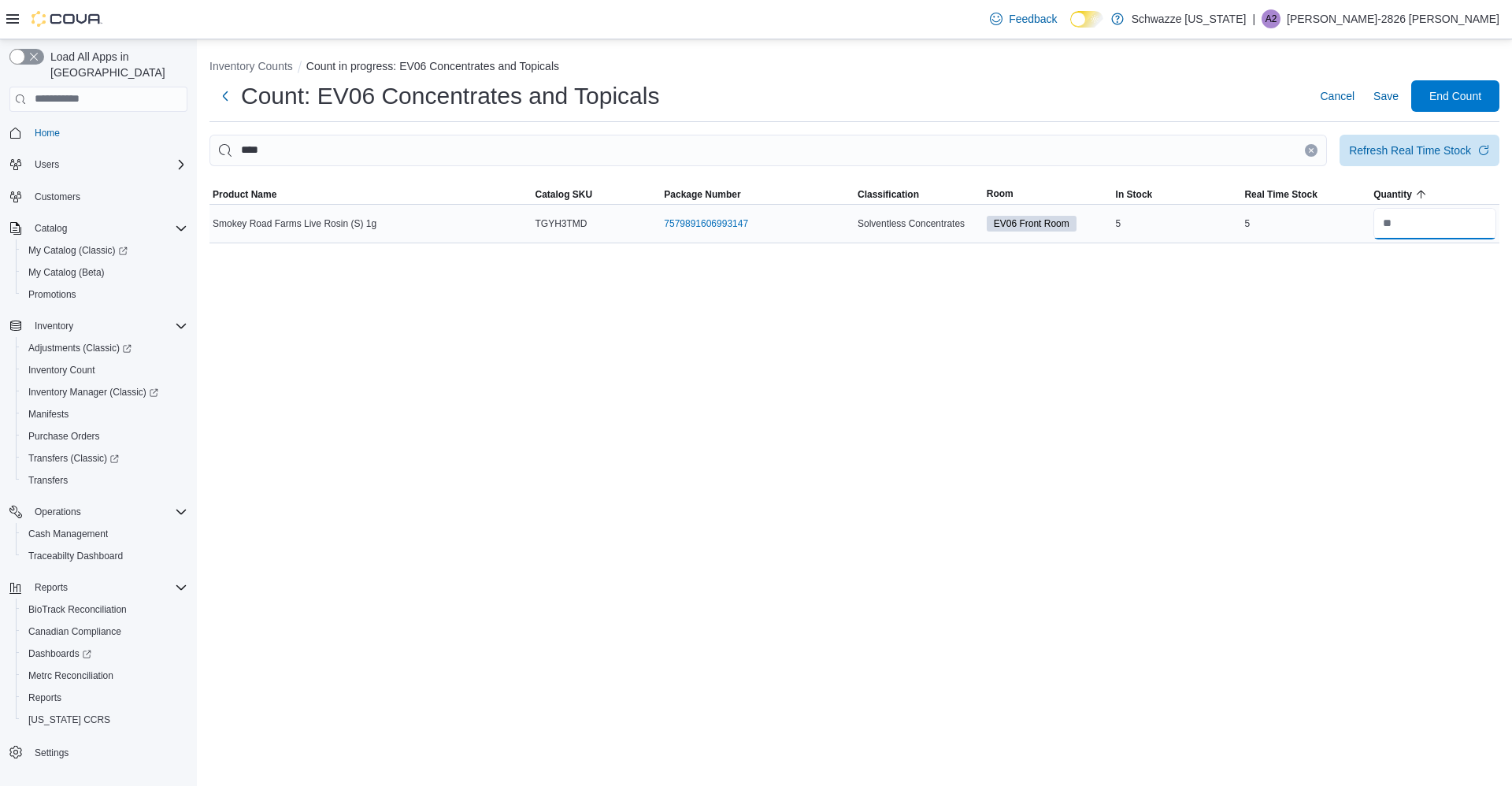
click at [1453, 226] on input "number" at bounding box center [1435, 223] width 123 height 31
click at [1380, 105] on span "Save" at bounding box center [1386, 95] width 25 height 31
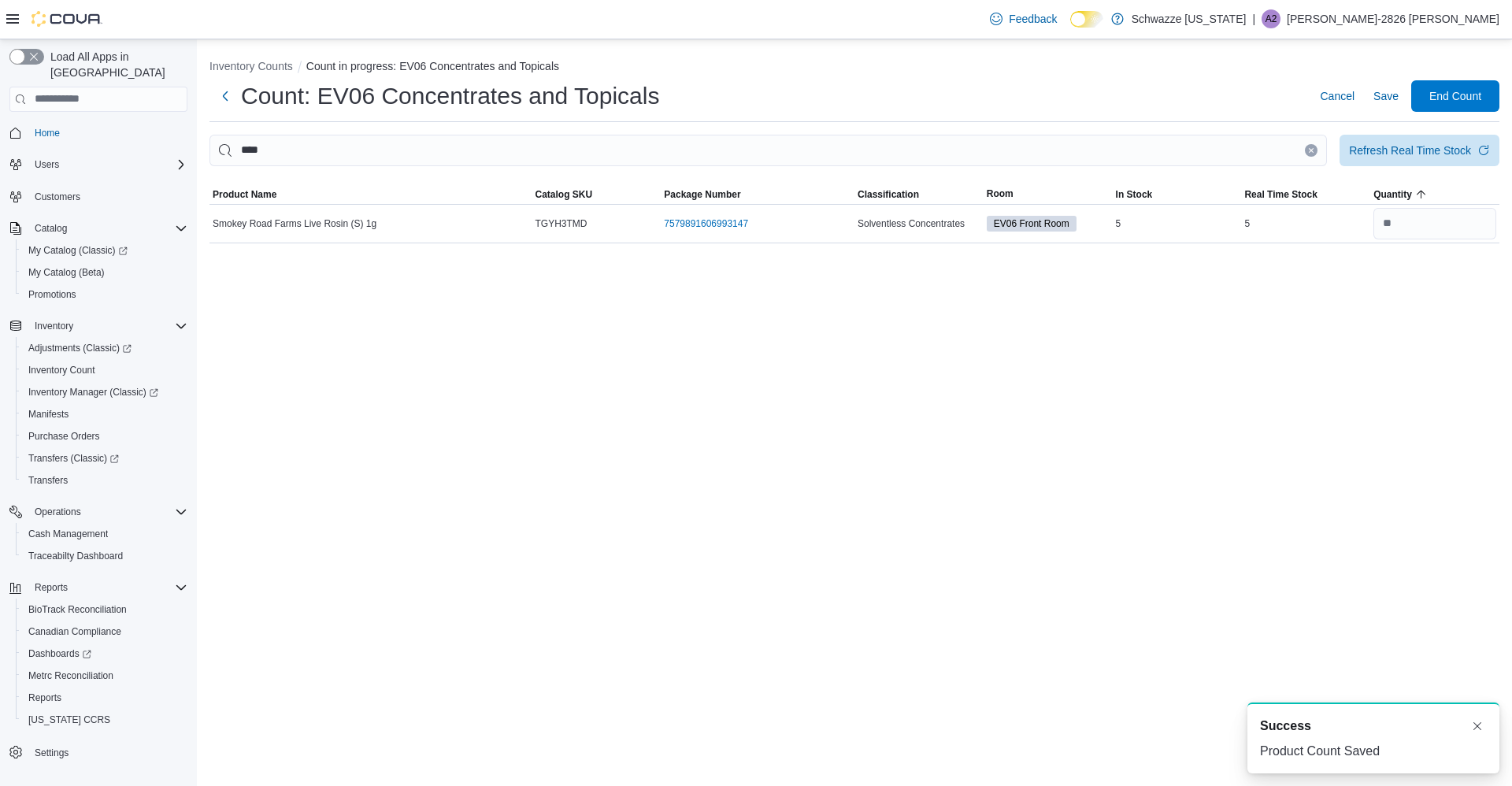
click at [1308, 149] on icon "Clear input" at bounding box center [1311, 150] width 6 height 6
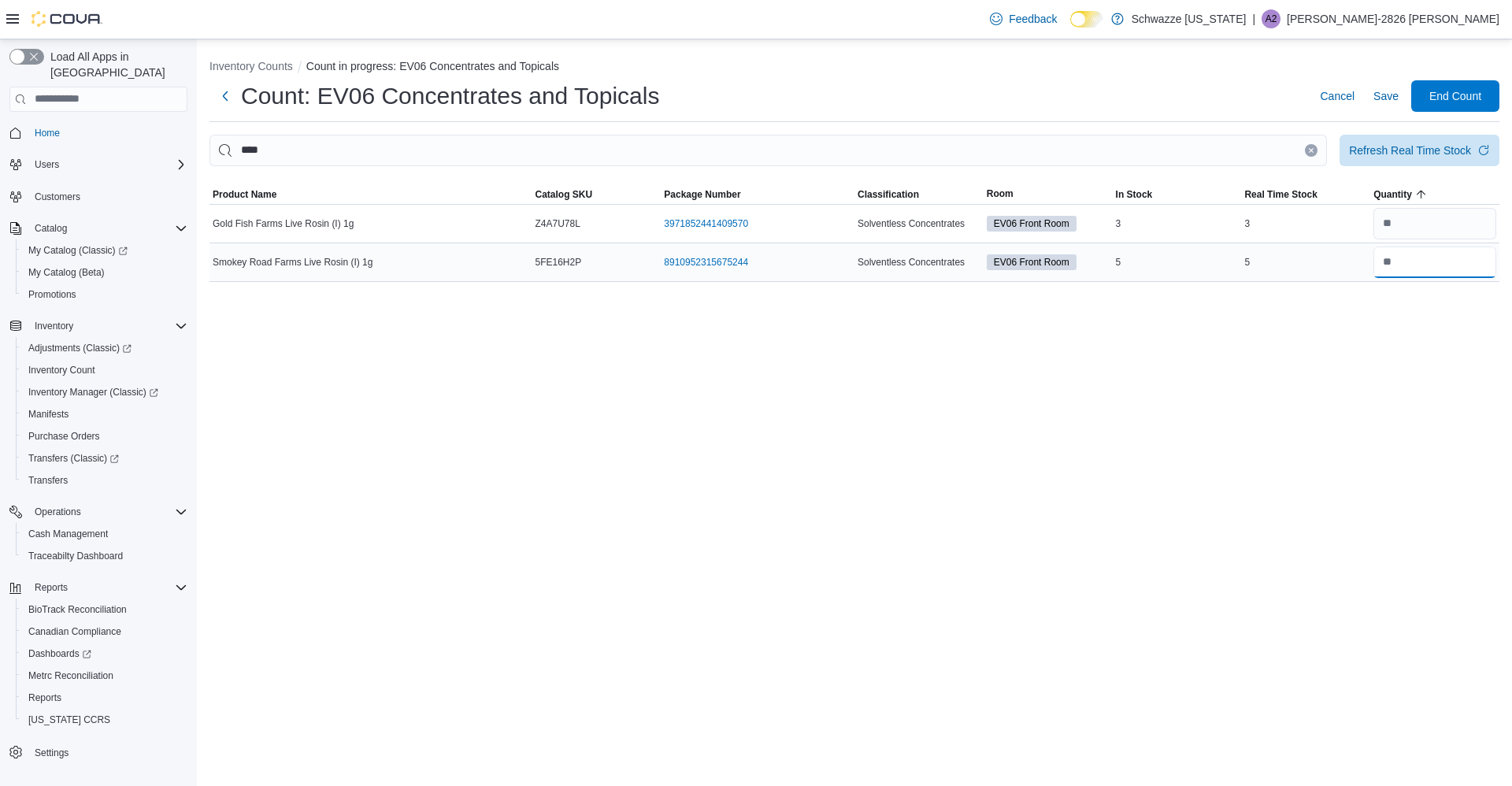
click at [1461, 268] on input "number" at bounding box center [1435, 261] width 123 height 31
click at [1380, 88] on span "Save" at bounding box center [1386, 96] width 25 height 16
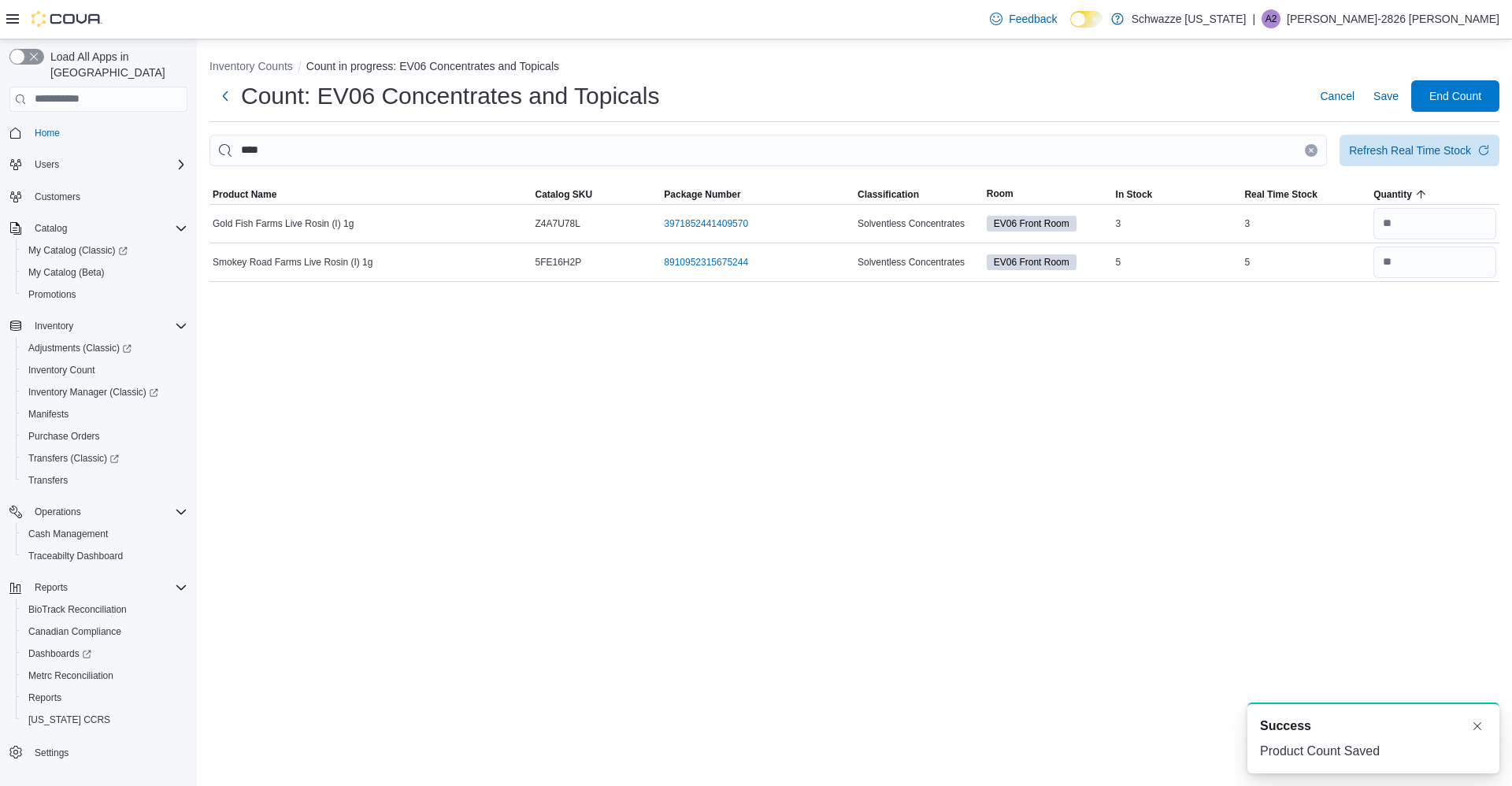
click at [1309, 148] on icon "Clear input" at bounding box center [1311, 150] width 4 height 4
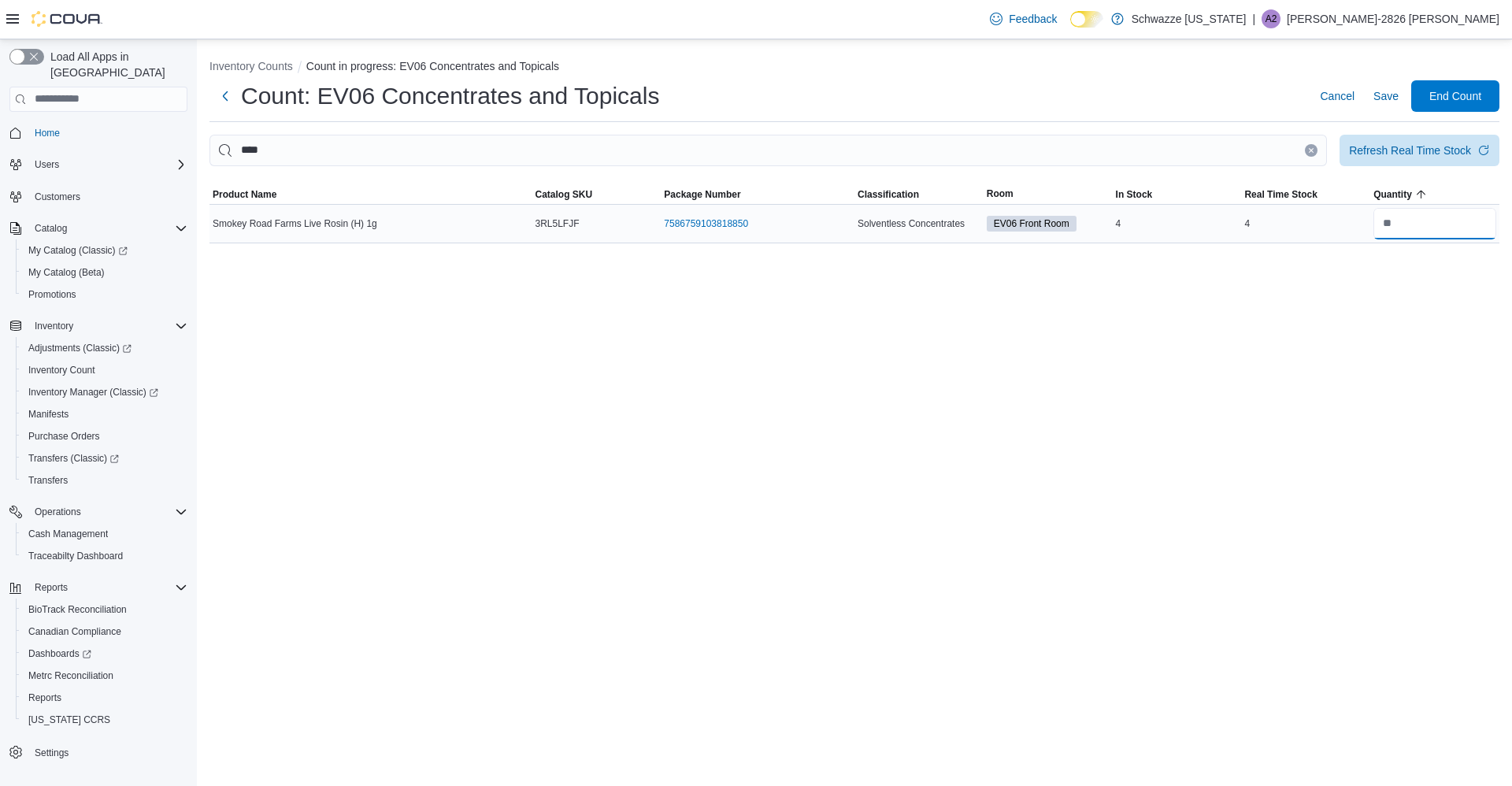
click at [1432, 230] on input "number" at bounding box center [1435, 223] width 123 height 31
click at [1386, 108] on span "Save" at bounding box center [1386, 95] width 25 height 31
click at [1396, 111] on span "Save" at bounding box center [1386, 95] width 25 height 31
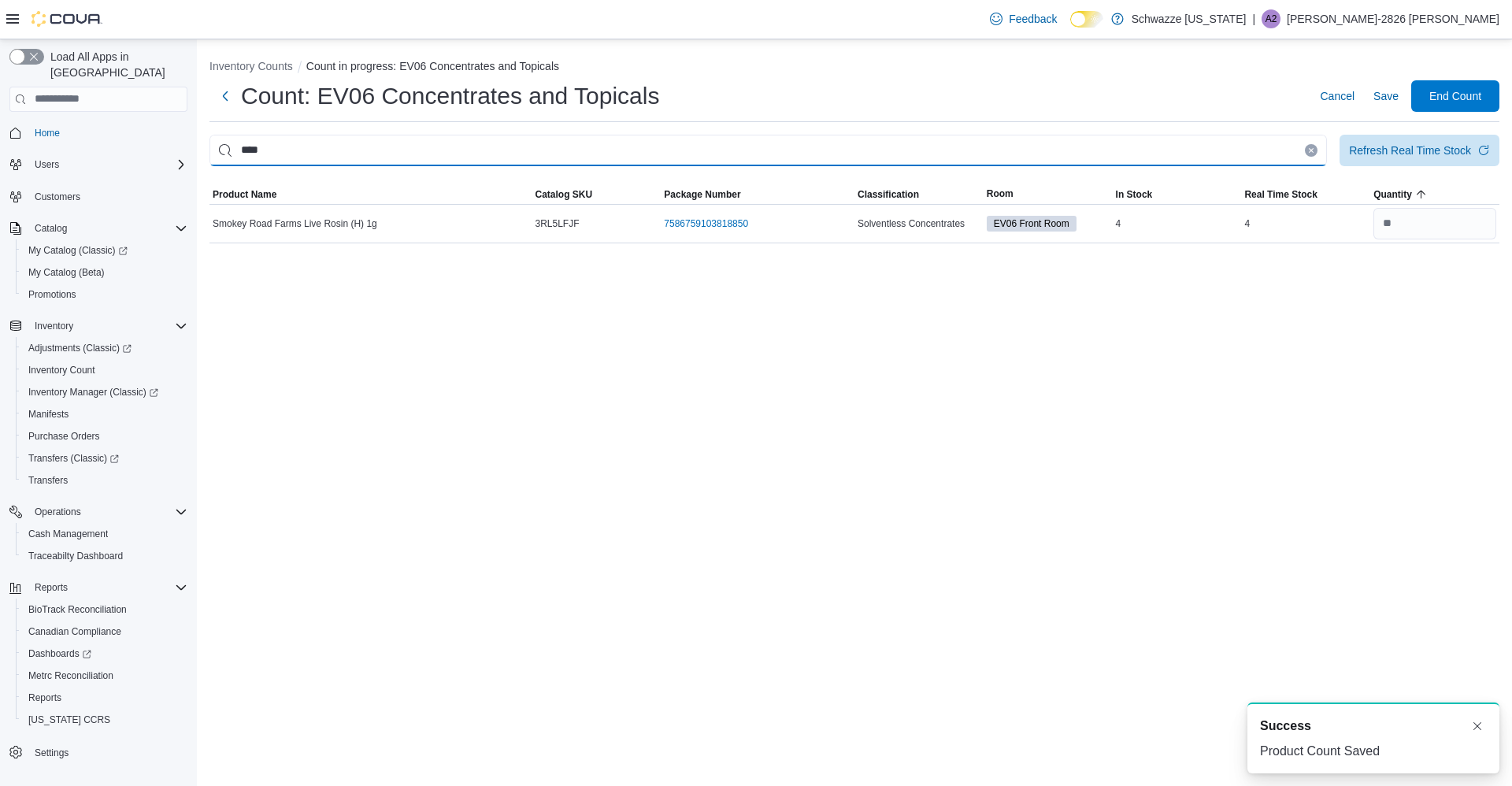
click at [1297, 145] on input "****" at bounding box center [768, 150] width 1117 height 31
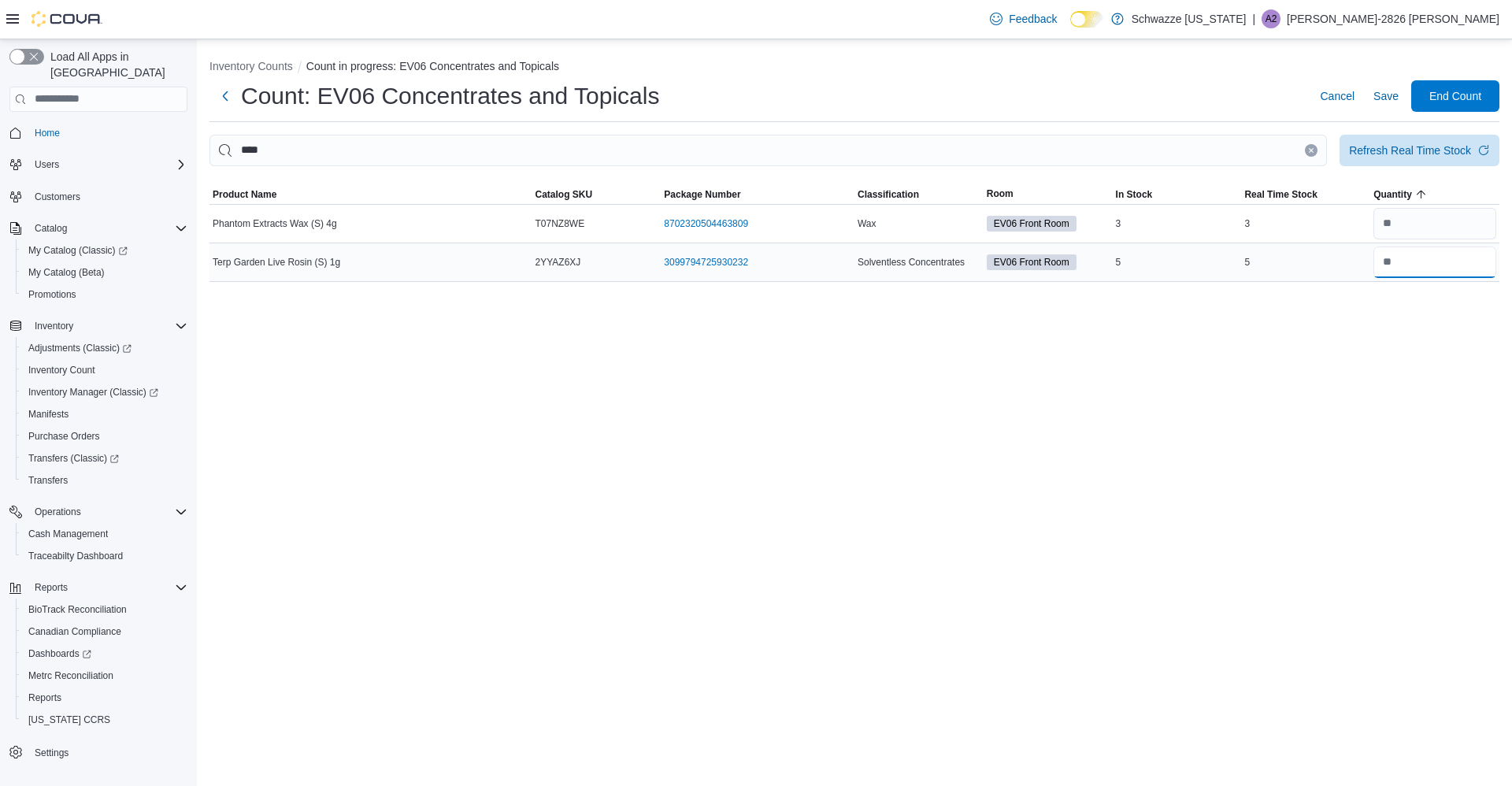
click at [1455, 264] on input "number" at bounding box center [1435, 261] width 123 height 31
click at [1390, 106] on span "Save" at bounding box center [1386, 95] width 25 height 31
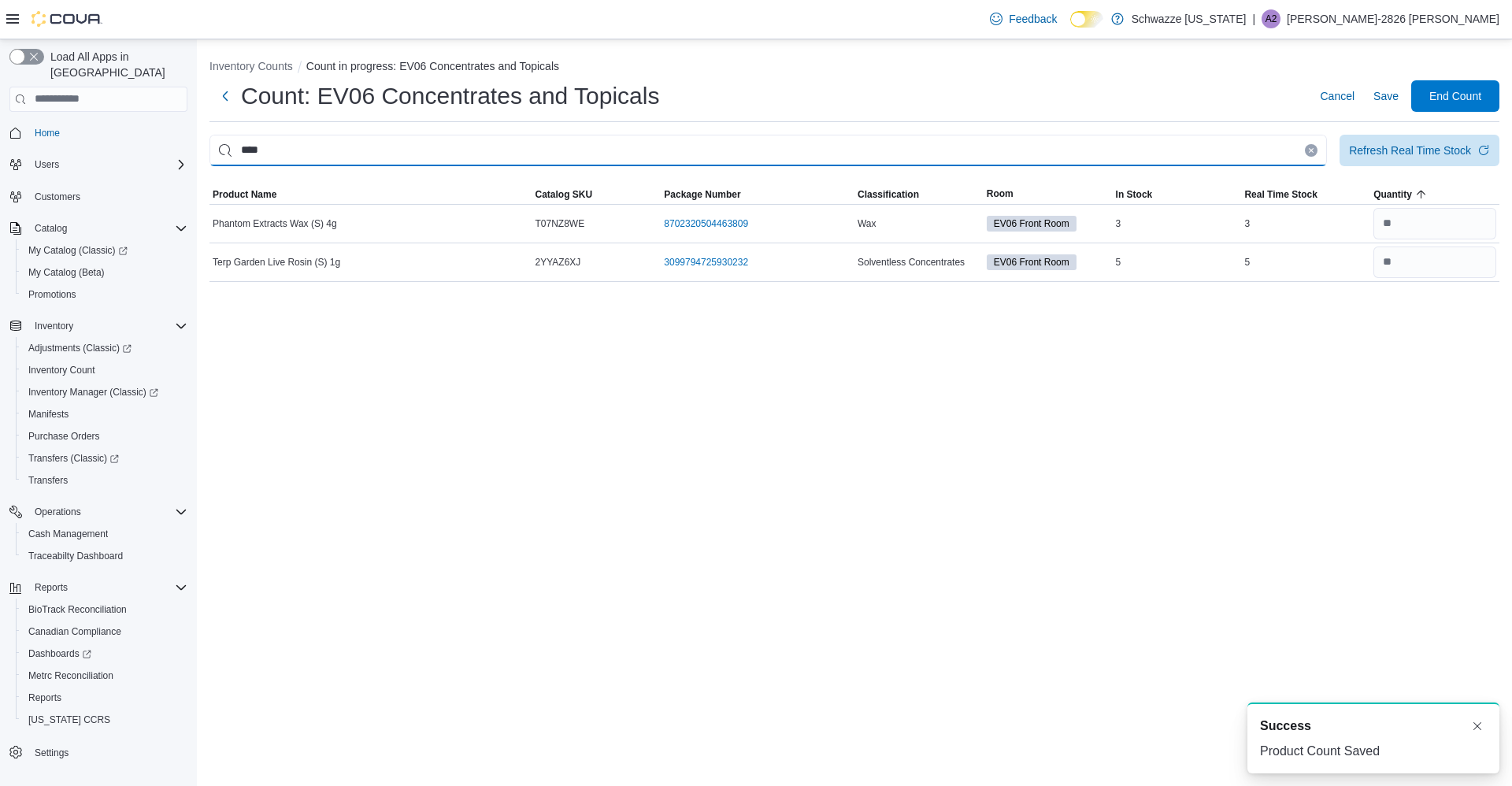
click at [1292, 145] on input "****" at bounding box center [768, 150] width 1117 height 31
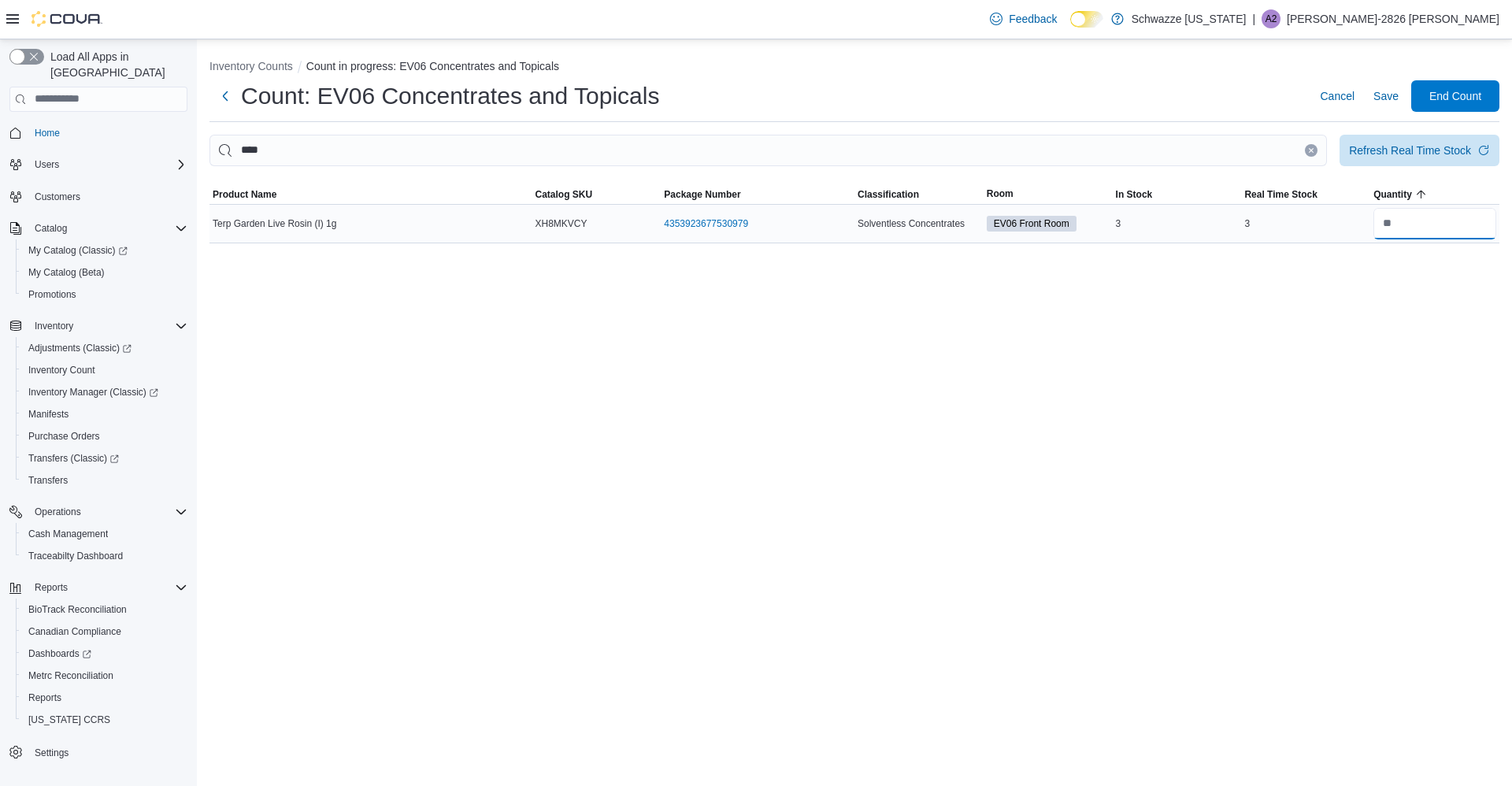
click at [1431, 230] on input "number" at bounding box center [1435, 223] width 123 height 31
click at [1386, 99] on span "Save" at bounding box center [1386, 96] width 25 height 16
click at [1386, 96] on span "Save" at bounding box center [1386, 96] width 25 height 16
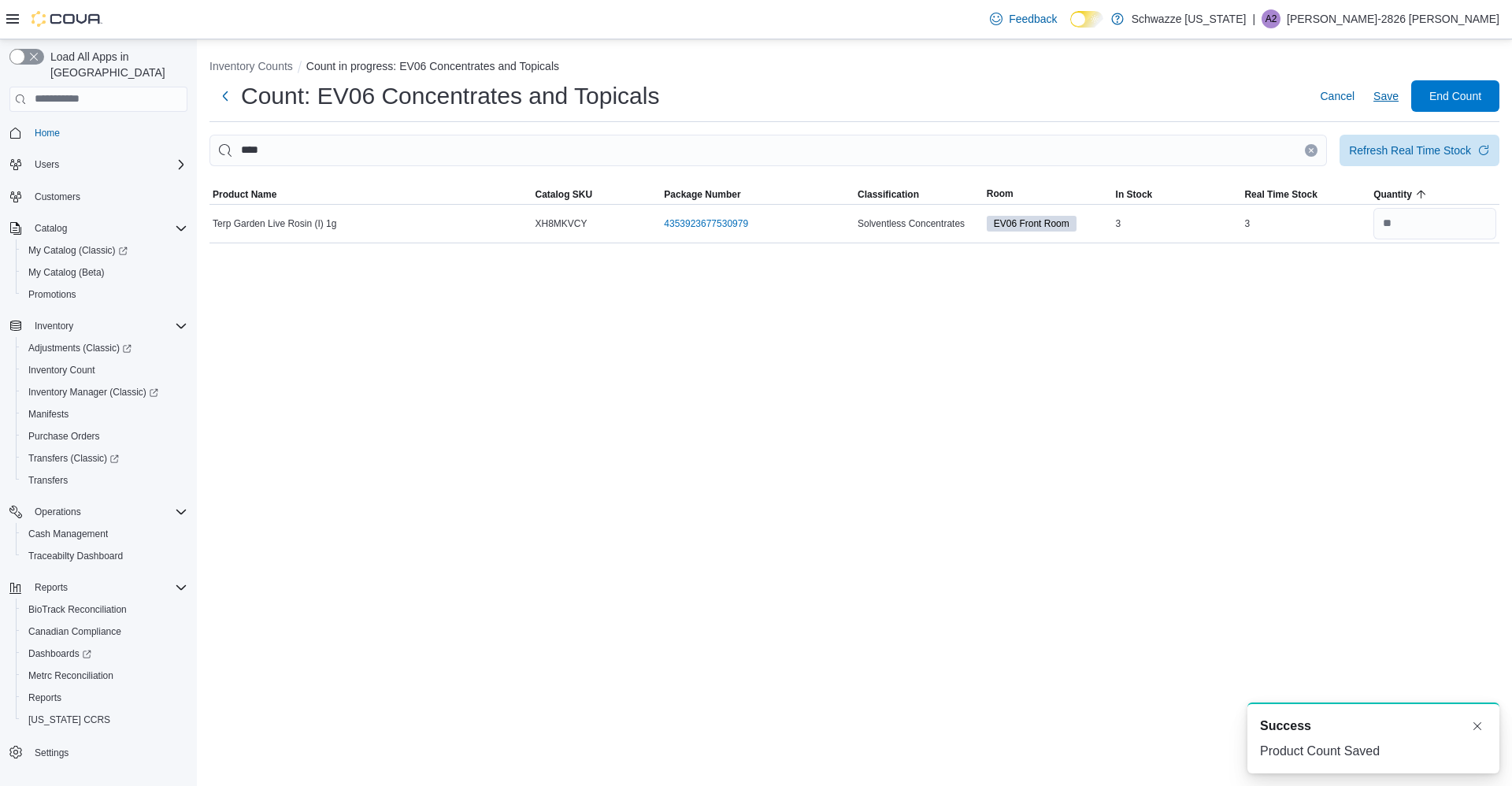
click at [1307, 151] on button "Clear input" at bounding box center [1311, 150] width 12 height 12
click at [1454, 223] on input "number" at bounding box center [1435, 223] width 123 height 31
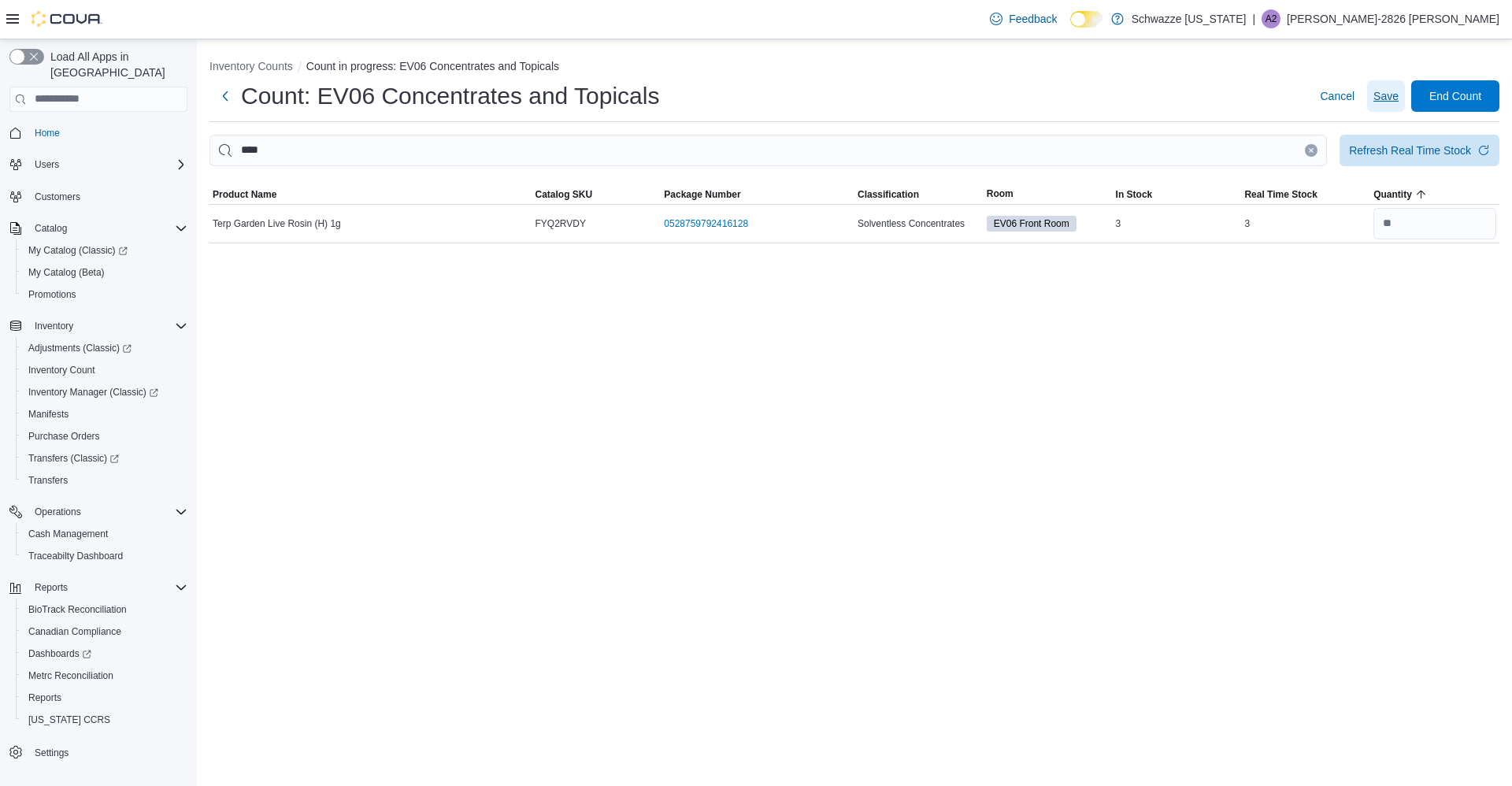
click at [1394, 102] on span "Save" at bounding box center [1386, 96] width 25 height 16
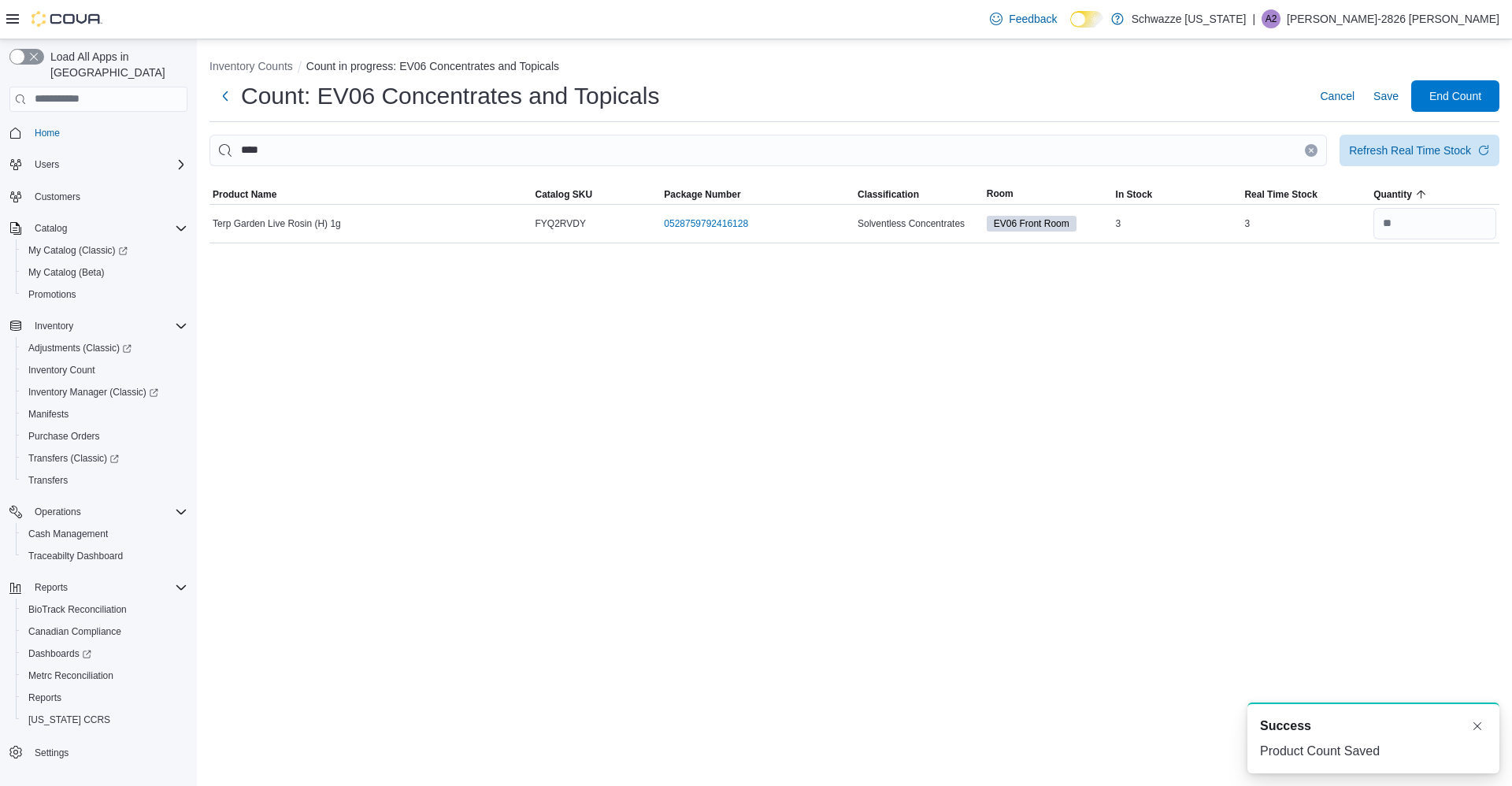
click at [1311, 150] on icon "Clear input" at bounding box center [1311, 150] width 4 height 4
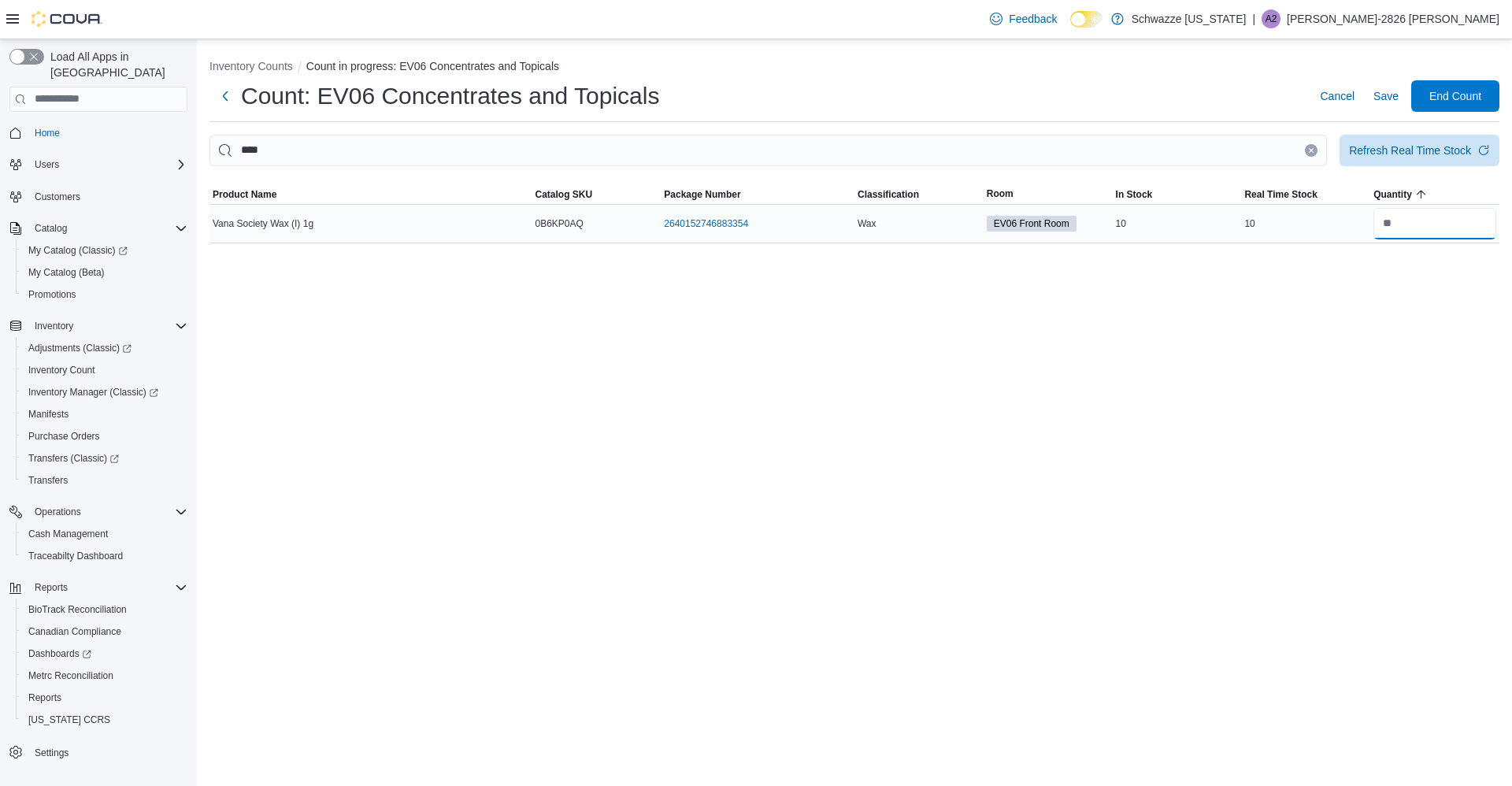
click at [1441, 221] on input "number" at bounding box center [1435, 223] width 123 height 31
click at [1389, 107] on span "Save" at bounding box center [1386, 95] width 25 height 31
click at [1391, 98] on span "Save" at bounding box center [1386, 96] width 25 height 16
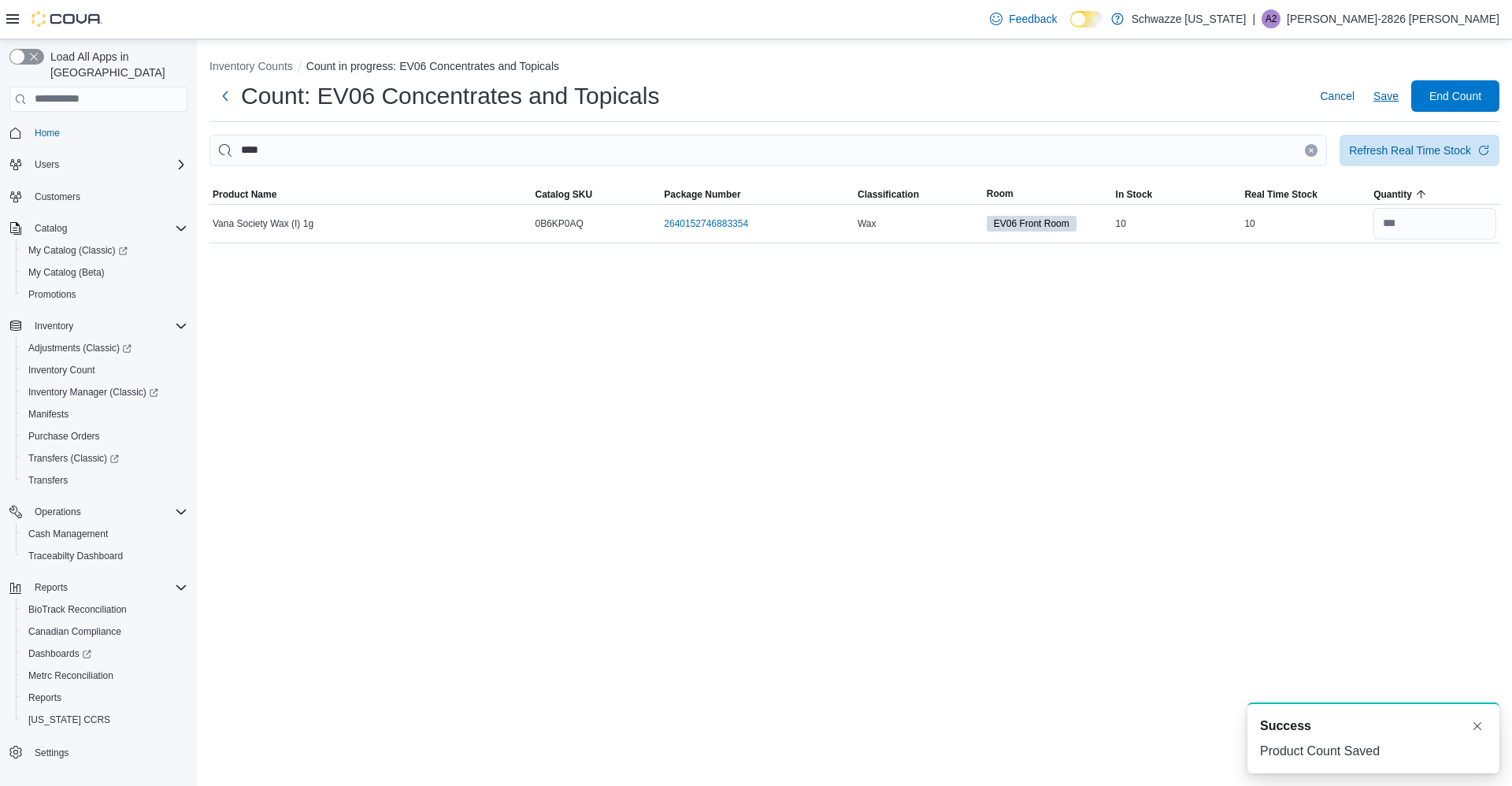
click at [238, 92] on button "Next" at bounding box center [225, 95] width 31 height 31
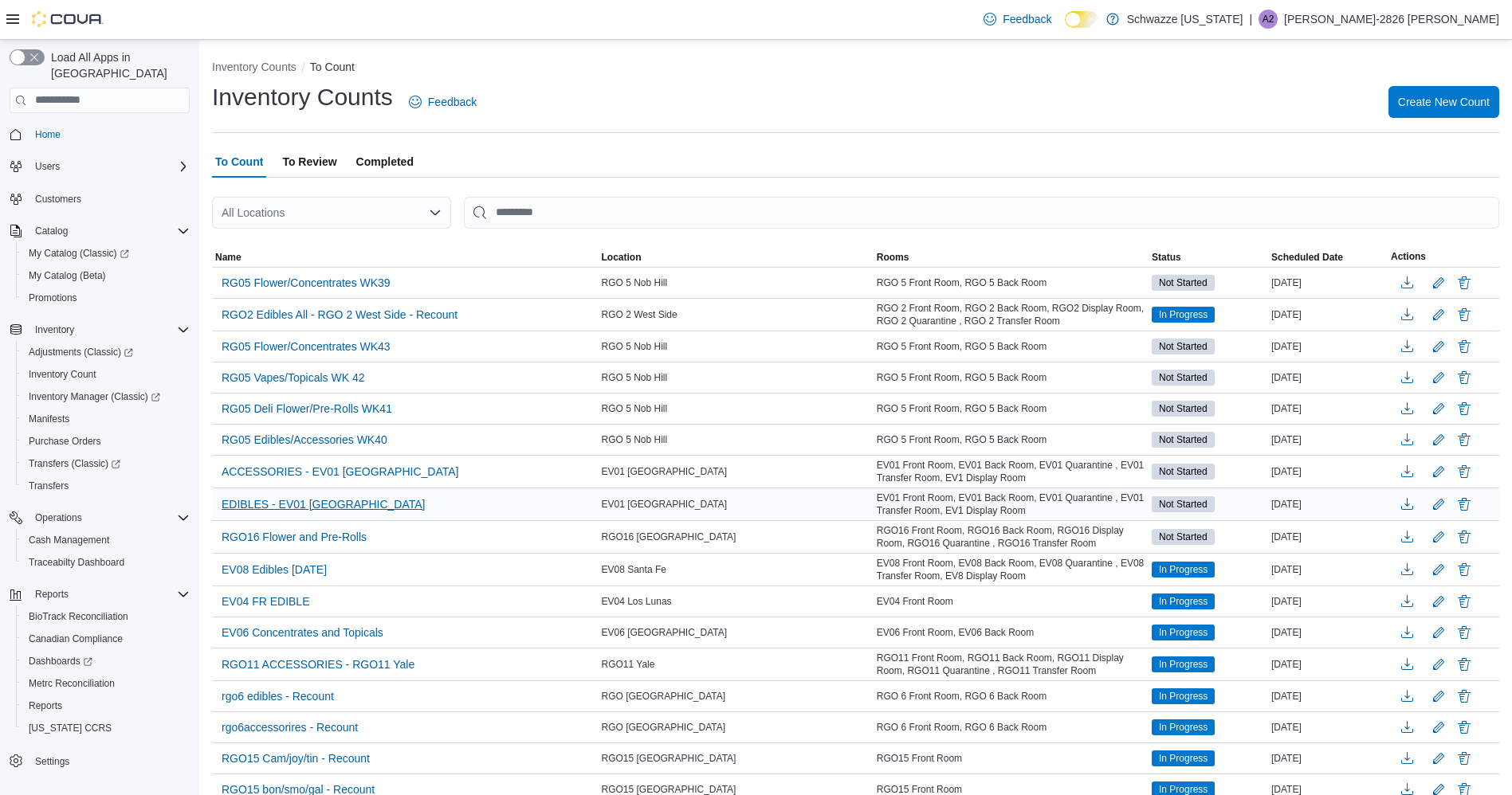
click at [301, 497] on span "EDIBLES - EV01 [GEOGRAPHIC_DATA]" at bounding box center [323, 505] width 203 height 16
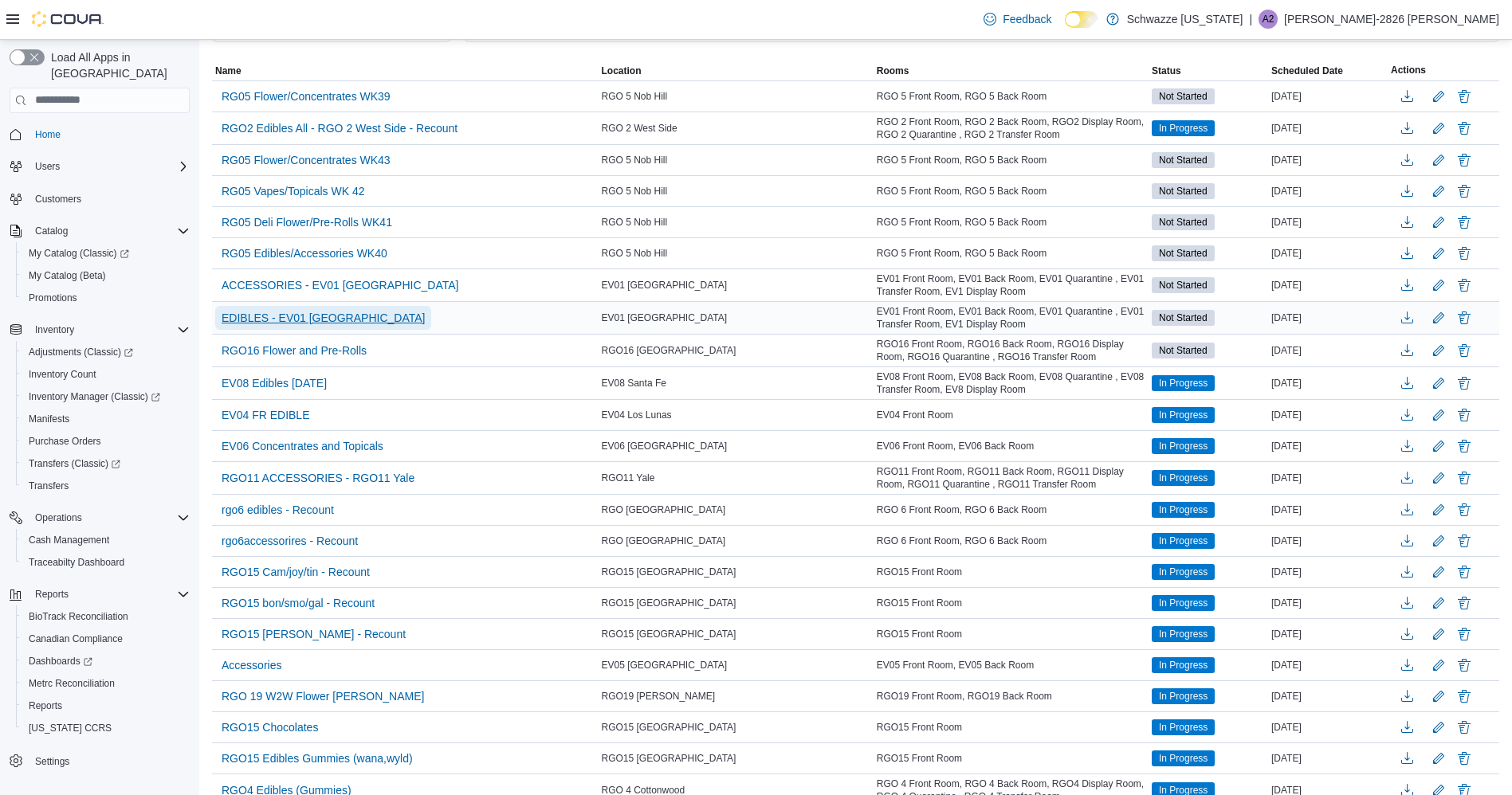
scroll to position [190, 0]
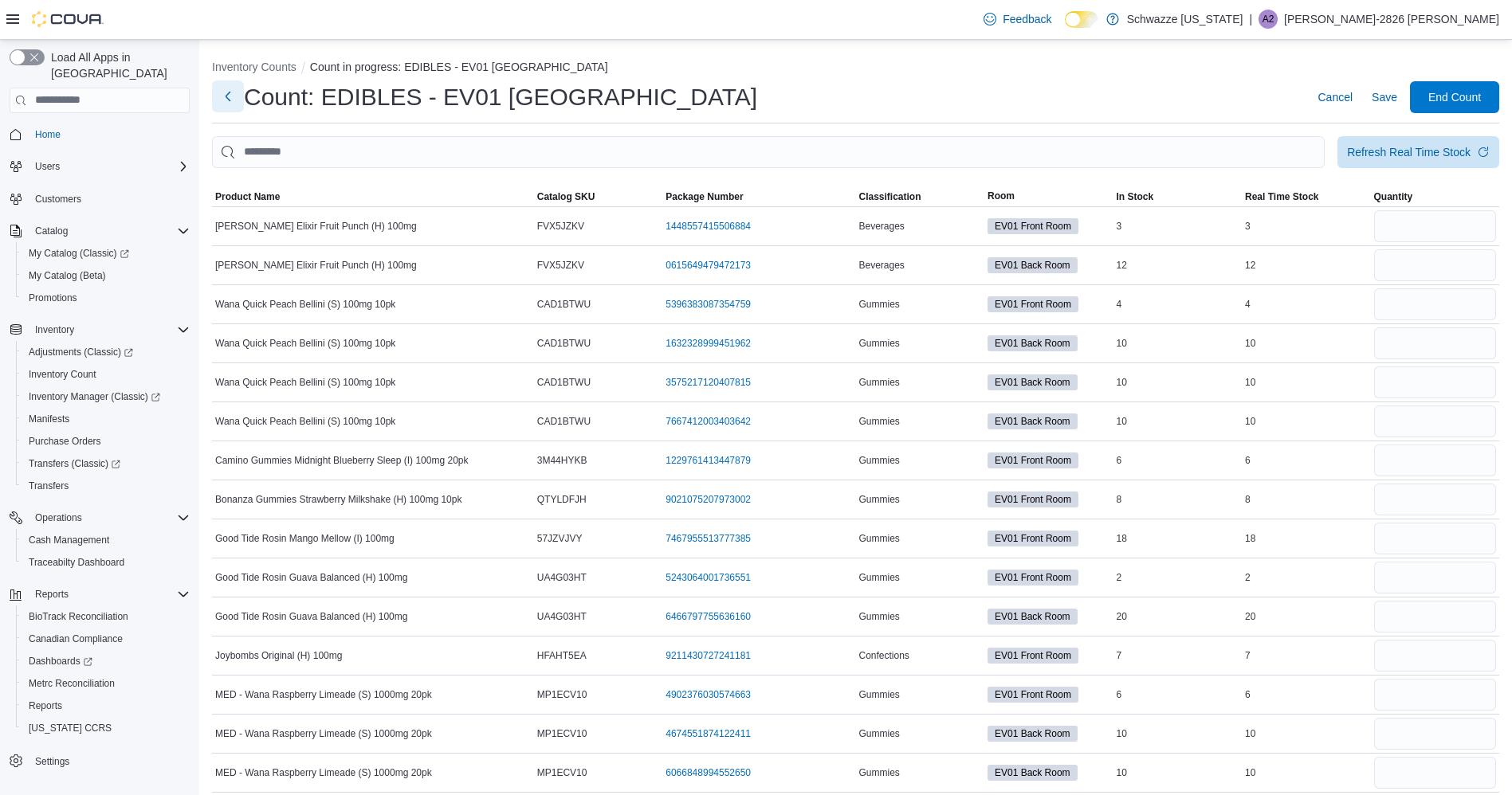
click at [234, 102] on button "Next" at bounding box center [228, 95] width 31 height 31
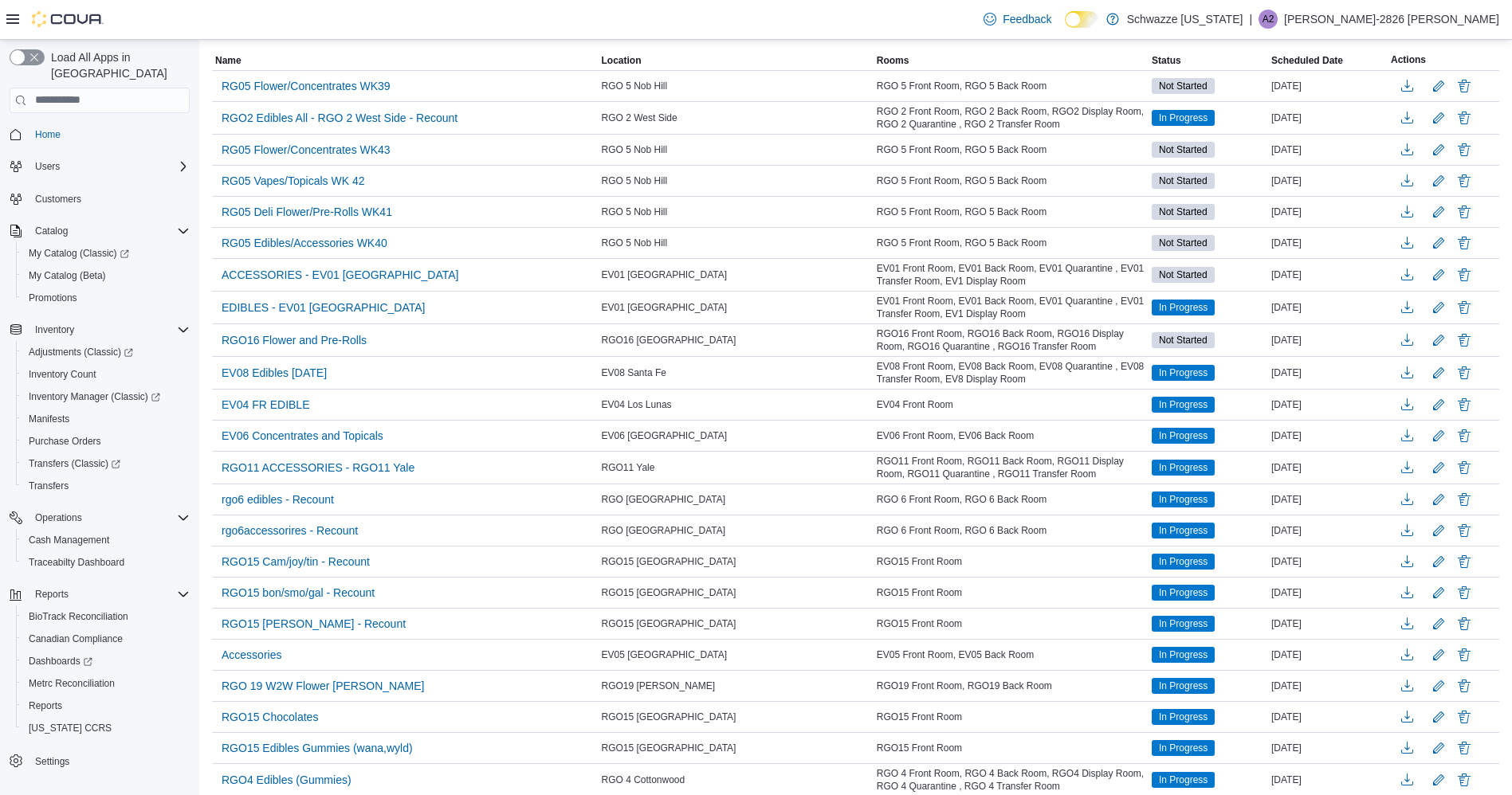
scroll to position [206, 0]
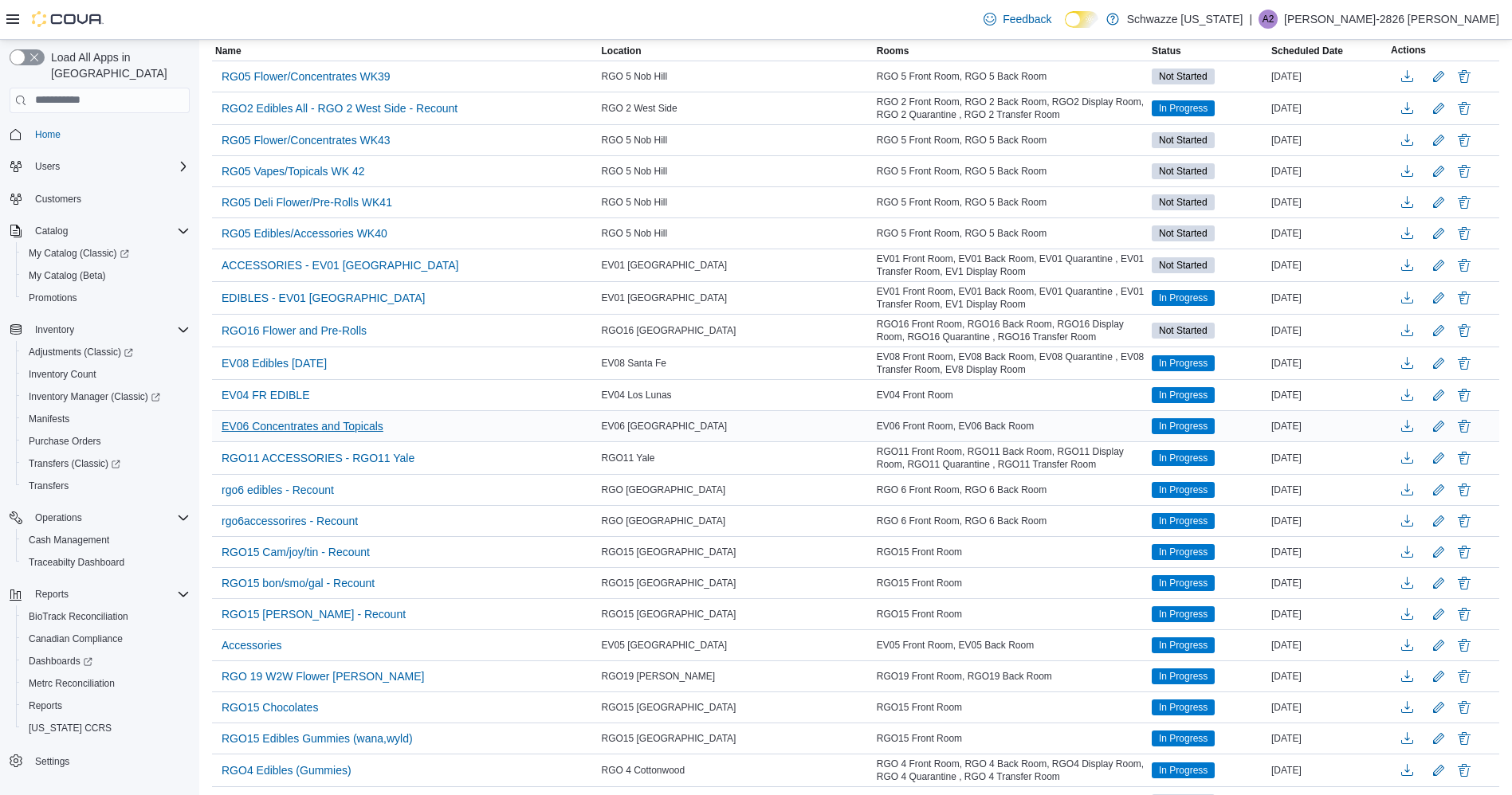
click at [270, 428] on span "EV06 Concentrates and Topicals" at bounding box center [302, 426] width 162 height 16
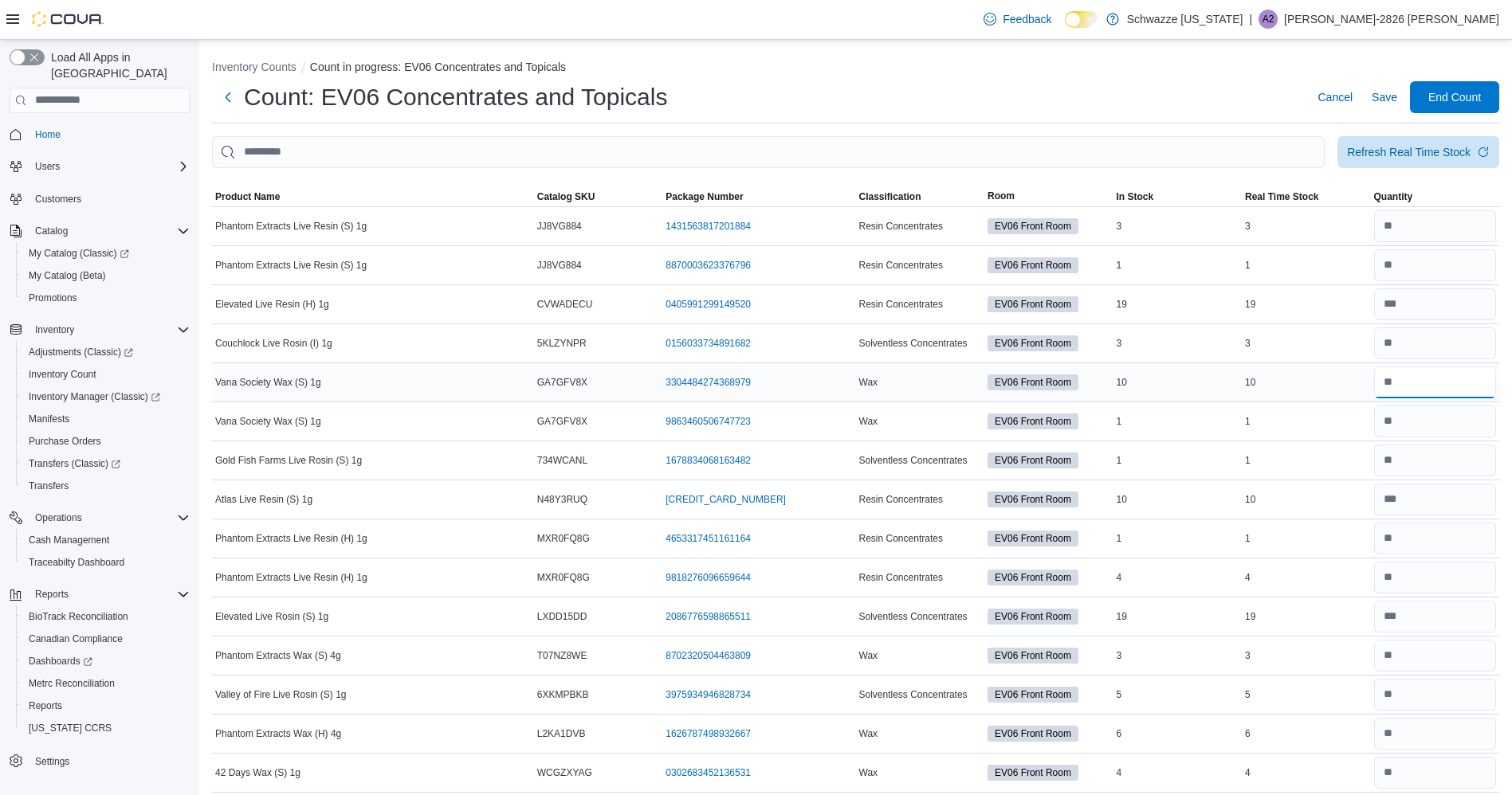
click at [1467, 381] on input "number" at bounding box center [1435, 382] width 122 height 31
click at [1409, 732] on input "number" at bounding box center [1435, 733] width 122 height 31
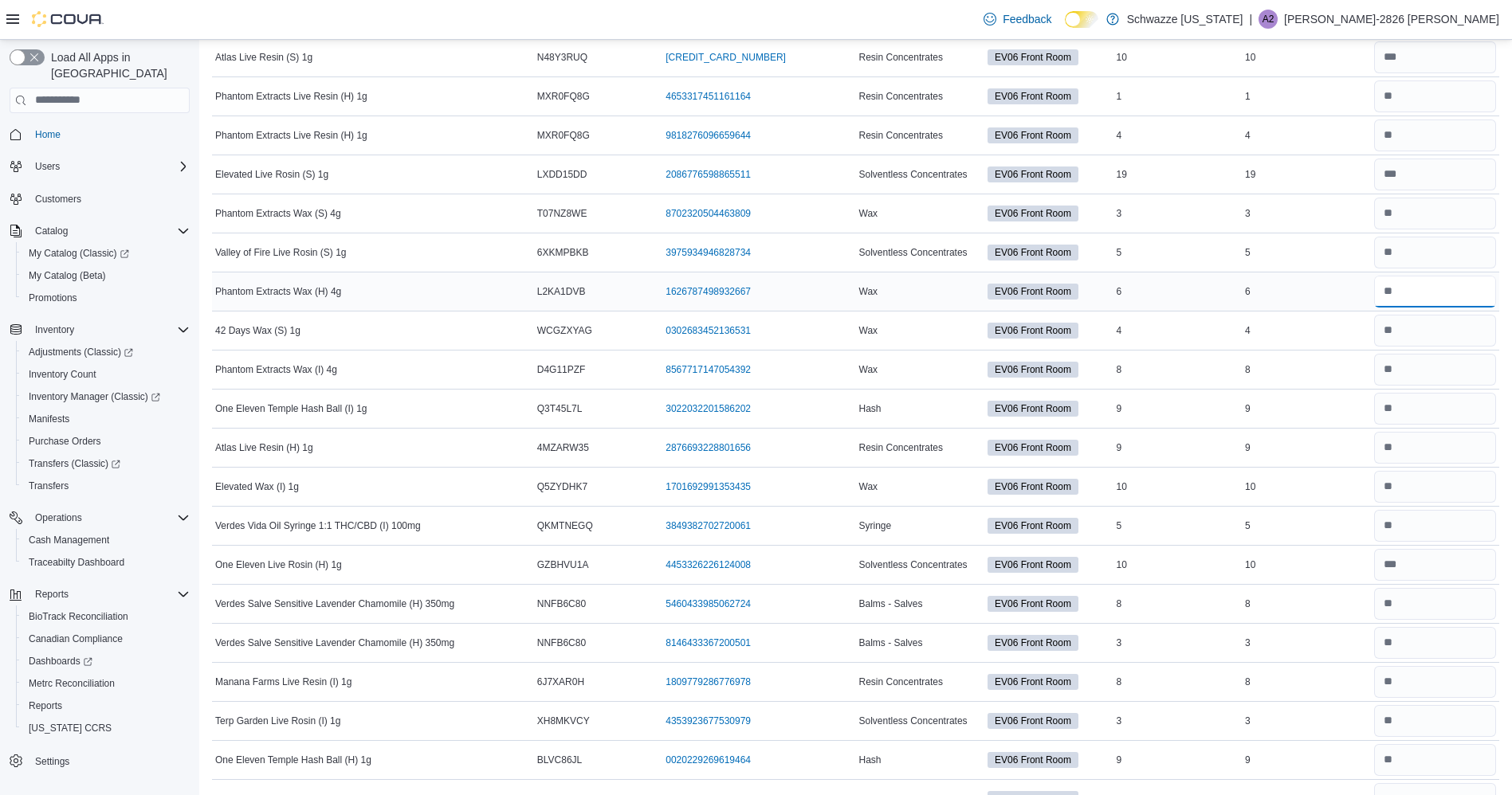
scroll to position [458, 0]
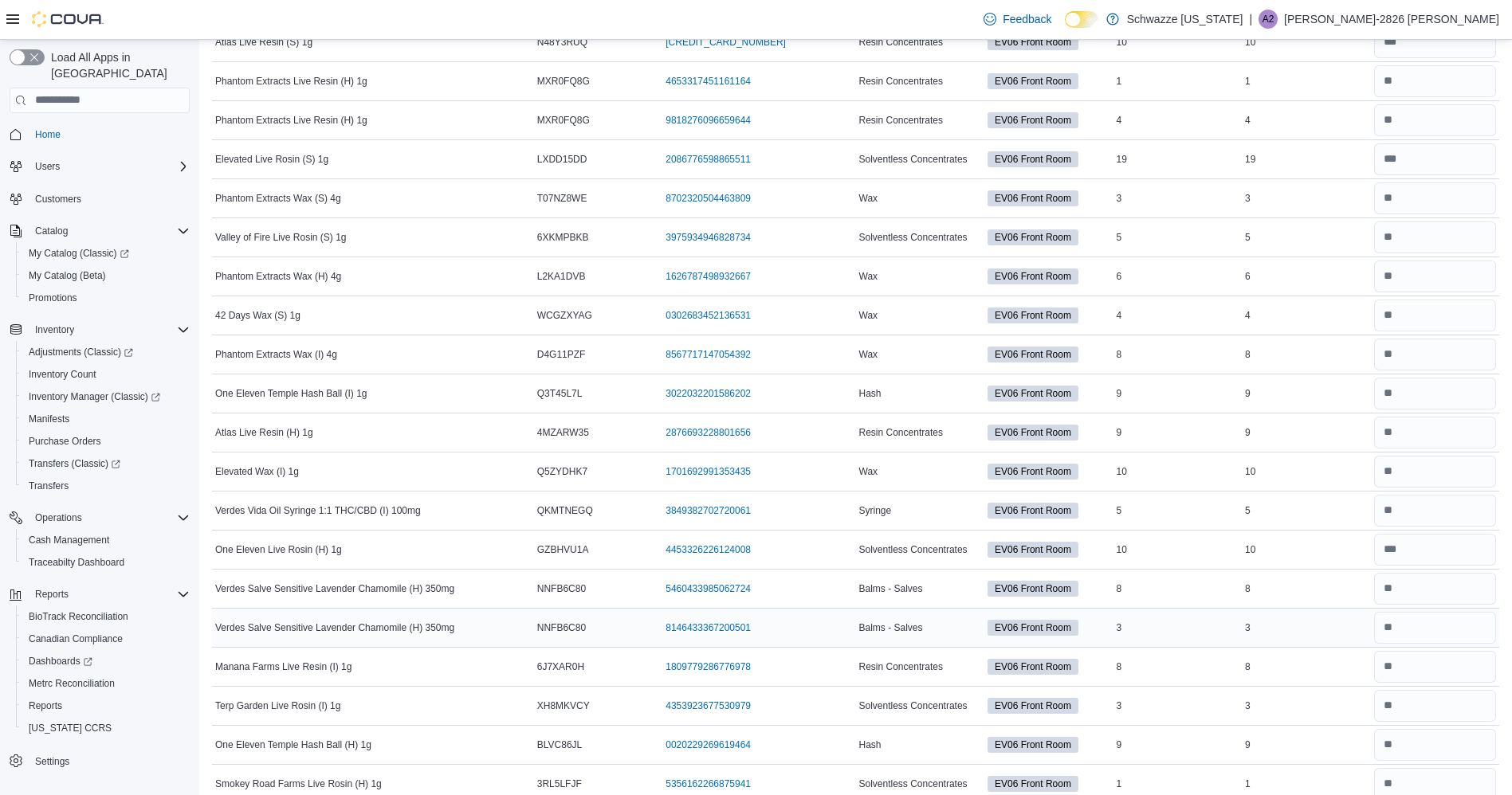
click at [1363, 641] on td "Real Time Stock 3" at bounding box center [1306, 627] width 130 height 39
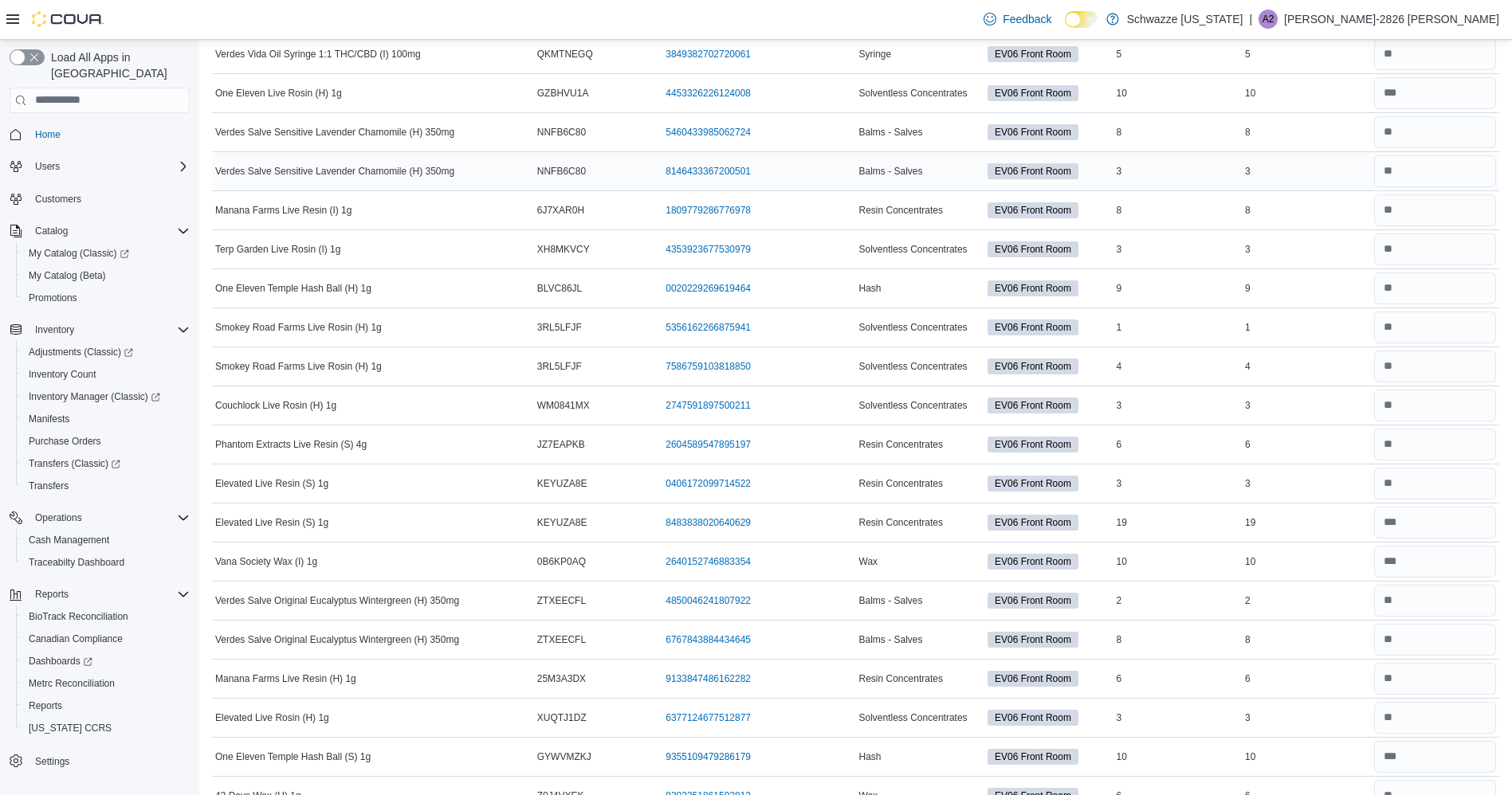
scroll to position [916, 0]
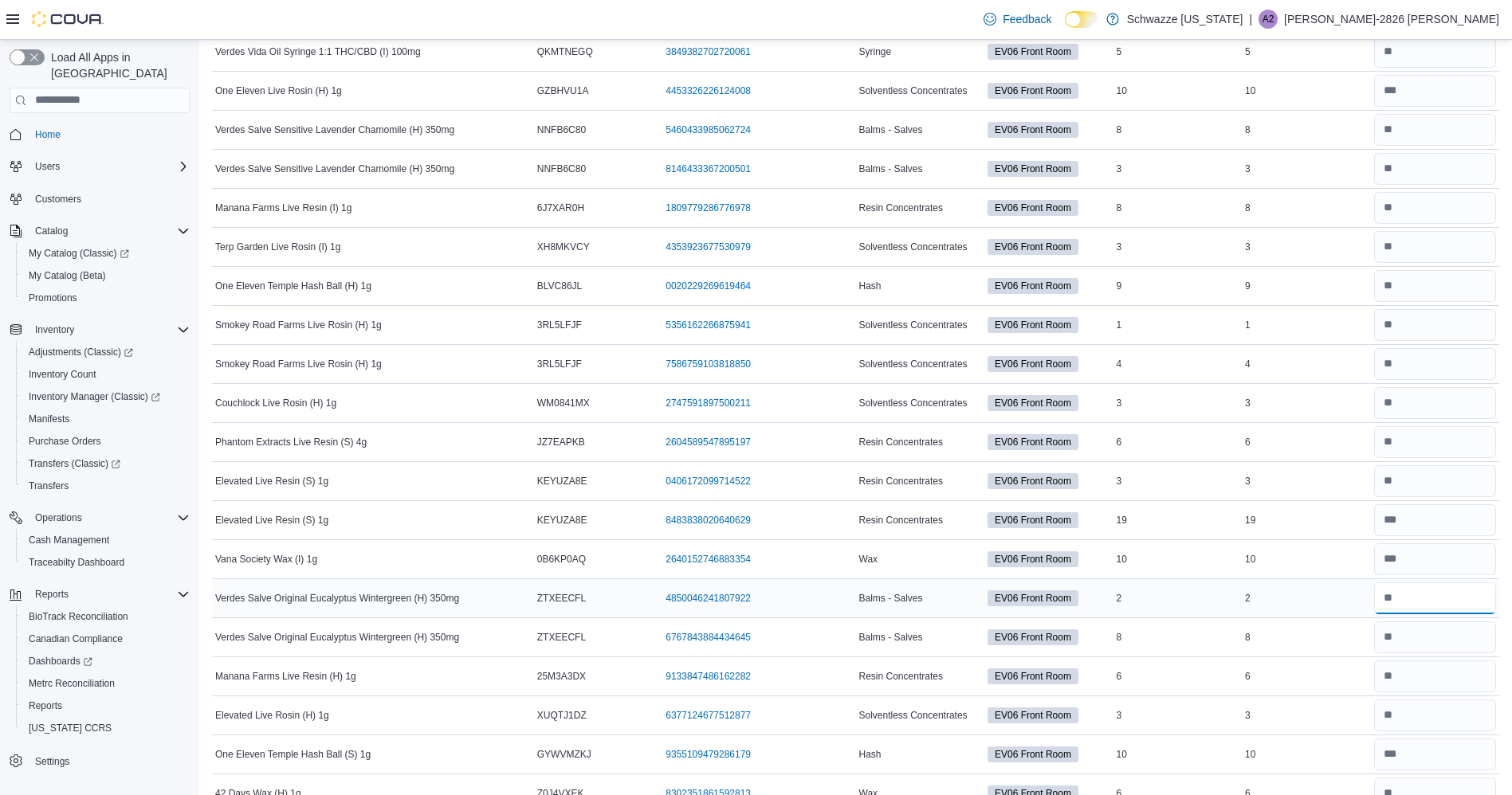
click at [1409, 603] on input "number" at bounding box center [1435, 598] width 122 height 31
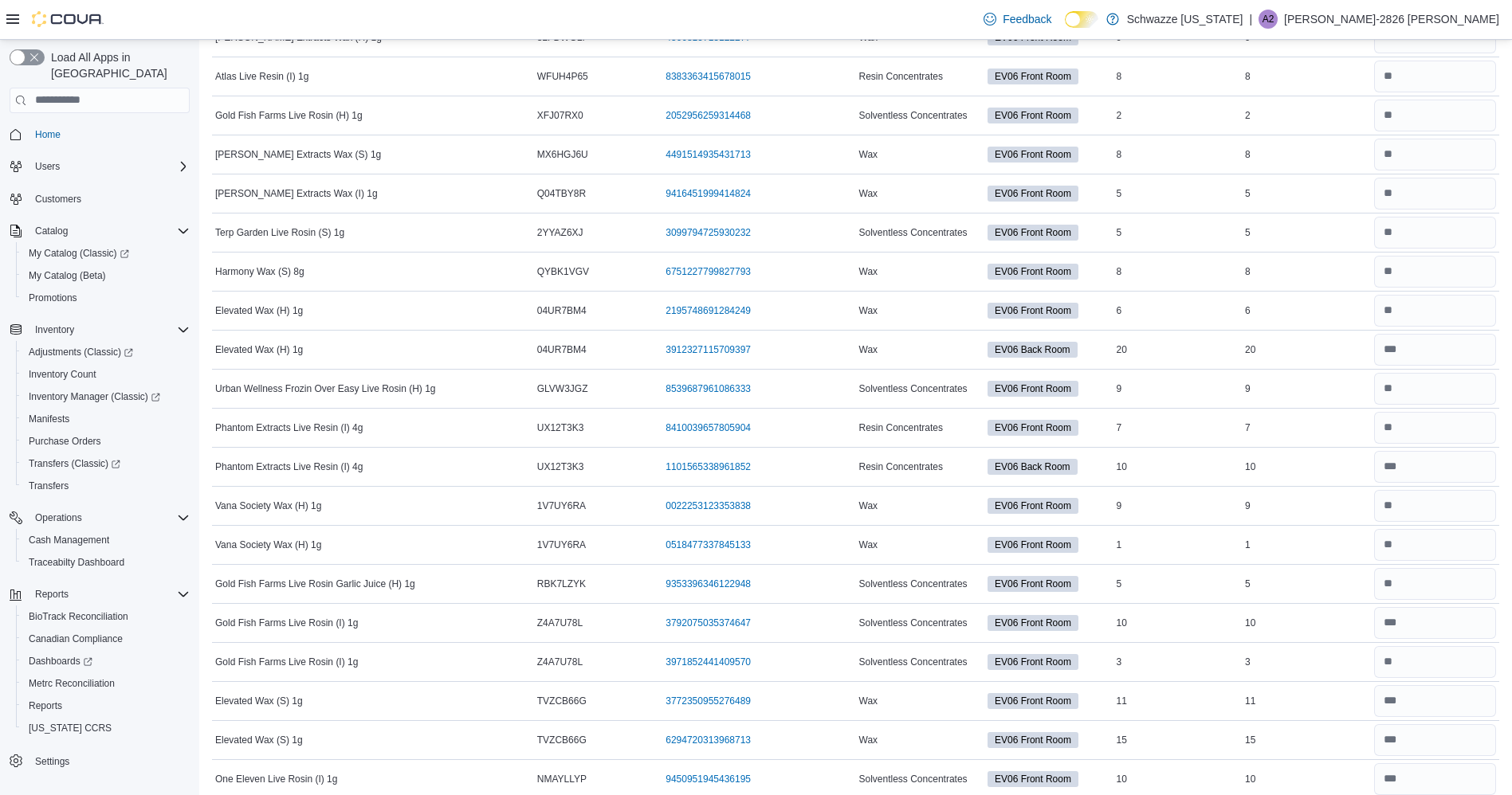
scroll to position [1870, 0]
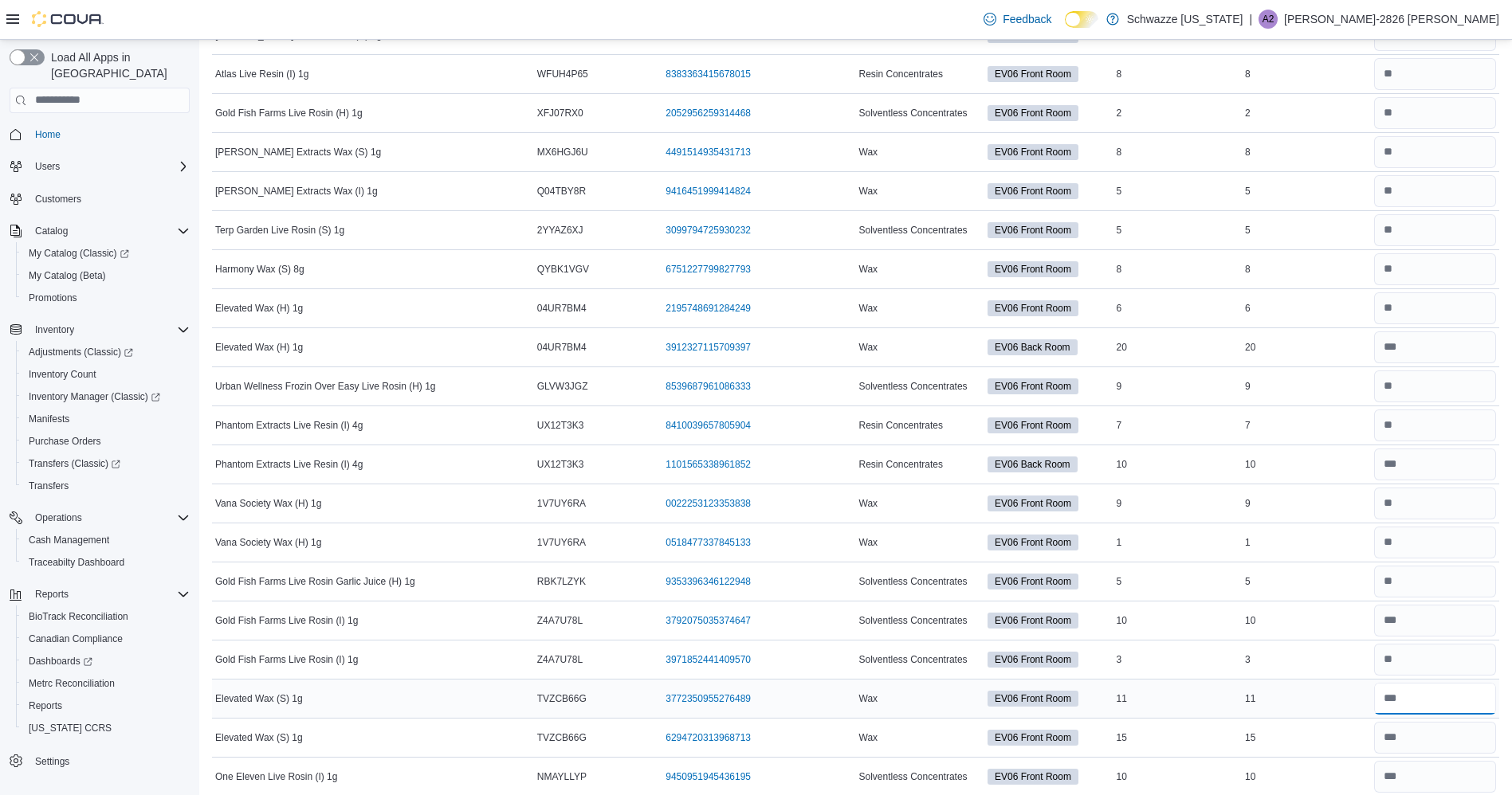
click at [1409, 702] on input "number" at bounding box center [1435, 698] width 122 height 31
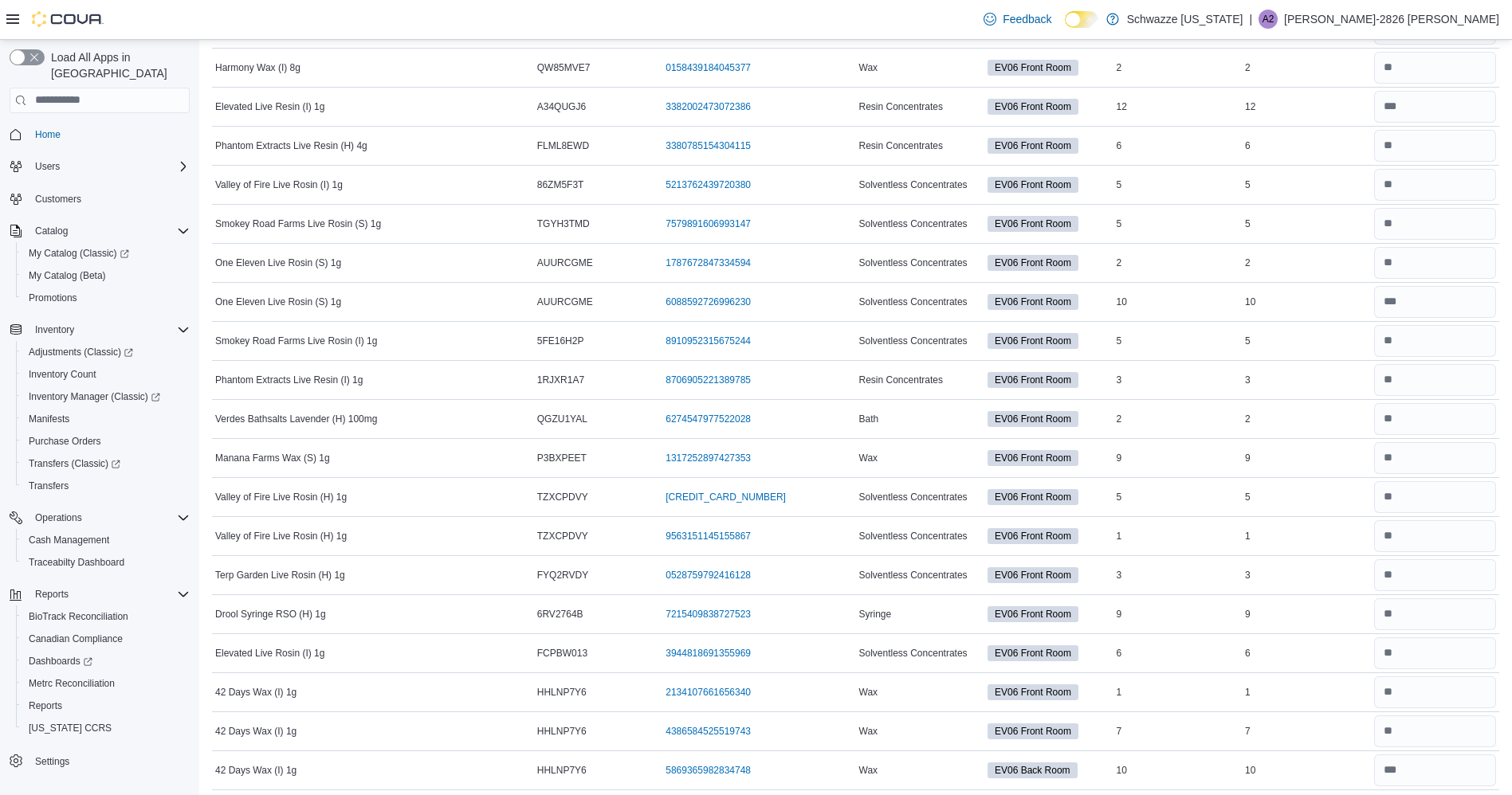
scroll to position [2626, 0]
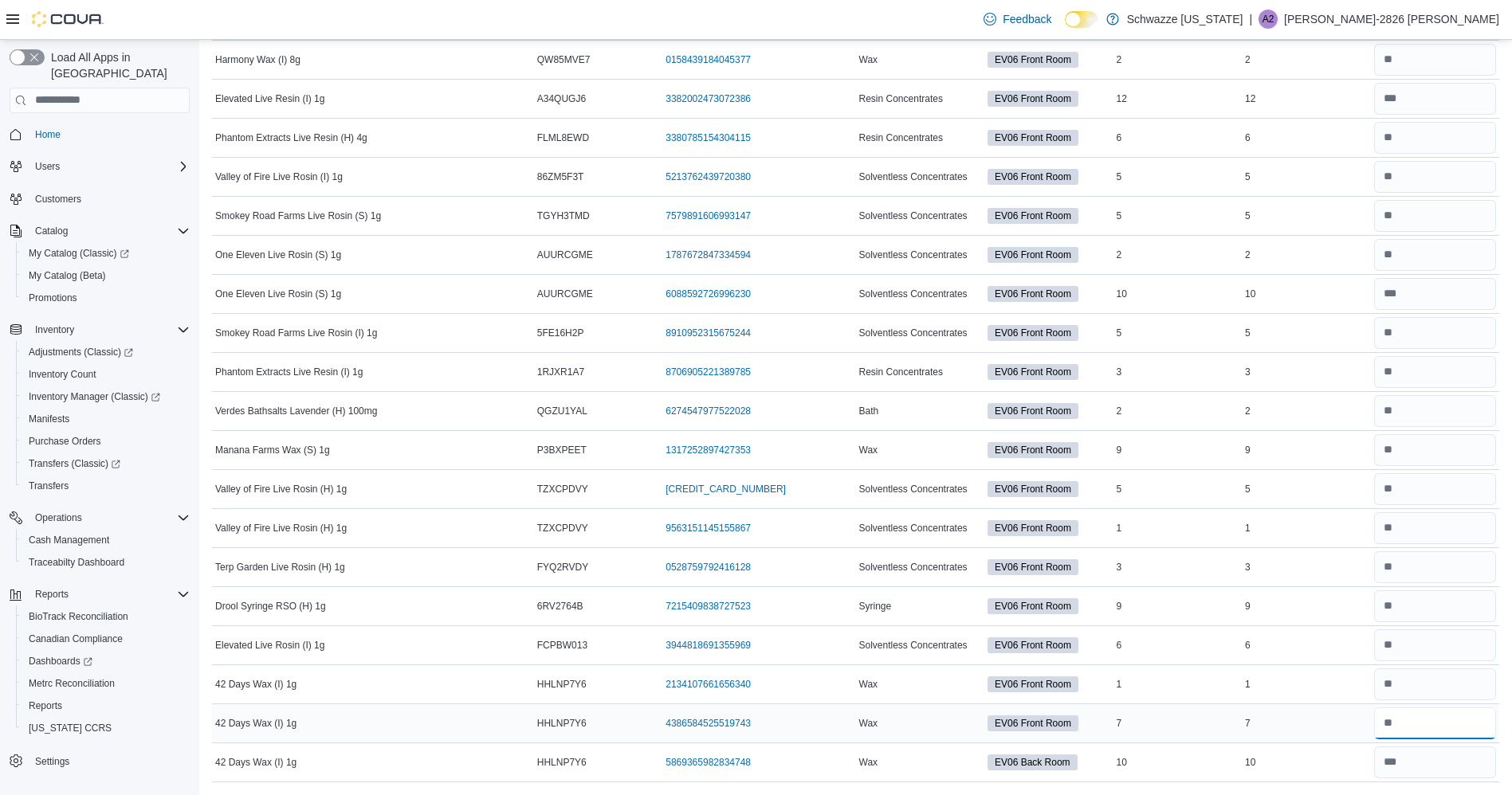
click at [1409, 730] on input "number" at bounding box center [1435, 723] width 122 height 31
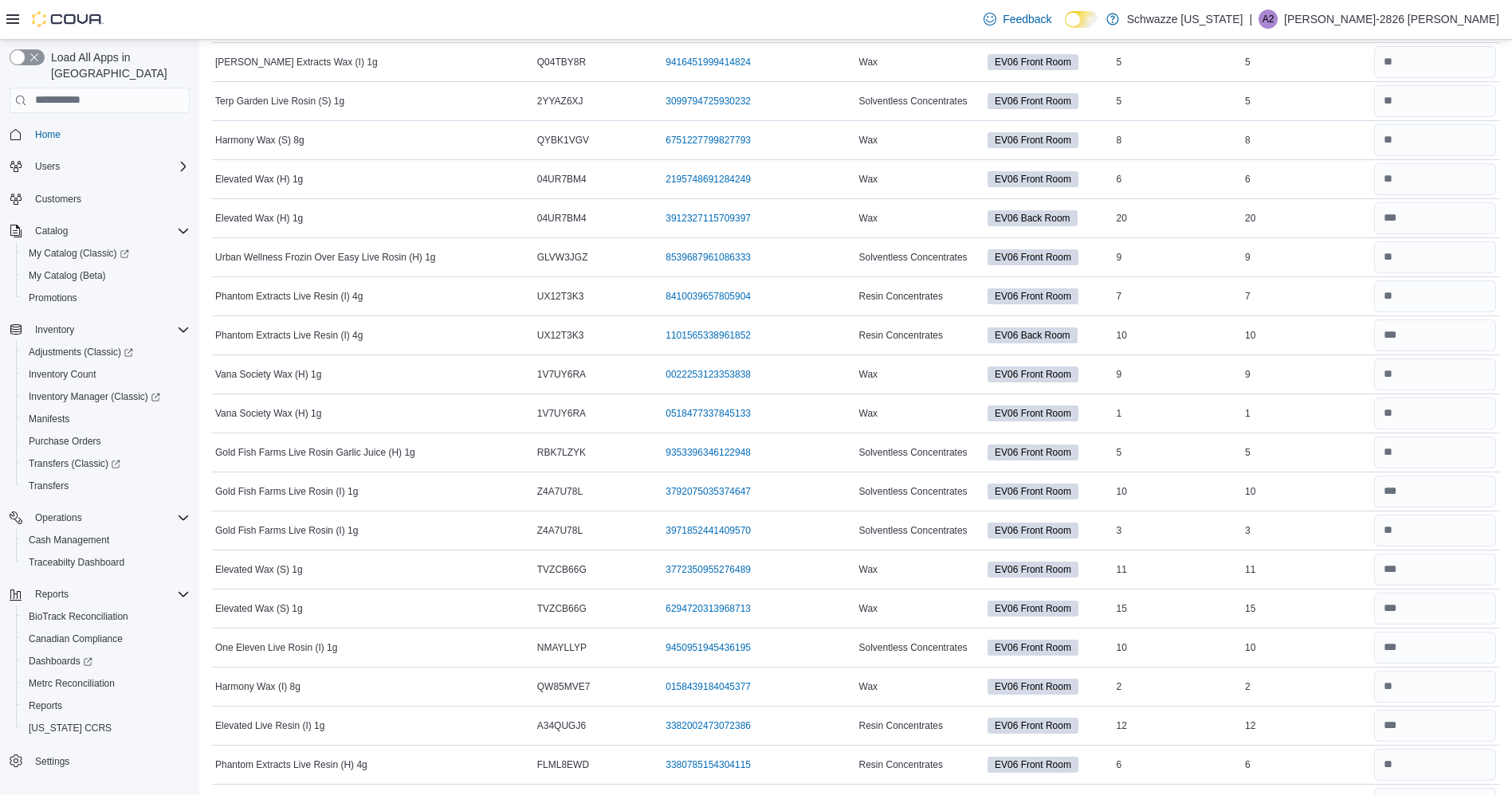
scroll to position [1995, 0]
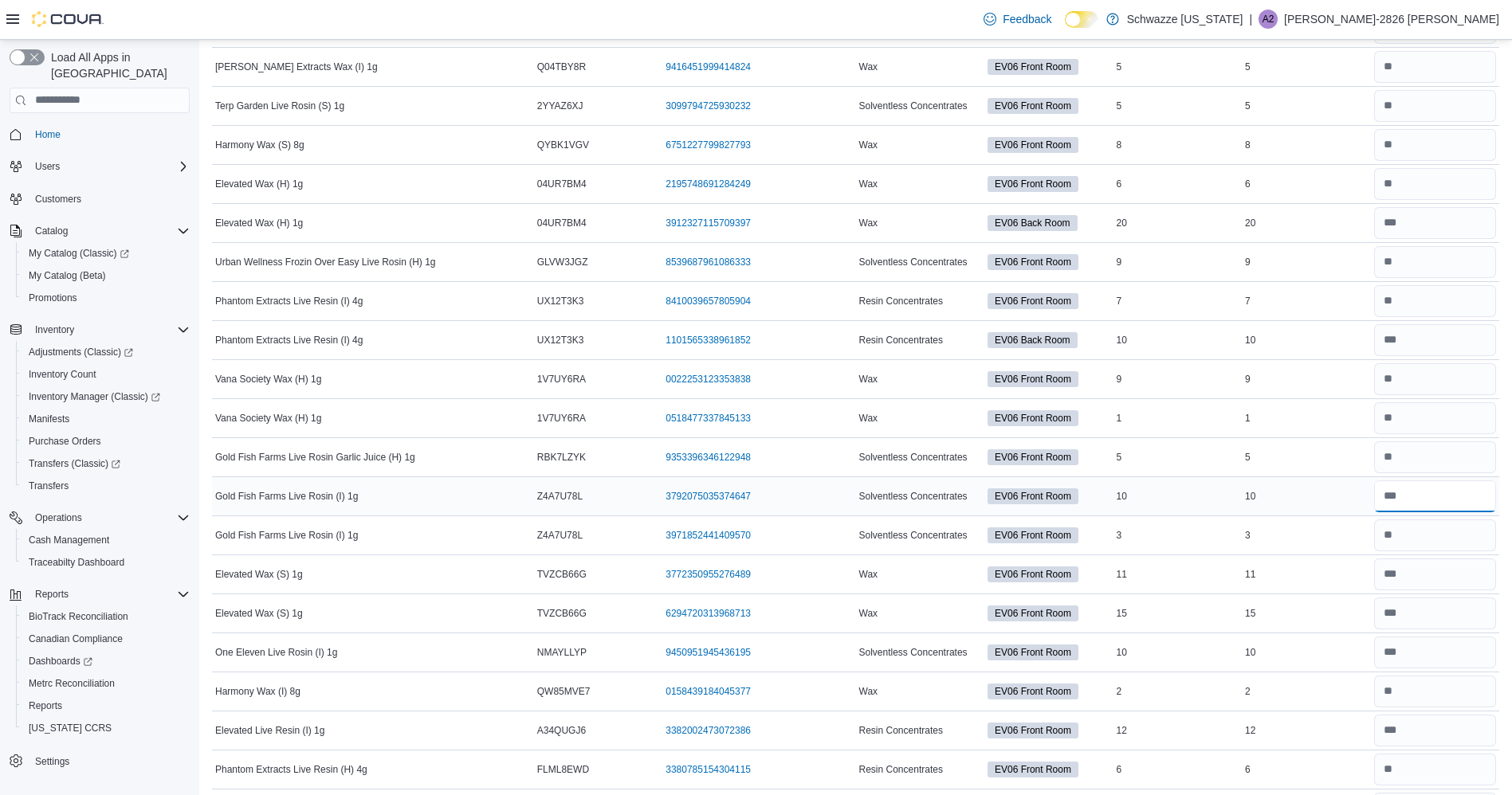
click at [1484, 483] on input "number" at bounding box center [1435, 496] width 122 height 31
click at [1467, 454] on input "number" at bounding box center [1435, 457] width 122 height 31
click at [1433, 376] on input "number" at bounding box center [1435, 379] width 122 height 31
click at [867, 214] on div "Wax" at bounding box center [921, 222] width 130 height 19
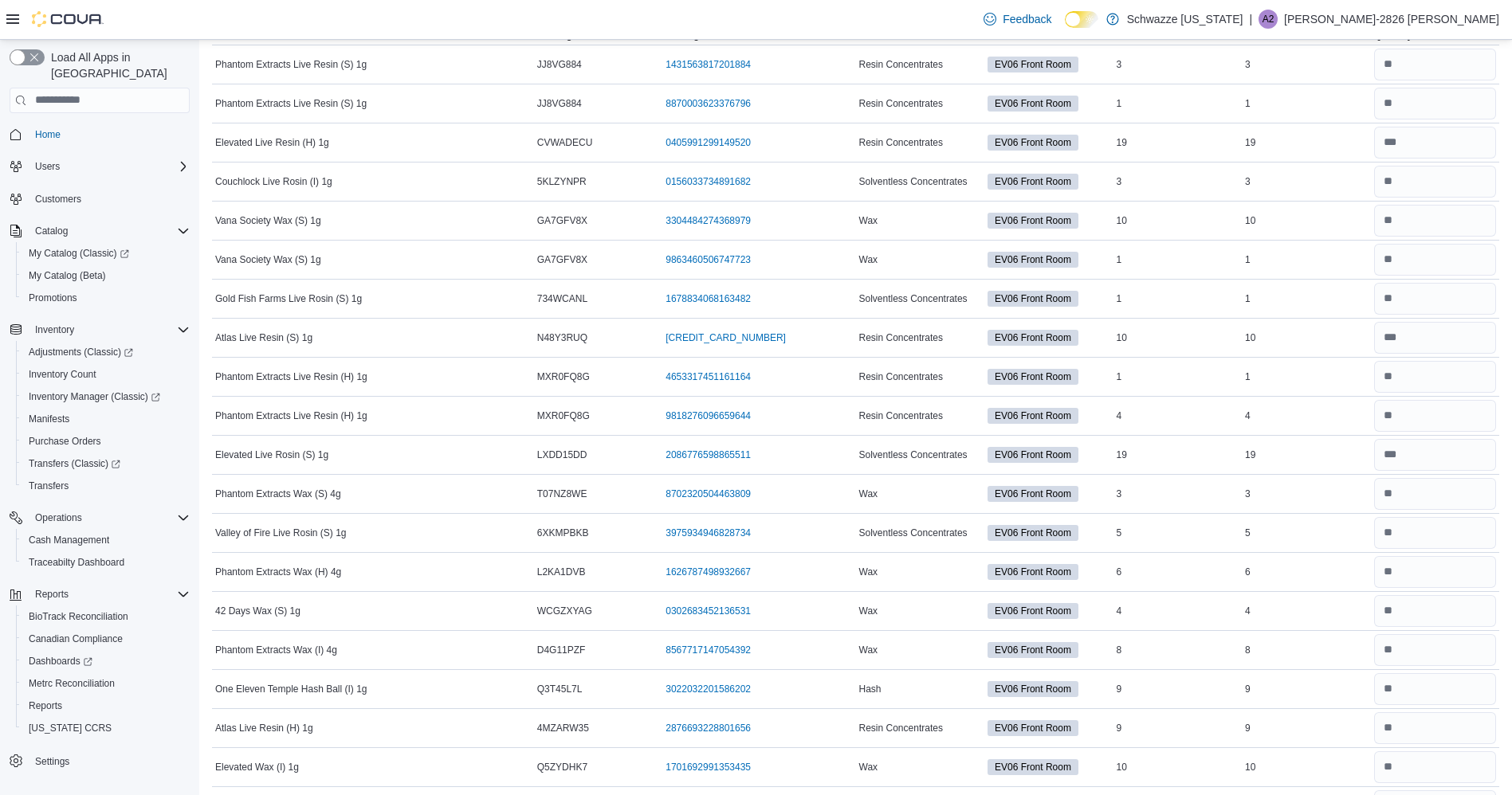
scroll to position [0, 0]
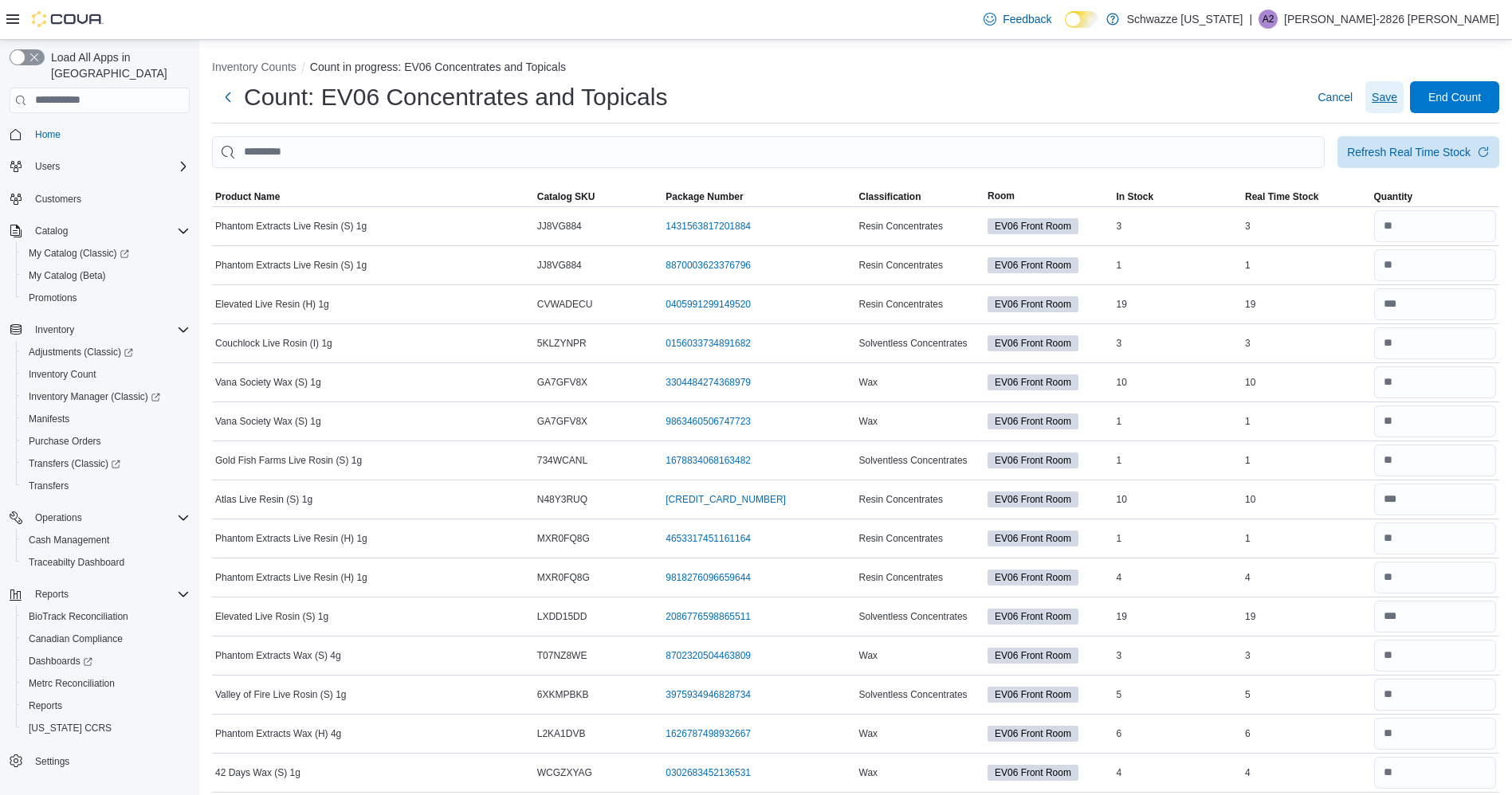
click at [1397, 93] on span "Save" at bounding box center [1384, 97] width 25 height 16
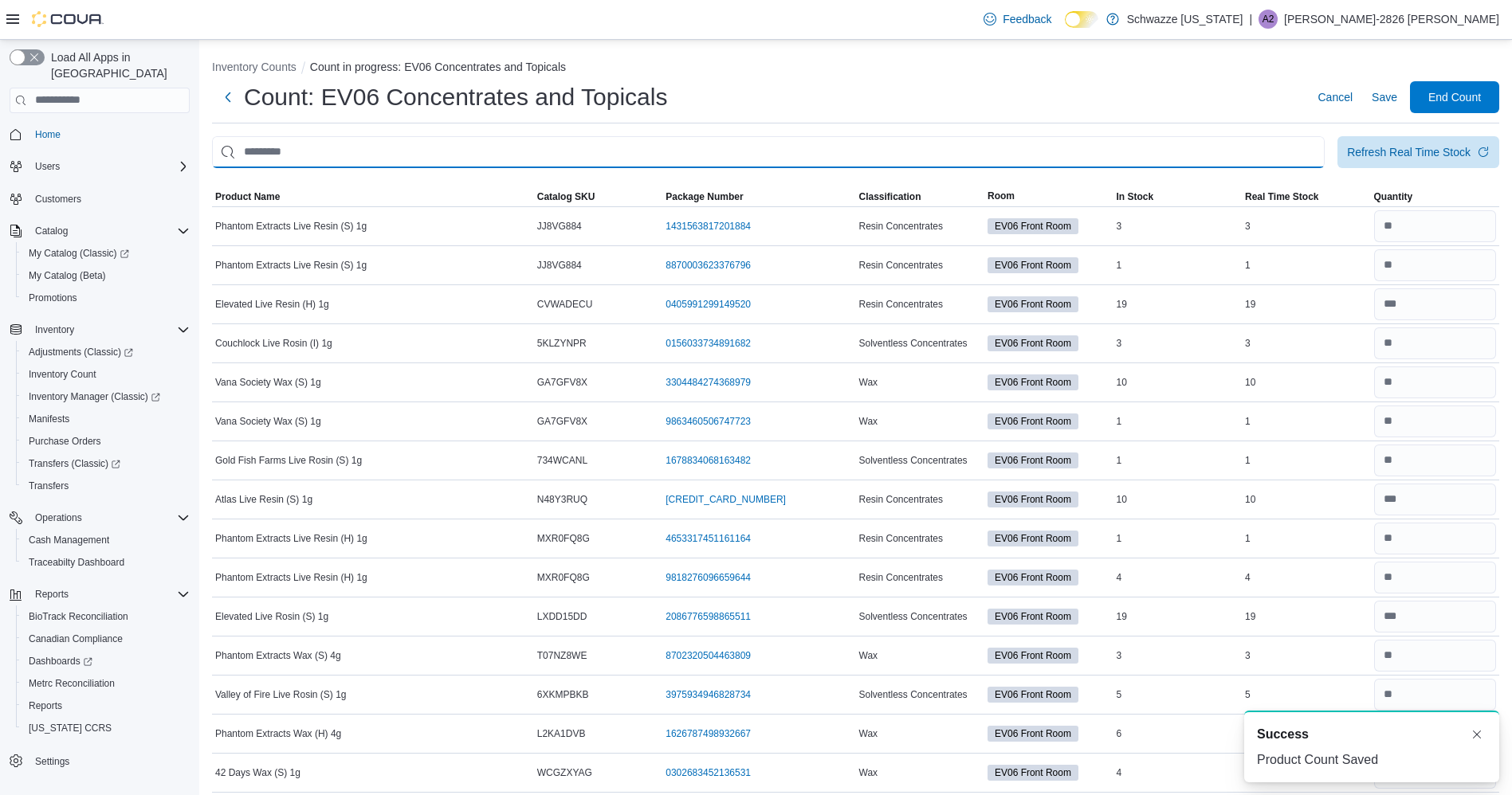
click at [390, 146] on input "This is a search bar. After typing your query, hit enter to filter the results …" at bounding box center [768, 152] width 1113 height 31
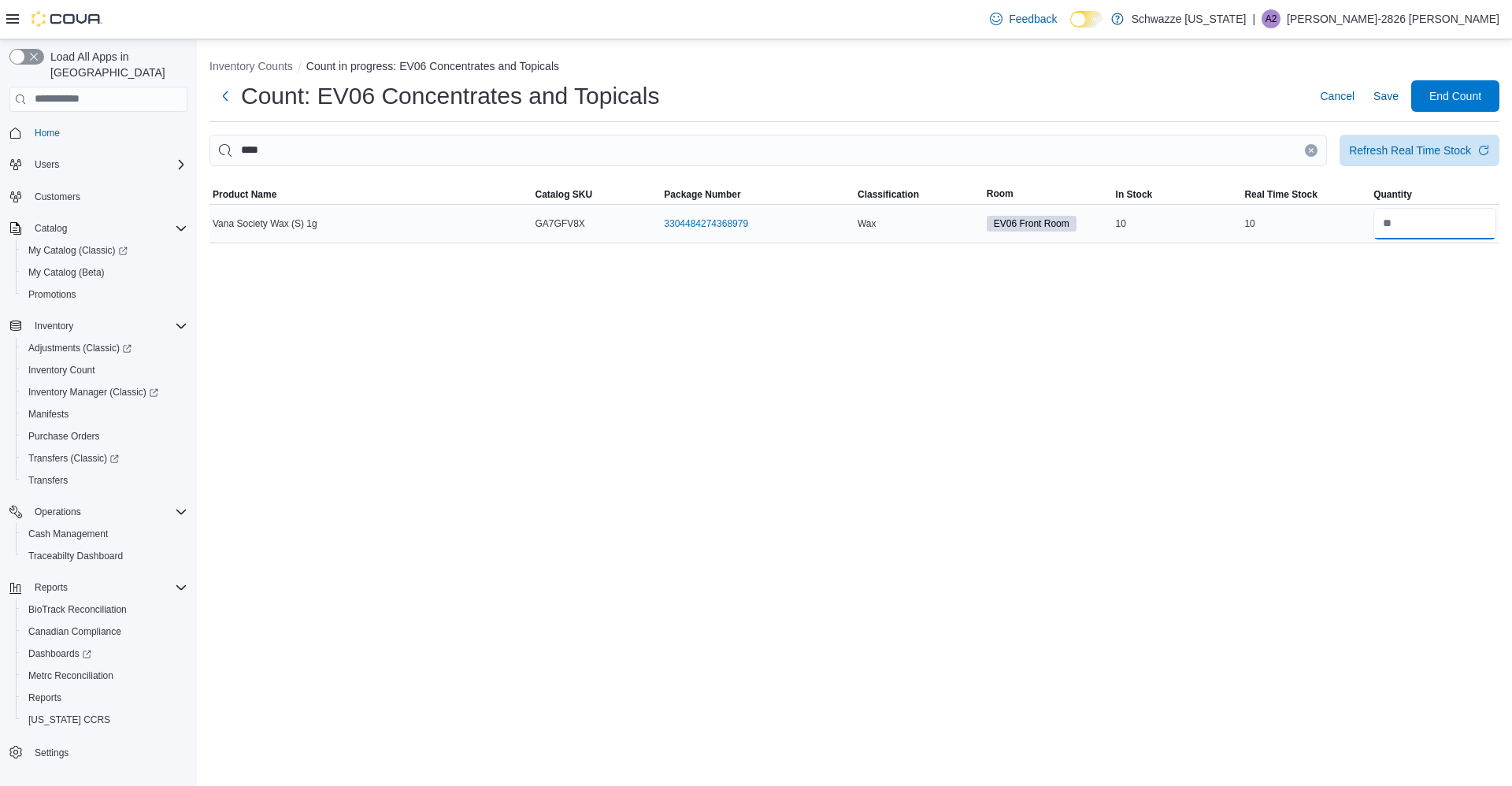
click at [1410, 216] on input "number" at bounding box center [1435, 223] width 123 height 31
click at [1388, 93] on span "Save" at bounding box center [1386, 96] width 25 height 16
click at [1387, 107] on span "Save" at bounding box center [1386, 95] width 25 height 31
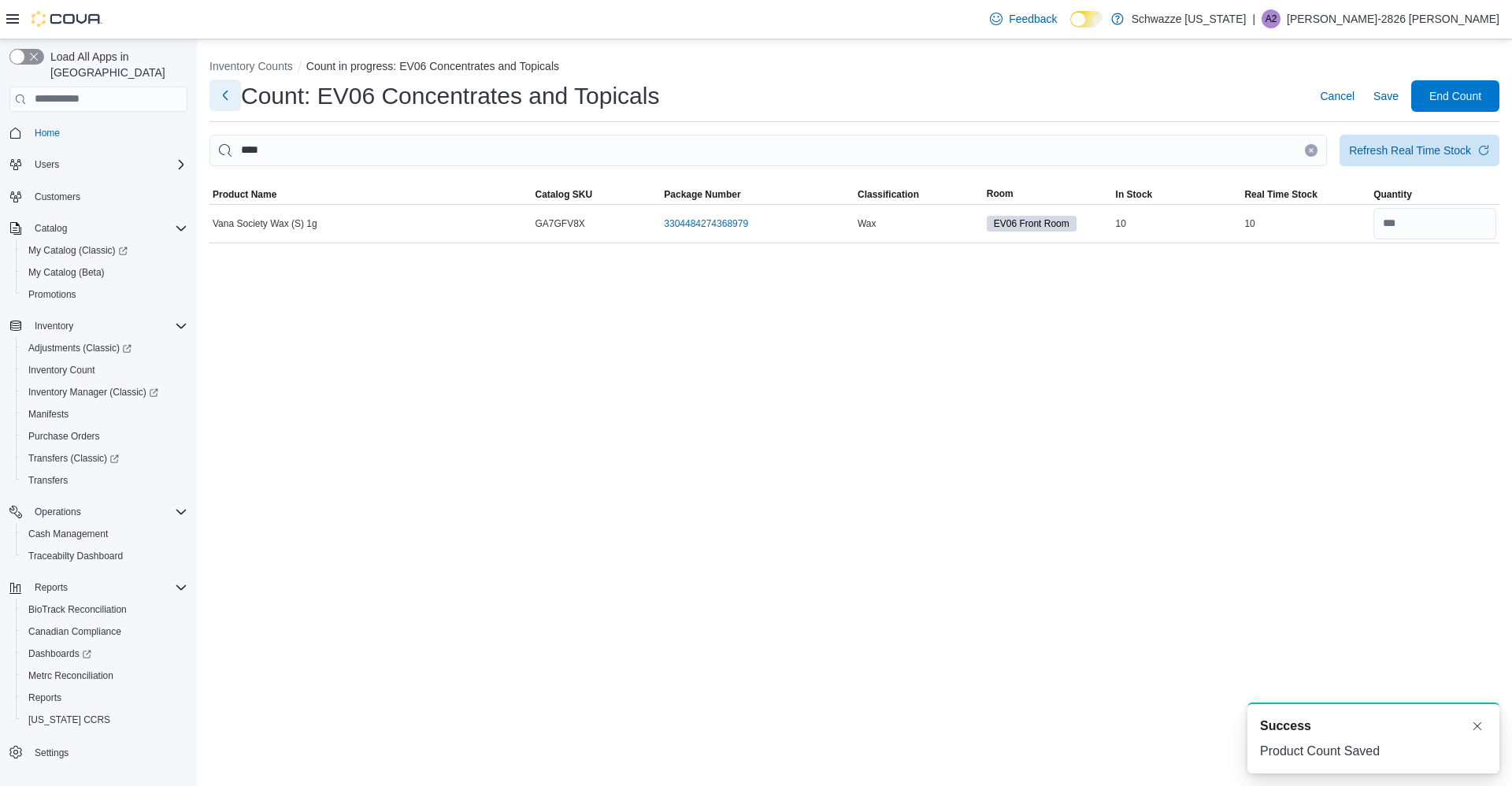
click at [230, 96] on button "Next" at bounding box center [225, 94] width 31 height 31
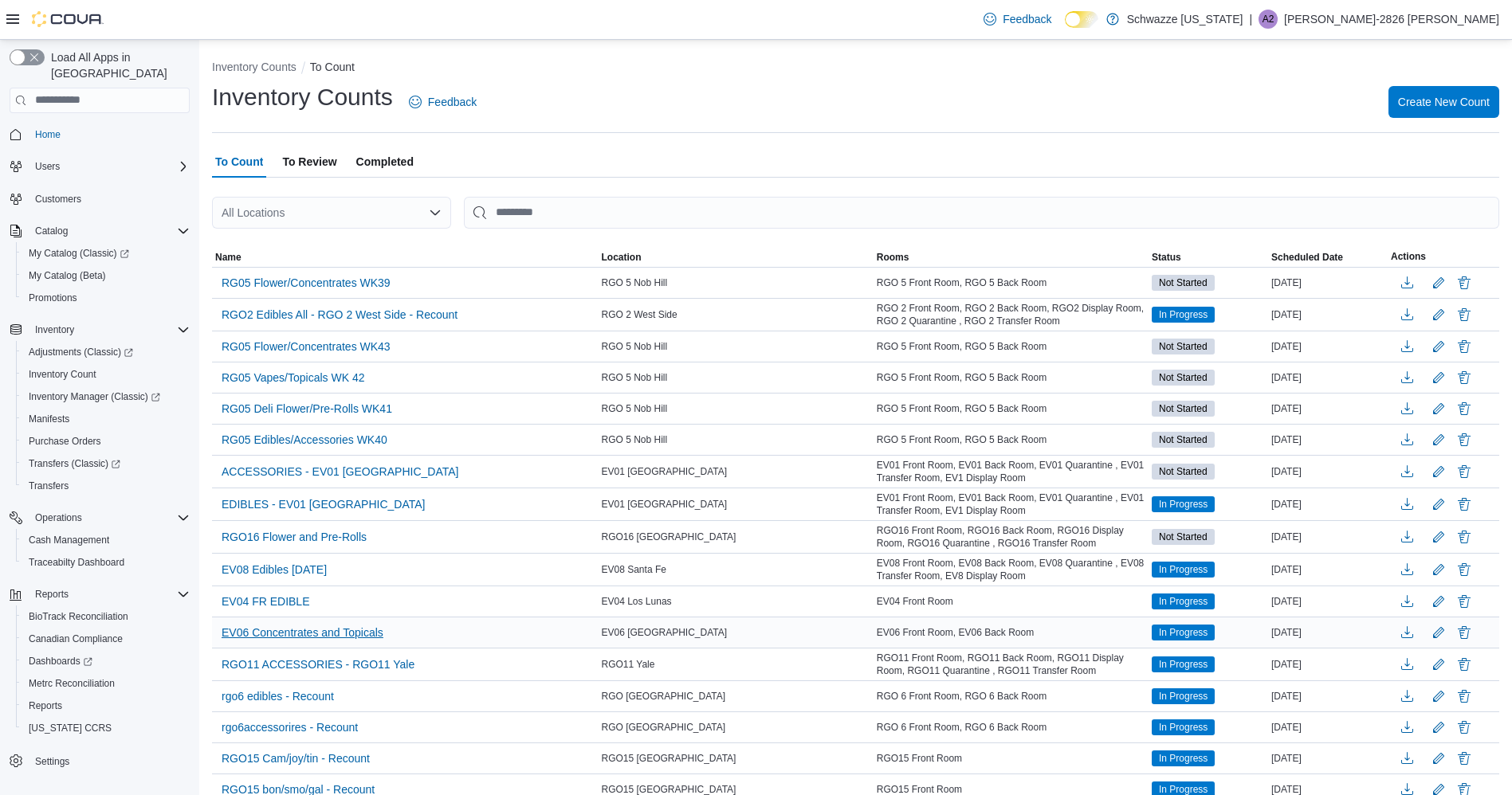
click at [250, 637] on span "EV06 Concentrates and Topicals" at bounding box center [302, 633] width 162 height 16
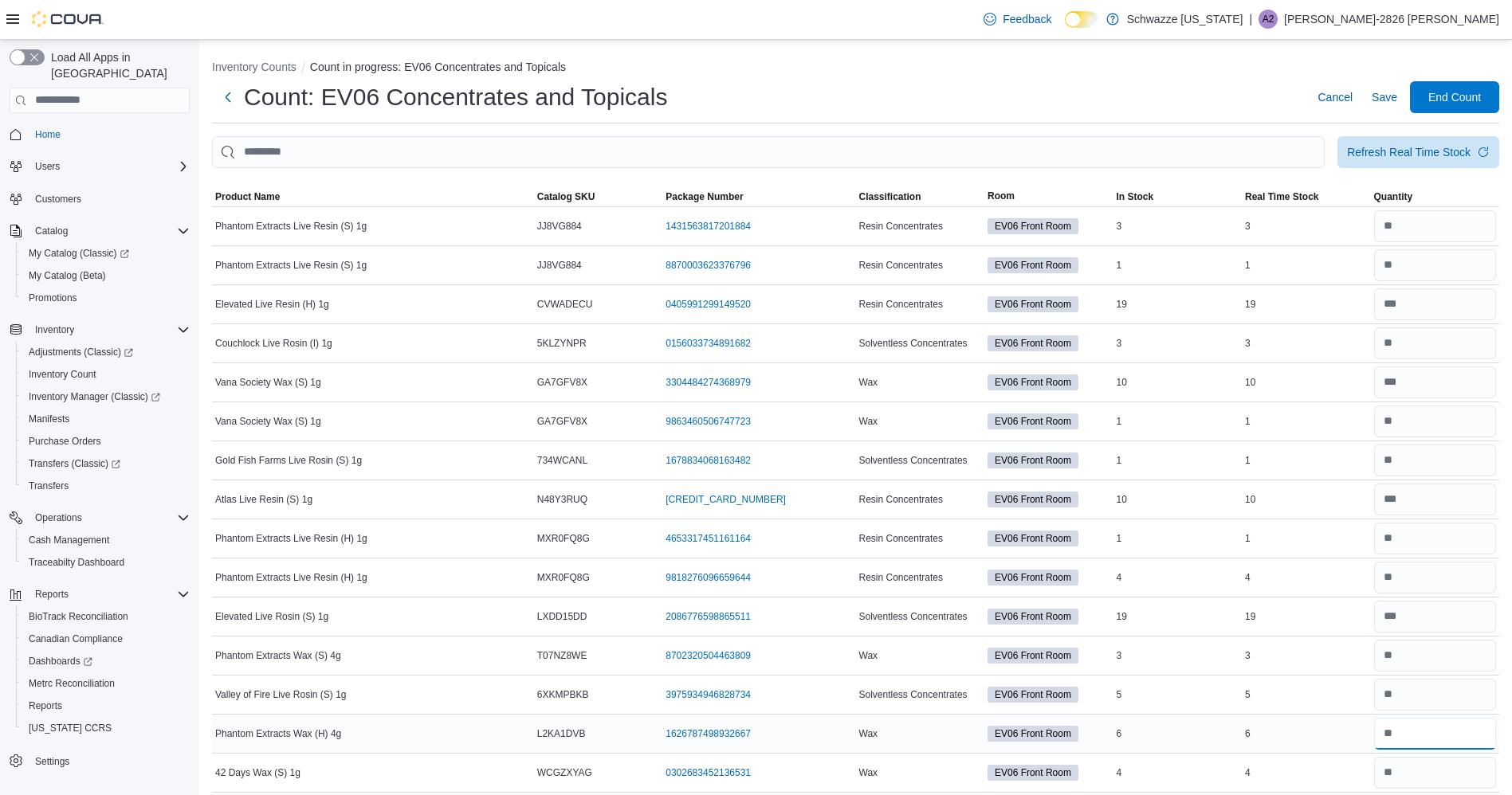
click at [1424, 728] on input "number" at bounding box center [1435, 733] width 122 height 31
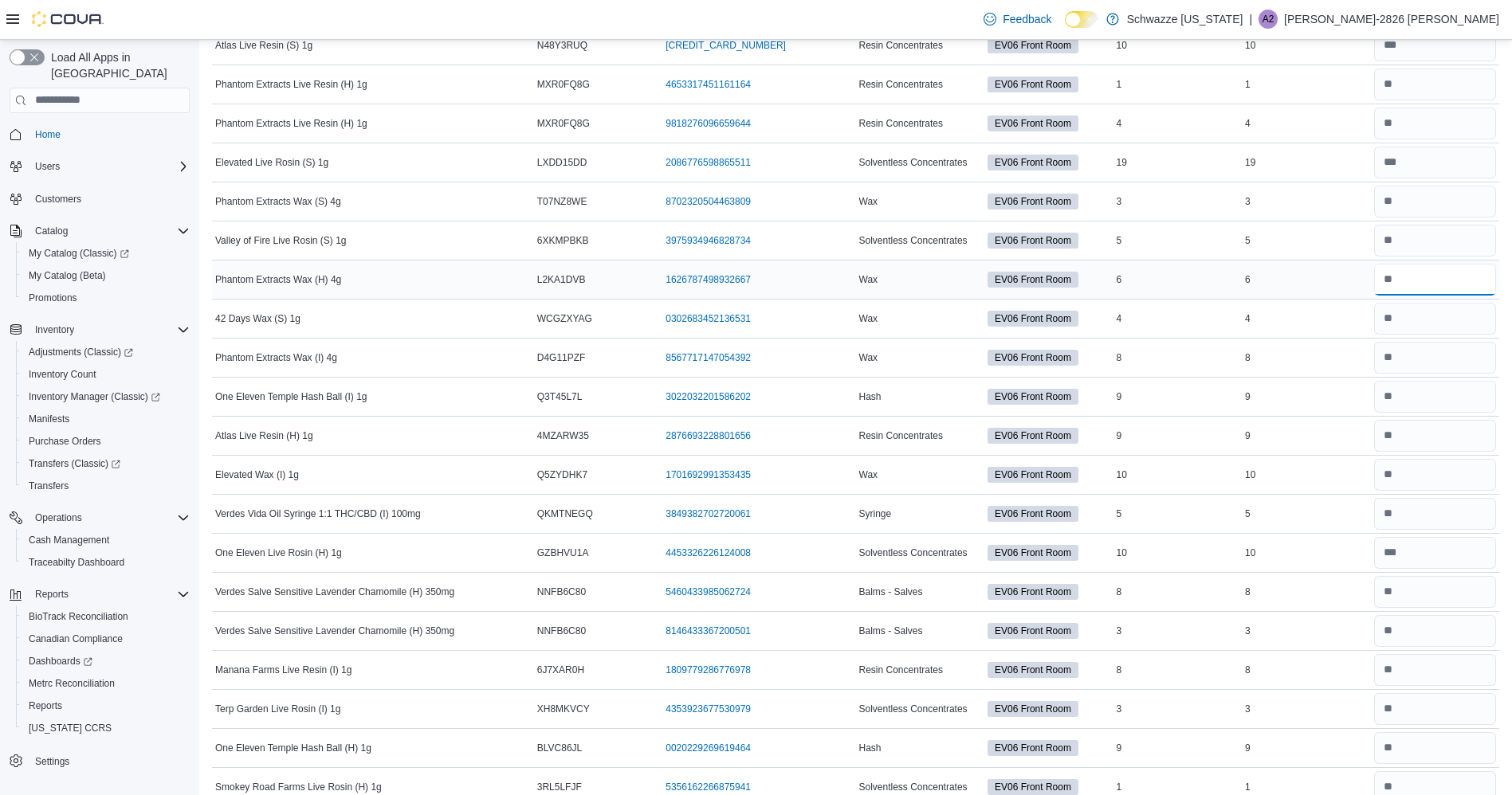
scroll to position [457, 0]
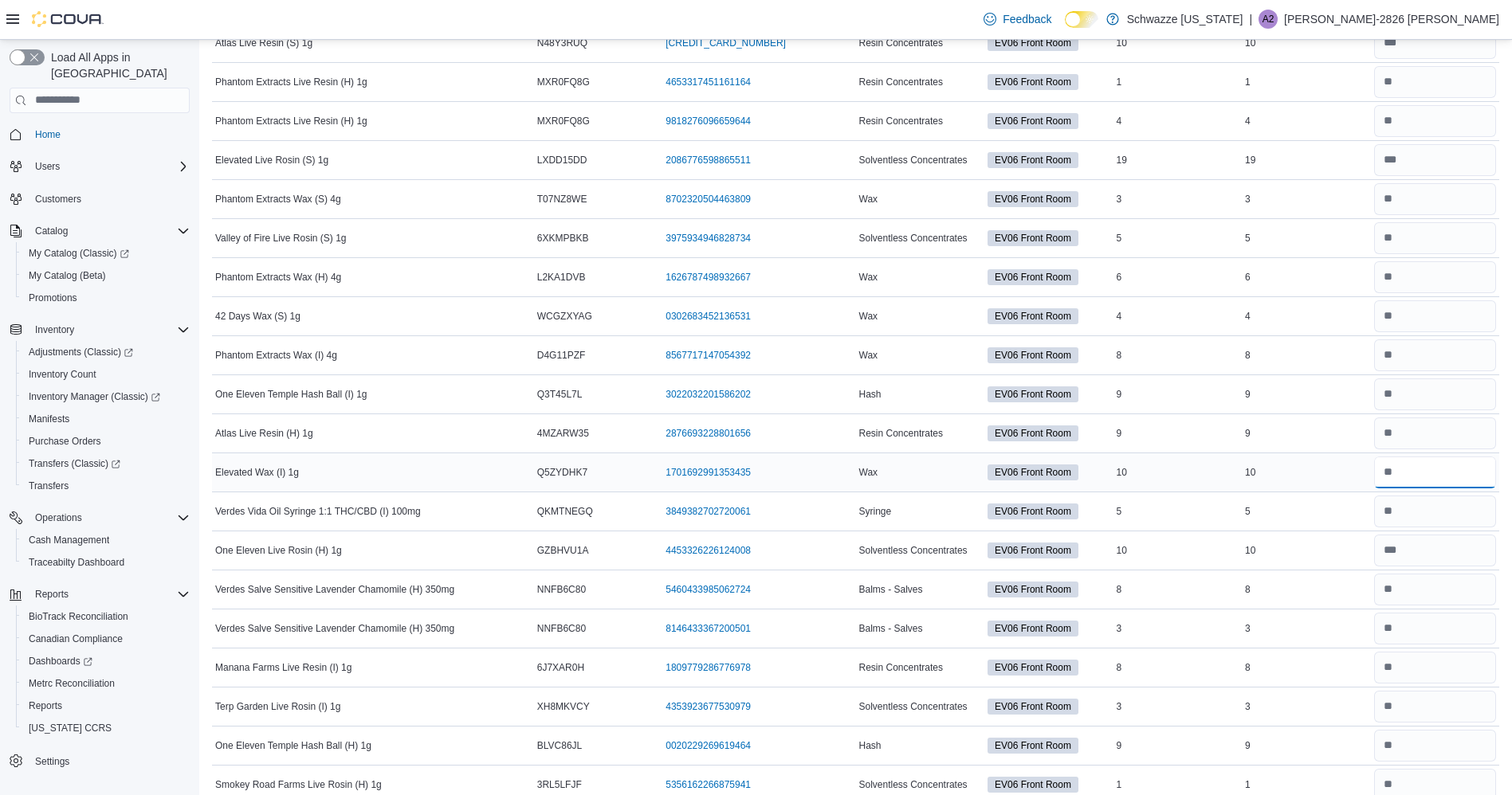
click at [1472, 475] on input "number" at bounding box center [1435, 472] width 122 height 31
click at [723, 475] on link "1701692991353435 (opens in a new tab or window)" at bounding box center [708, 472] width 85 height 13
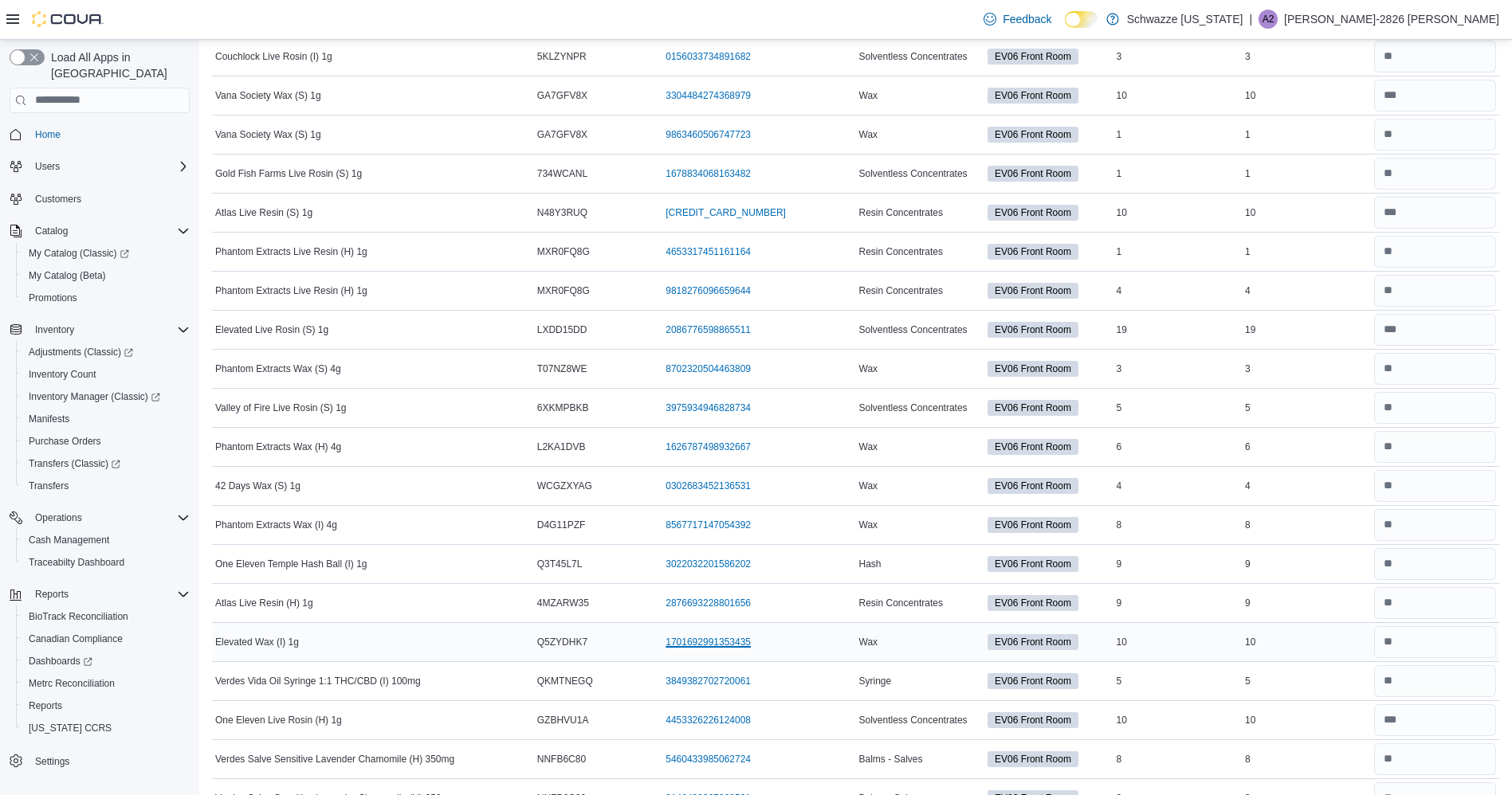
scroll to position [0, 0]
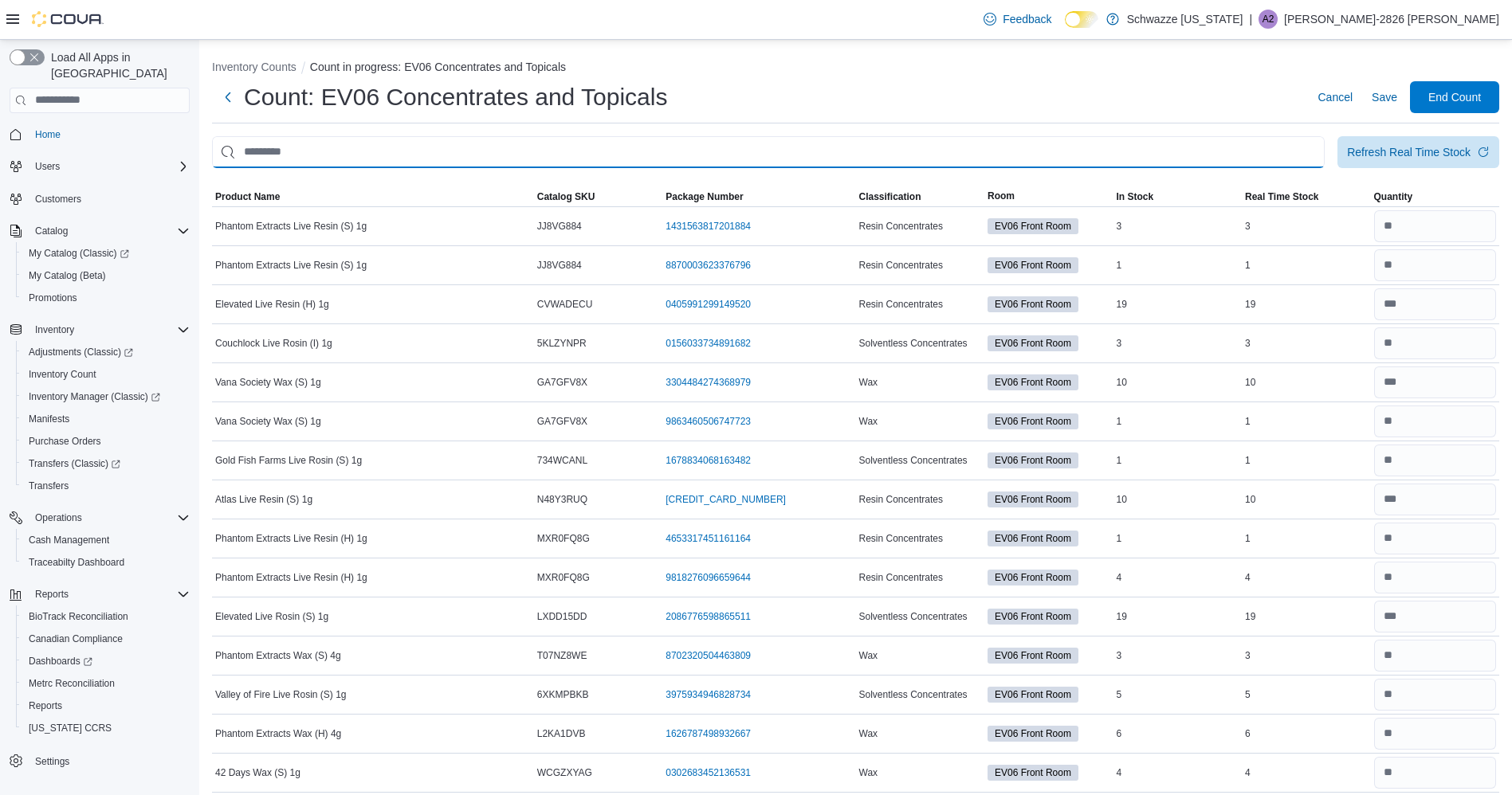
click at [409, 149] on input "This is a search bar. After typing your query, hit enter to filter the results …" at bounding box center [768, 152] width 1113 height 31
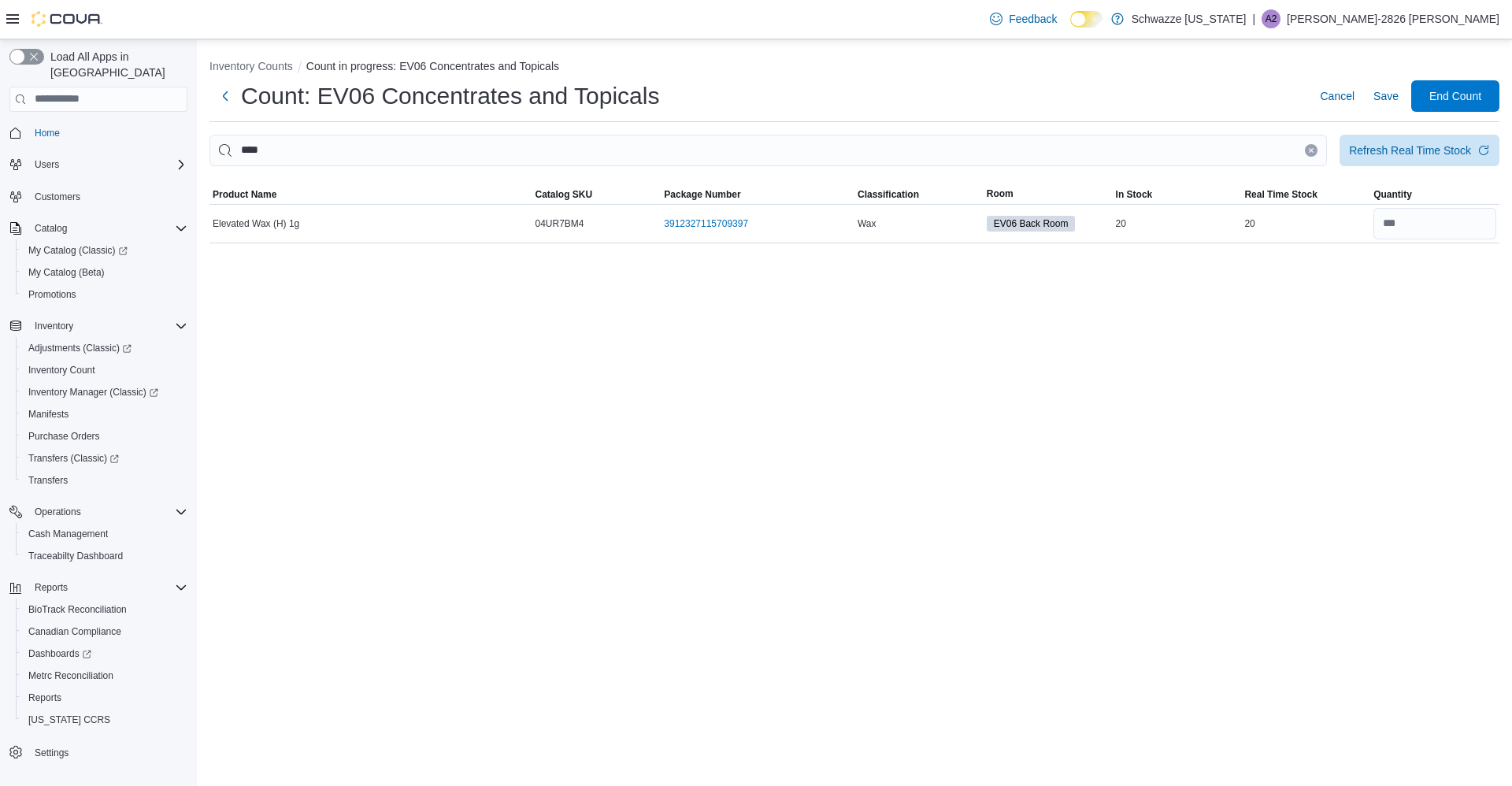
click at [1308, 149] on icon "Clear input" at bounding box center [1311, 150] width 6 height 6
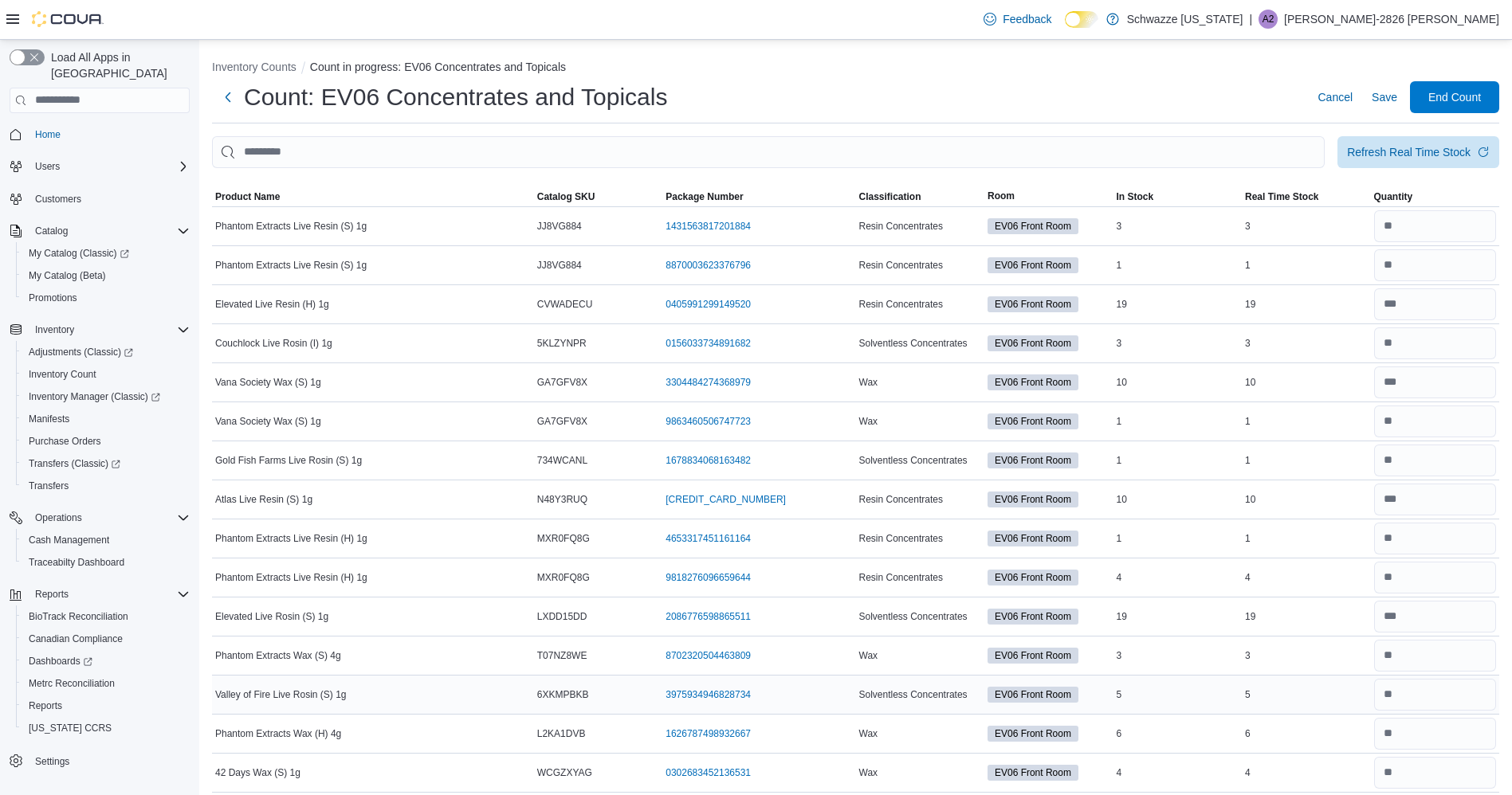
click at [1362, 703] on div "5" at bounding box center [1306, 694] width 130 height 19
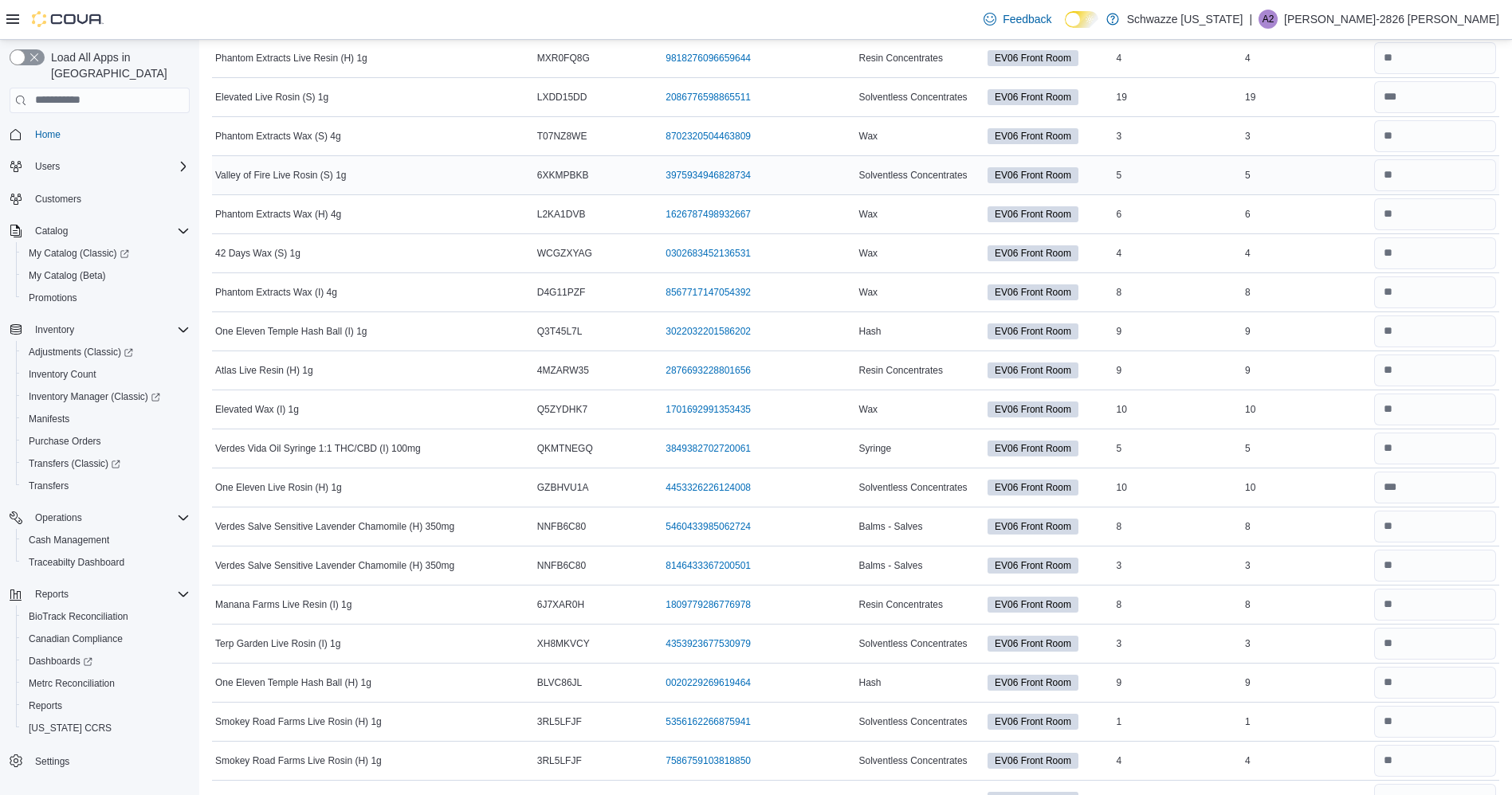
scroll to position [521, 0]
click at [1479, 408] on input "number" at bounding box center [1435, 407] width 122 height 31
click at [1371, 617] on td "Real Time Stock 8" at bounding box center [1306, 603] width 130 height 39
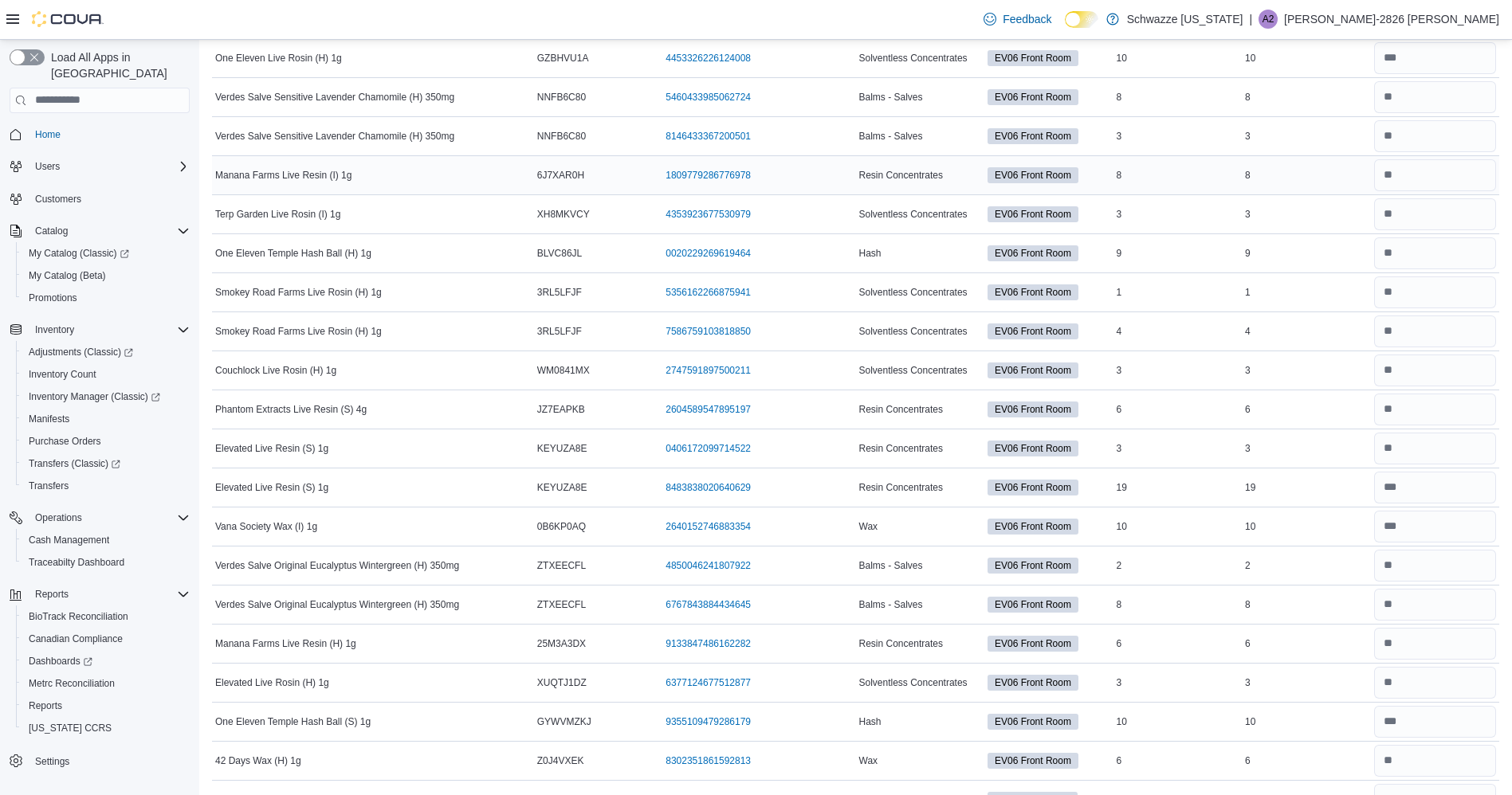
scroll to position [952, 0]
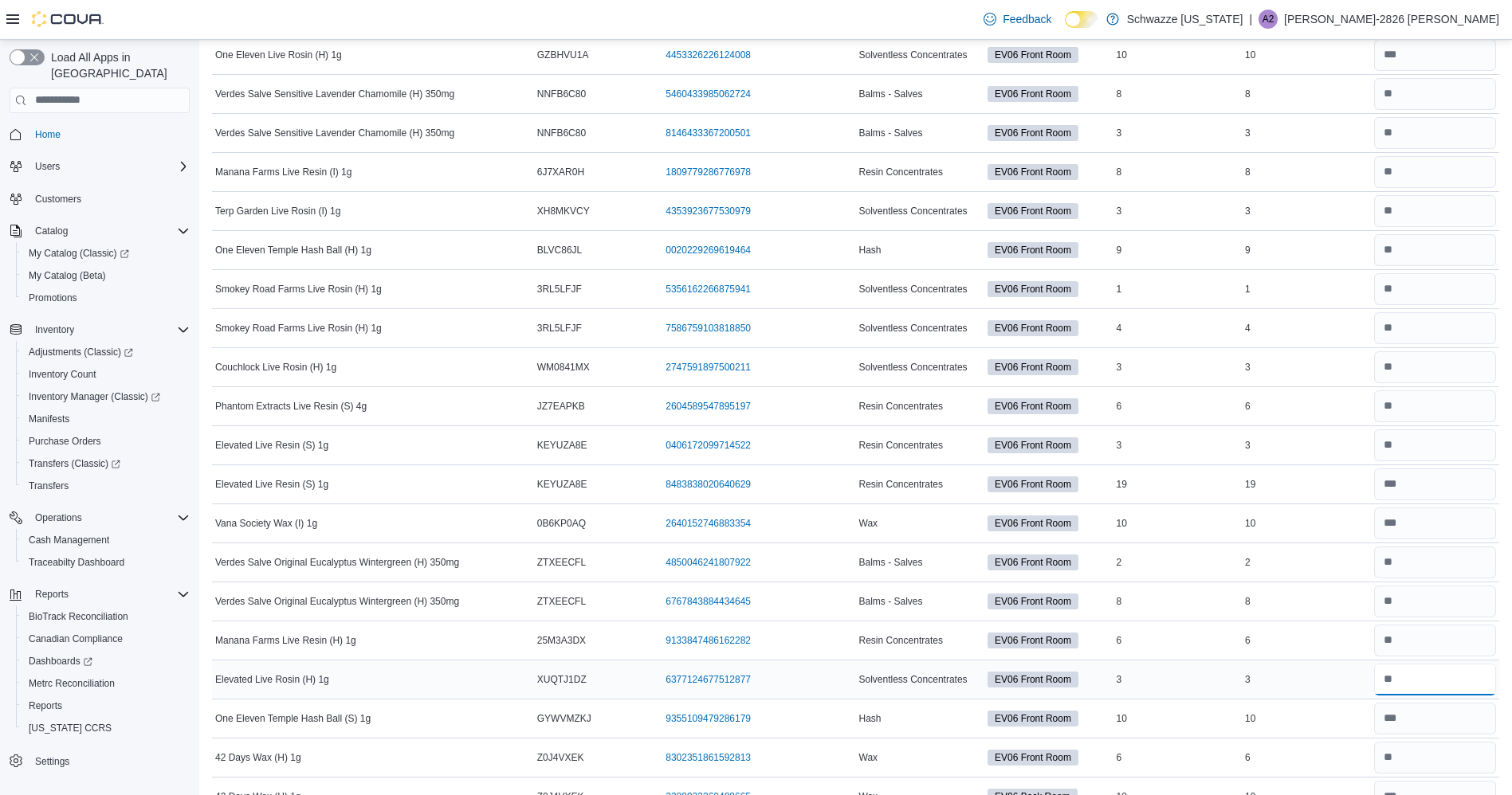
click at [1403, 692] on input "number" at bounding box center [1435, 679] width 122 height 31
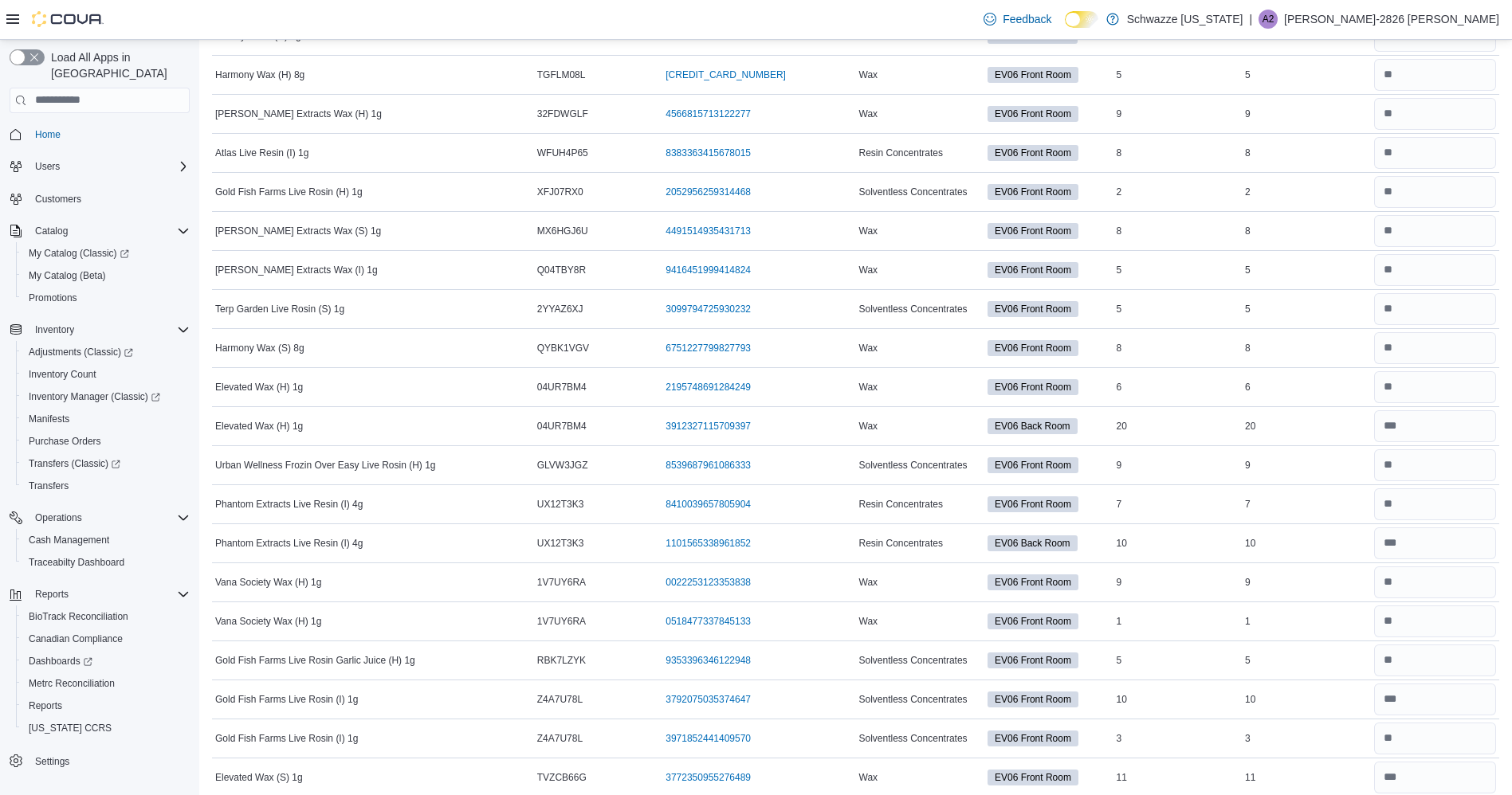
scroll to position [1795, 0]
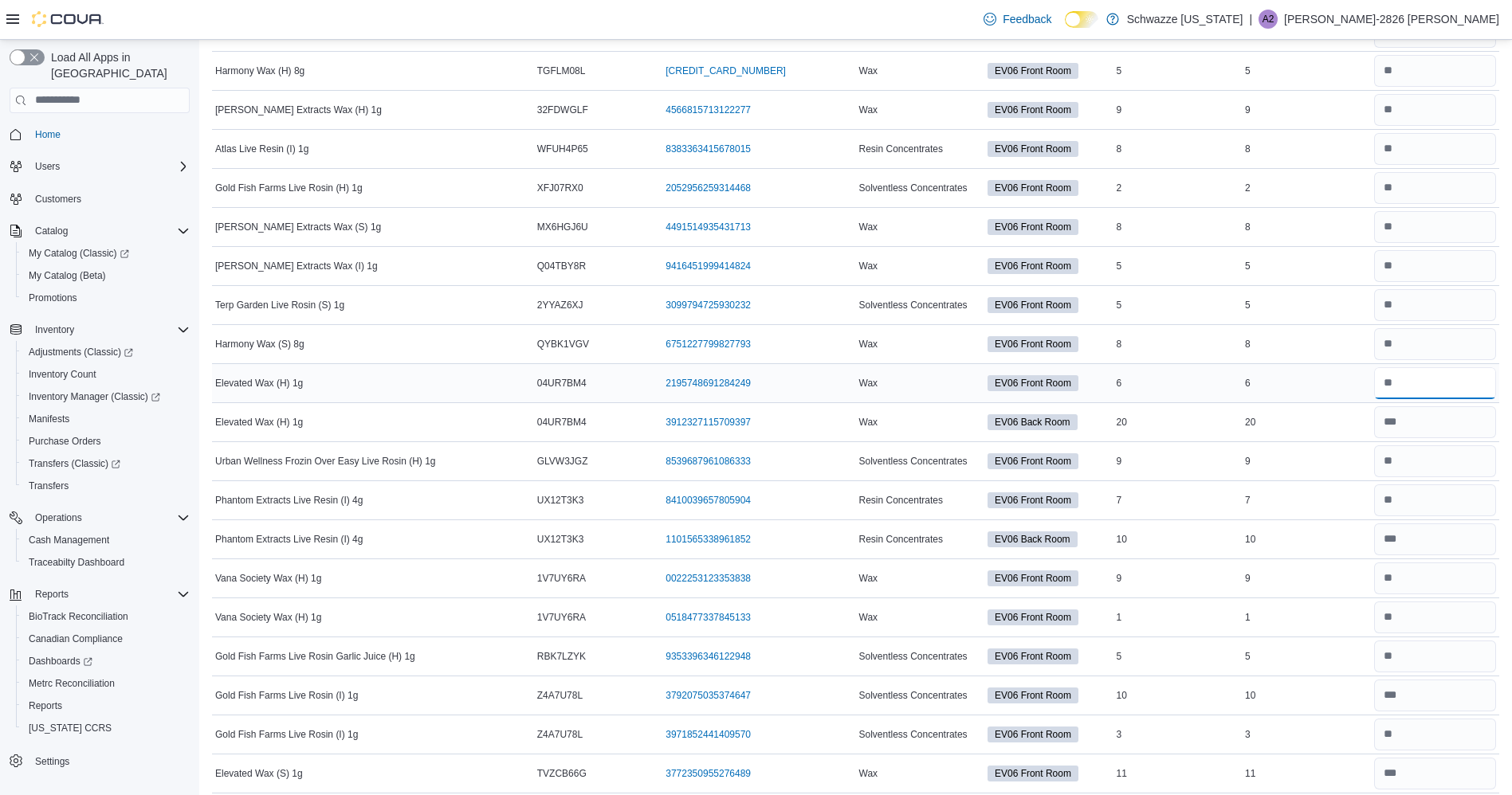
click at [1479, 383] on input "number" at bounding box center [1435, 382] width 122 height 31
click at [1371, 721] on td "Real Time Stock 3" at bounding box center [1306, 734] width 130 height 39
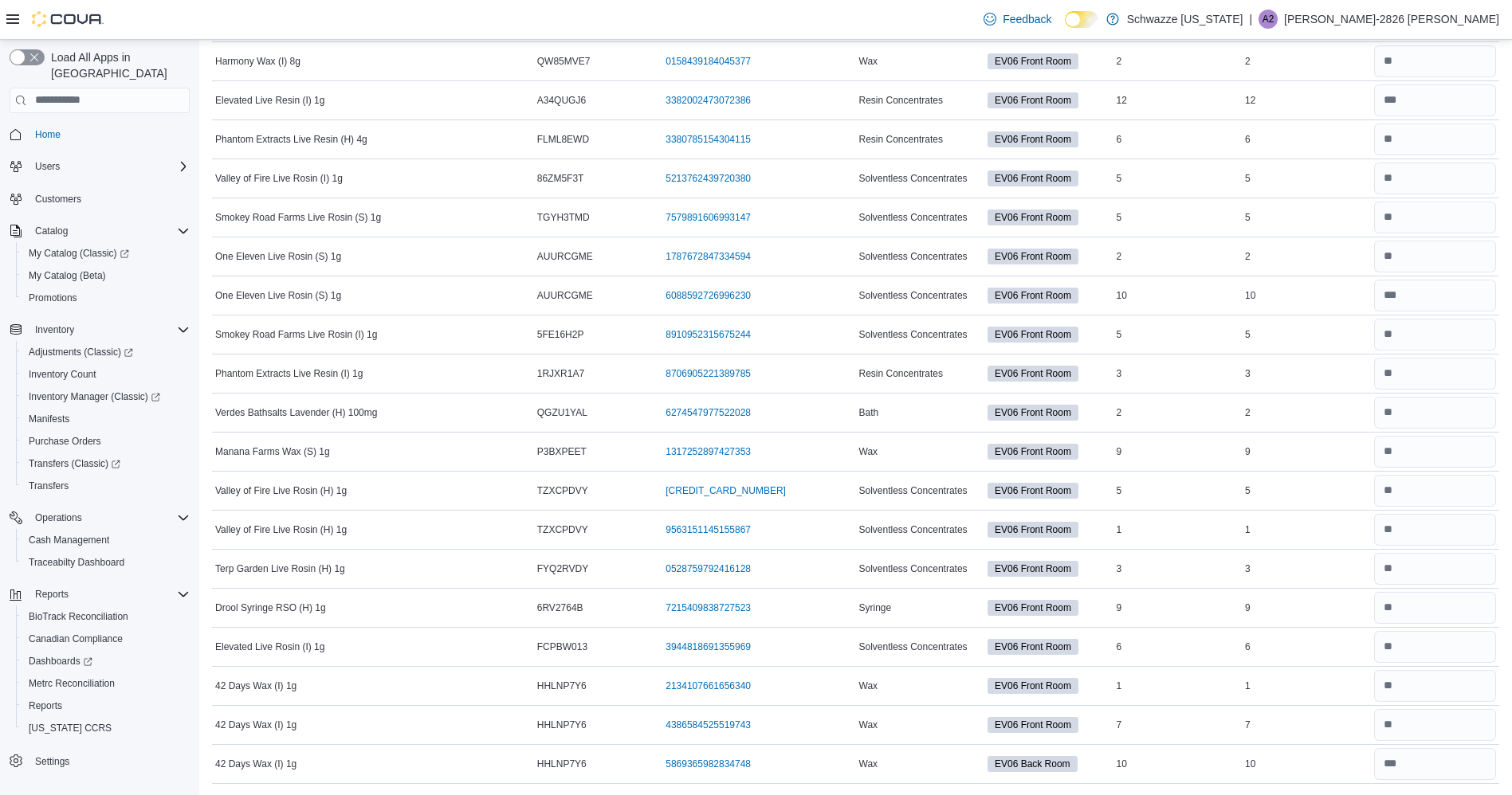
scroll to position [2626, 0]
click at [1407, 249] on input "number" at bounding box center [1435, 255] width 122 height 31
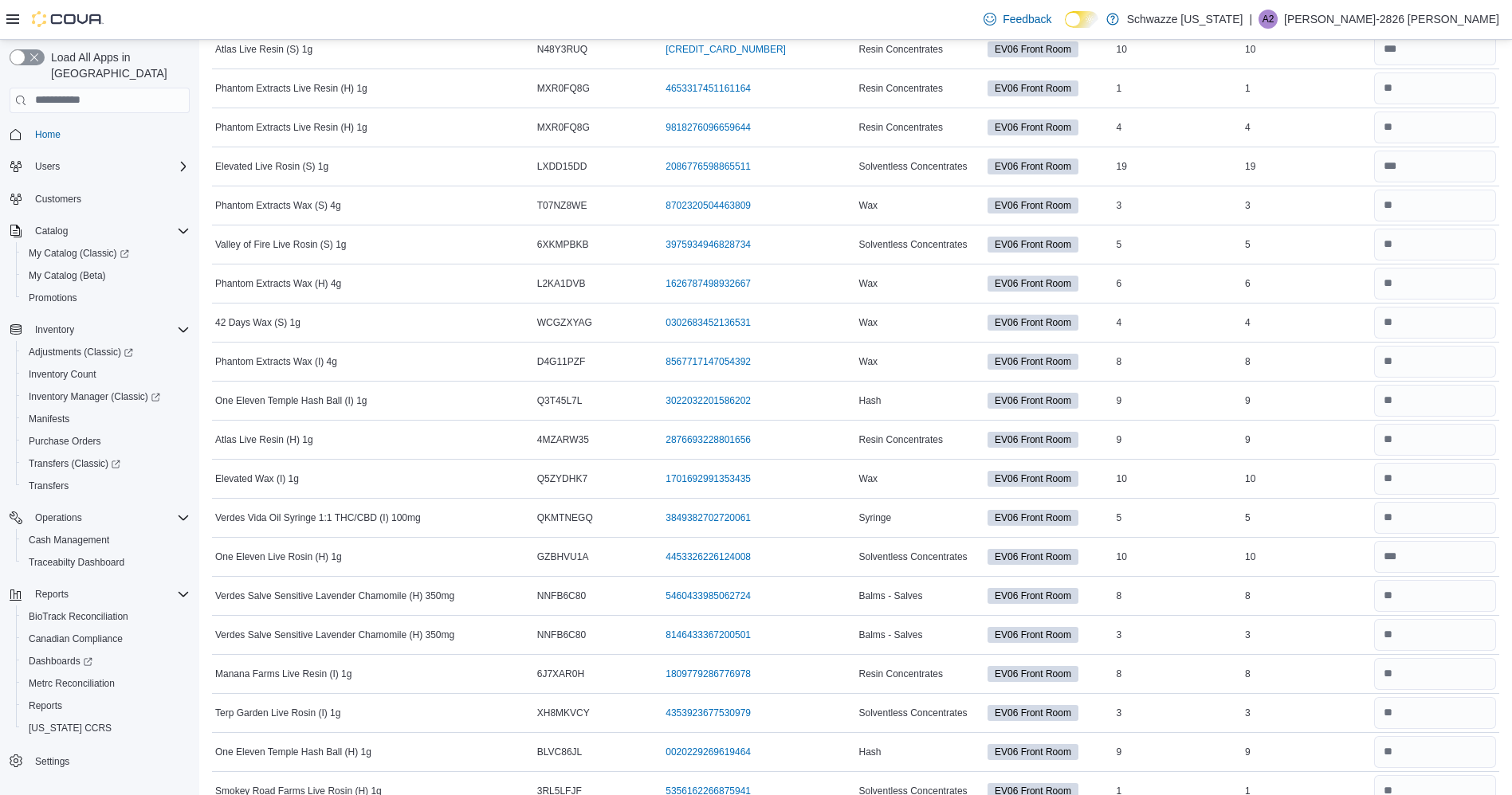
scroll to position [403, 0]
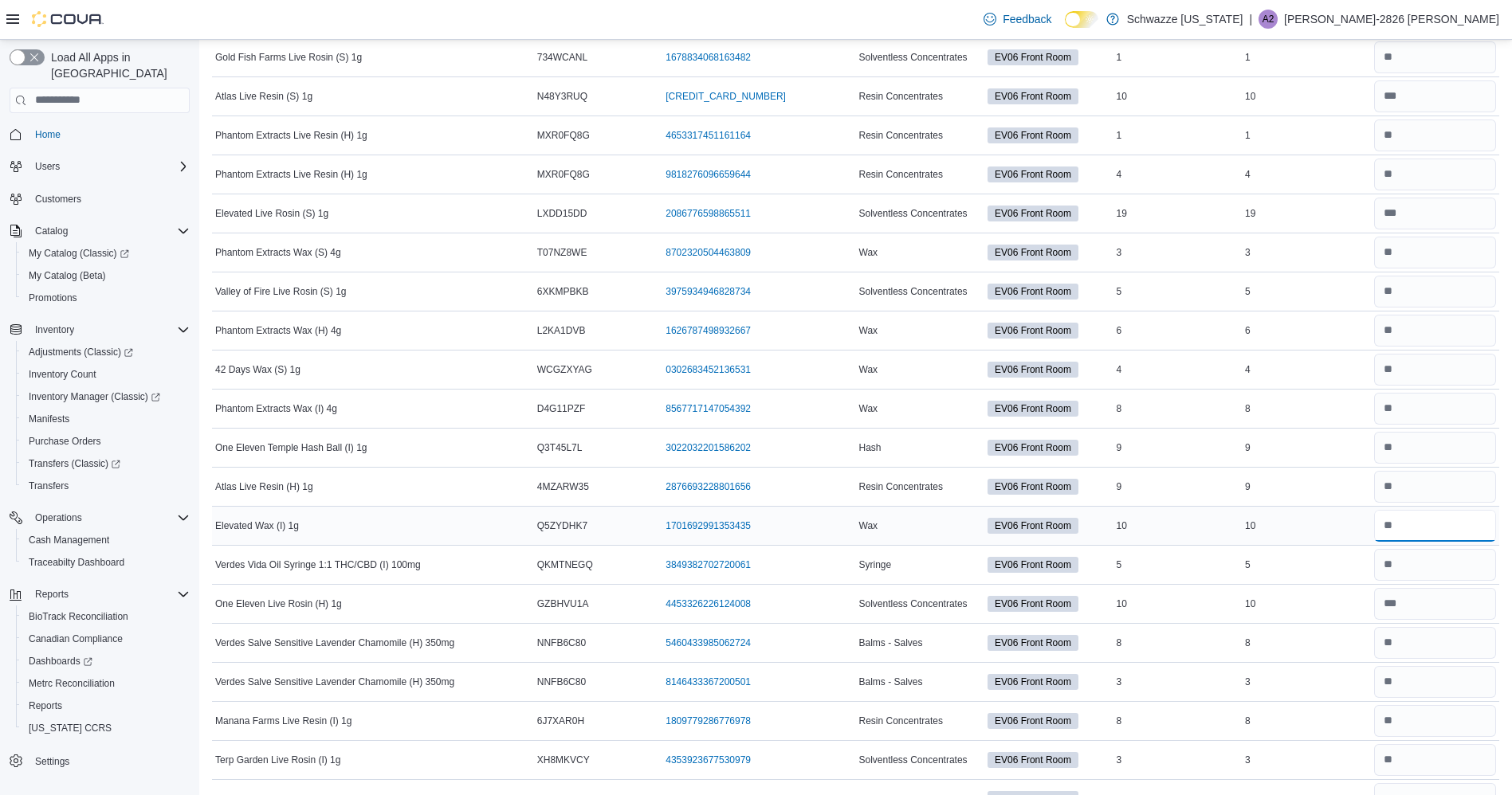
click at [1466, 523] on input "number" at bounding box center [1435, 525] width 122 height 31
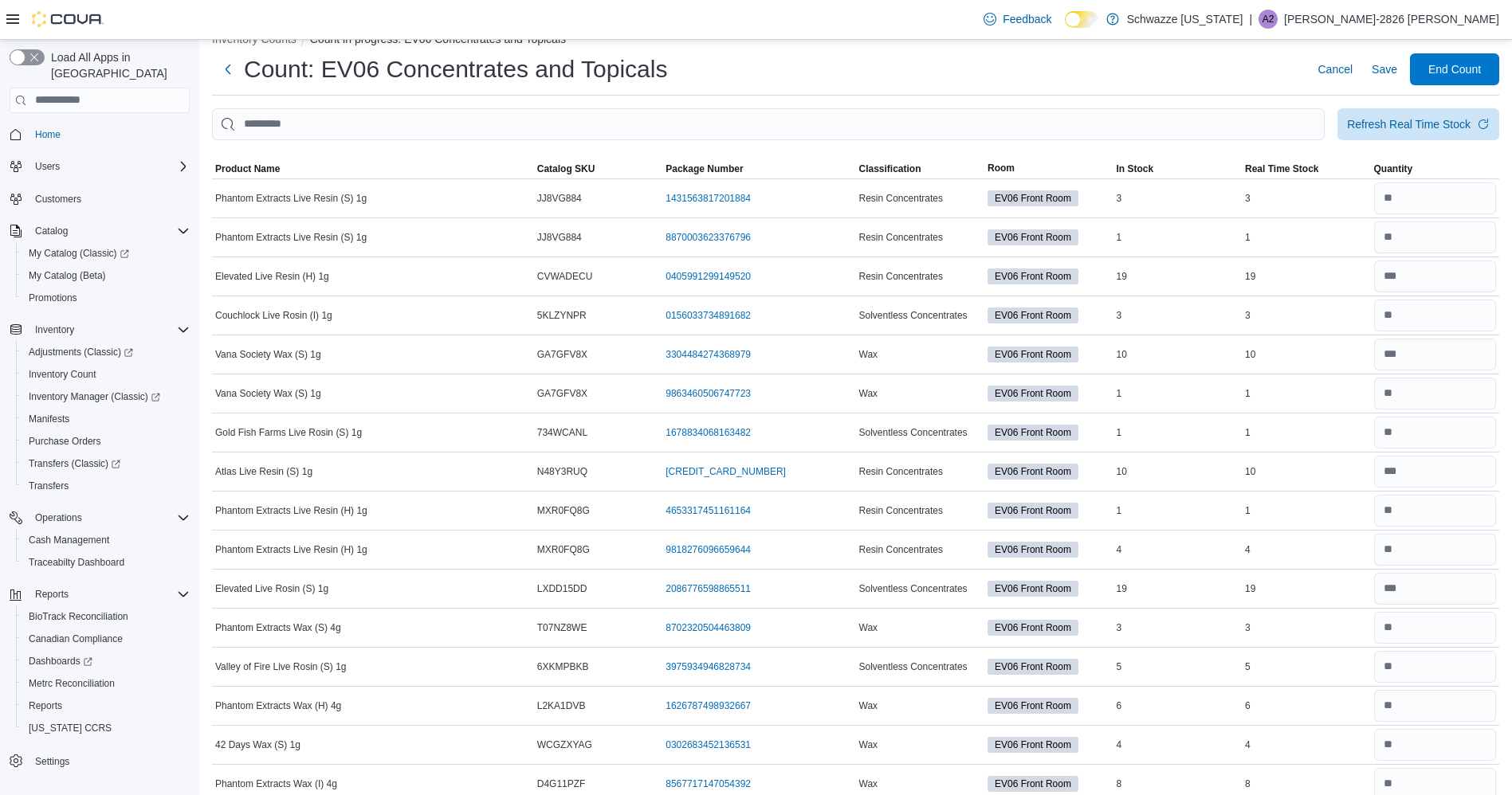
scroll to position [0, 0]
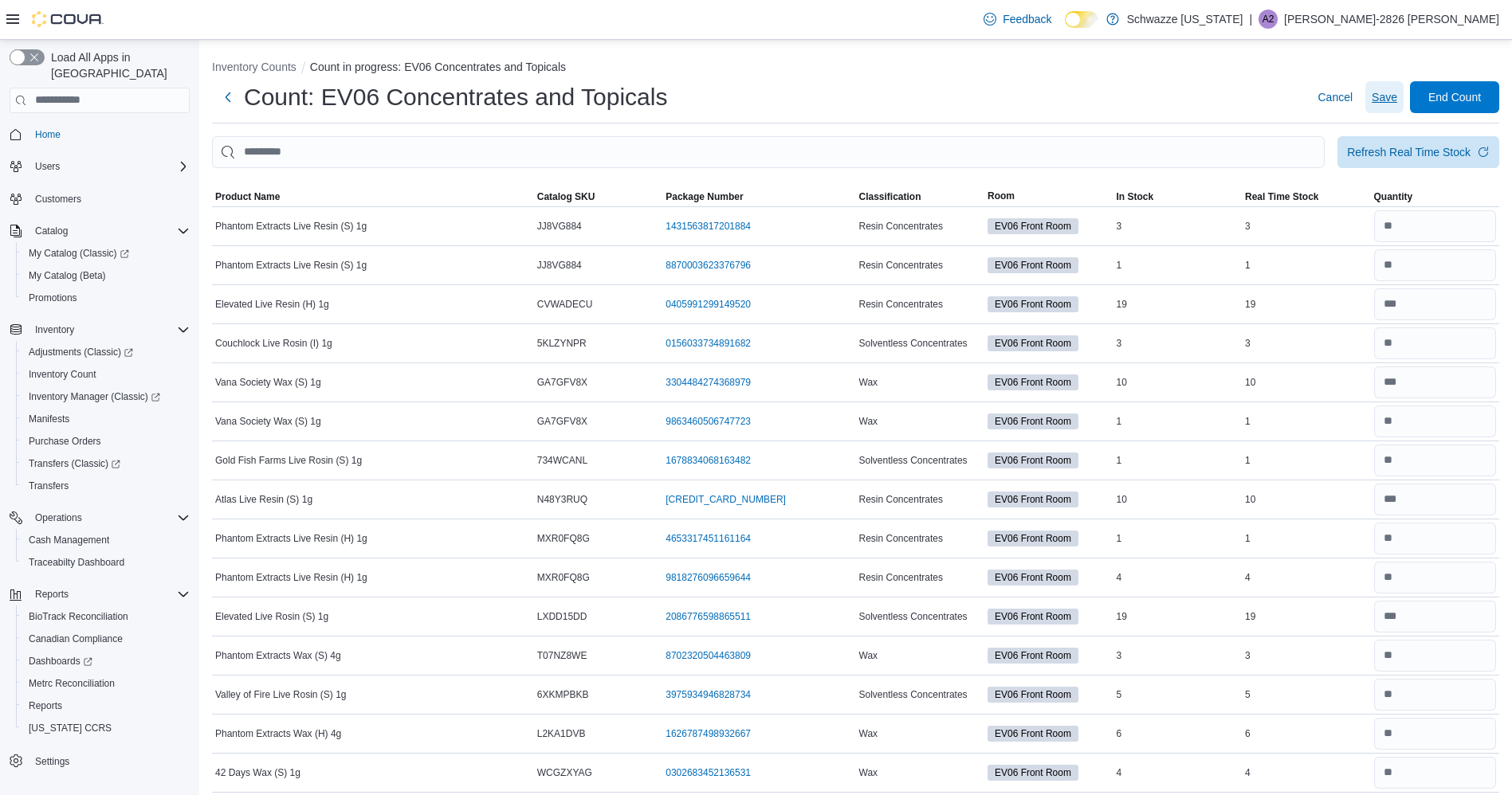
click at [1397, 99] on span "Save" at bounding box center [1384, 97] width 25 height 16
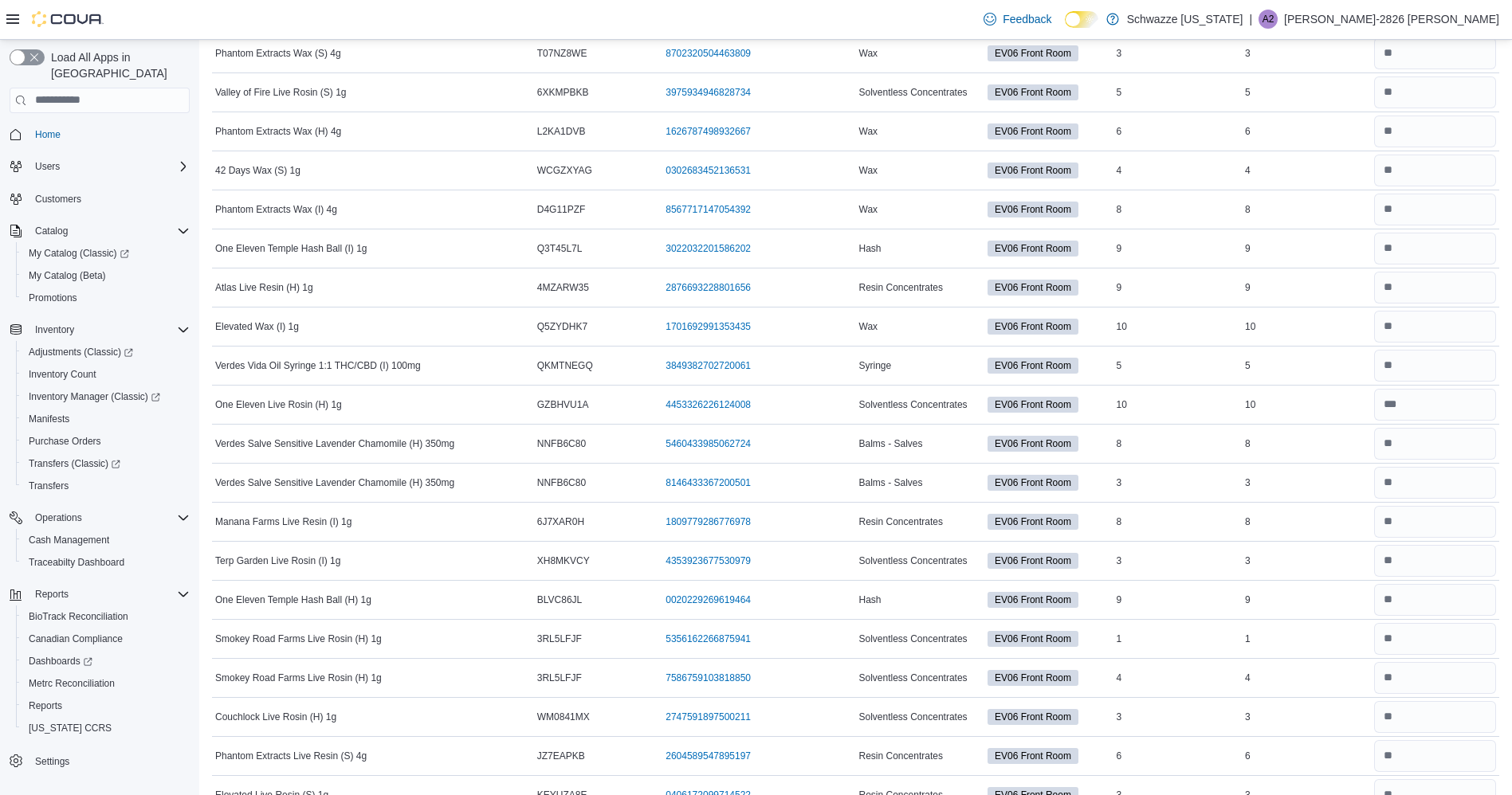
scroll to position [602, 0]
click at [1466, 323] on input "number" at bounding box center [1435, 326] width 122 height 31
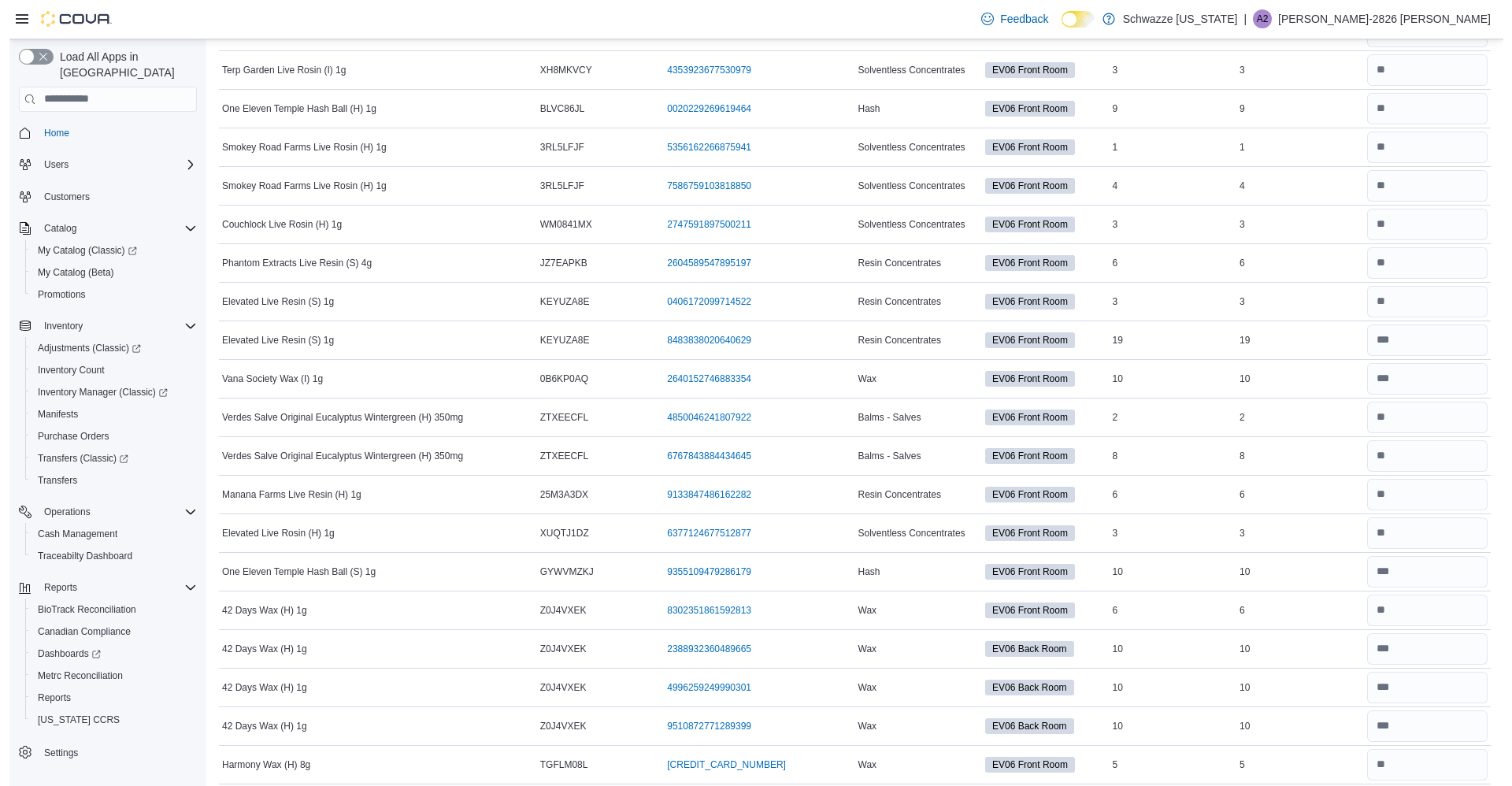
scroll to position [0, 0]
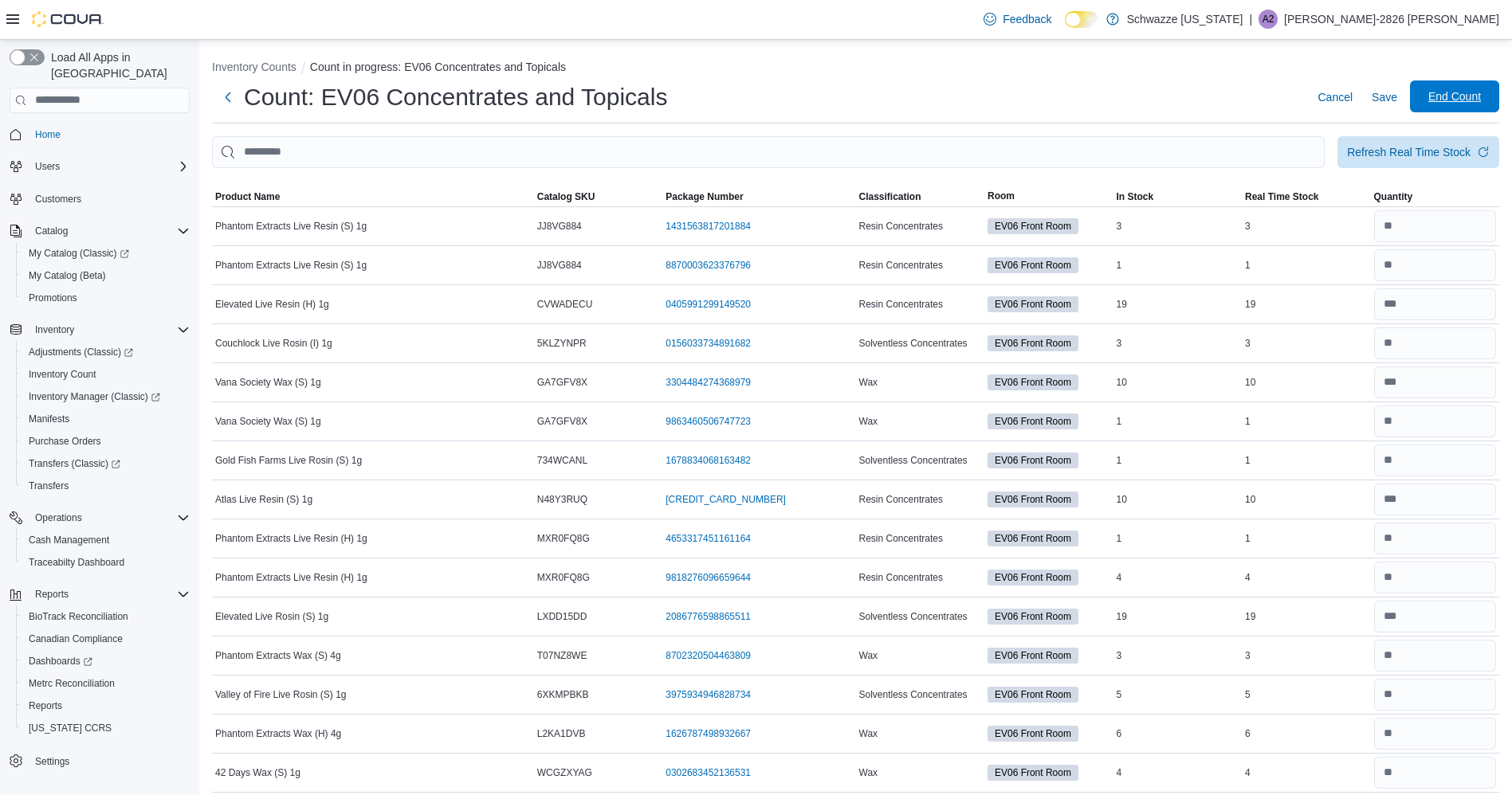
click at [1476, 98] on span "End Count" at bounding box center [1454, 96] width 52 height 16
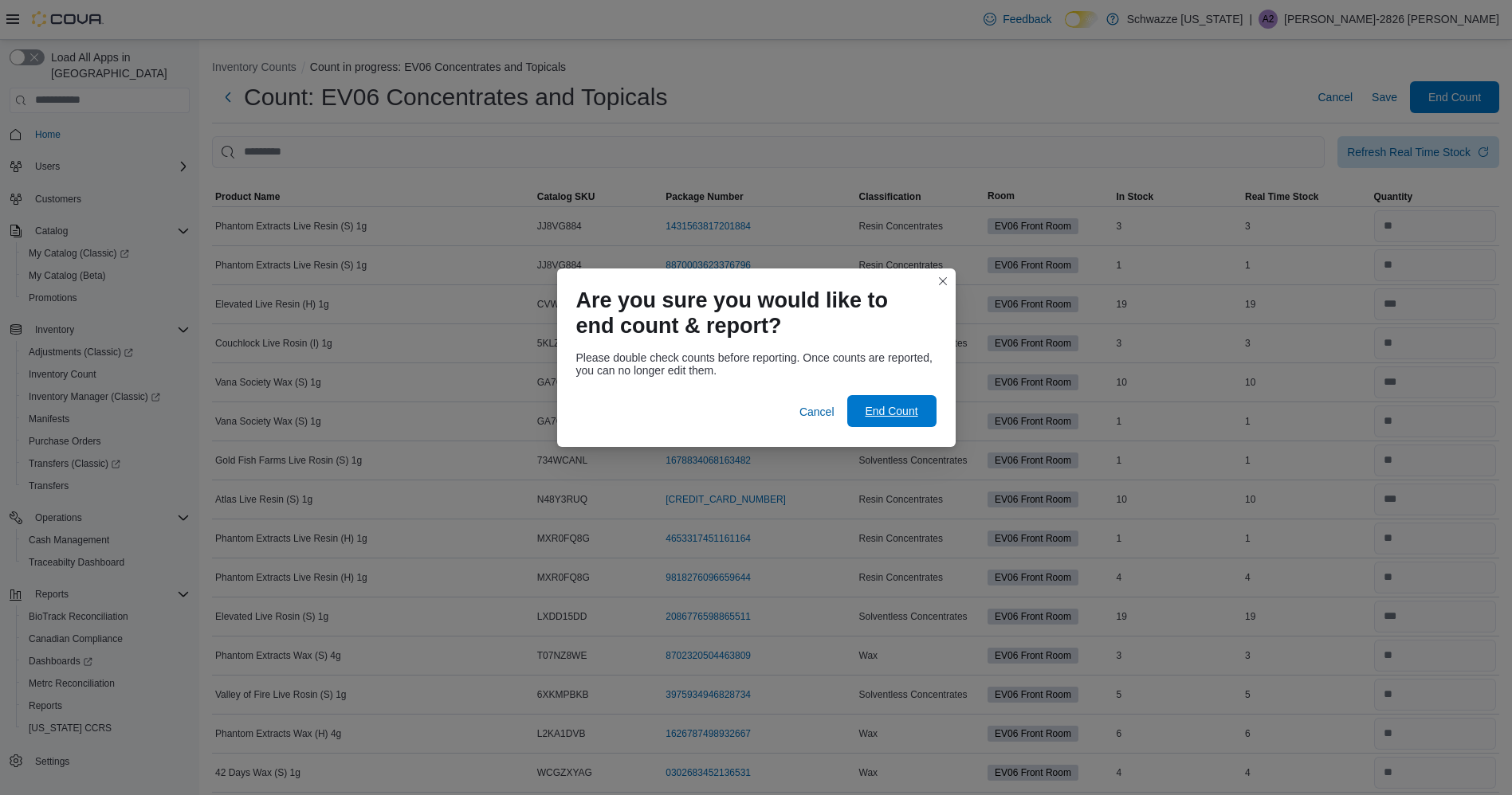
click at [899, 410] on span "End Count" at bounding box center [890, 411] width 52 height 16
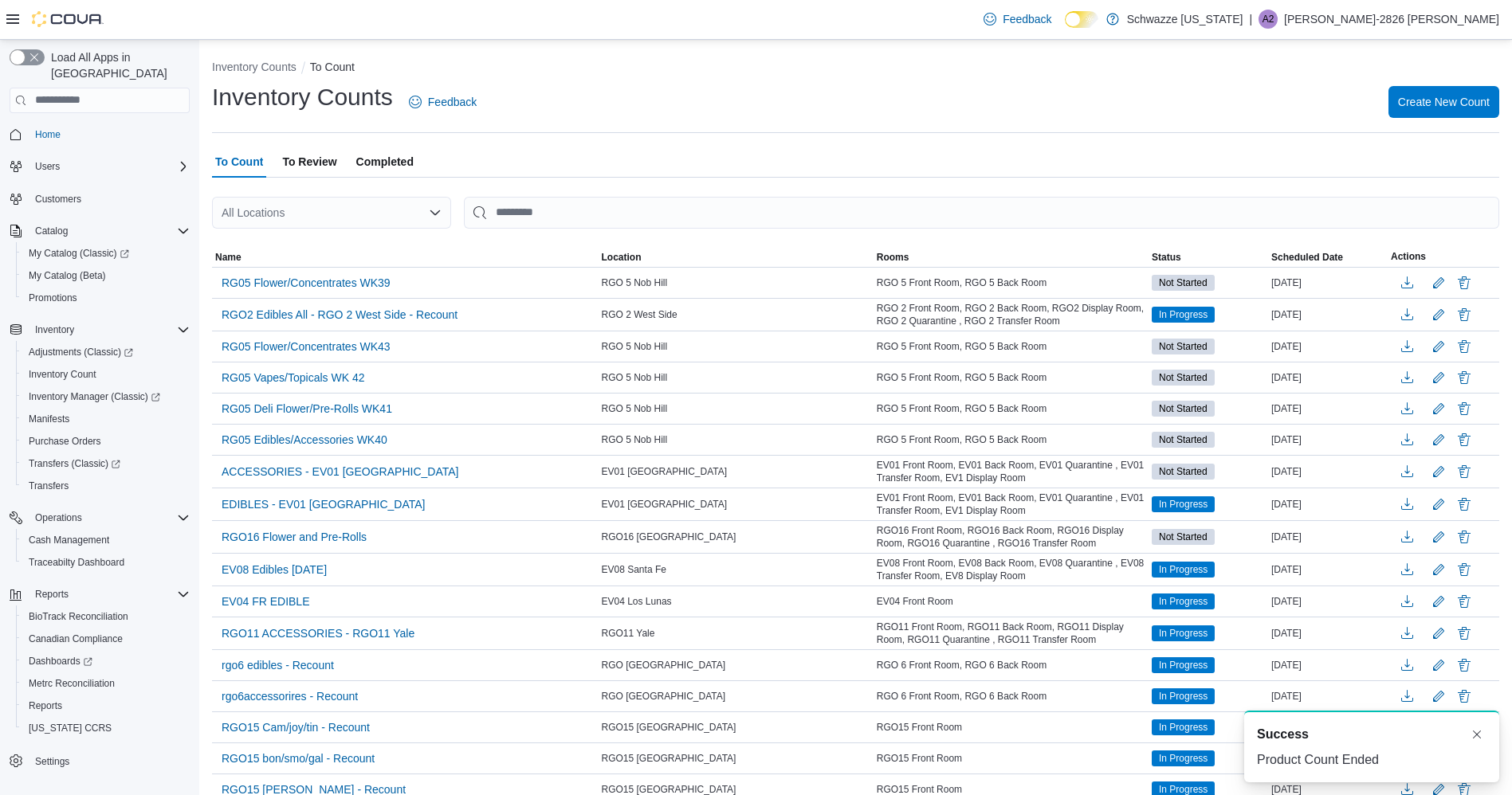
click at [320, 217] on div "All Locations" at bounding box center [332, 212] width 239 height 31
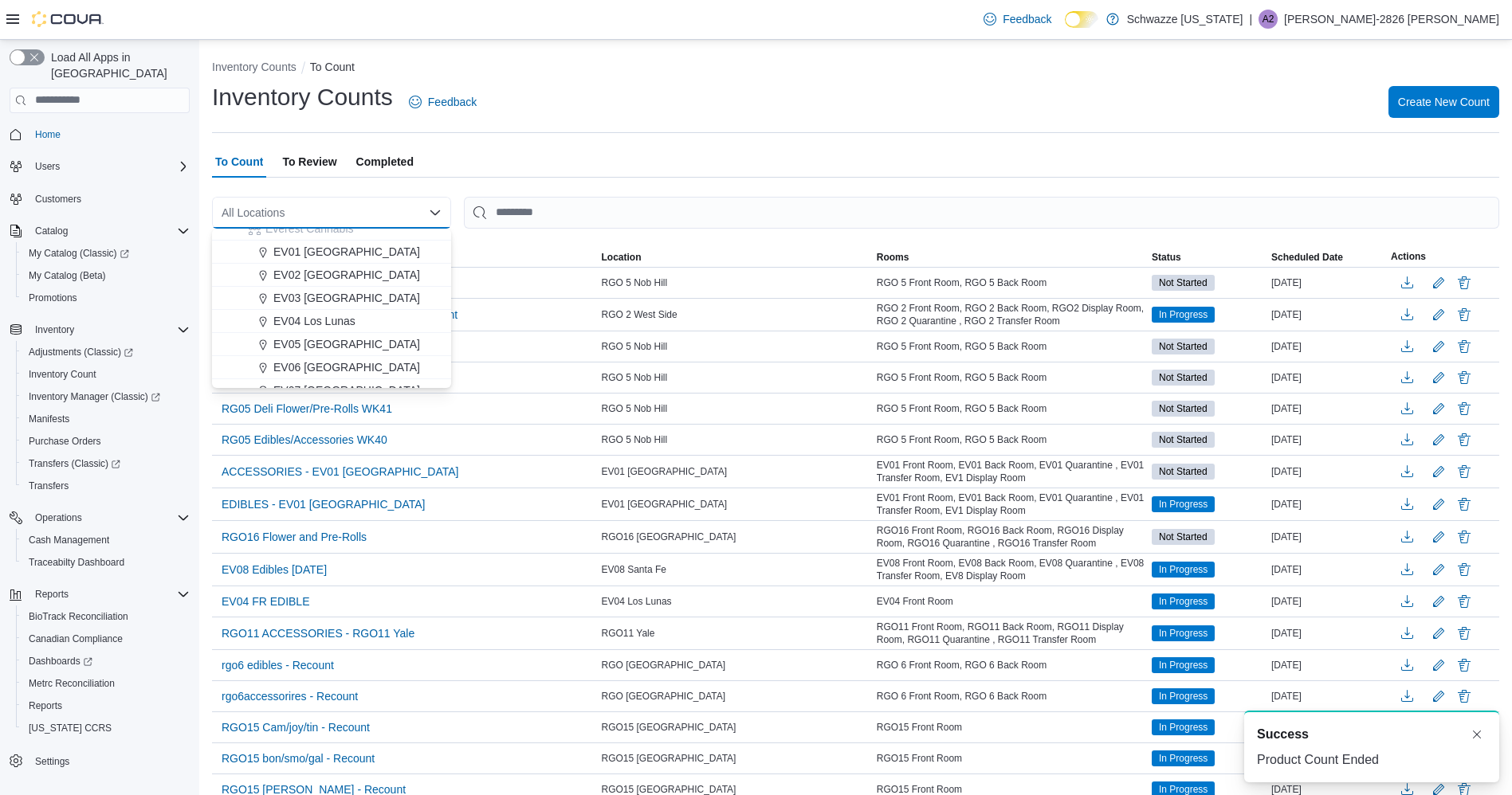
scroll to position [48, 0]
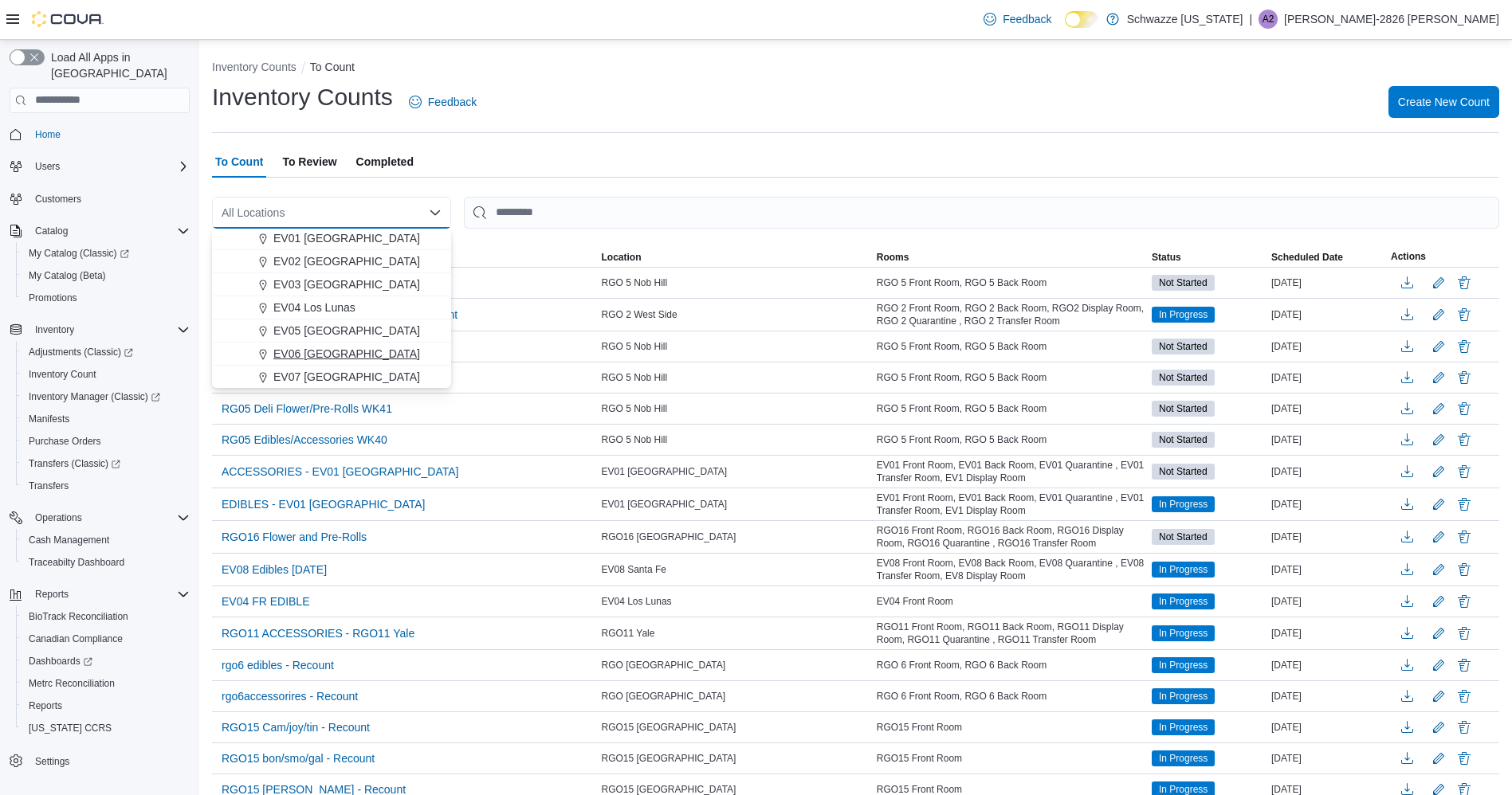
click at [355, 350] on span "EV06 [GEOGRAPHIC_DATA]" at bounding box center [346, 354] width 147 height 16
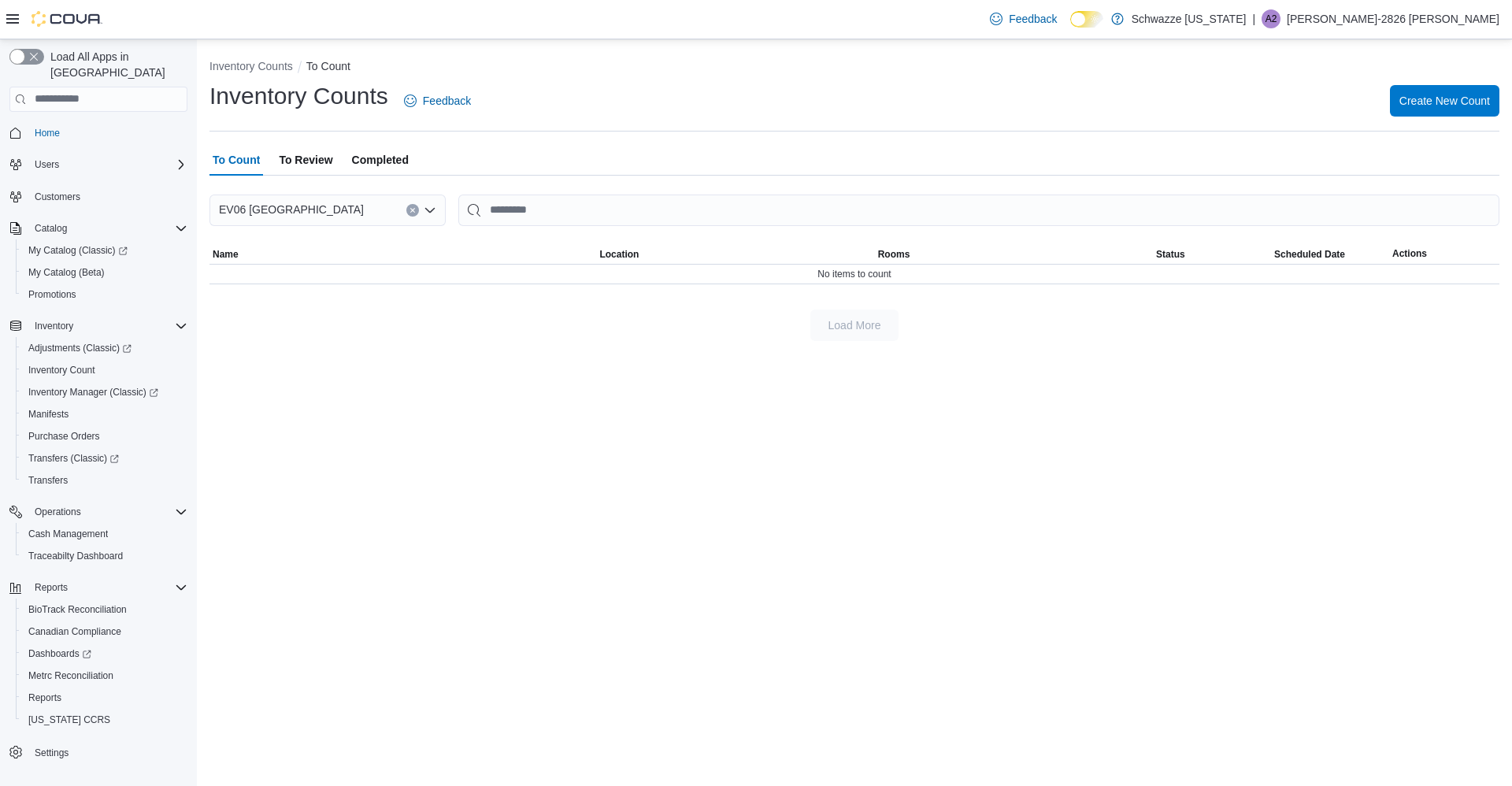
click at [303, 157] on span "To Review" at bounding box center [306, 159] width 53 height 31
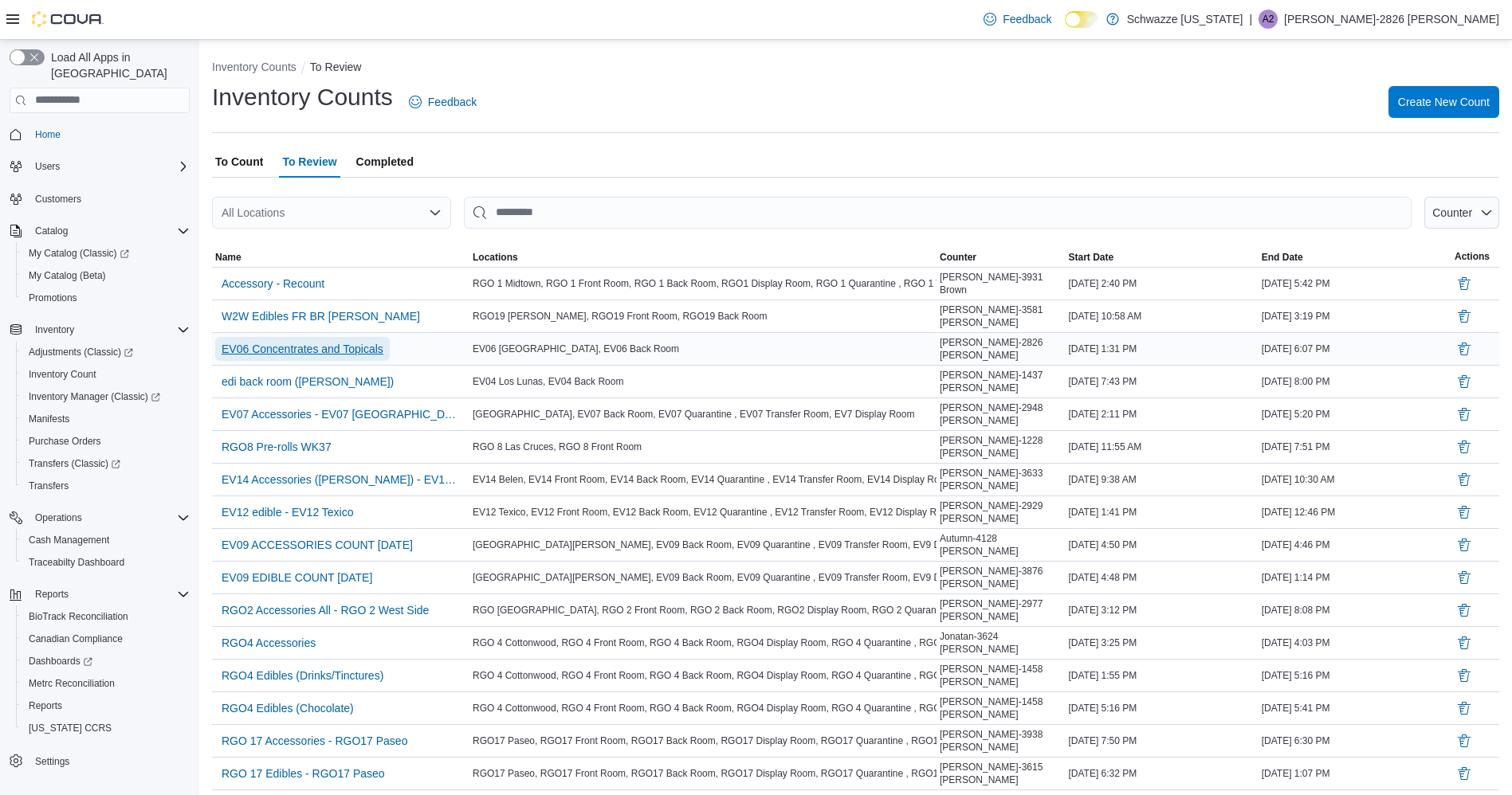
click at [361, 341] on span "EV06 Concentrates and Topicals" at bounding box center [302, 349] width 162 height 16
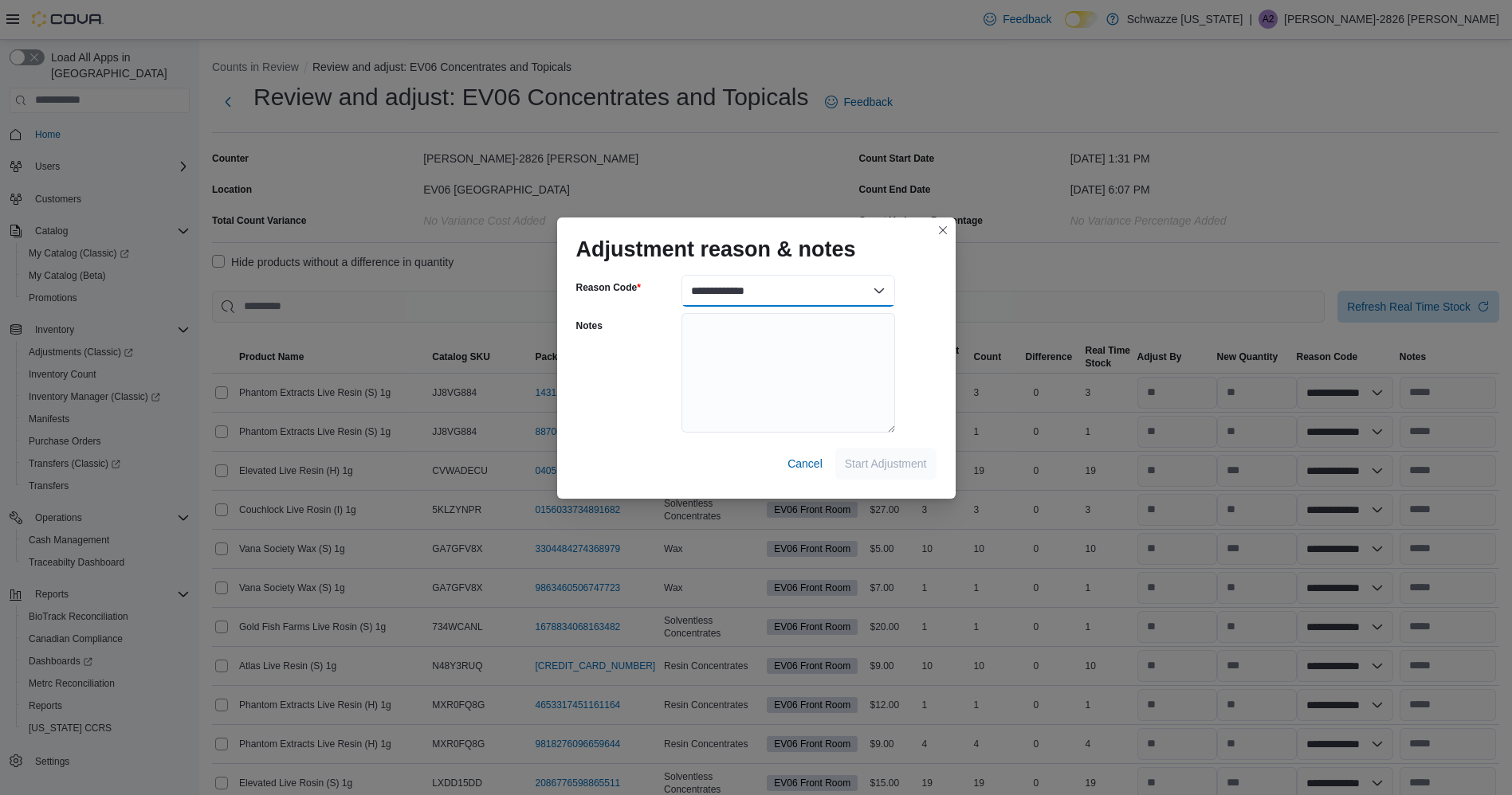
click at [821, 278] on select "**********" at bounding box center [788, 290] width 213 height 31
click at [682, 275] on select "**********" at bounding box center [788, 290] width 213 height 31
click at [929, 463] on button "Start Adjustment" at bounding box center [886, 462] width 102 height 31
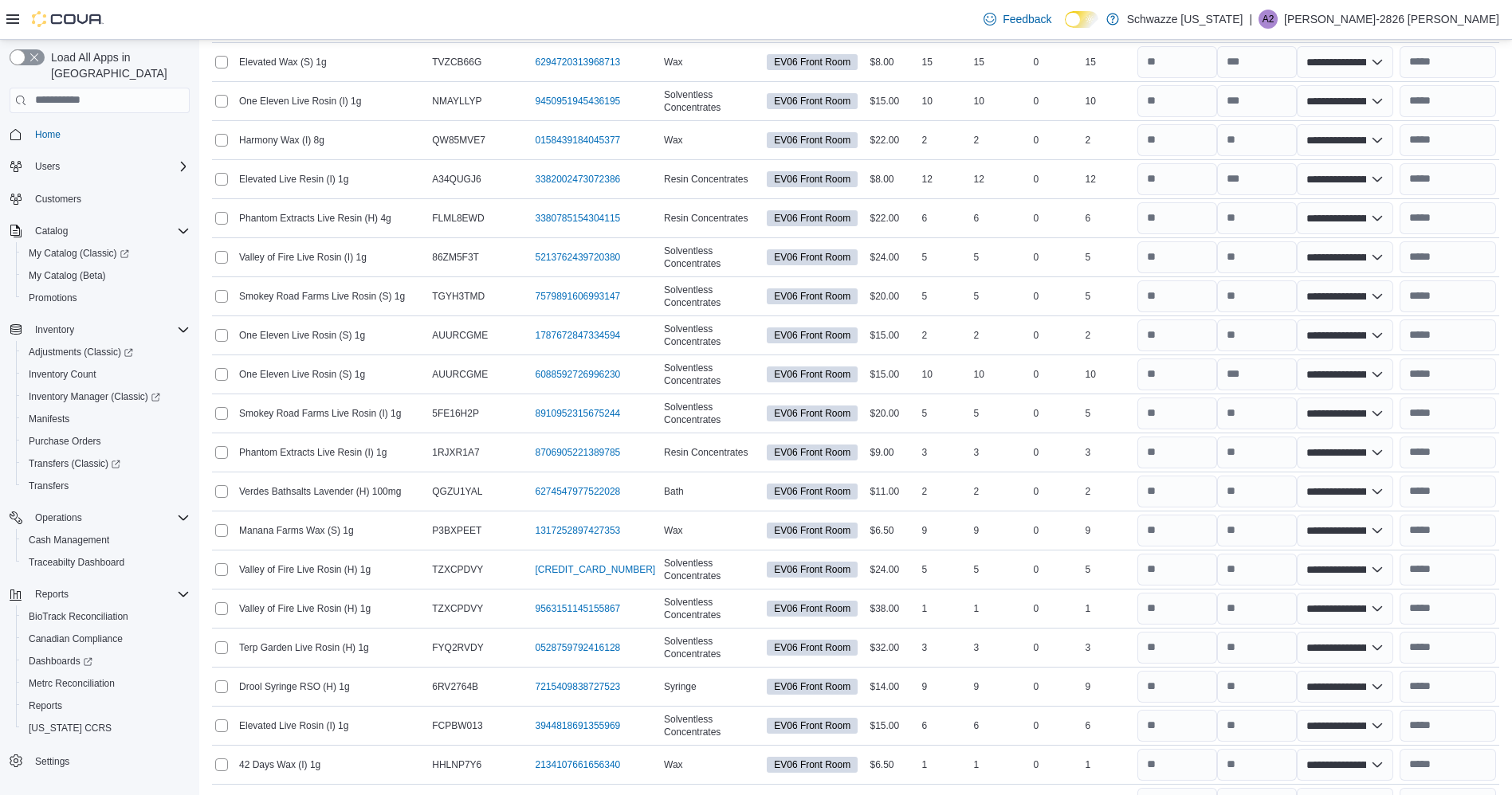
scroll to position [2837, 0]
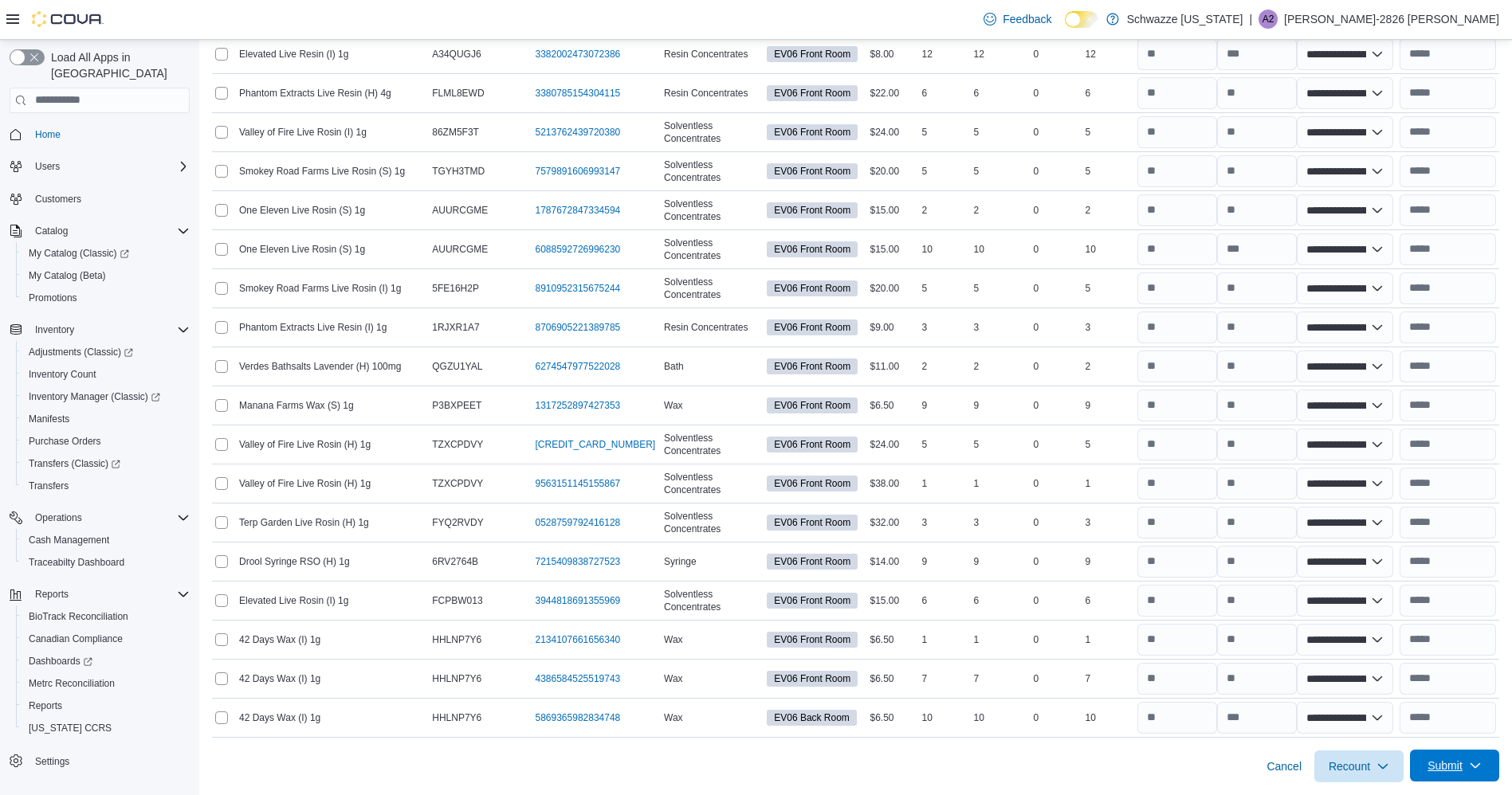
click at [1463, 766] on span "Submit" at bounding box center [1445, 766] width 35 height 16
click at [1437, 697] on span "Submit Adjustments" at bounding box center [1405, 696] width 99 height 16
